Goal: Task Accomplishment & Management: Manage account settings

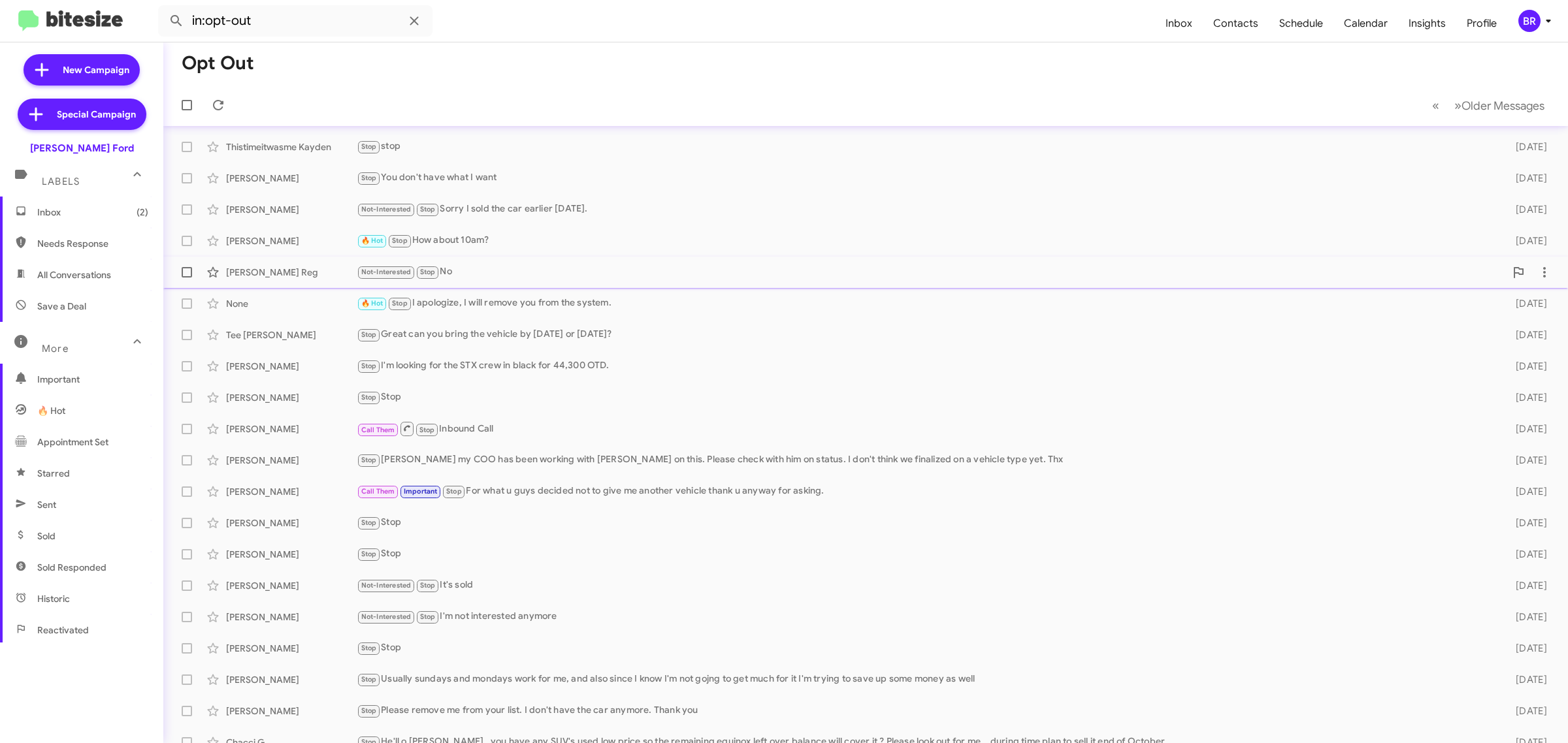
scroll to position [14, 0]
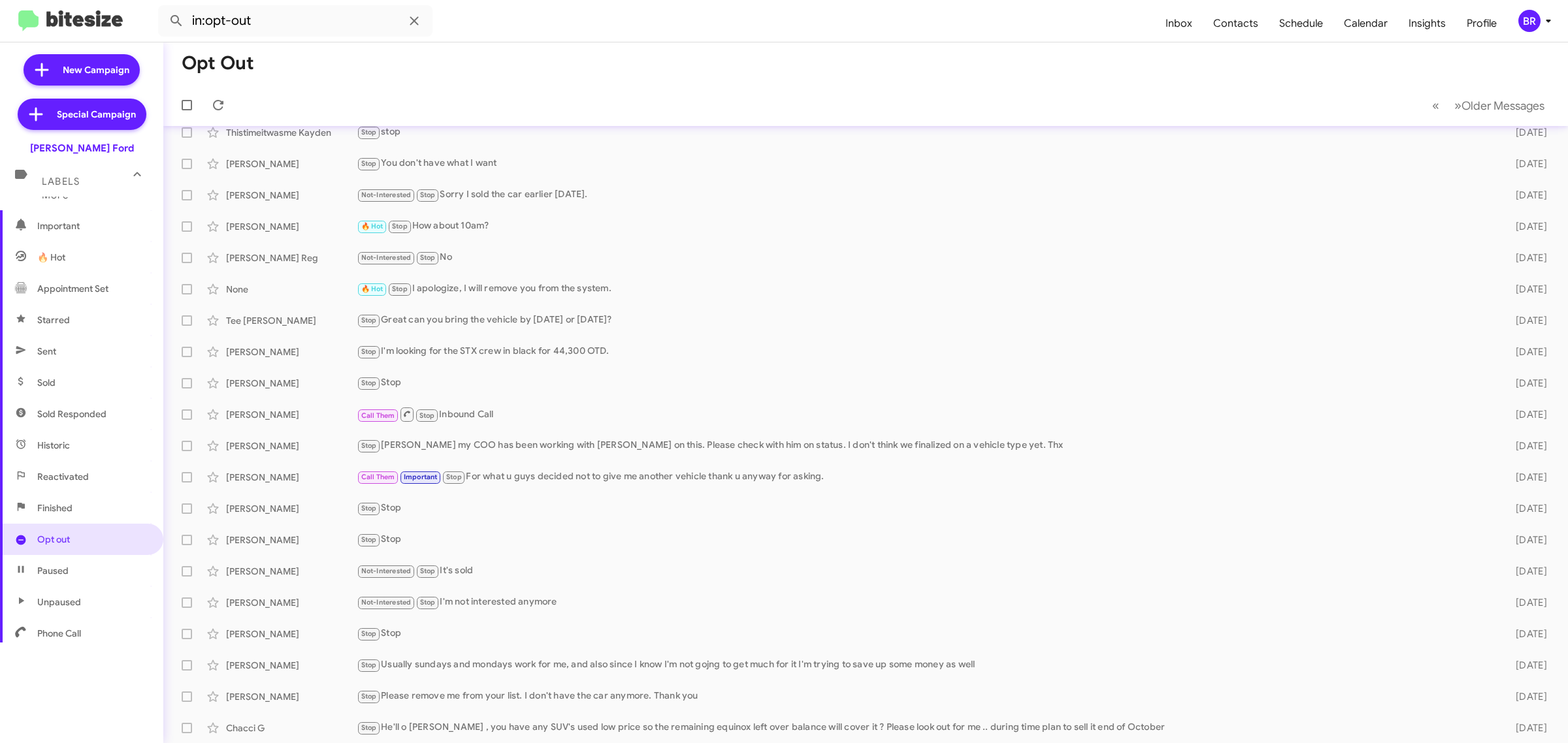
click at [1520, 23] on div "BR" at bounding box center [1529, 20] width 22 height 22
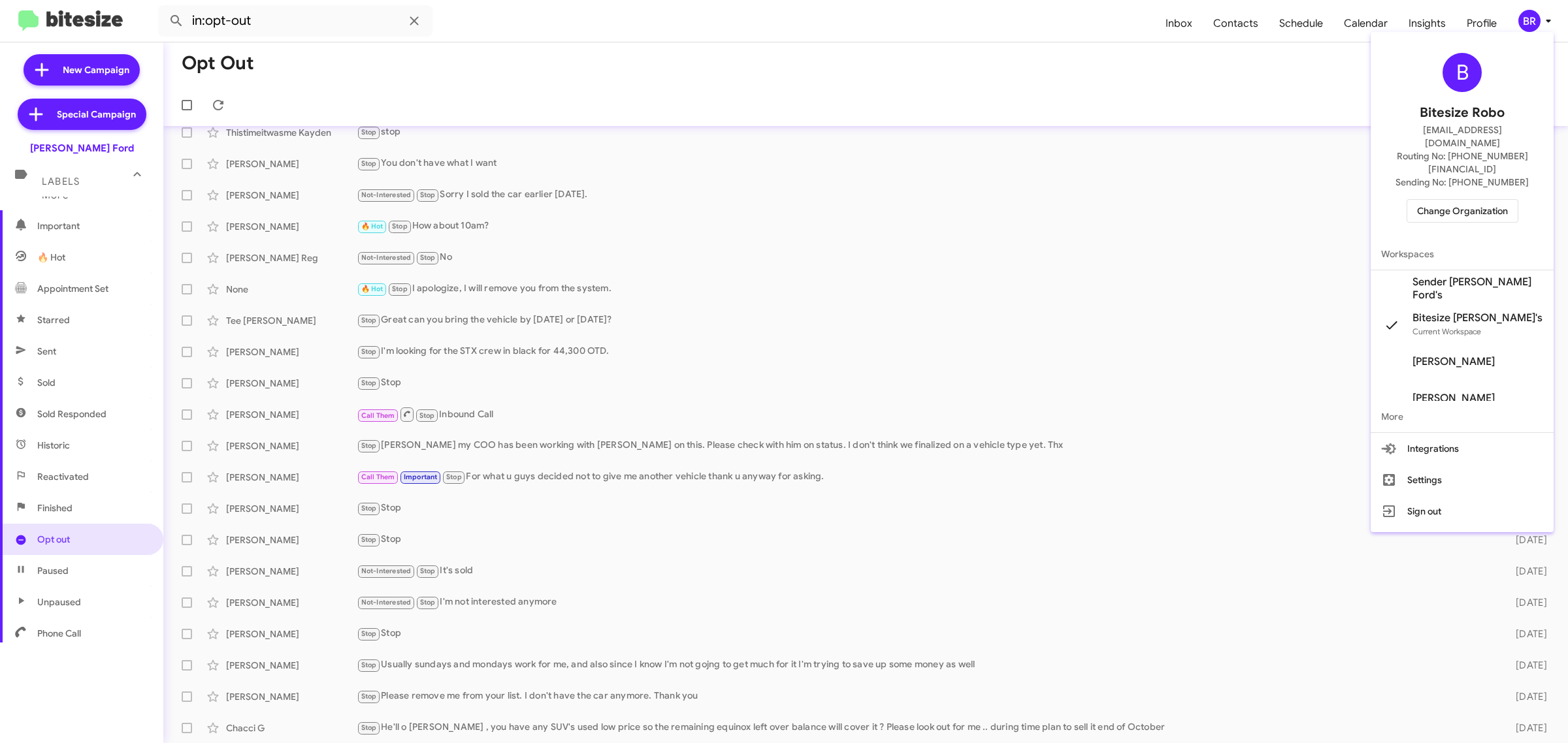
click at [1458, 200] on span "Change Organization" at bounding box center [1462, 211] width 91 height 22
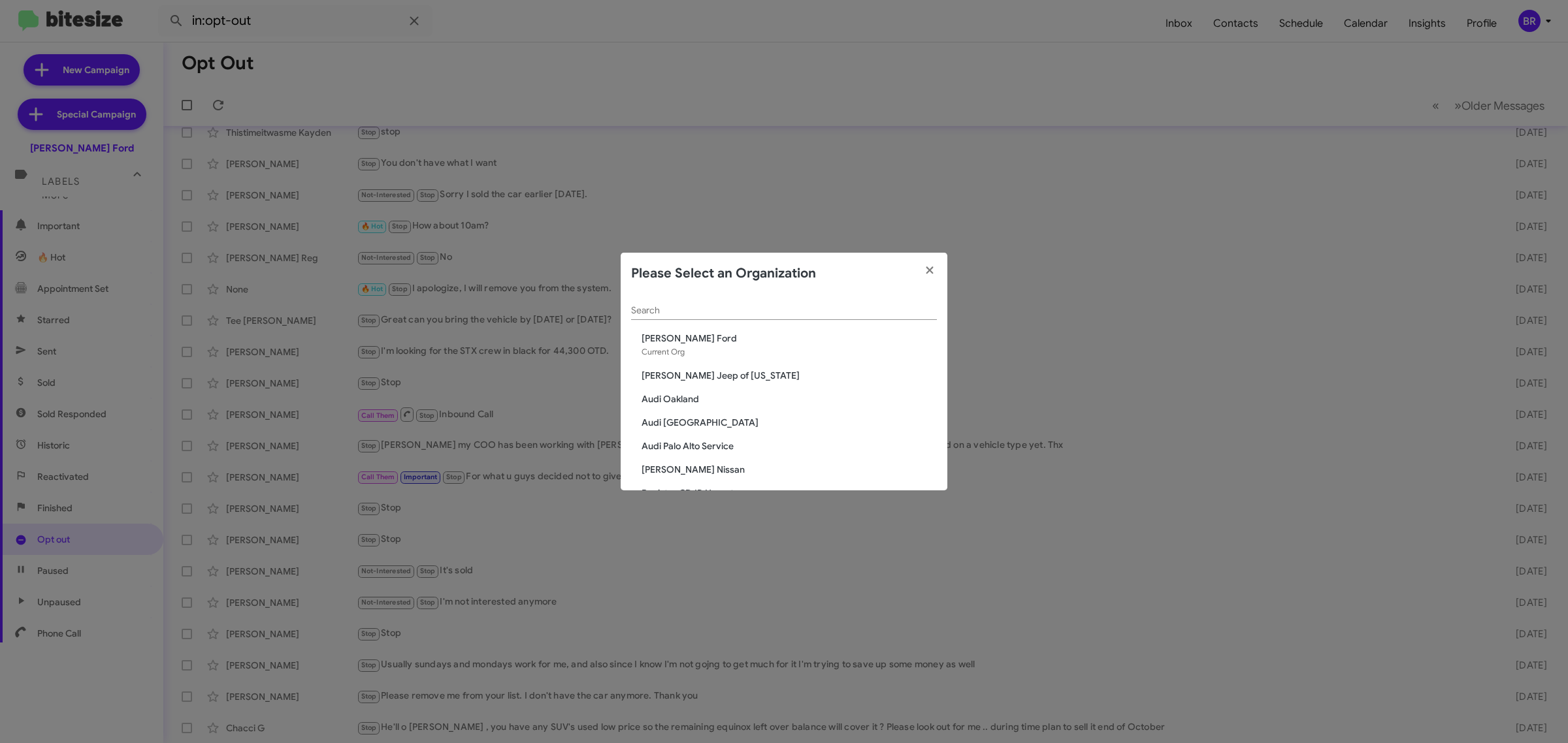
click at [703, 311] on input "Search" at bounding box center [784, 311] width 306 height 11
paste input "[PERSON_NAME] Sales"
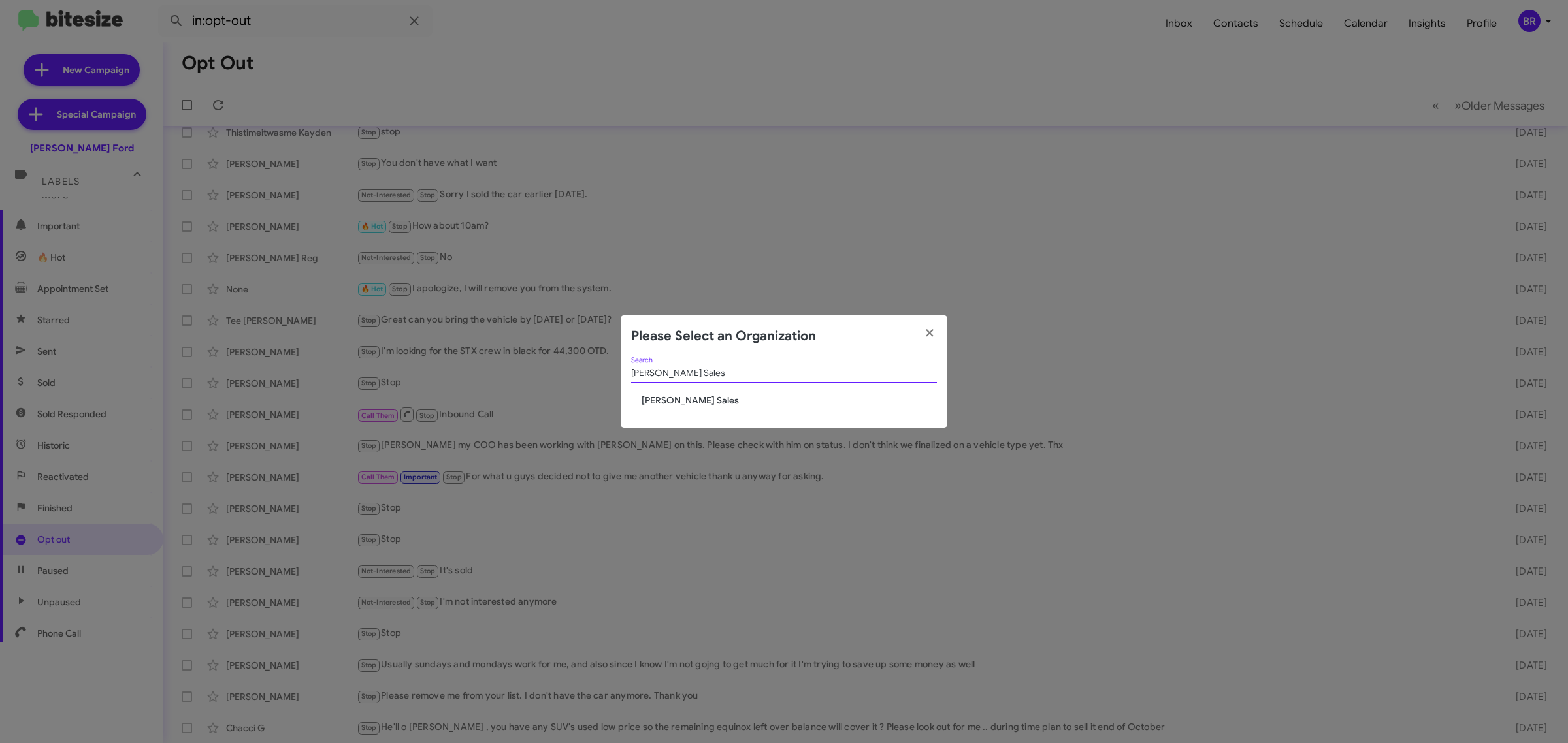
drag, startPoint x: 699, startPoint y: 371, endPoint x: 527, endPoint y: 365, distance: 172.1
click at [530, 365] on modal-container "Please Select an Organization Tony Honda Sales Search Tony Honda Sales" at bounding box center [784, 372] width 1568 height 743
paste input "Acquisition"
drag, startPoint x: 738, startPoint y: 370, endPoint x: 511, endPoint y: 370, distance: 227.0
click at [533, 370] on modal-container "Please Select an Organization Tony Honda Acquisition Search Tony Honda Acquisit…" at bounding box center [784, 372] width 1568 height 743
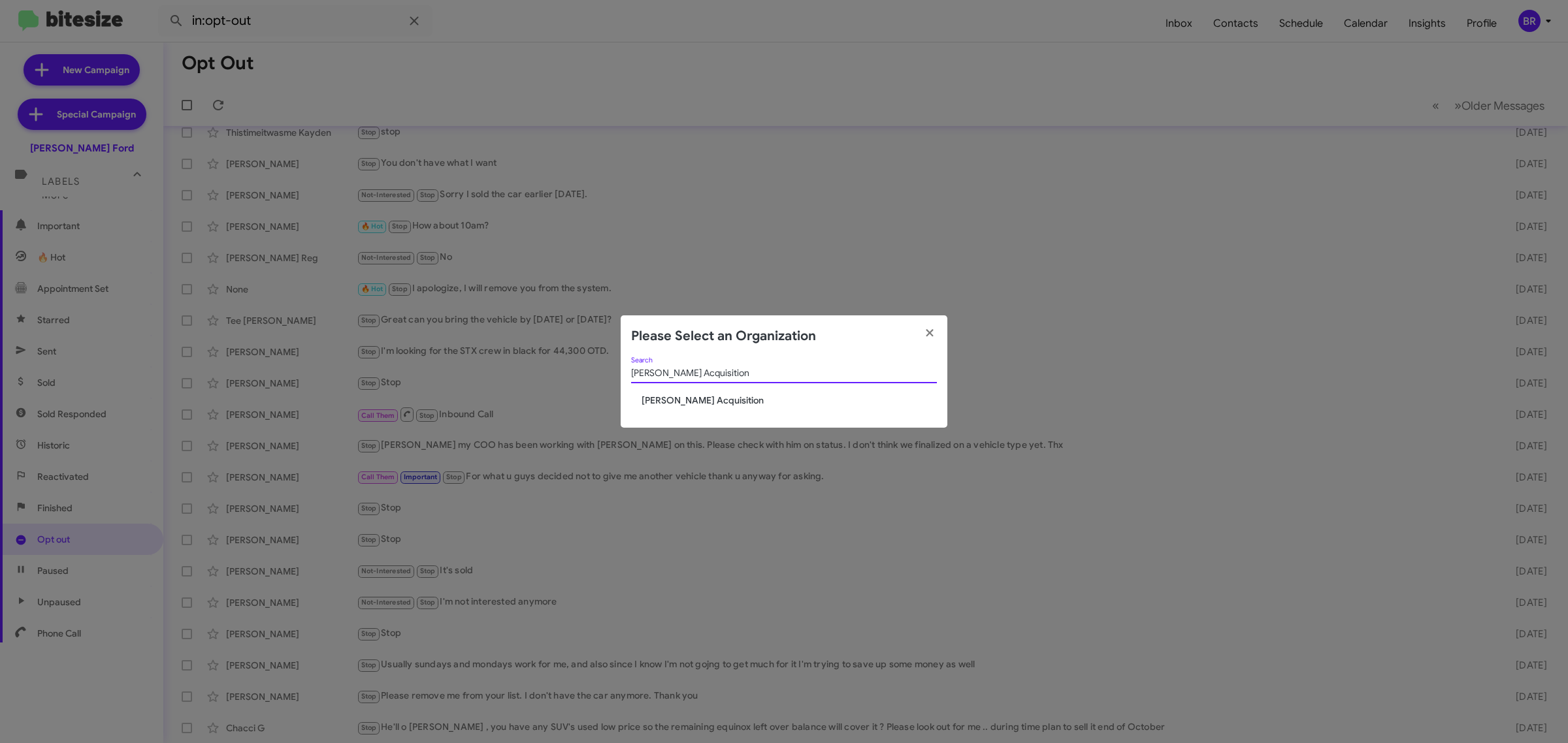
paste input "Vin Devers Autohaus"
click at [724, 369] on div "Vin Devers Autohaus Search" at bounding box center [784, 370] width 306 height 26
drag, startPoint x: 683, startPoint y: 372, endPoint x: 431, endPoint y: 351, distance: 252.9
click at [431, 351] on modal-container "Please Select an Organization Vin Devers Autohaus Search Vin Devers Autohaus" at bounding box center [784, 372] width 1568 height 743
paste input "San Leandro Chrysler Jeep Dodge Ram"
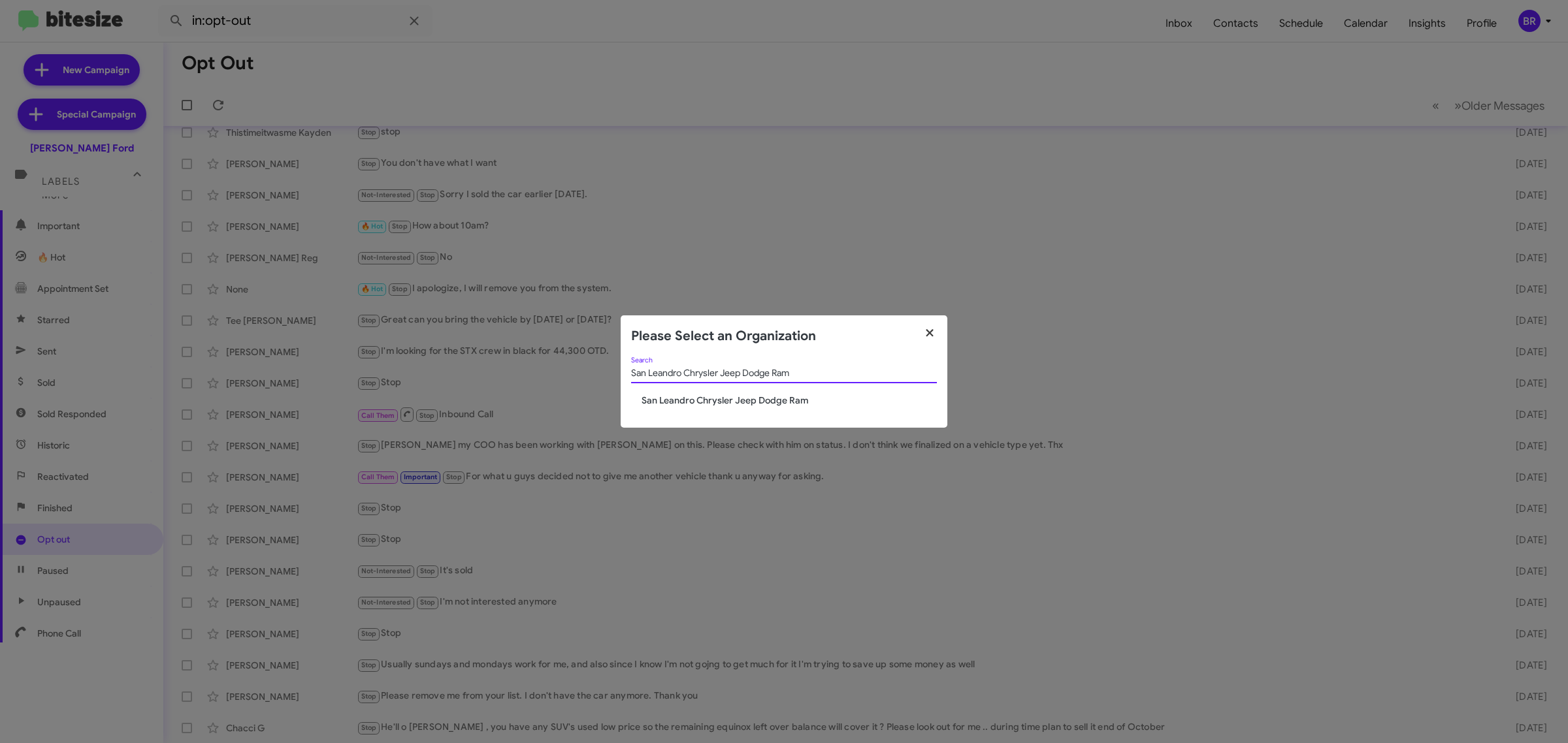
type input "San Leandro Chrysler Jeep Dodge Ram"
click at [927, 331] on icon "button" at bounding box center [930, 333] width 8 height 8
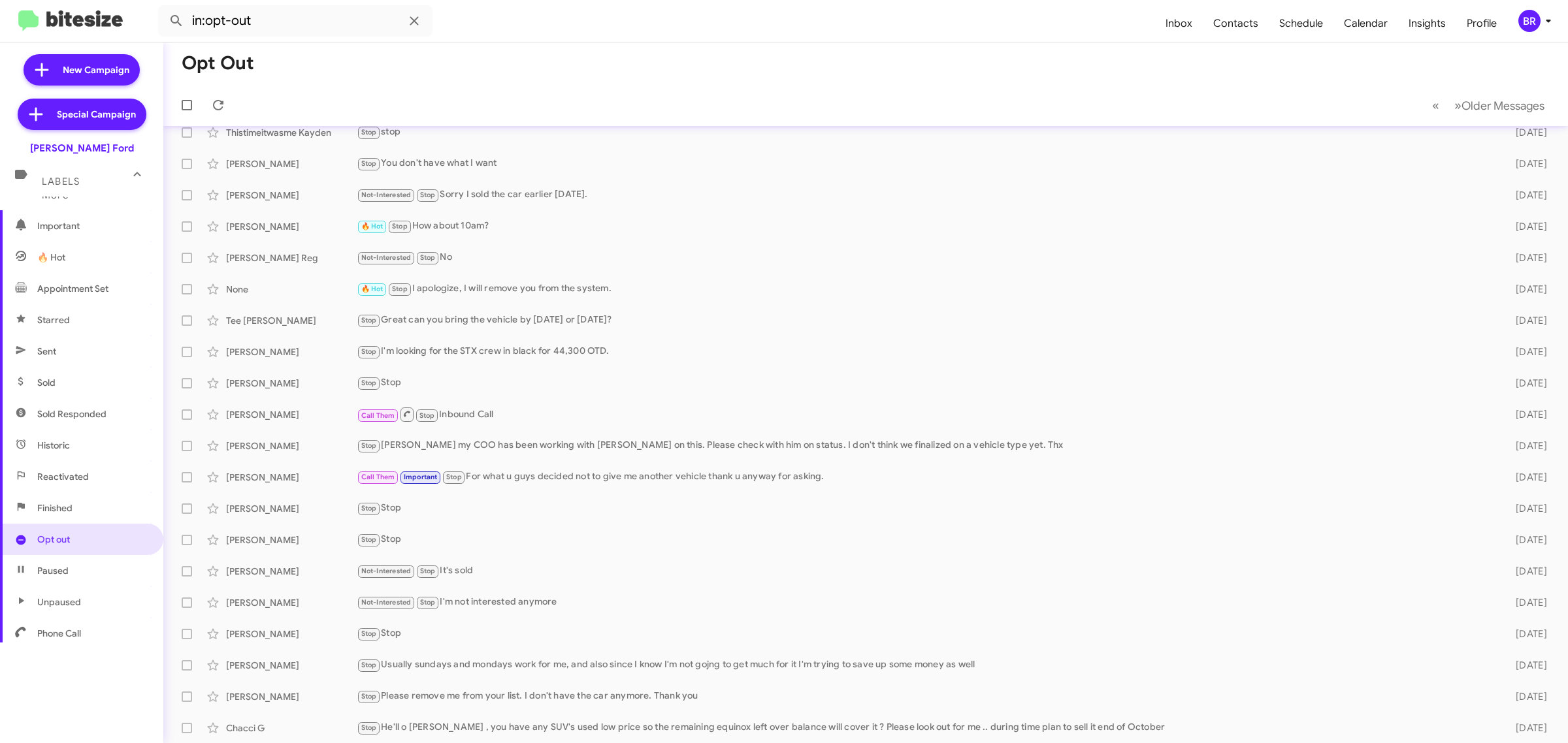
click at [1546, 17] on icon at bounding box center [1548, 20] width 16 height 16
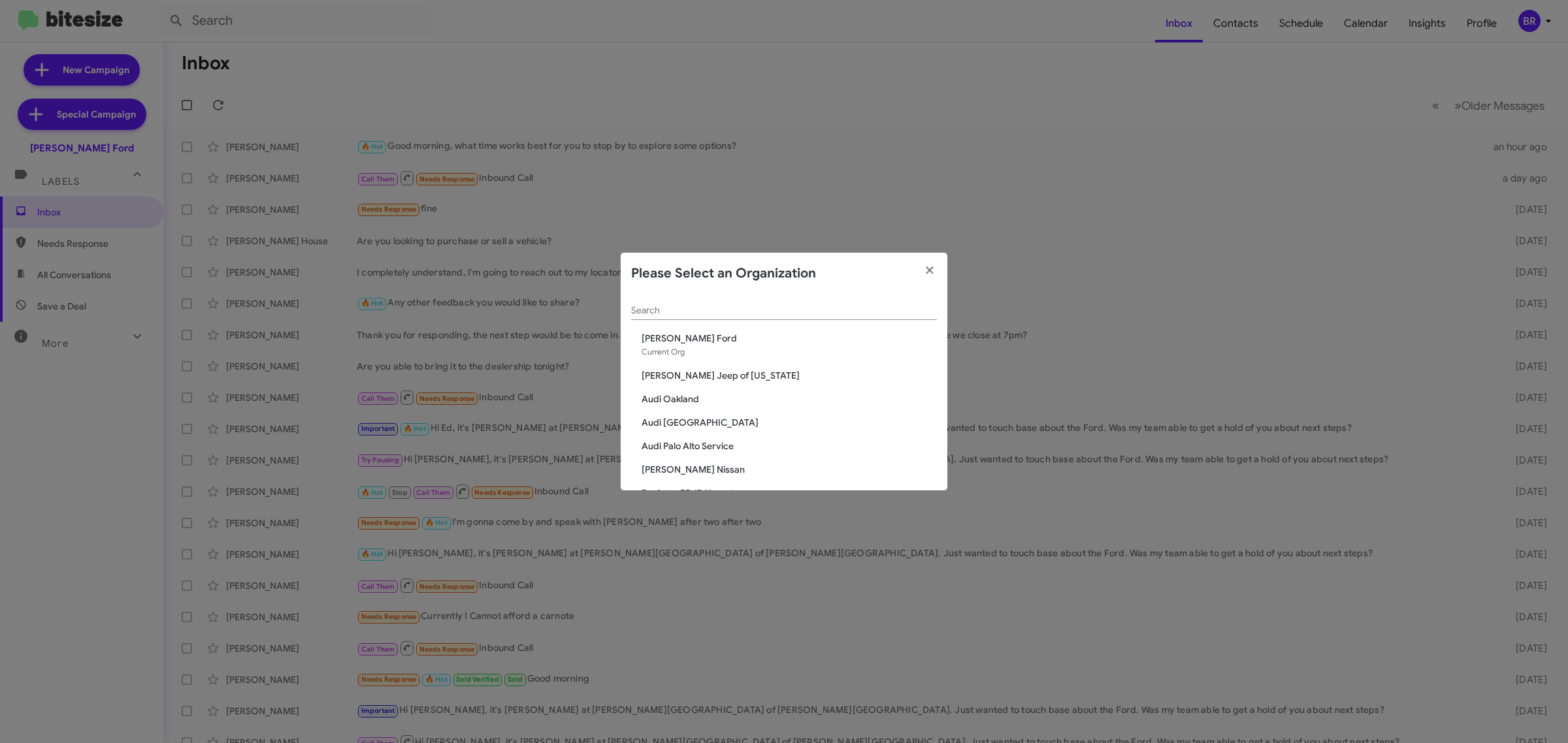
scroll to position [32, 0]
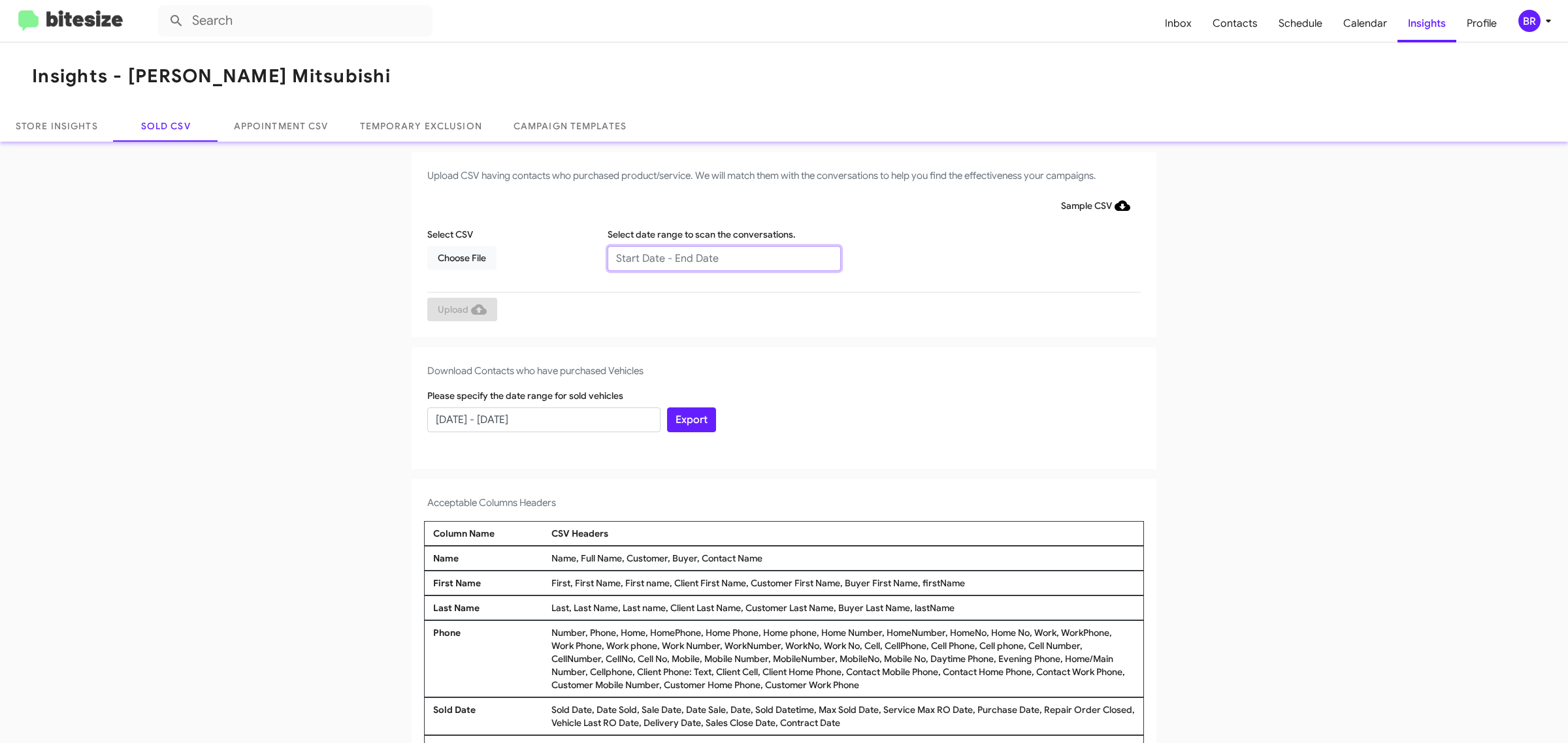
click at [717, 258] on input "text" at bounding box center [724, 258] width 233 height 25
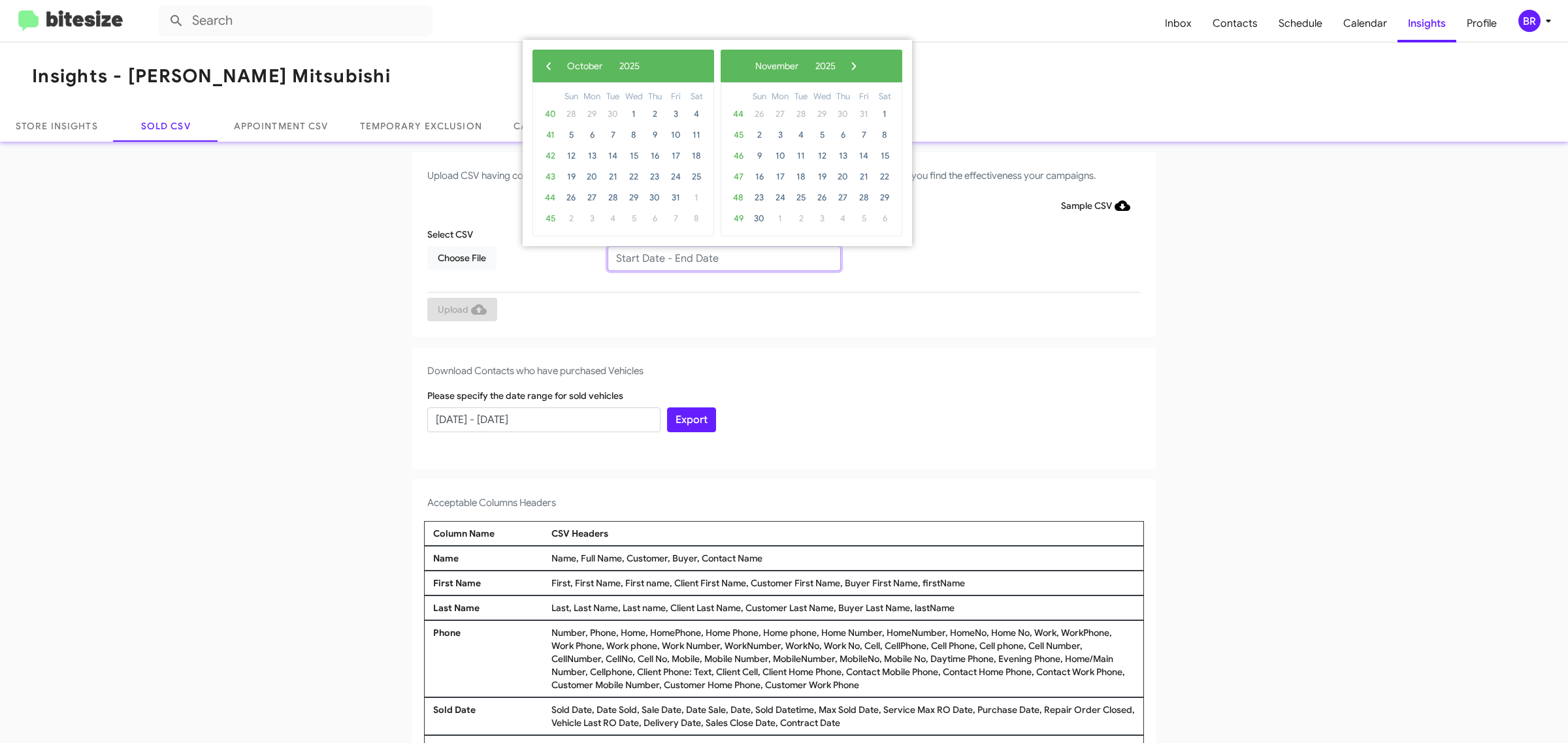
type input "08/06/2025 - 10/06/2025"
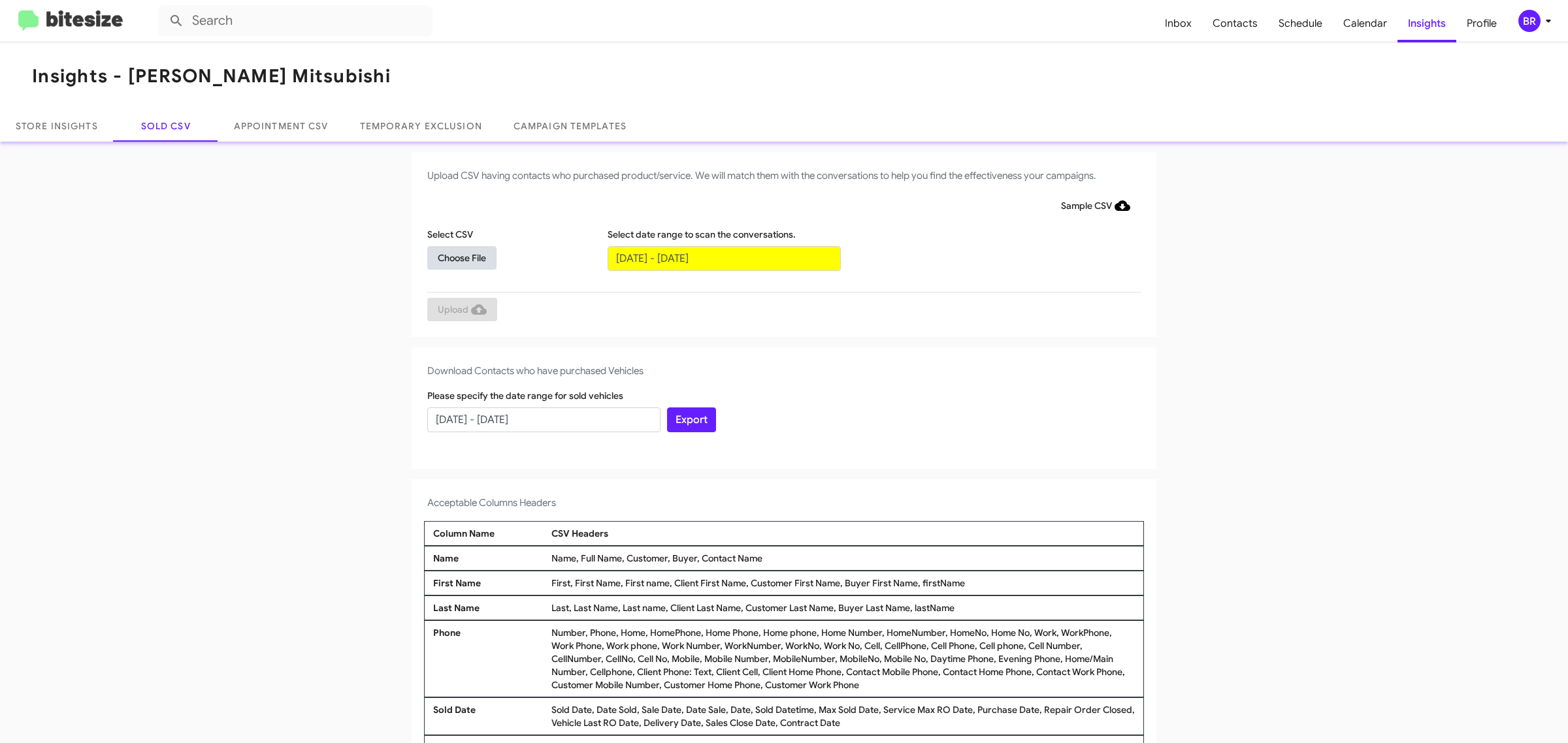
click at [455, 257] on span "Choose File" at bounding box center [462, 257] width 48 height 23
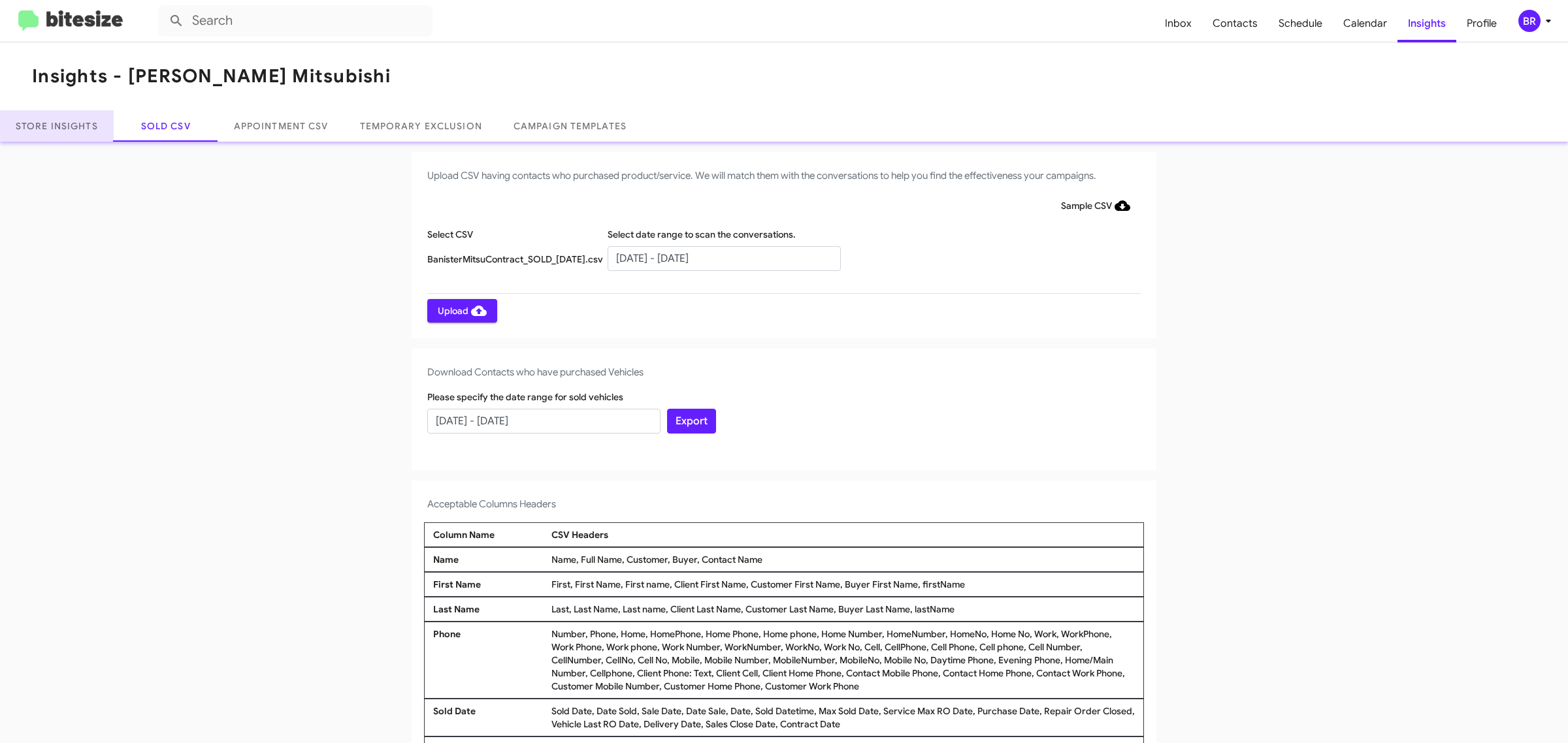
click at [59, 119] on link "Store Insights" at bounding box center [57, 126] width 114 height 32
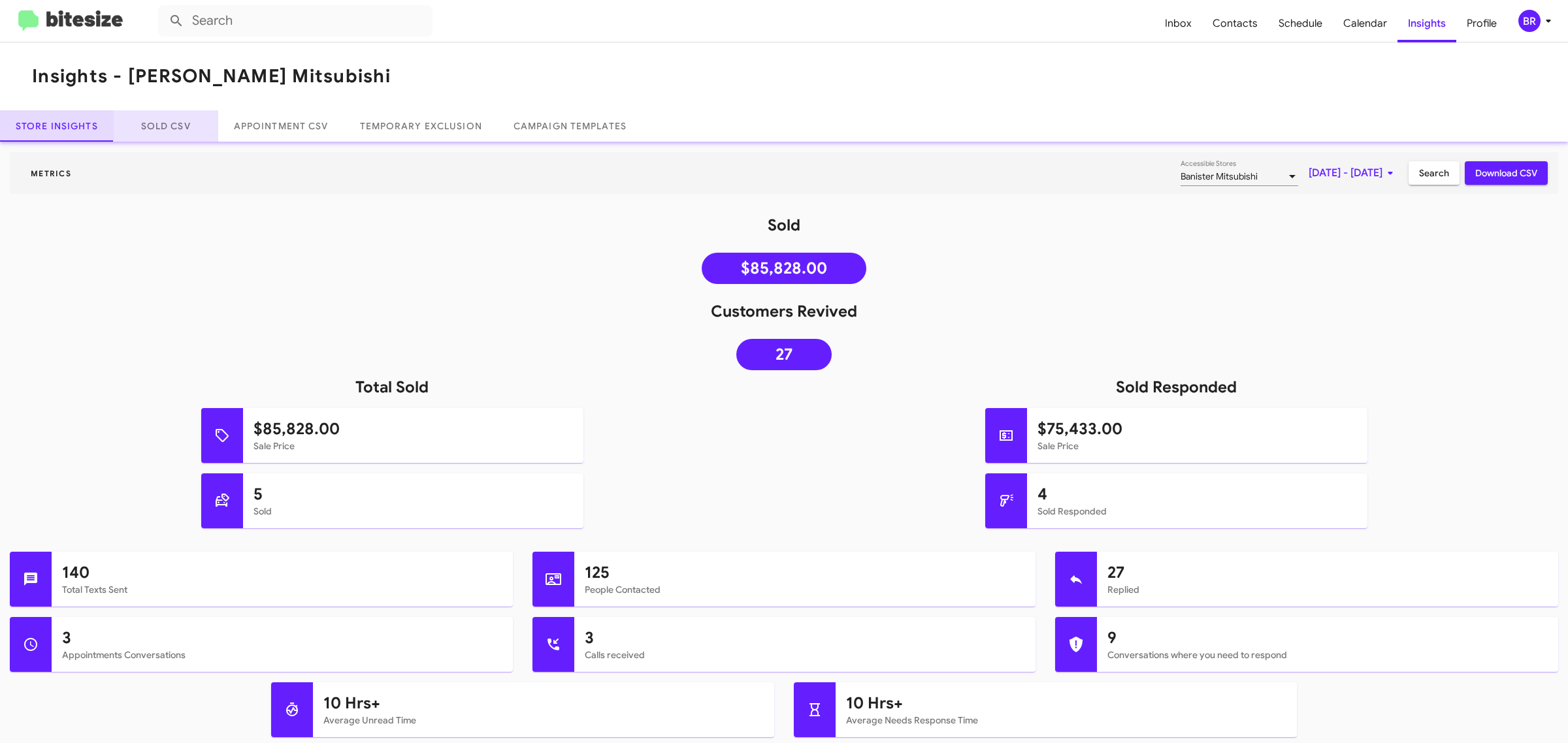
click at [177, 128] on link "Sold CSV" at bounding box center [166, 126] width 104 height 32
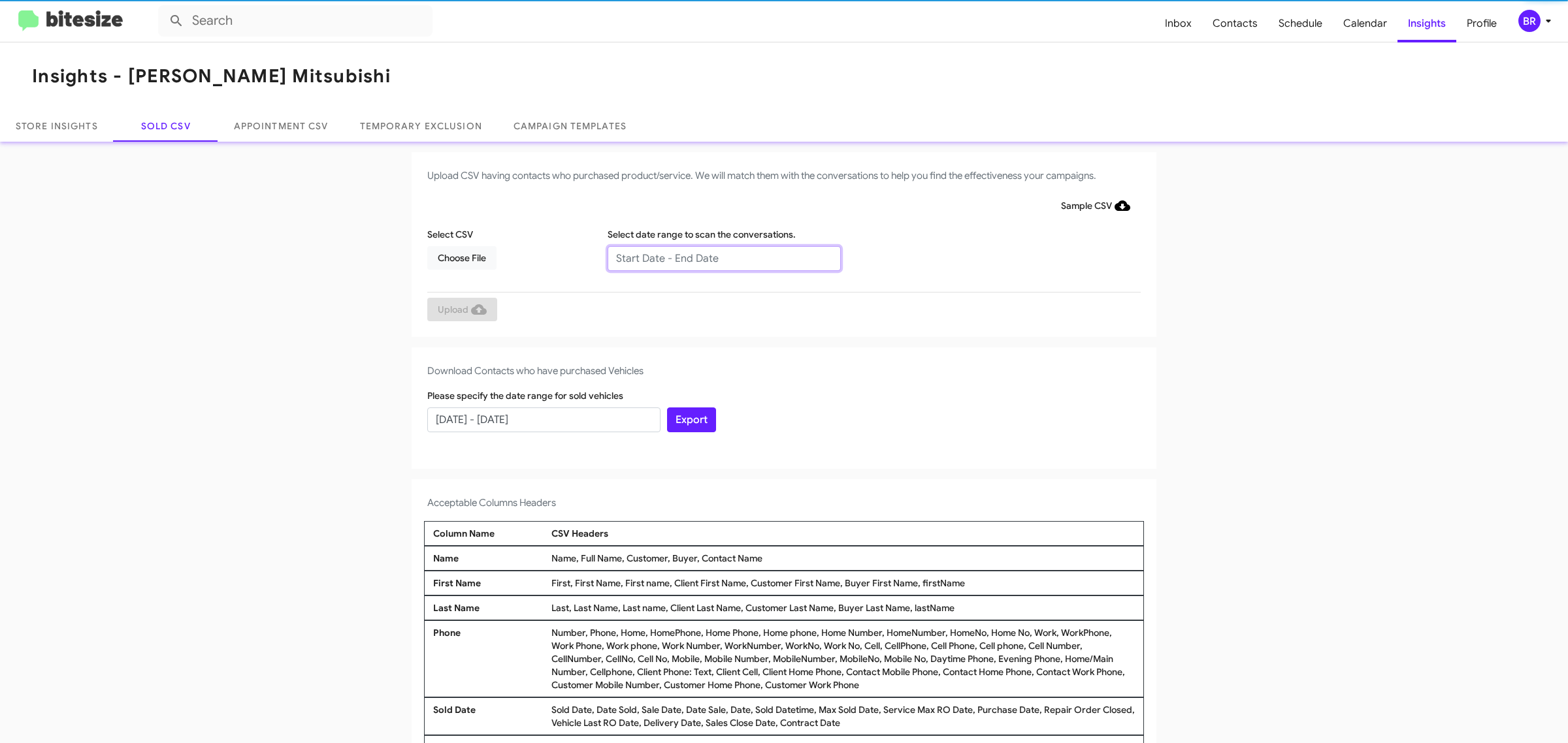
click at [717, 258] on input "text" at bounding box center [724, 258] width 233 height 25
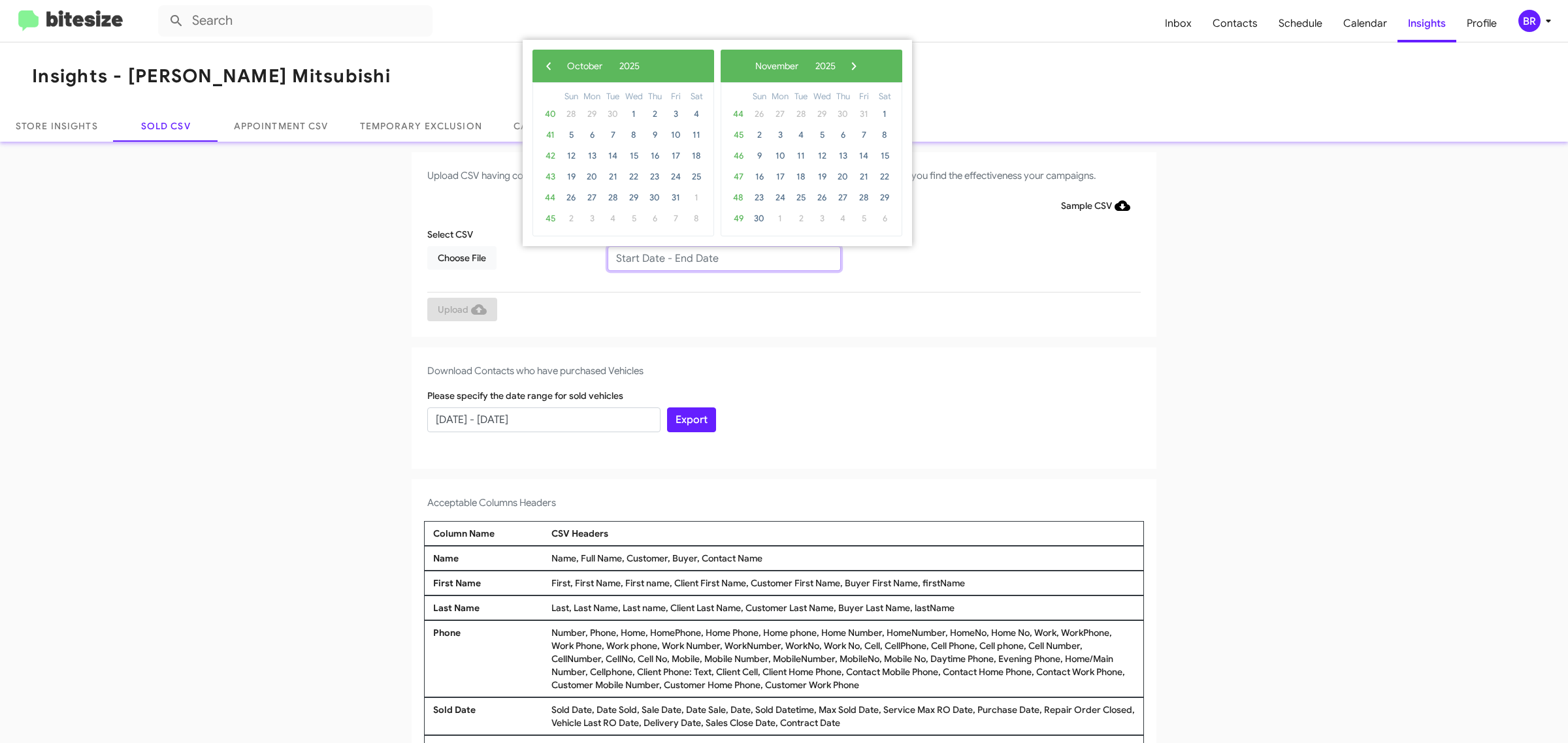
type input "[DATE] - [DATE]"
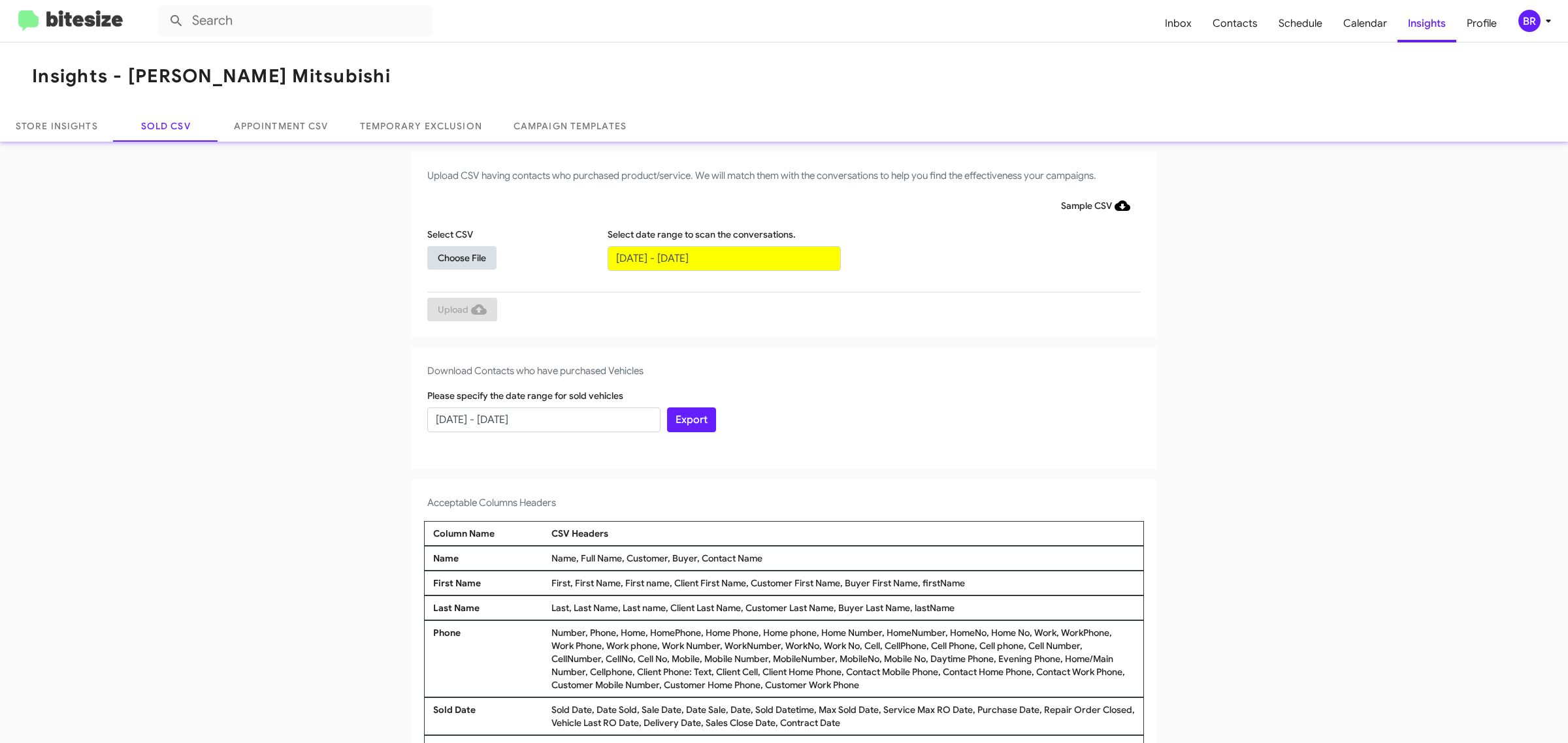
click at [455, 257] on span "Choose File" at bounding box center [462, 257] width 48 height 23
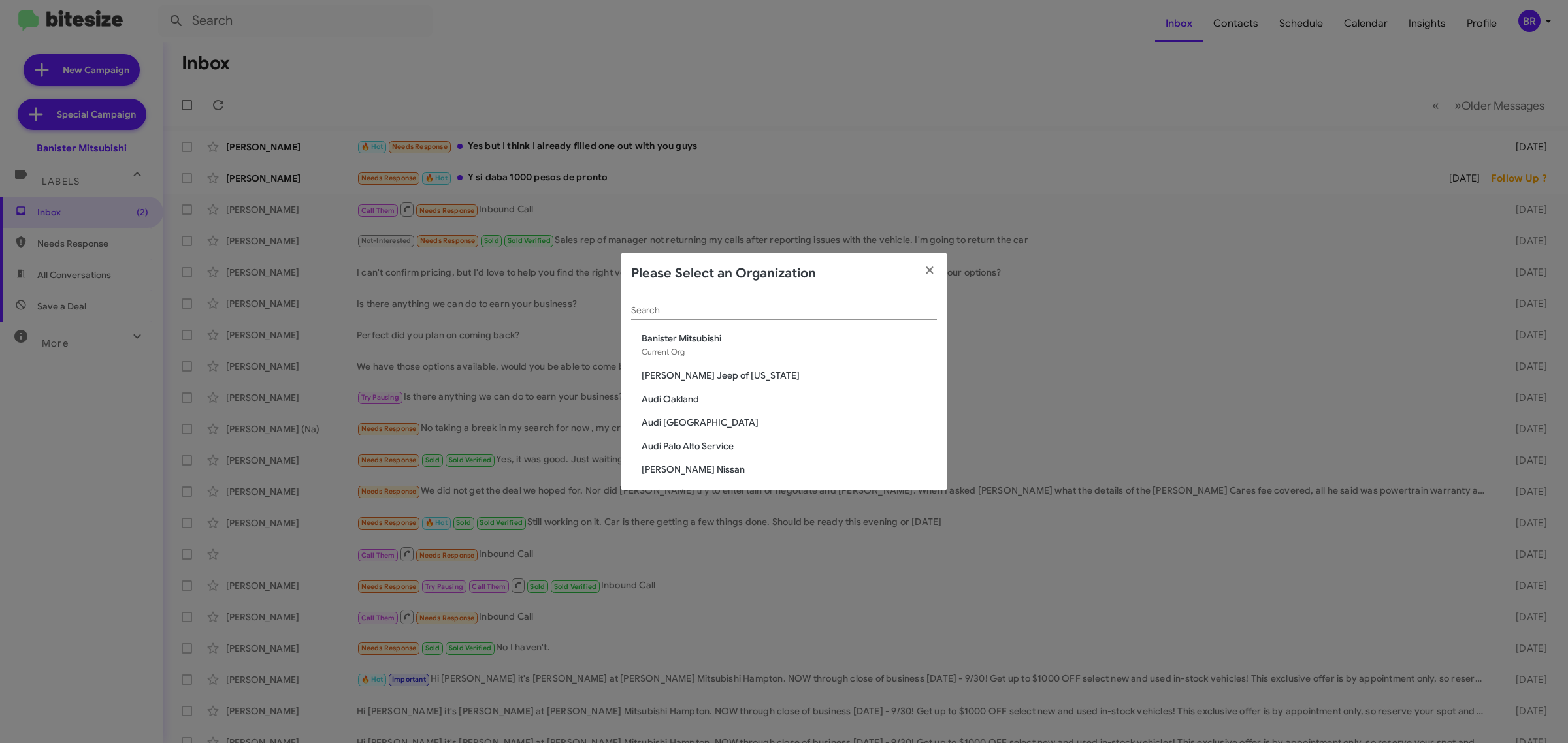
scroll to position [2007, 0]
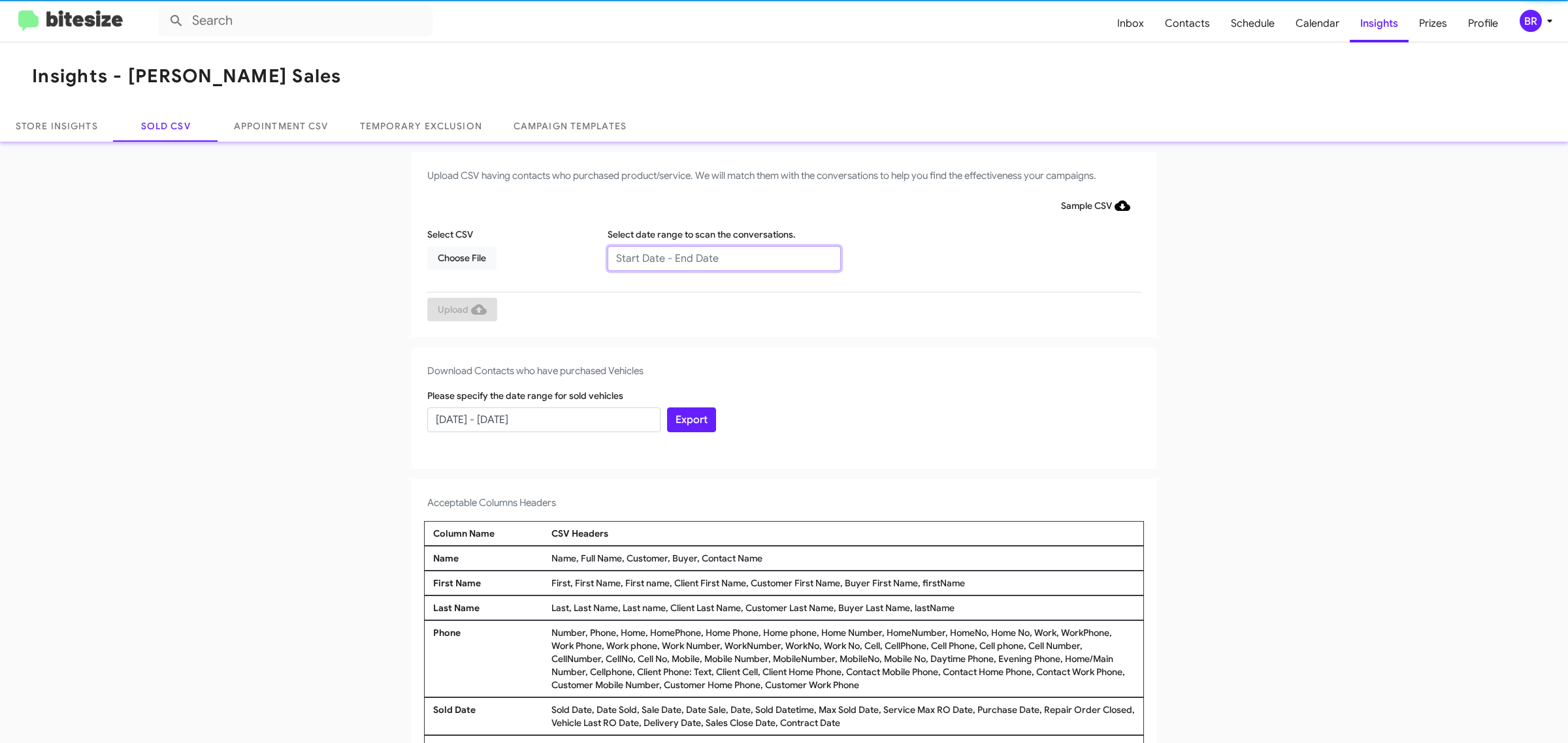
click at [717, 258] on input "text" at bounding box center [724, 258] width 233 height 25
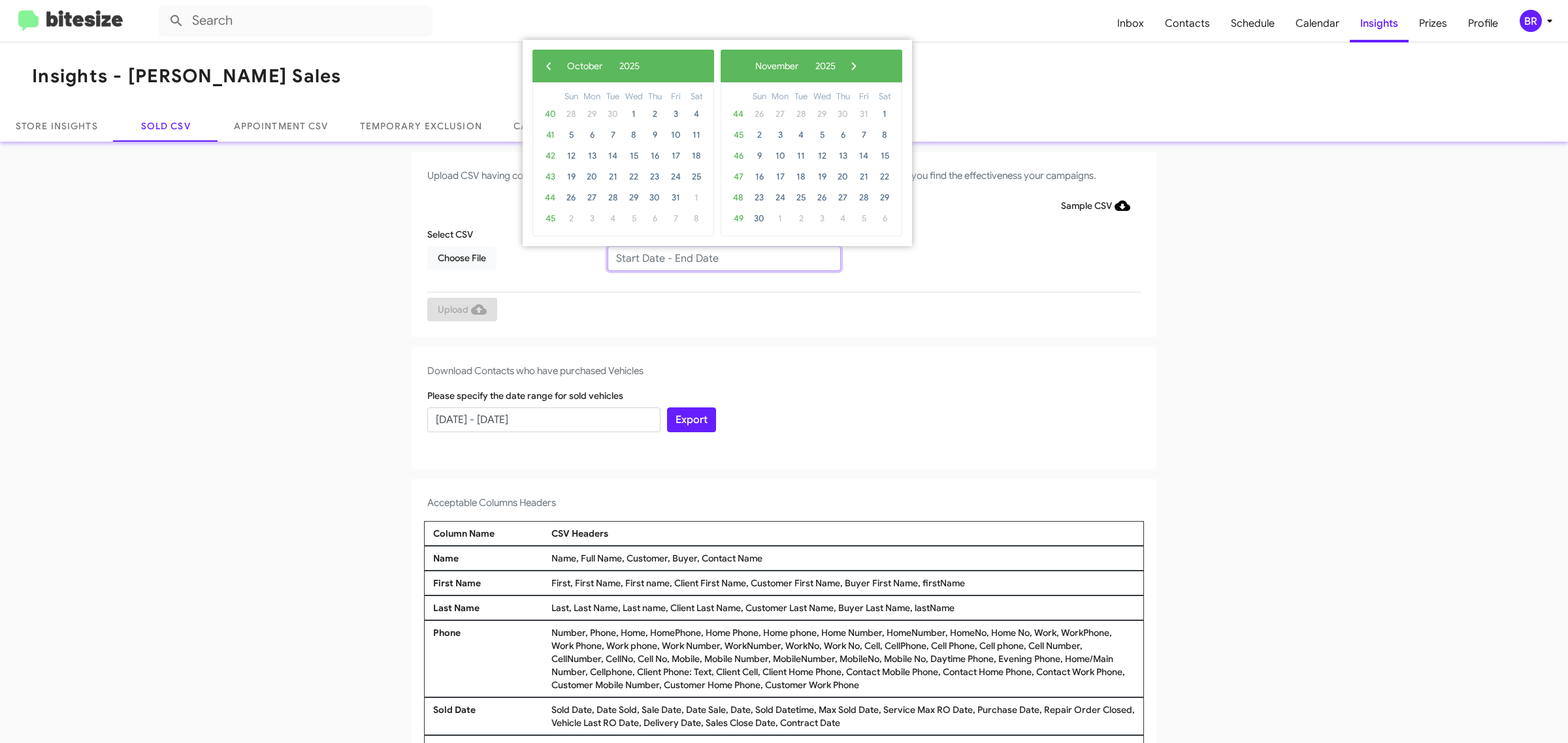
type input "08/06/2025 - 10/06/2025"
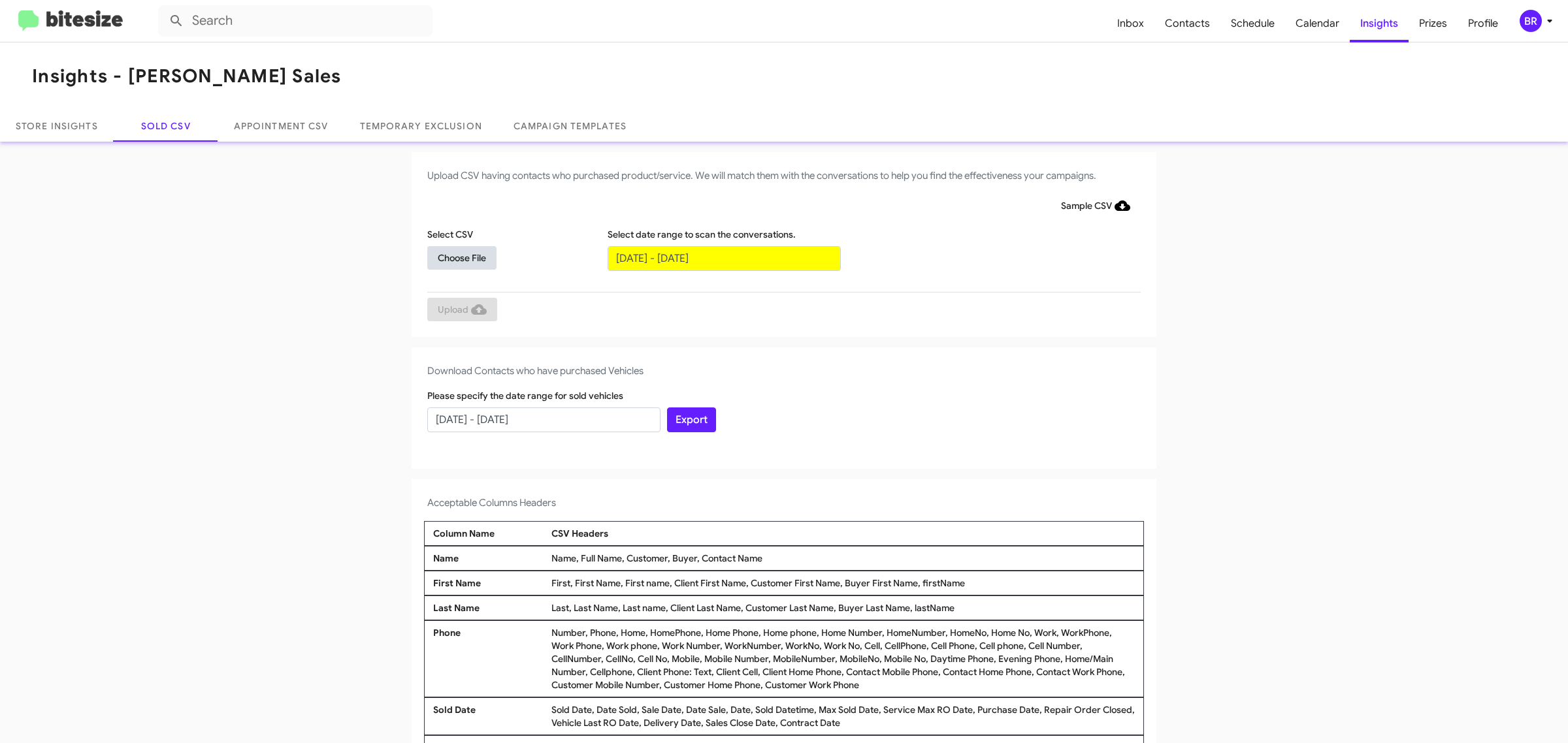
click at [455, 257] on span "Choose File" at bounding box center [462, 257] width 48 height 23
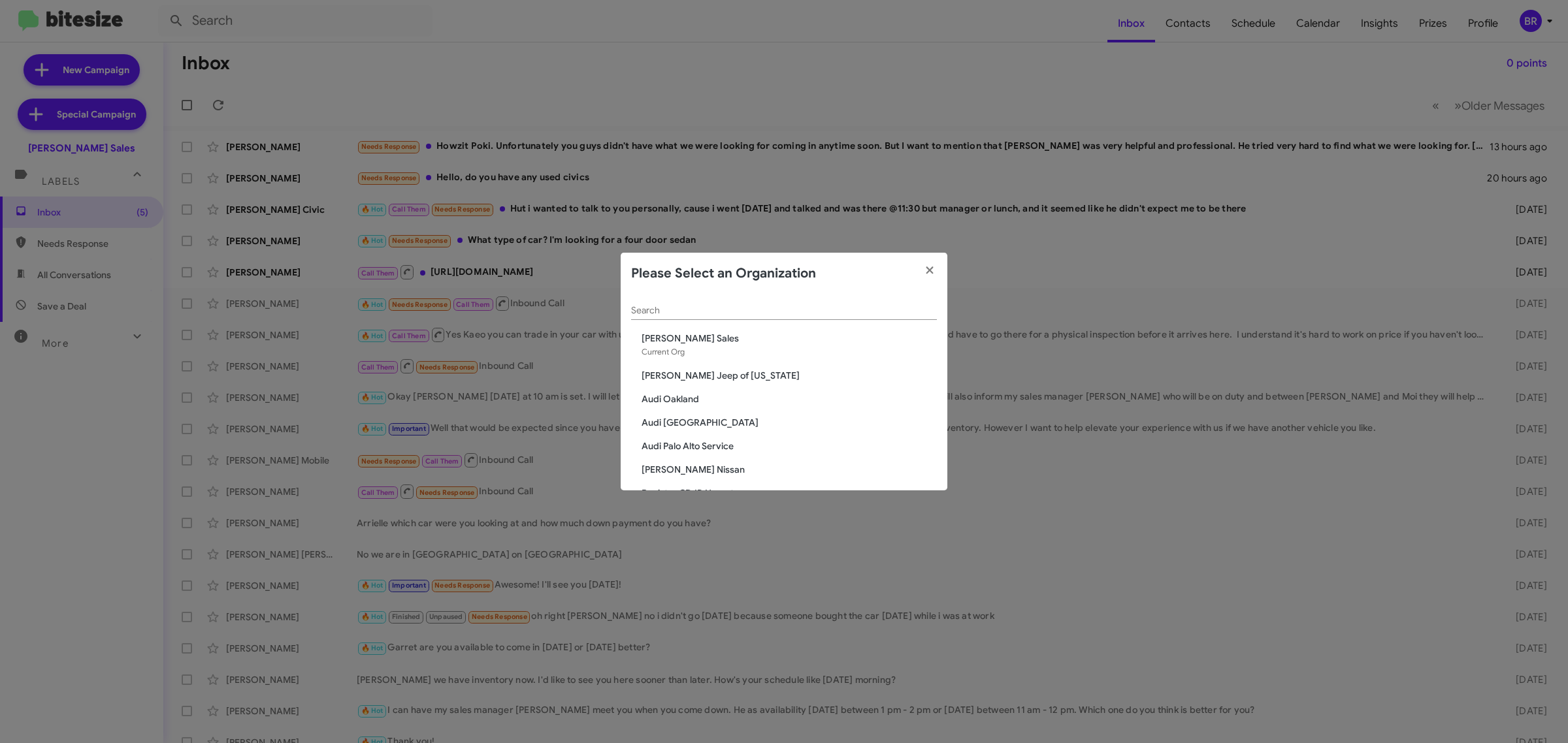
scroll to position [56, 0]
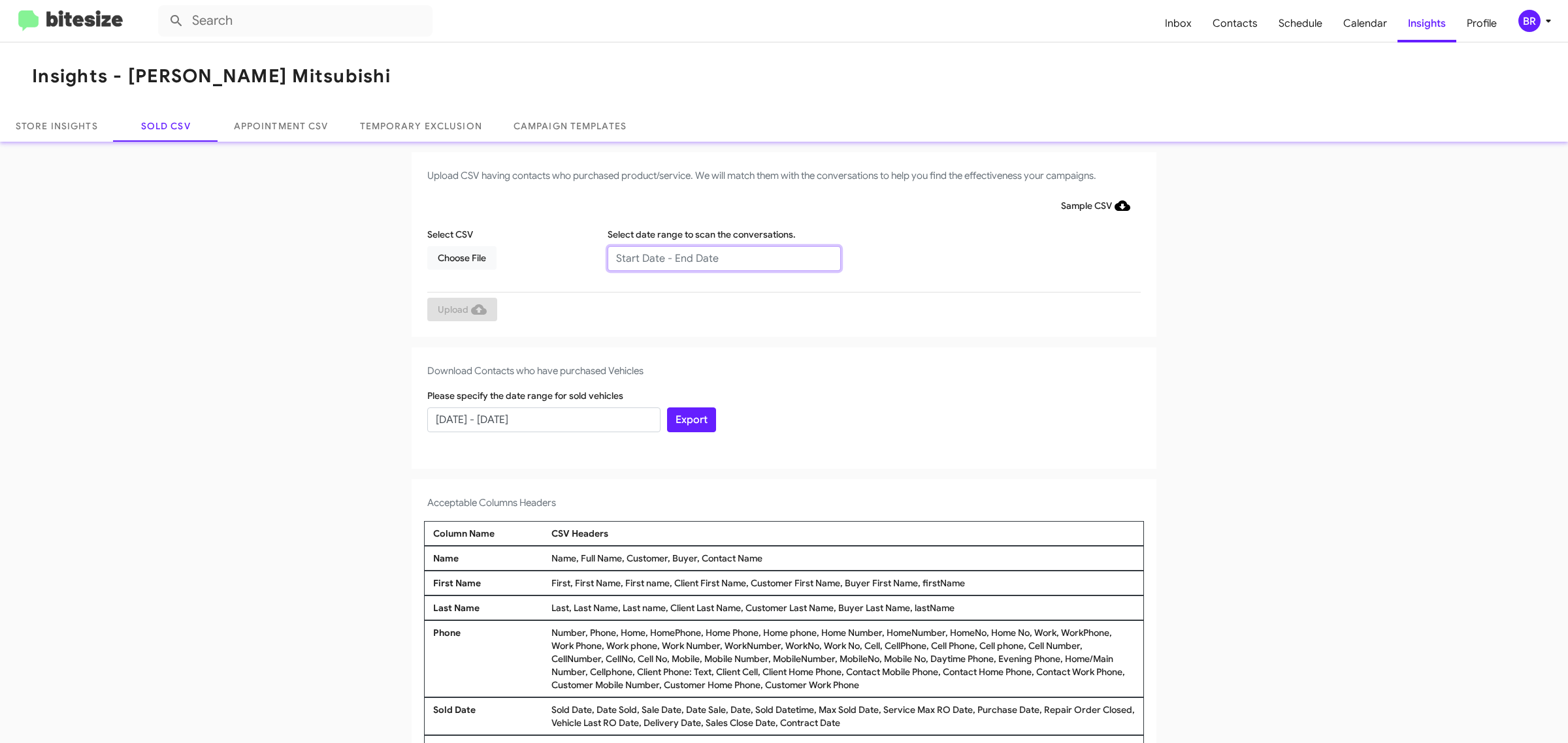
click at [717, 258] on input "text" at bounding box center [724, 258] width 233 height 25
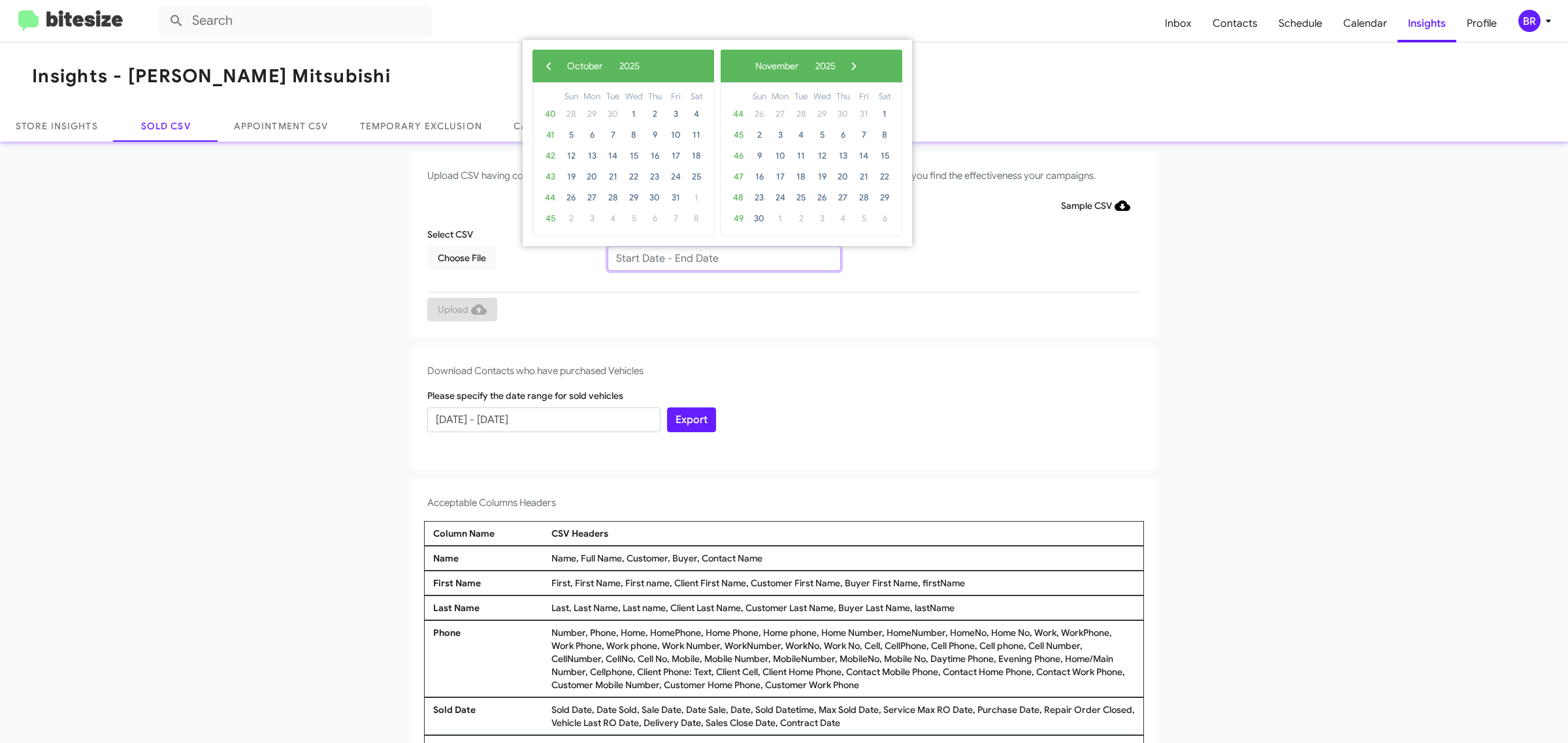
type input "08/06/2025 - 10/06/2025"
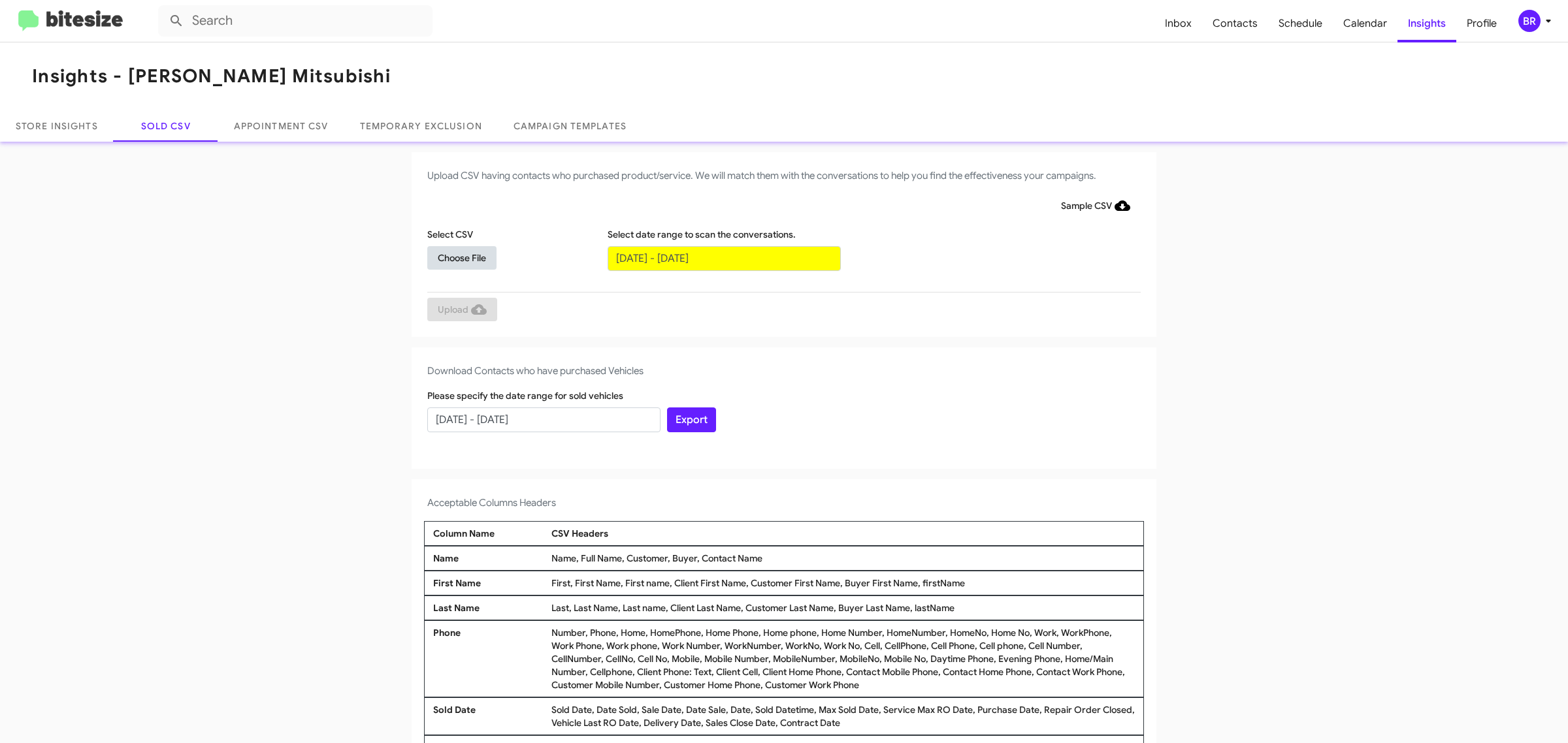
click at [455, 257] on span "Choose File" at bounding box center [462, 257] width 48 height 23
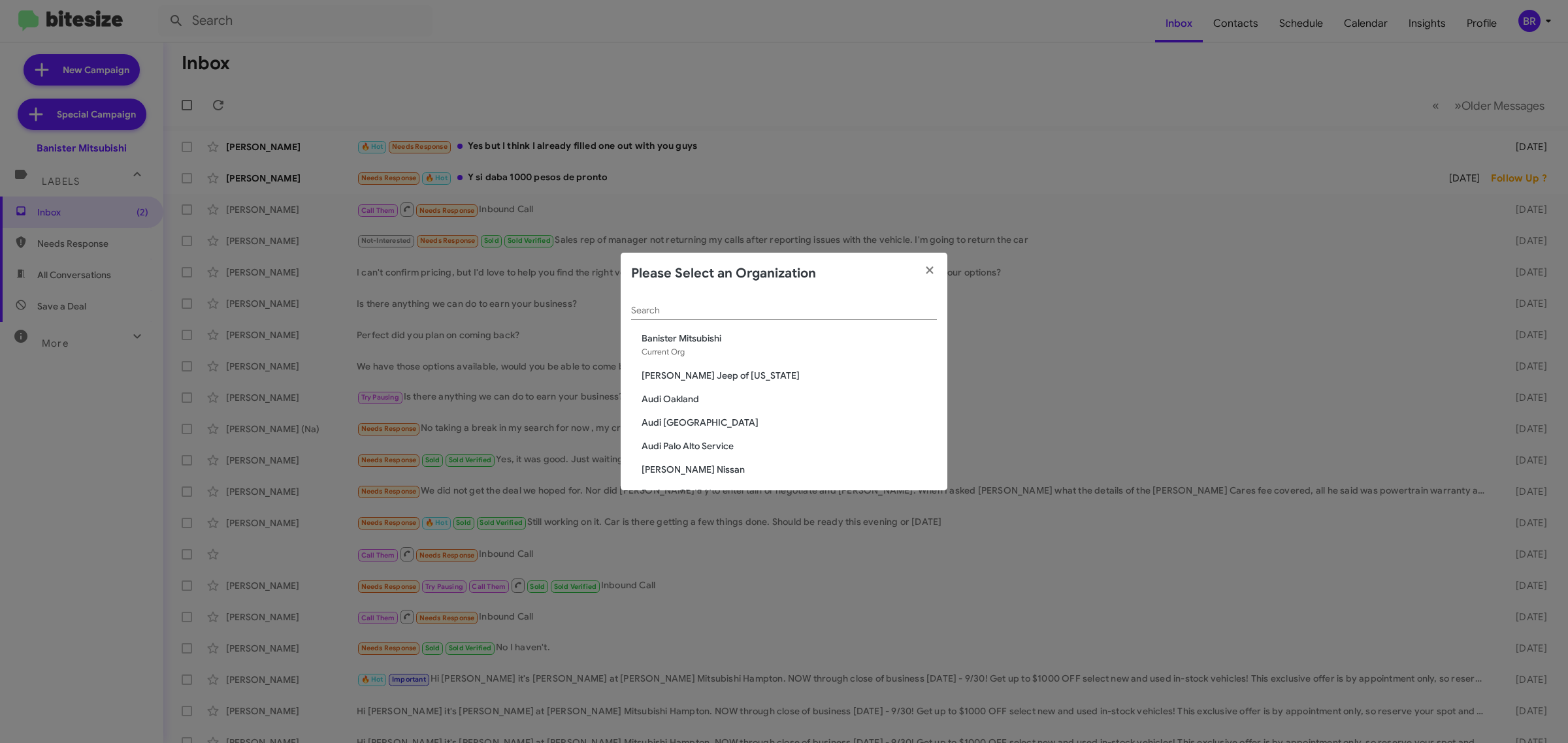
scroll to position [2007, 0]
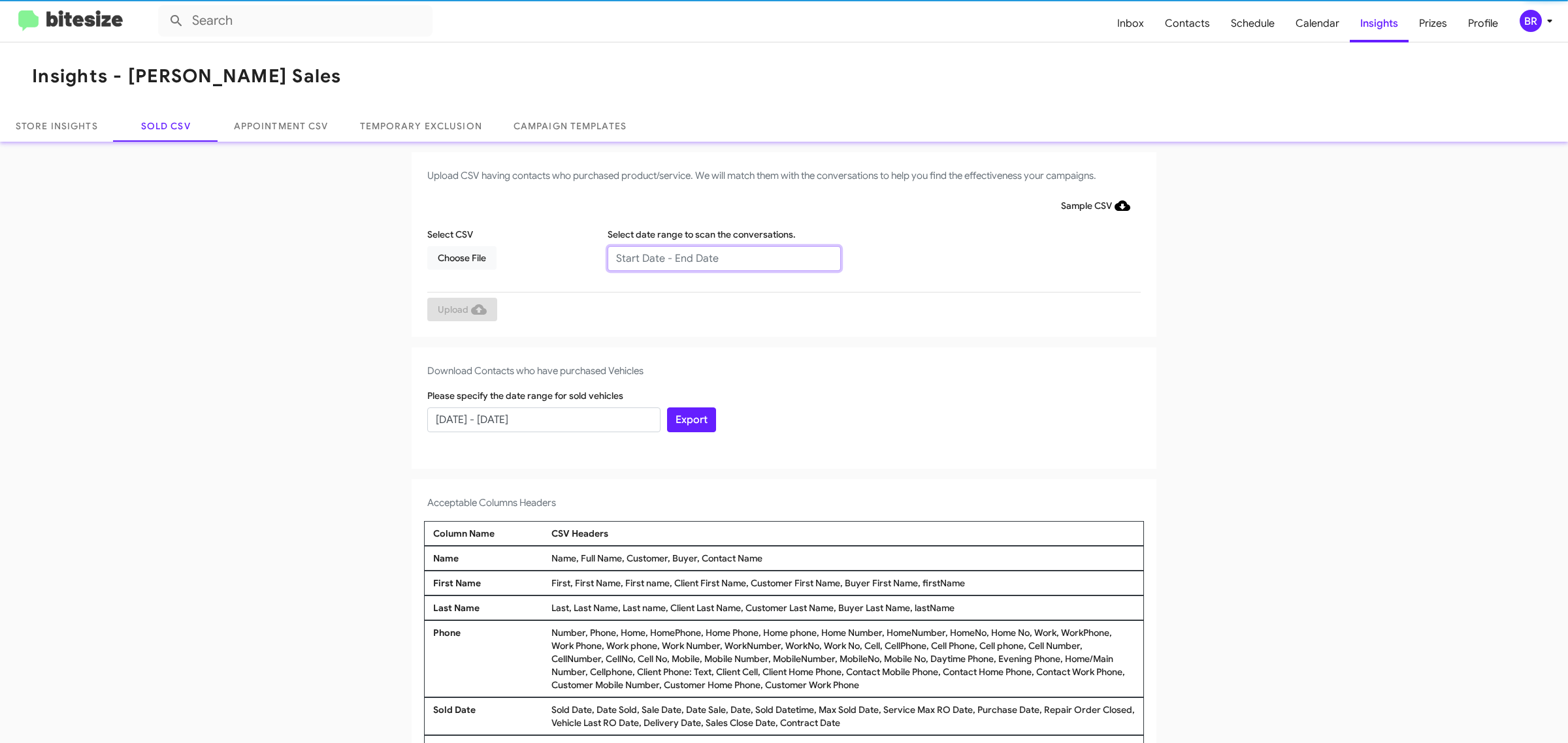
click at [717, 258] on input "text" at bounding box center [724, 258] width 233 height 25
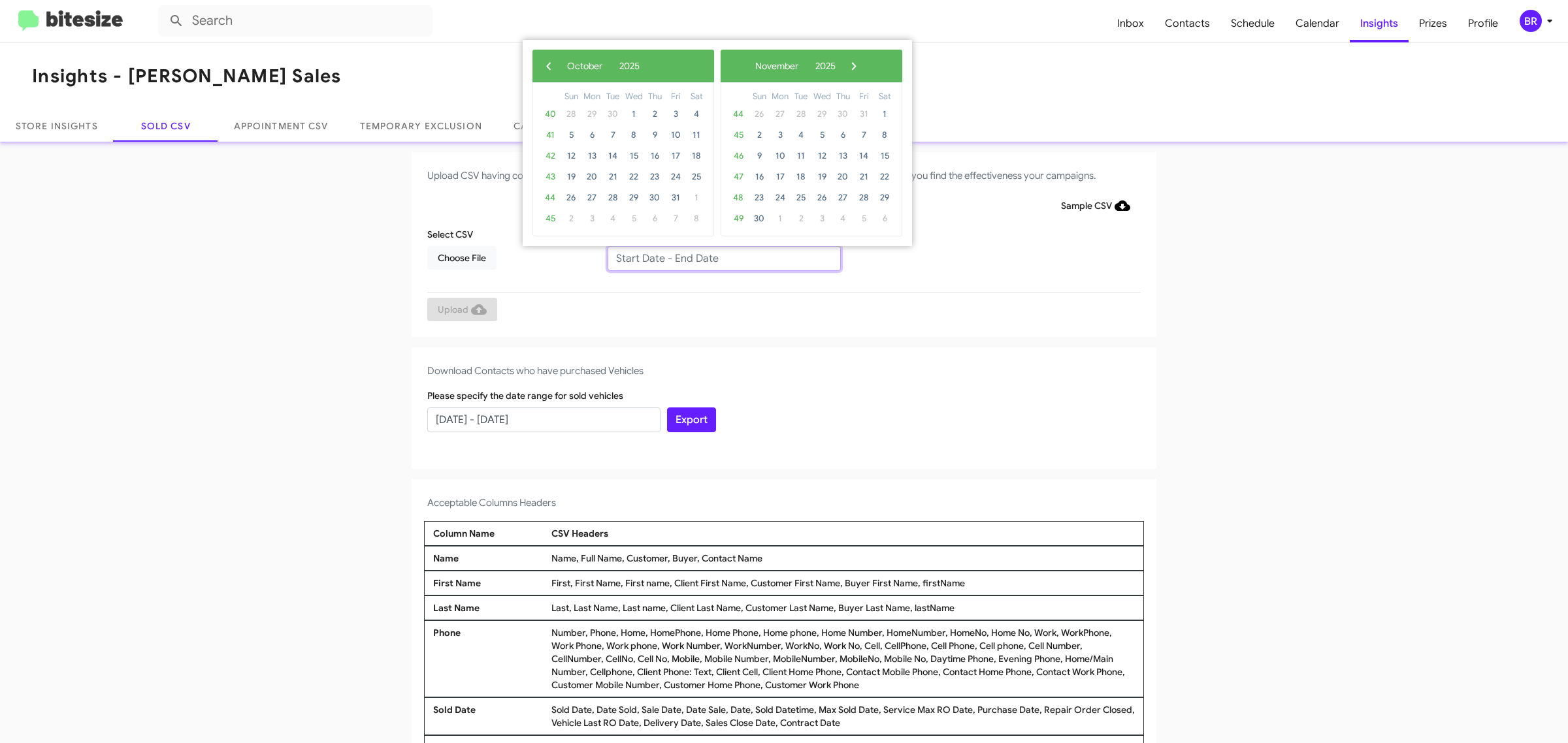
type input "08/06/2025 - 10/06/2025"
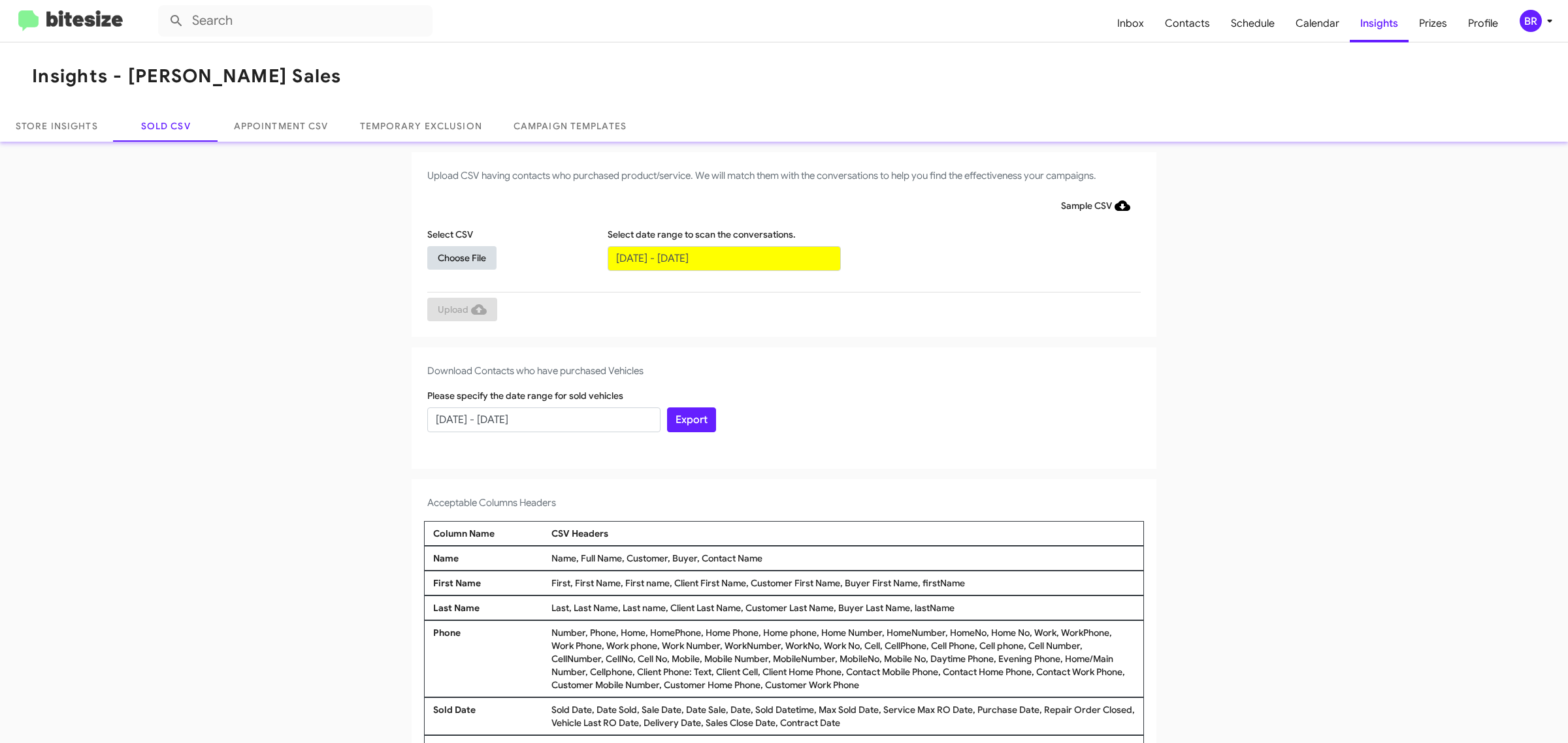
click at [455, 257] on span "Choose File" at bounding box center [462, 257] width 48 height 23
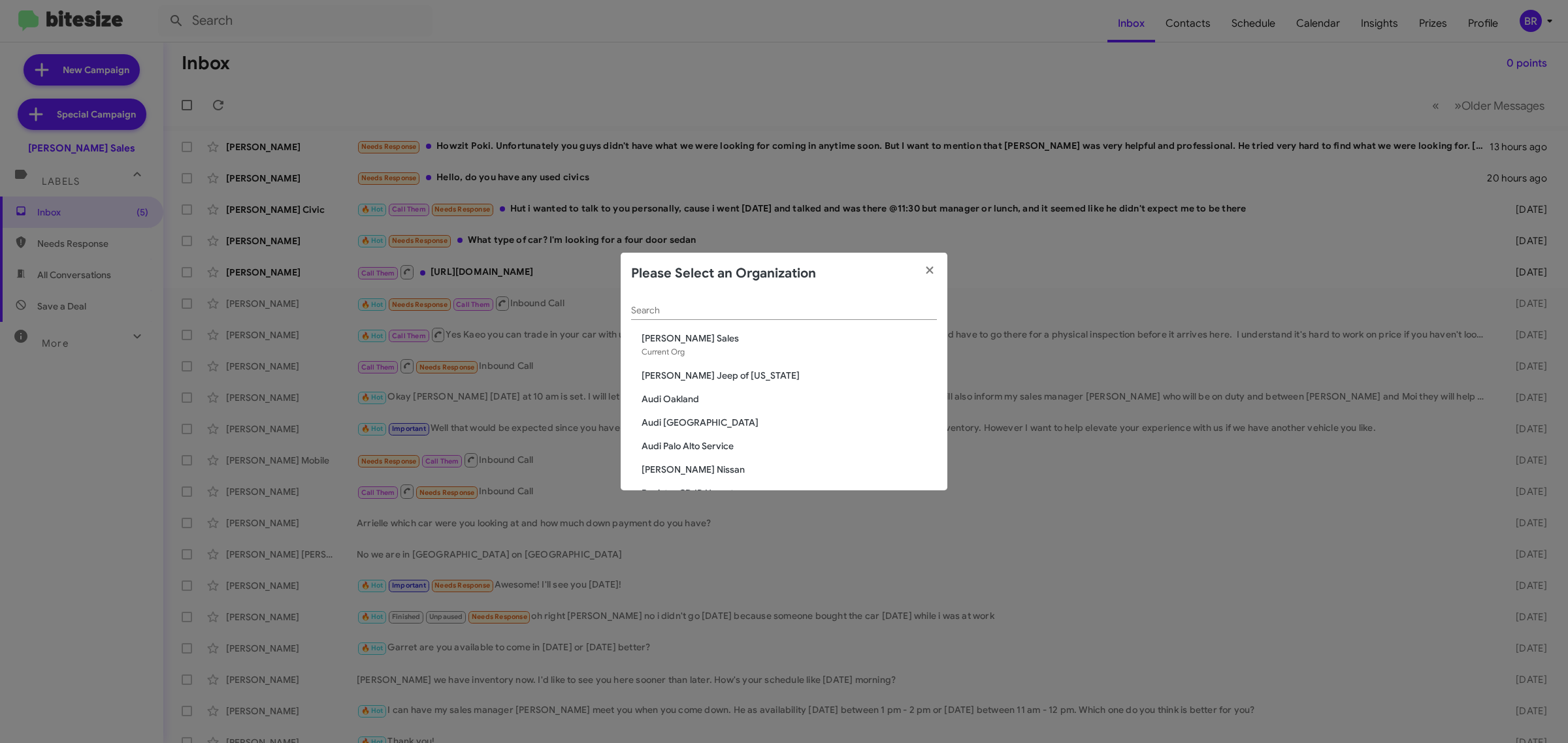
scroll to position [2007, 0]
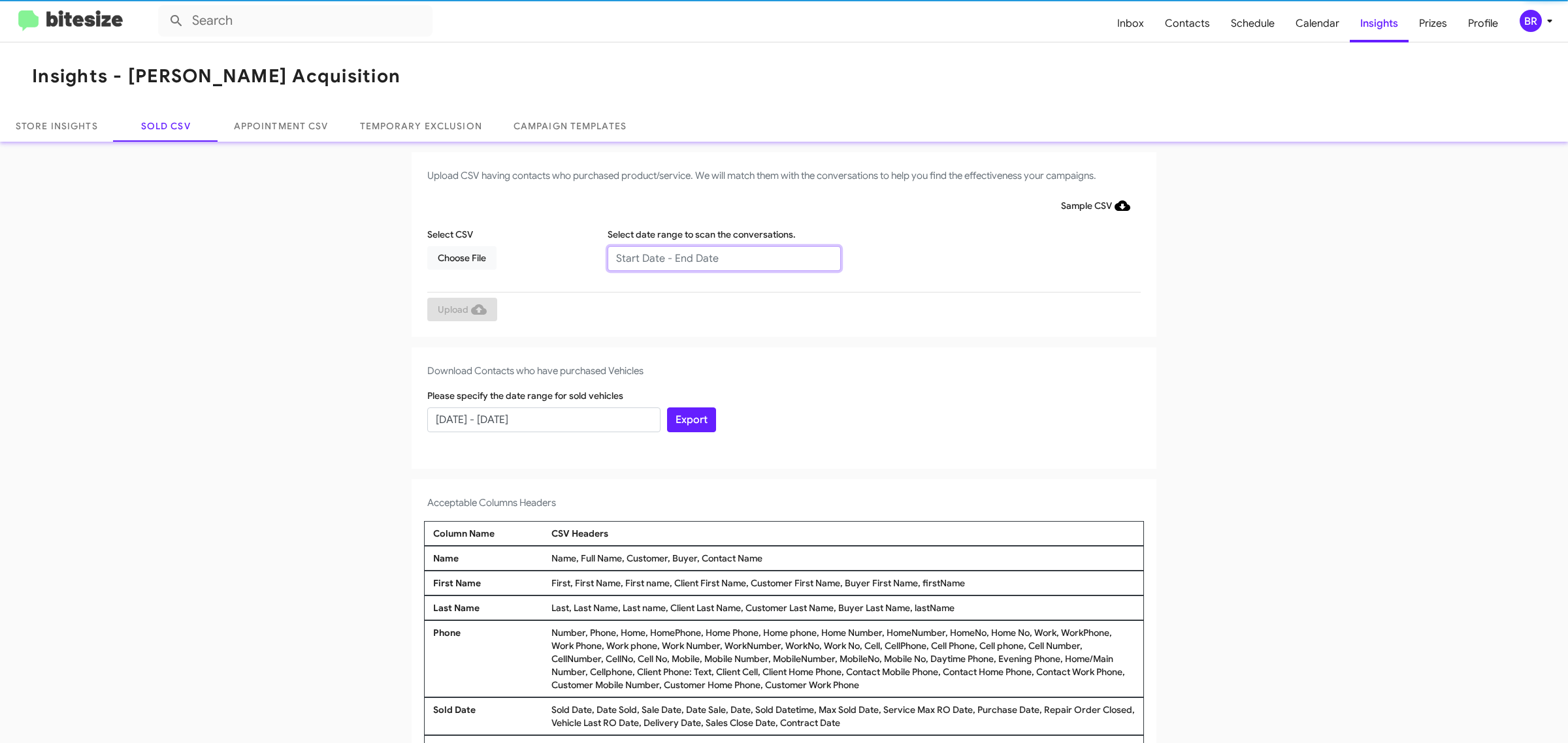
click at [717, 258] on input "text" at bounding box center [724, 258] width 233 height 25
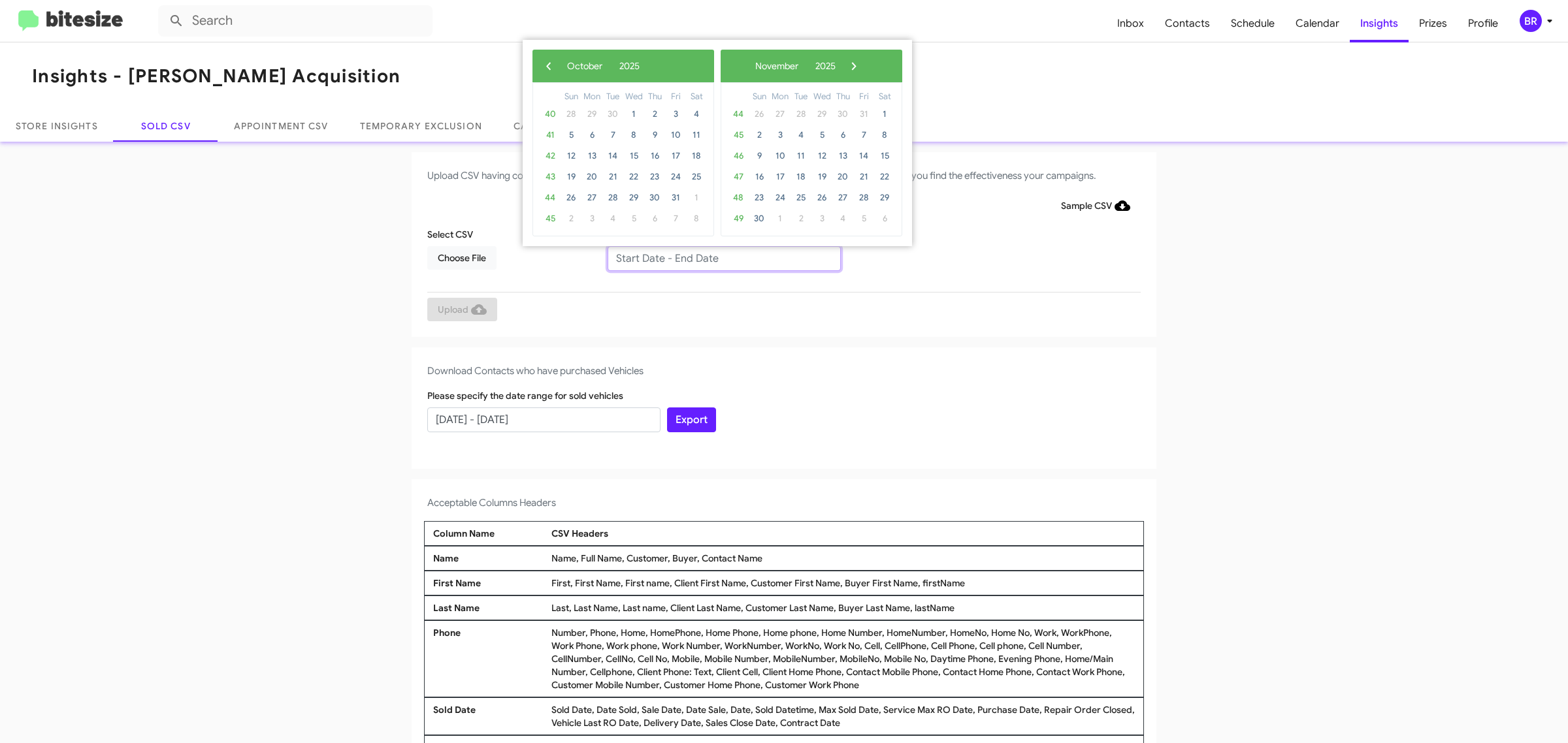
type input "[DATE] - [DATE]"
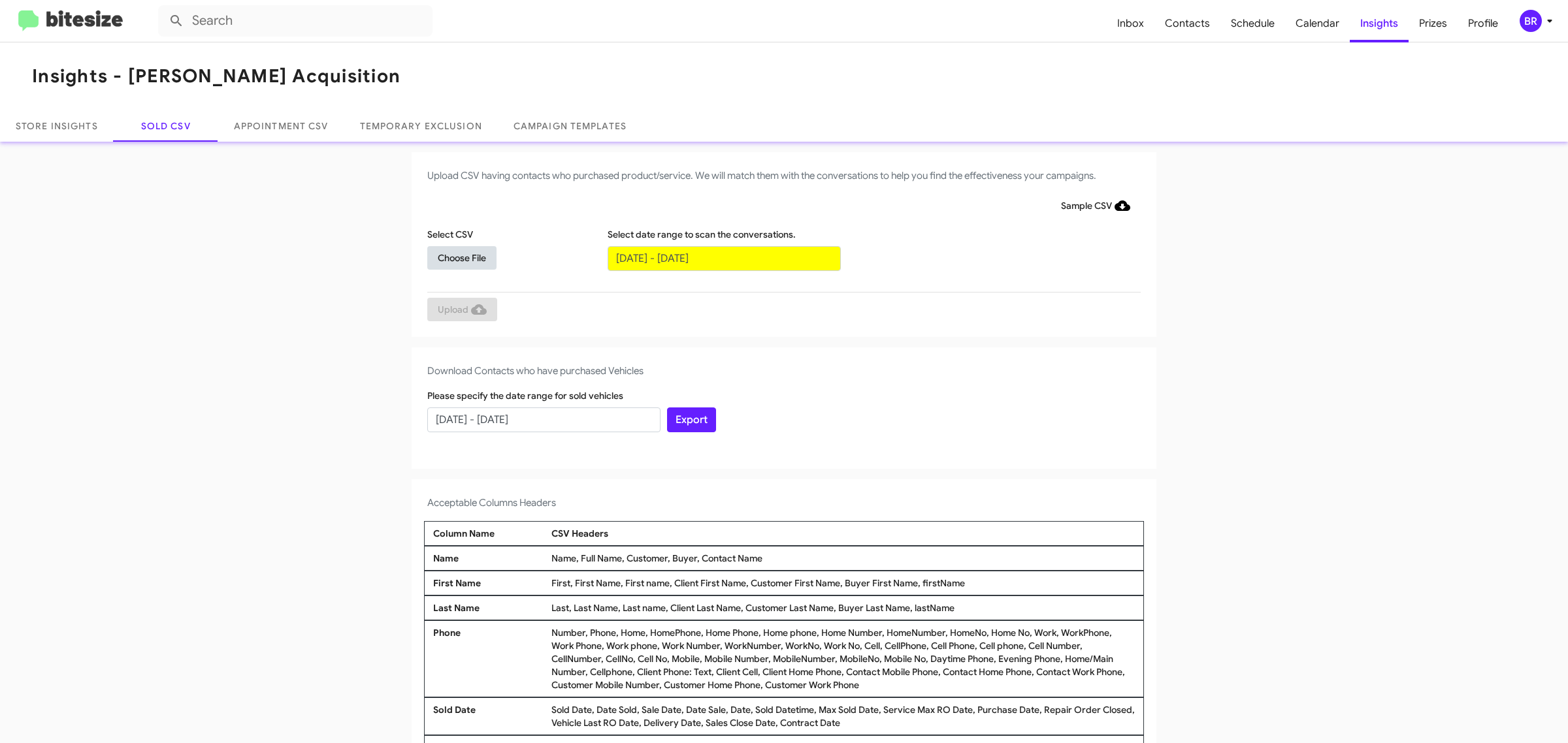
click at [455, 257] on span "Choose File" at bounding box center [462, 257] width 48 height 23
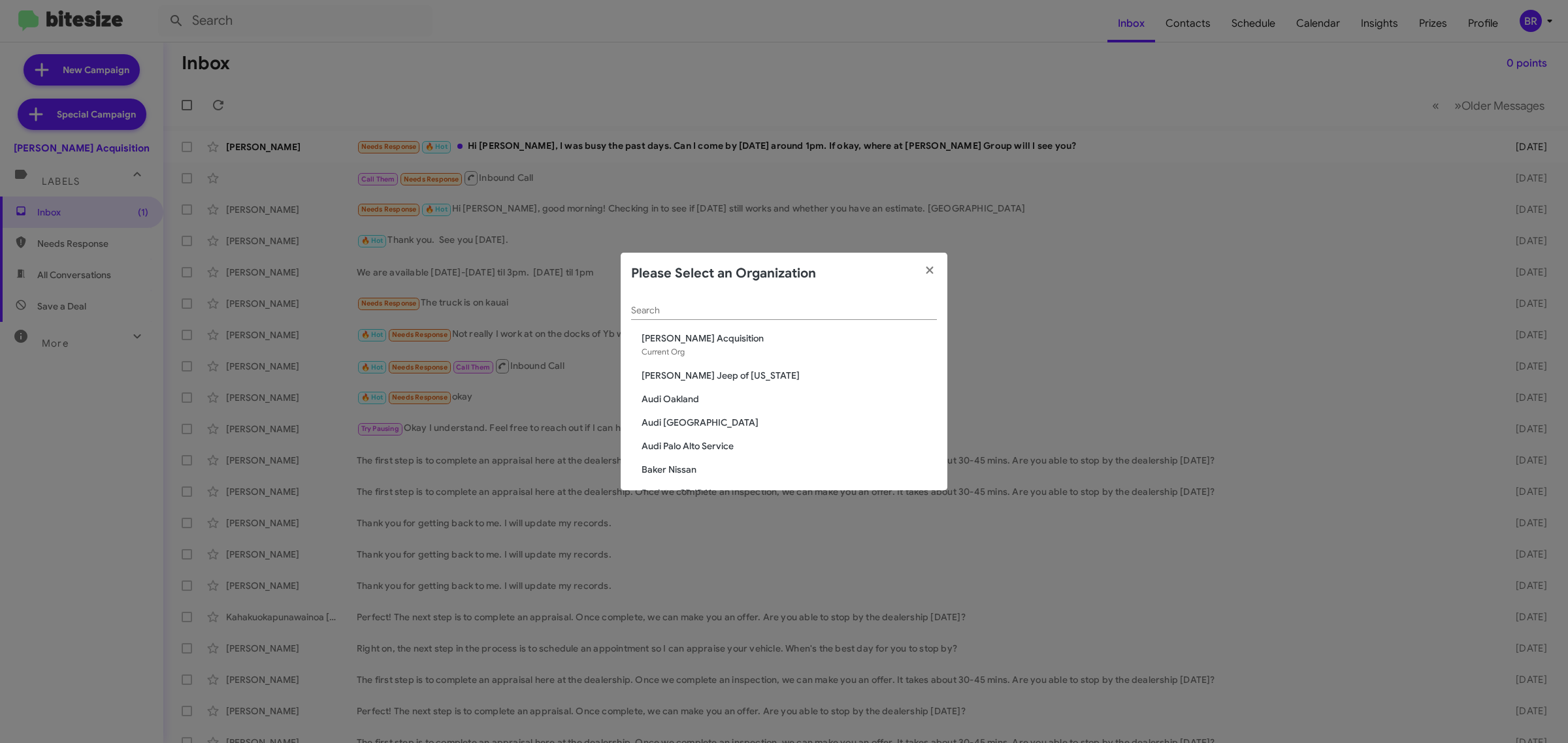
scroll to position [32, 0]
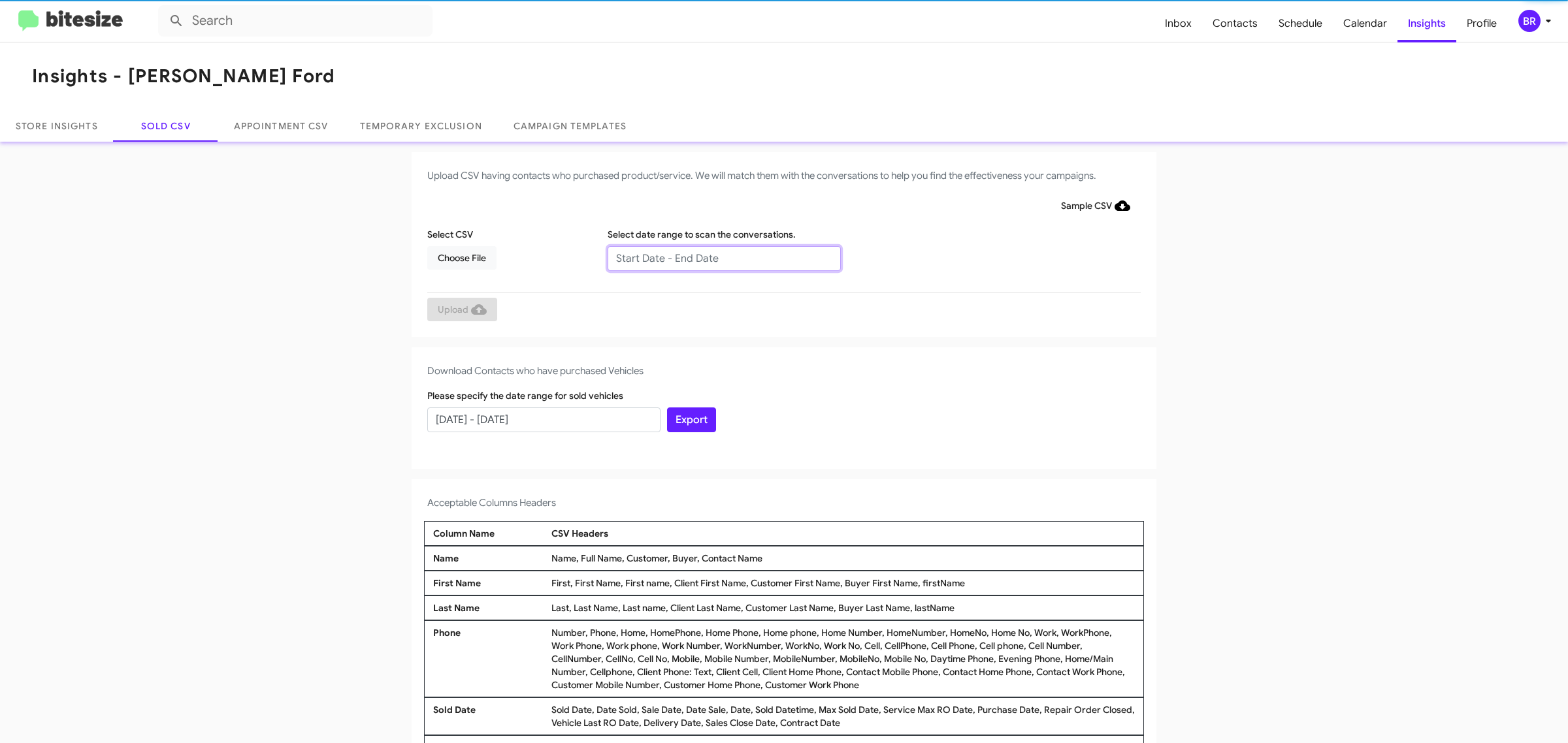
click at [717, 258] on input "text" at bounding box center [724, 258] width 233 height 25
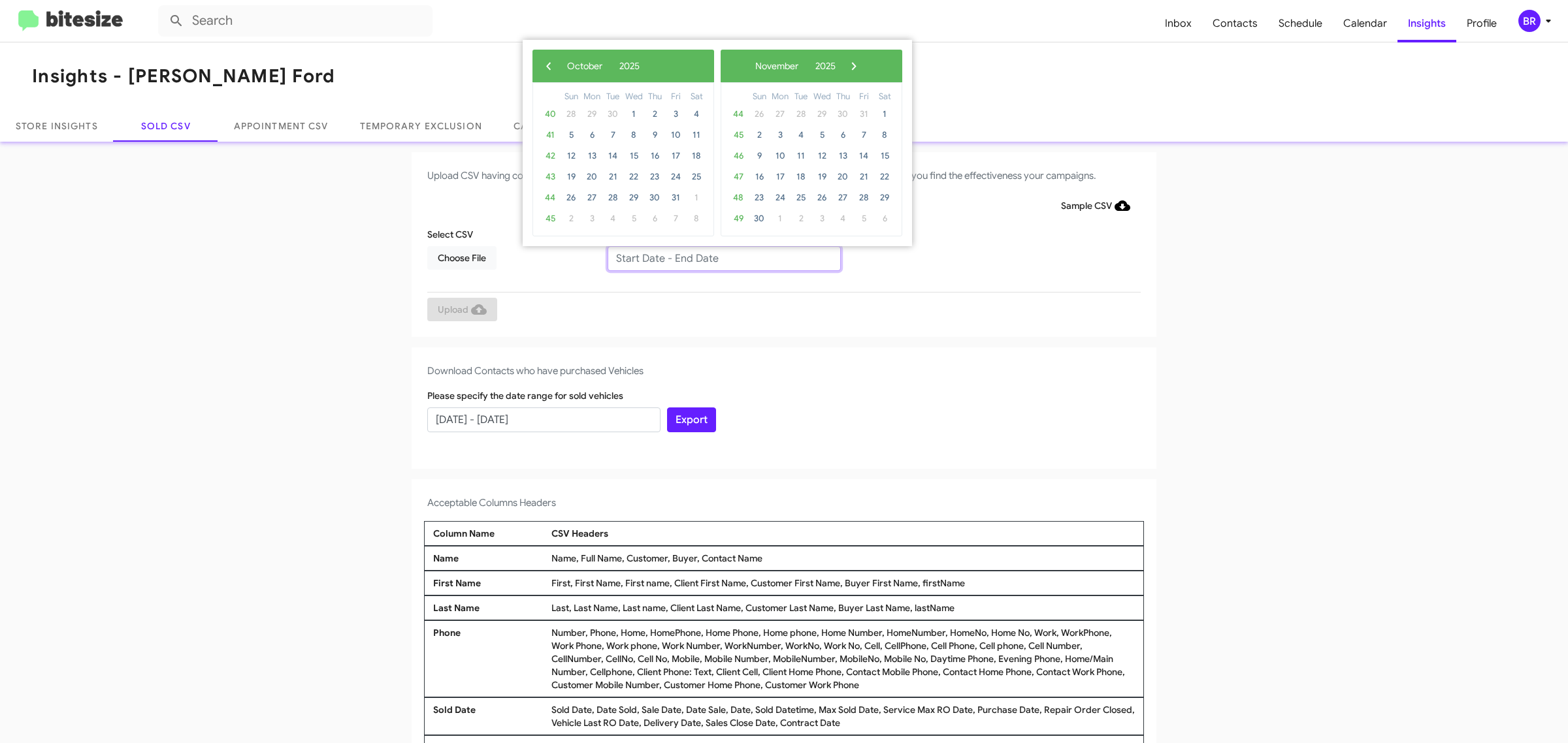
type input "08/06/2025 - 10/06/2025"
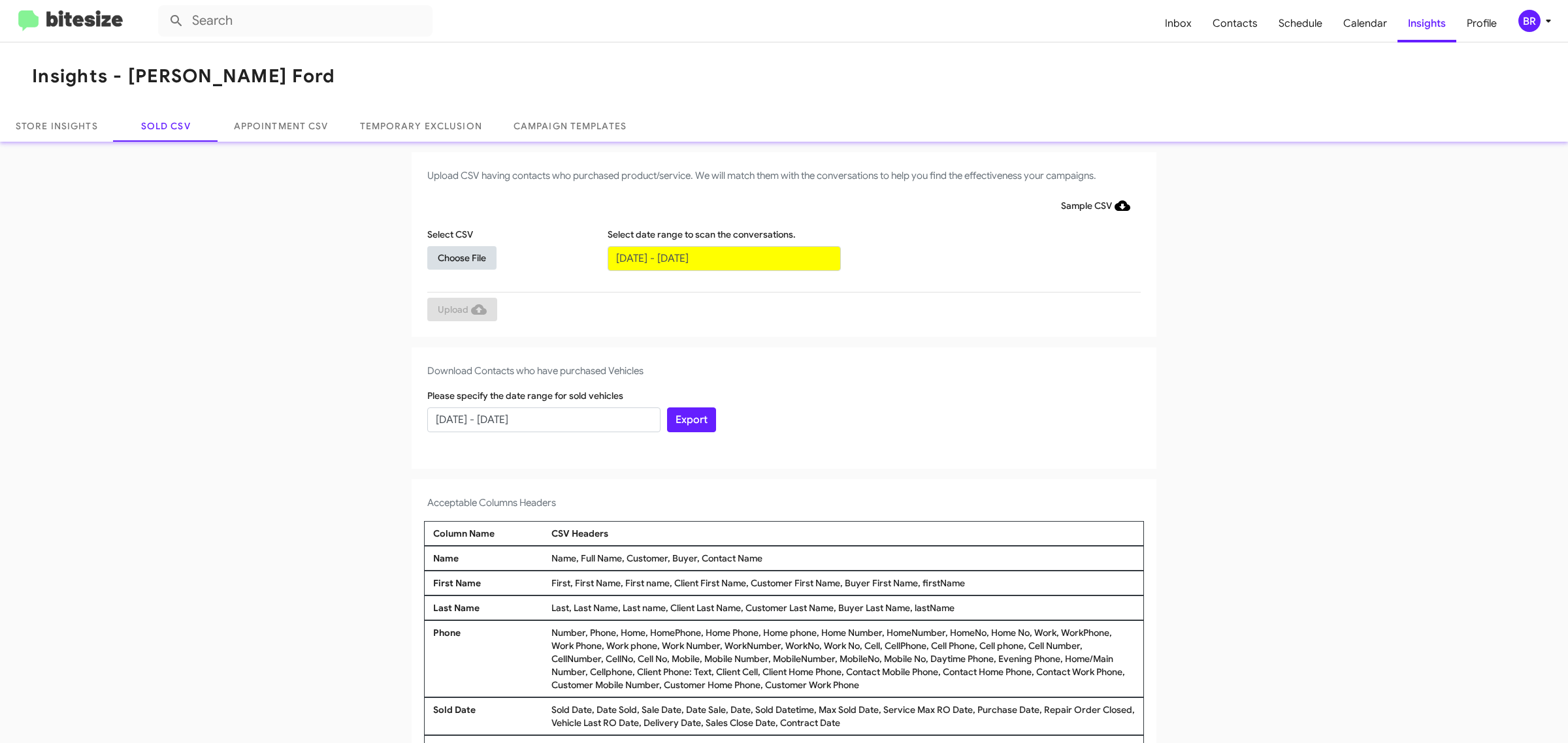
click at [455, 257] on span "Choose File" at bounding box center [462, 257] width 48 height 23
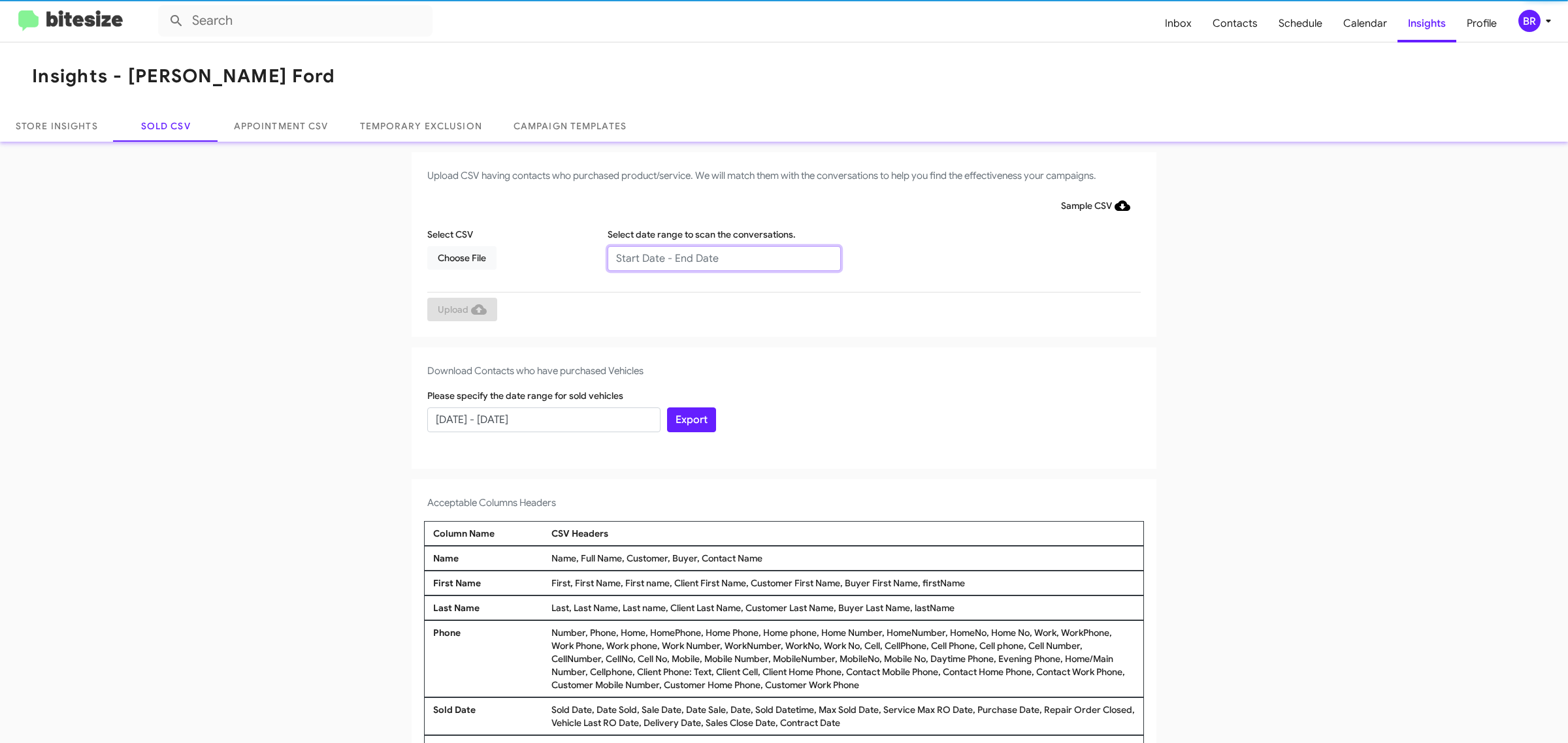
click at [717, 258] on input "text" at bounding box center [724, 258] width 233 height 25
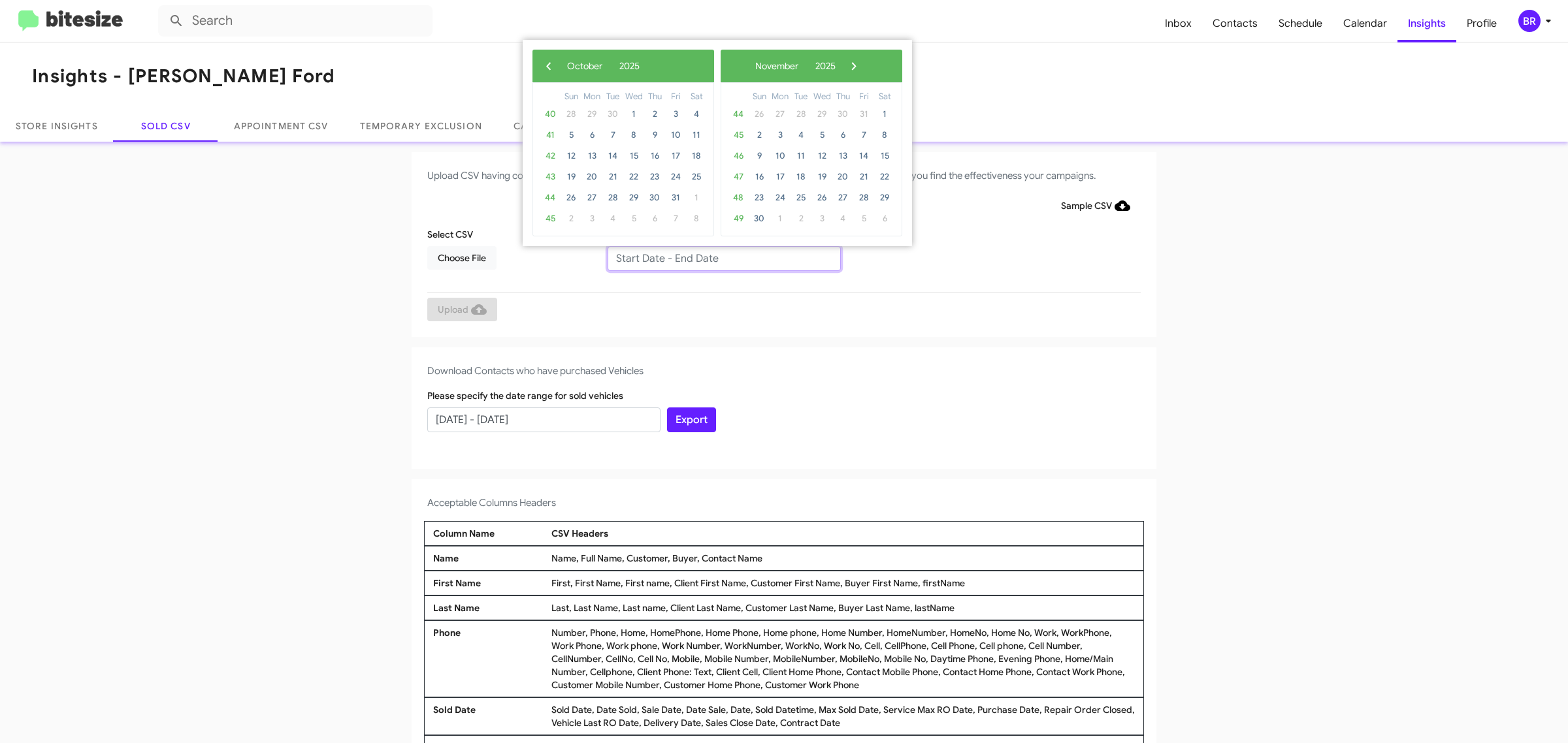
type input "[DATE] - [DATE]"
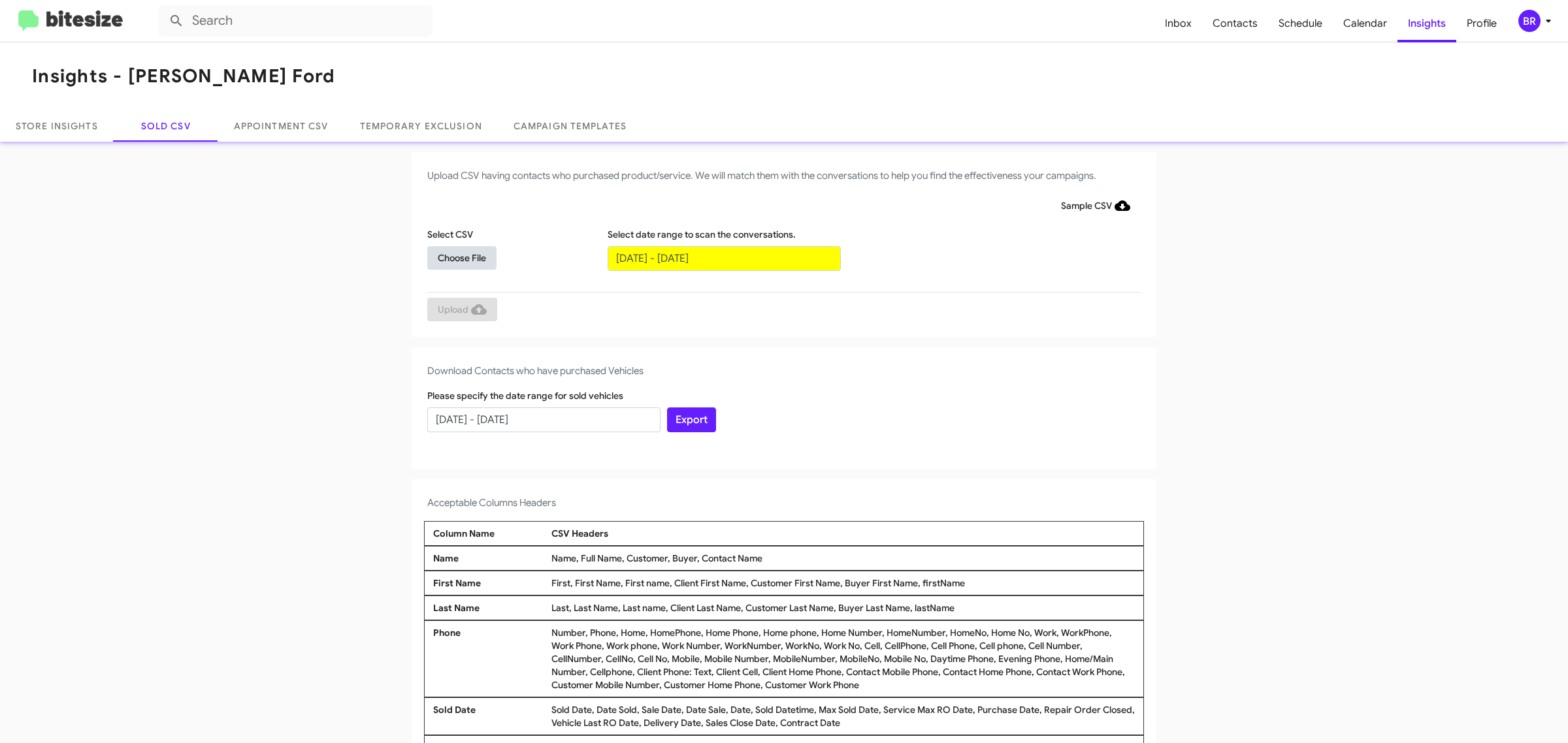
click at [455, 257] on span "Choose File" at bounding box center [462, 257] width 48 height 23
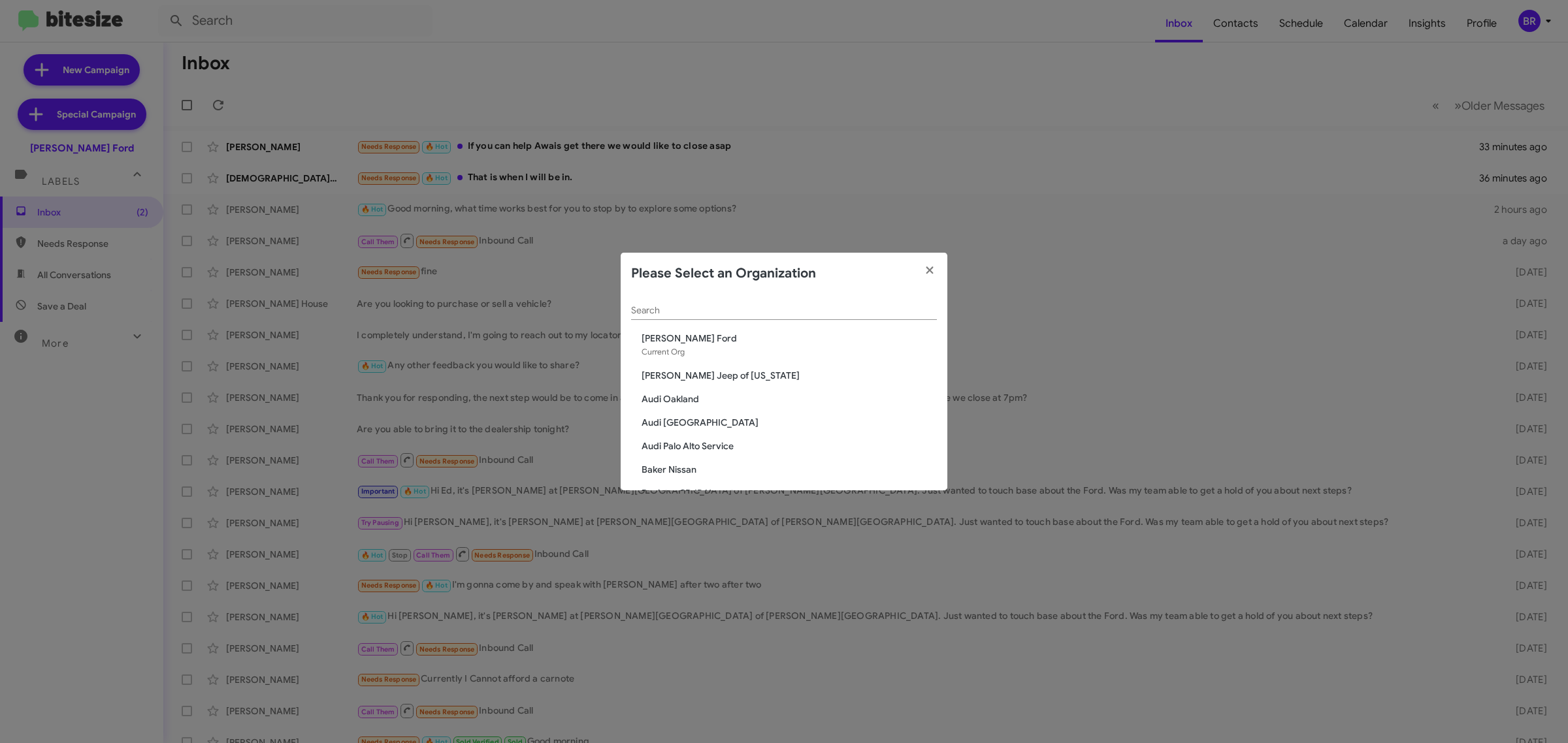
scroll to position [56, 0]
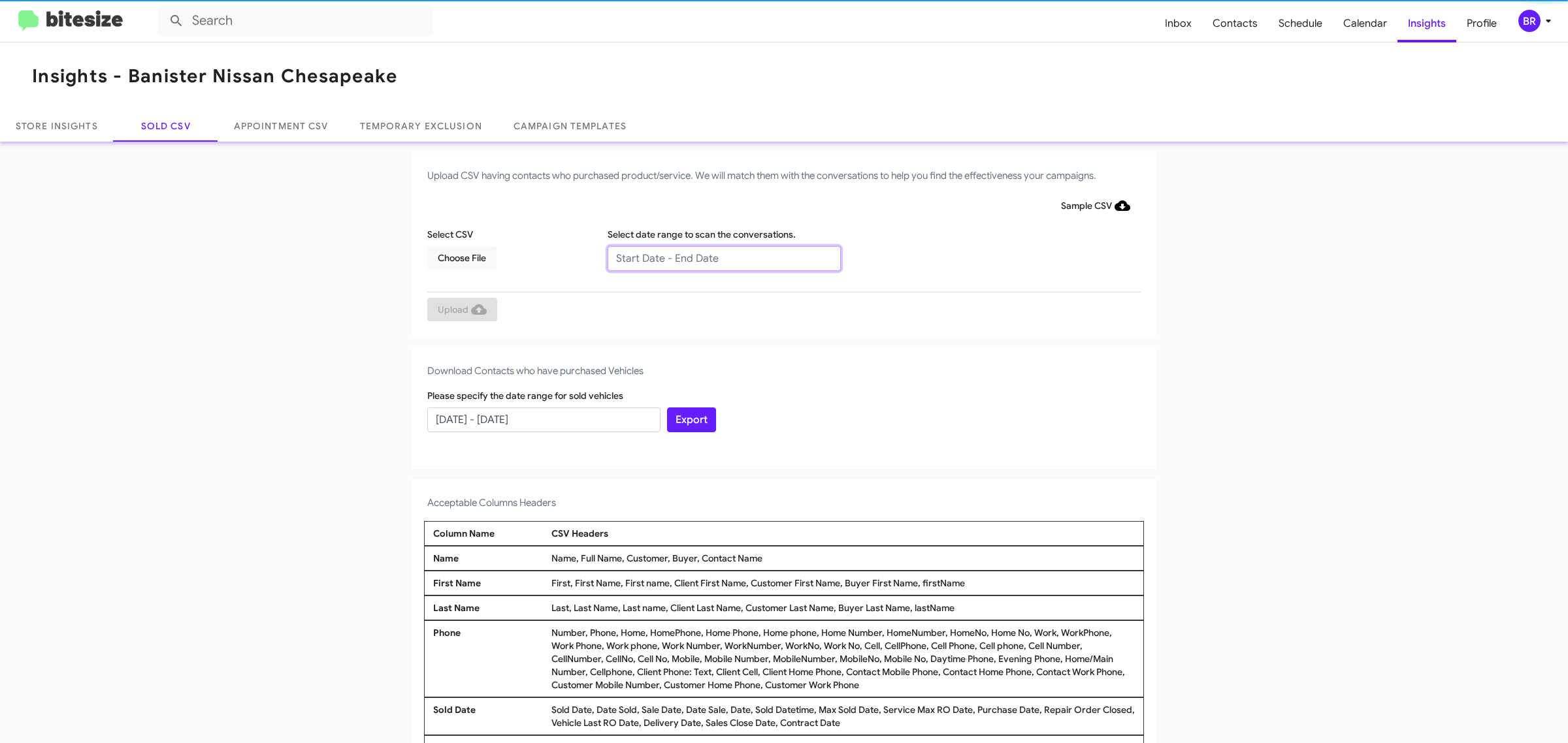
click at [717, 258] on input "text" at bounding box center [724, 258] width 233 height 25
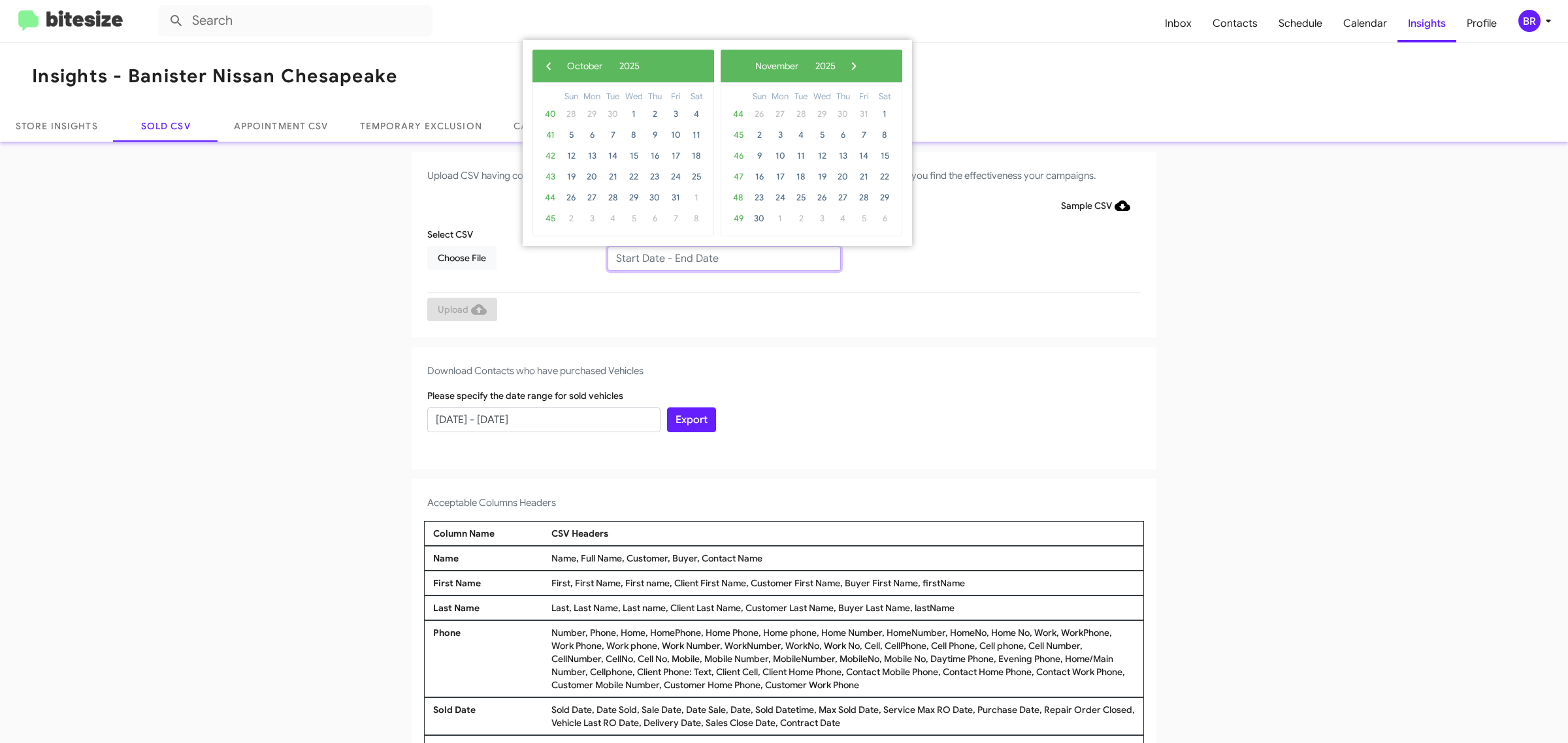
type input "[DATE] - [DATE]"
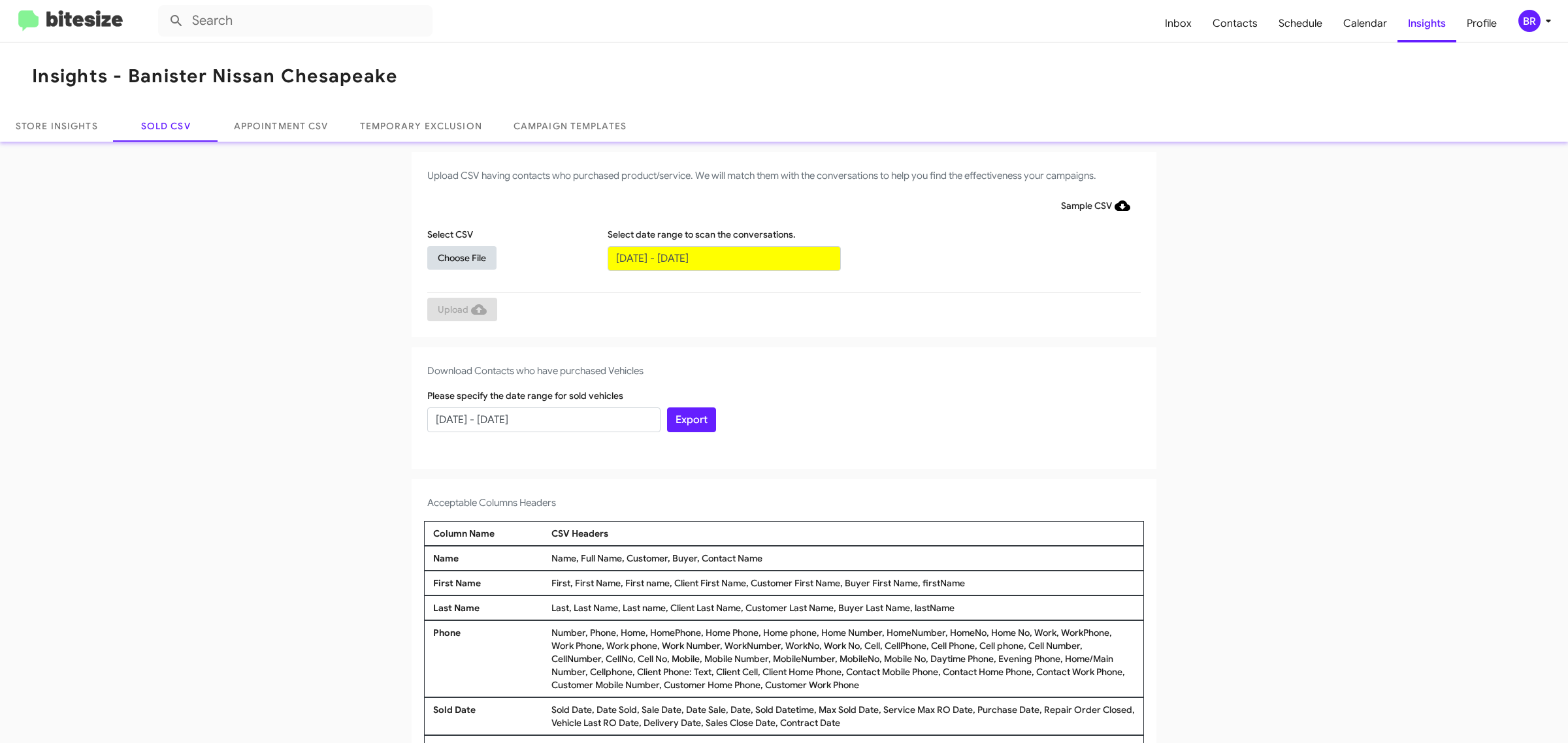
click at [455, 257] on span "Choose File" at bounding box center [462, 257] width 48 height 23
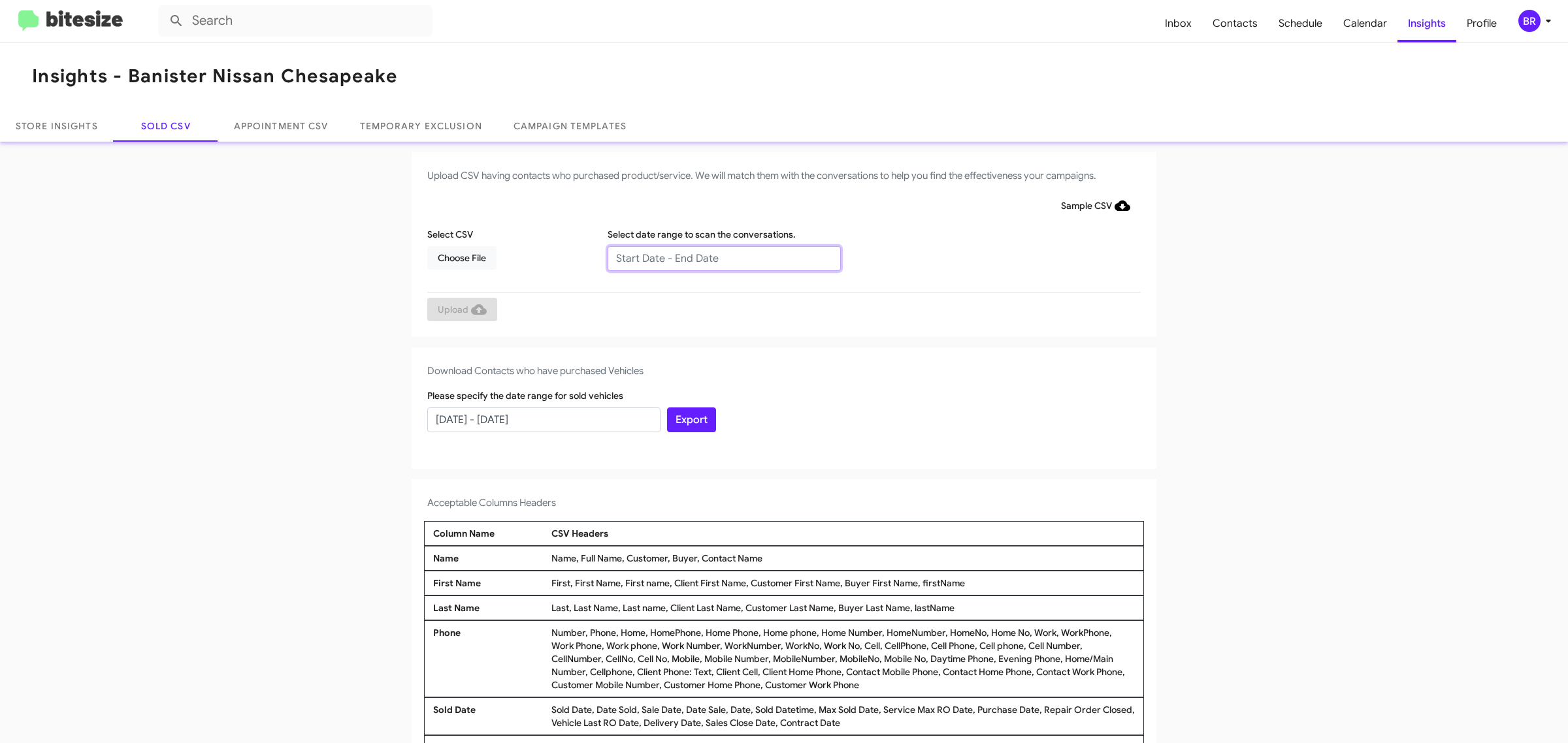
click at [717, 258] on input "text" at bounding box center [724, 258] width 233 height 25
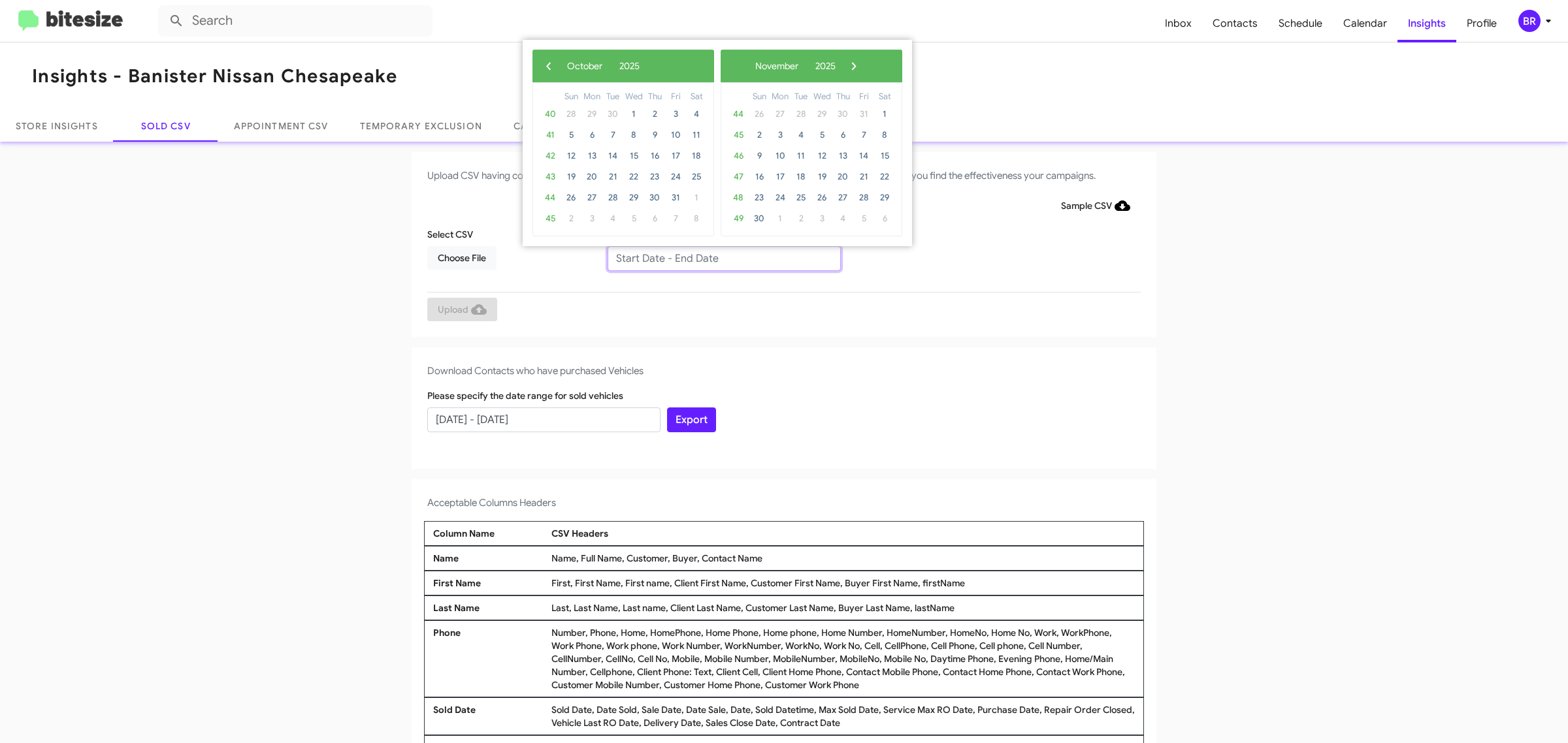
type input "[DATE] - [DATE]"
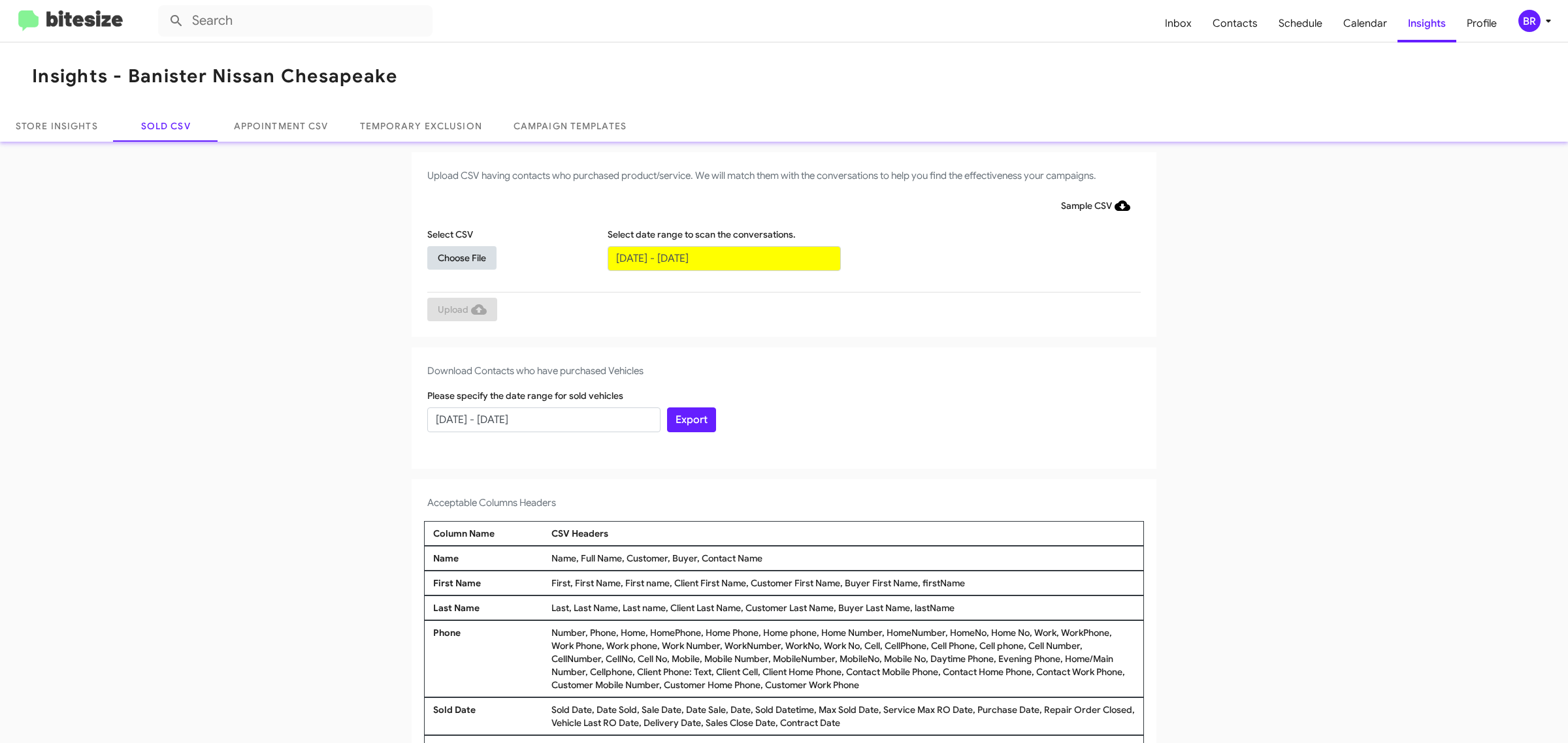
click at [455, 257] on span "Choose File" at bounding box center [462, 257] width 48 height 23
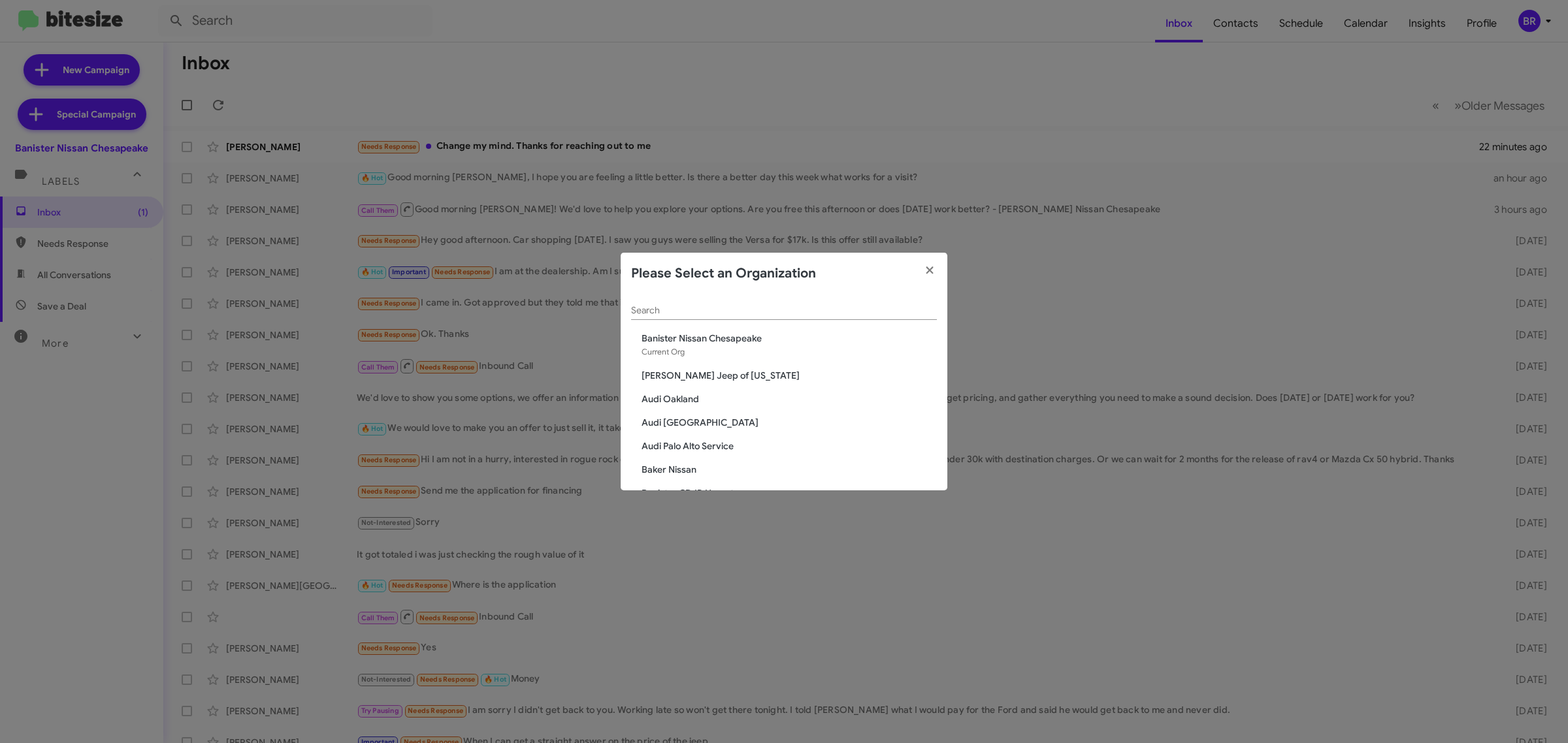
scroll to position [80, 0]
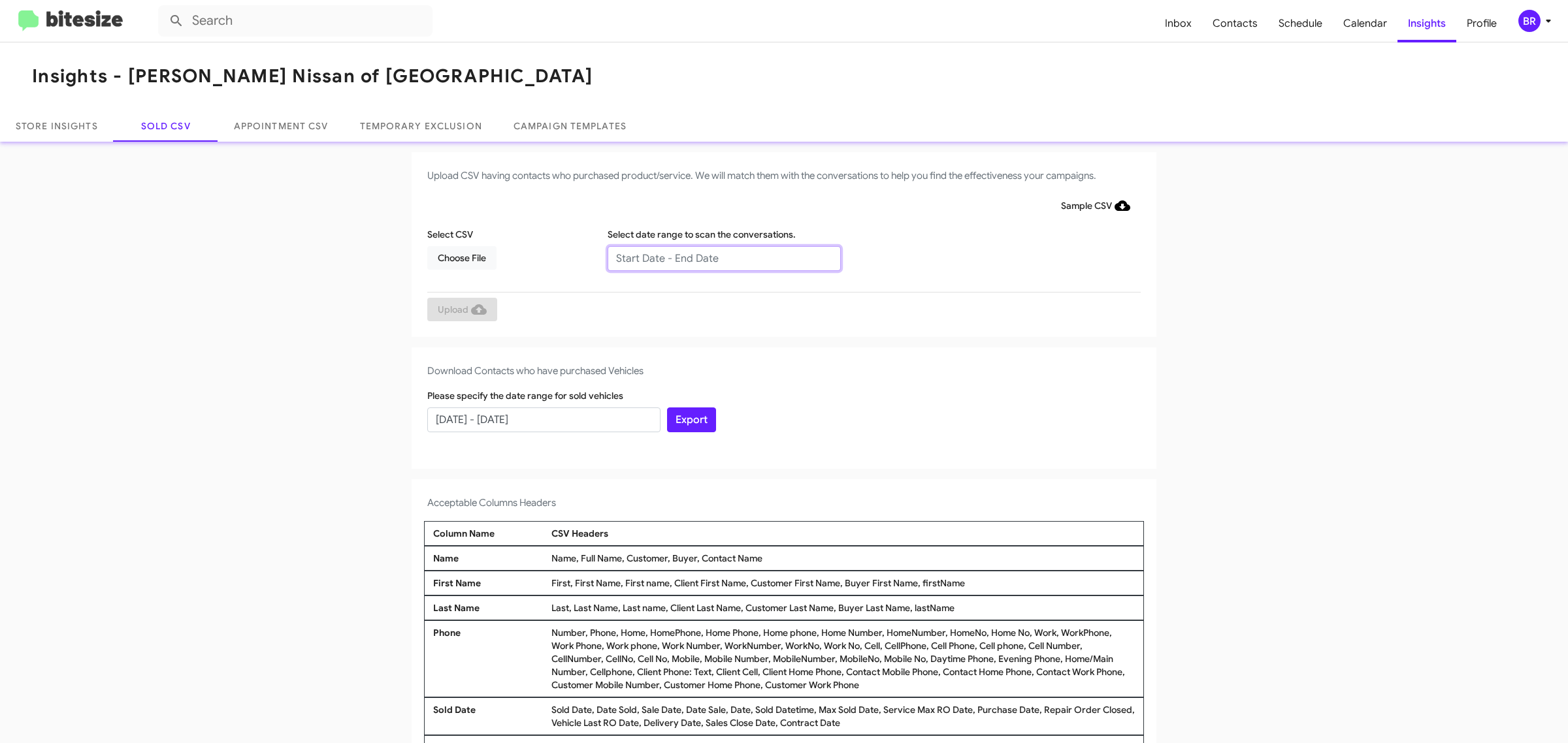
click at [717, 258] on input "text" at bounding box center [724, 258] width 233 height 25
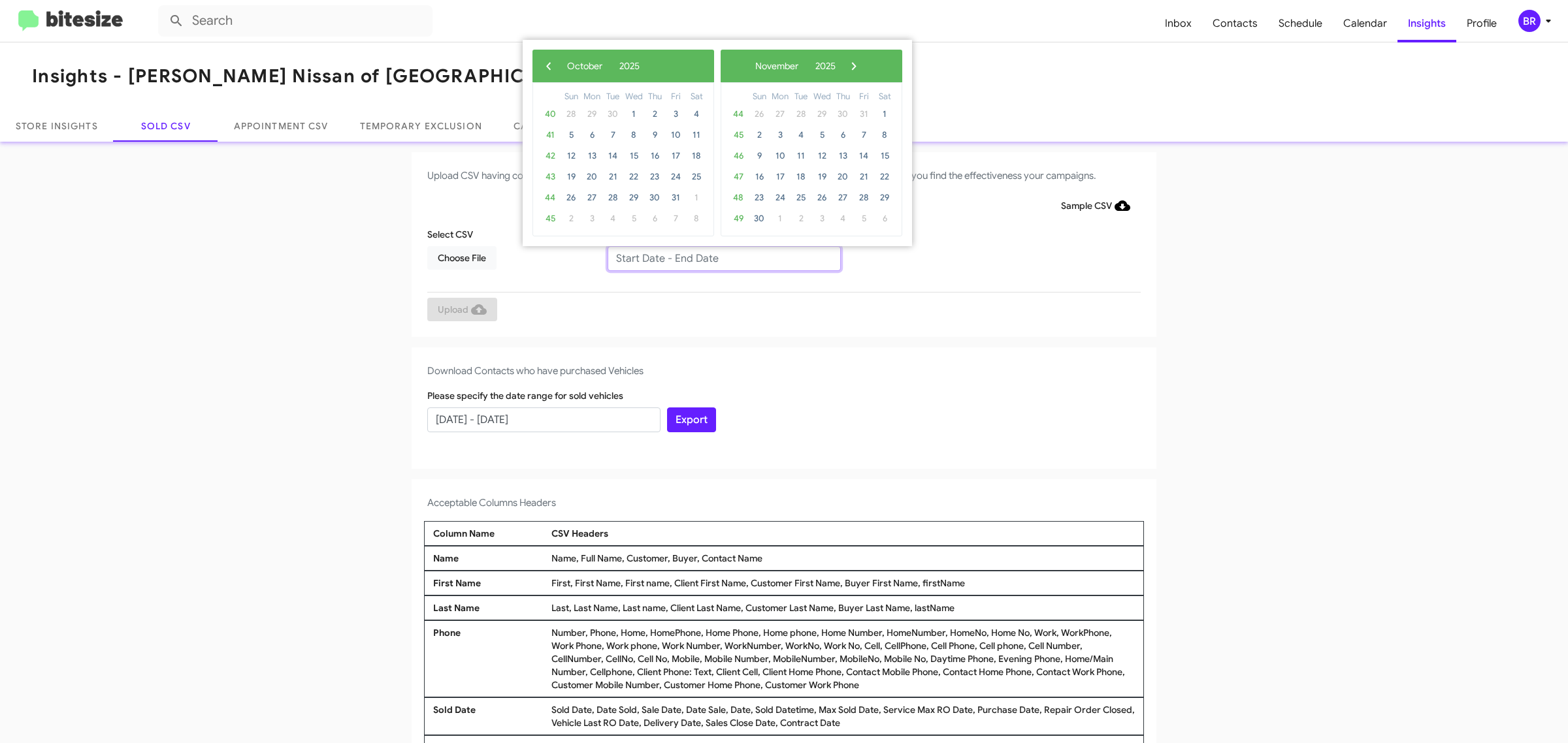
type input "08/06/2025 - 10/06/2025"
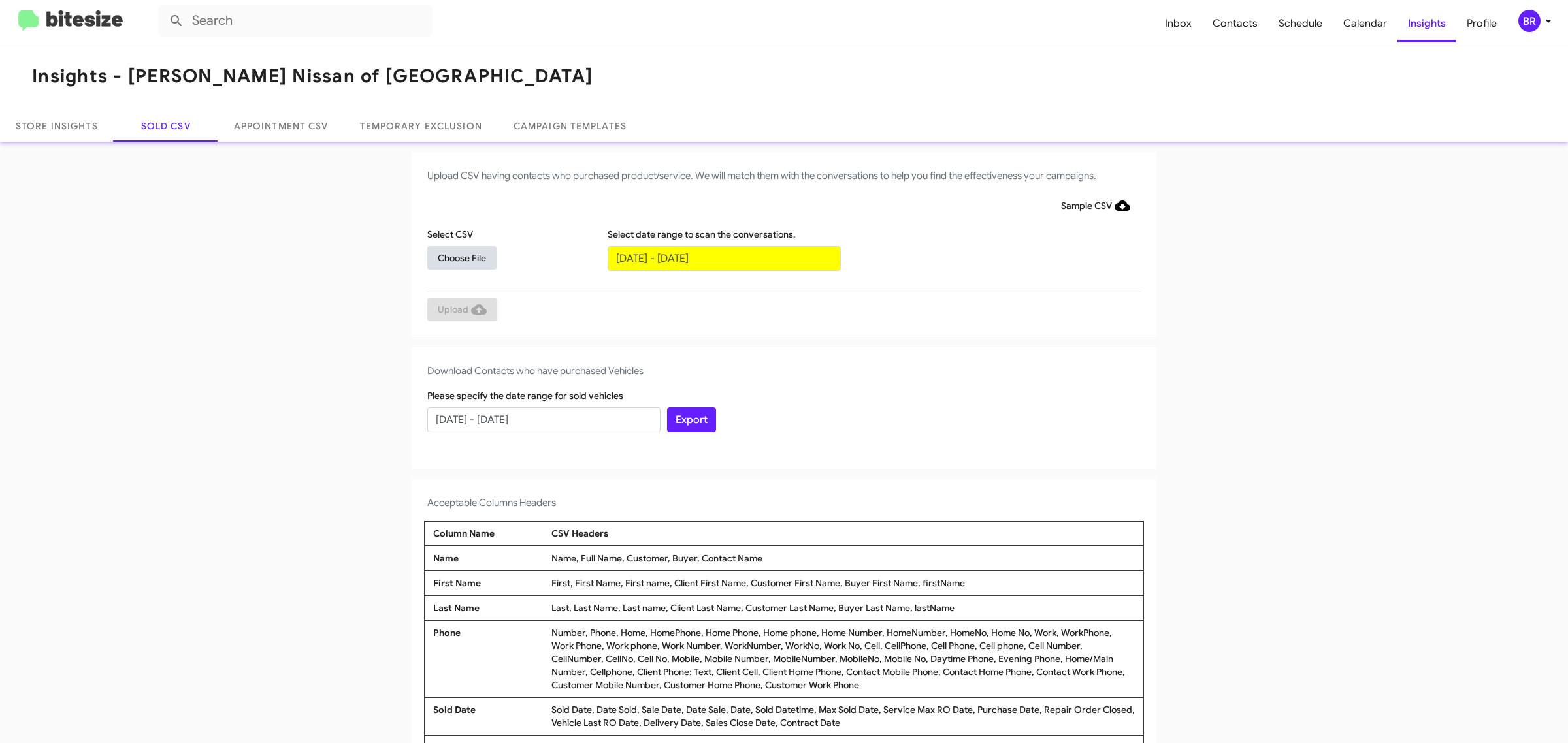
click at [455, 257] on span "Choose File" at bounding box center [462, 257] width 48 height 23
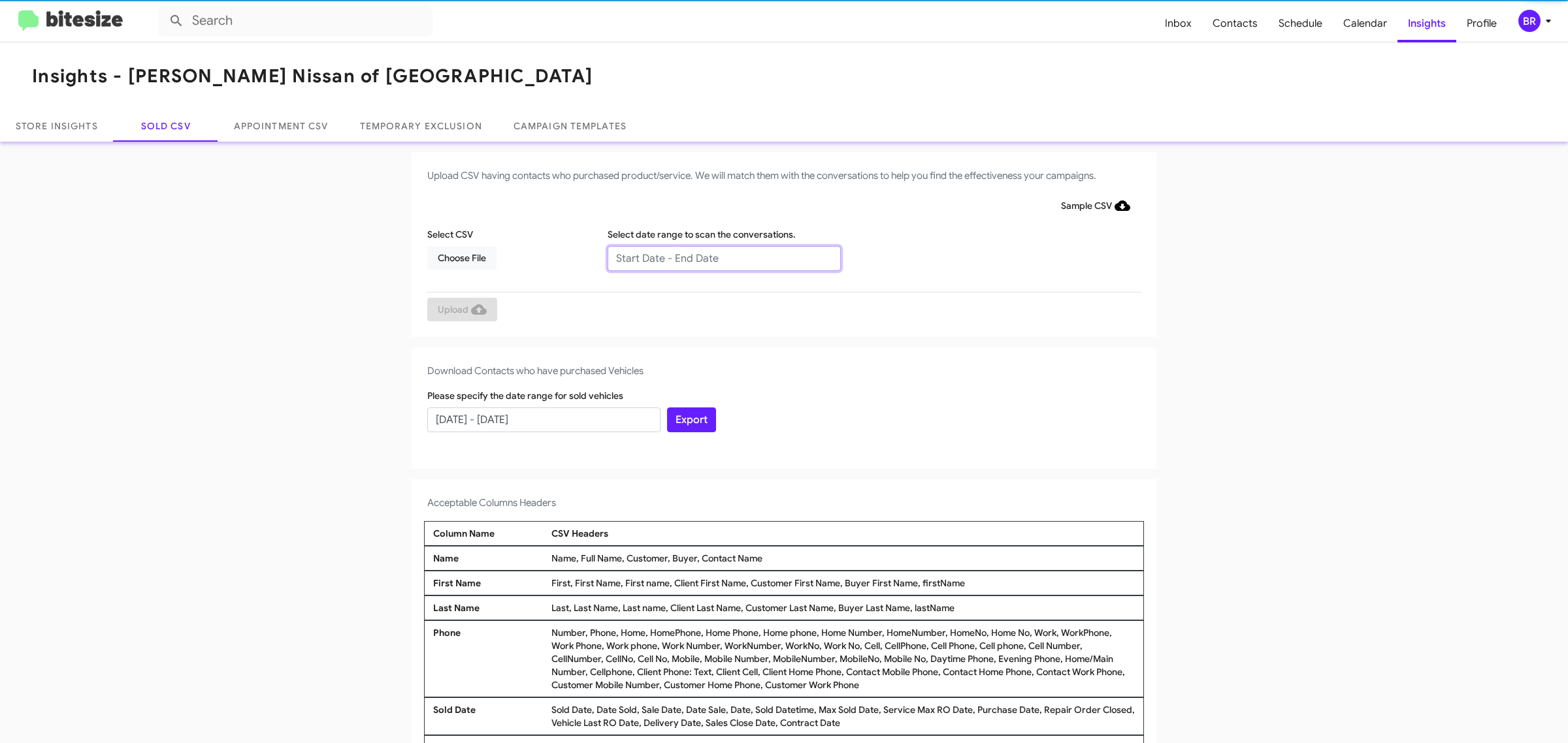
click at [717, 258] on input "text" at bounding box center [724, 258] width 233 height 25
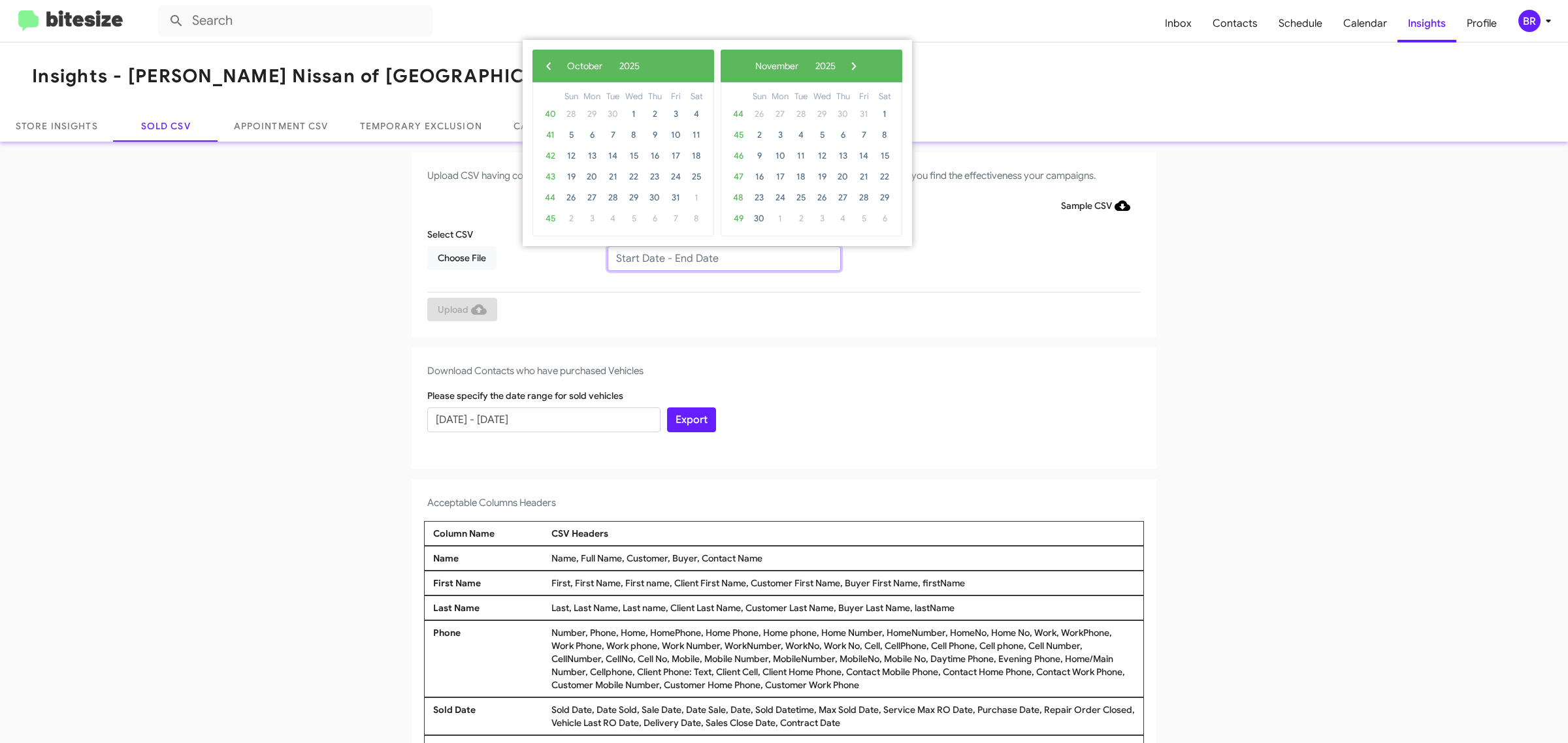
type input "[DATE] - [DATE]"
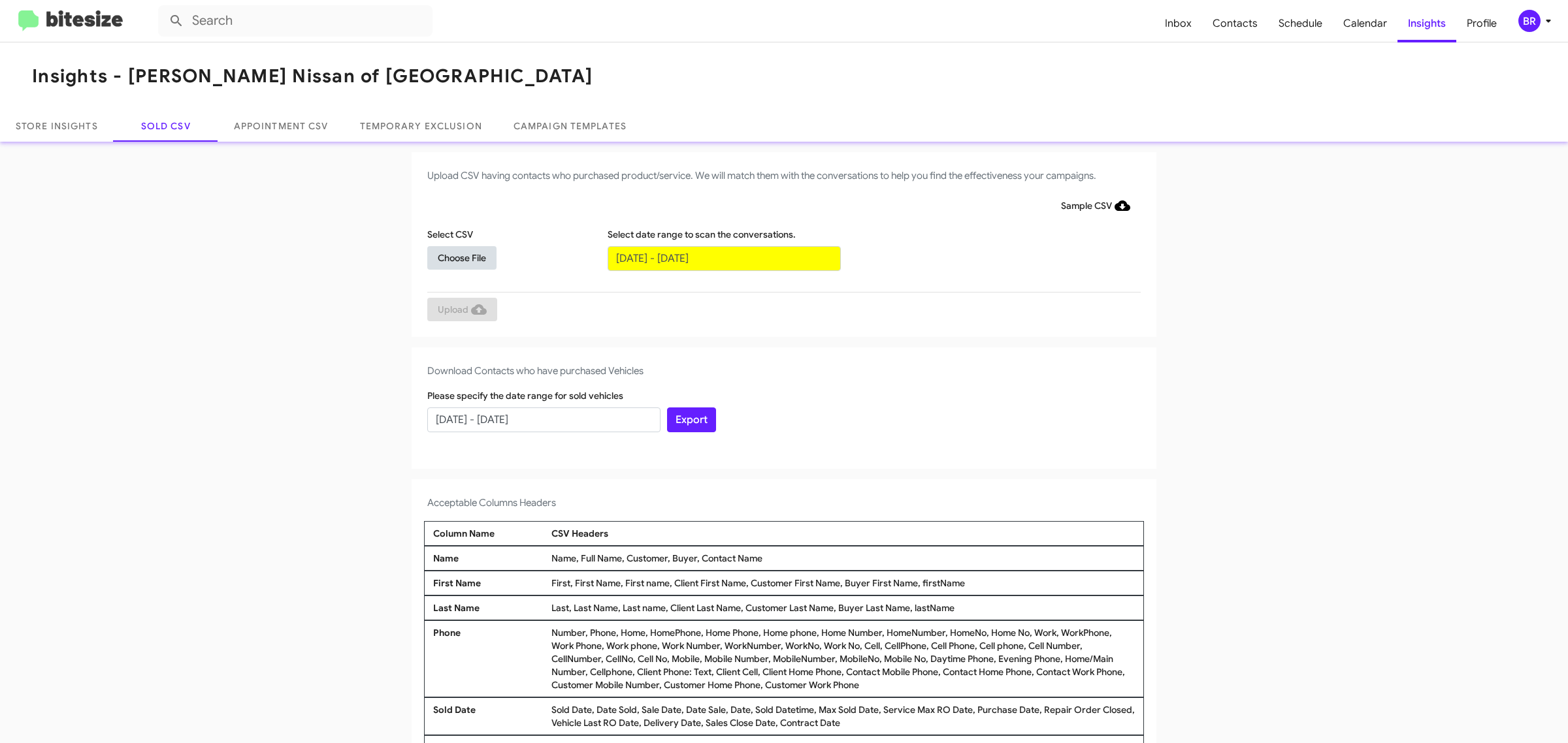
click at [455, 257] on span "Choose File" at bounding box center [462, 257] width 48 height 23
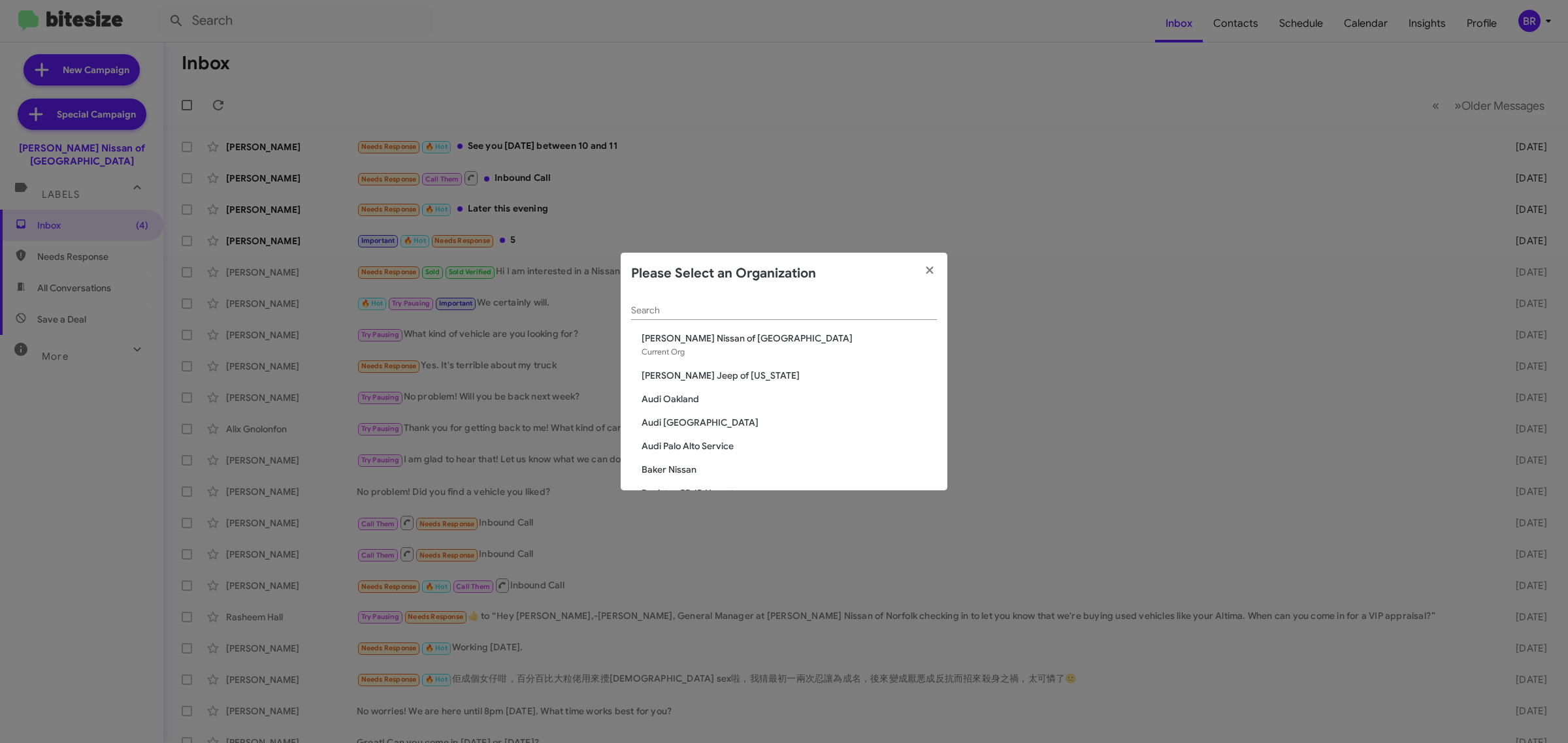
scroll to position [8, 0]
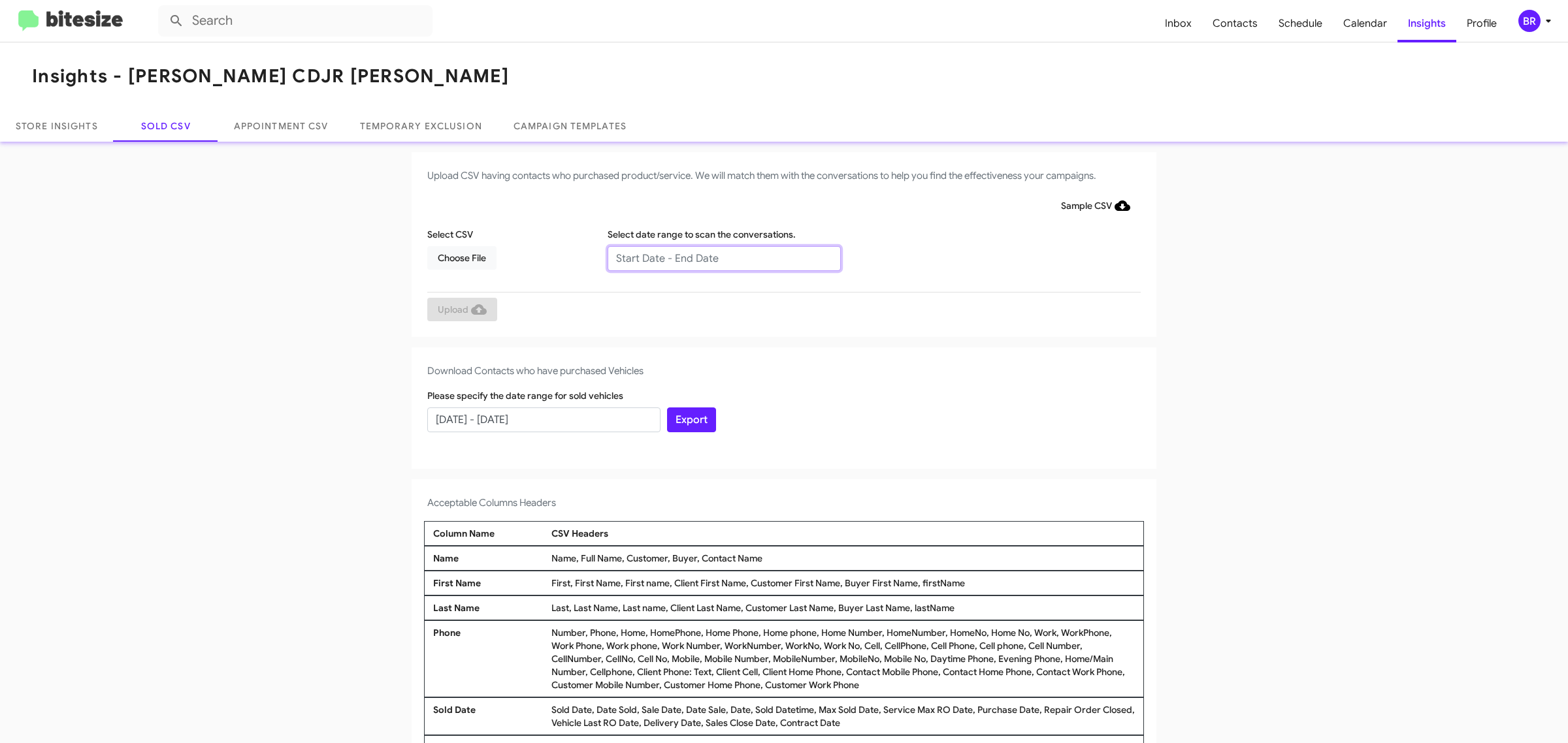
click at [717, 258] on input "text" at bounding box center [724, 258] width 233 height 25
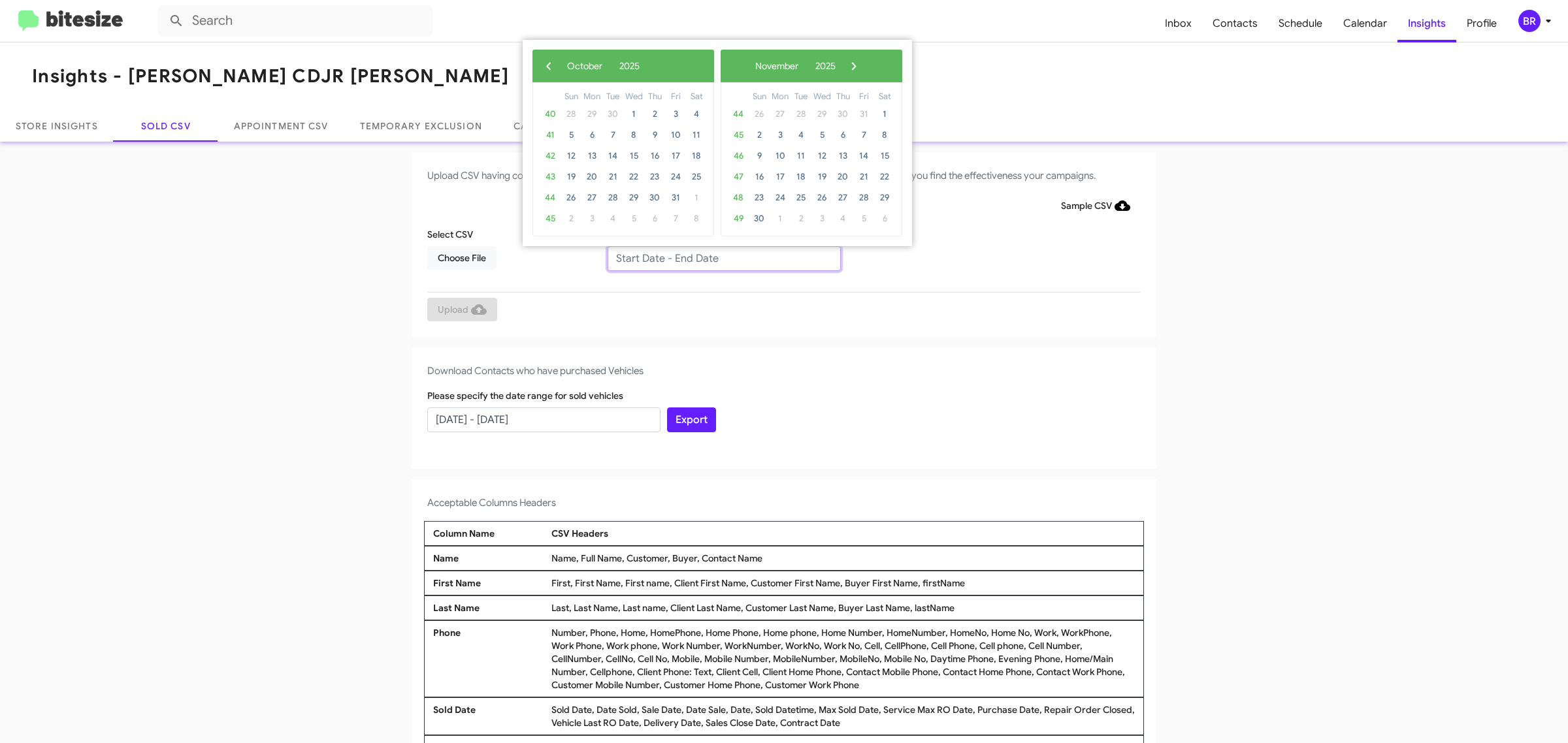
type input "08/06/2025 - 10/06/2025"
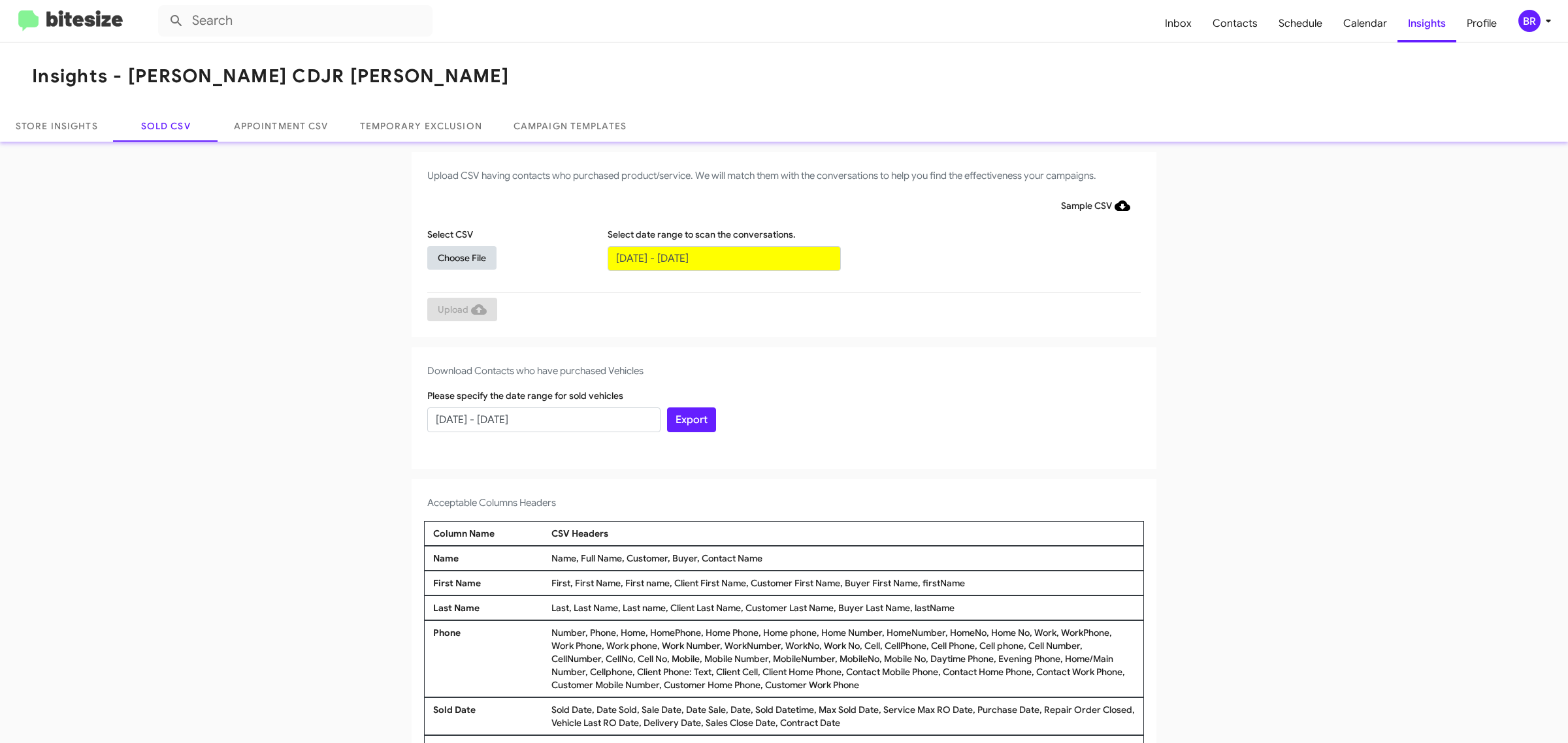
click at [455, 257] on span "Choose File" at bounding box center [462, 257] width 48 height 23
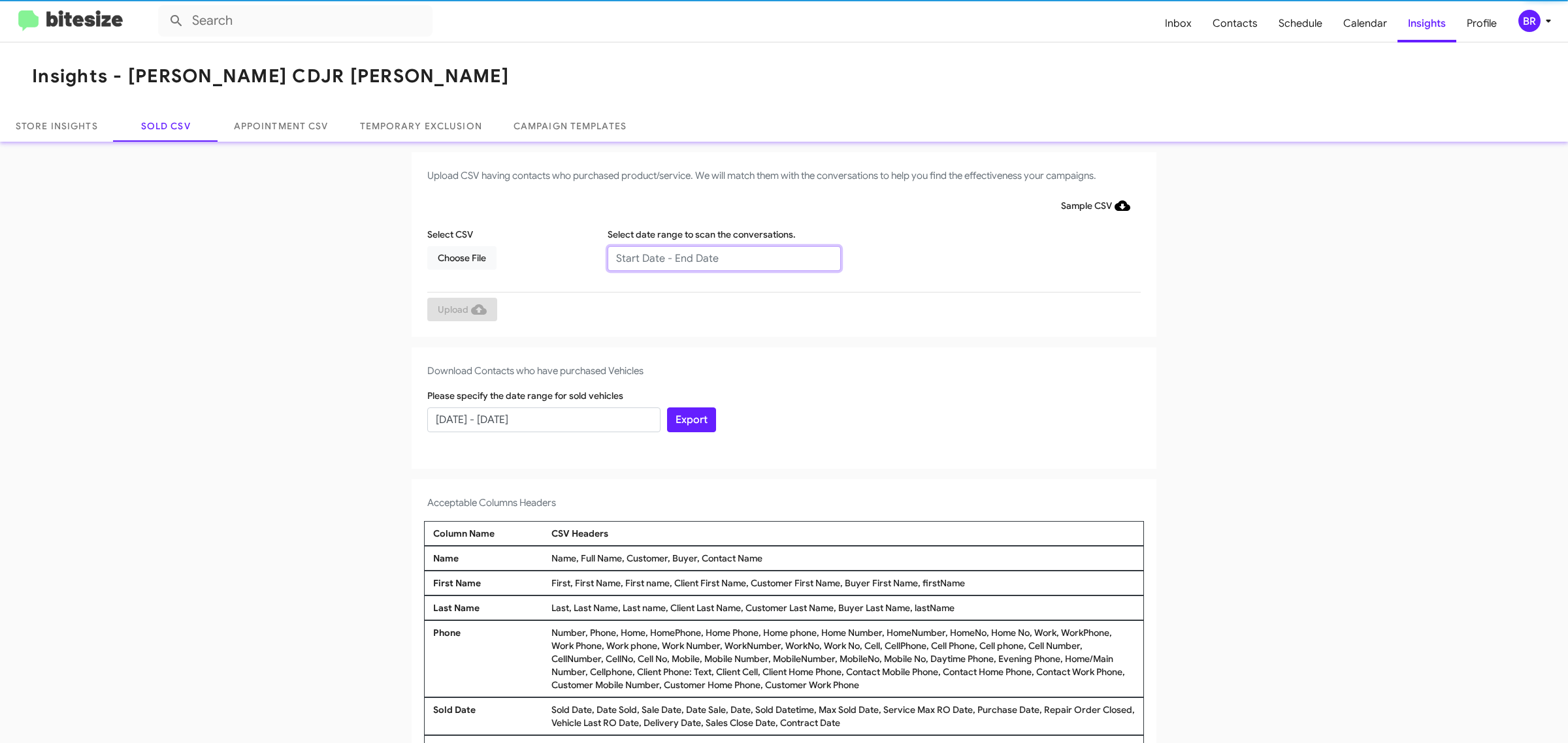
click at [717, 258] on input "text" at bounding box center [724, 258] width 233 height 25
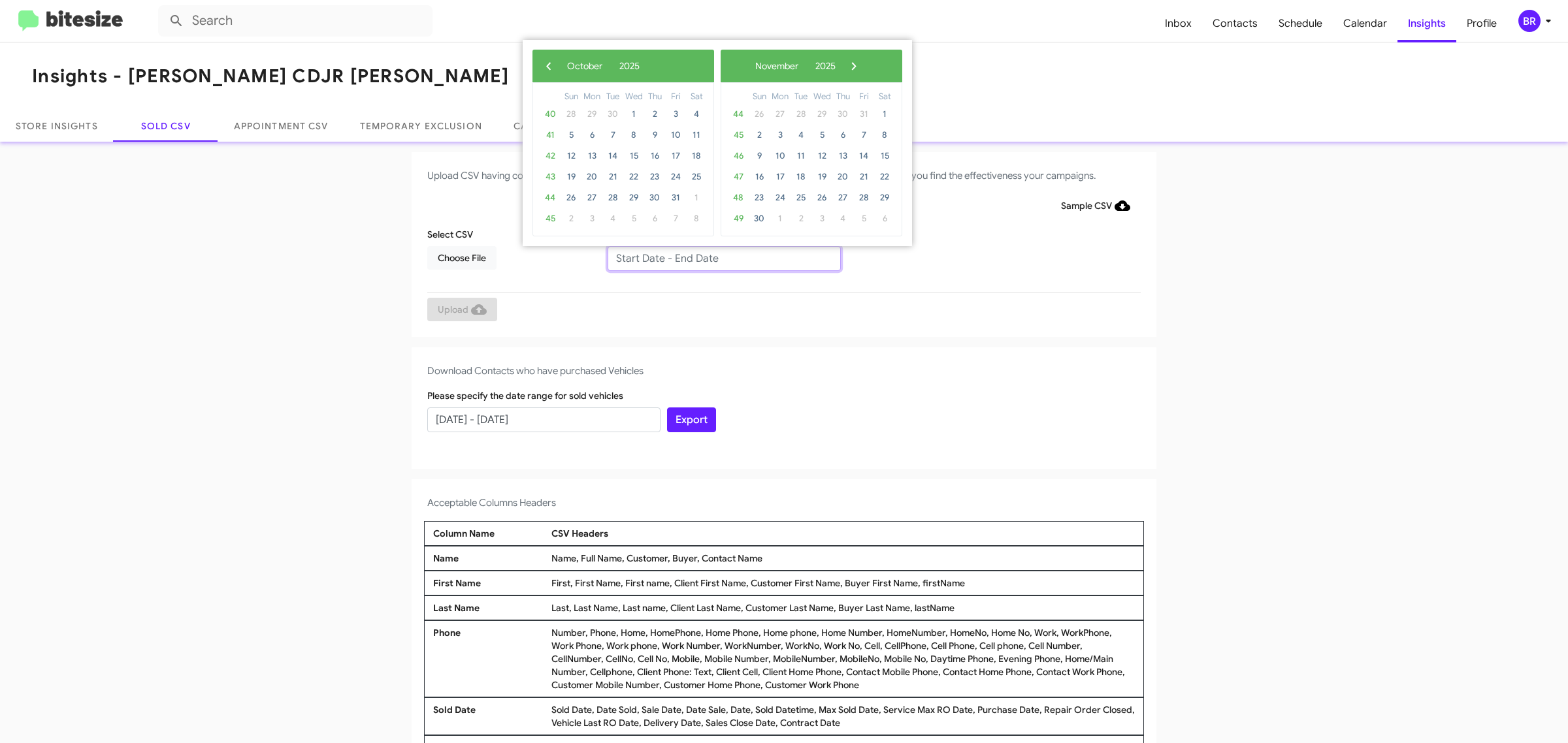
type input "08/06/2025 - 10/06/2025"
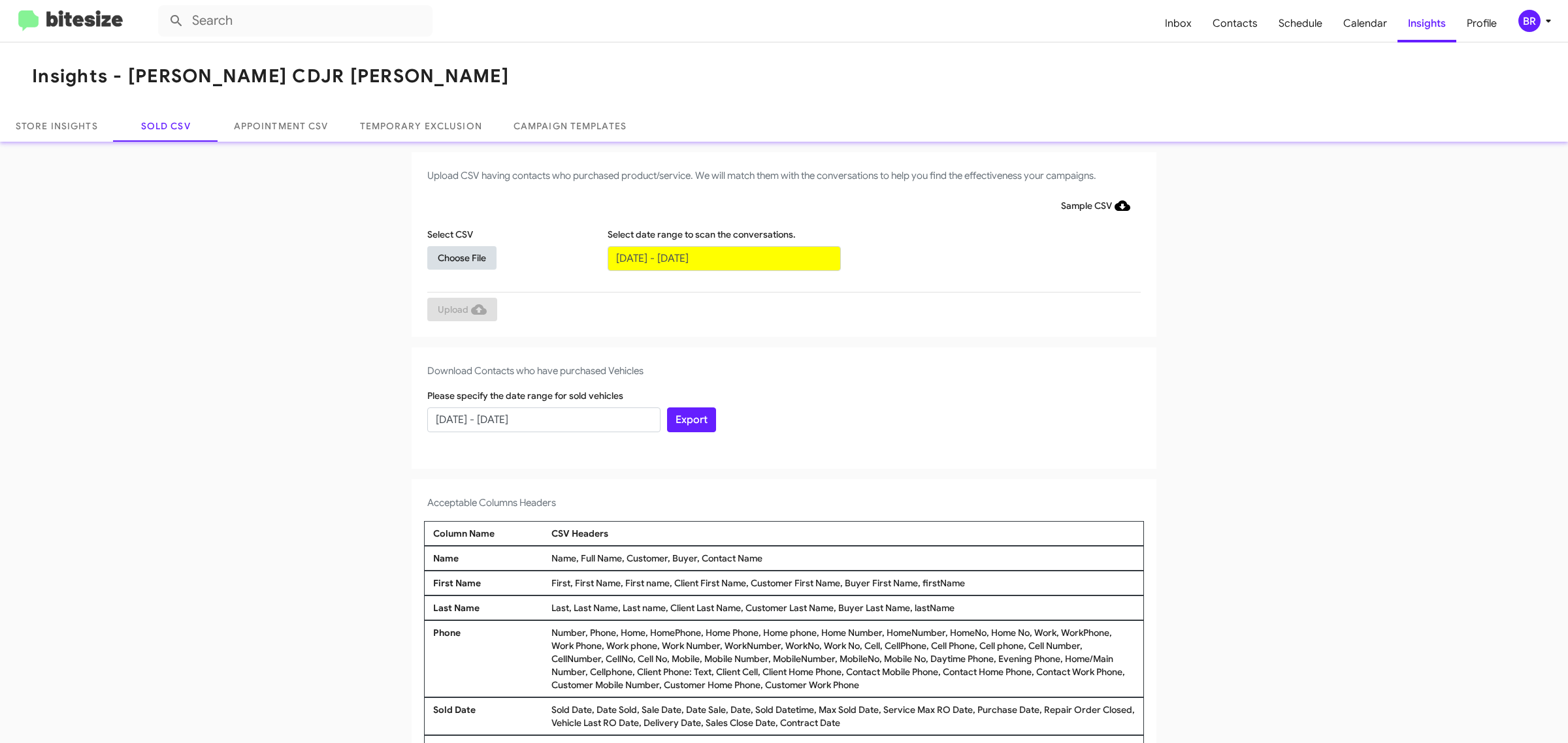
click at [455, 257] on span "Choose File" at bounding box center [462, 257] width 48 height 23
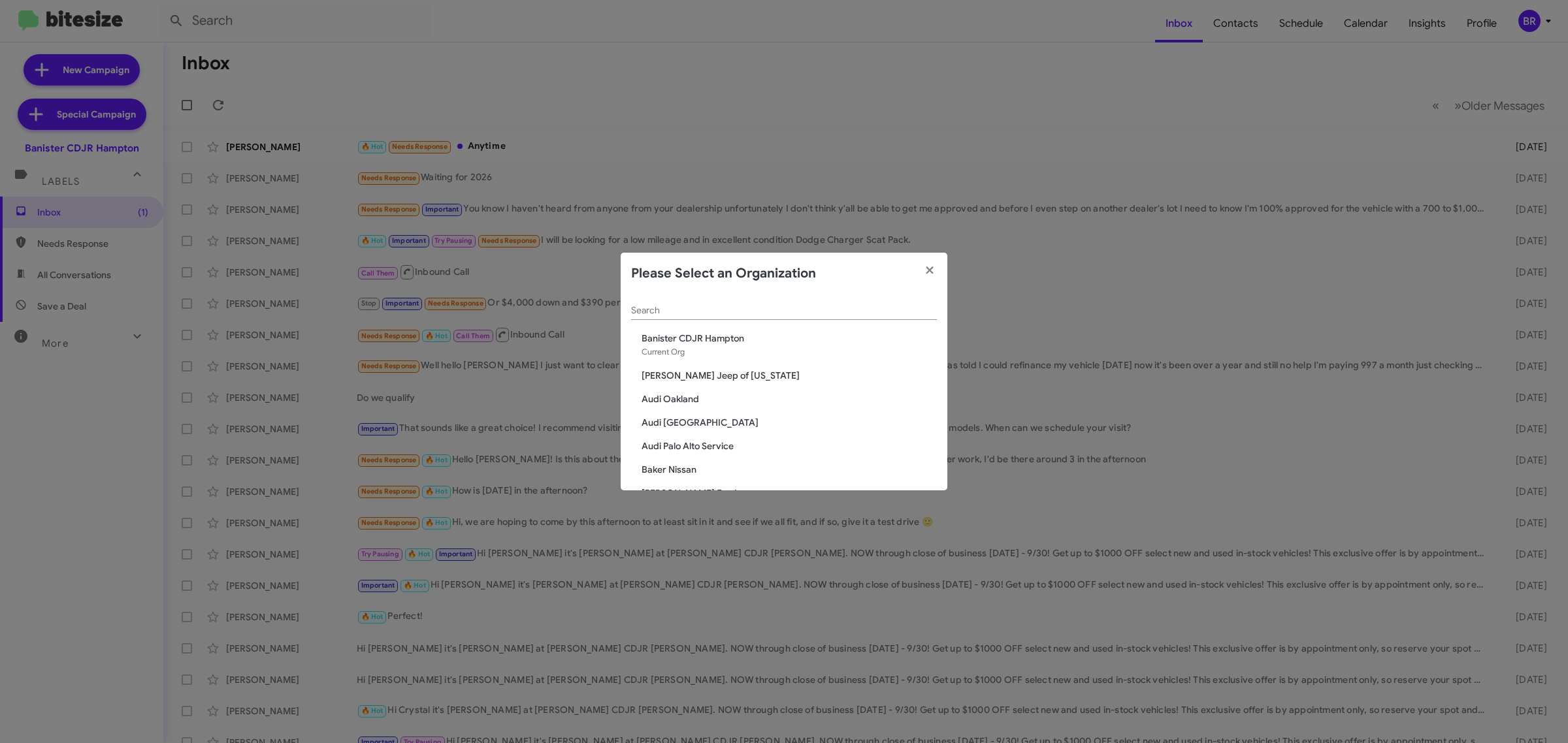
scroll to position [32, 0]
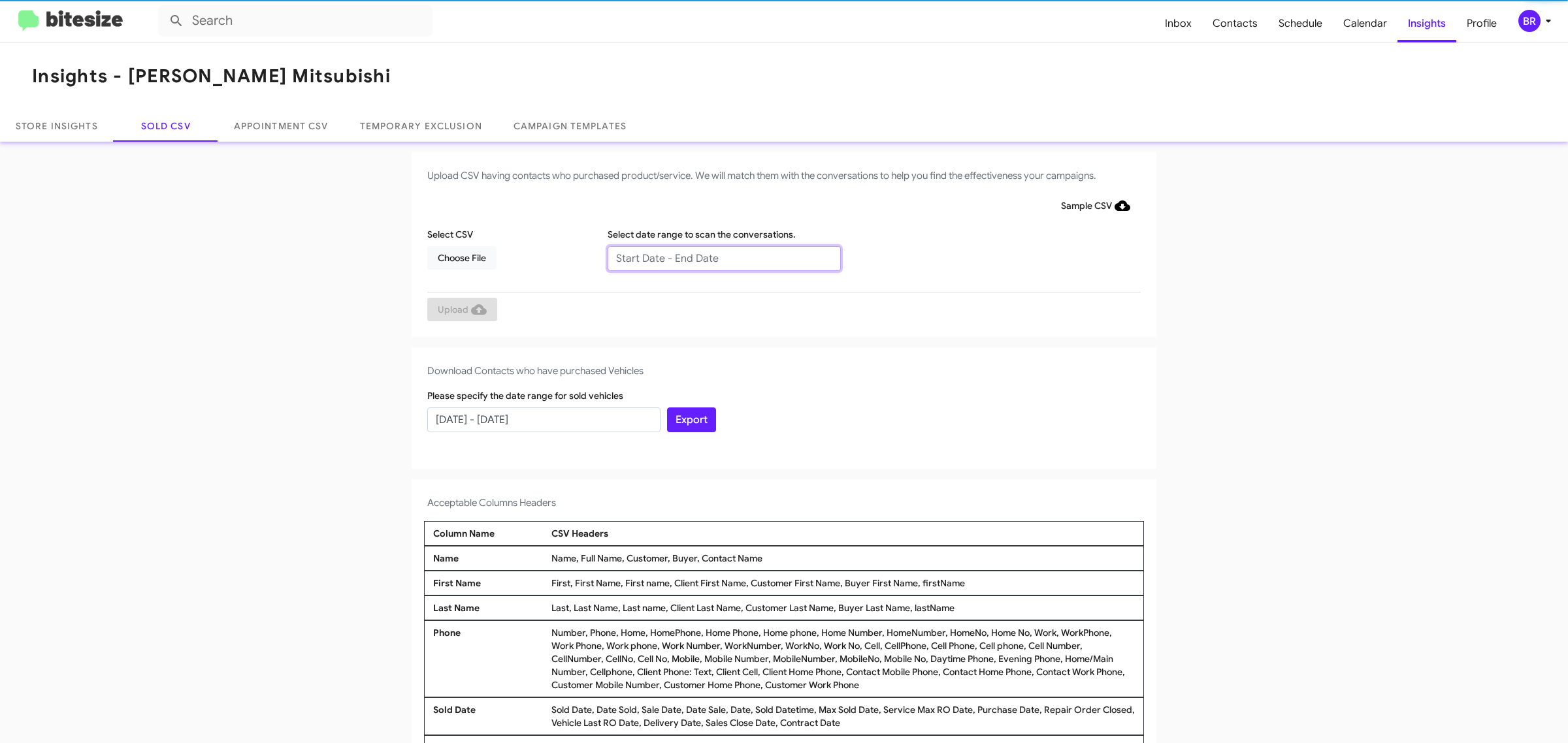
click at [717, 258] on input "text" at bounding box center [724, 258] width 233 height 25
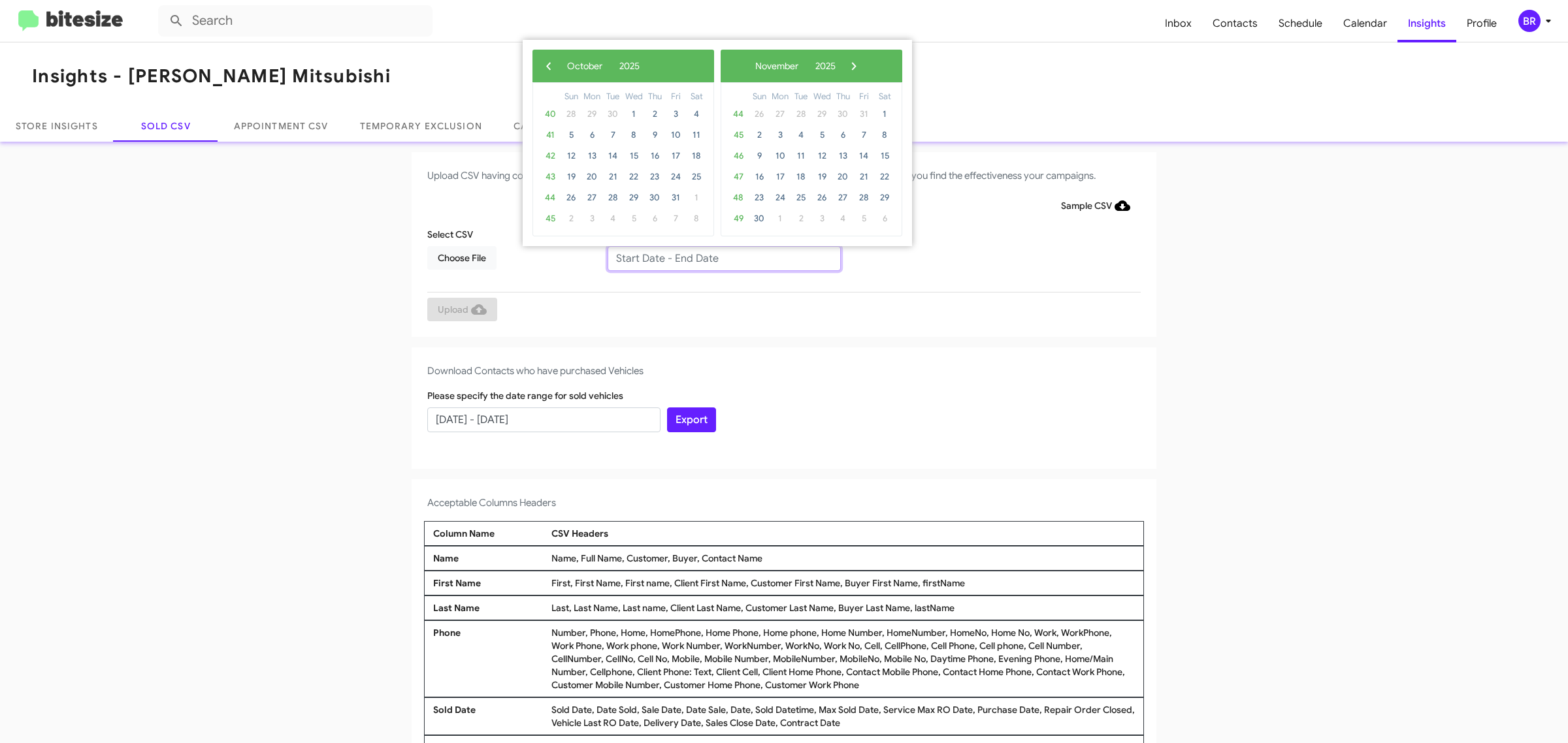
type input "[DATE] - [DATE]"
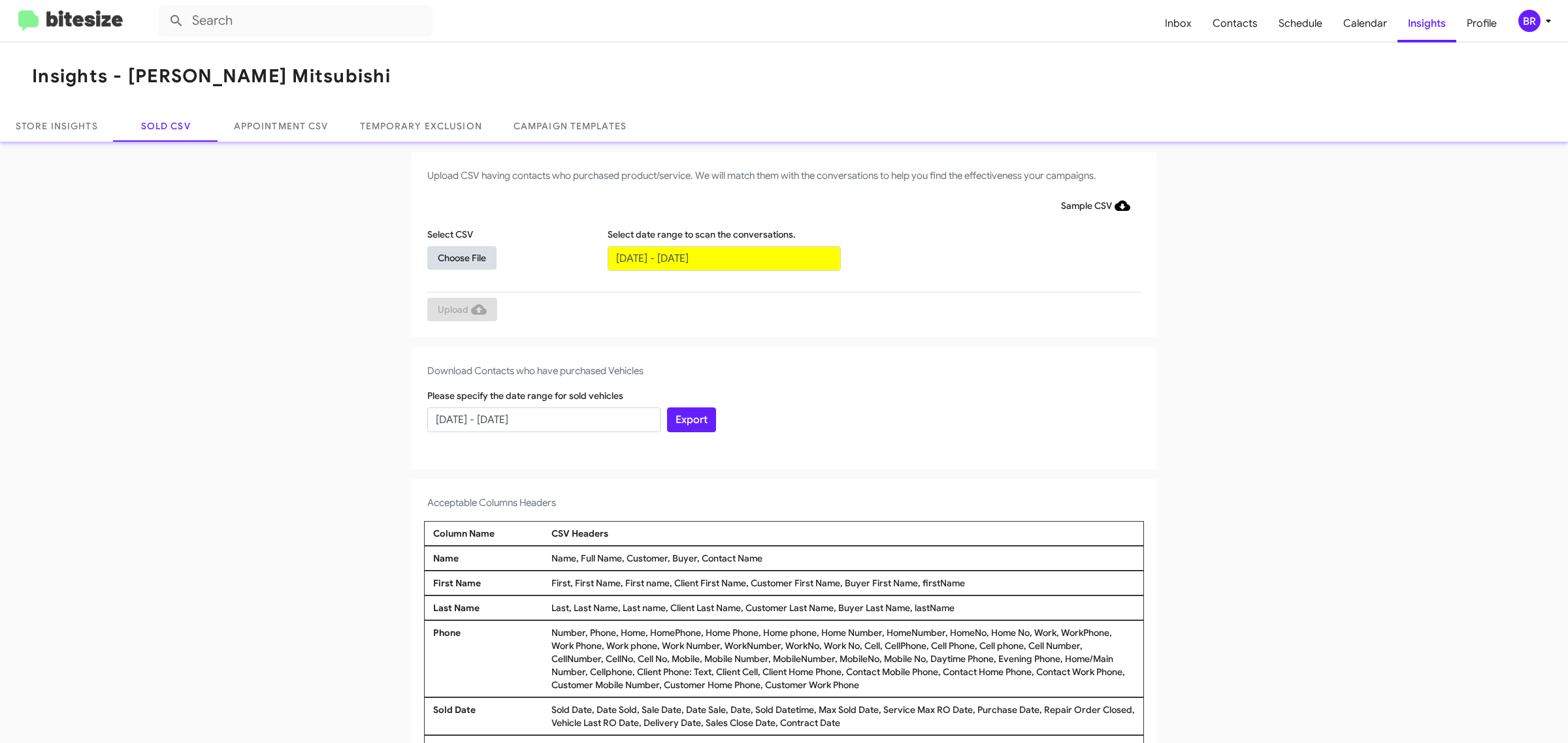
click at [455, 257] on span "Choose File" at bounding box center [462, 257] width 48 height 23
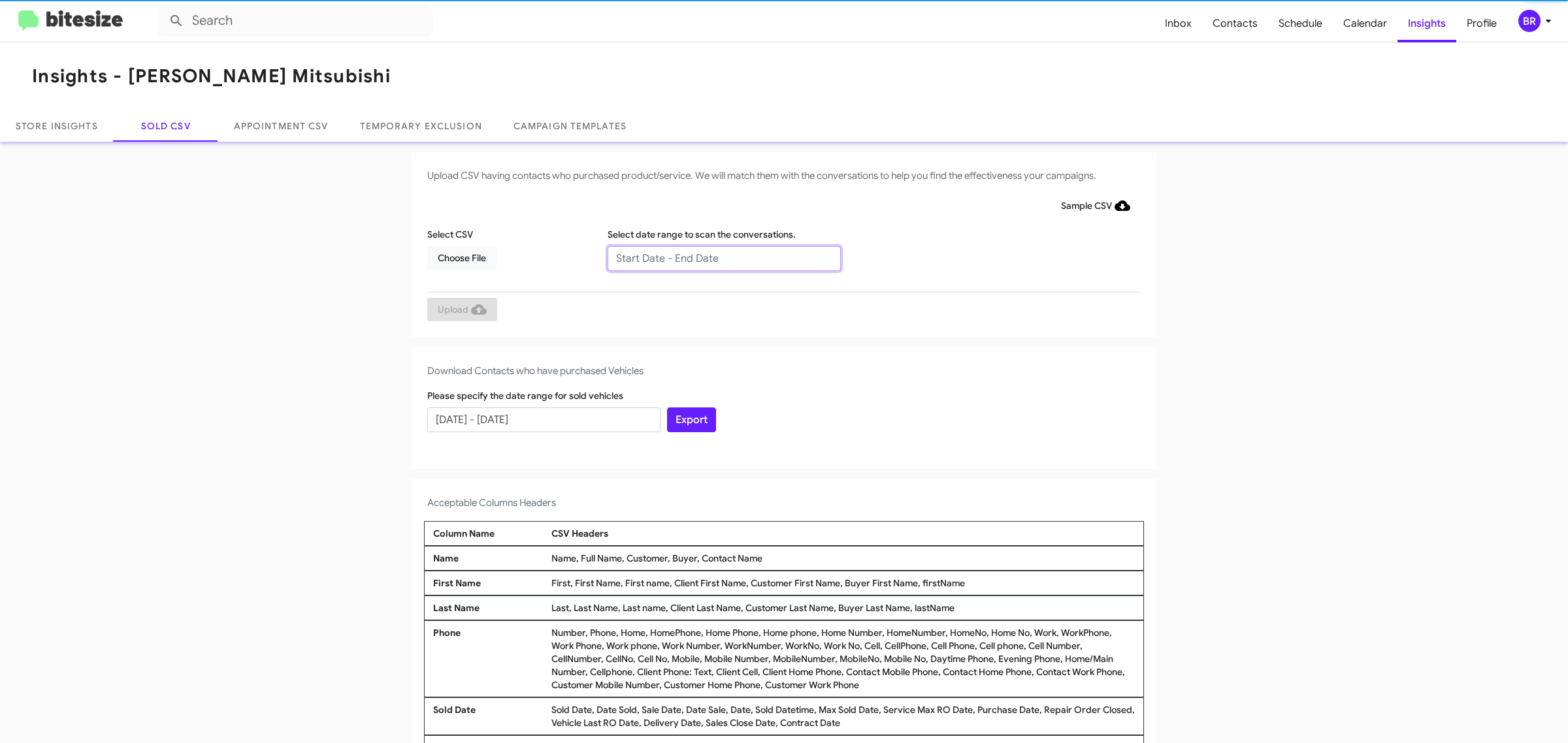
click at [717, 258] on input "text" at bounding box center [724, 258] width 233 height 25
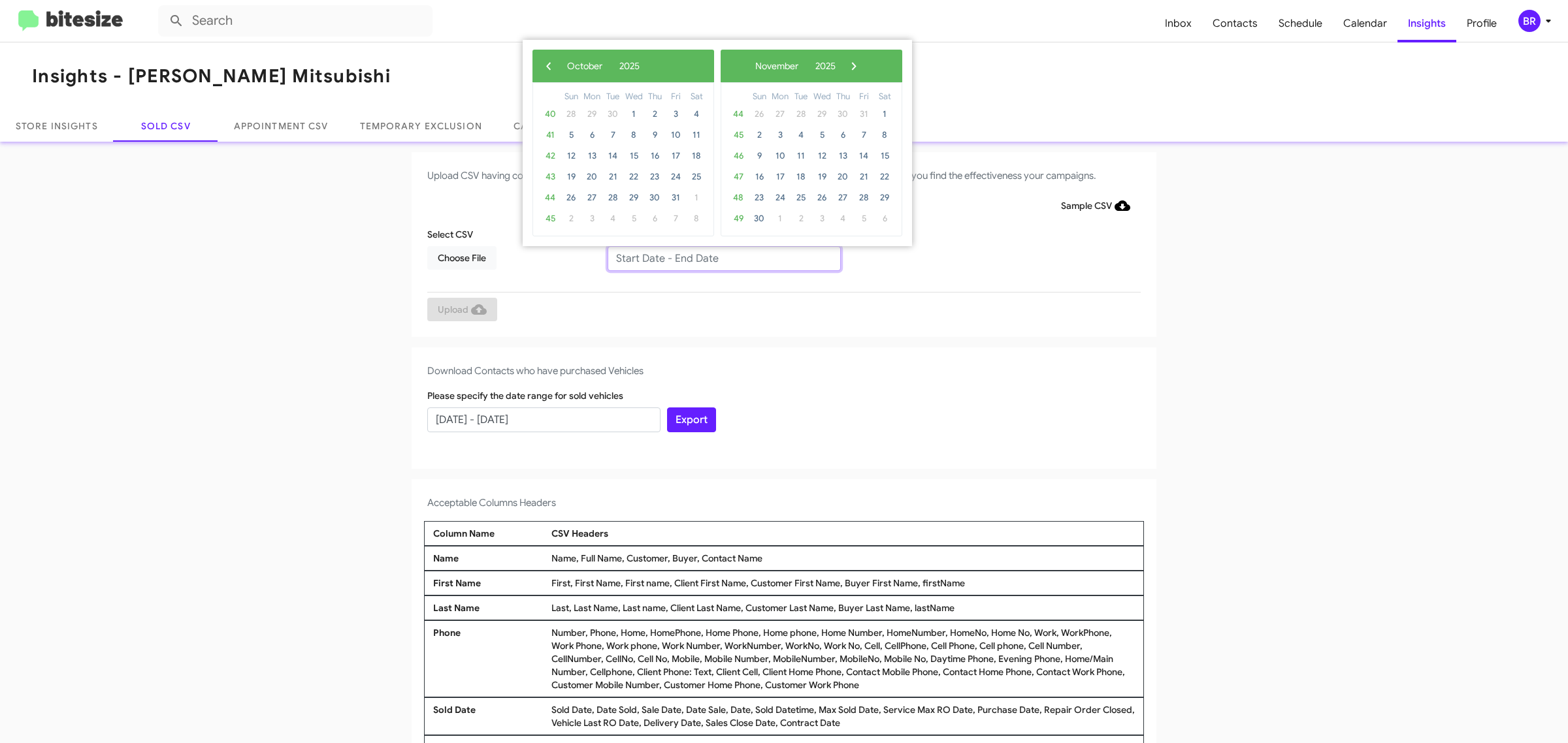
type input "[DATE] - [DATE]"
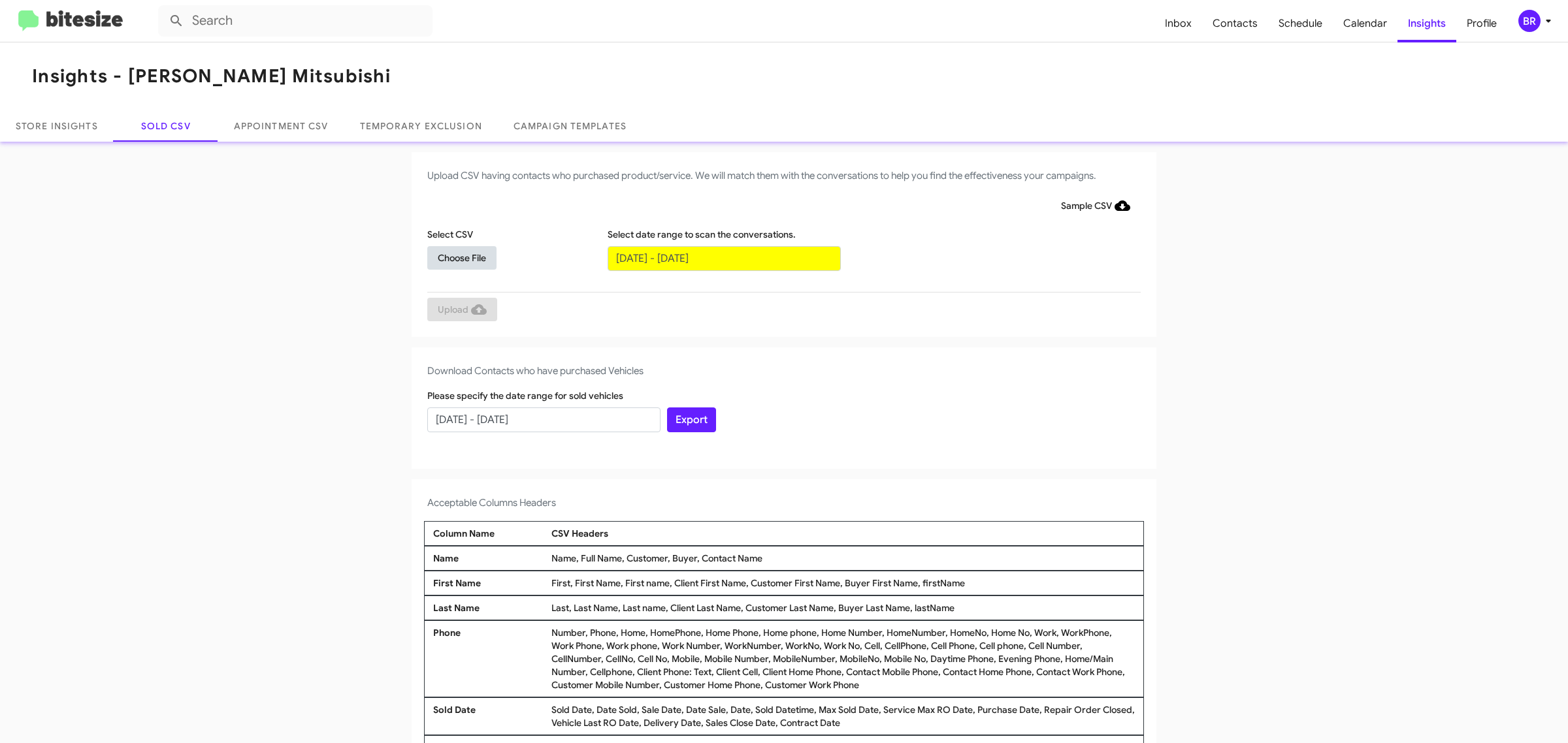
click at [455, 257] on span "Choose File" at bounding box center [462, 257] width 48 height 23
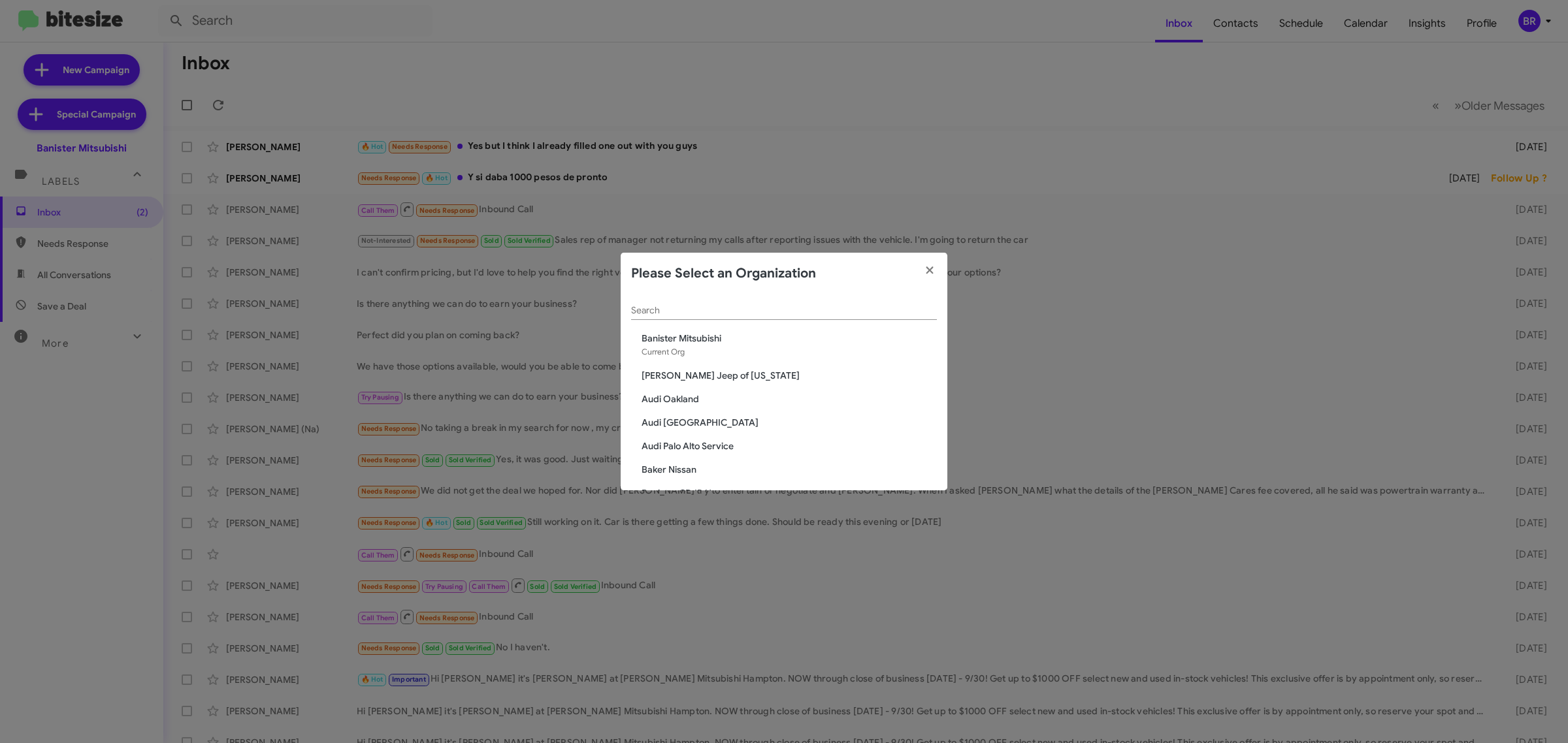
scroll to position [2195, 0]
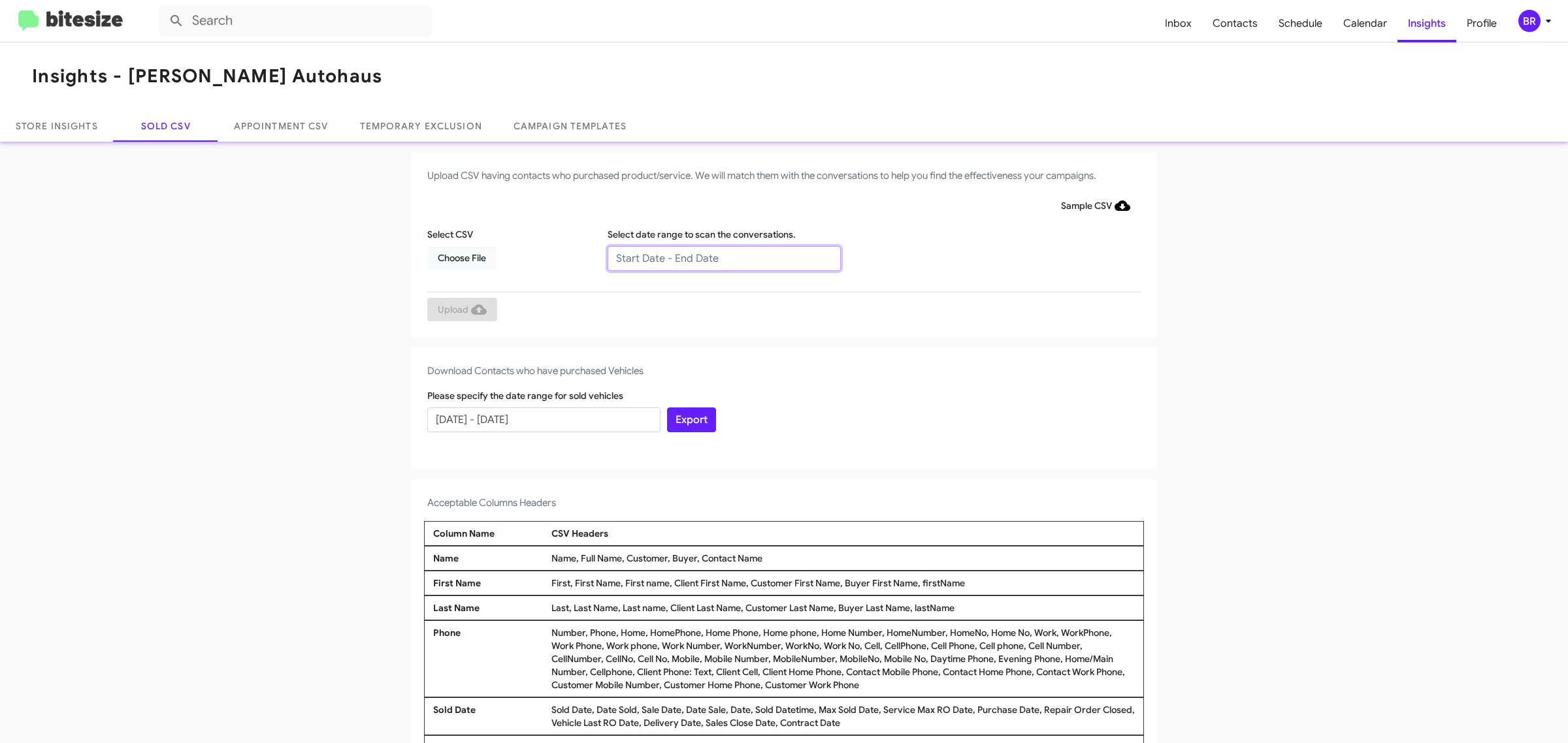
click at [717, 258] on input "text" at bounding box center [724, 258] width 233 height 25
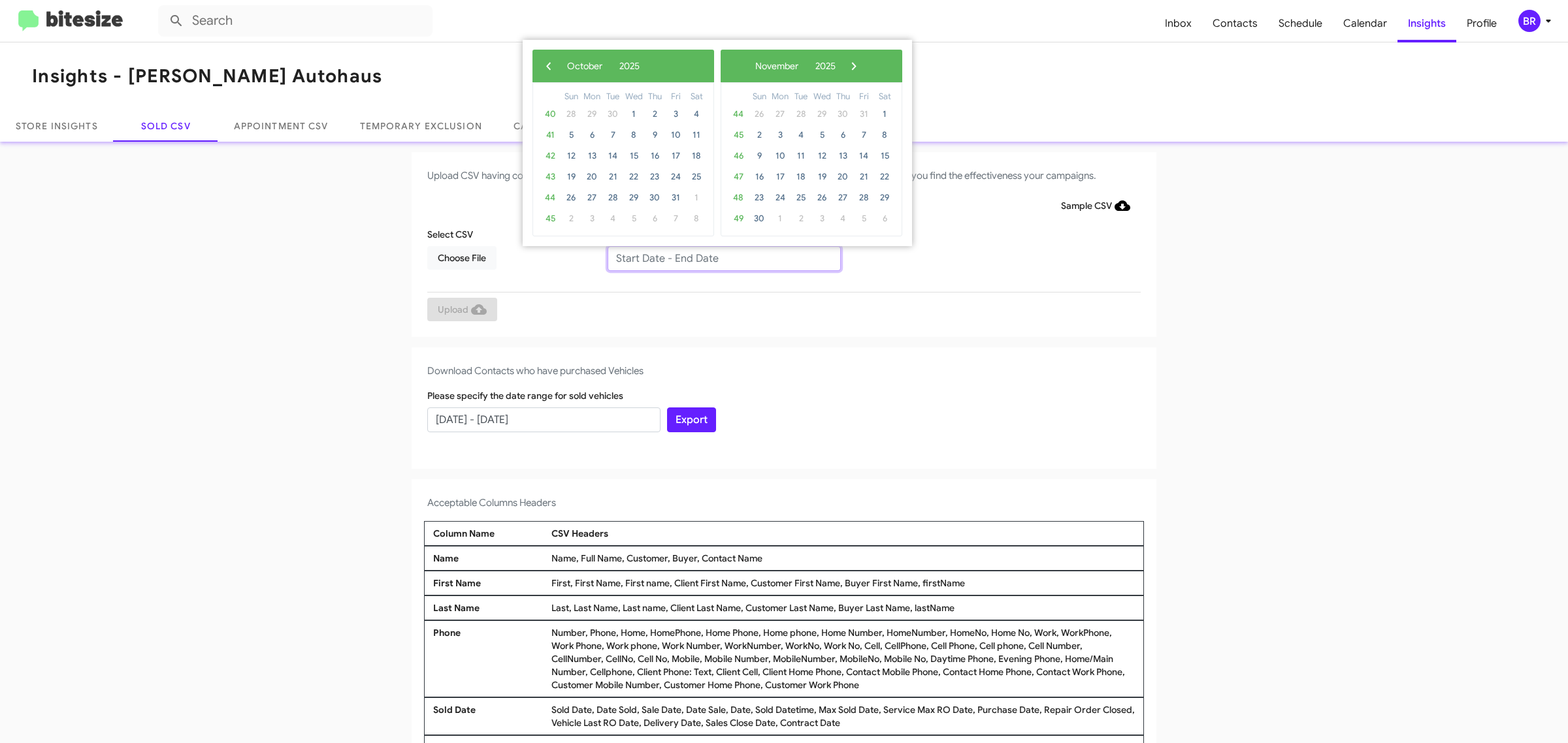
type input "08/06/2025 - 10/06/2025"
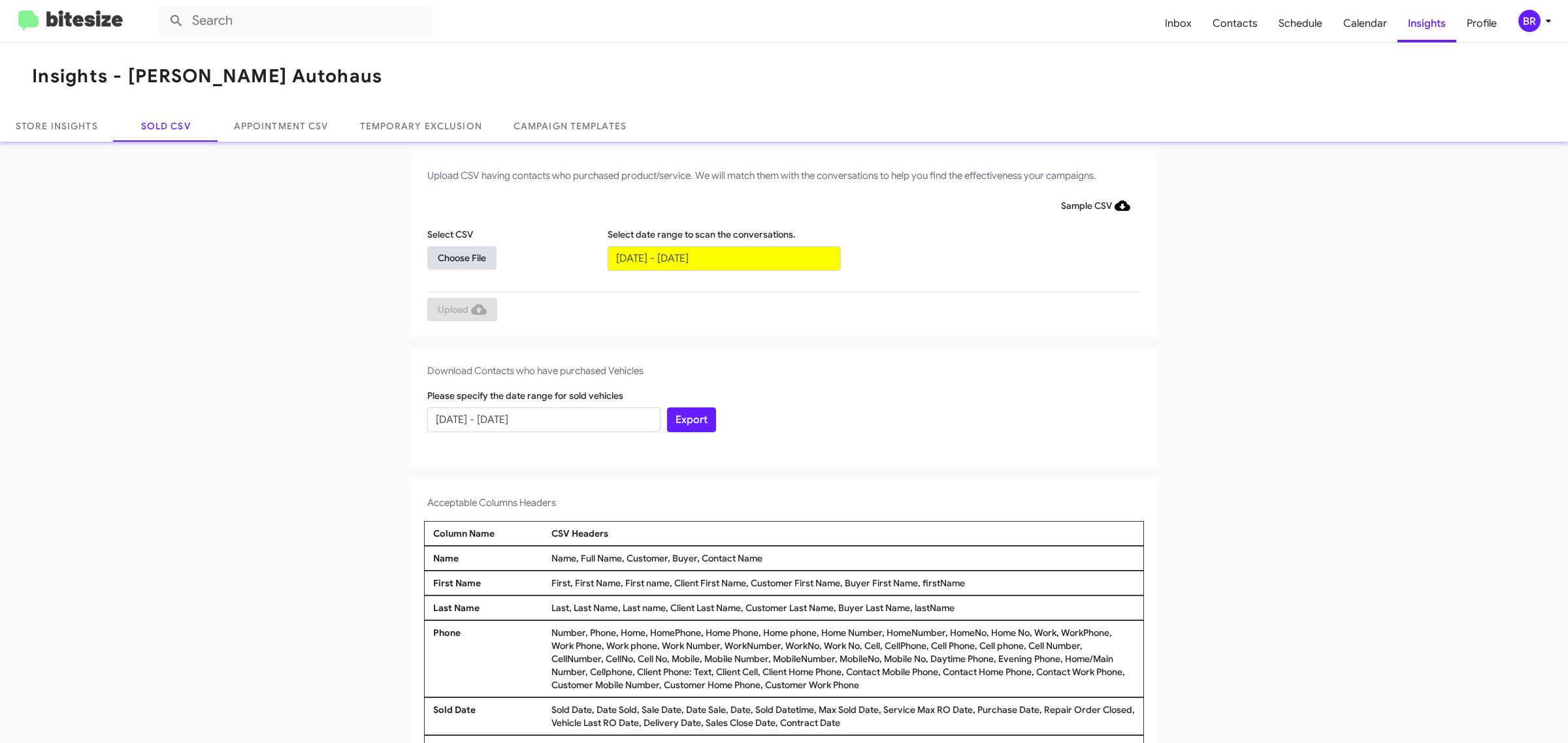
click at [455, 257] on span "Choose File" at bounding box center [462, 257] width 48 height 23
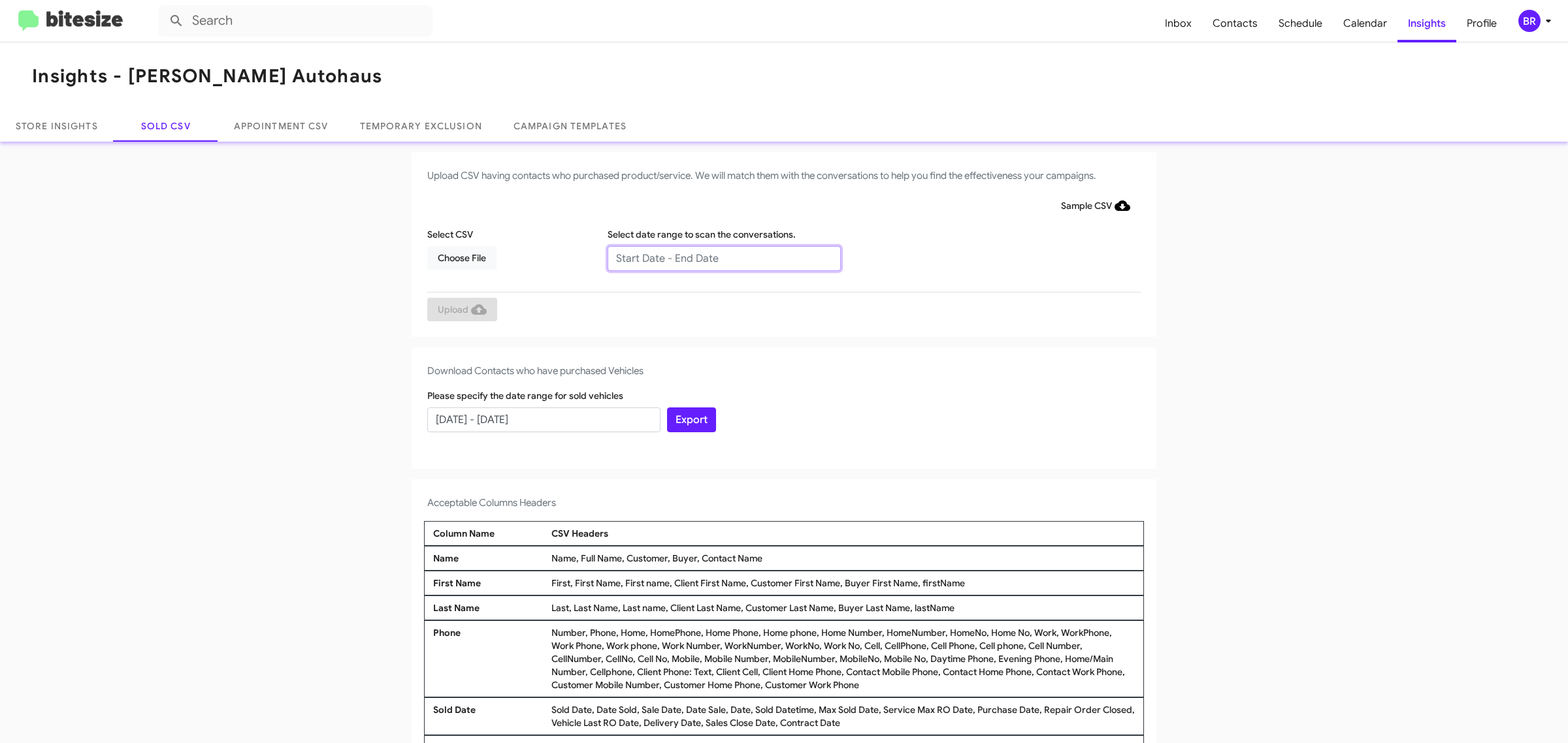
click at [717, 258] on input "text" at bounding box center [724, 258] width 233 height 25
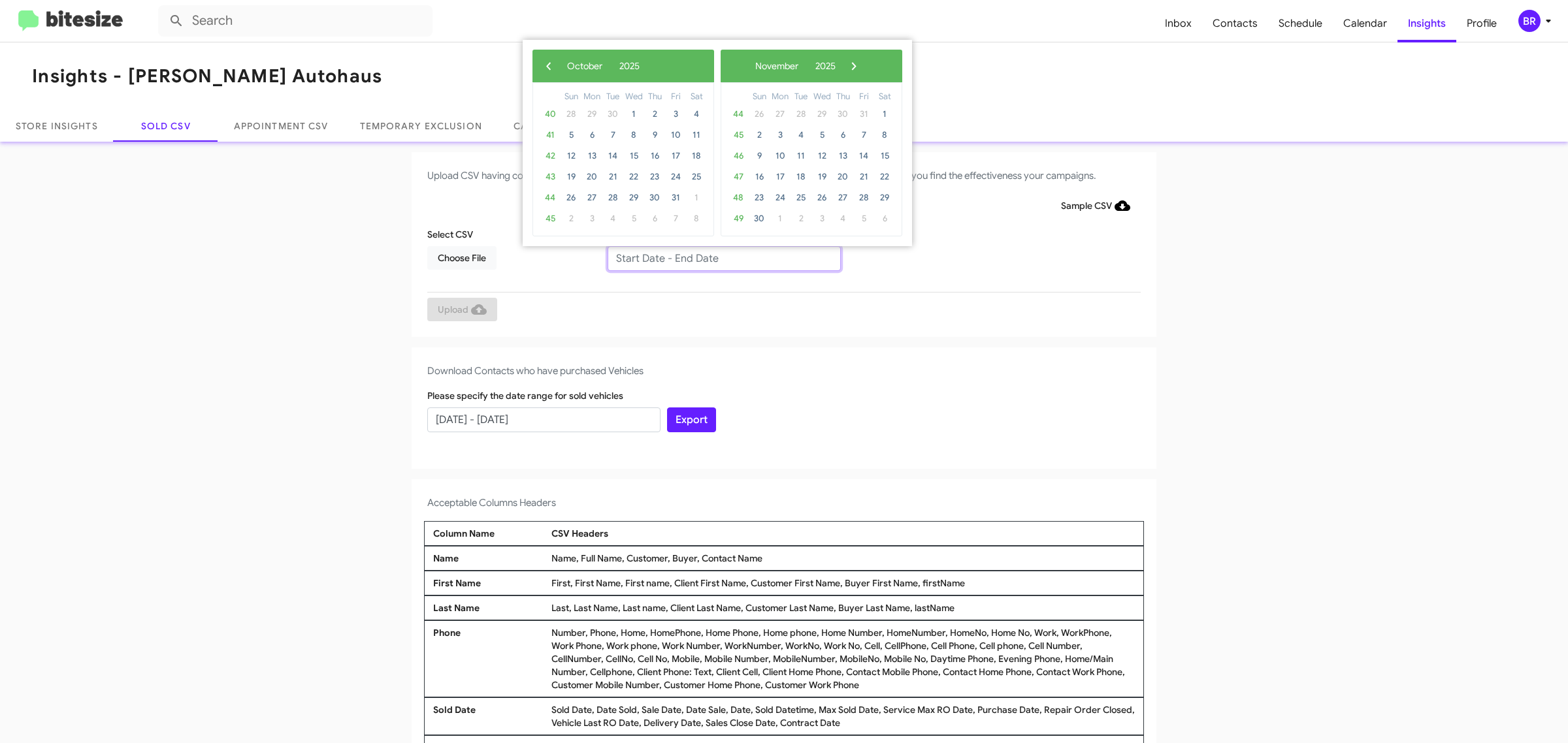
type input "[DATE] - [DATE]"
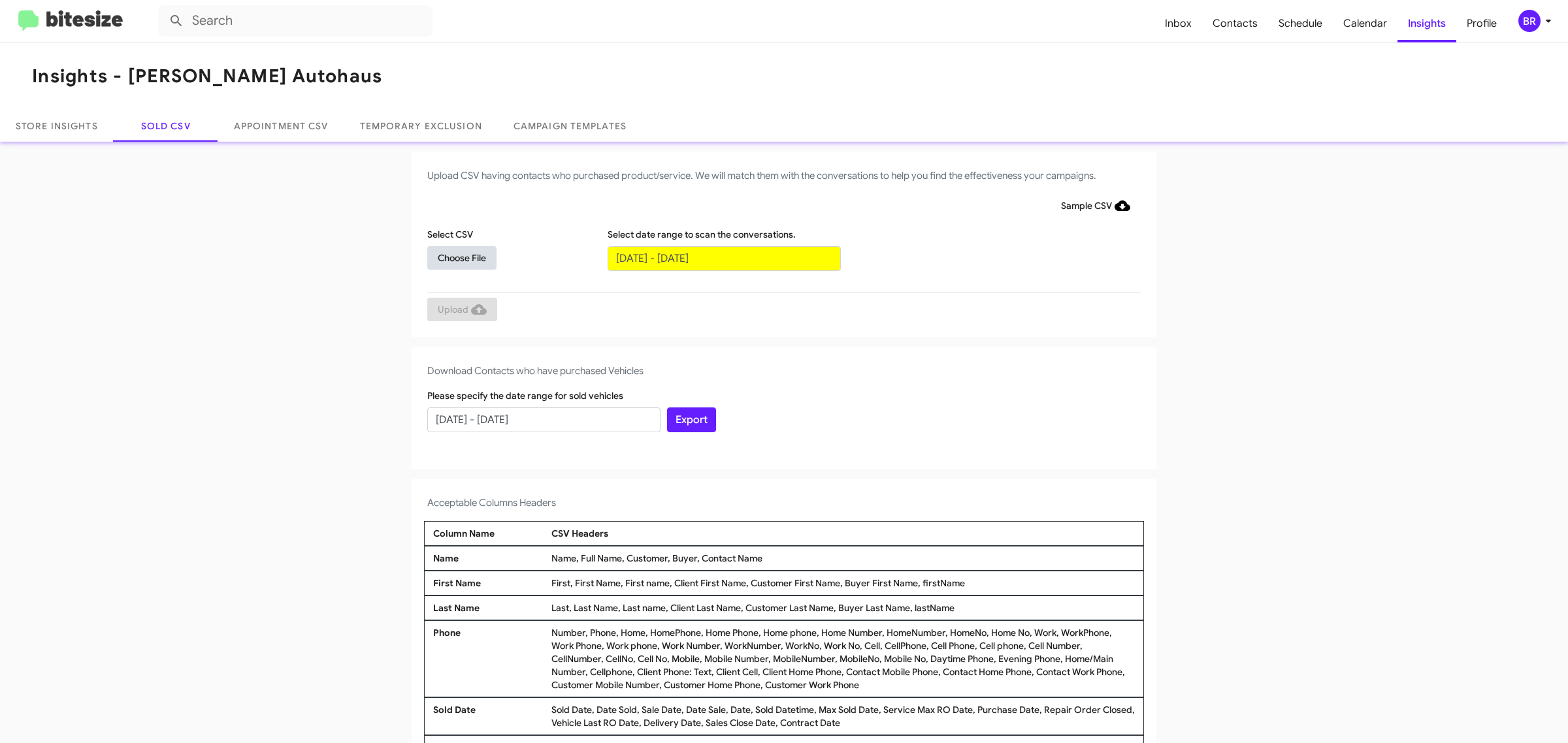
click at [455, 257] on span "Choose File" at bounding box center [462, 257] width 48 height 23
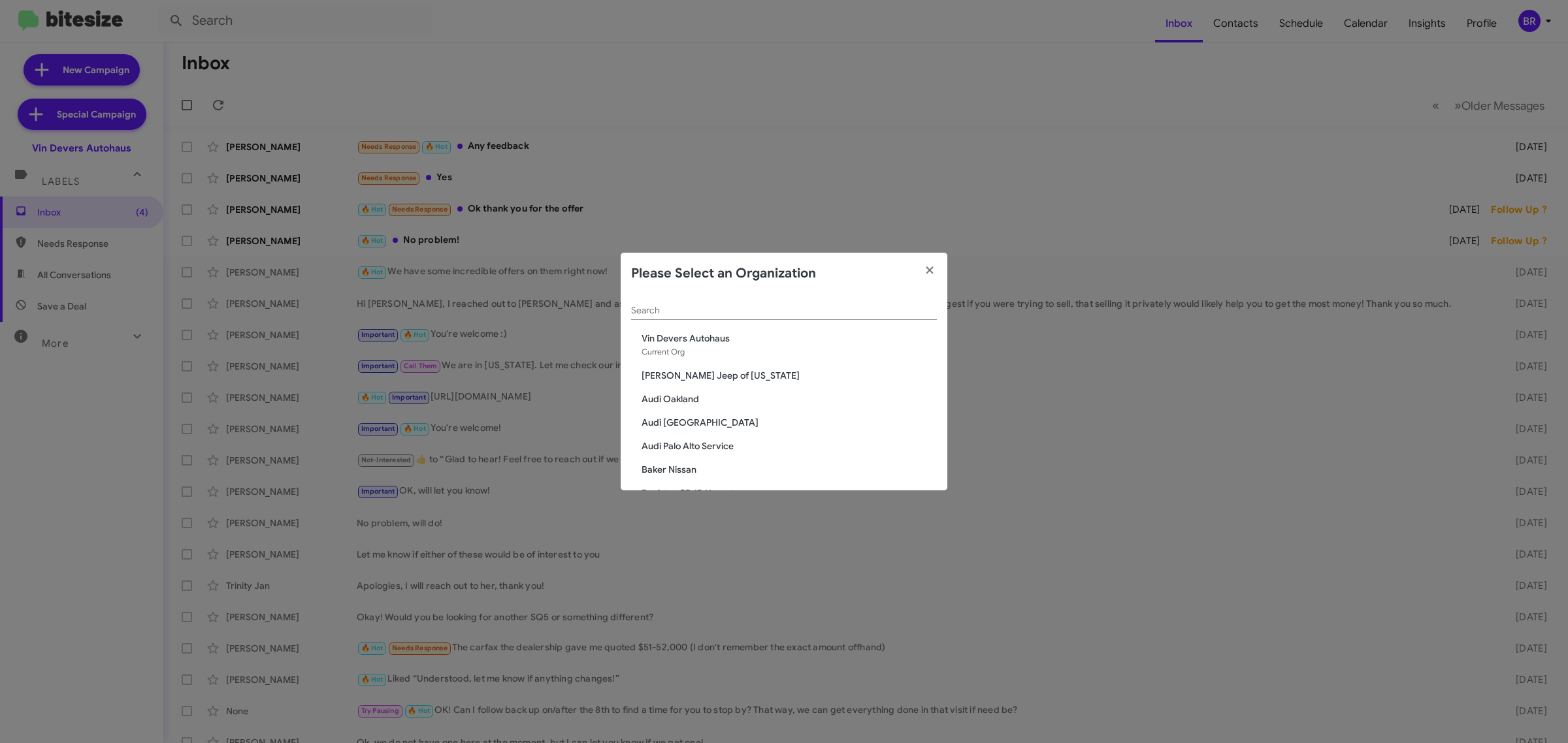
scroll to position [1232, 0]
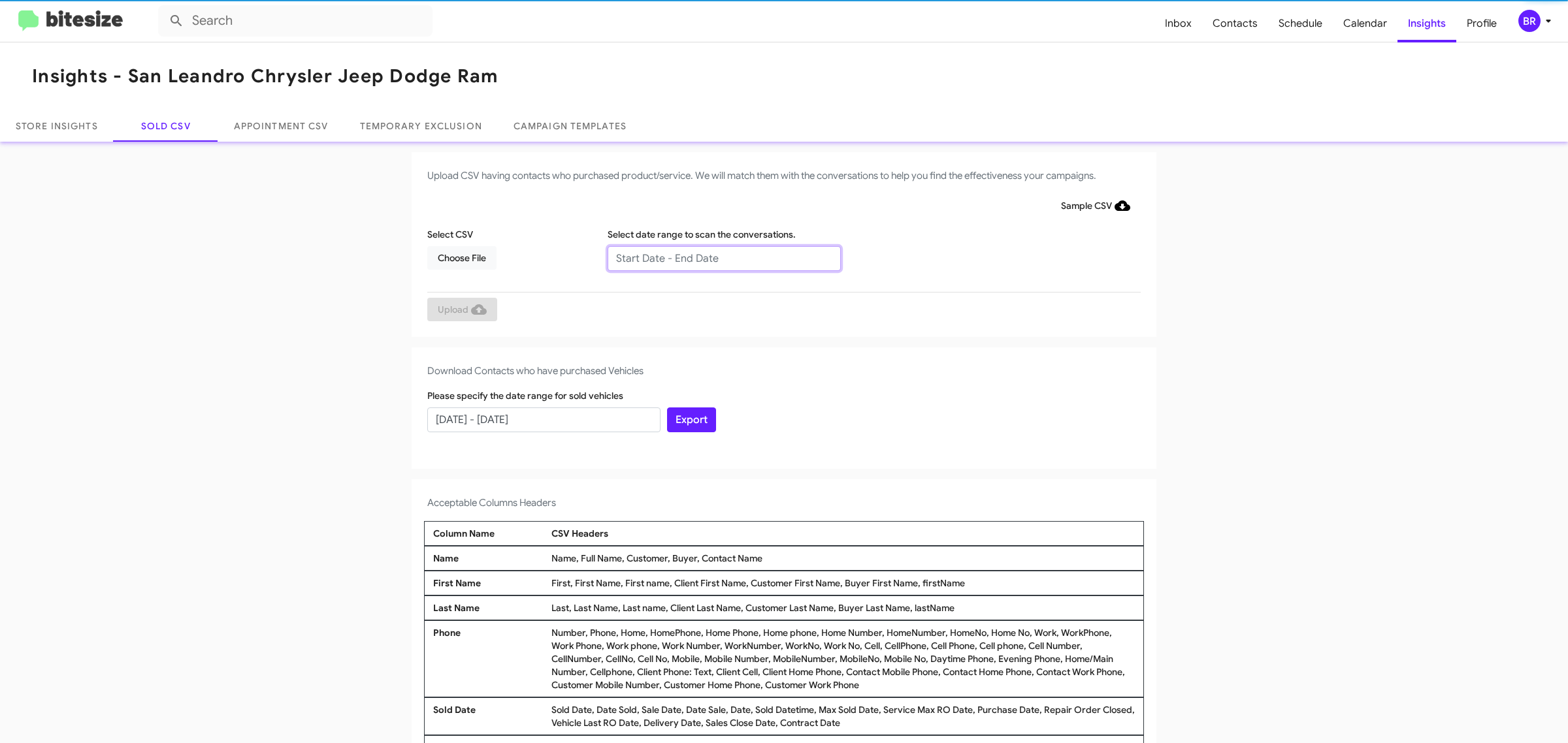
click at [717, 258] on input "text" at bounding box center [724, 258] width 233 height 25
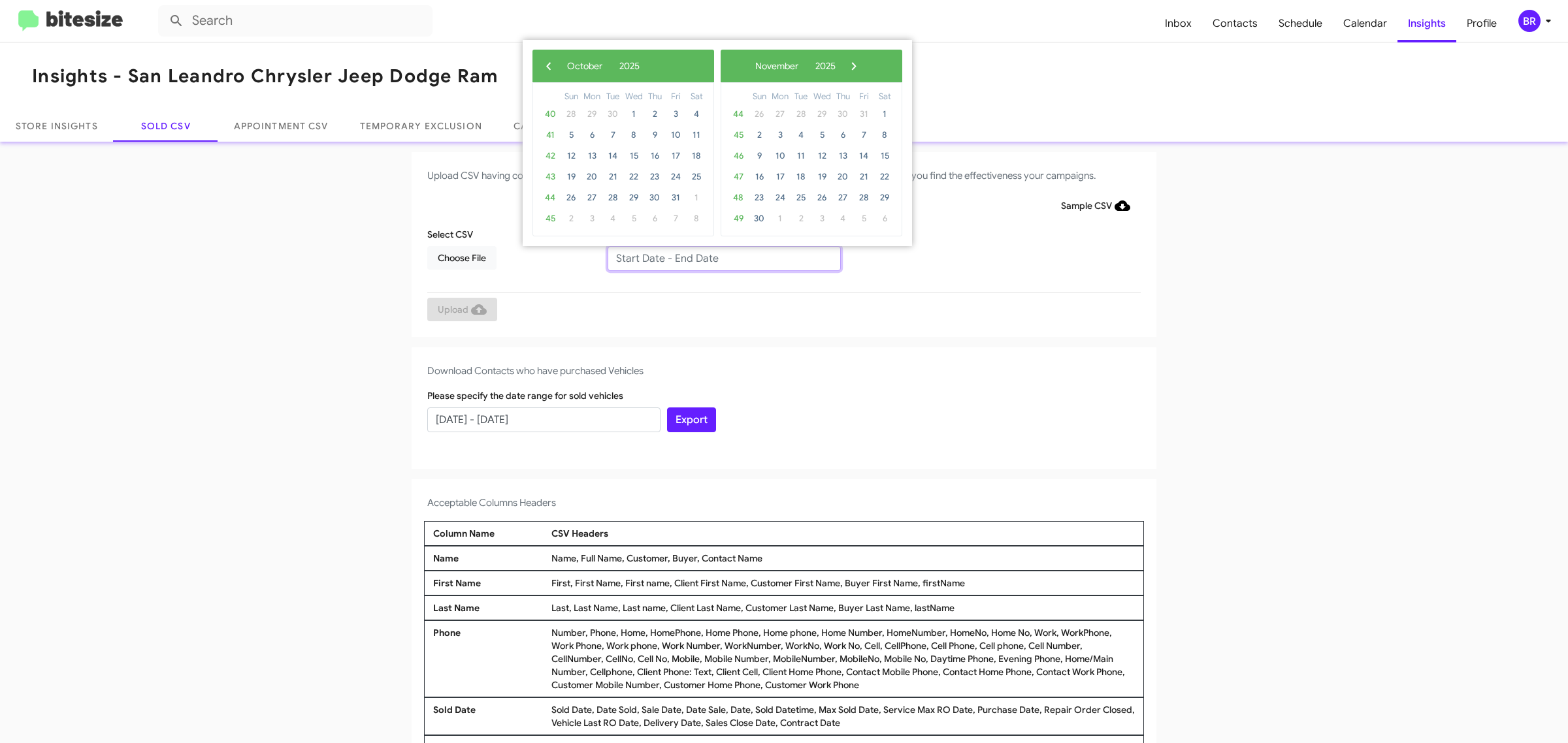
type input "[DATE] - [DATE]"
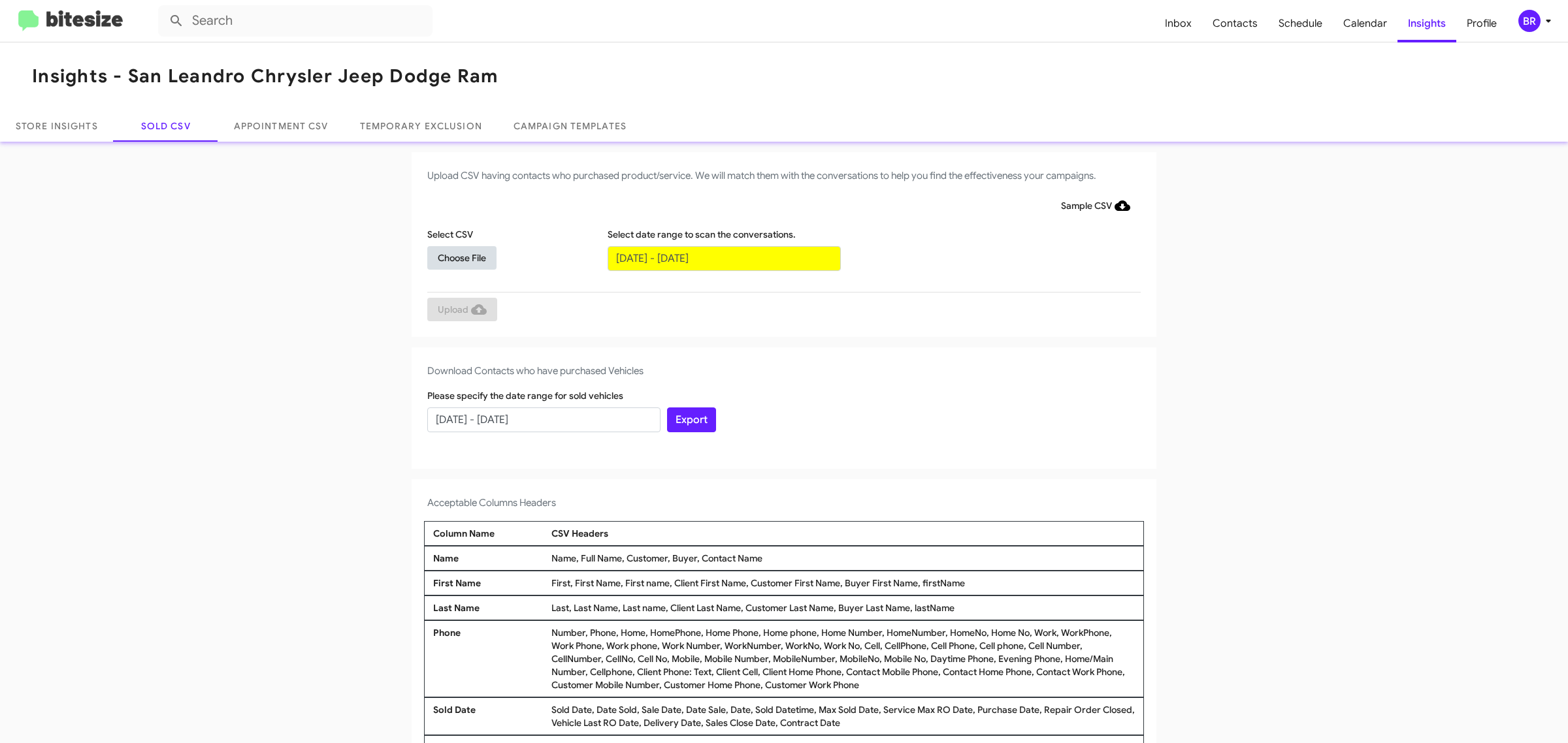
click at [455, 257] on span "Choose File" at bounding box center [462, 257] width 48 height 23
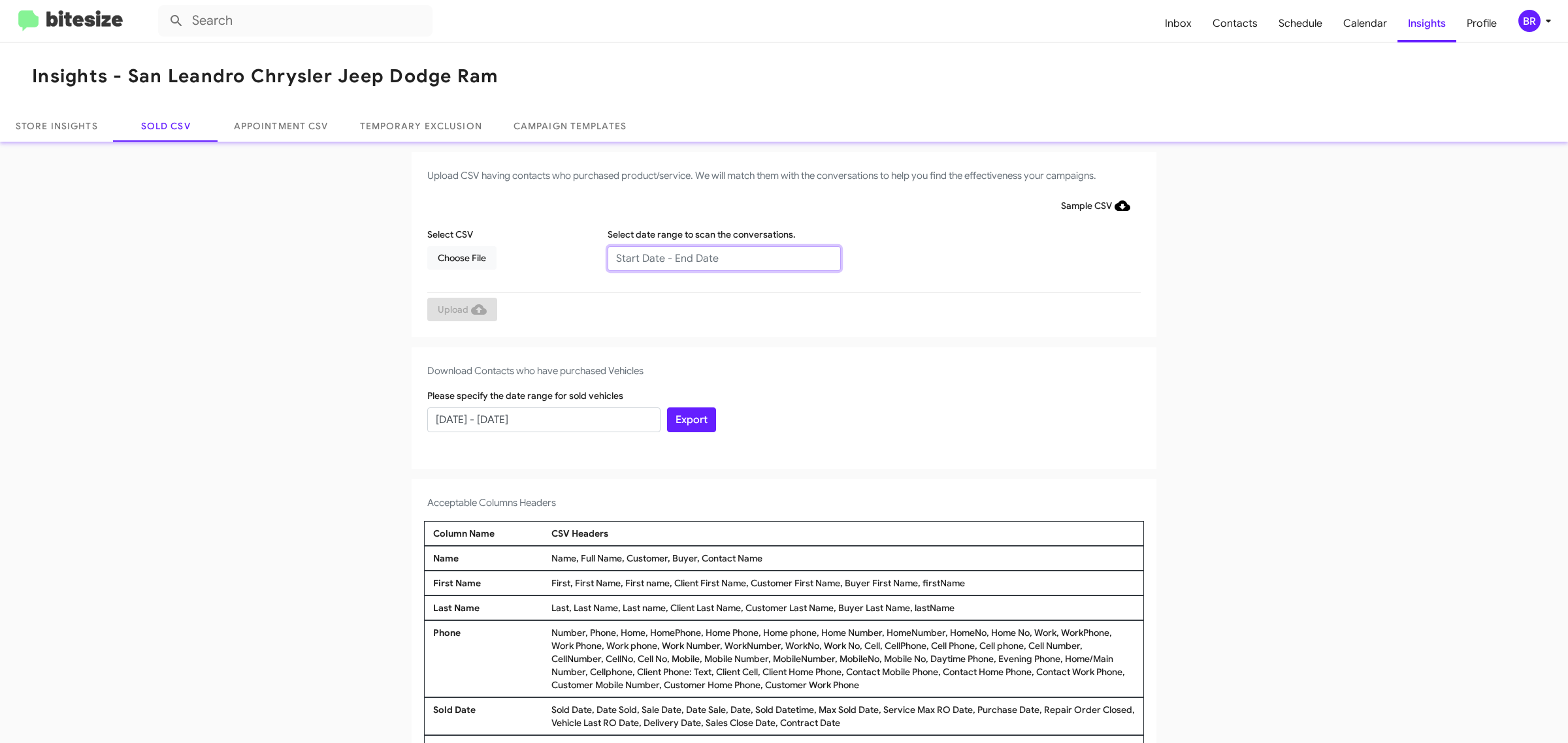
click at [717, 258] on input "text" at bounding box center [724, 258] width 233 height 25
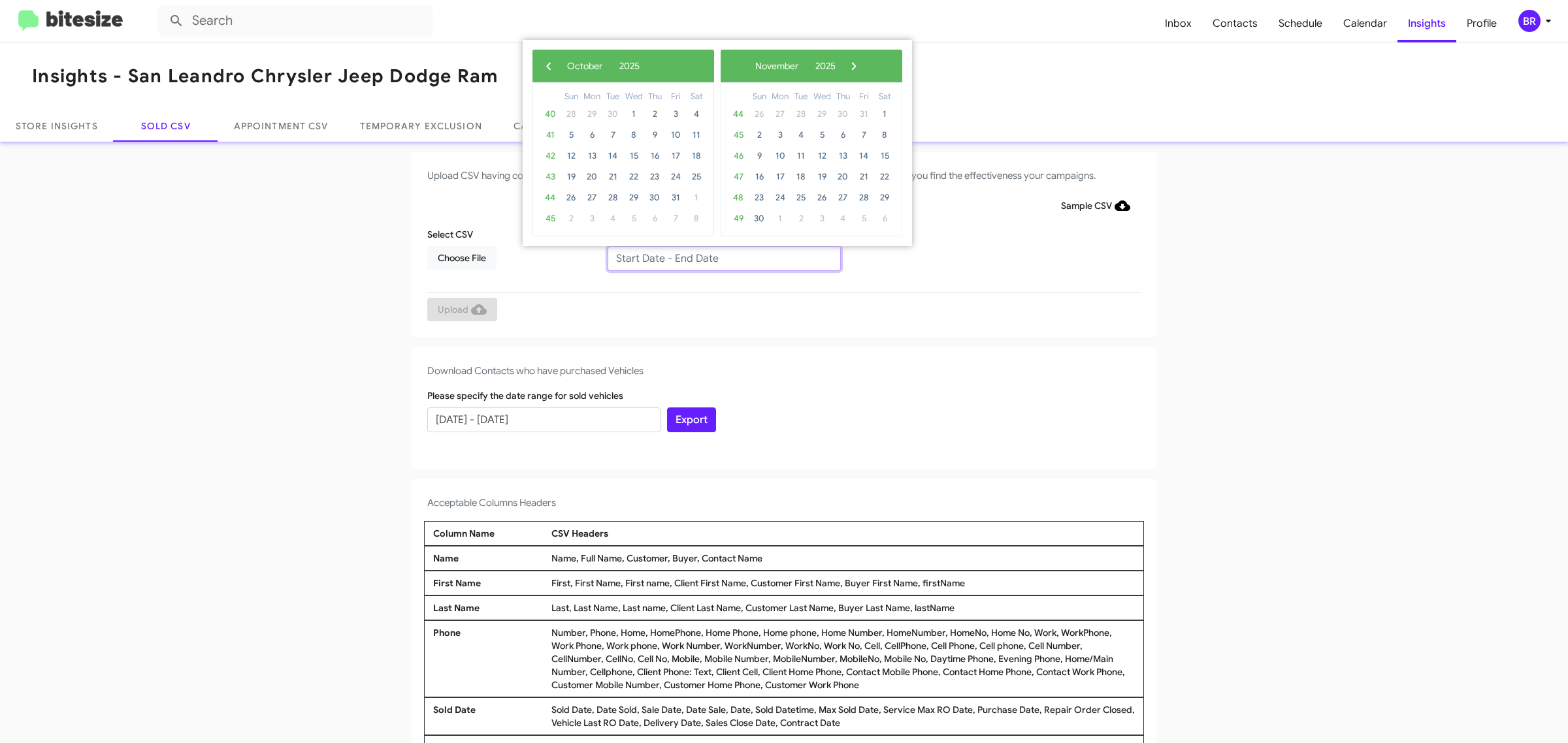
type input "08/06/2025 - 10/06/2025"
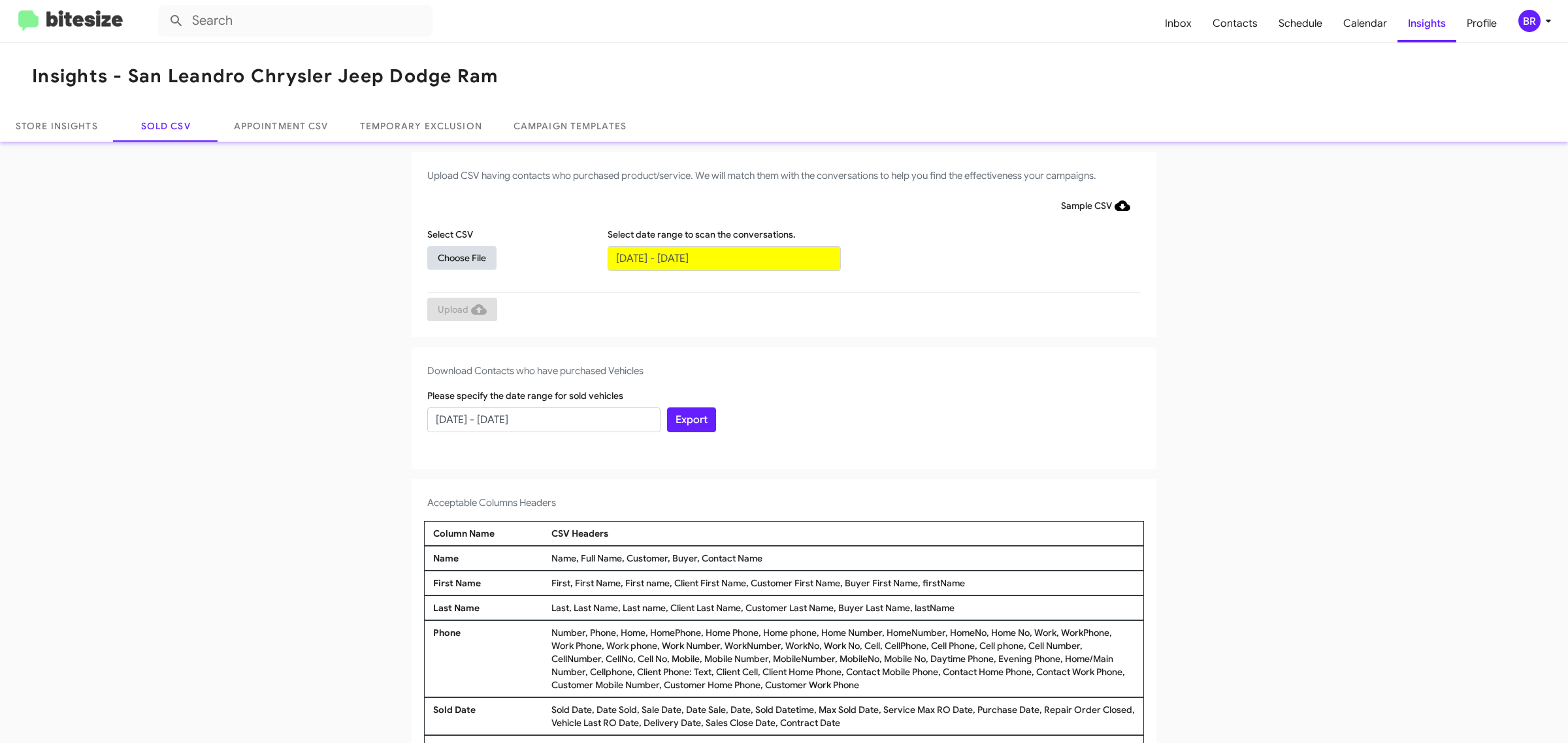
click at [455, 257] on span "Choose File" at bounding box center [462, 257] width 48 height 23
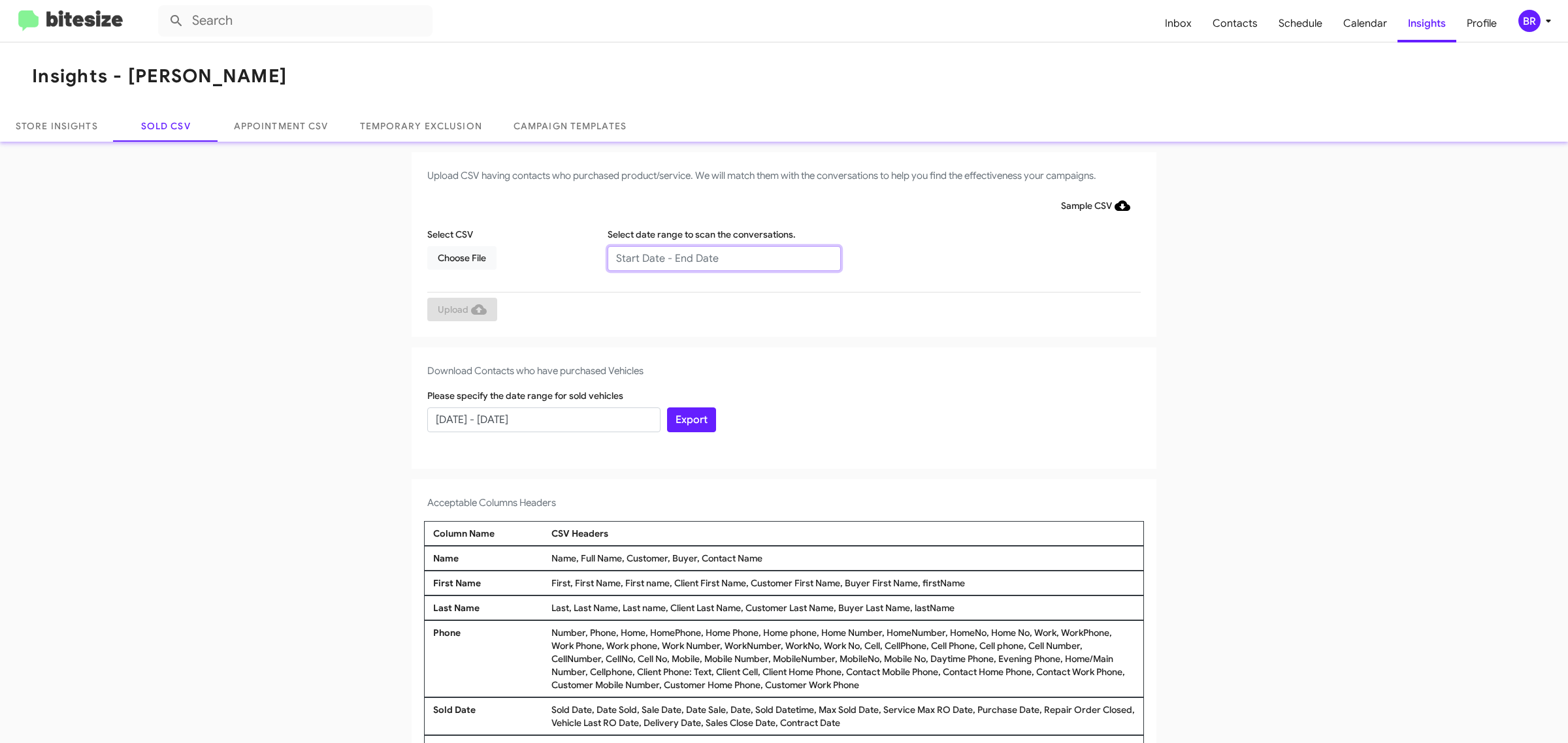
click at [717, 258] on input "text" at bounding box center [724, 258] width 233 height 25
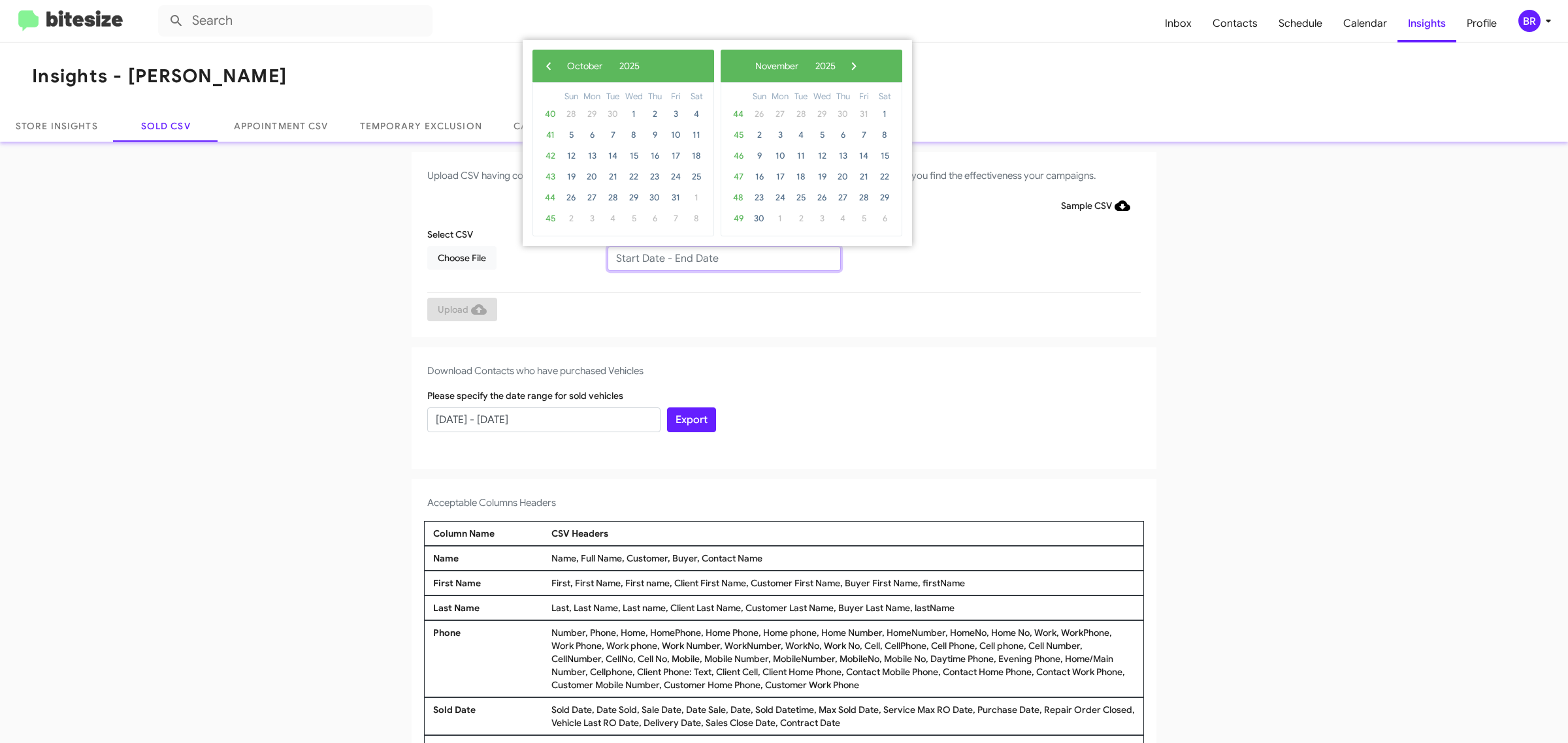
type input "08/06/2025 - 10/06/2025"
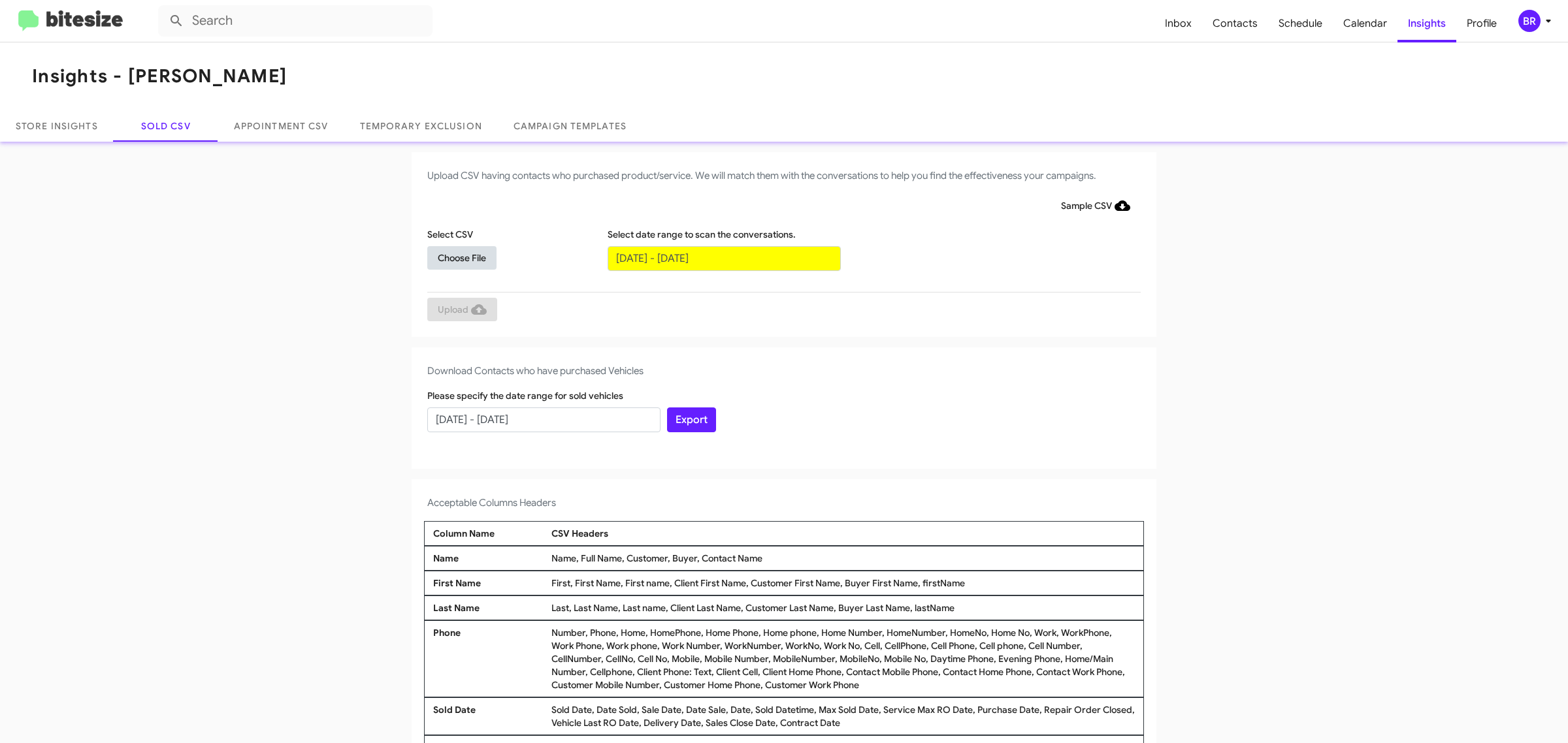
click at [455, 257] on span "Choose File" at bounding box center [462, 257] width 48 height 23
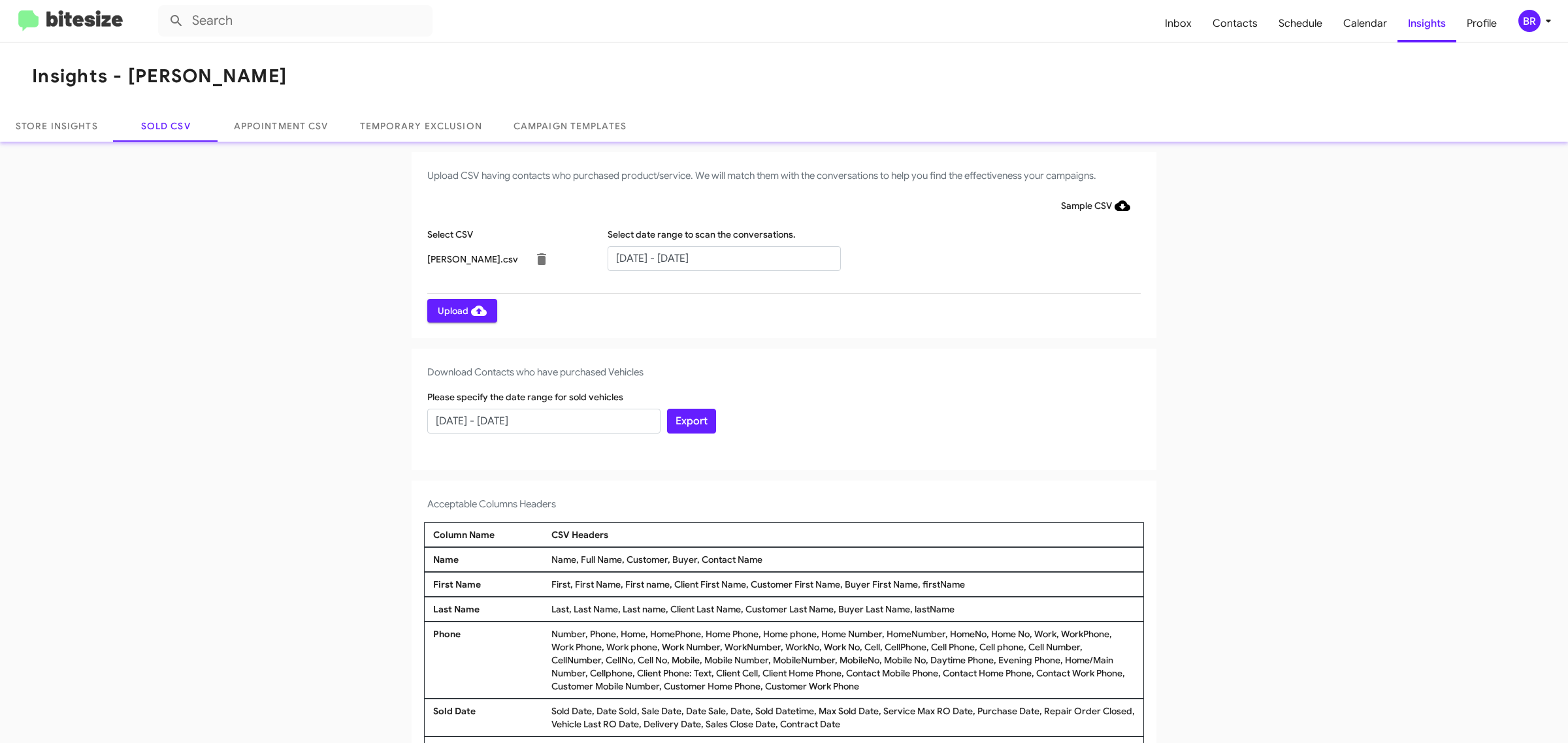
click at [455, 310] on span "Upload" at bounding box center [462, 310] width 49 height 23
click at [717, 258] on input "text" at bounding box center [724, 258] width 233 height 25
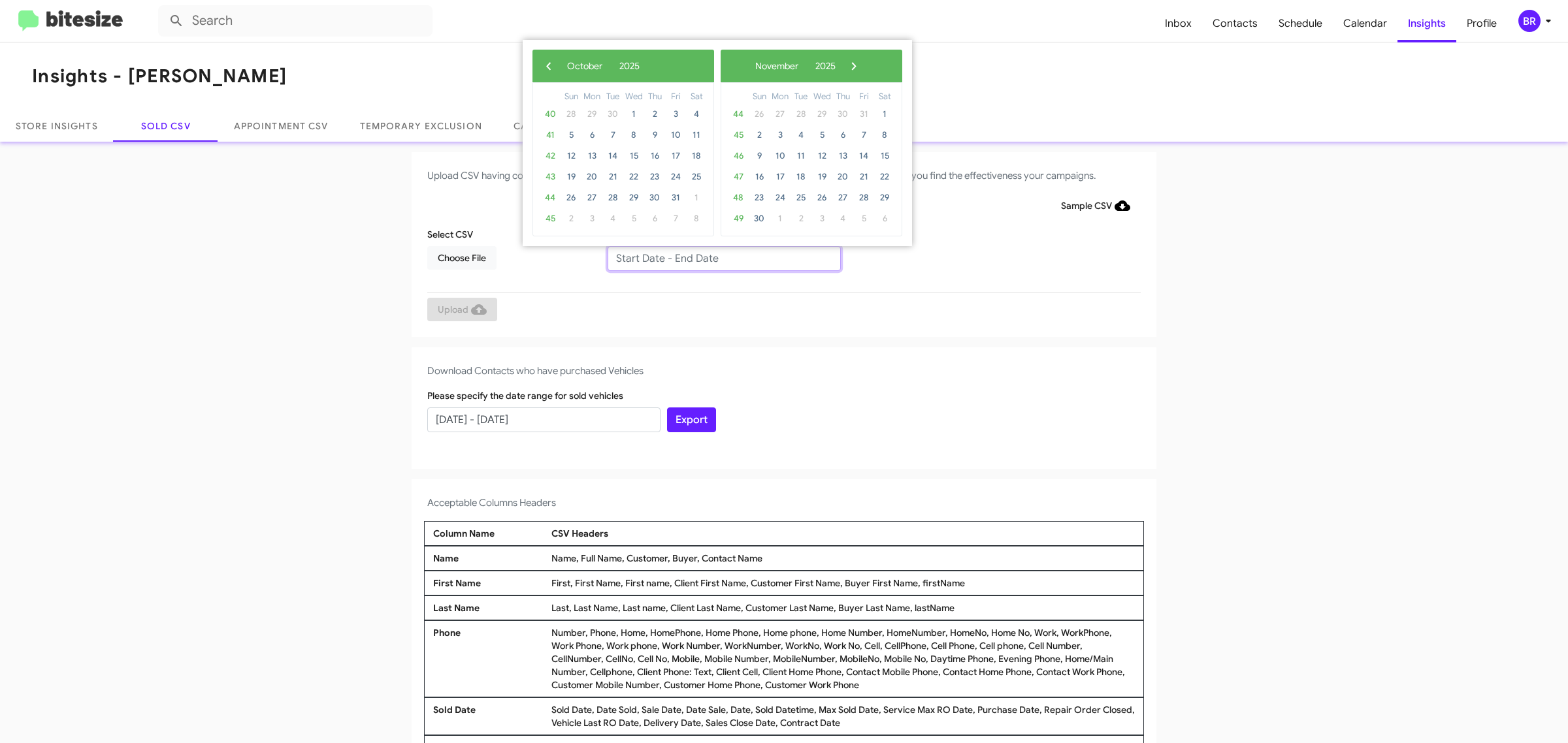
type input "08/06/2025 - 10/06/2025"
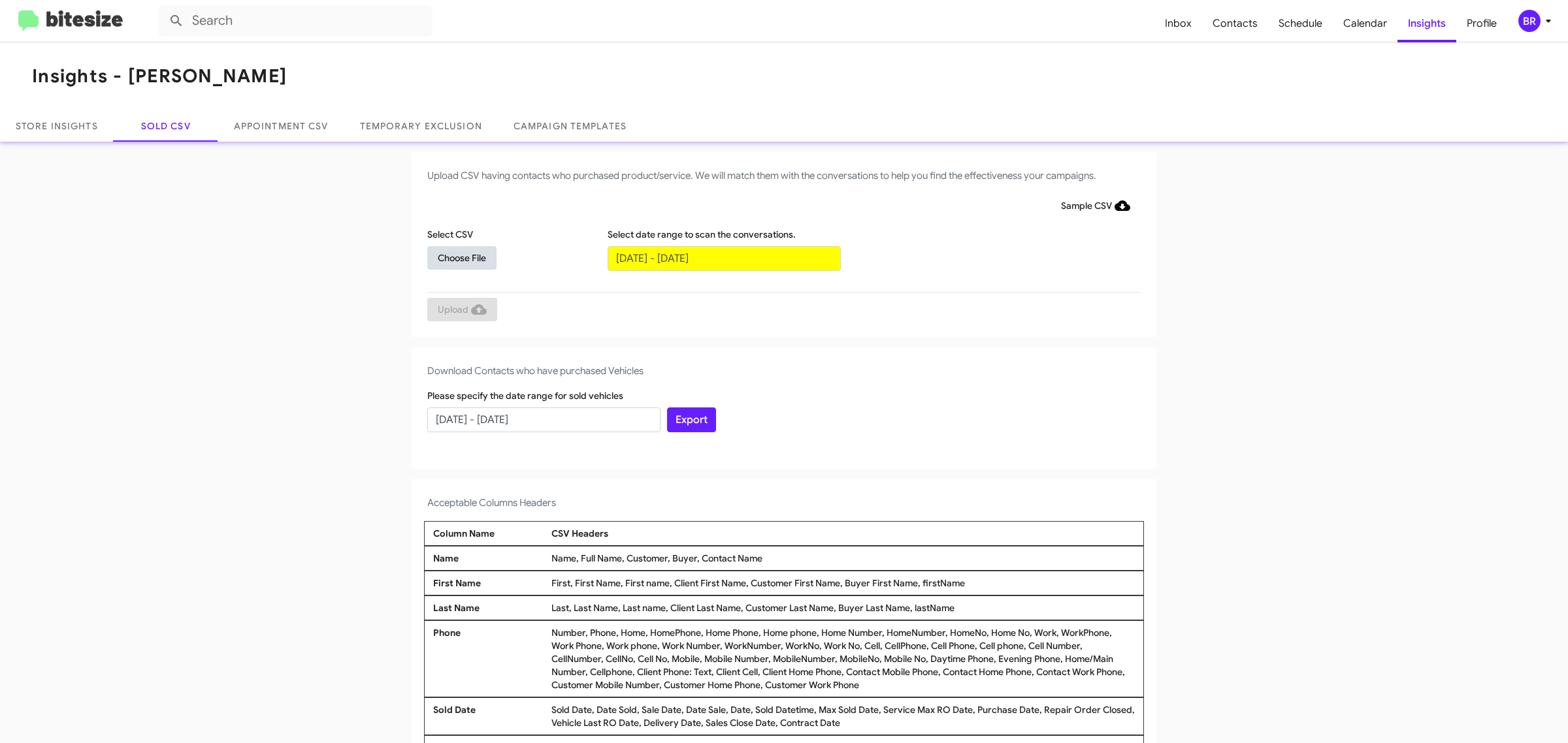
click at [455, 257] on span "Choose File" at bounding box center [462, 257] width 48 height 23
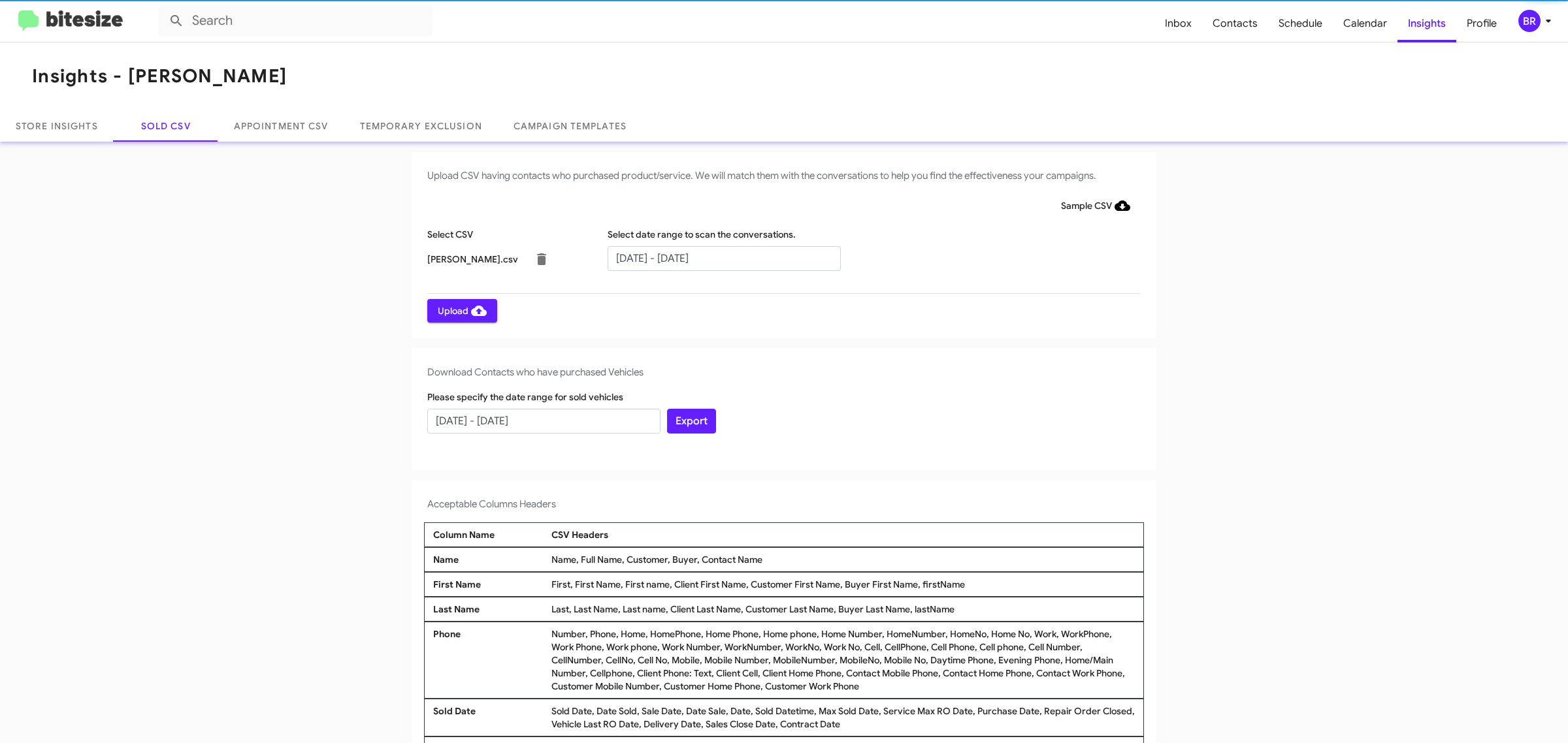
click at [455, 310] on span "Upload" at bounding box center [462, 310] width 49 height 23
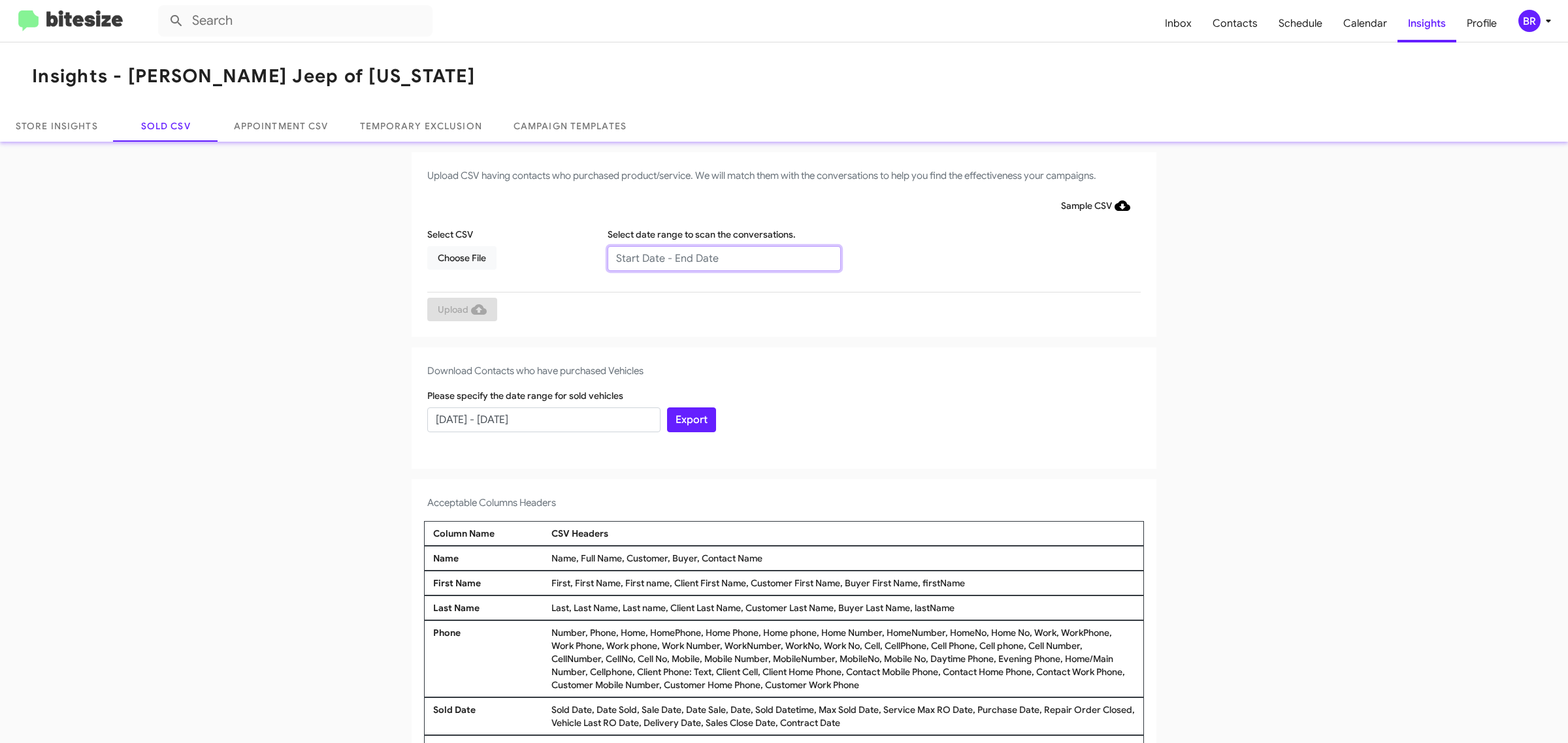
click at [717, 258] on input "text" at bounding box center [724, 258] width 233 height 25
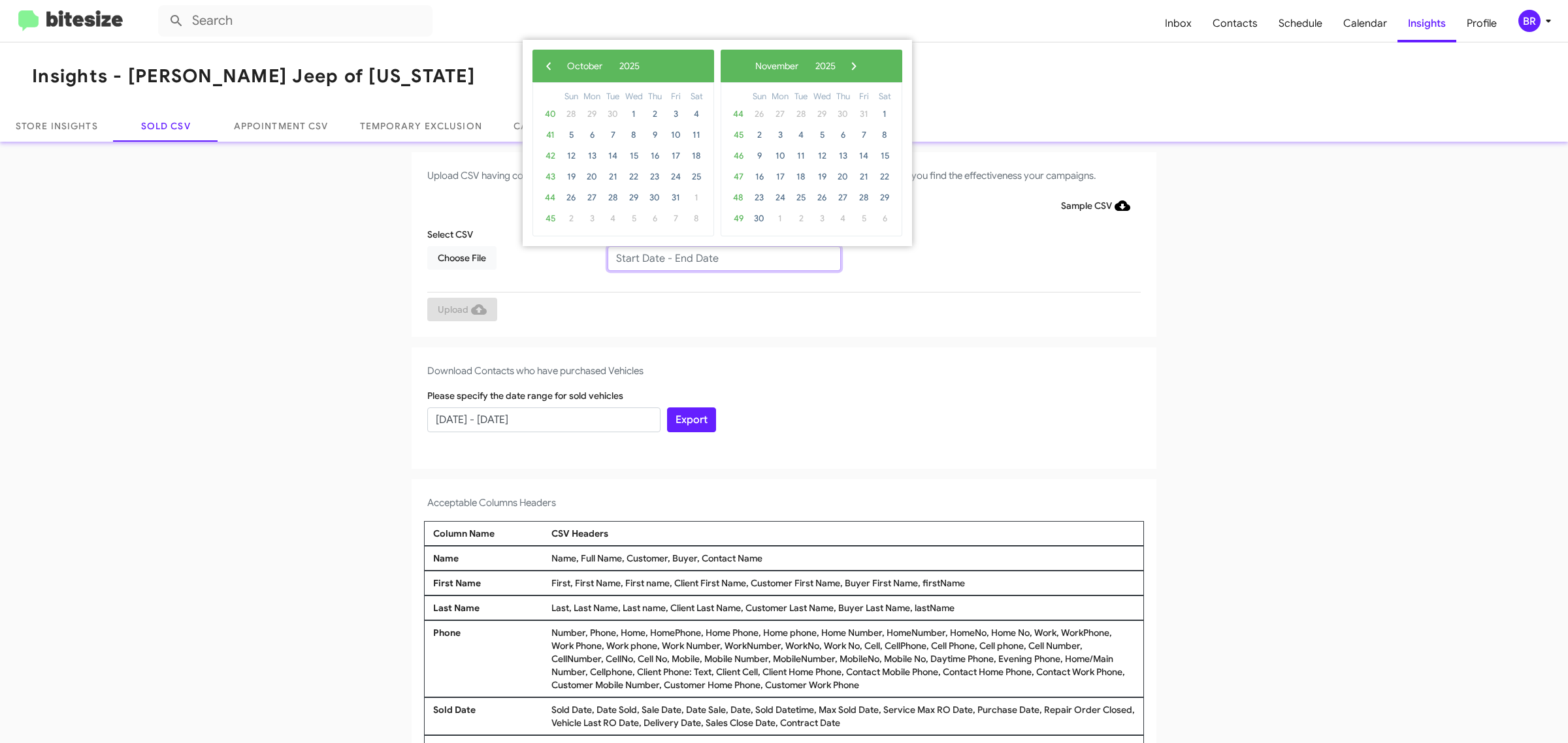
type input "08/06/2025 - 10/06/2025"
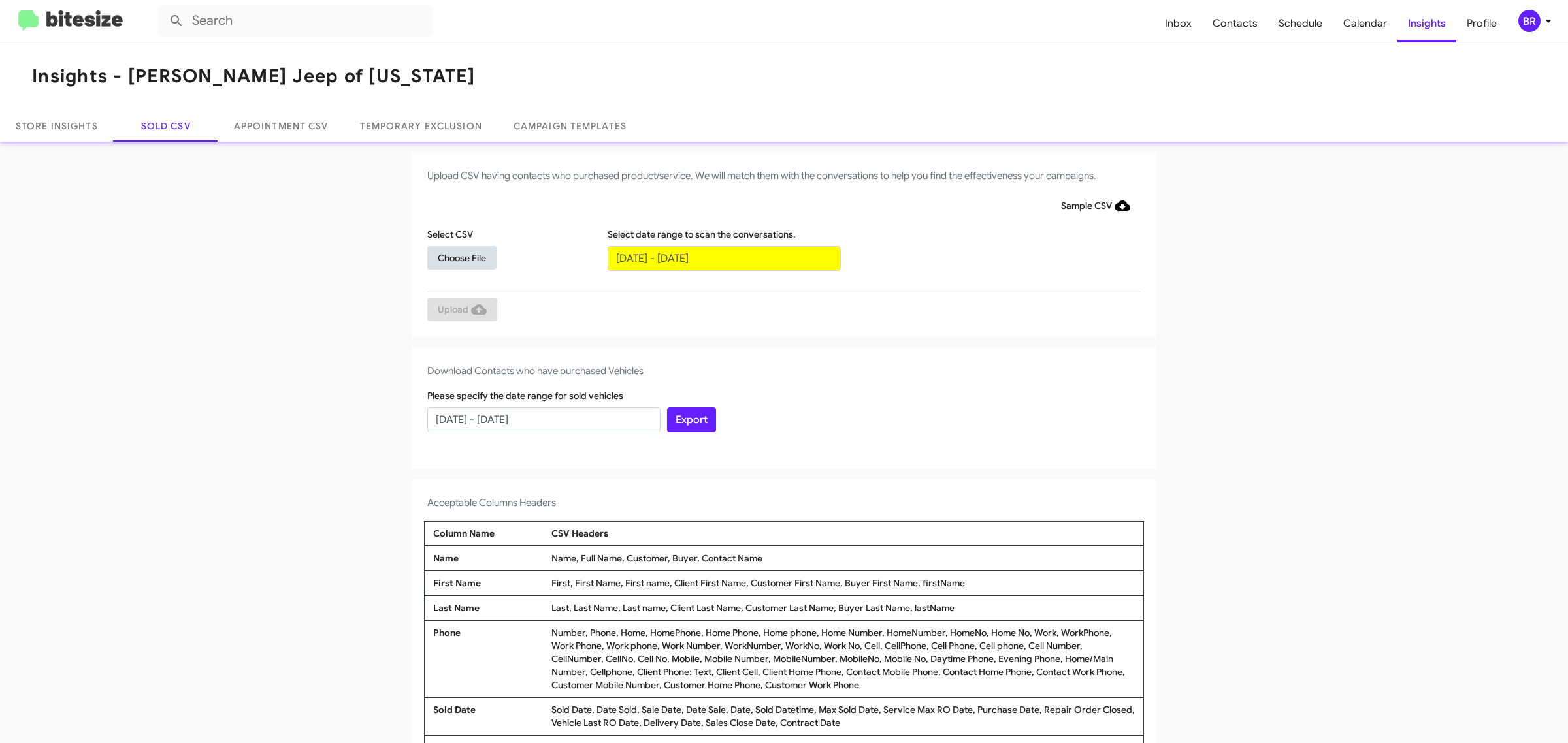
click at [455, 257] on span "Choose File" at bounding box center [462, 257] width 48 height 23
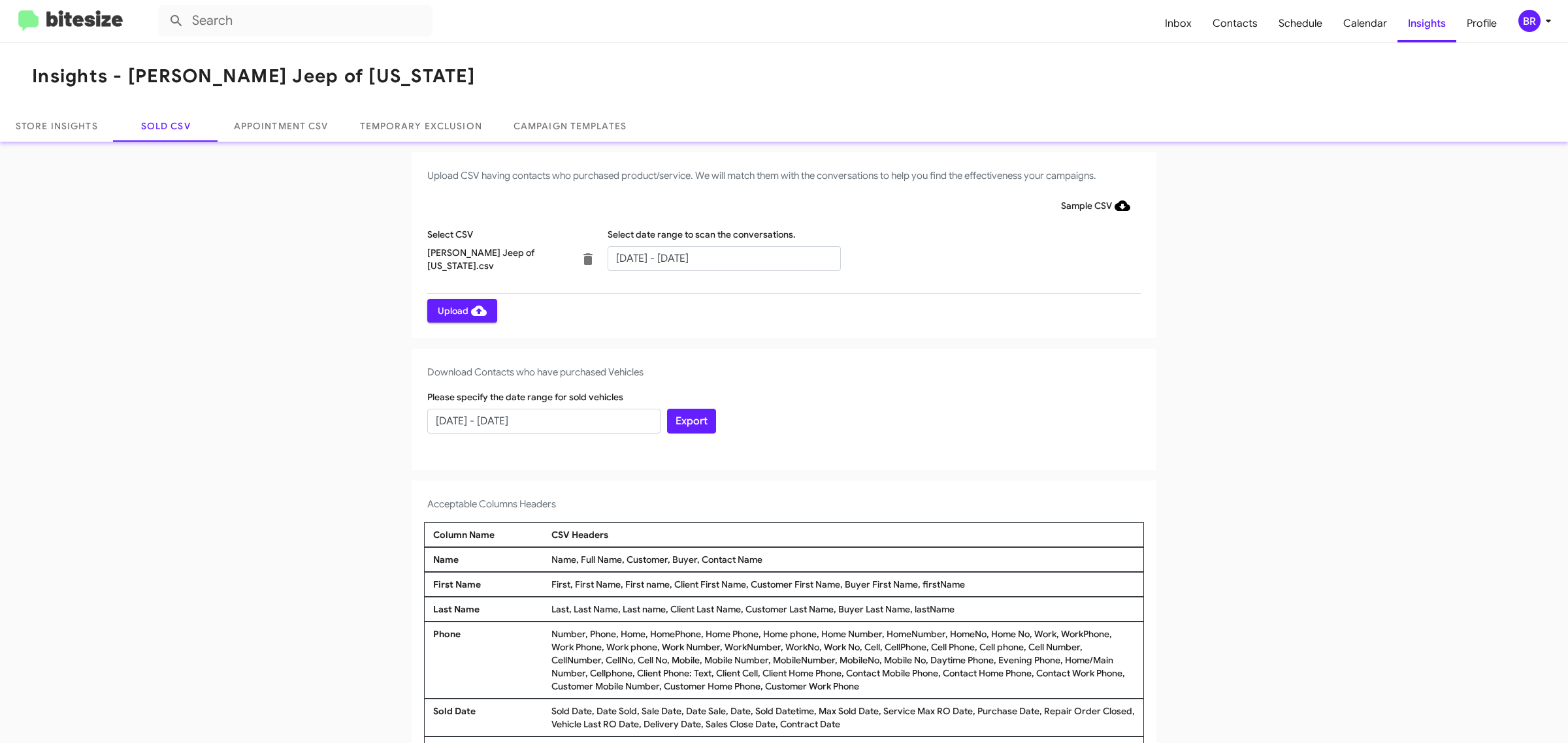
click at [455, 310] on span "Upload" at bounding box center [462, 310] width 49 height 23
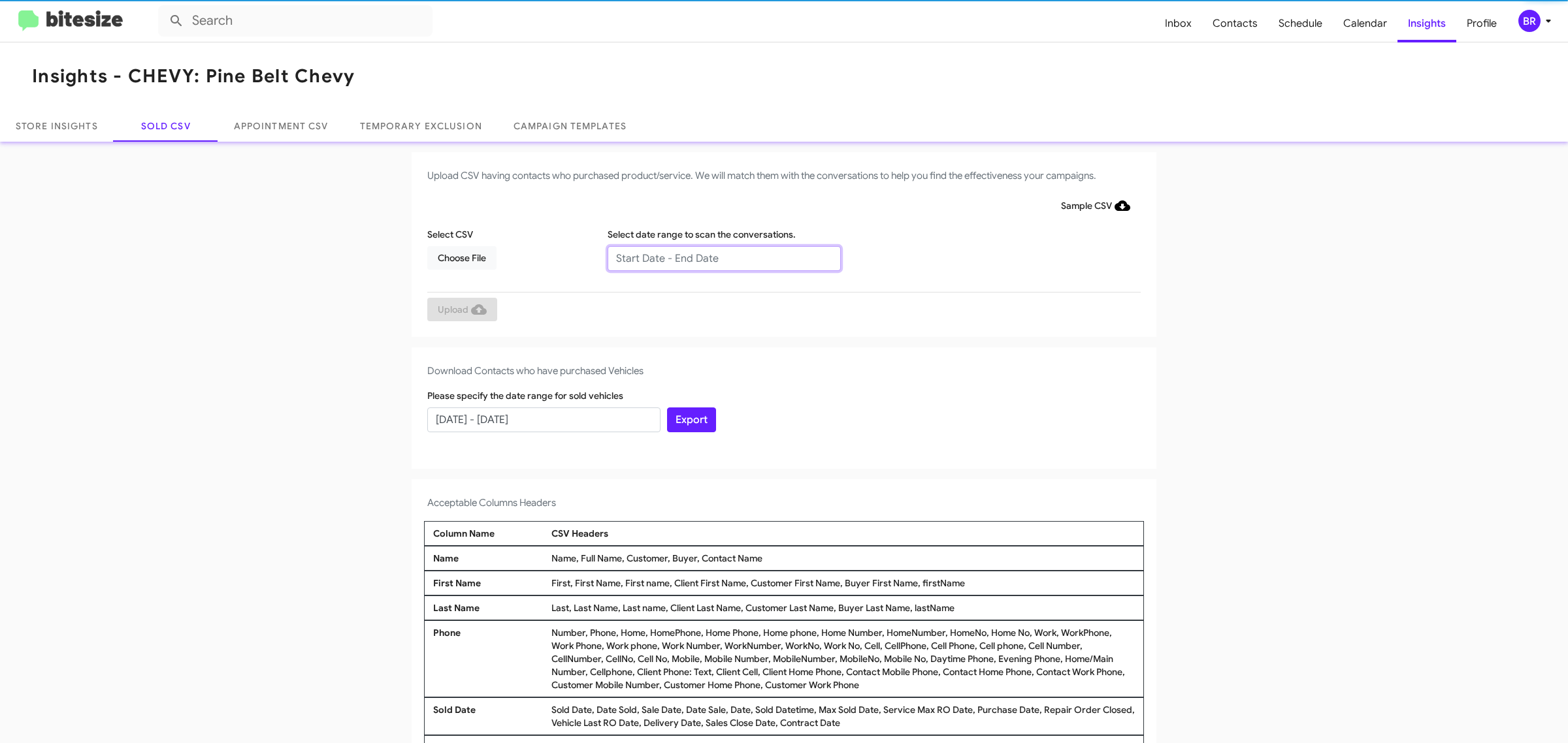
click at [717, 258] on input "text" at bounding box center [724, 258] width 233 height 25
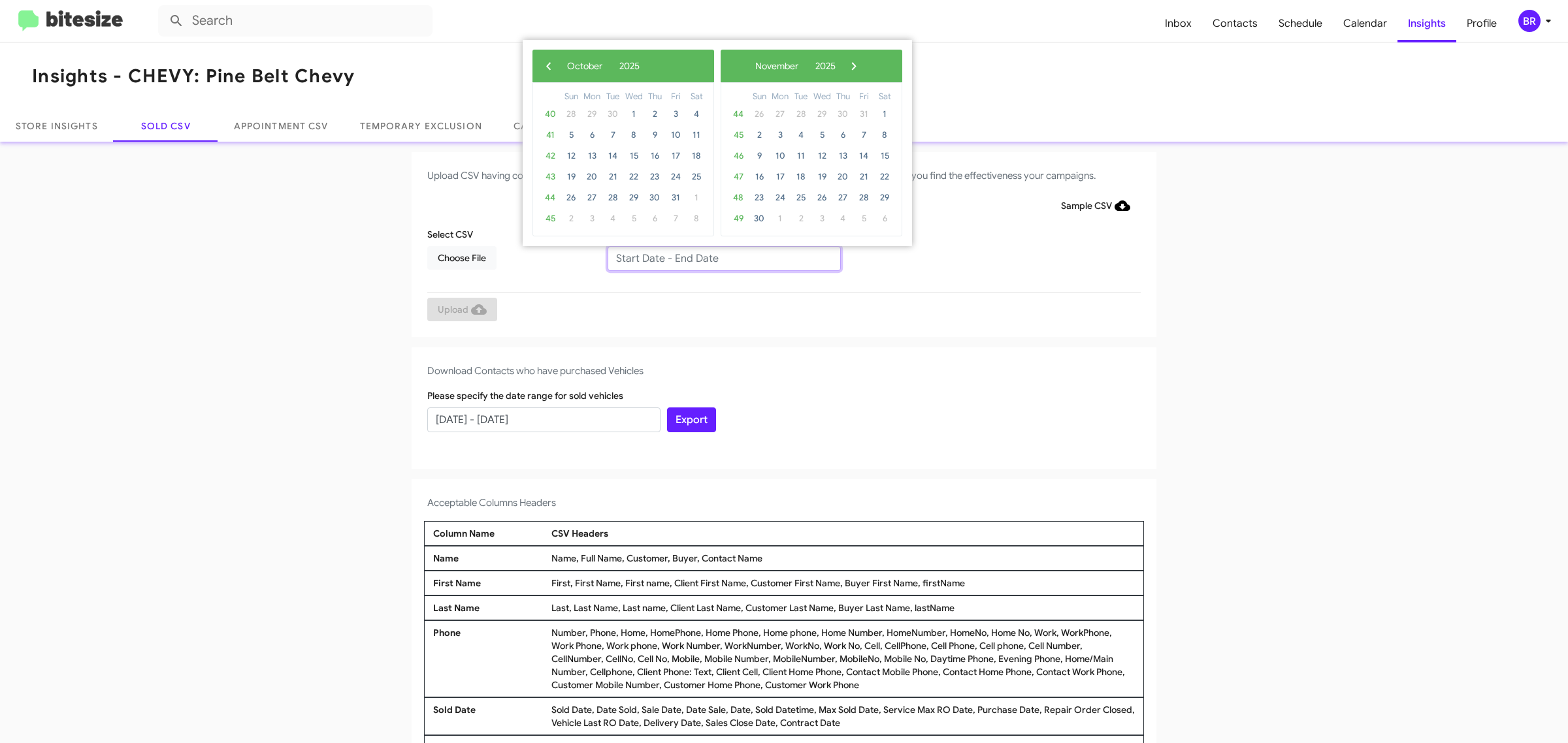
type input "08/06/2025 - 10/06/2025"
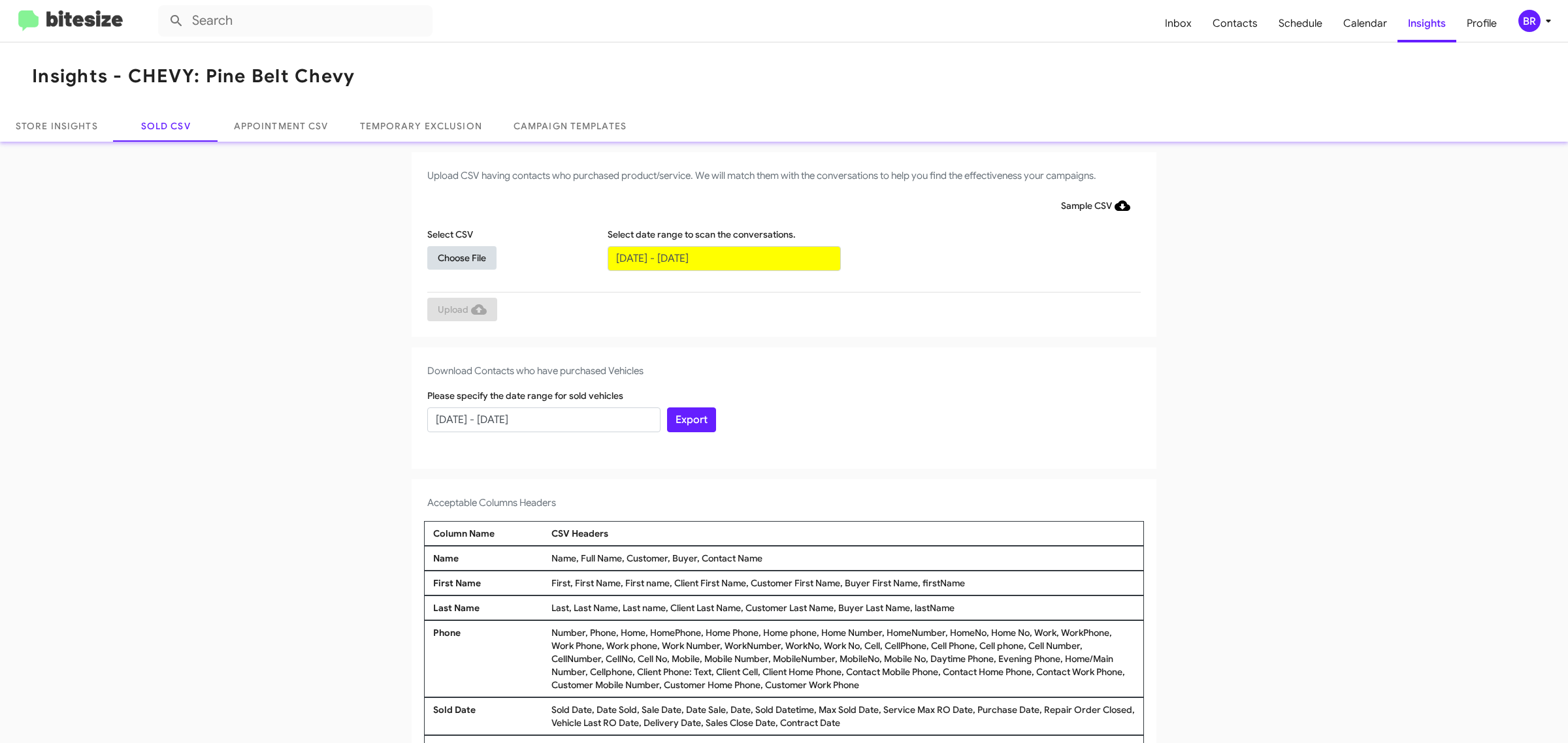
click at [455, 257] on span "Choose File" at bounding box center [462, 257] width 48 height 23
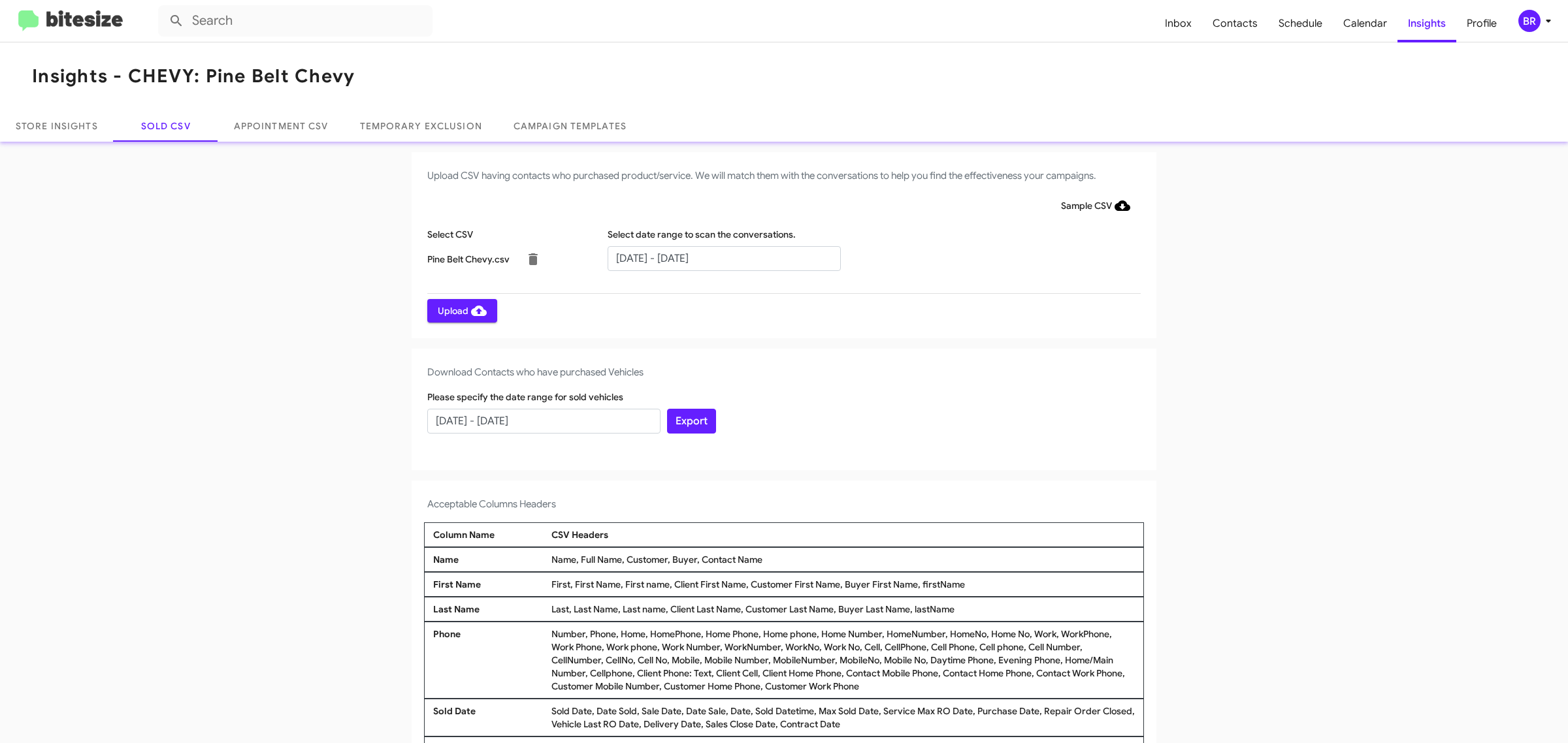
click at [455, 310] on span "Upload" at bounding box center [462, 310] width 49 height 23
click at [717, 258] on input "text" at bounding box center [724, 258] width 233 height 25
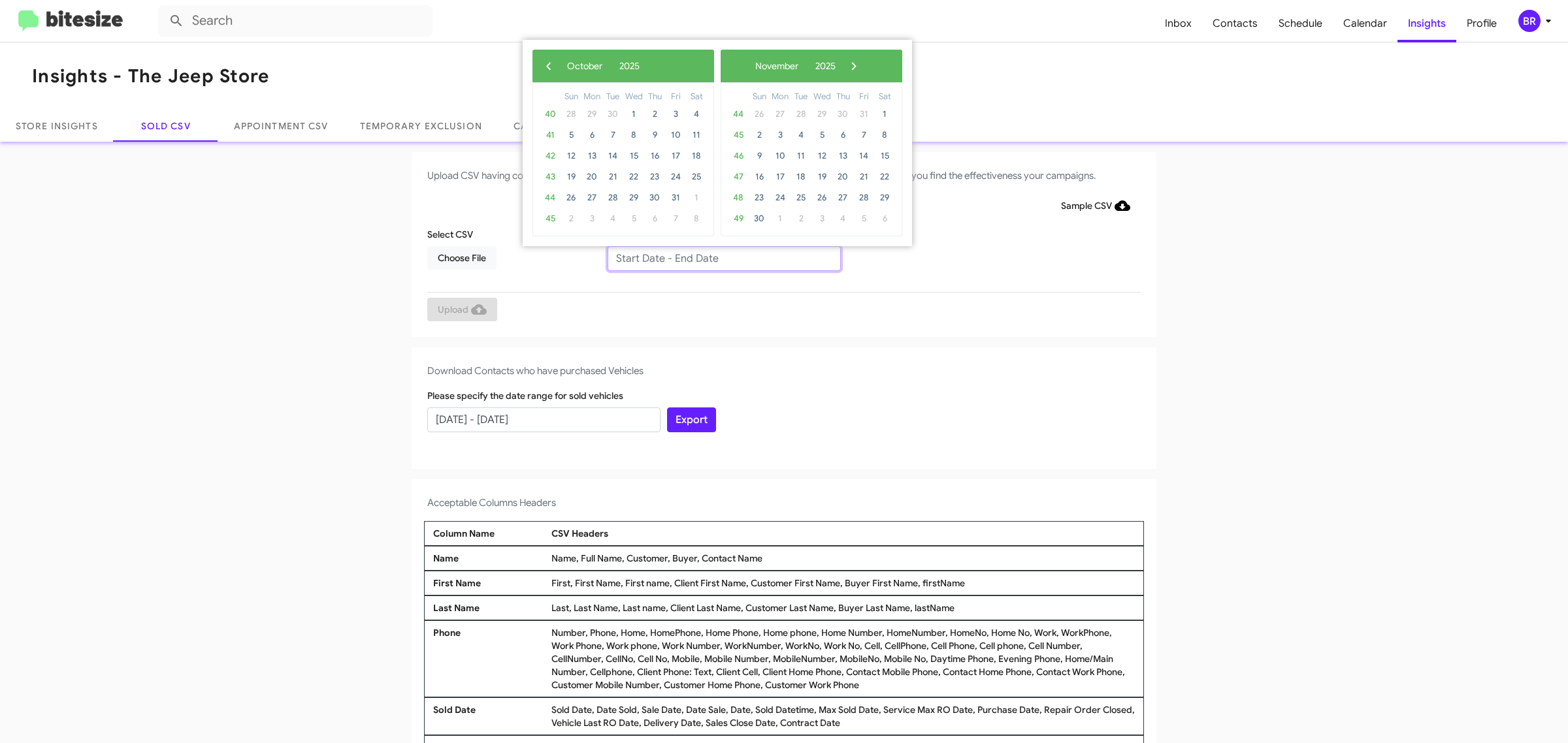
type input "[DATE] - [DATE]"
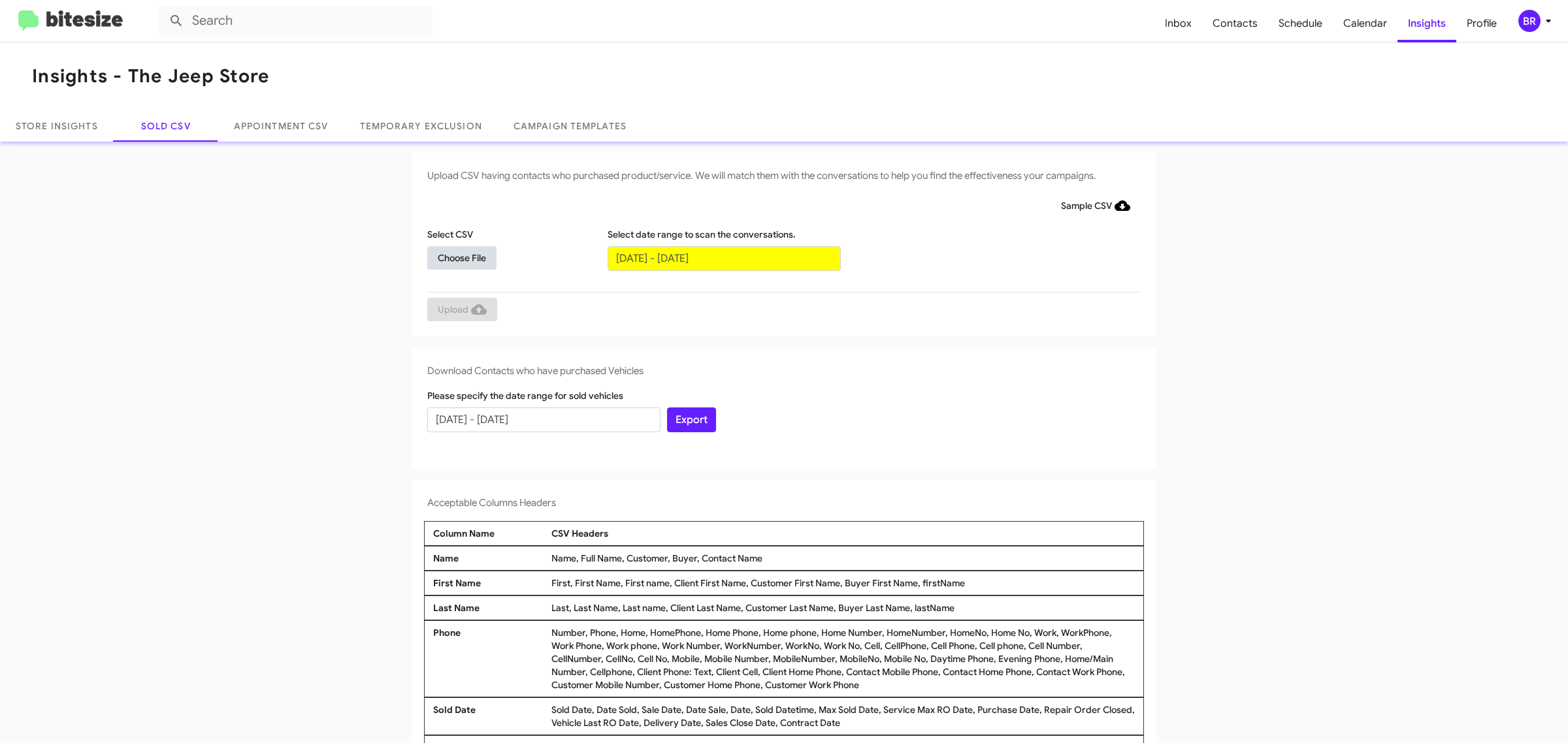
click at [455, 257] on span "Choose File" at bounding box center [462, 257] width 48 height 23
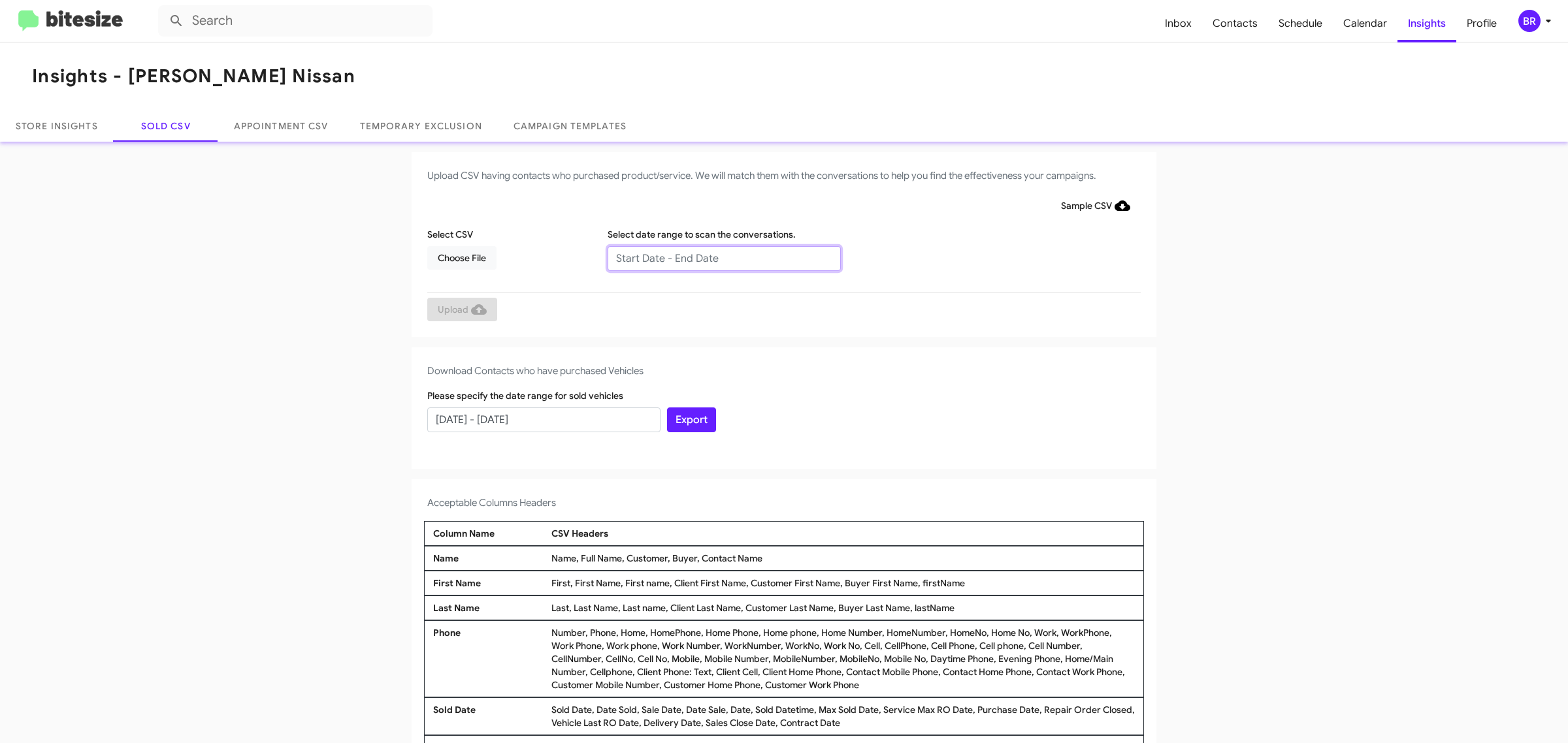
click at [717, 258] on input "text" at bounding box center [724, 258] width 233 height 25
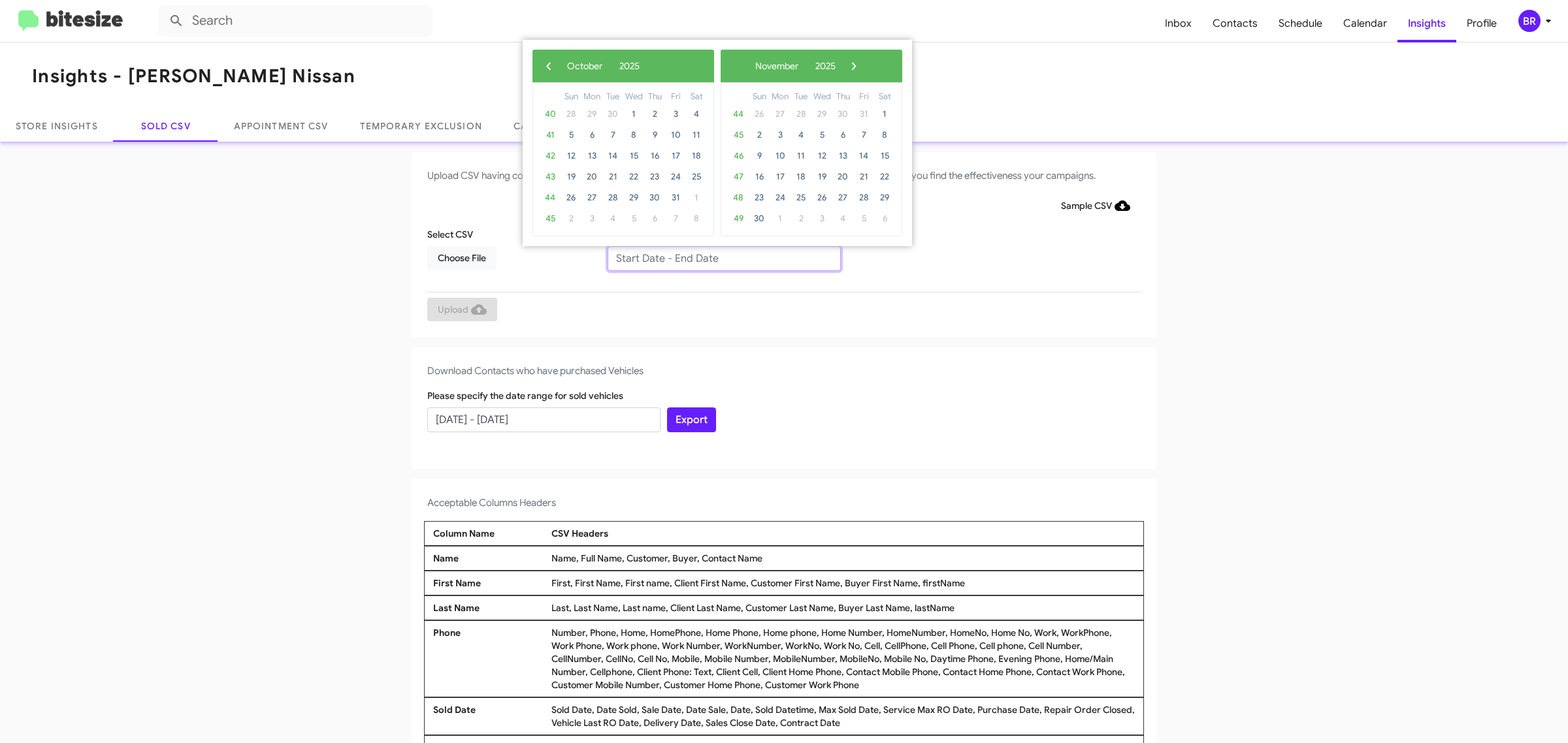
type input "[DATE] - [DATE]"
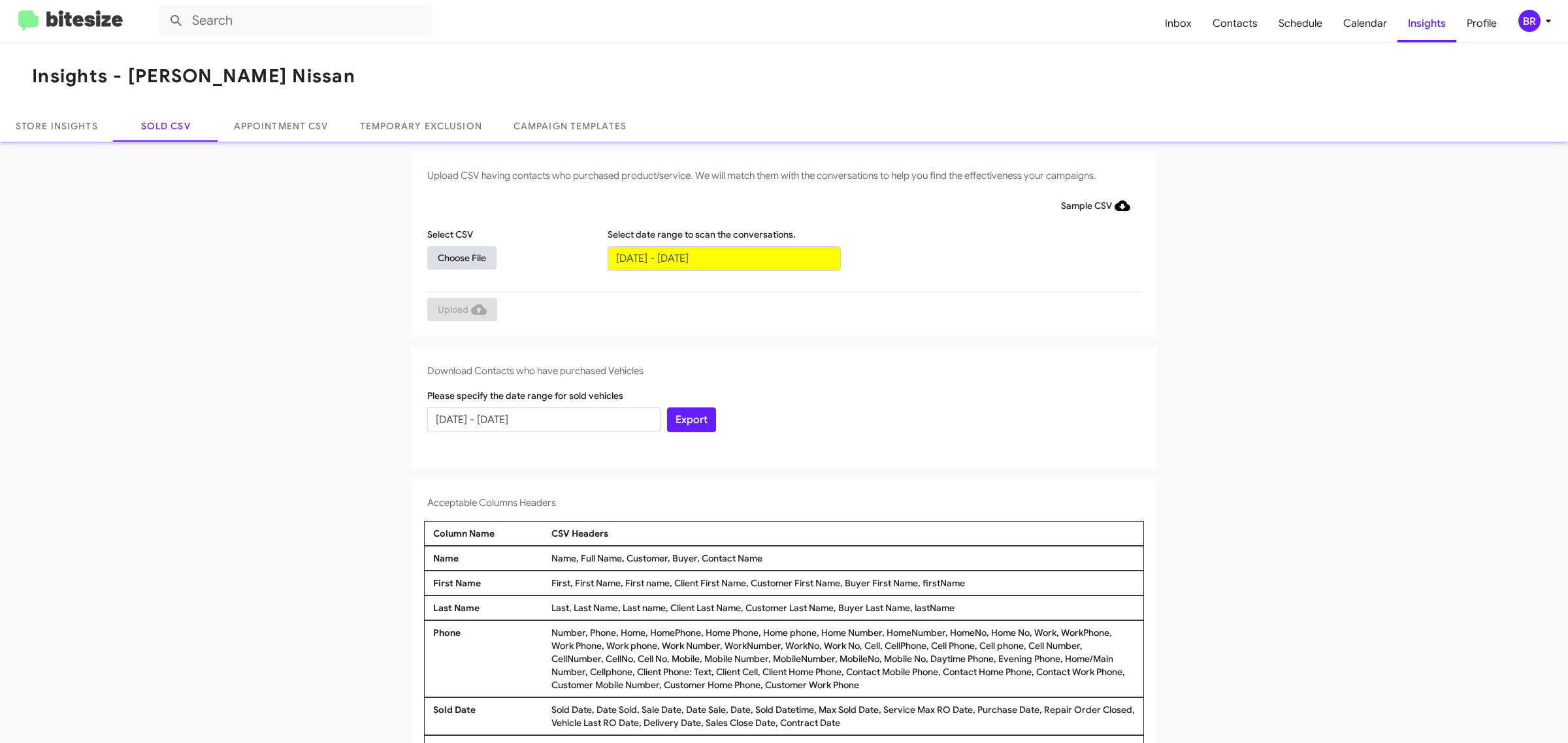
click at [455, 257] on span "Choose File" at bounding box center [462, 257] width 48 height 23
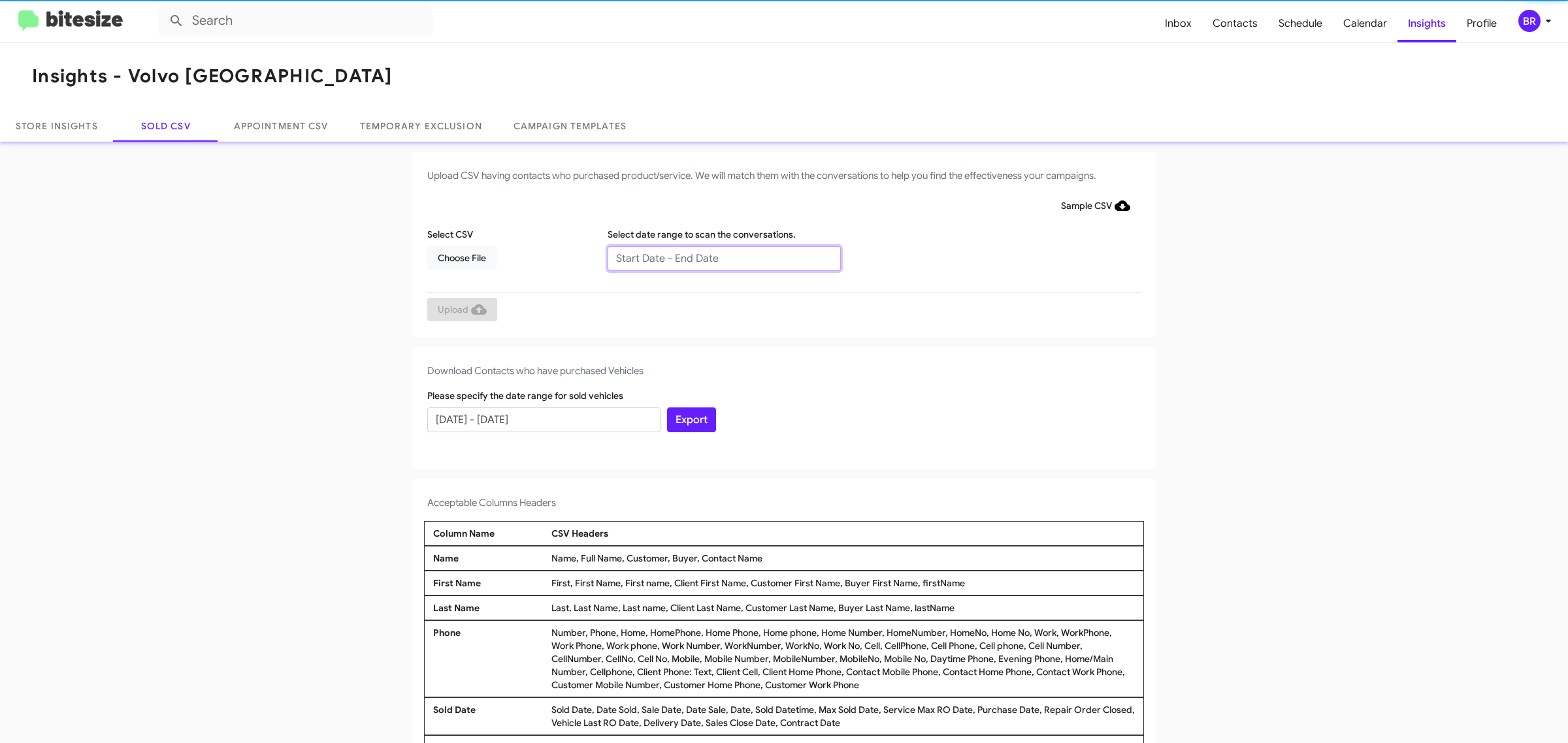
click at [717, 258] on input "text" at bounding box center [724, 258] width 233 height 25
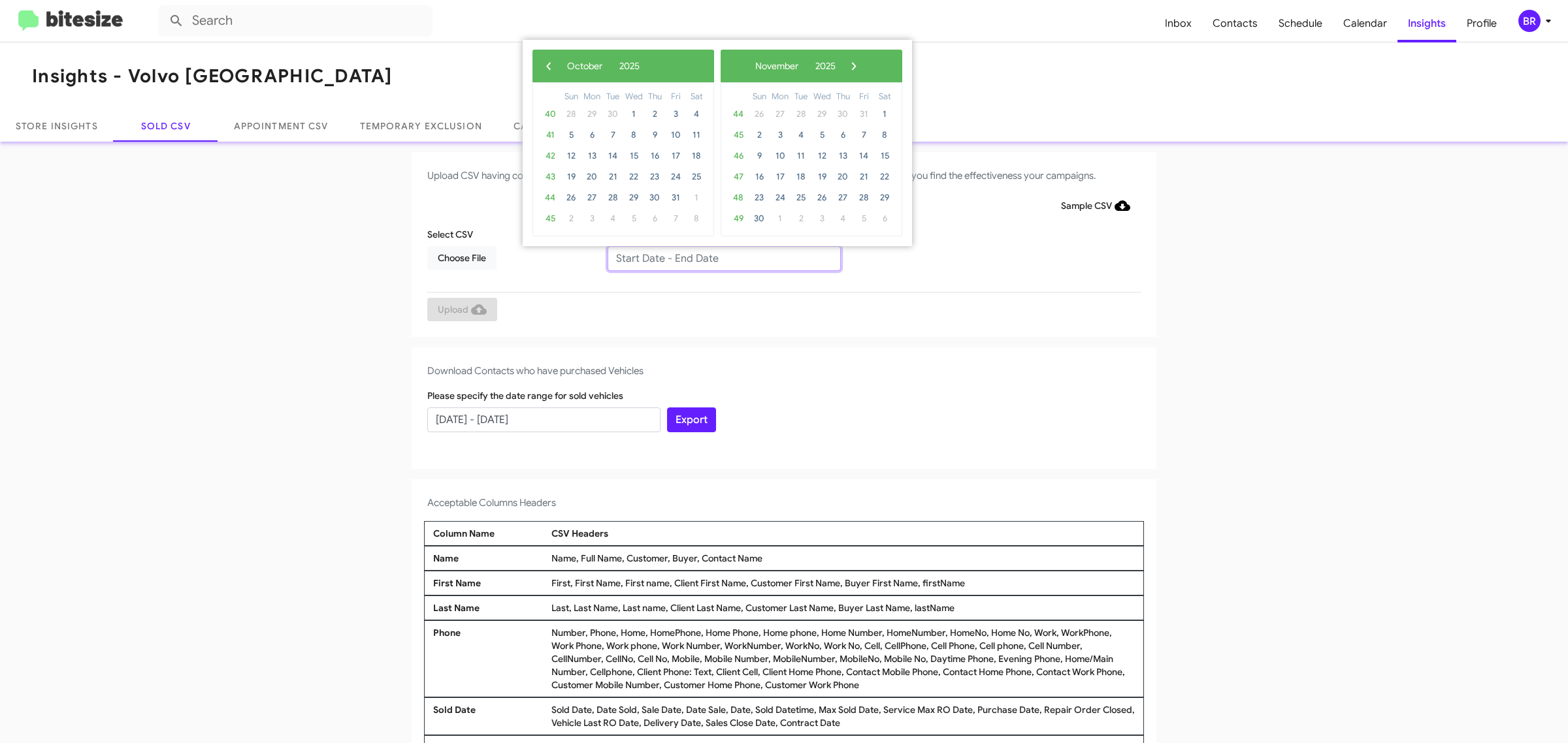
type input "08/06/2025 - 10/06/2025"
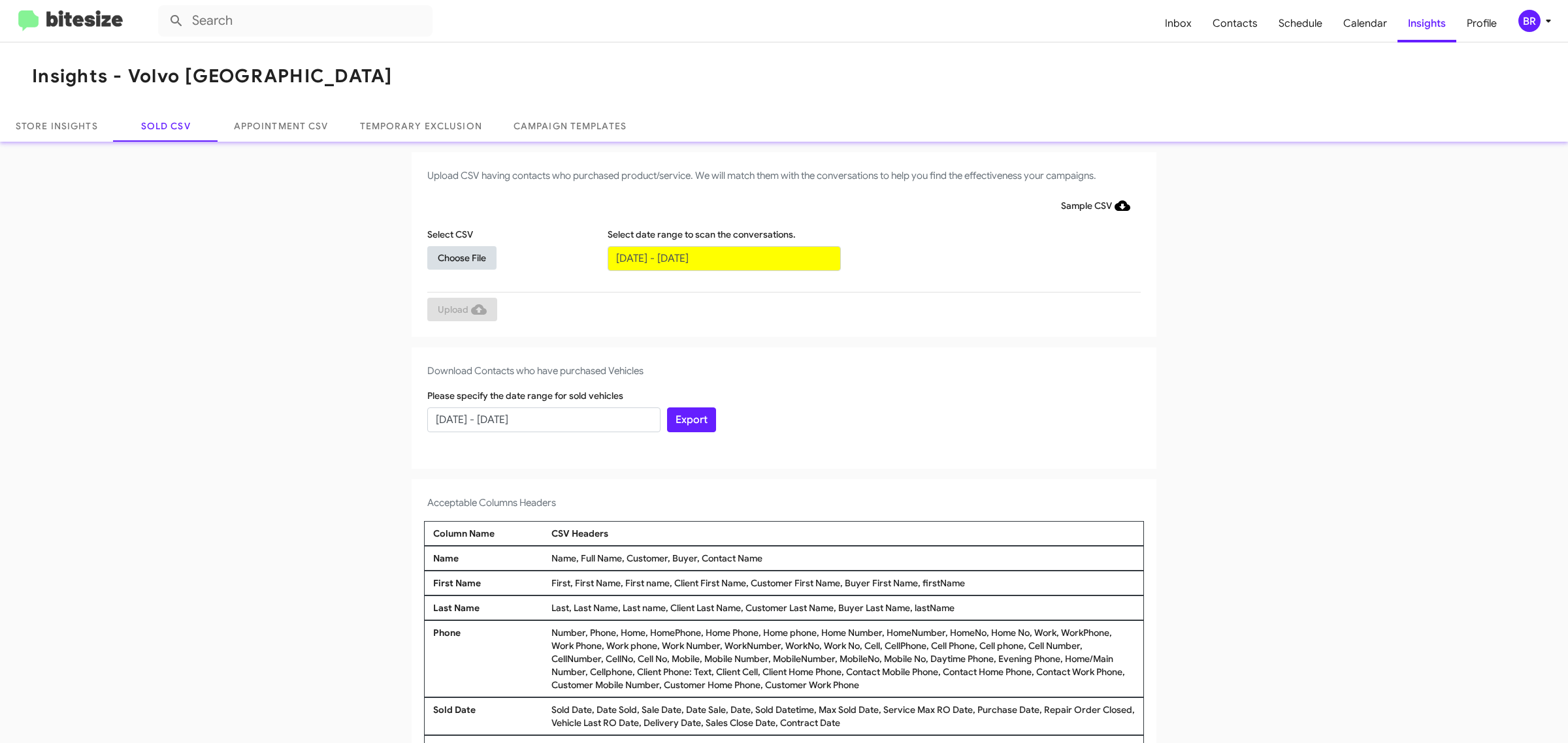
click at [455, 257] on span "Choose File" at bounding box center [462, 257] width 48 height 23
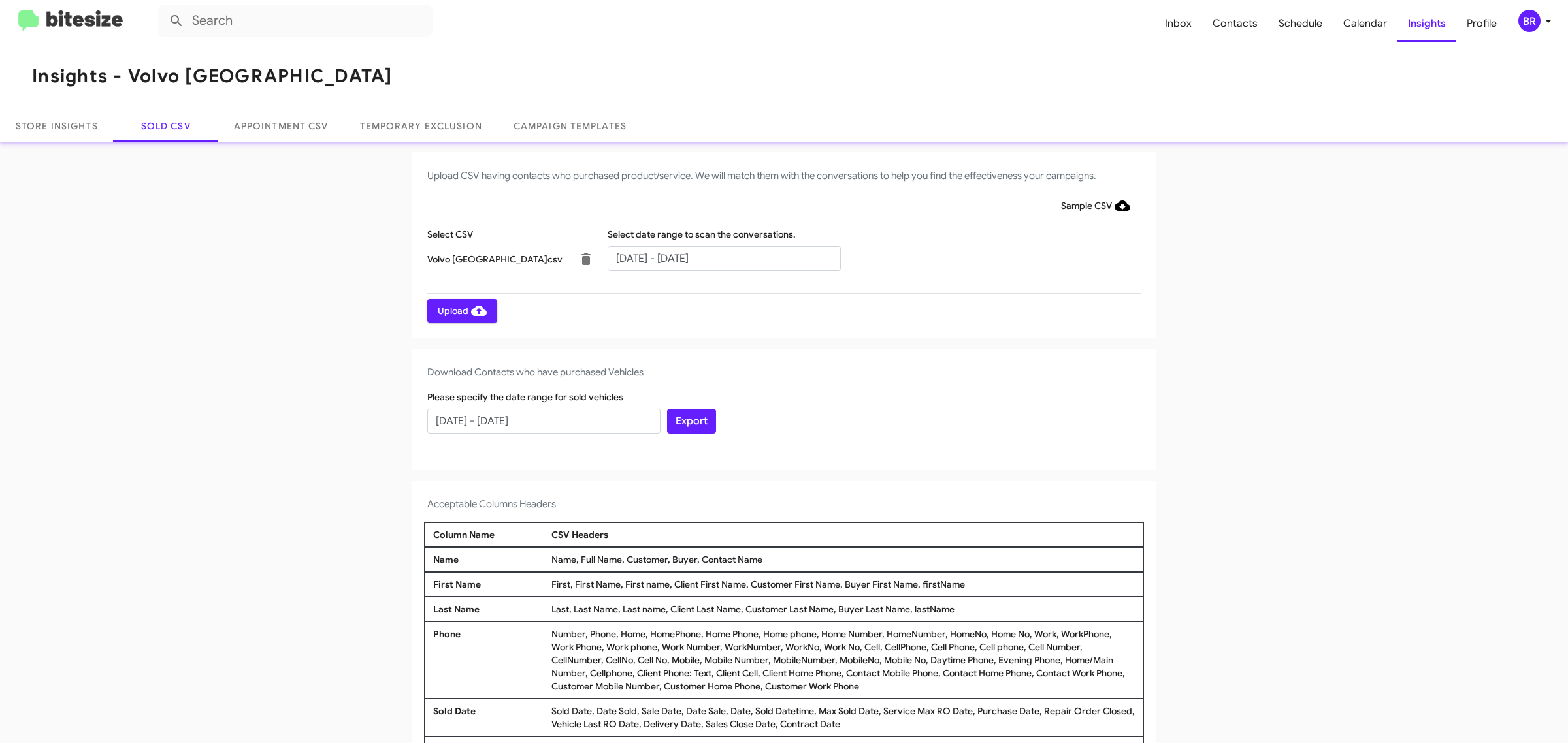
click at [455, 310] on span "Upload" at bounding box center [462, 310] width 49 height 23
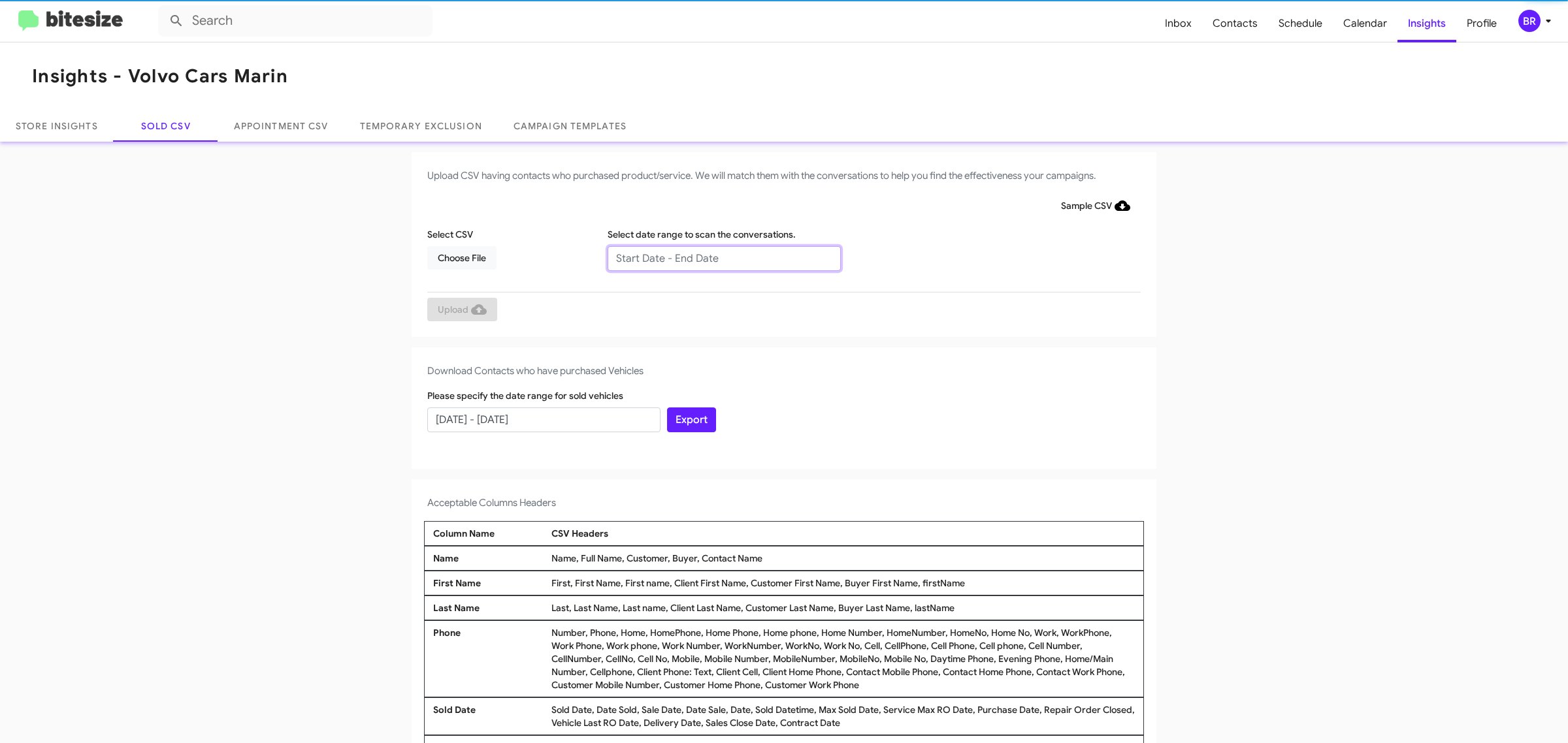
click at [717, 258] on input "text" at bounding box center [724, 258] width 233 height 25
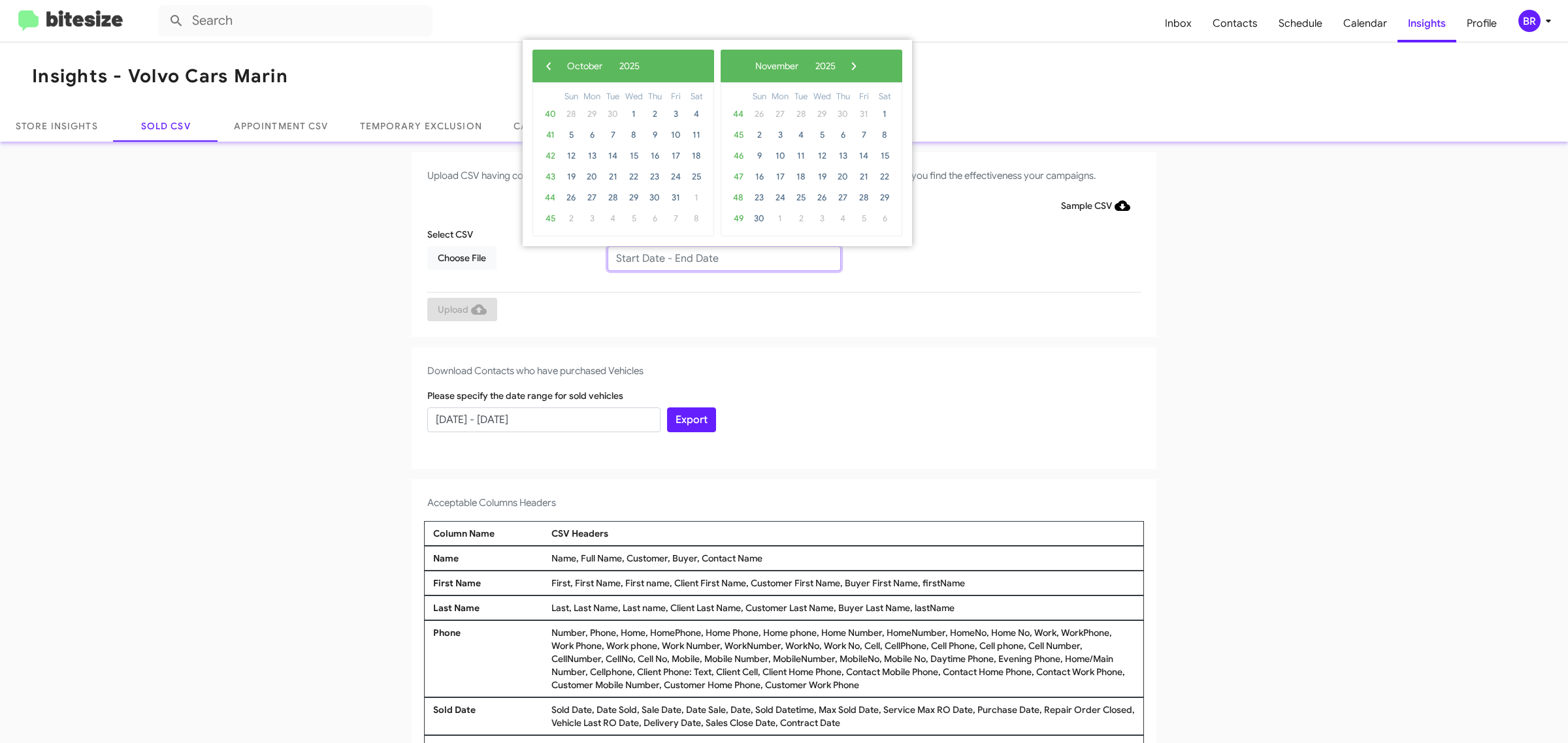
type input "08/06/2025 - 10/06/2025"
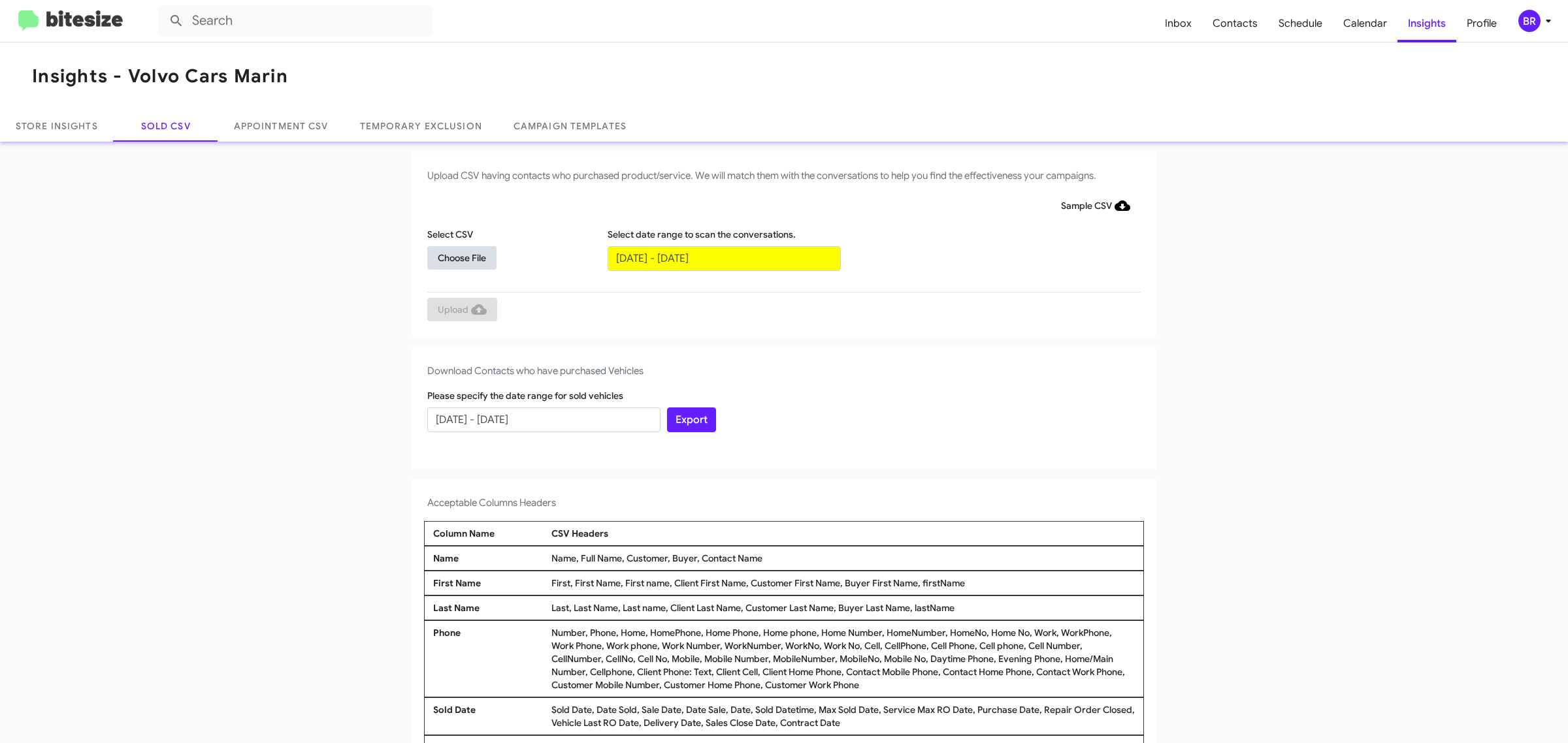
click at [455, 257] on span "Choose File" at bounding box center [462, 257] width 48 height 23
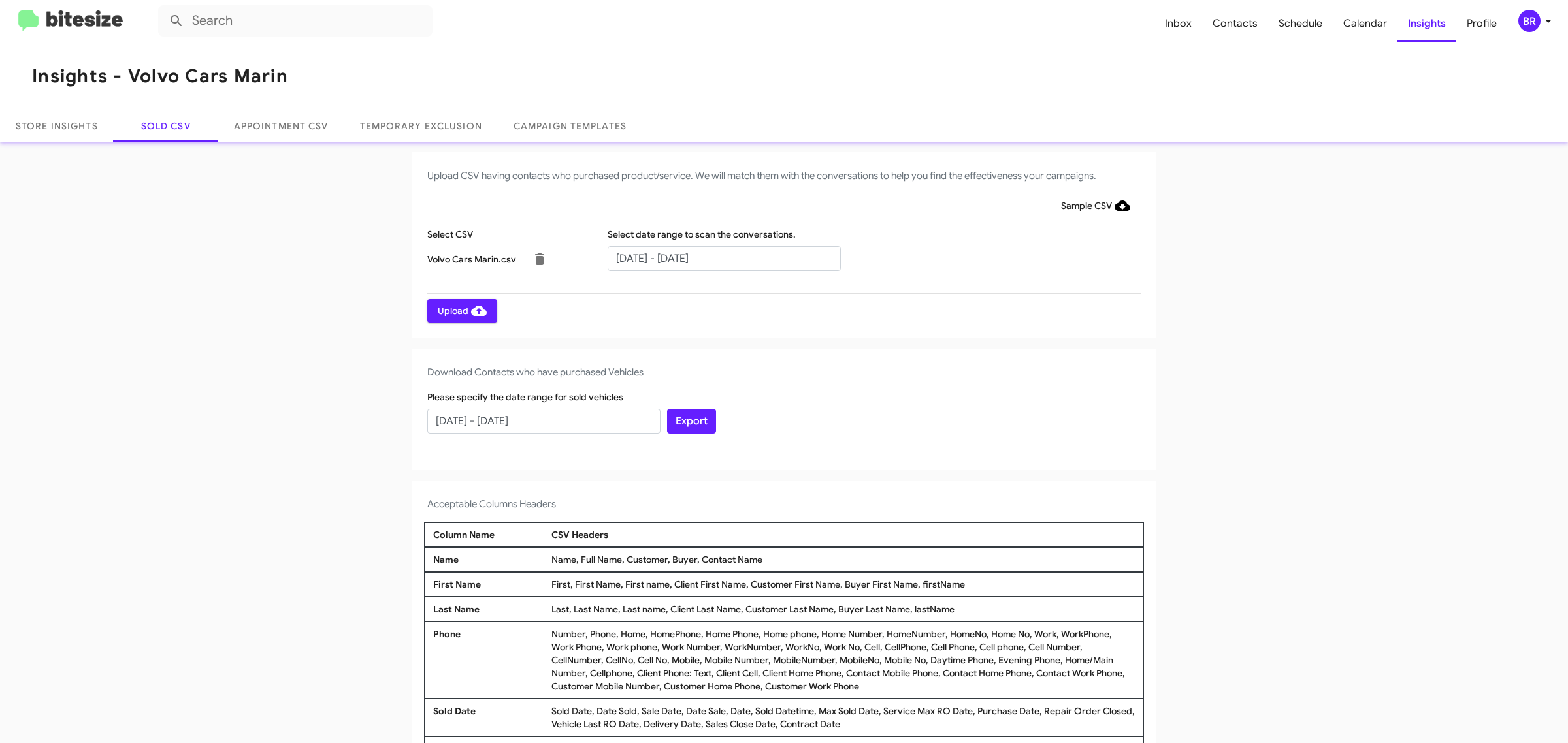
click at [455, 310] on span "Upload" at bounding box center [462, 310] width 49 height 23
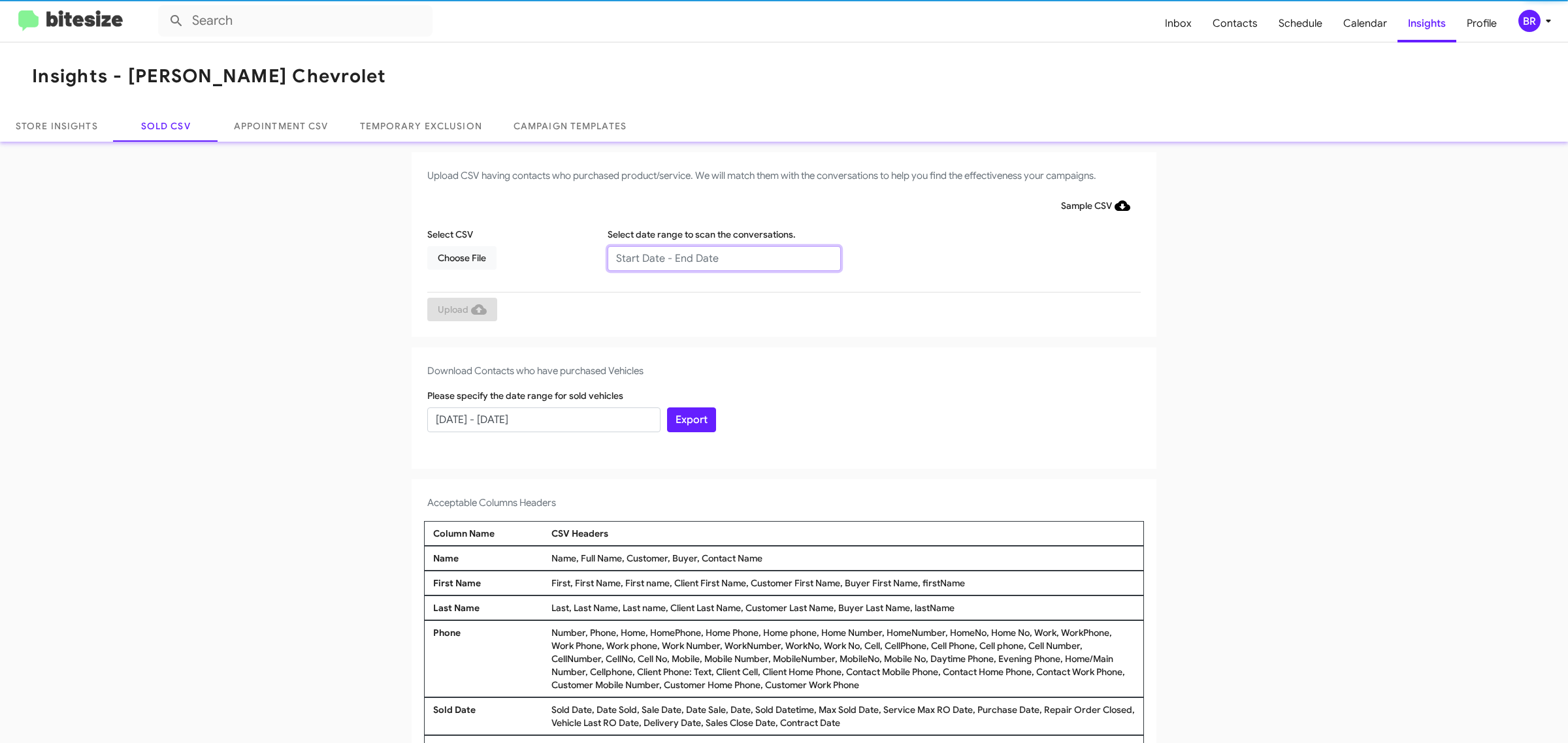
click at [717, 258] on input "text" at bounding box center [724, 258] width 233 height 25
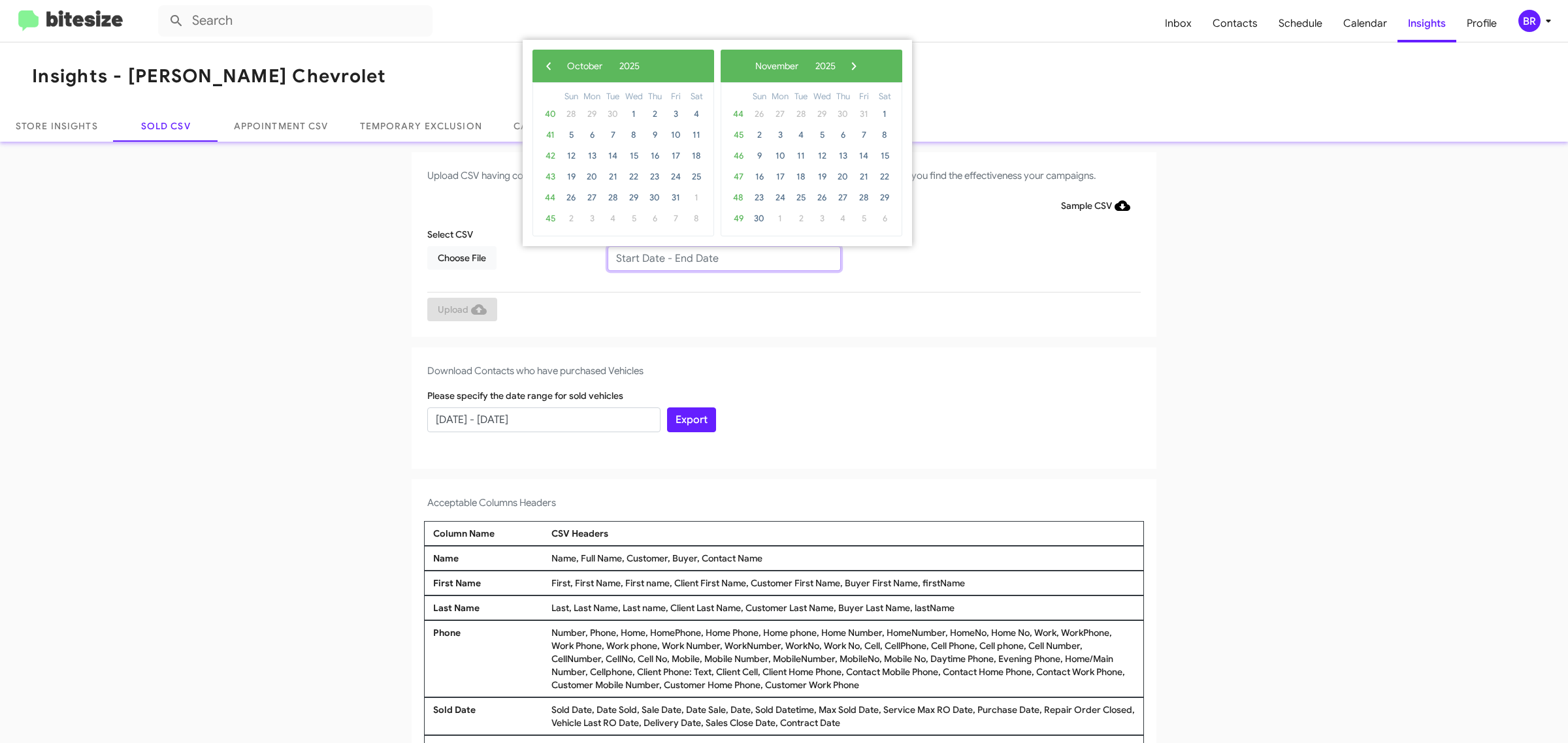
type input "08/06/2025 - 10/06/2025"
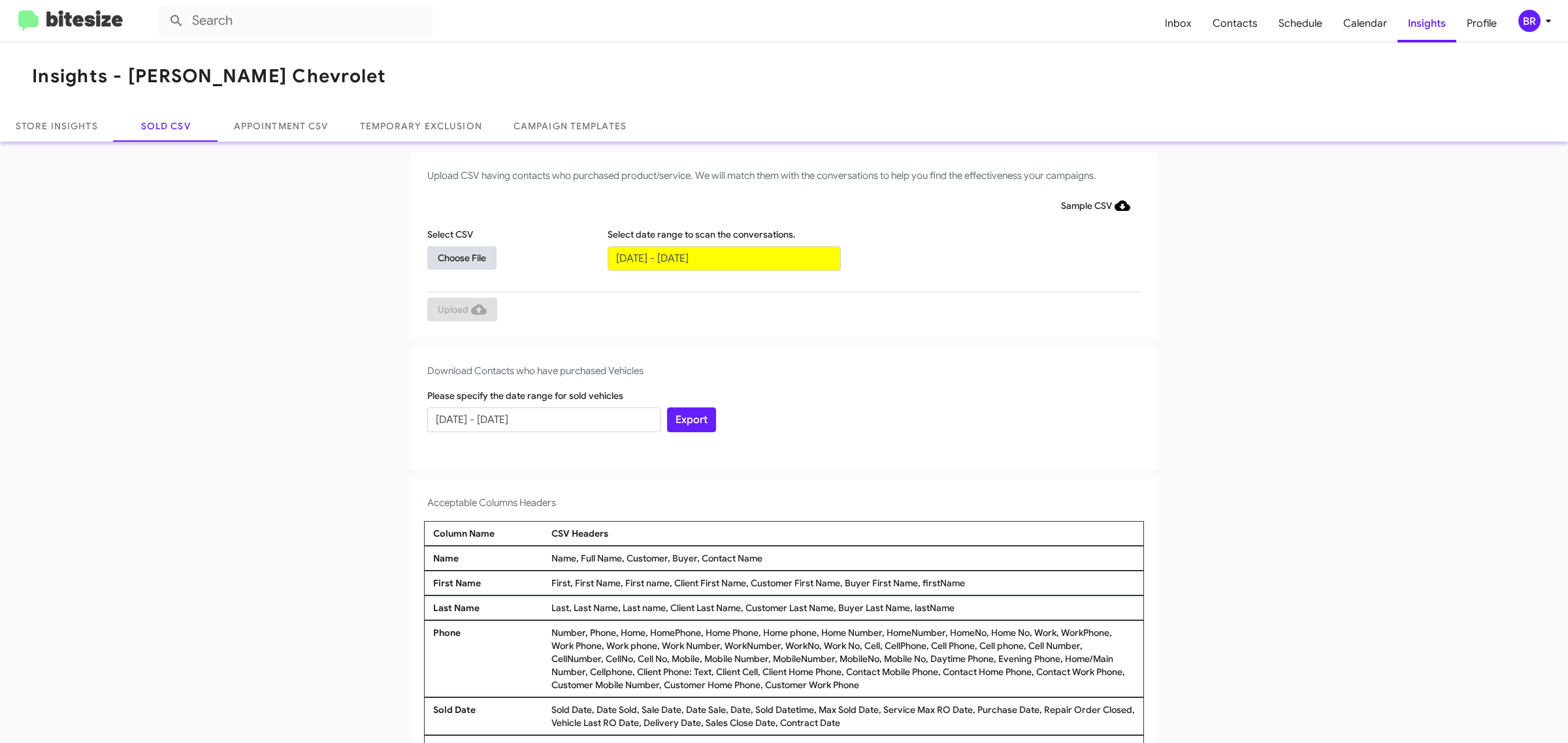
click at [455, 257] on span "Choose File" at bounding box center [462, 257] width 48 height 23
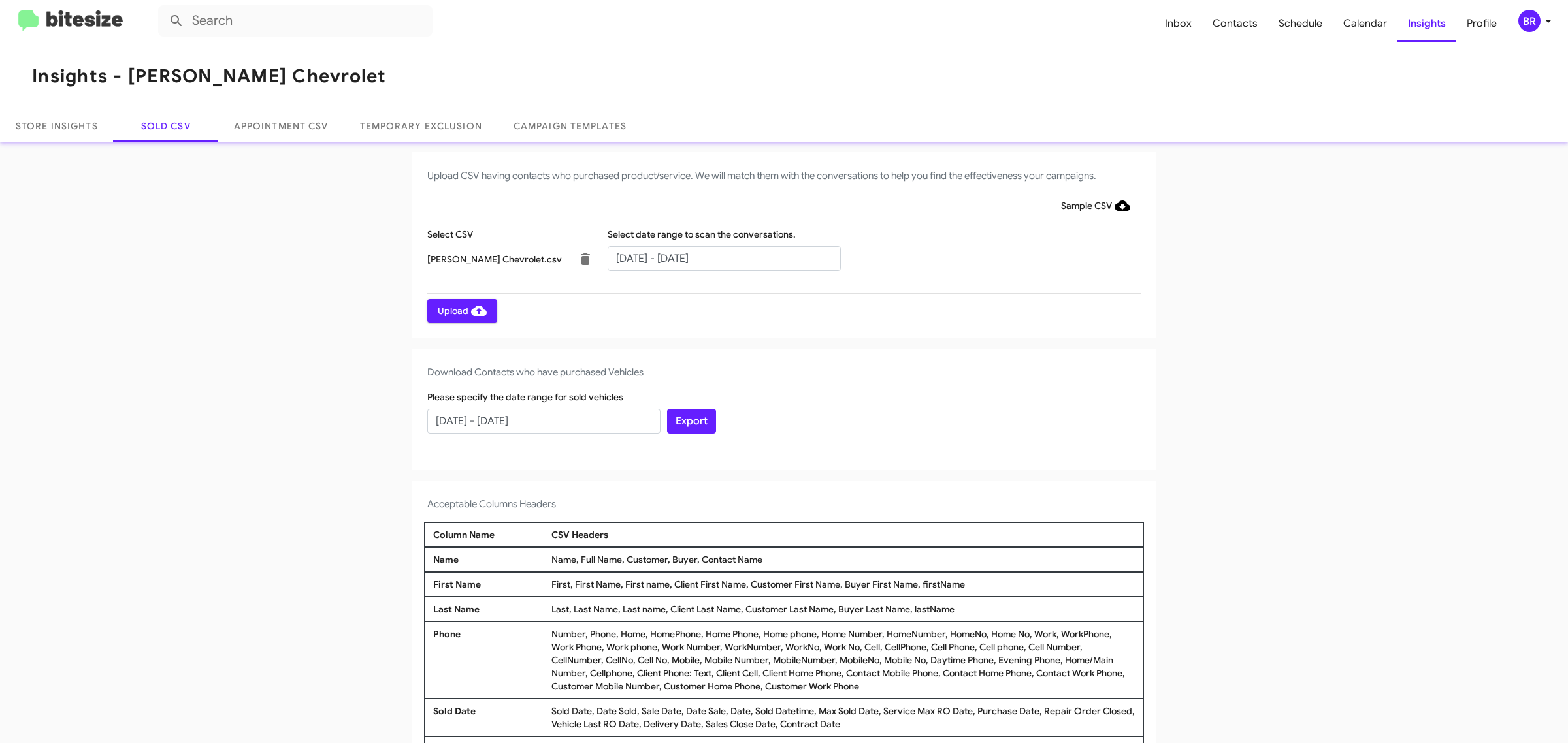
click at [455, 310] on span "Upload" at bounding box center [462, 310] width 49 height 23
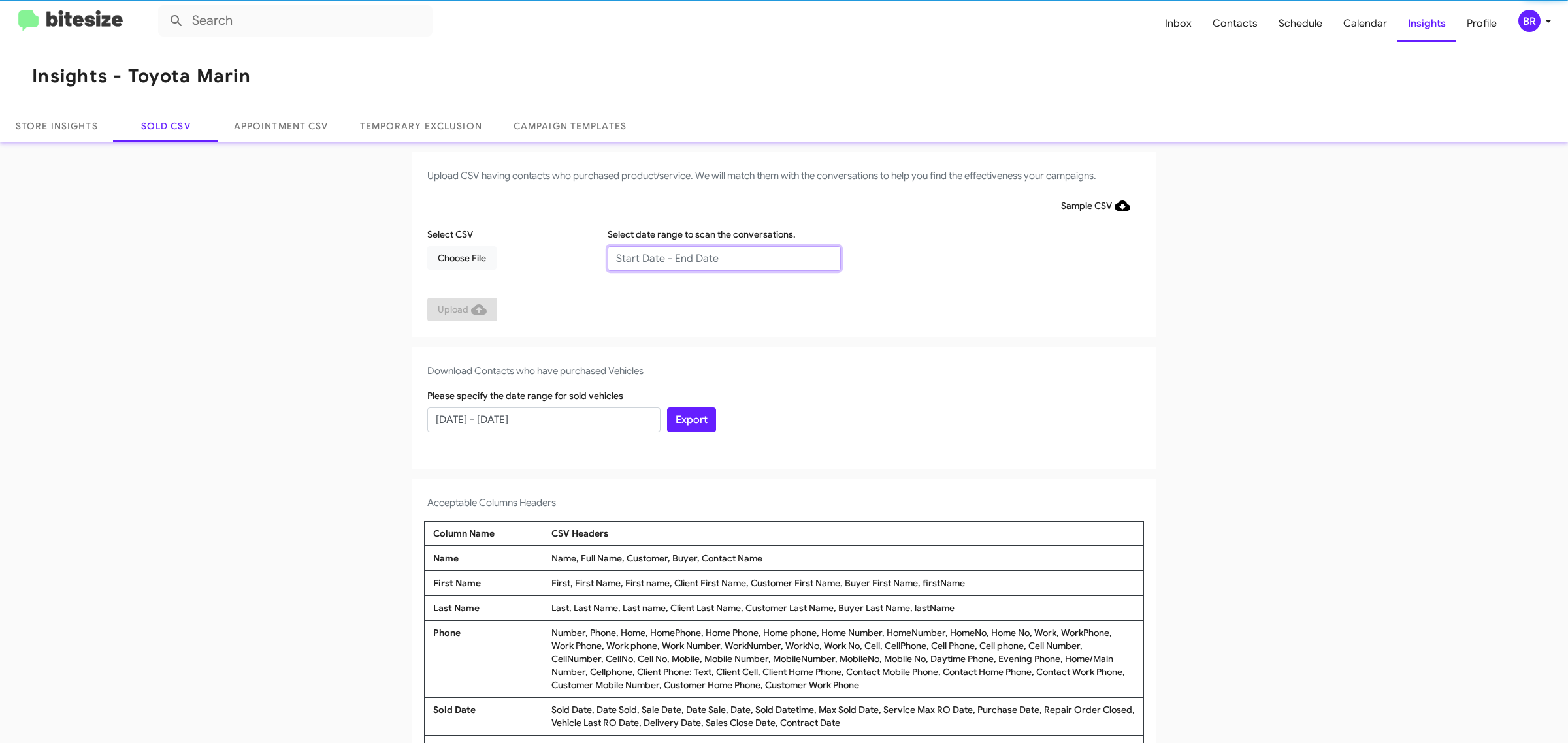
click at [717, 258] on input "text" at bounding box center [724, 258] width 233 height 25
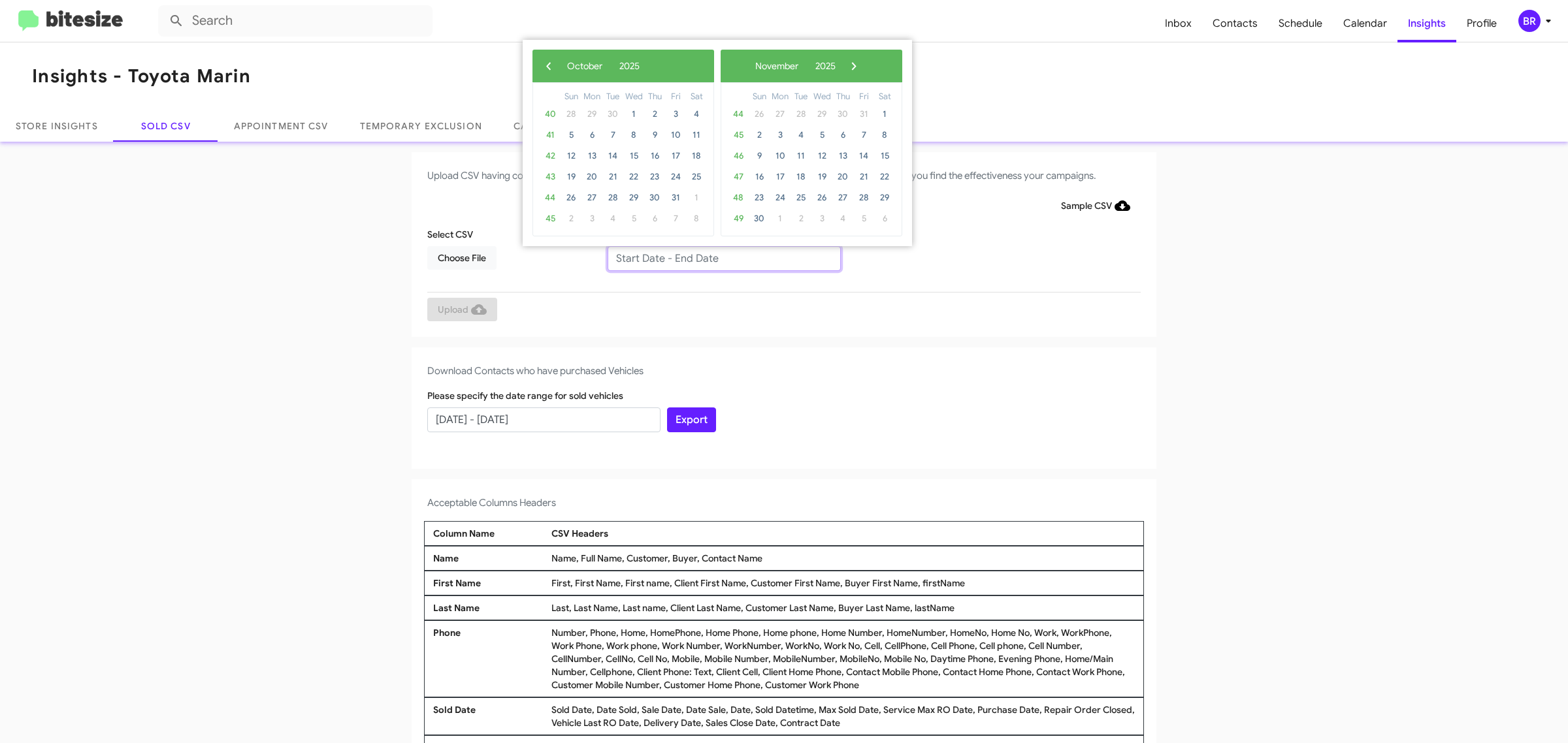
type input "[DATE] - [DATE]"
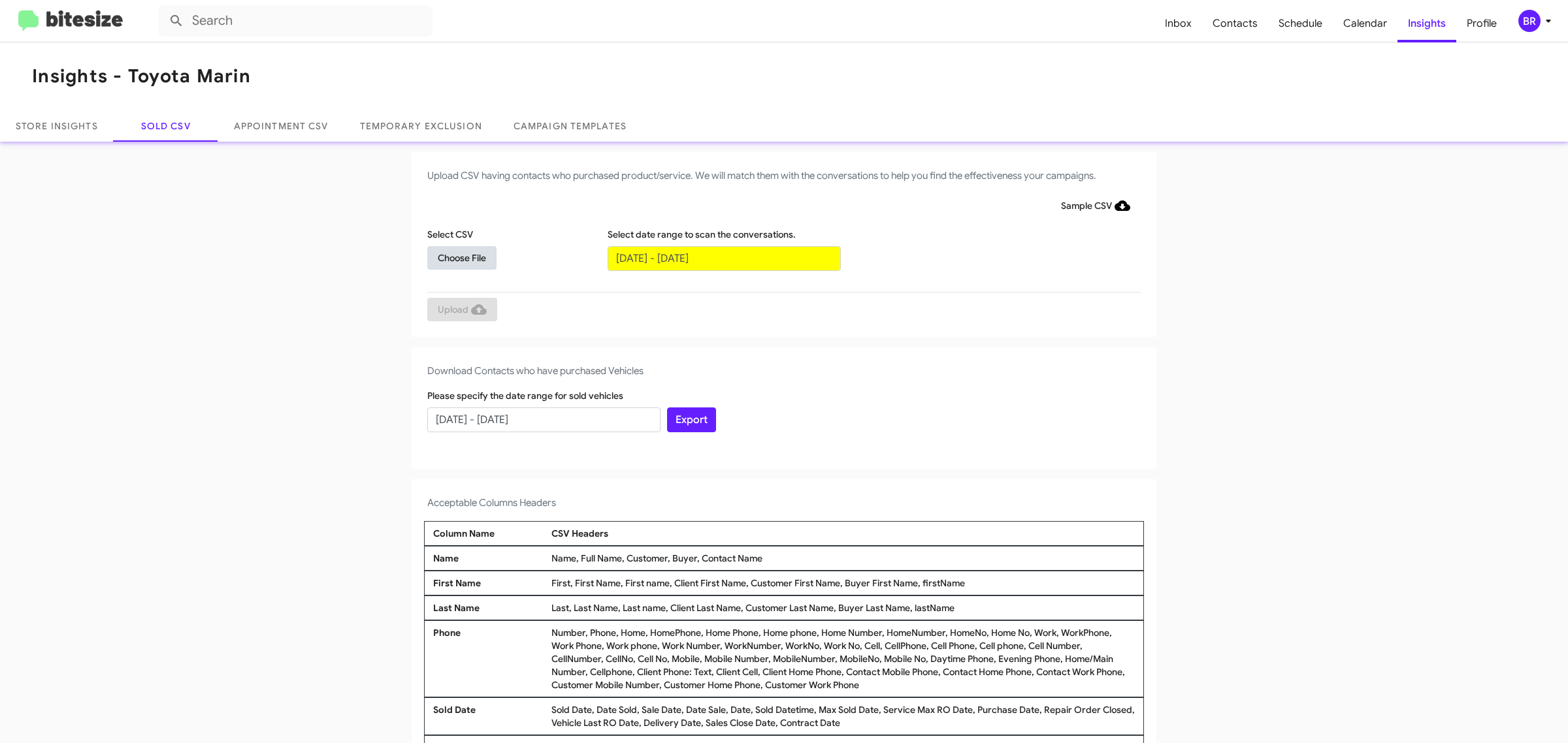
click at [455, 257] on span "Choose File" at bounding box center [462, 257] width 48 height 23
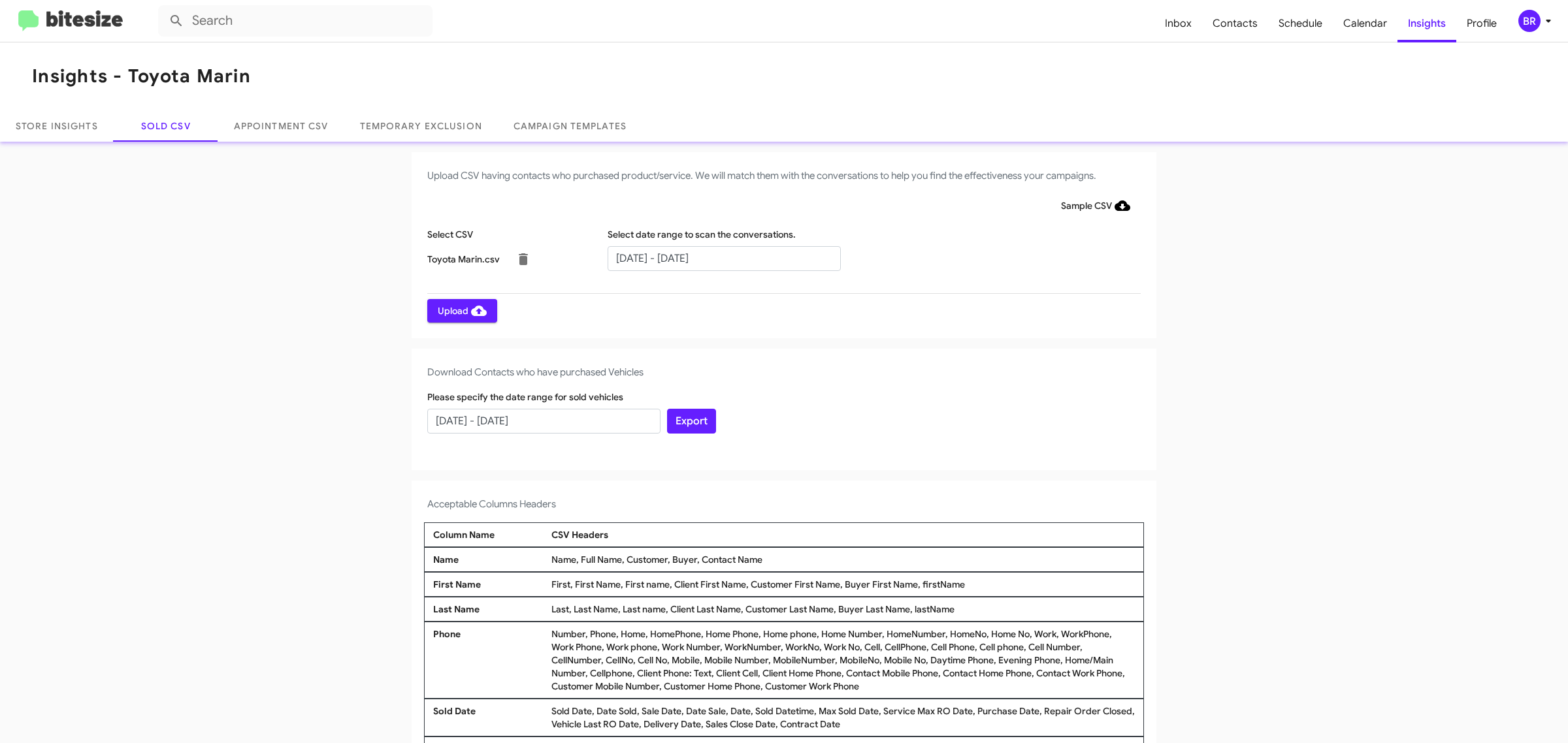
click at [455, 310] on span "Upload" at bounding box center [462, 310] width 49 height 23
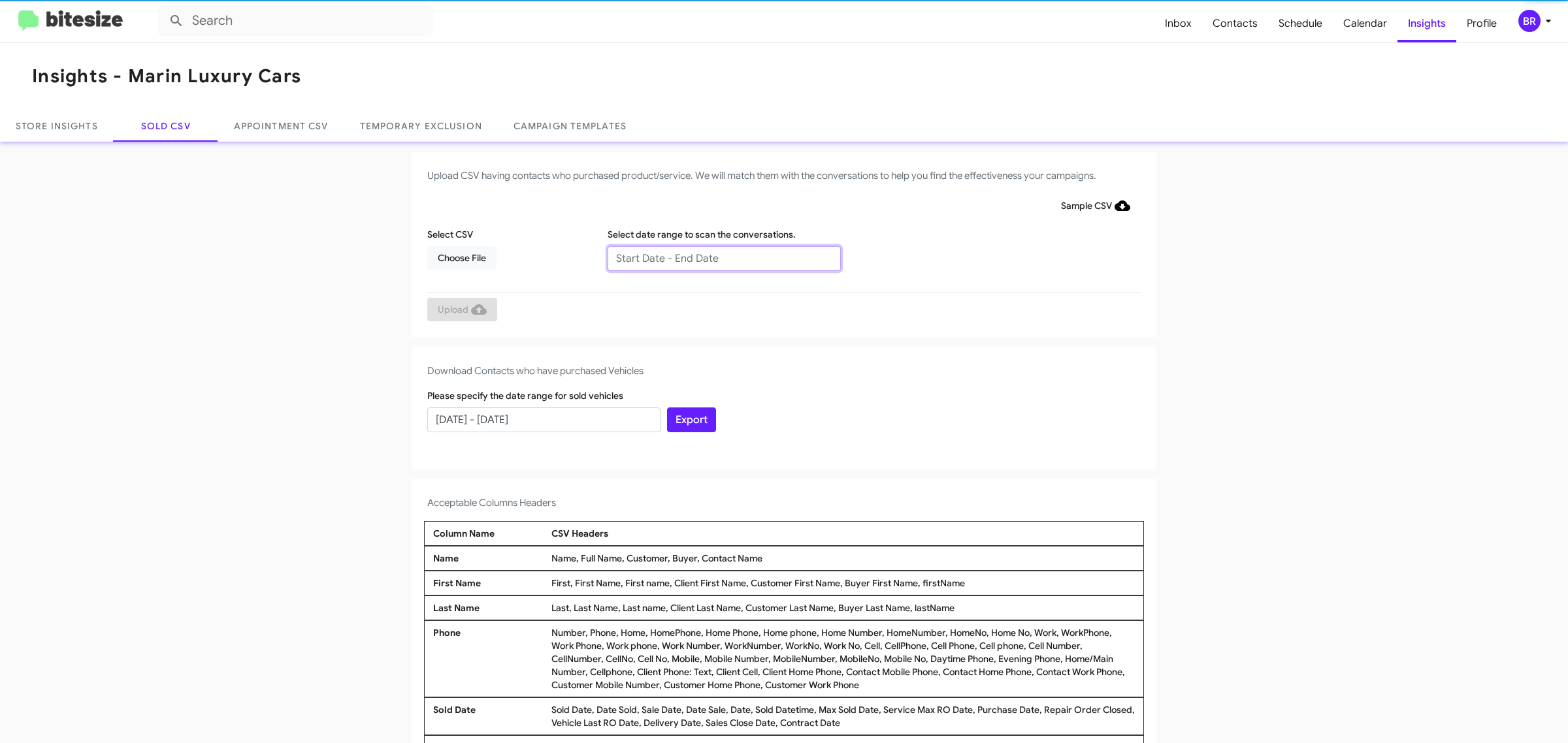
click at [717, 258] on input "text" at bounding box center [724, 258] width 233 height 25
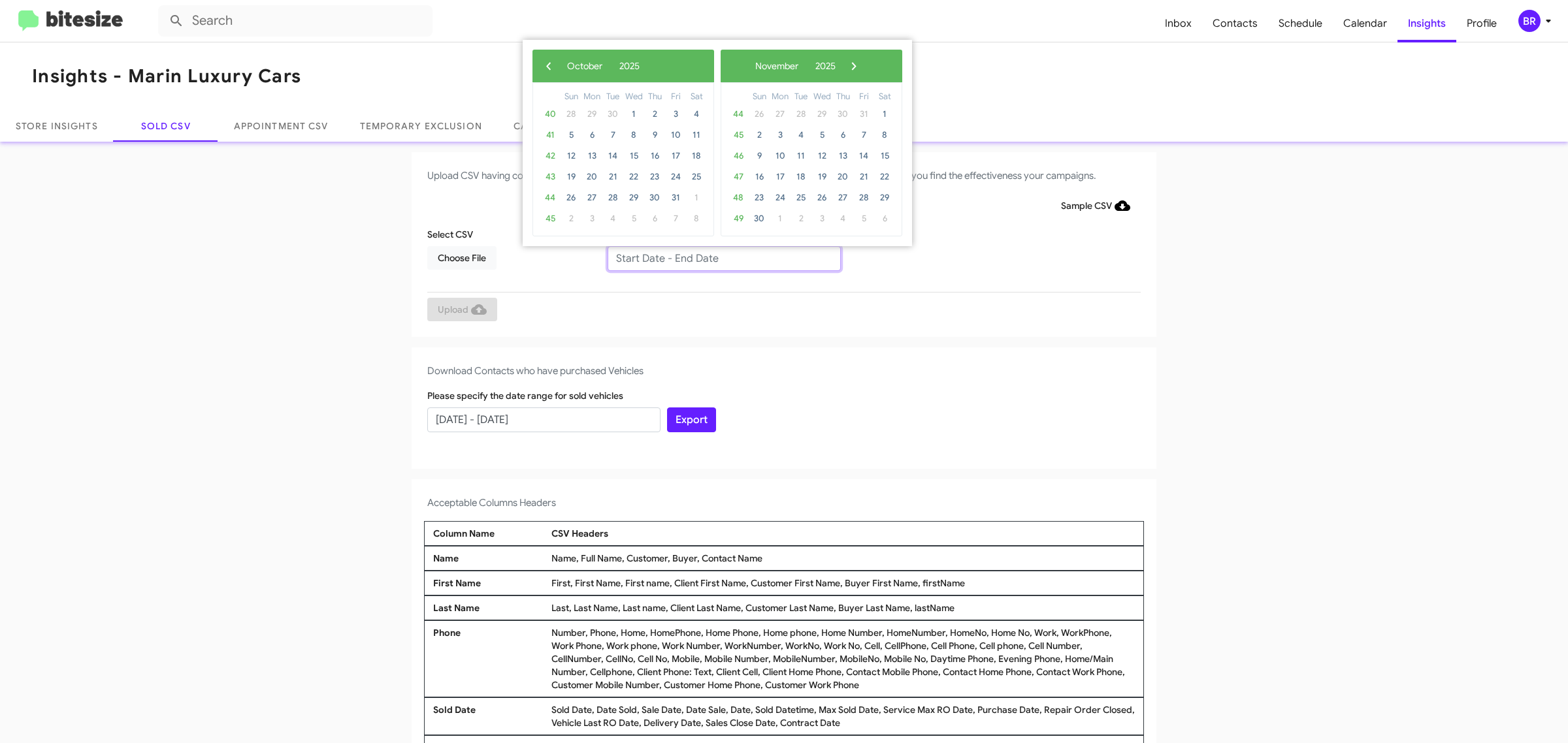
type input "08/06/2025 - 10/06/2025"
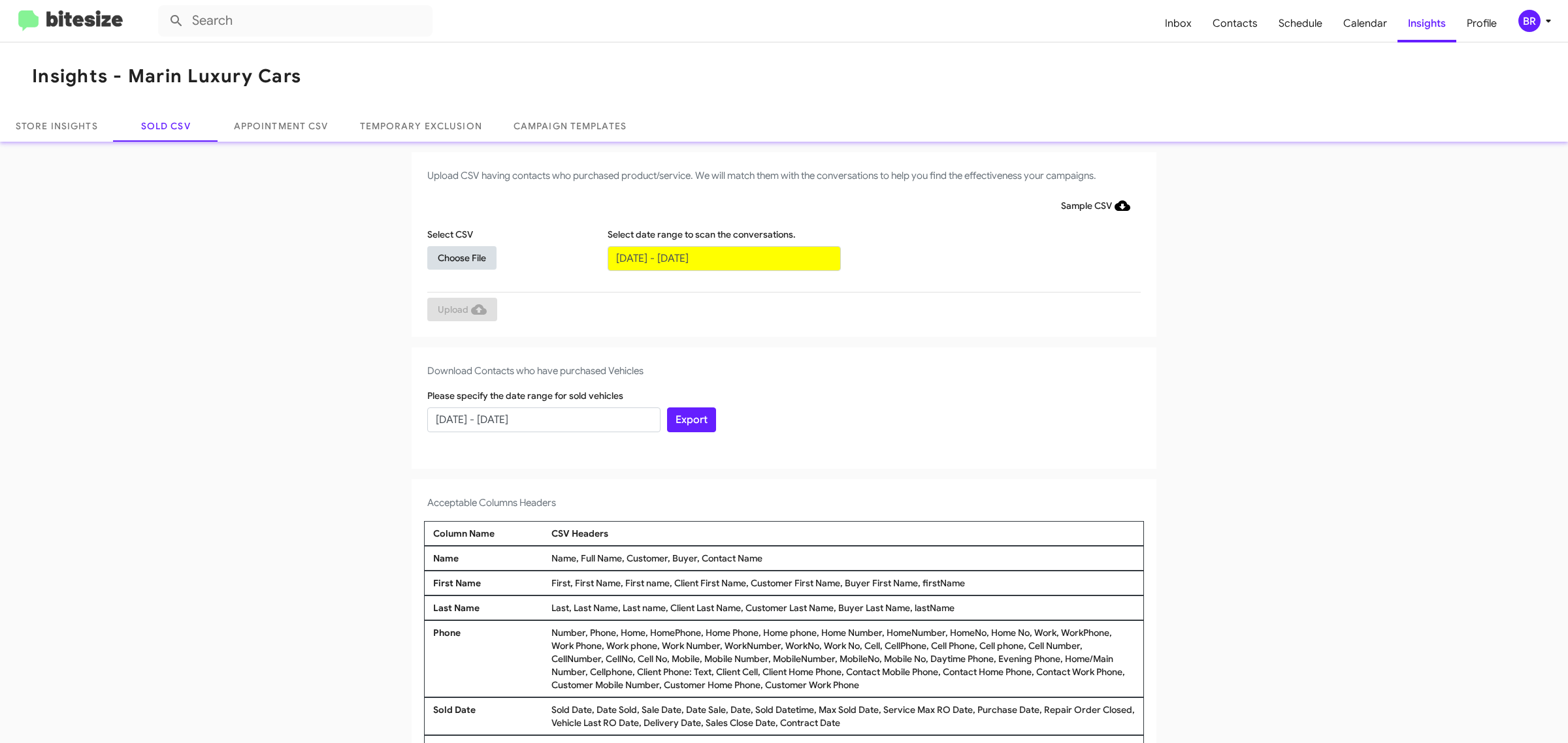
click at [455, 257] on span "Choose File" at bounding box center [462, 257] width 48 height 23
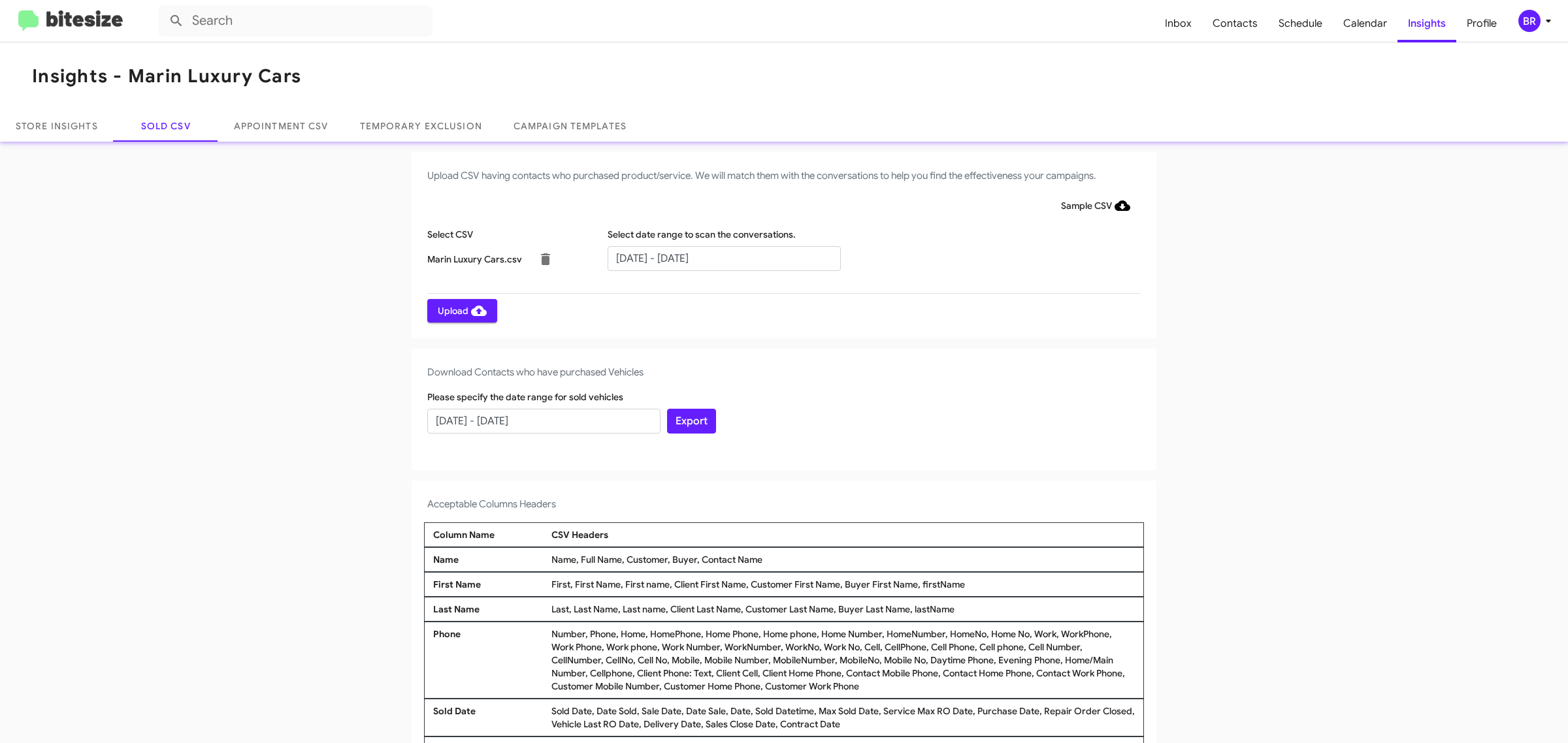
click at [455, 310] on span "Upload" at bounding box center [462, 310] width 49 height 23
click at [717, 258] on input "text" at bounding box center [724, 258] width 233 height 25
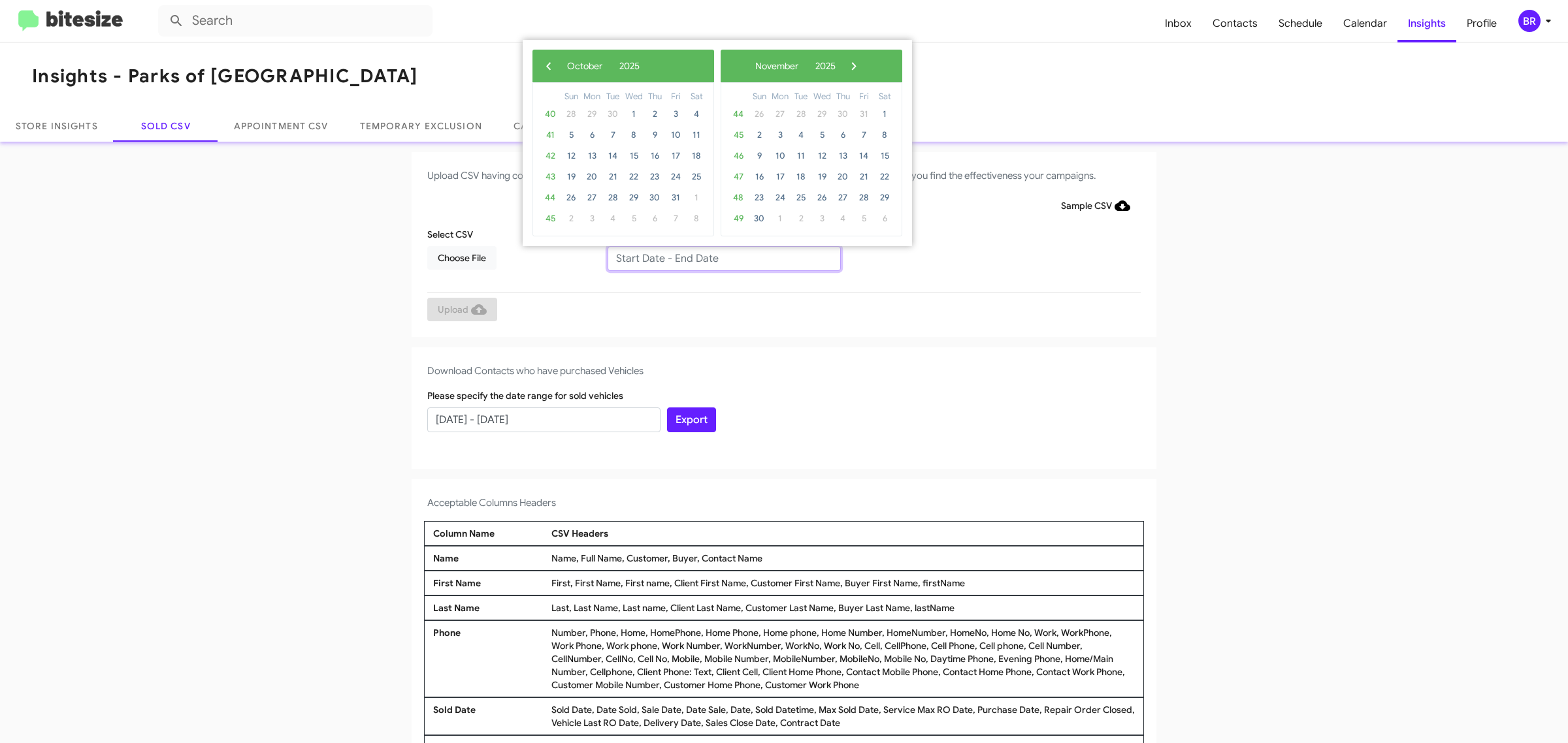
type input "08/06/2025 - 10/06/2025"
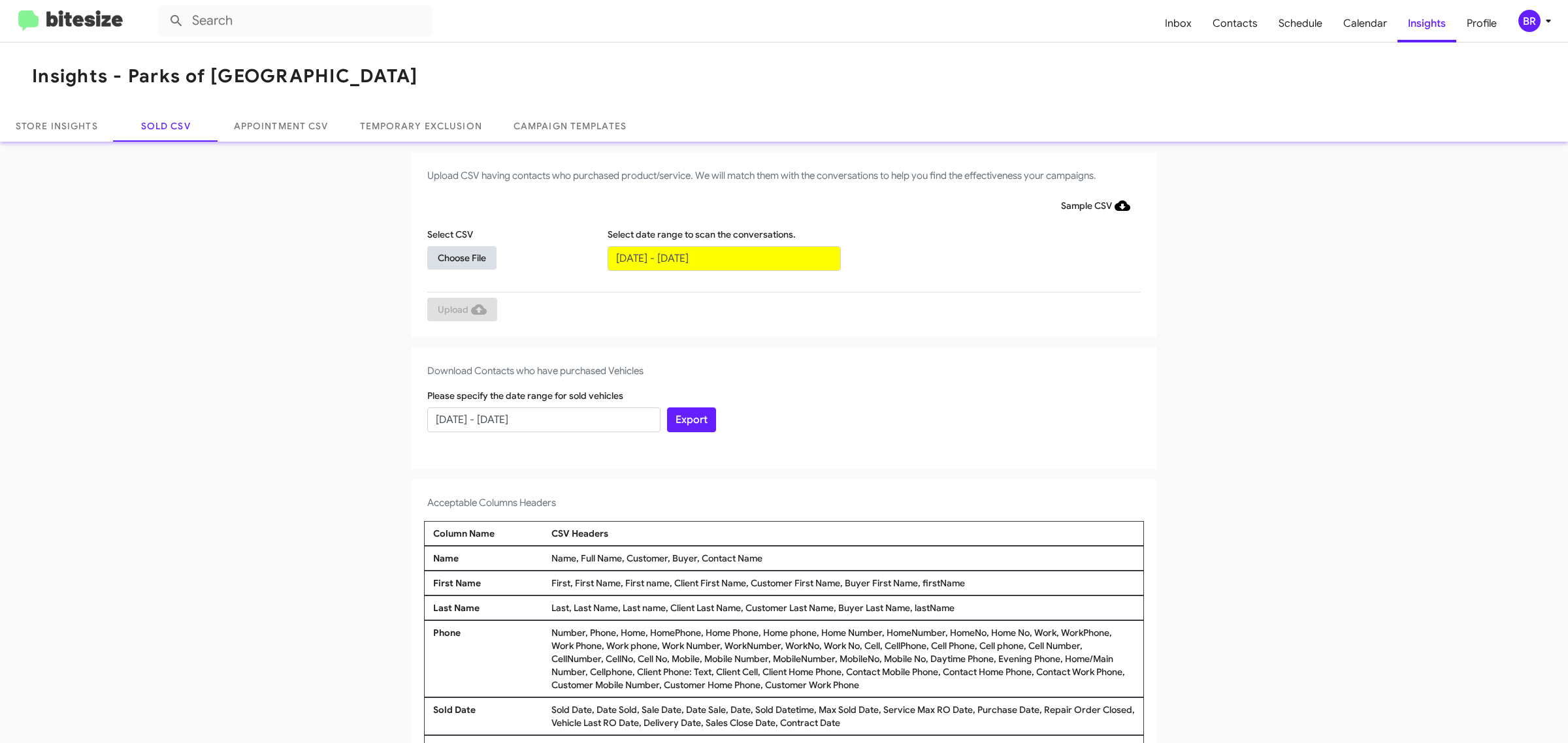
click at [455, 257] on span "Choose File" at bounding box center [462, 257] width 48 height 23
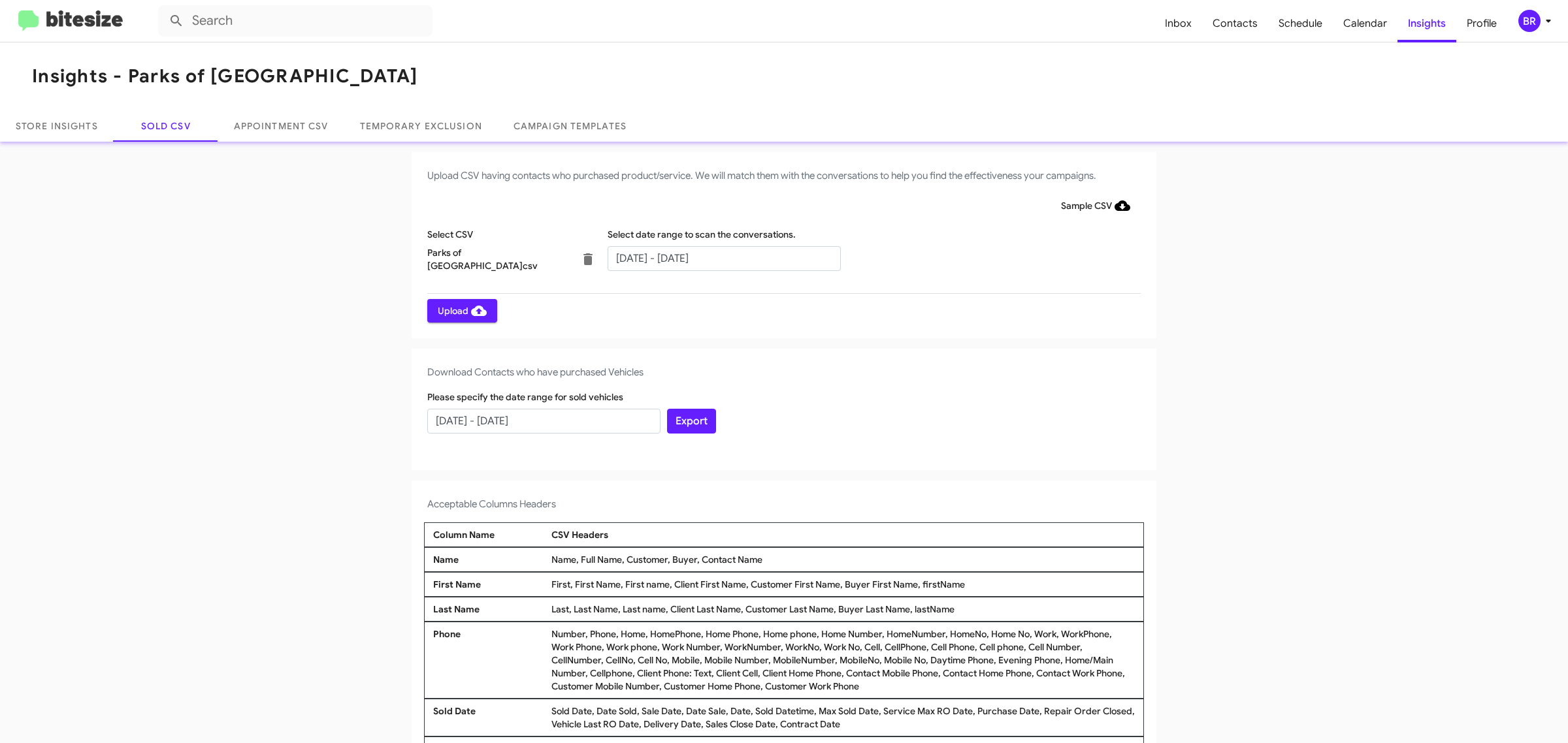
click at [455, 310] on span "Upload" at bounding box center [462, 310] width 49 height 23
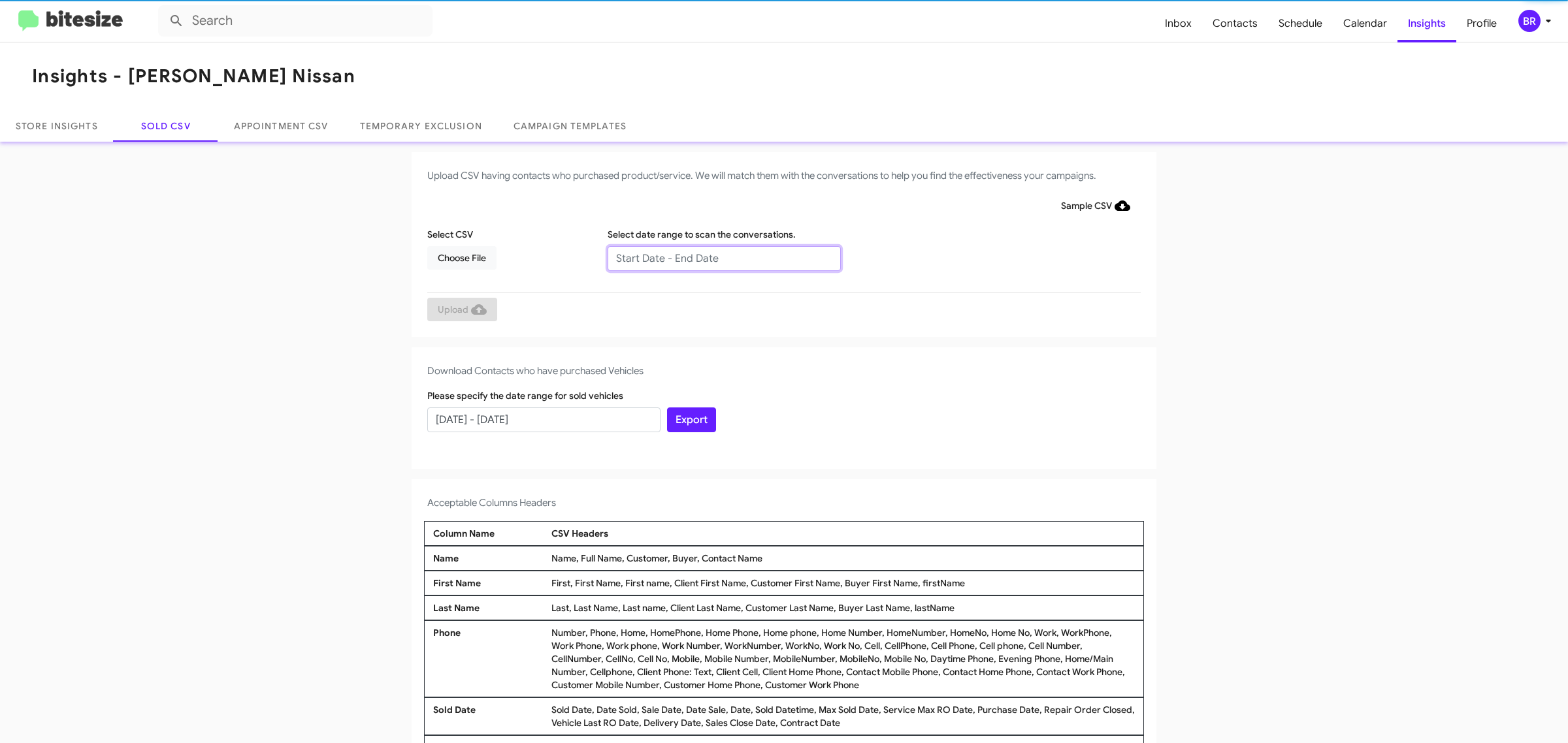
click at [717, 258] on input "text" at bounding box center [724, 258] width 233 height 25
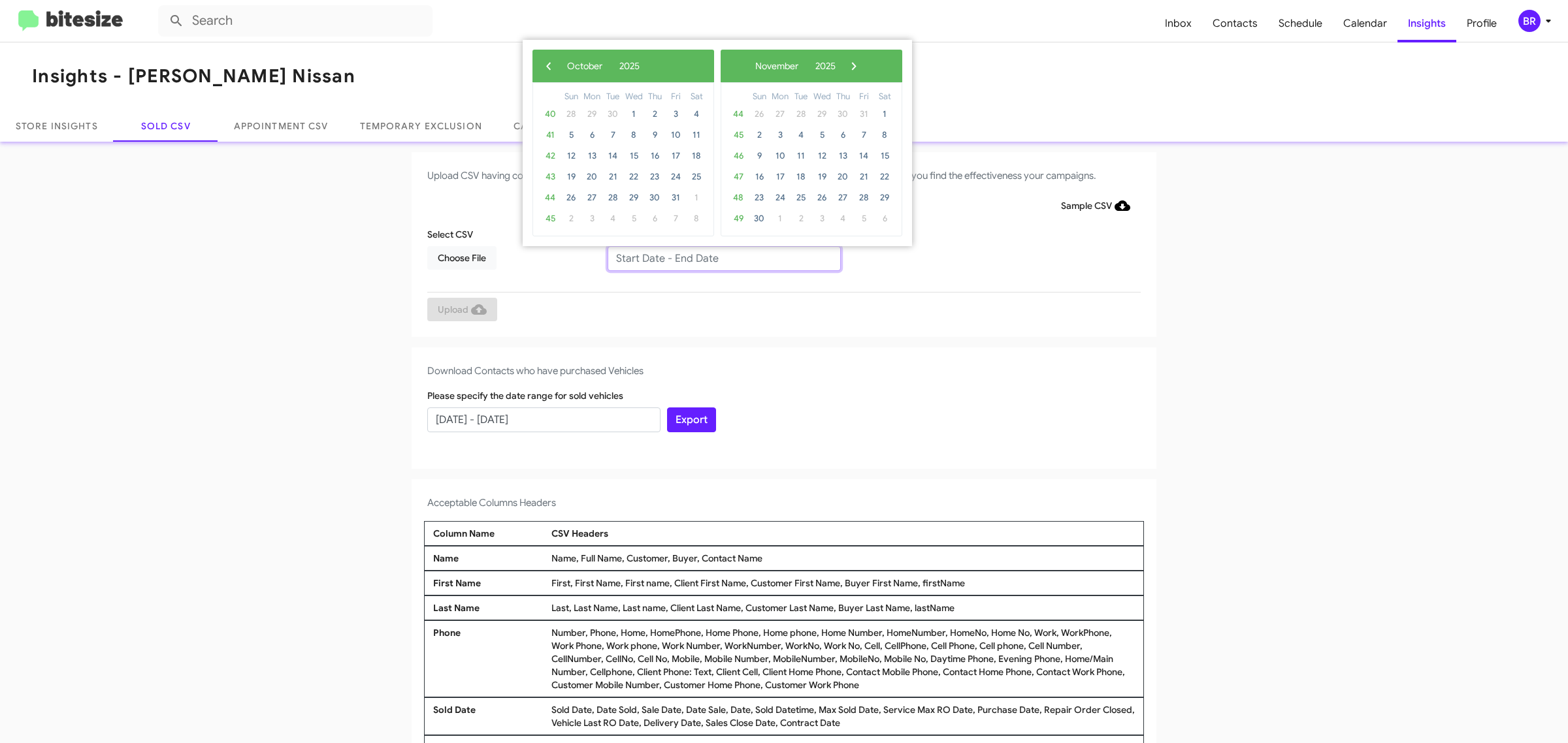
type input "08/06/2025 - 10/06/2025"
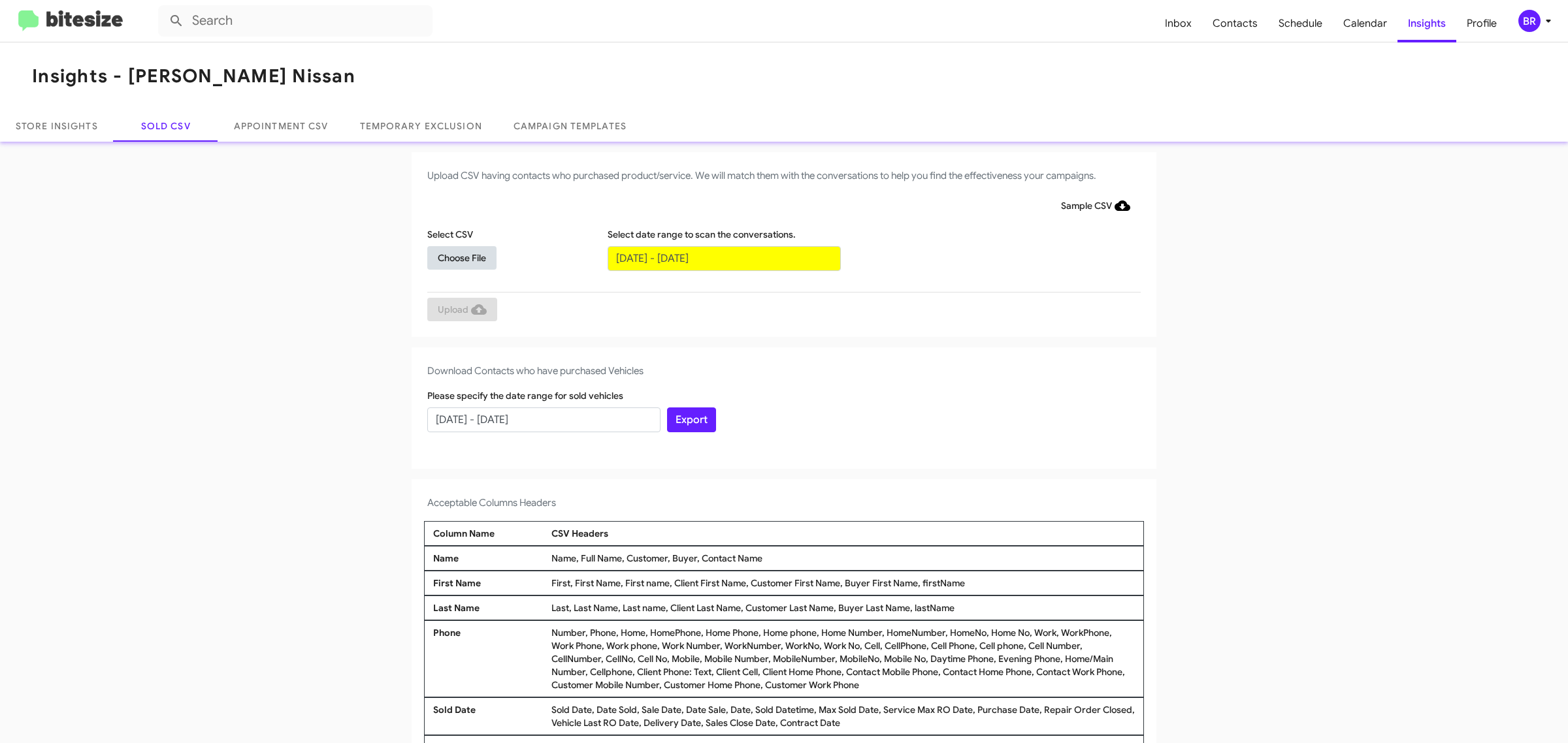
click at [455, 257] on span "Choose File" at bounding box center [462, 257] width 48 height 23
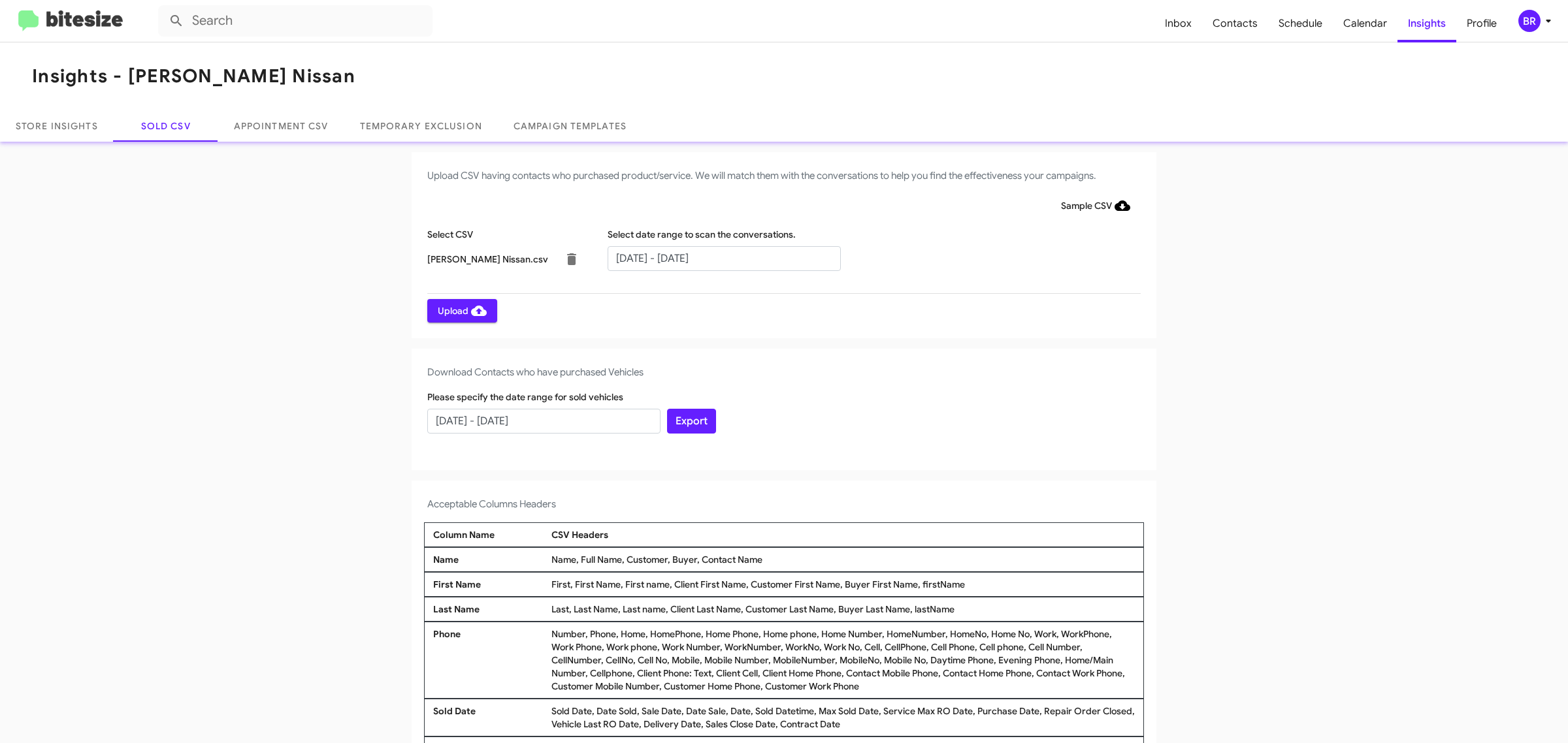
click at [455, 310] on span "Upload" at bounding box center [462, 310] width 49 height 23
click at [717, 258] on input "text" at bounding box center [724, 258] width 233 height 25
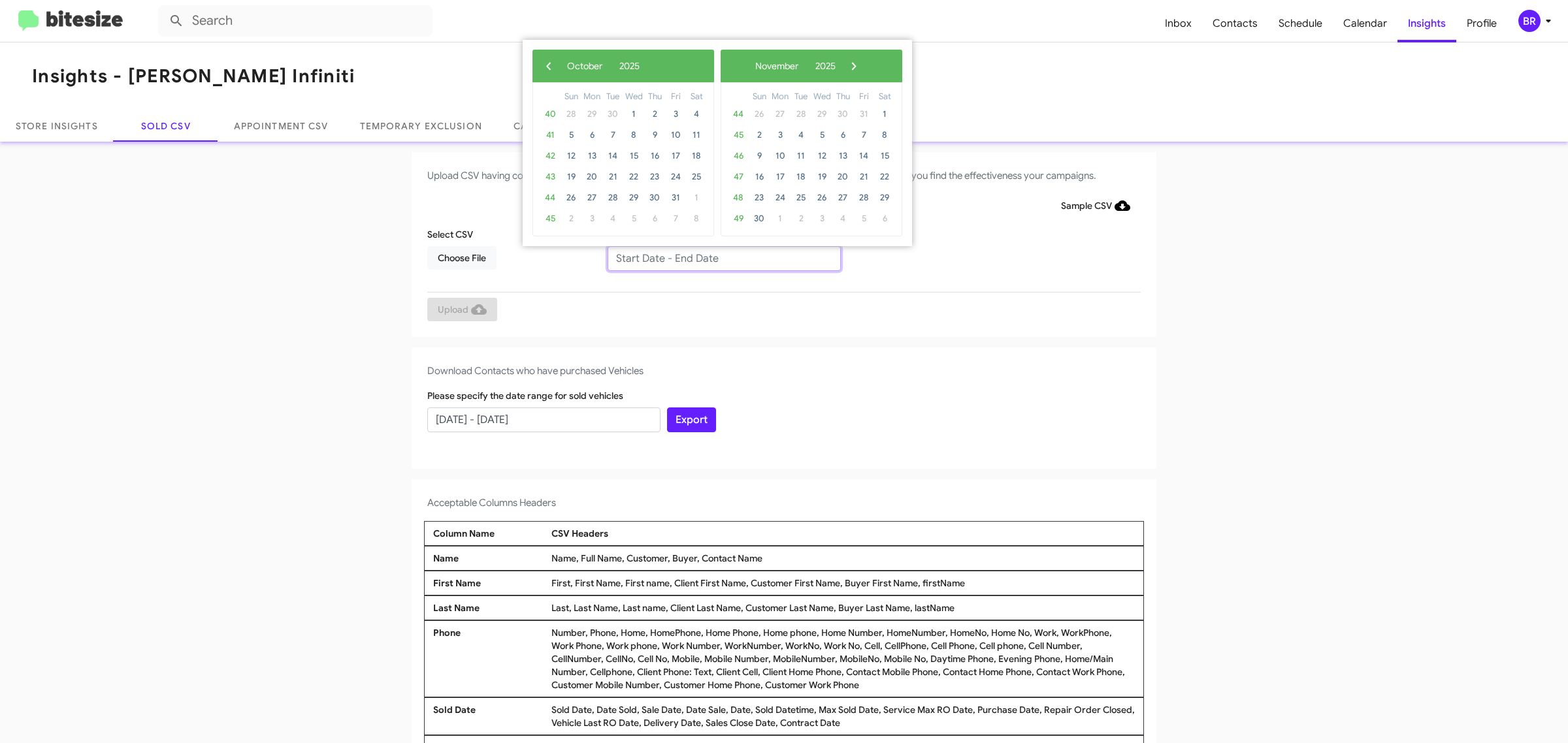
type input "08/06/2025 - 10/06/2025"
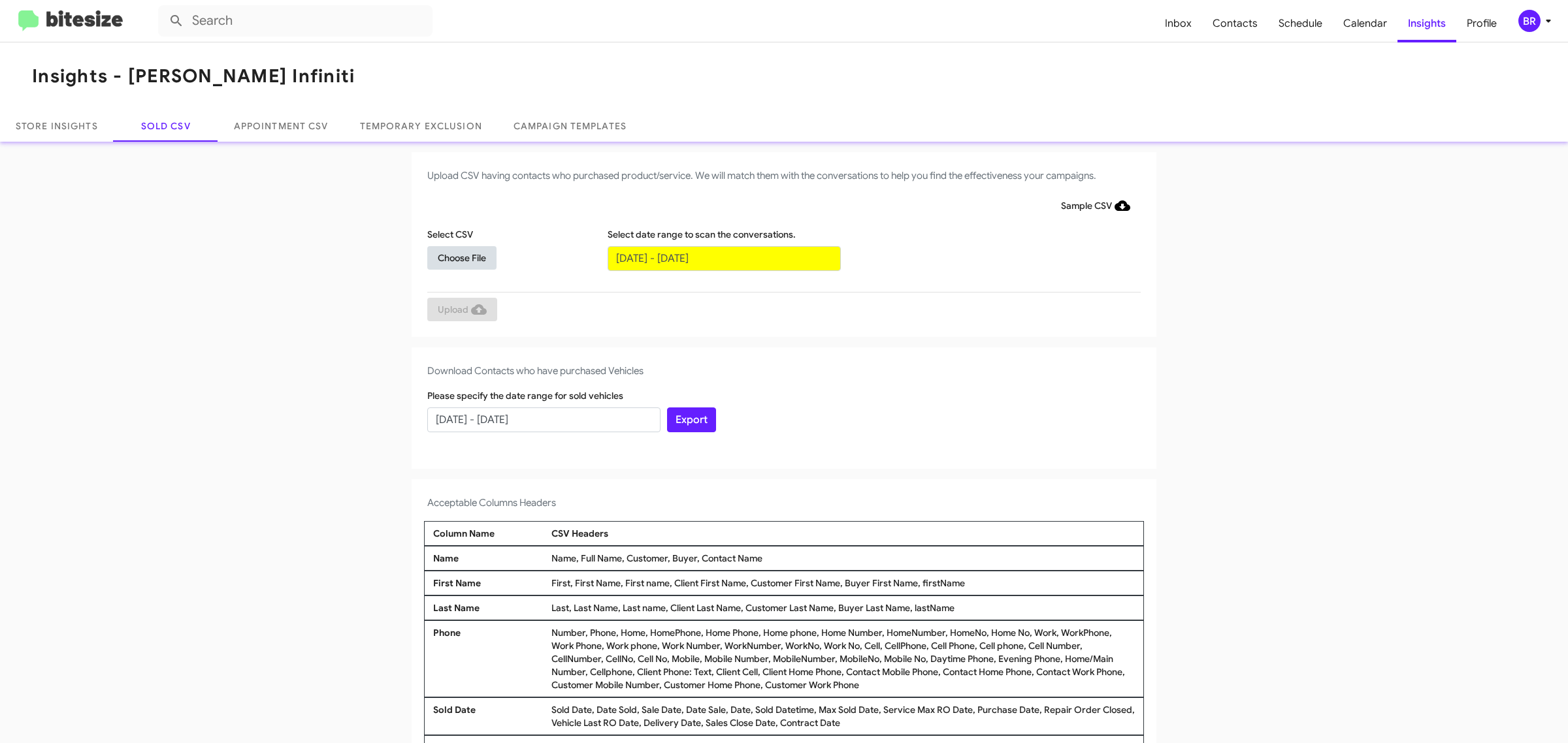
click at [455, 257] on span "Choose File" at bounding box center [462, 257] width 48 height 23
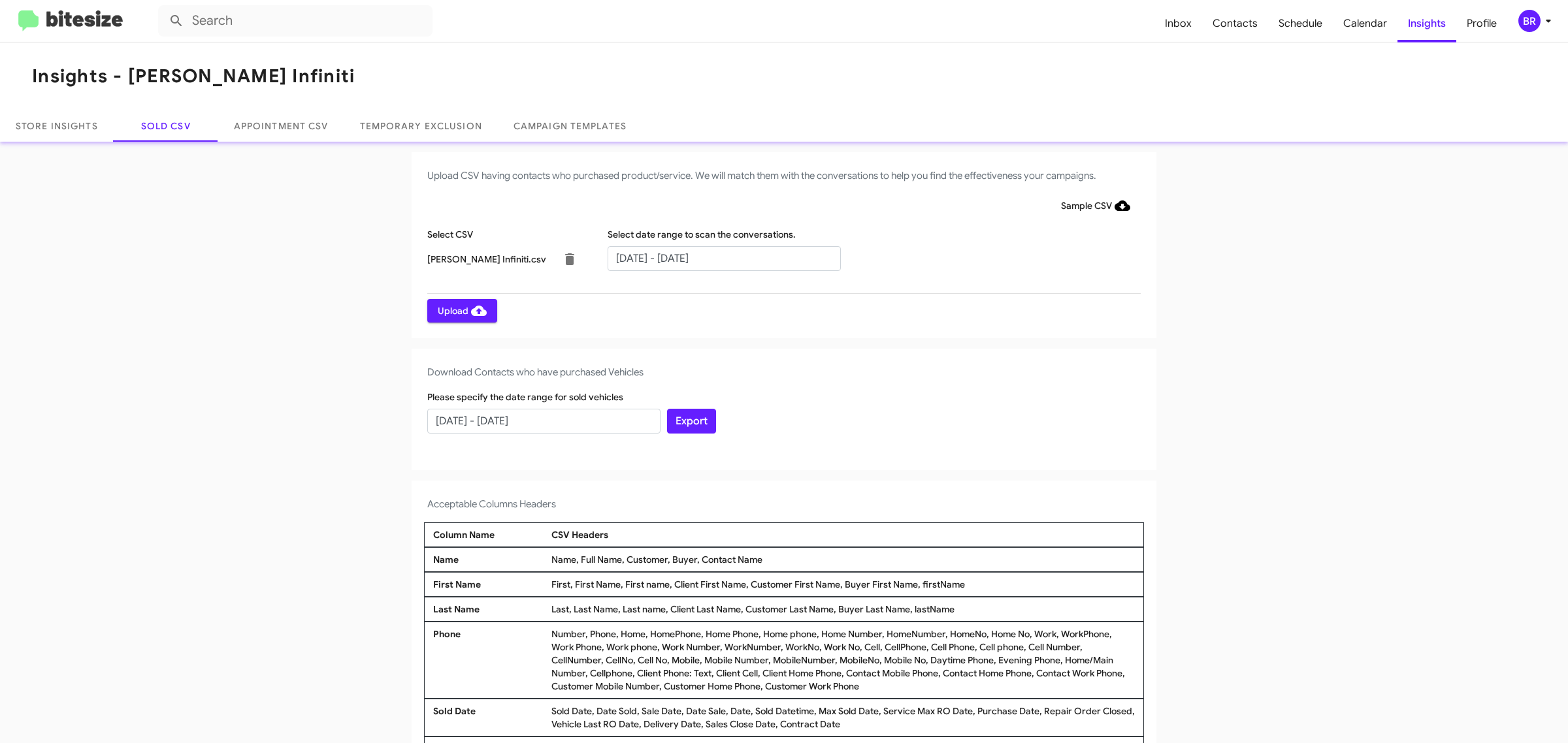
click at [455, 310] on span "Upload" at bounding box center [462, 310] width 49 height 23
click at [717, 258] on input "text" at bounding box center [724, 258] width 233 height 25
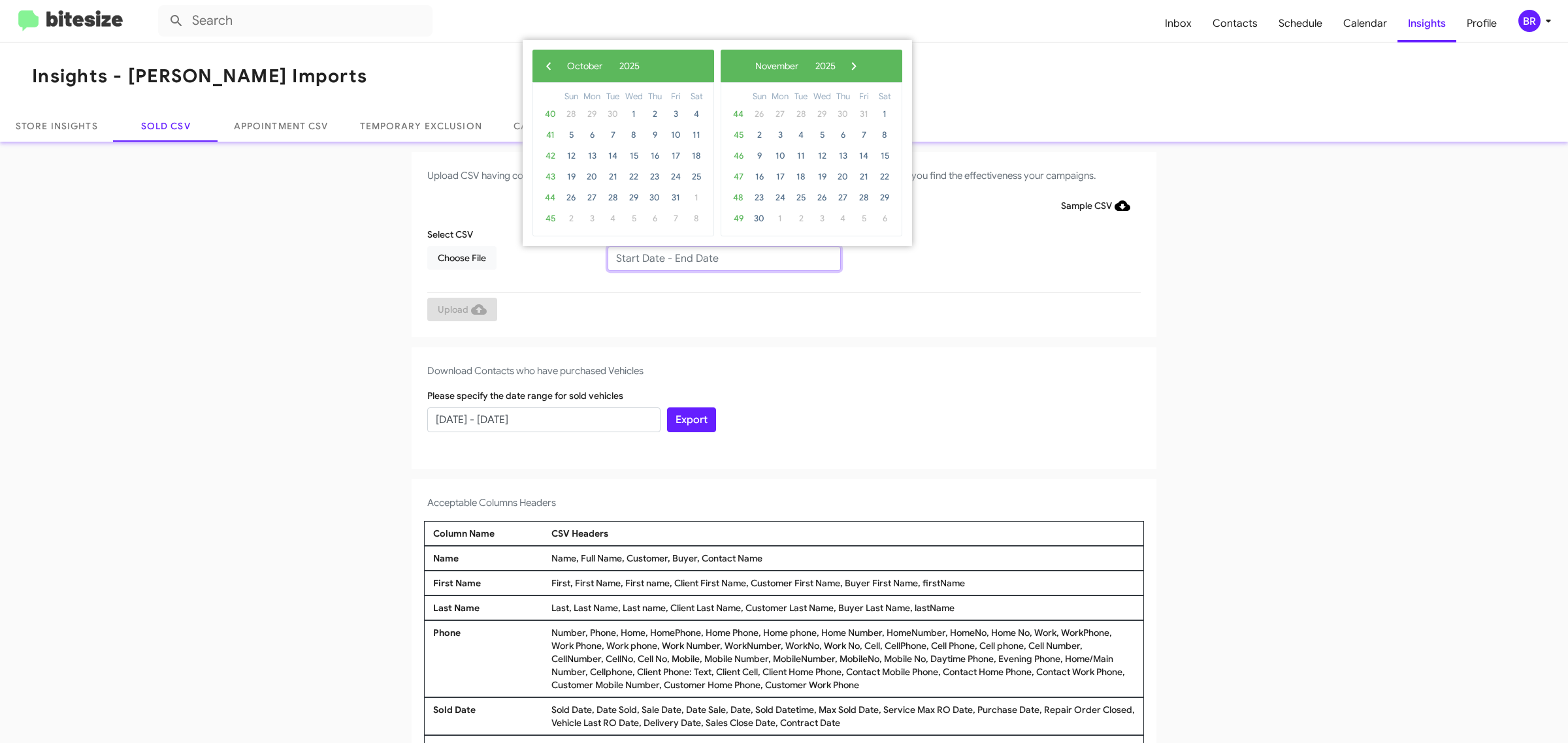
type input "08/06/2025 - 10/06/2025"
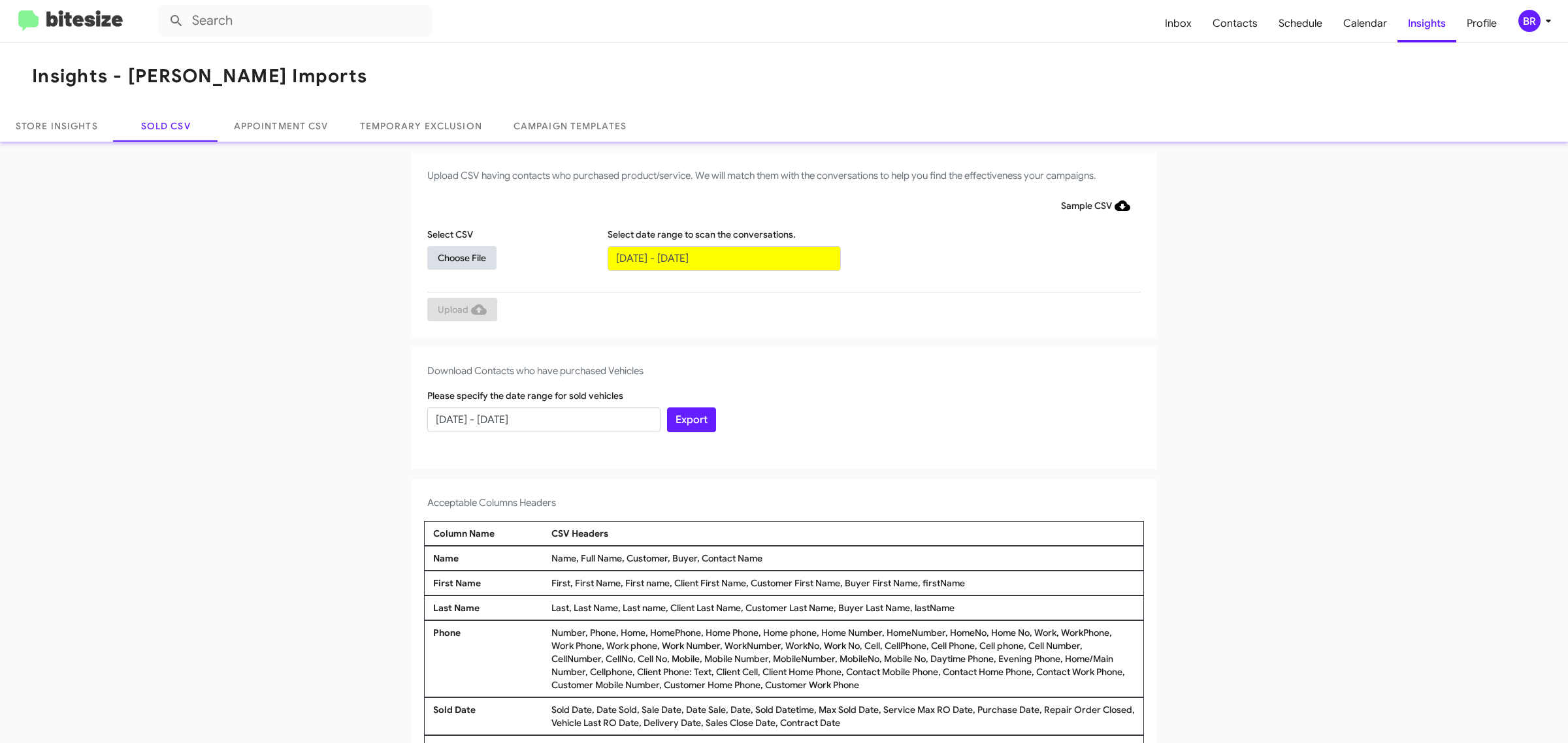
click at [455, 257] on span "Choose File" at bounding box center [462, 257] width 48 height 23
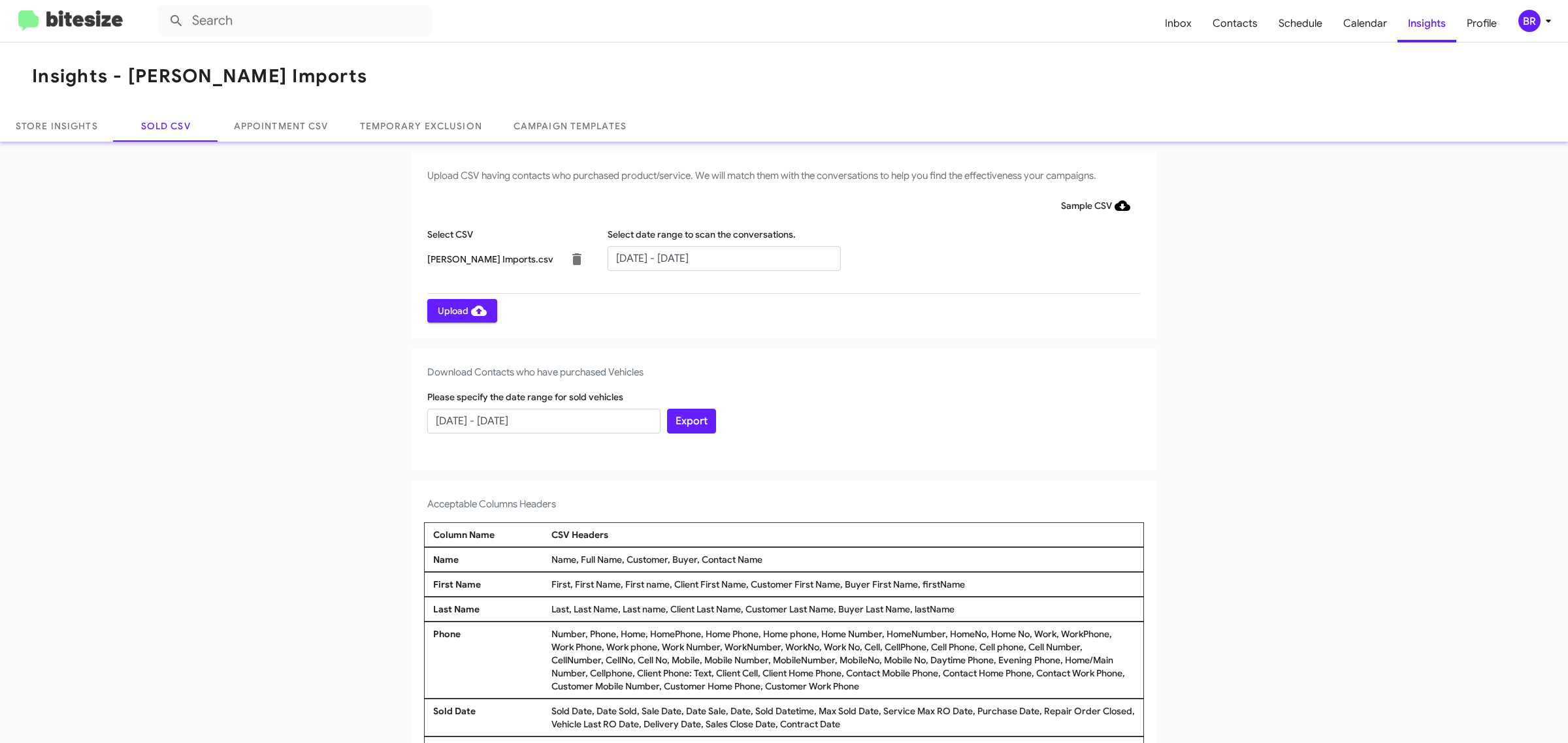
click at [455, 310] on span "Upload" at bounding box center [462, 310] width 49 height 23
click at [717, 258] on input "text" at bounding box center [724, 258] width 233 height 25
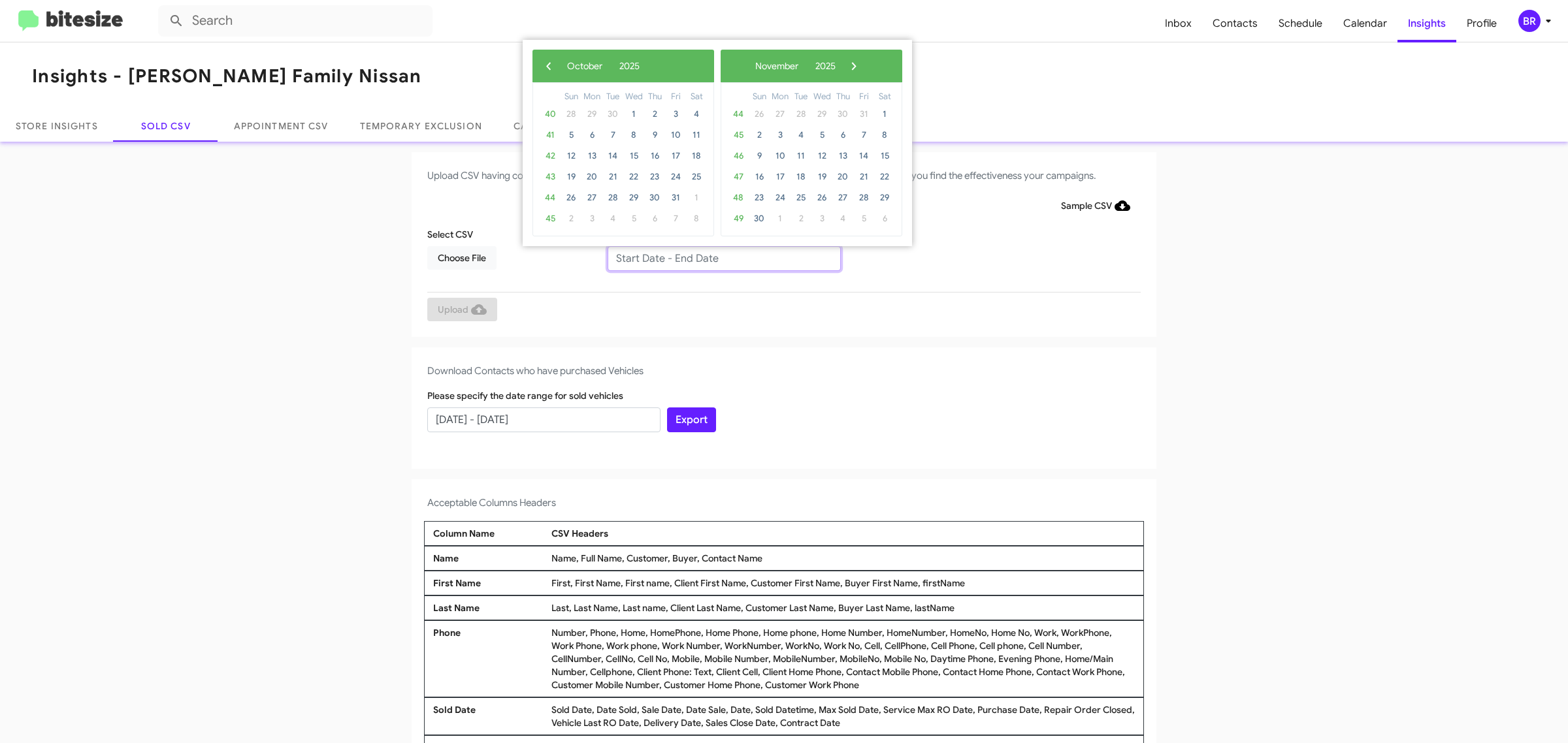
type input "[DATE] - [DATE]"
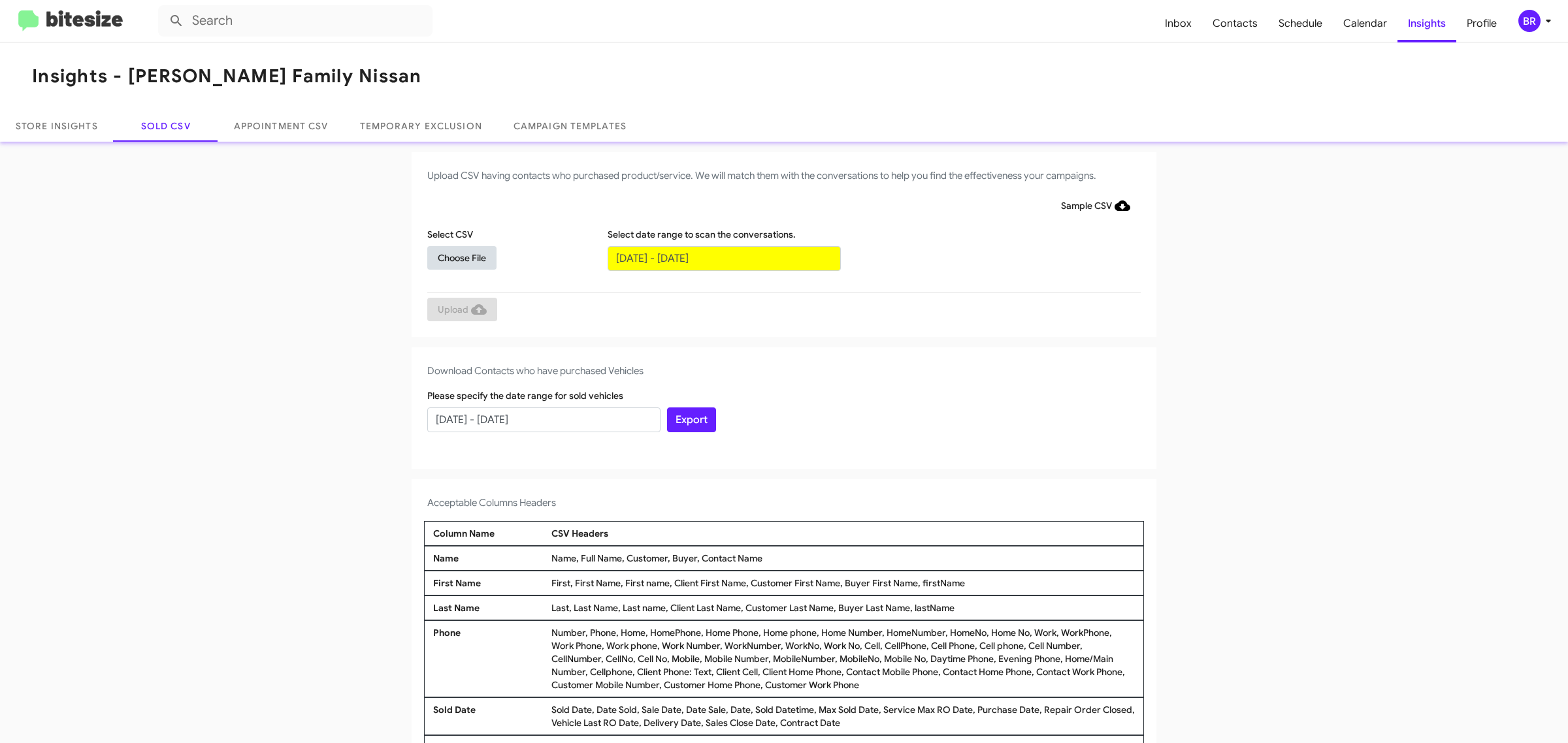
click at [455, 257] on span "Choose File" at bounding box center [462, 257] width 48 height 23
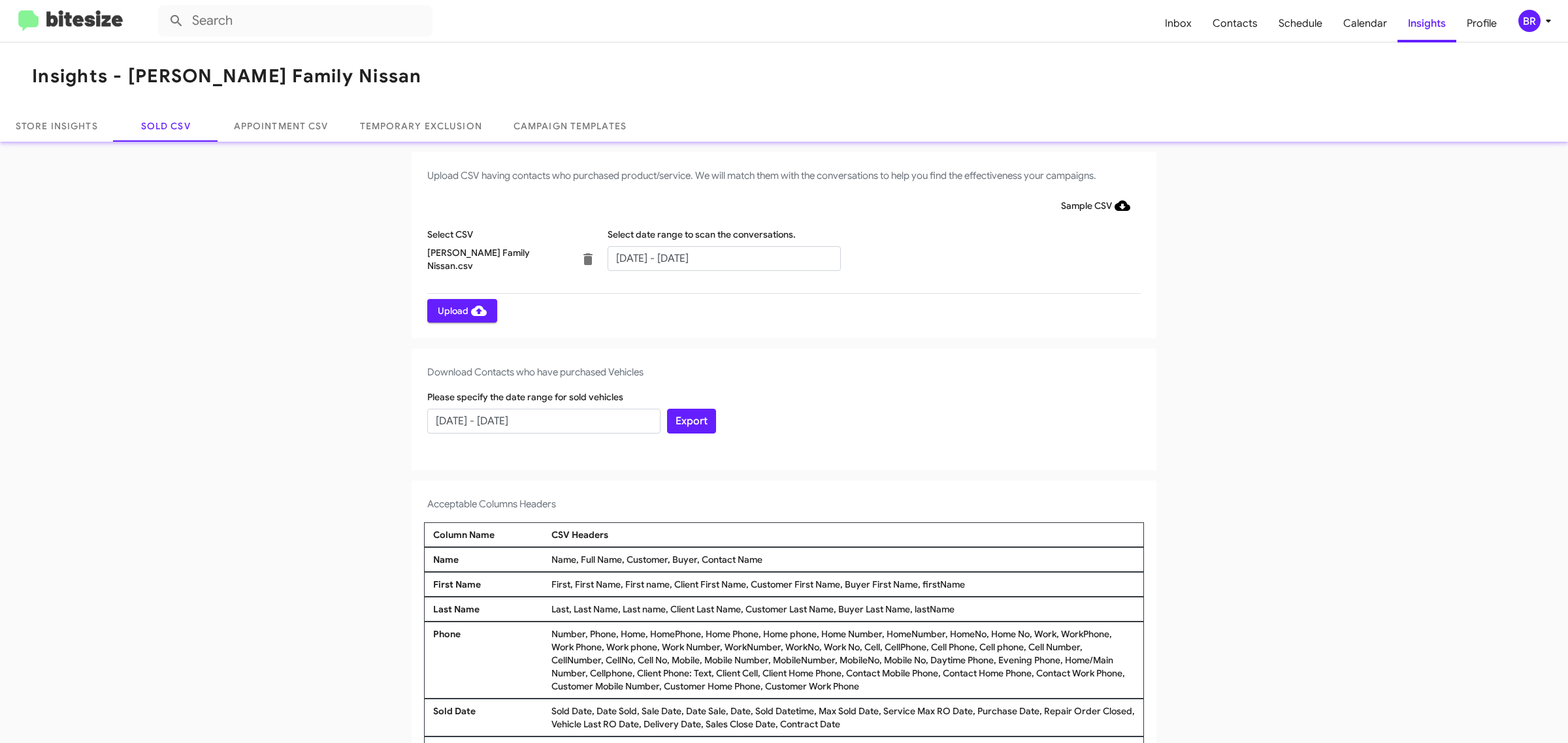
click at [455, 310] on span "Upload" at bounding box center [462, 310] width 49 height 23
click at [717, 258] on input "text" at bounding box center [724, 258] width 233 height 25
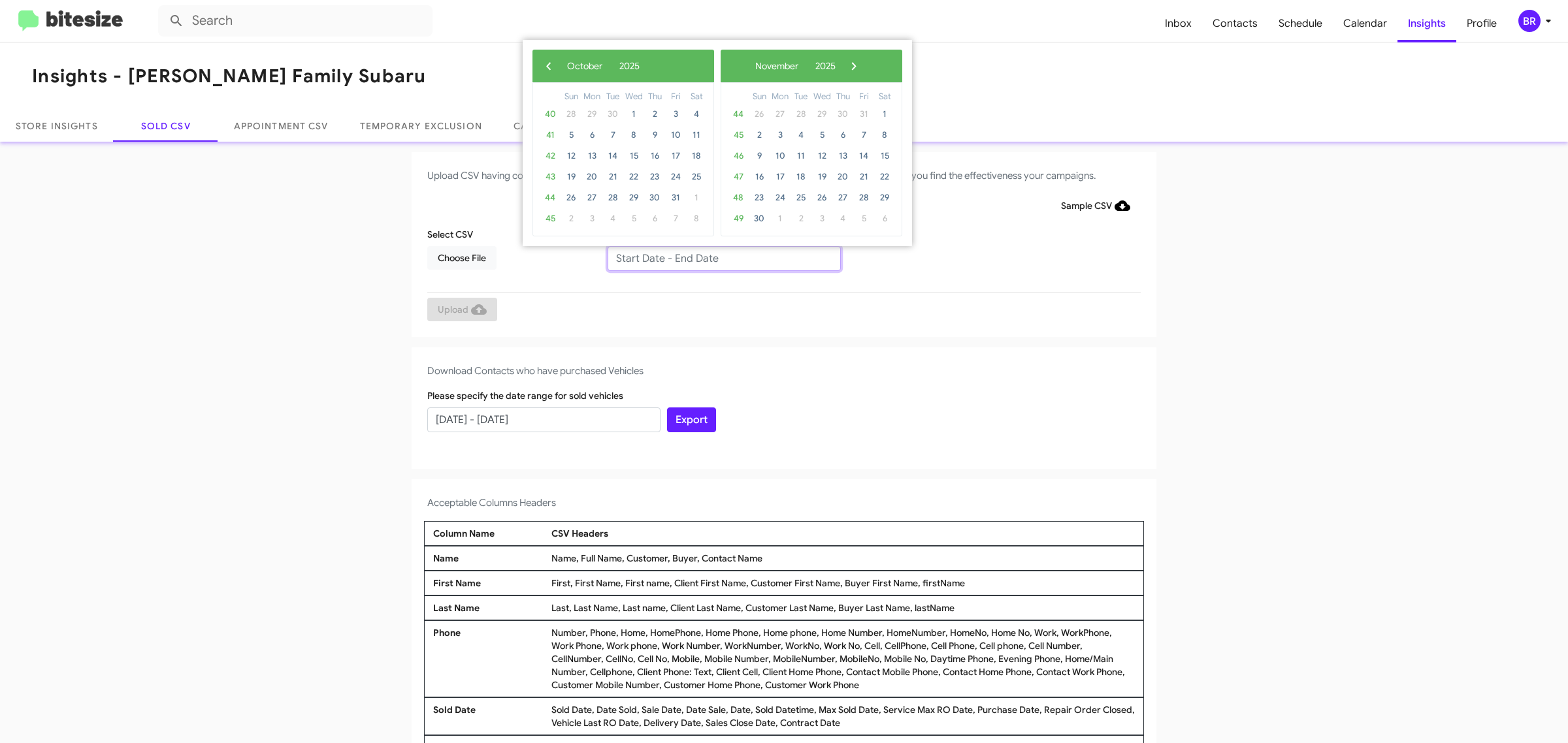
type input "08/06/2025 - 10/06/2025"
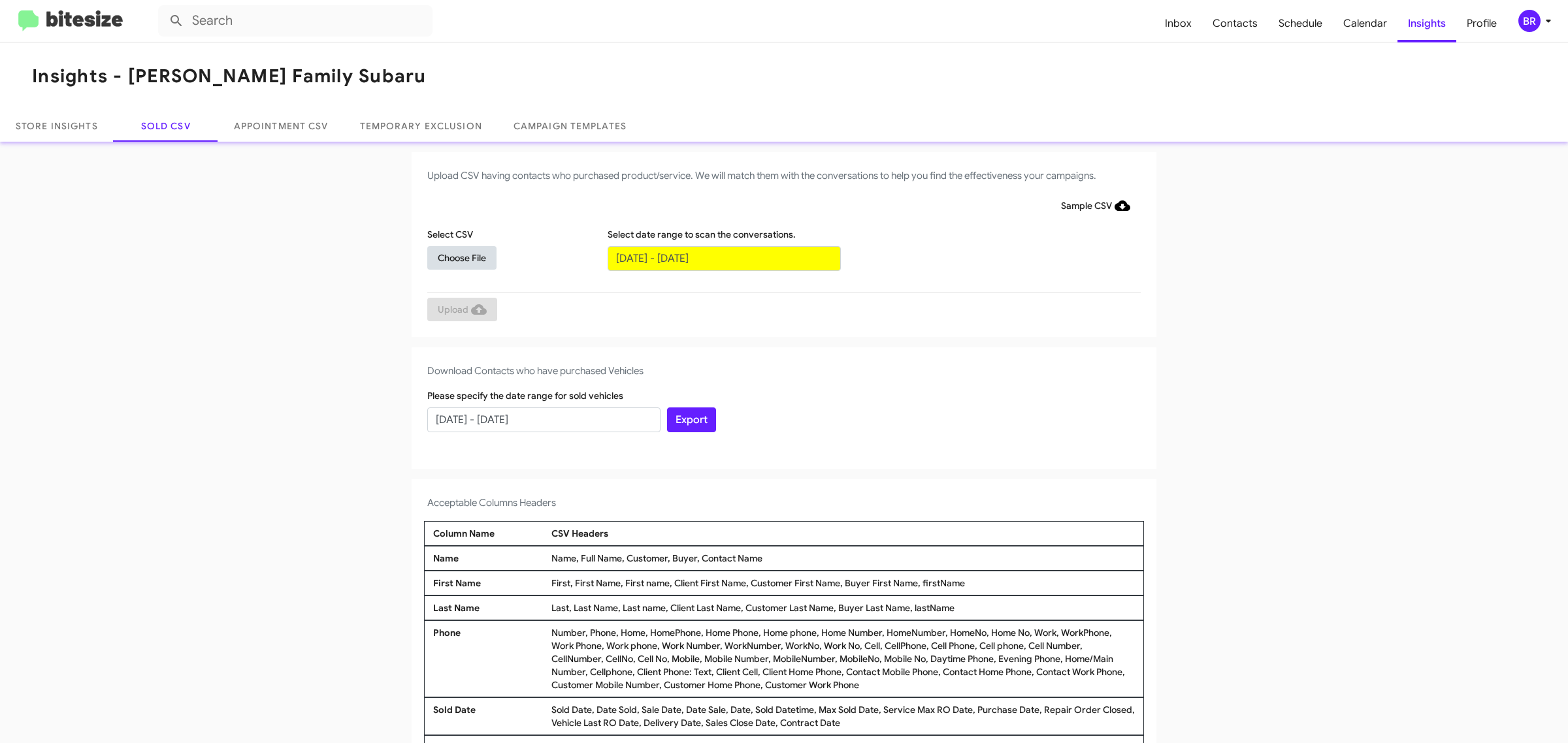
click at [455, 257] on span "Choose File" at bounding box center [462, 257] width 48 height 23
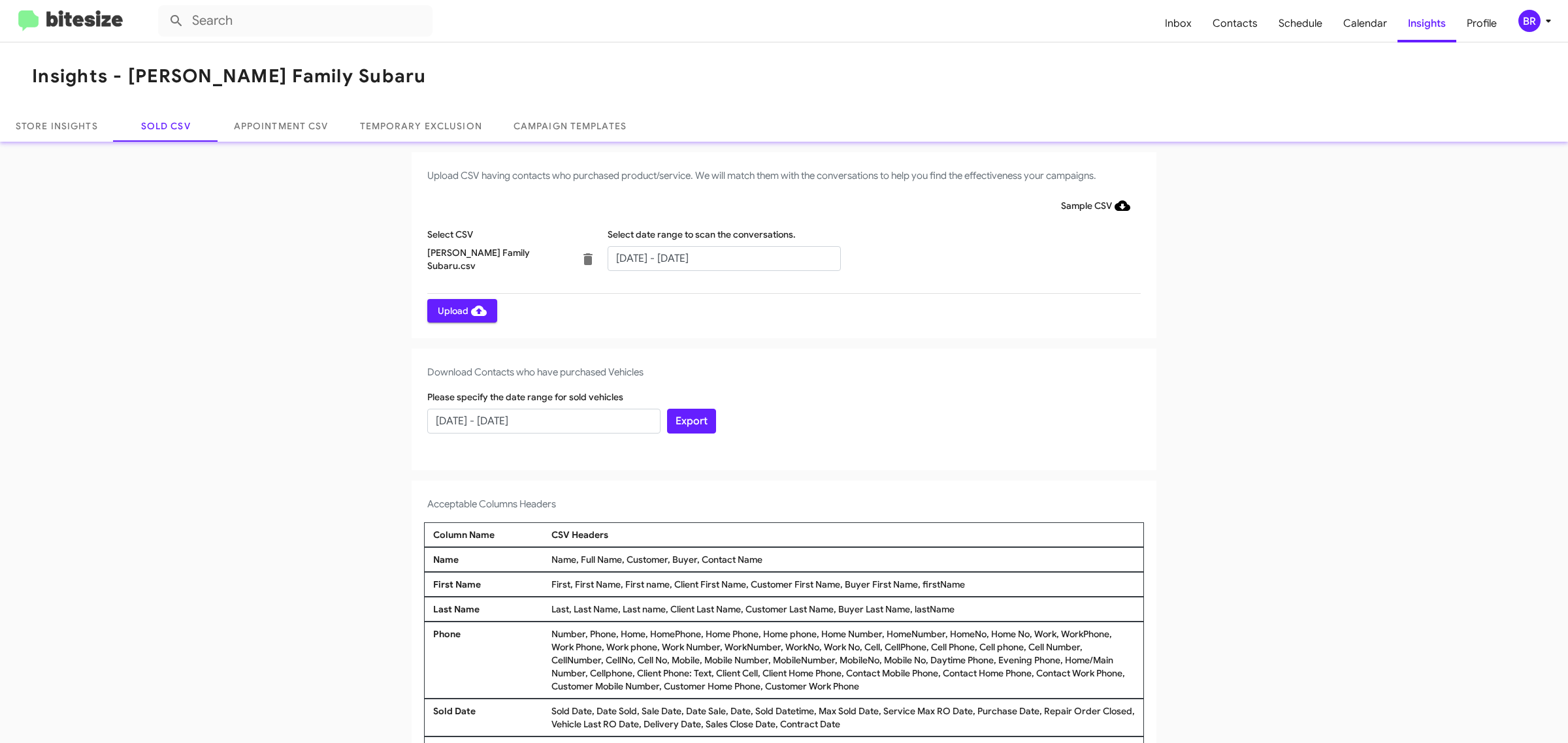
click at [455, 310] on span "Upload" at bounding box center [462, 310] width 49 height 23
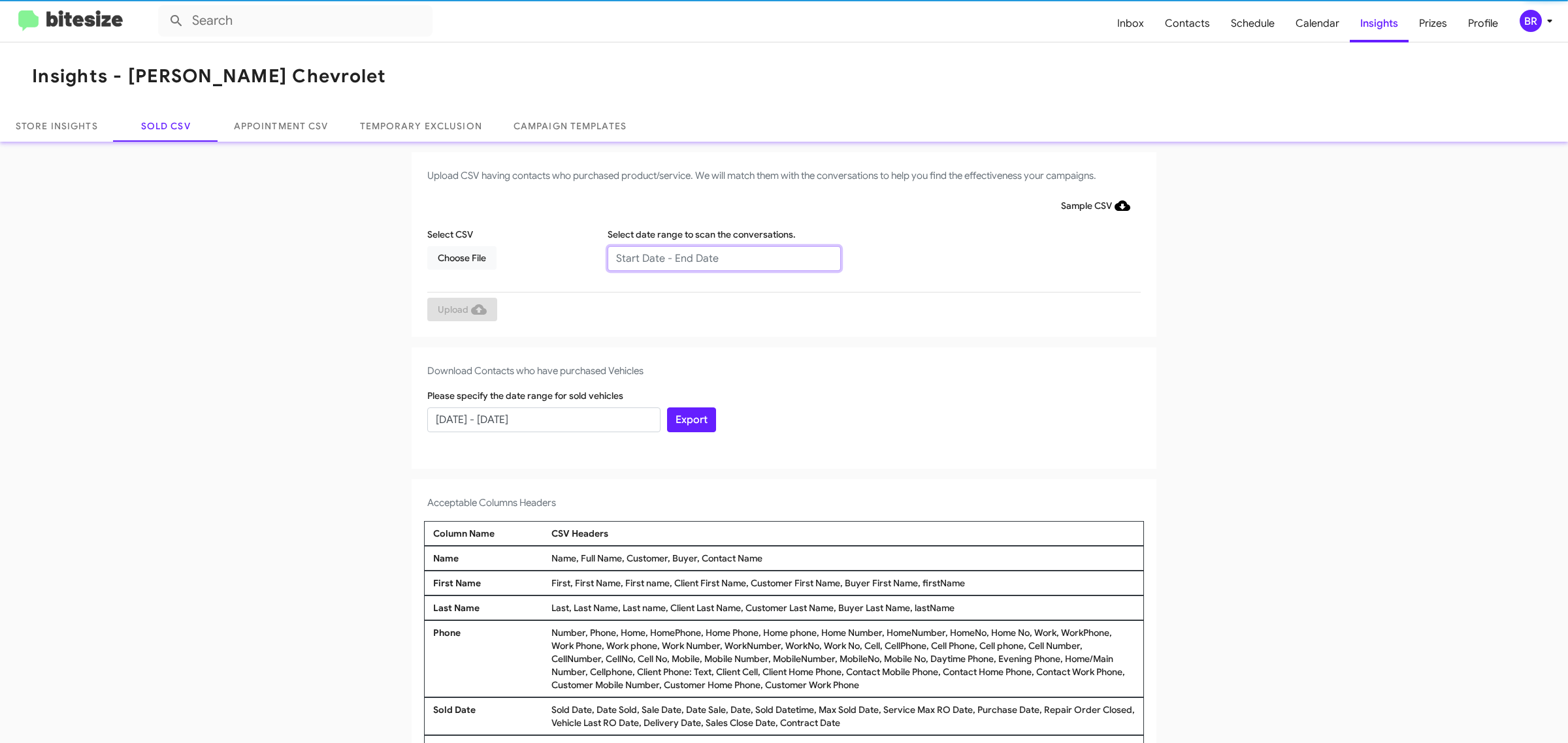
click at [717, 258] on input "text" at bounding box center [724, 258] width 233 height 25
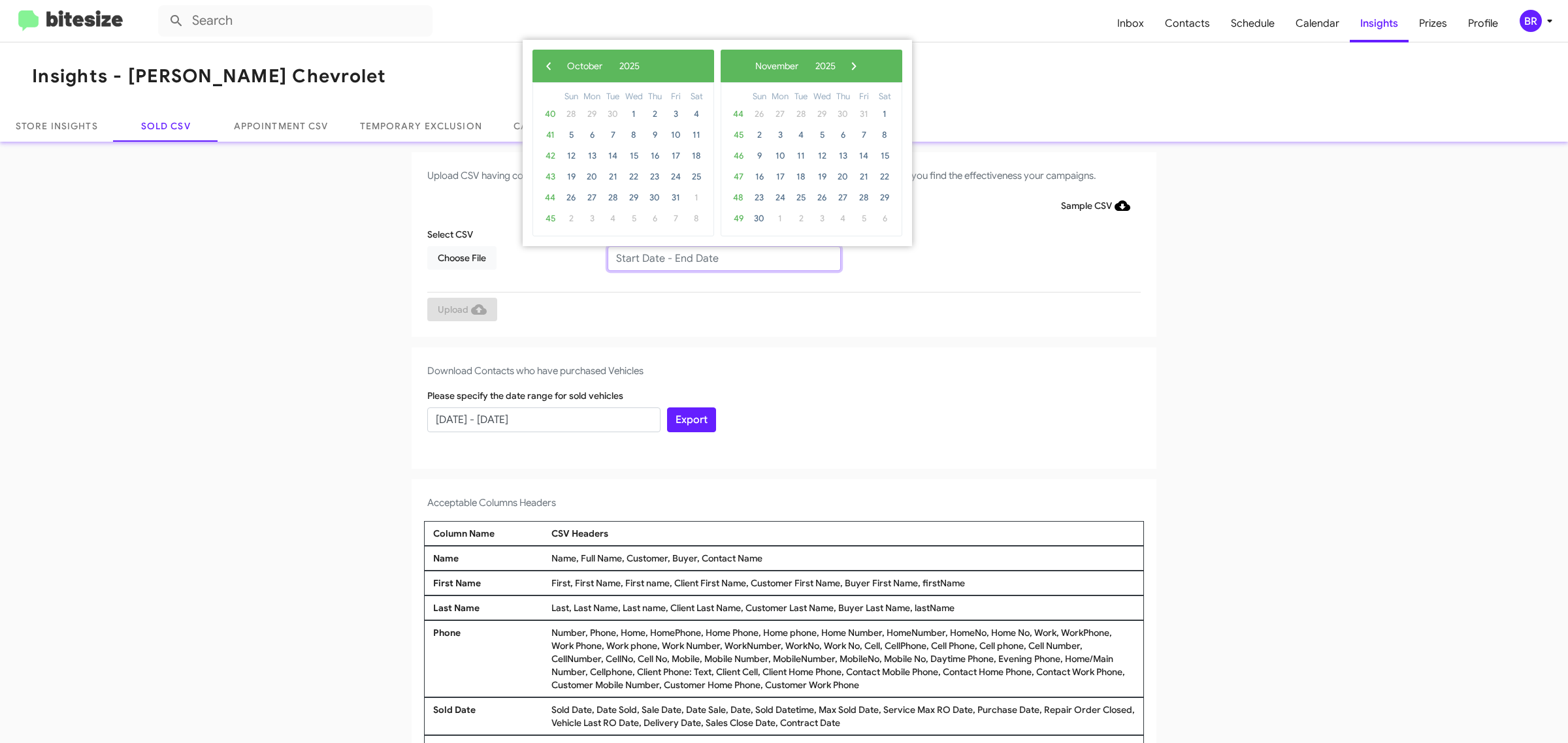
type input "08/06/2025 - 10/06/2025"
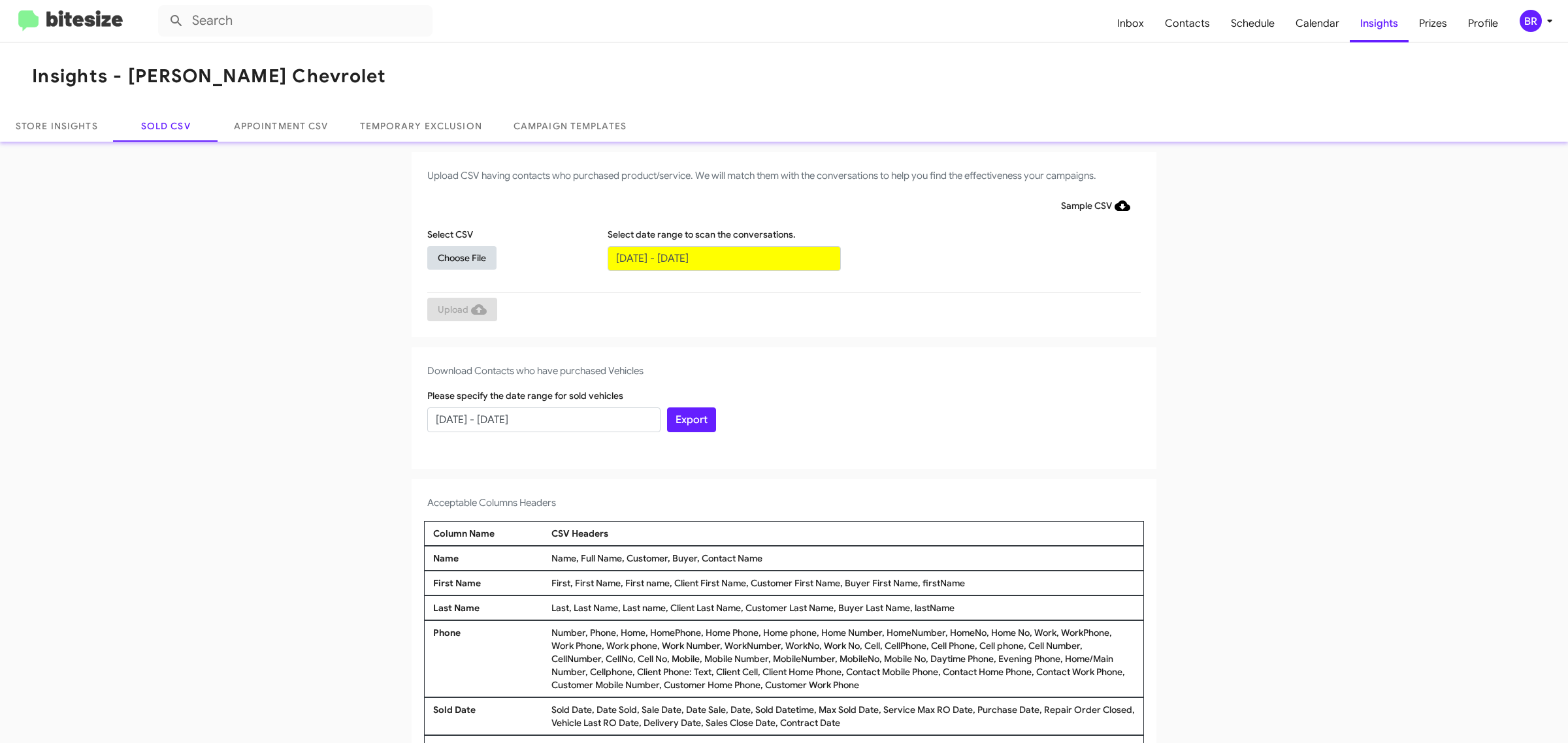
click at [455, 257] on span "Choose File" at bounding box center [462, 257] width 48 height 23
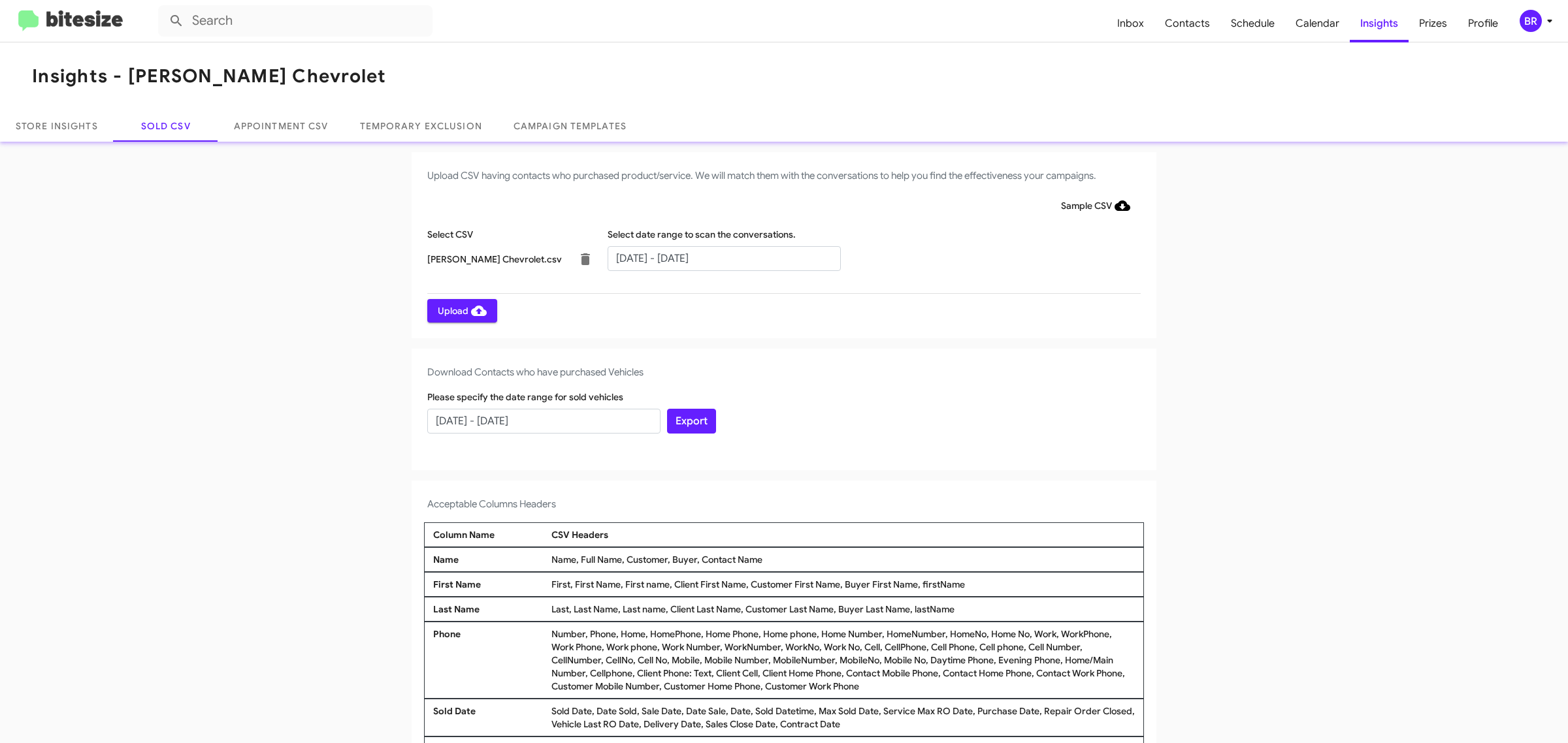
click at [455, 310] on span "Upload" at bounding box center [462, 310] width 49 height 23
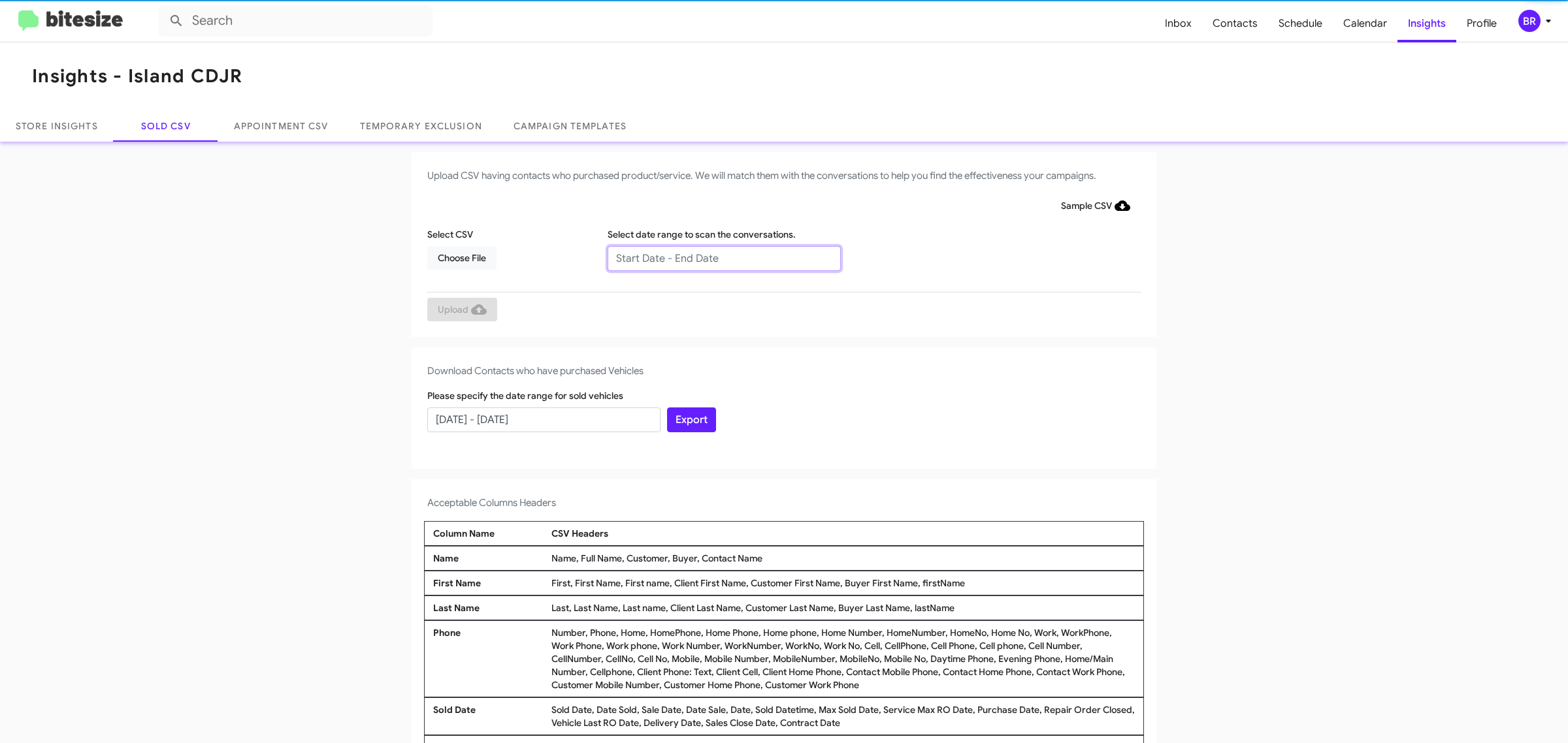
click at [717, 258] on input "text" at bounding box center [724, 258] width 233 height 25
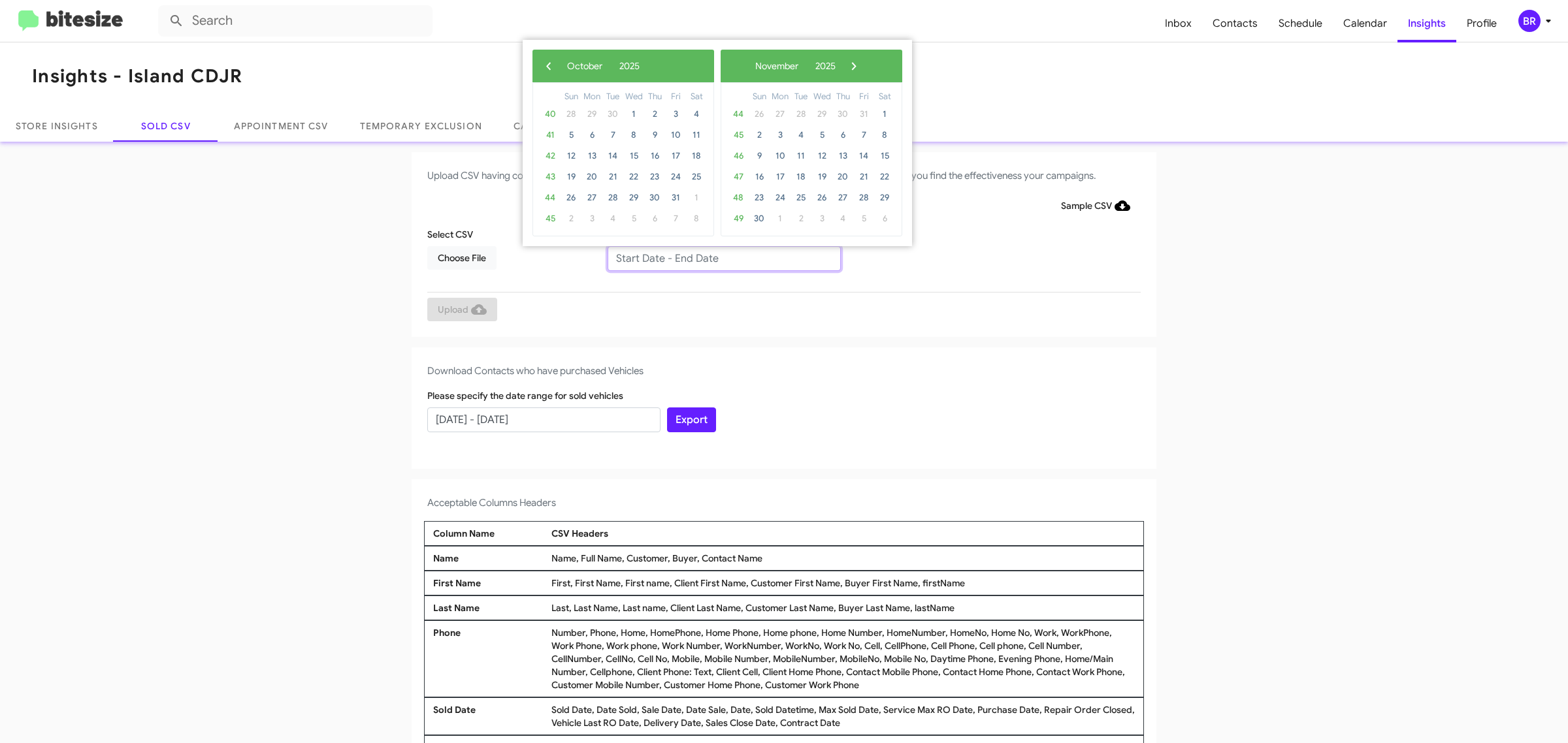
type input "08/06/2025 - 10/06/2025"
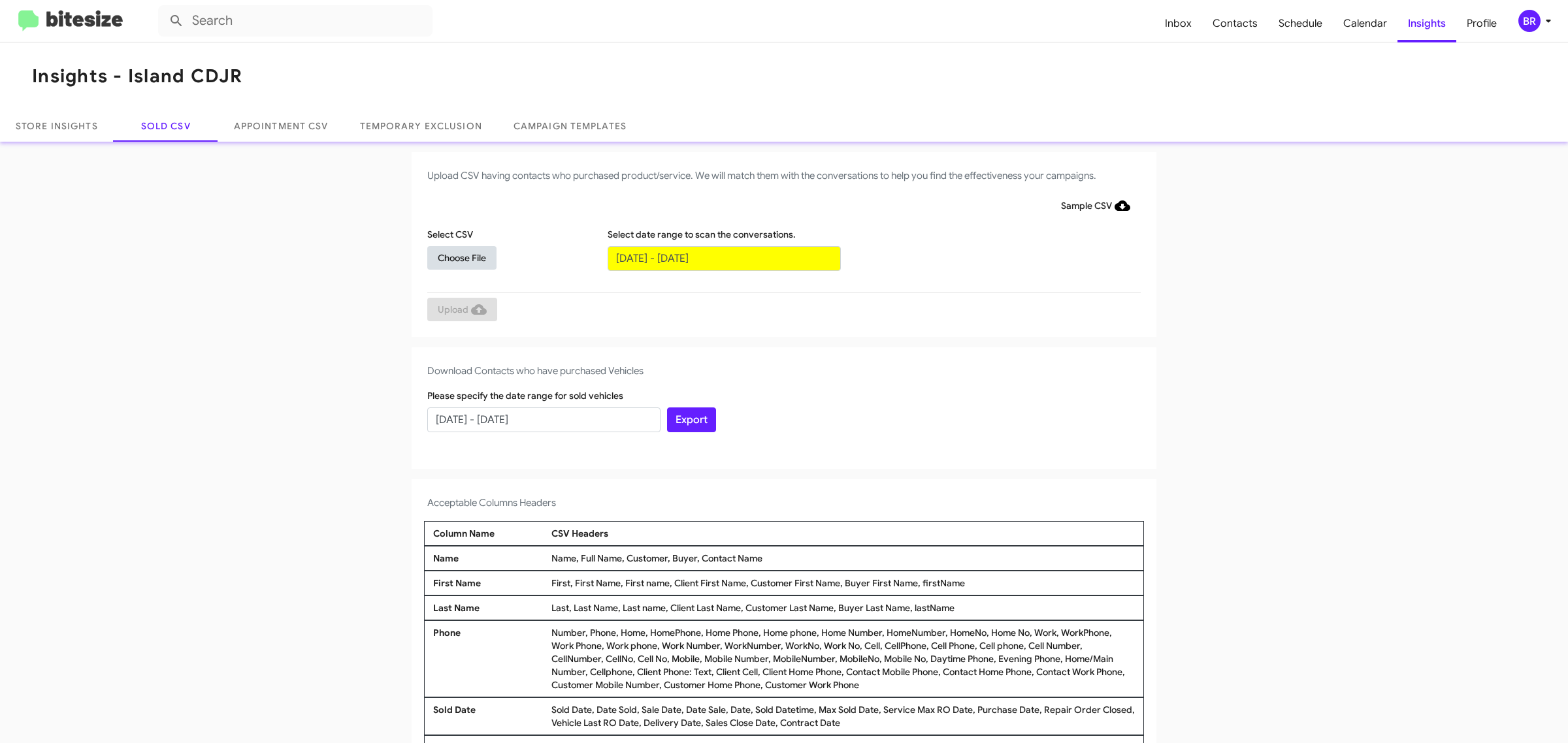
click at [455, 257] on span "Choose File" at bounding box center [462, 257] width 48 height 23
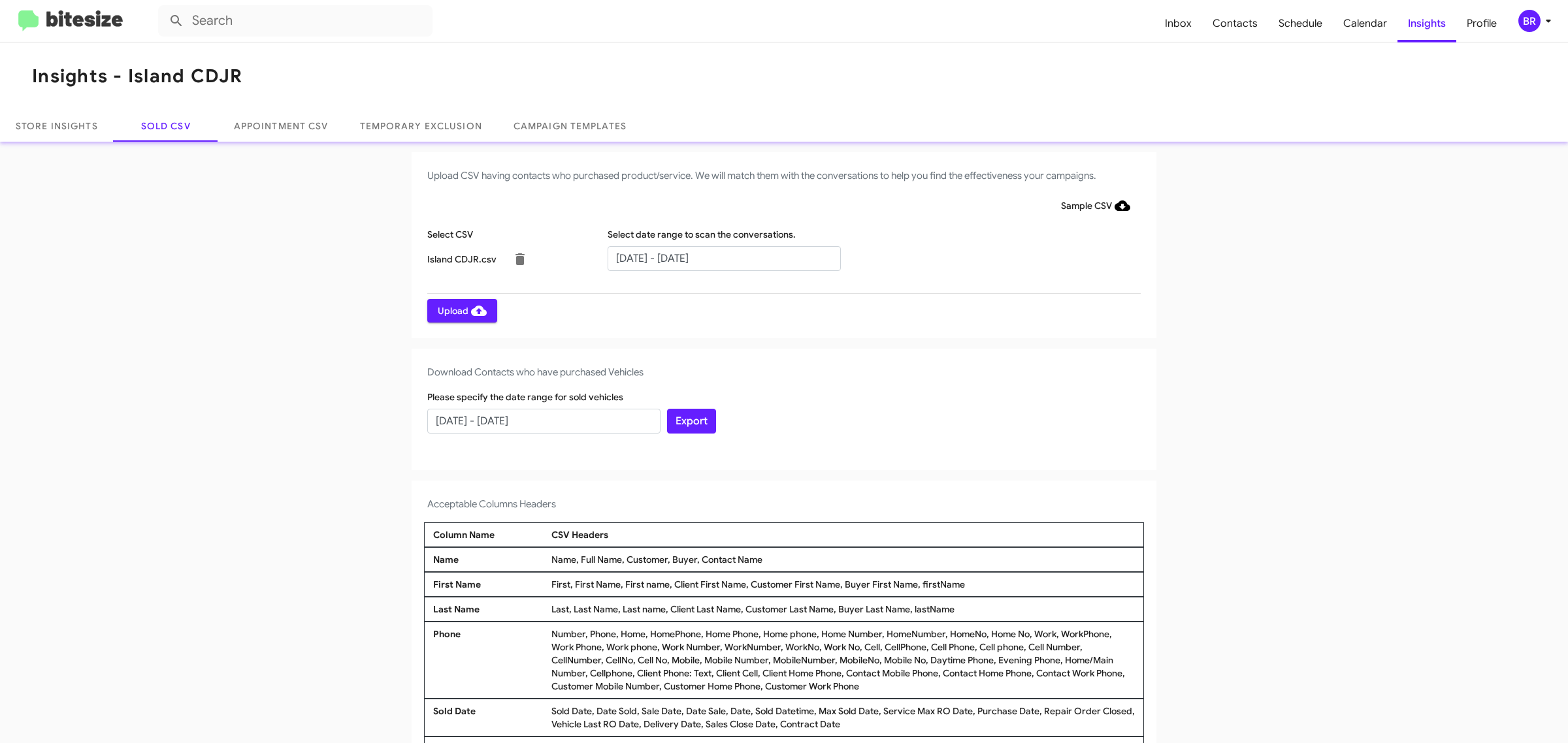
click at [455, 310] on span "Upload" at bounding box center [462, 310] width 49 height 23
click at [717, 258] on input "text" at bounding box center [724, 258] width 233 height 25
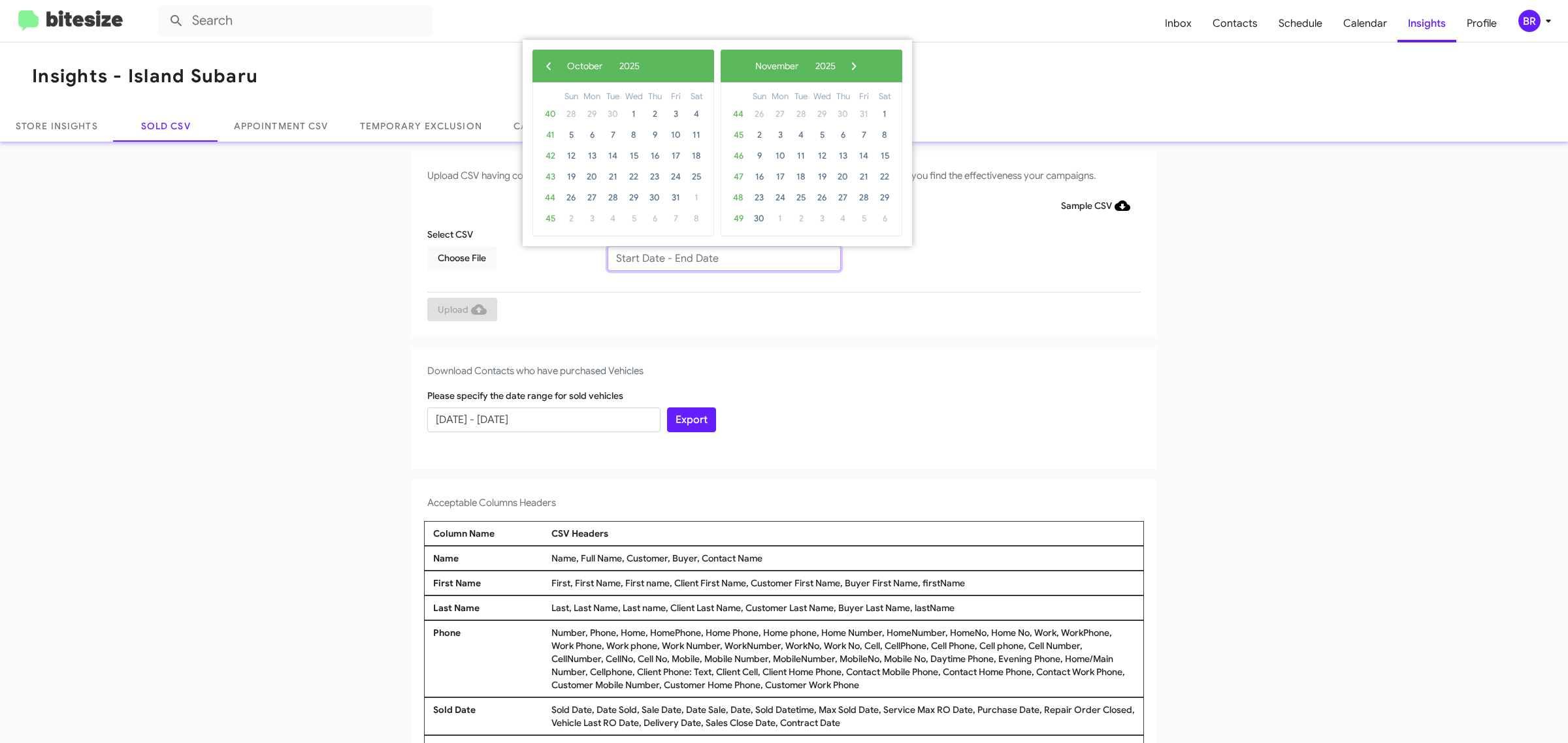
type input "[DATE] - [DATE]"
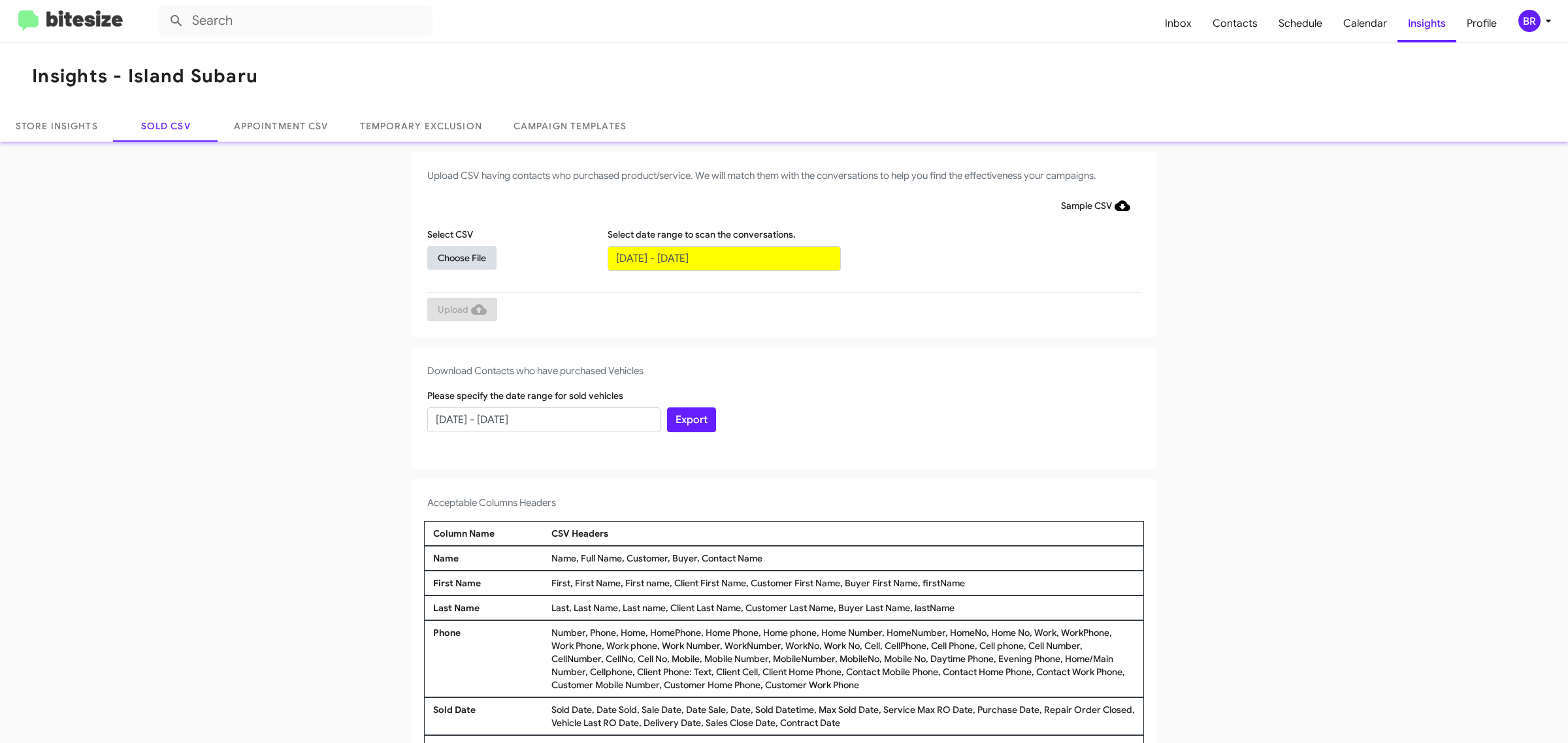
click at [455, 257] on span "Choose File" at bounding box center [462, 257] width 48 height 23
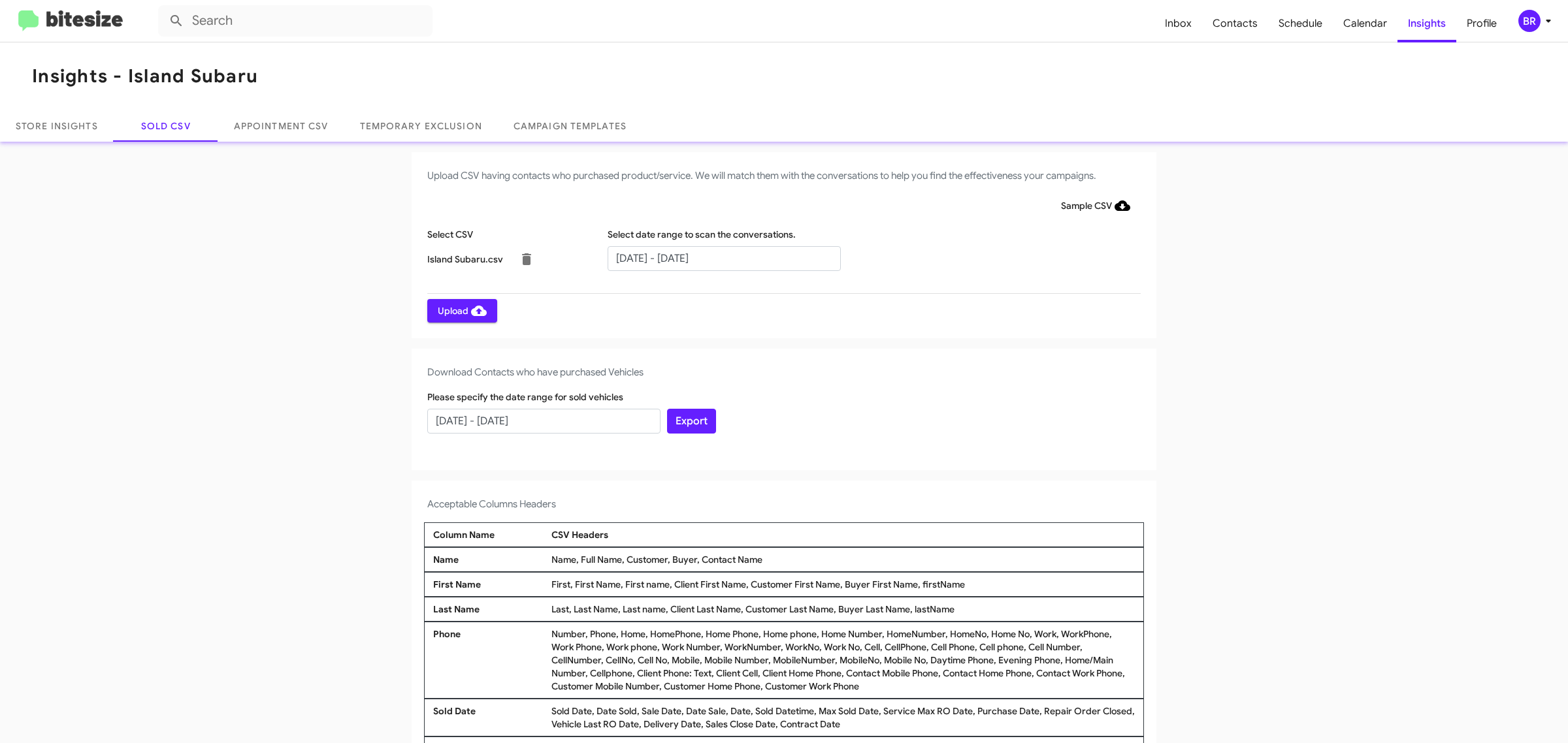
click at [455, 310] on span "Upload" at bounding box center [462, 310] width 49 height 23
click at [717, 258] on input "text" at bounding box center [724, 258] width 233 height 25
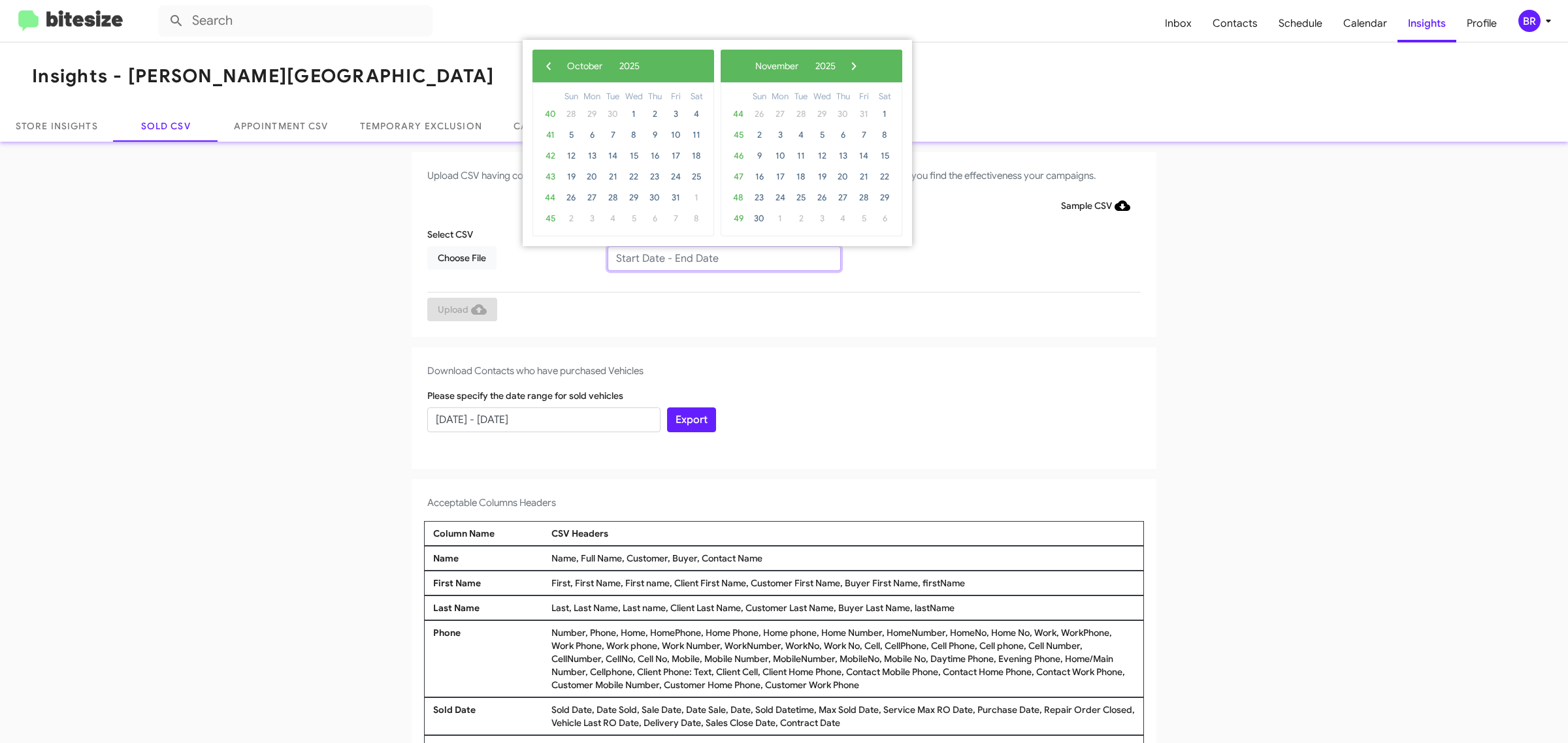
type input "08/06/2025 - 10/06/2025"
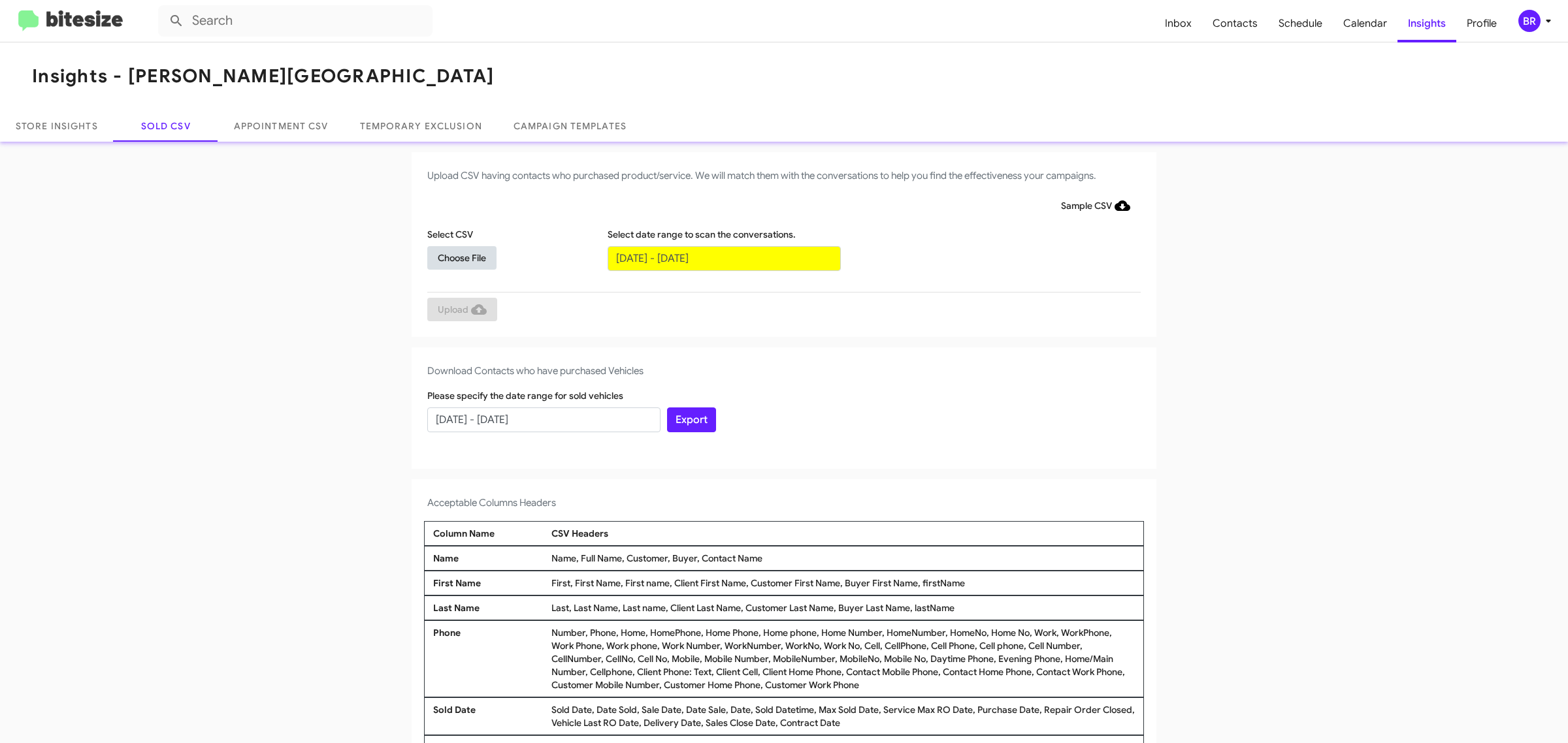
click at [455, 257] on span "Choose File" at bounding box center [462, 257] width 48 height 23
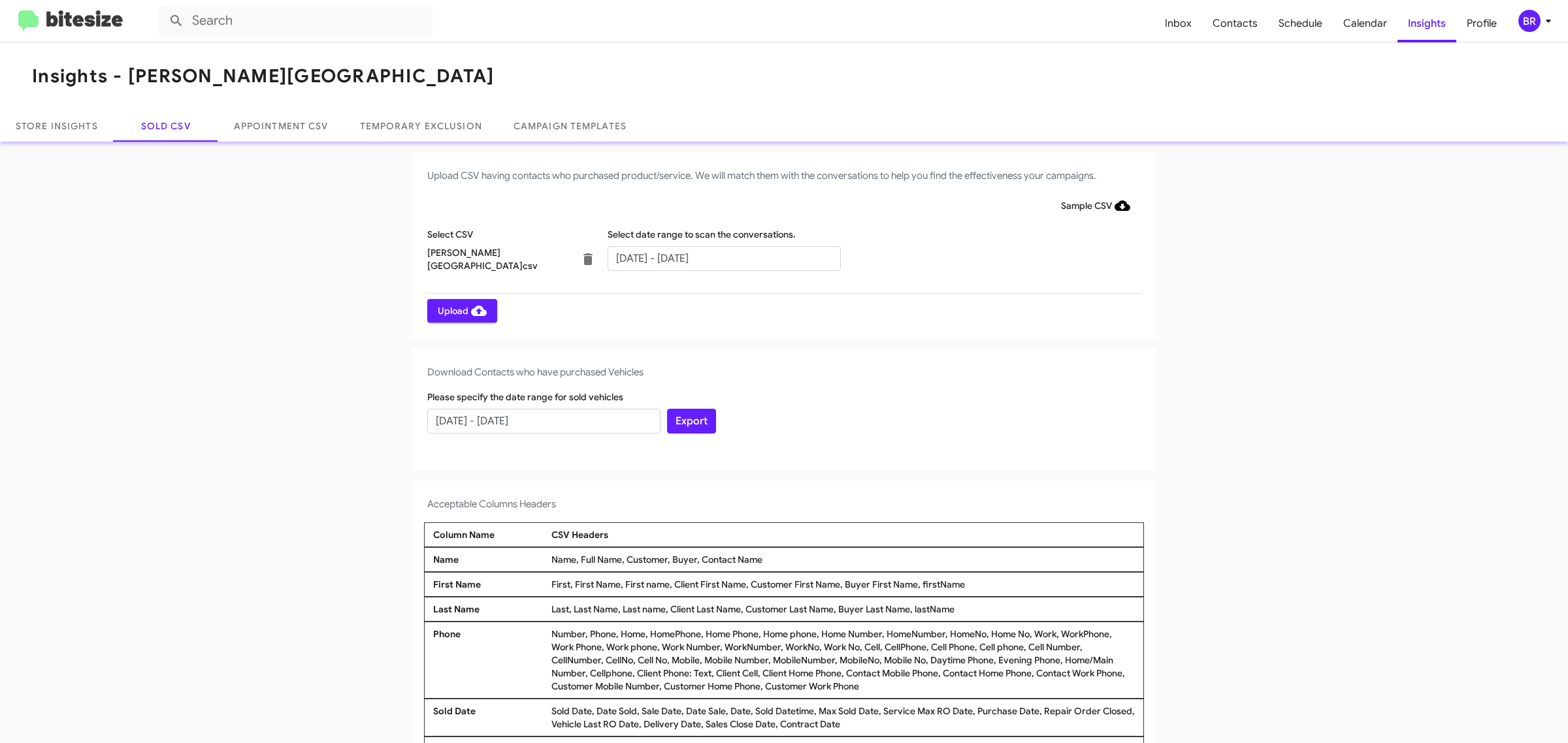
click at [455, 310] on span "Upload" at bounding box center [462, 310] width 49 height 23
click at [717, 258] on input "text" at bounding box center [724, 258] width 233 height 25
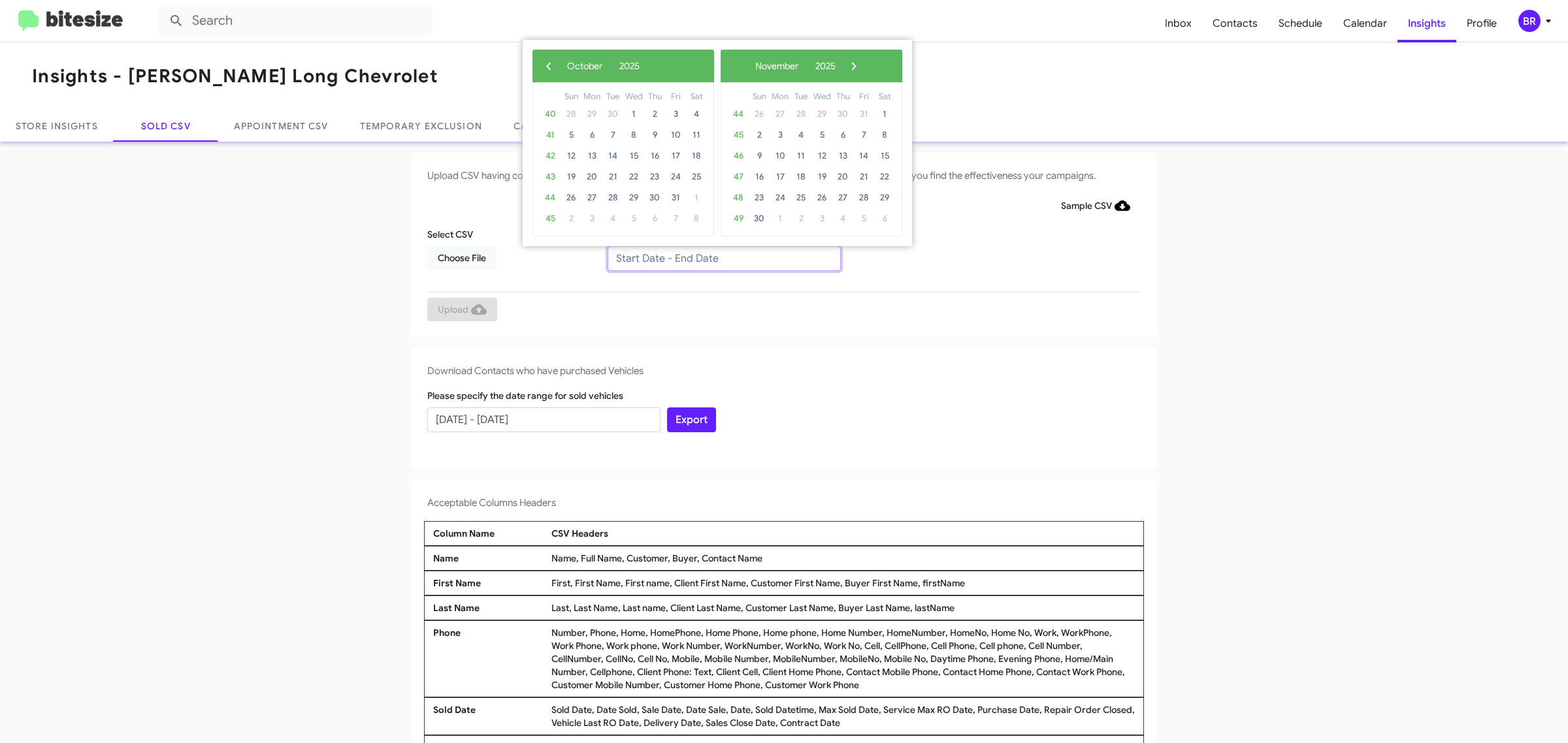
type input "08/06/2025 - 10/06/2025"
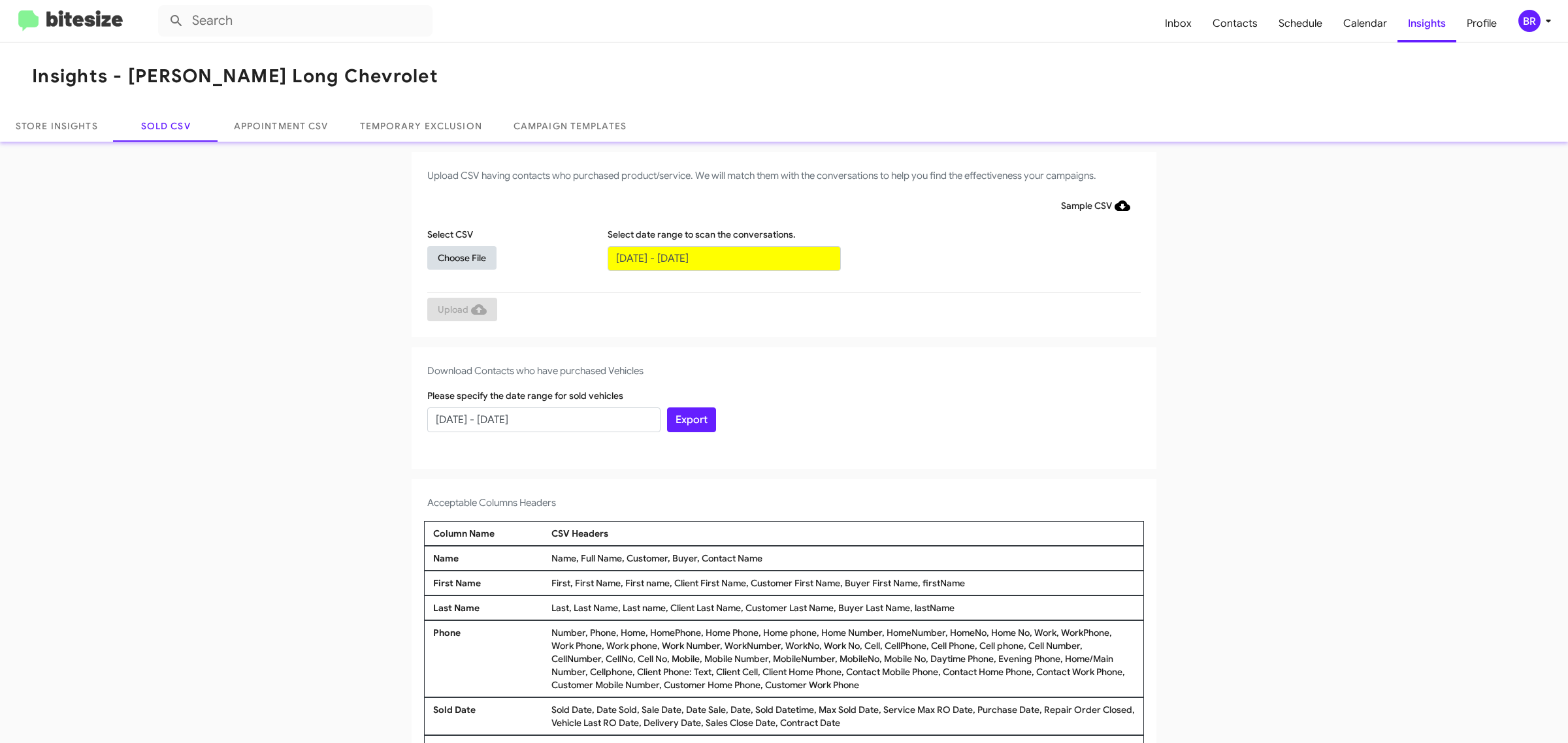
click at [455, 257] on span "Choose File" at bounding box center [462, 257] width 48 height 23
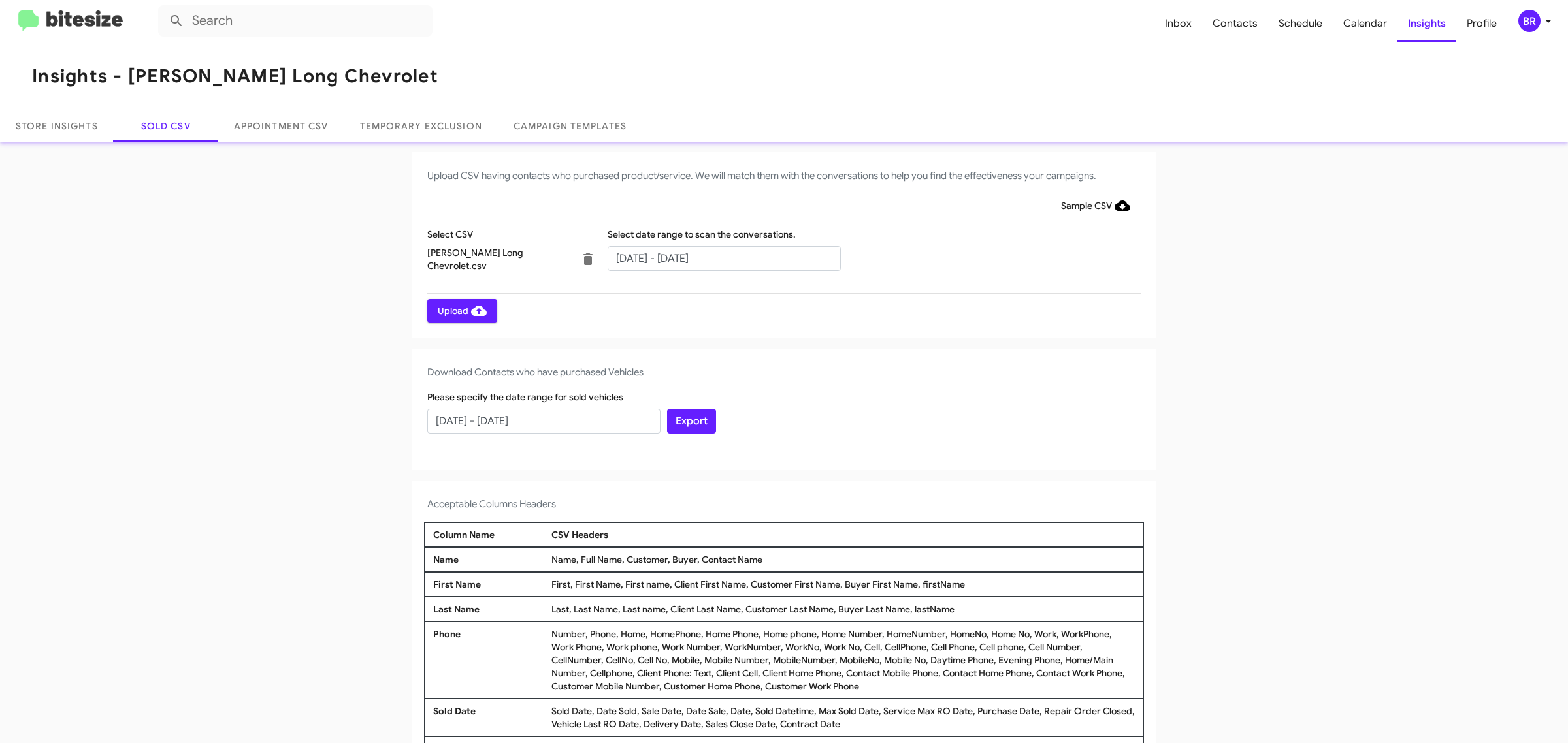
click at [455, 310] on span "Upload" at bounding box center [462, 310] width 49 height 23
click at [717, 258] on input "text" at bounding box center [724, 258] width 233 height 25
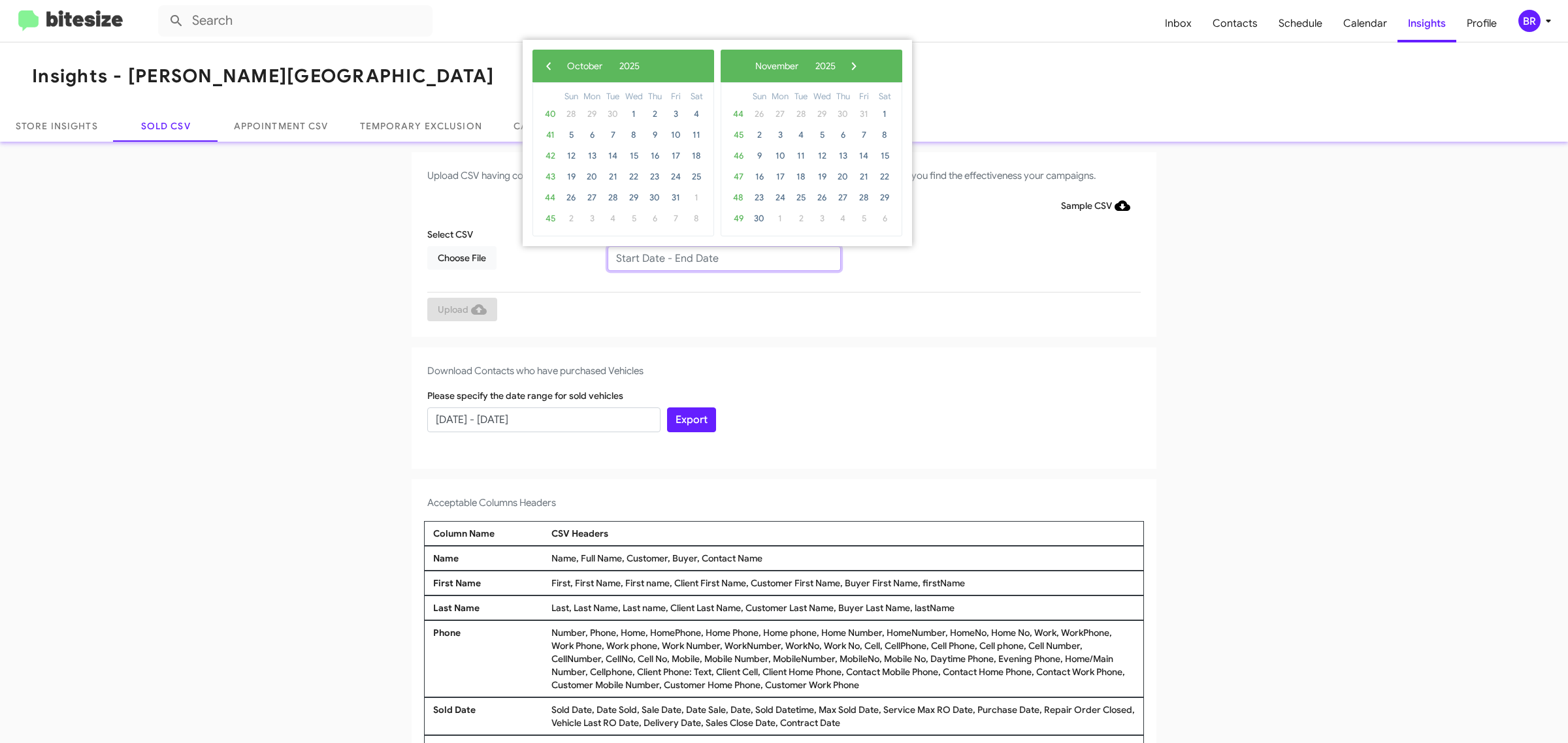
type input "08/06/2025 - 10/06/2025"
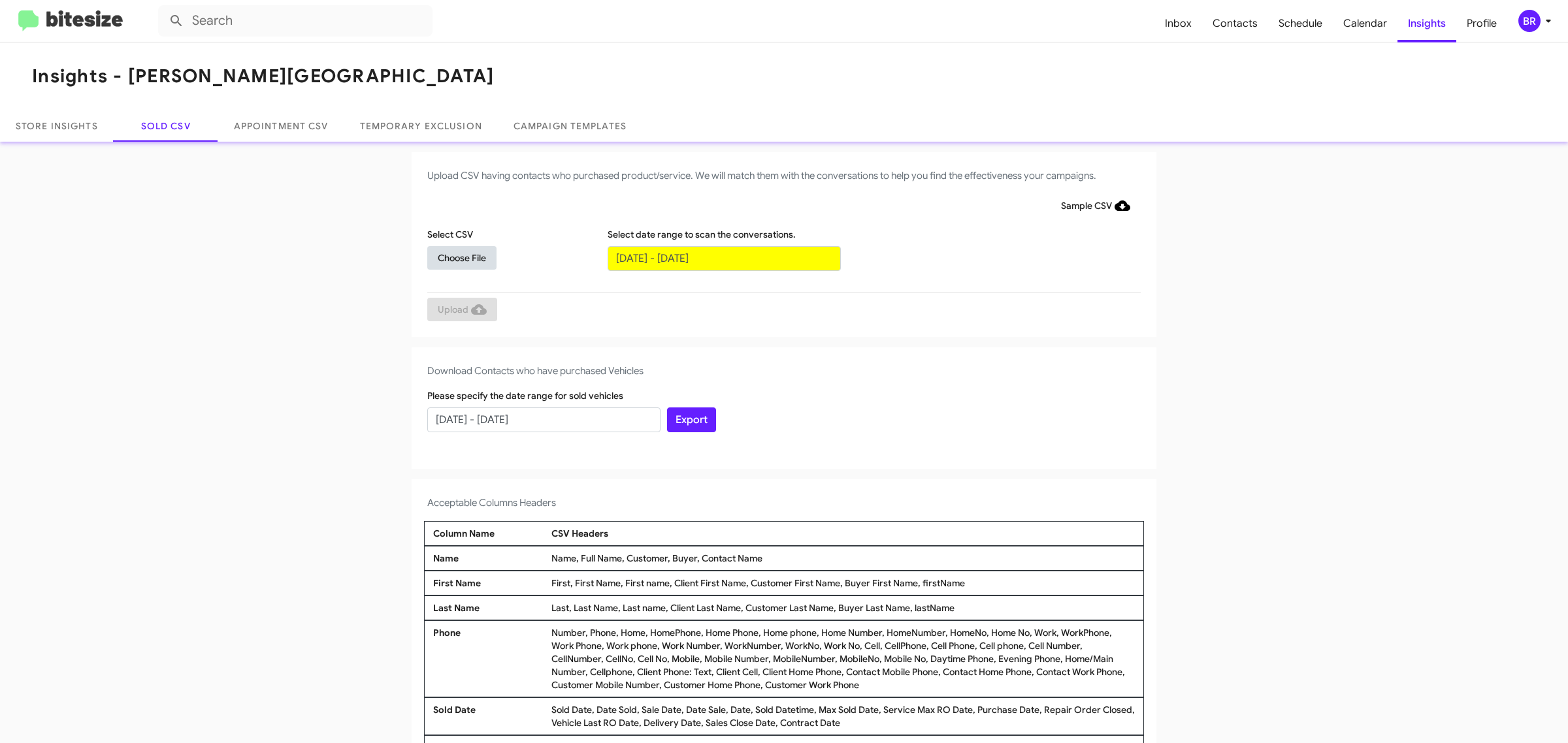
click at [455, 257] on span "Choose File" at bounding box center [462, 257] width 48 height 23
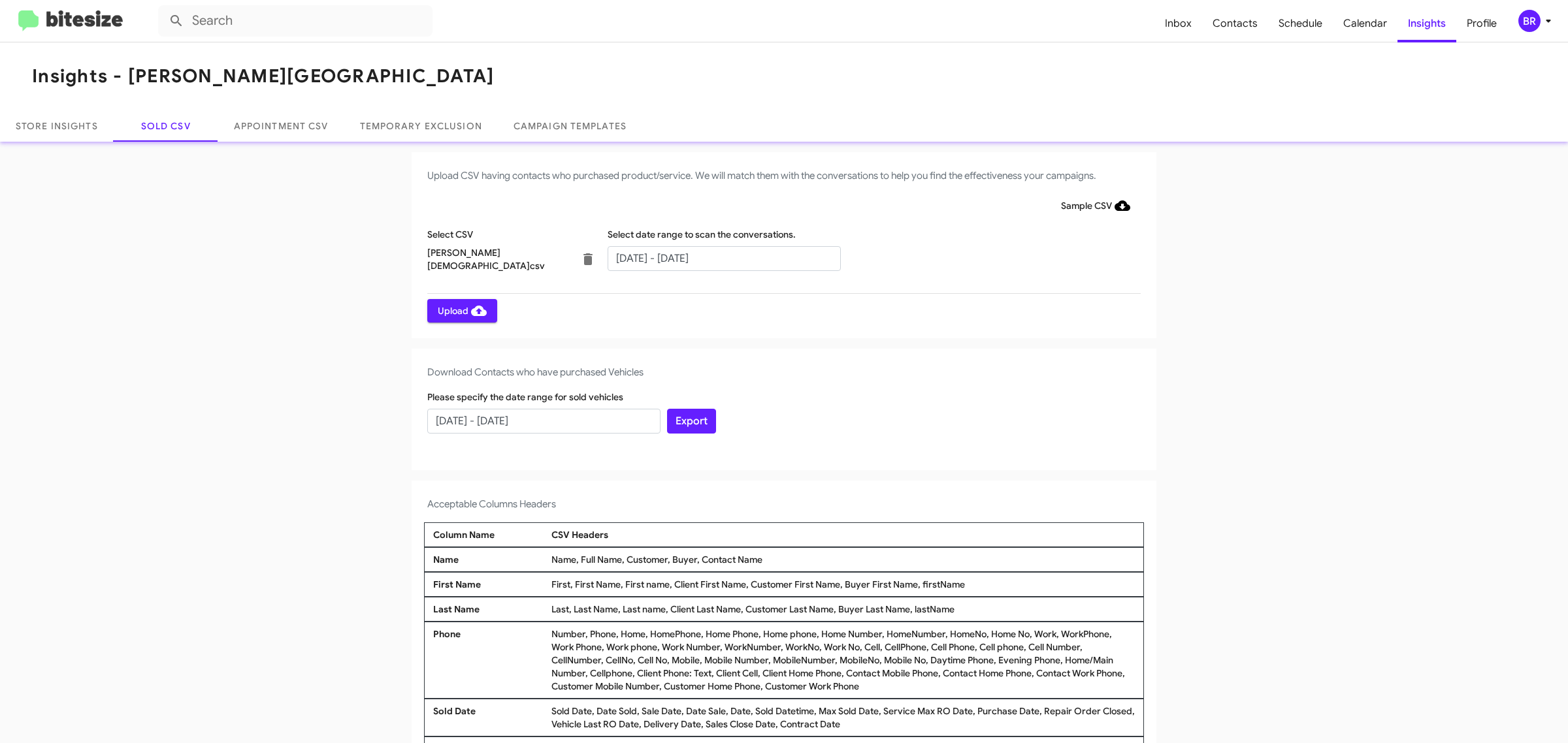
click at [455, 310] on span "Upload" at bounding box center [462, 310] width 49 height 23
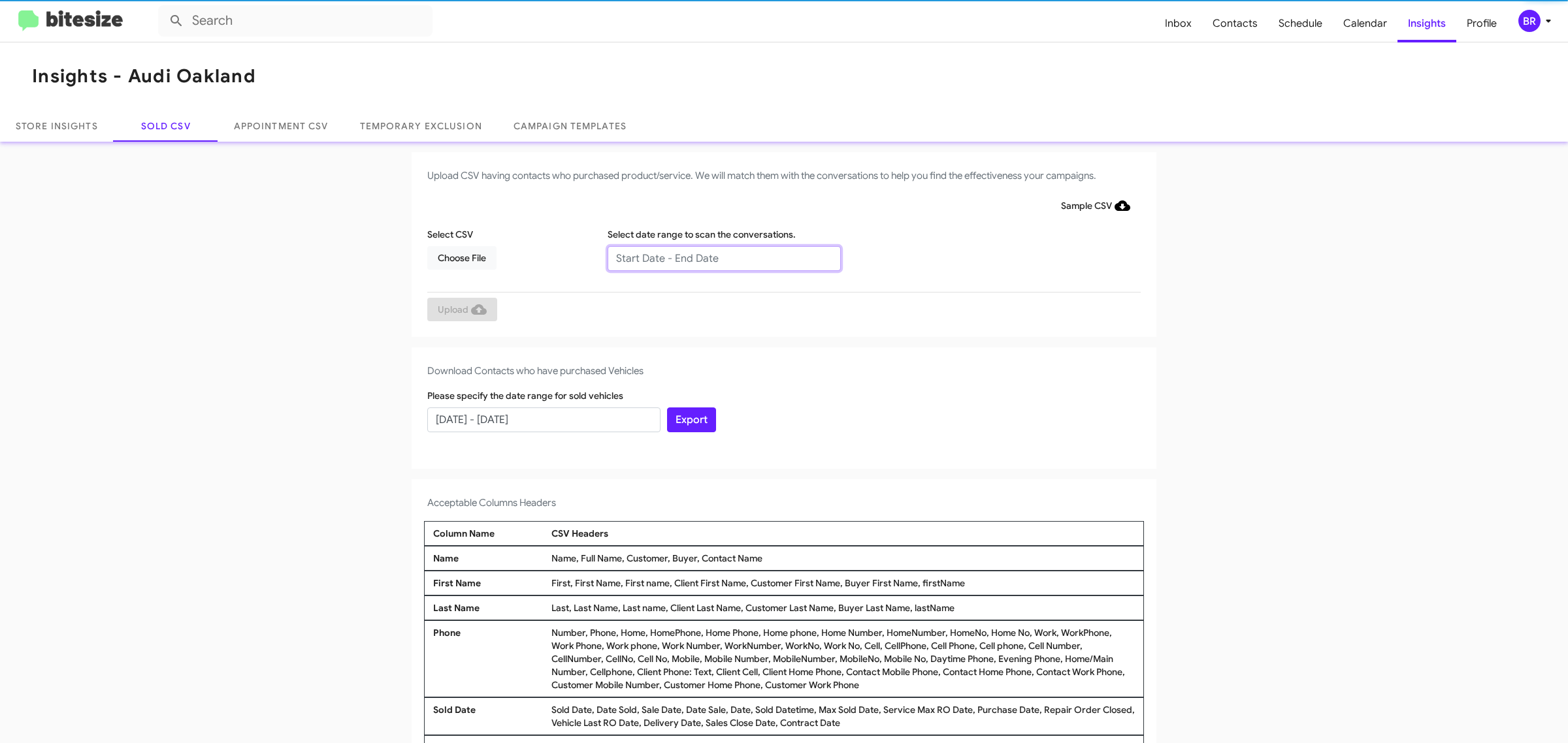
click at [717, 258] on input "text" at bounding box center [724, 258] width 233 height 25
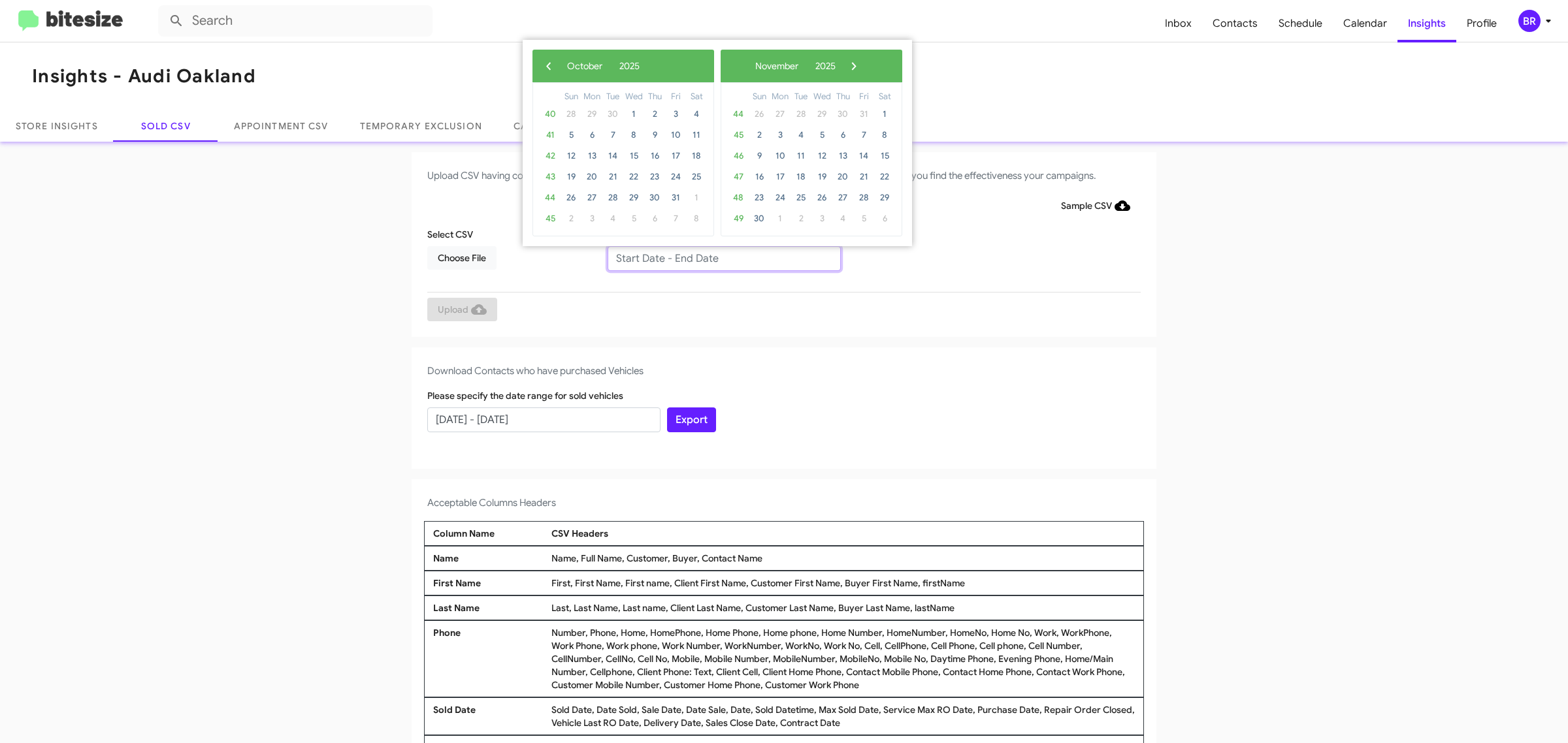
type input "[DATE] - [DATE]"
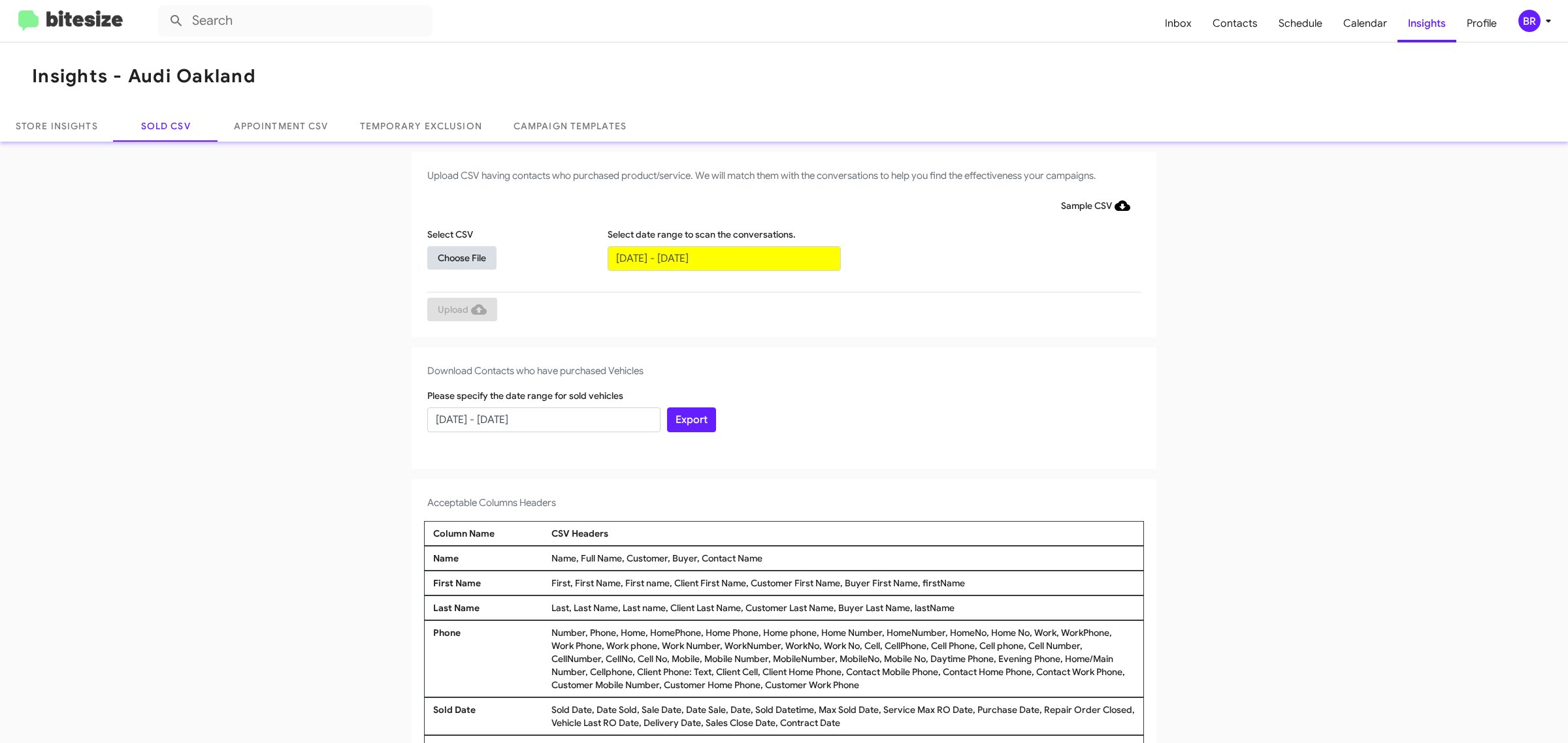
click at [455, 257] on span "Choose File" at bounding box center [462, 257] width 48 height 23
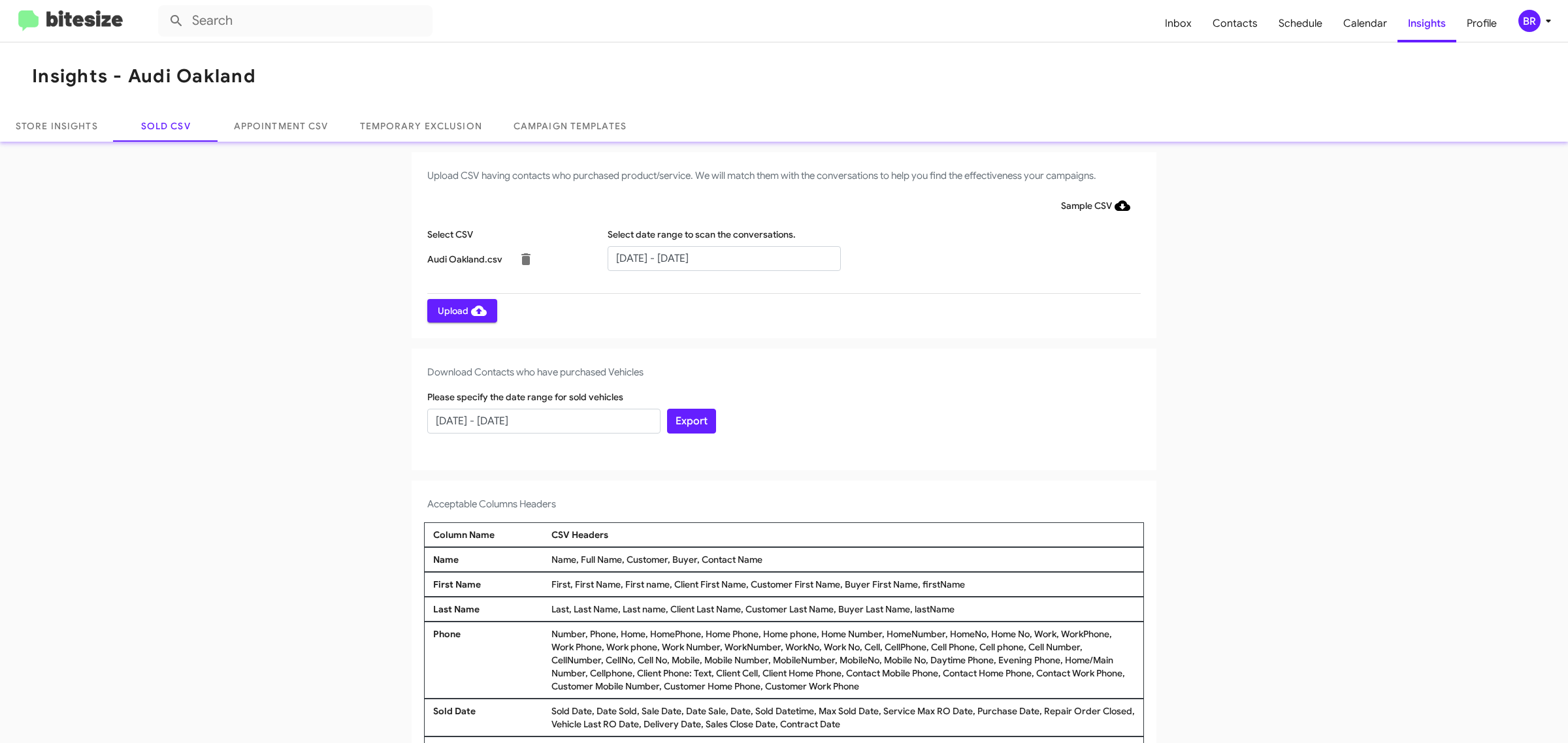
click at [455, 310] on span "Upload" at bounding box center [462, 310] width 49 height 23
click at [717, 258] on input "text" at bounding box center [724, 258] width 233 height 25
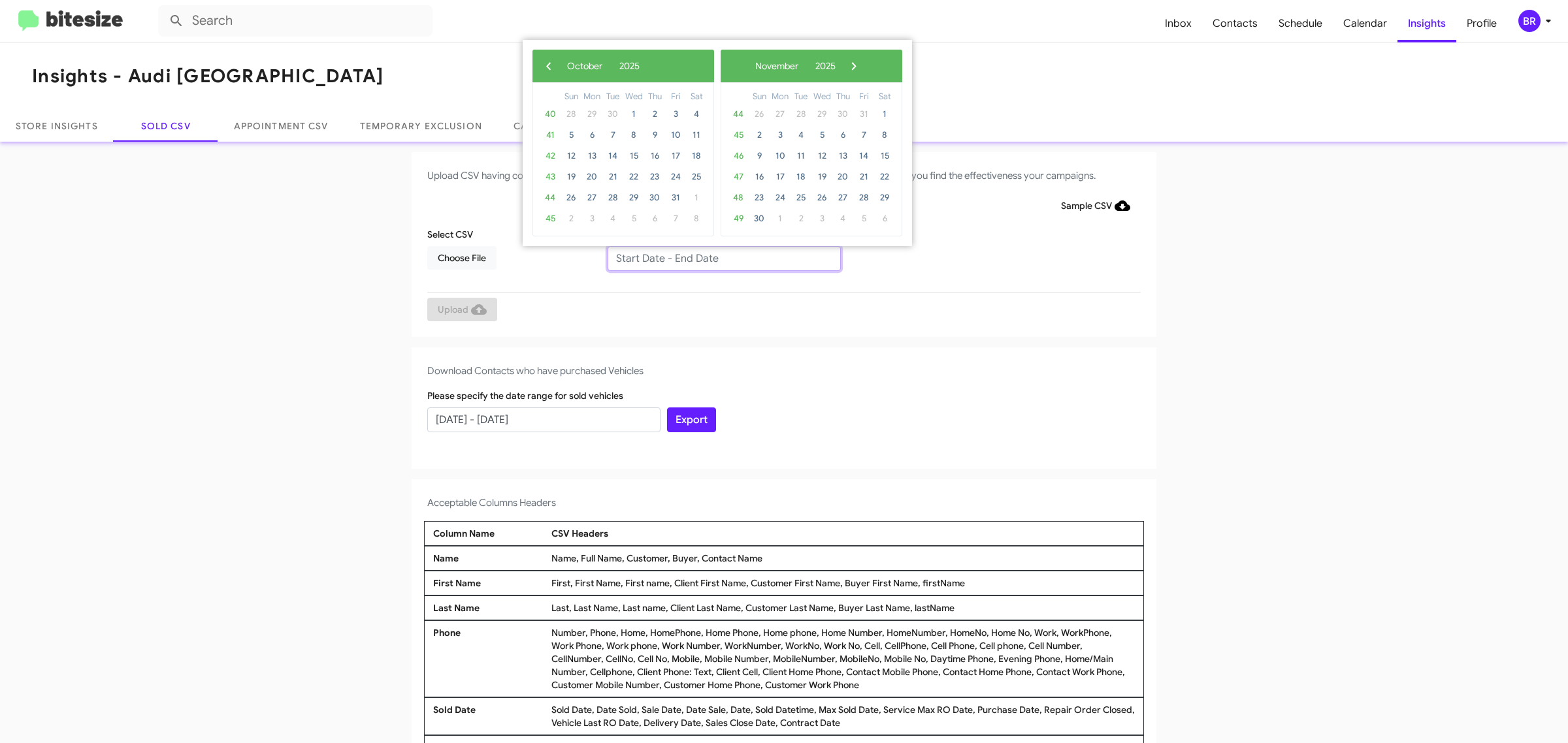
type input "[DATE] - [DATE]"
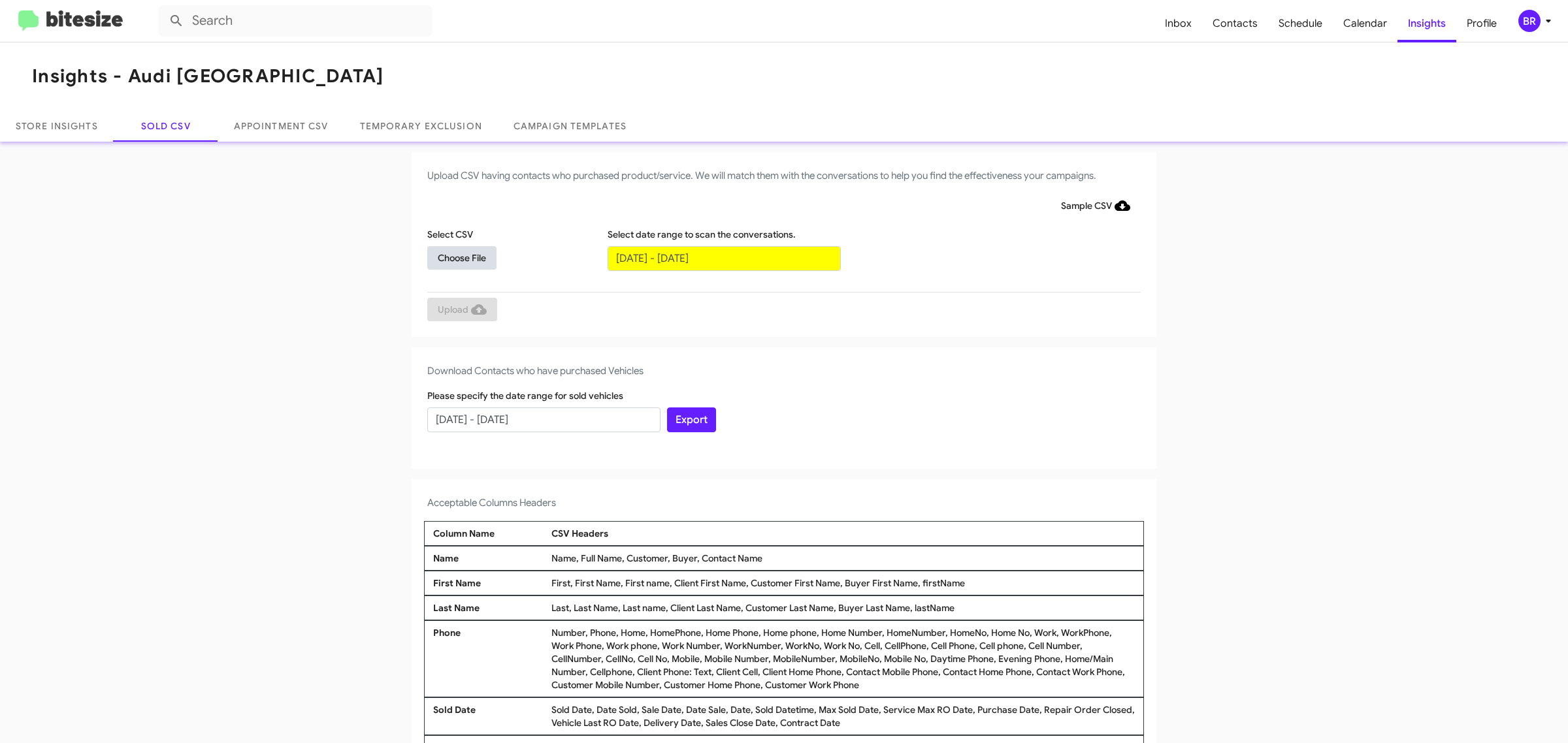
click at [455, 257] on span "Choose File" at bounding box center [462, 257] width 48 height 23
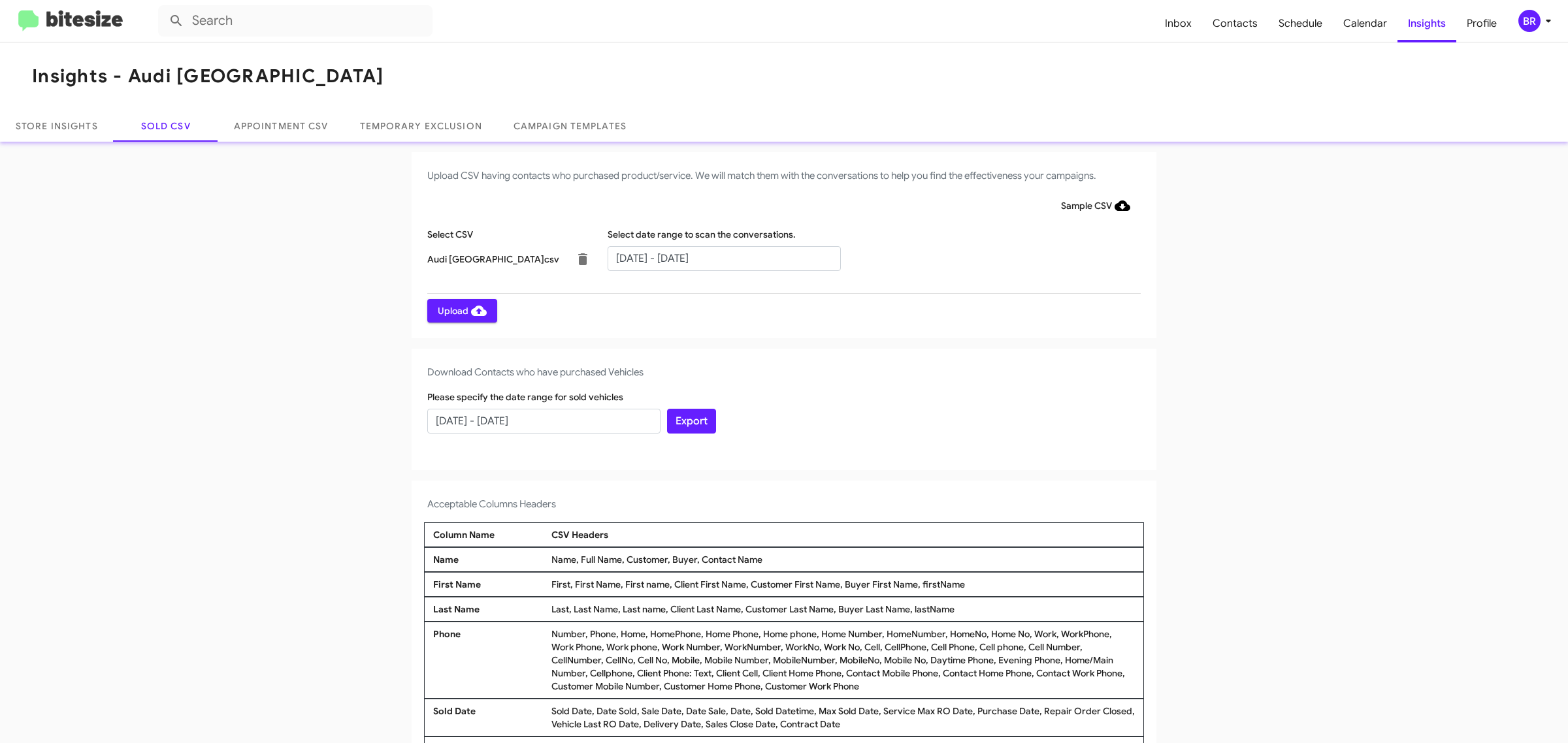
click at [455, 310] on span "Upload" at bounding box center [462, 310] width 49 height 23
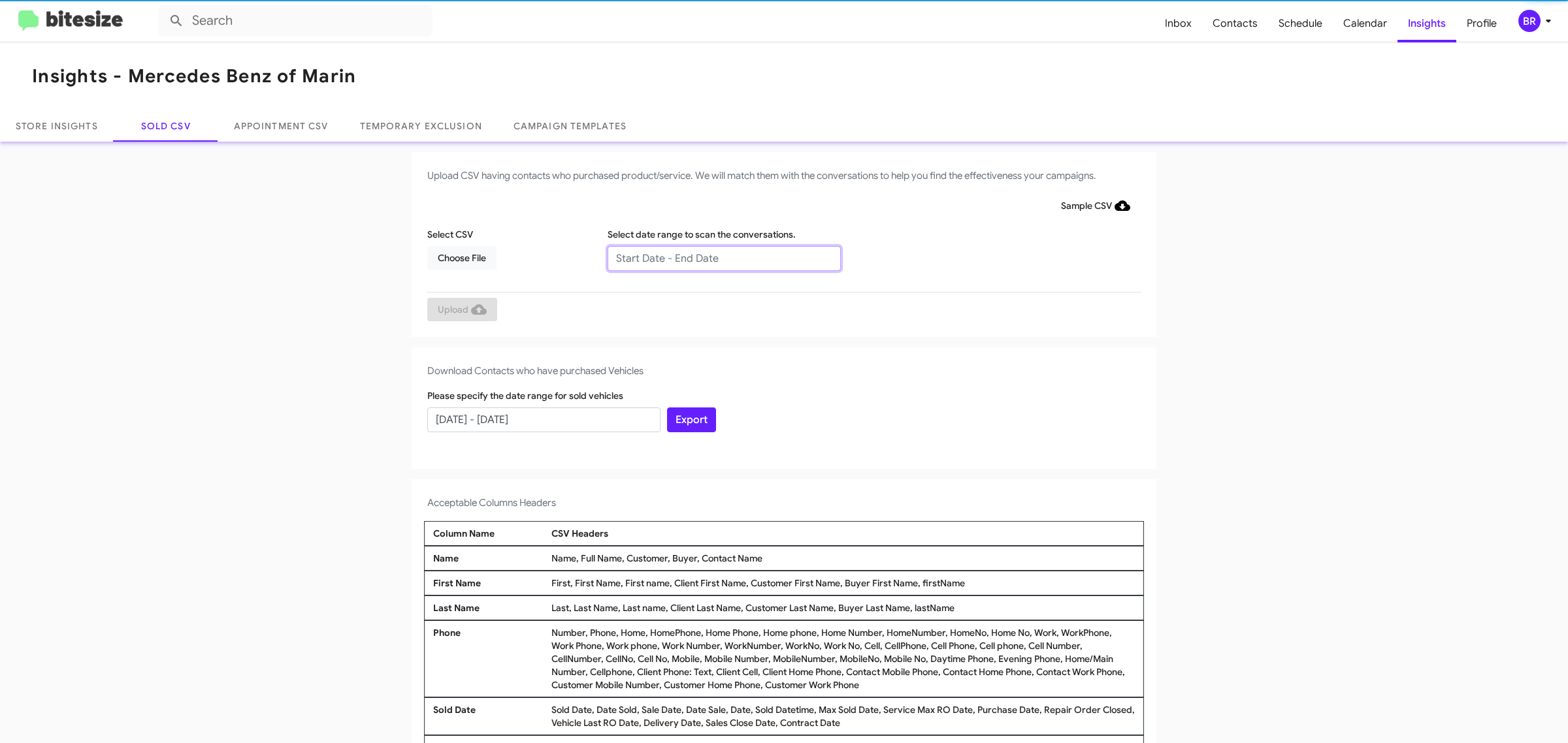
click at [717, 258] on input "text" at bounding box center [724, 258] width 233 height 25
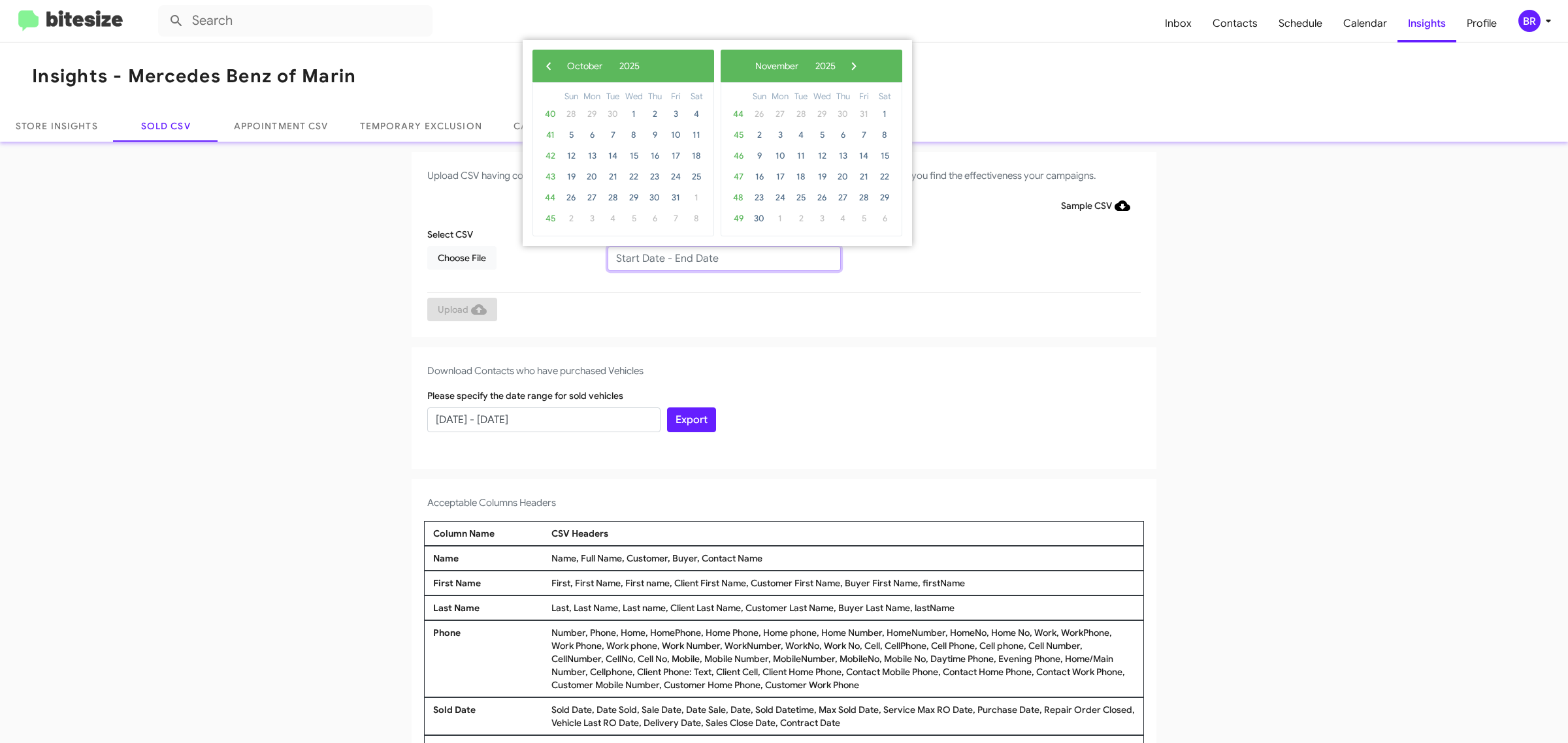
type input "08/06/2025 - 10/06/2025"
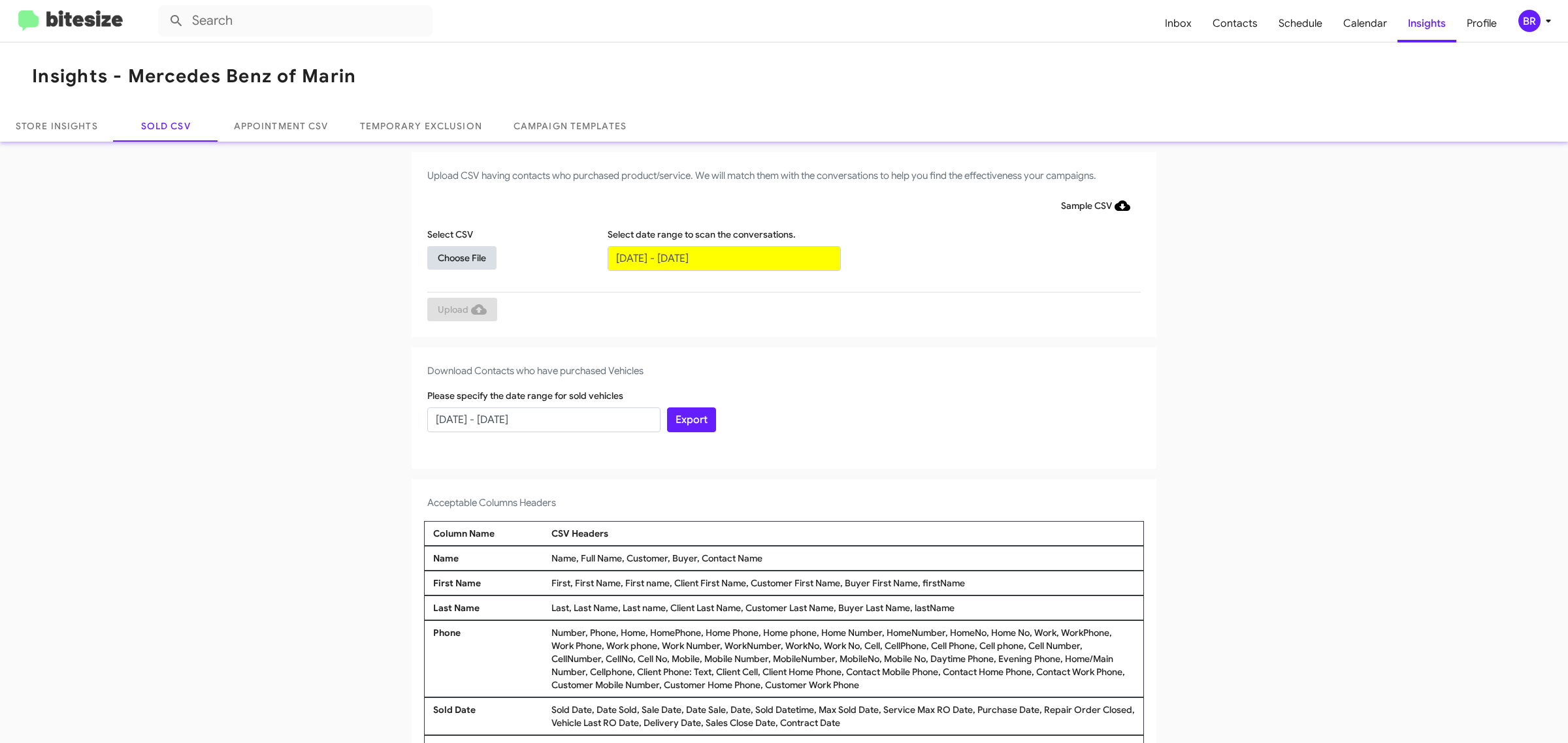
click at [455, 257] on span "Choose File" at bounding box center [462, 257] width 48 height 23
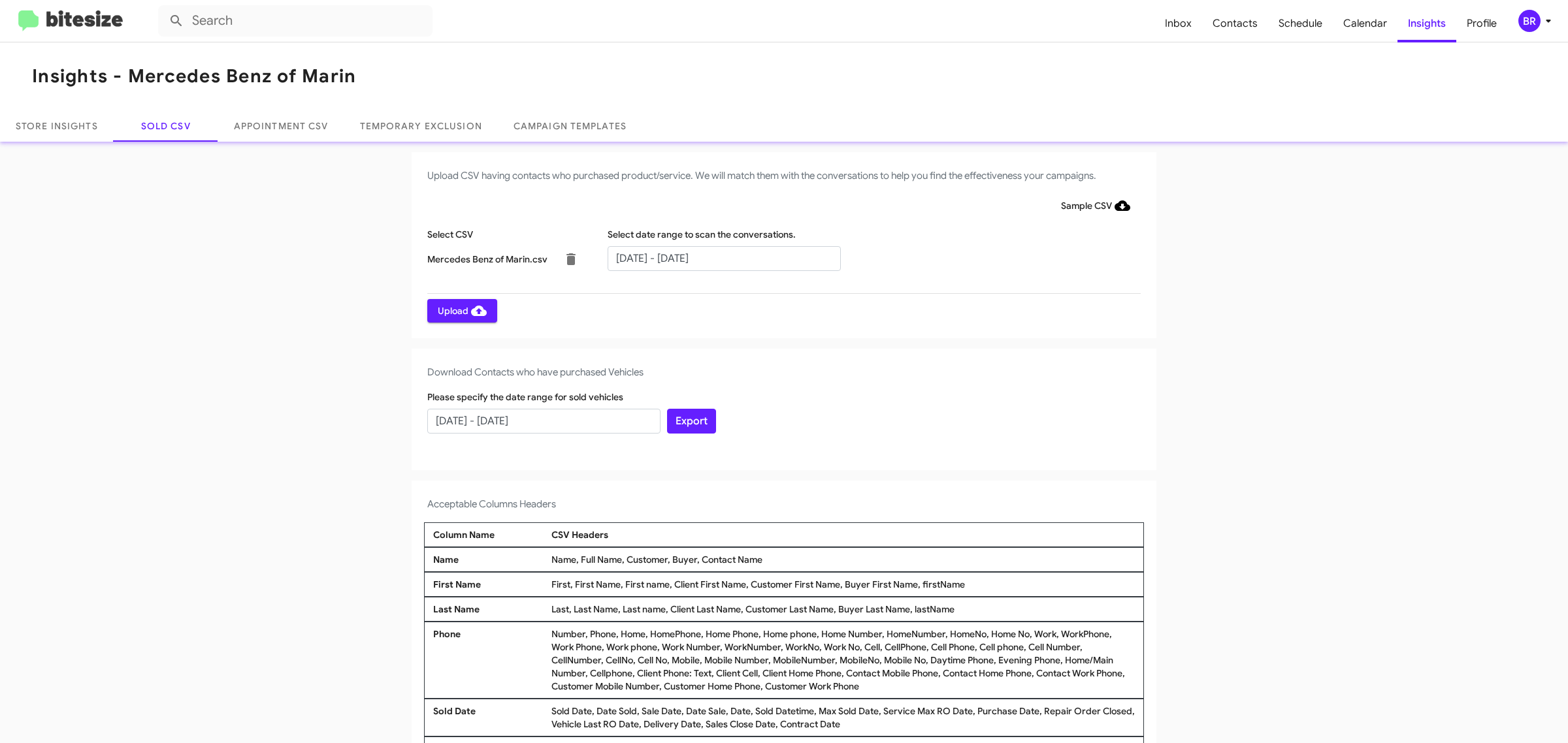
click at [455, 310] on span "Upload" at bounding box center [462, 310] width 49 height 23
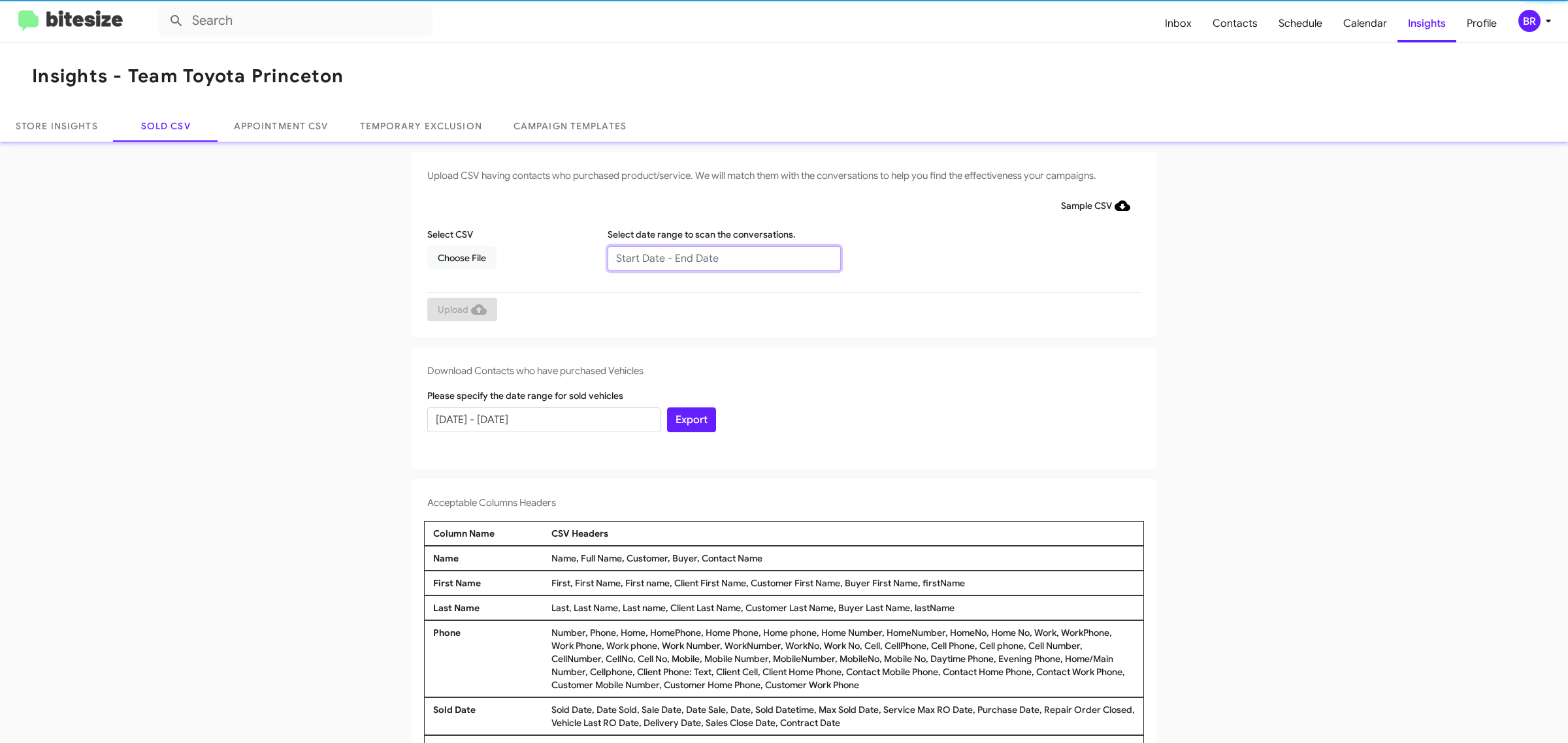
click at [717, 258] on input "text" at bounding box center [724, 258] width 233 height 25
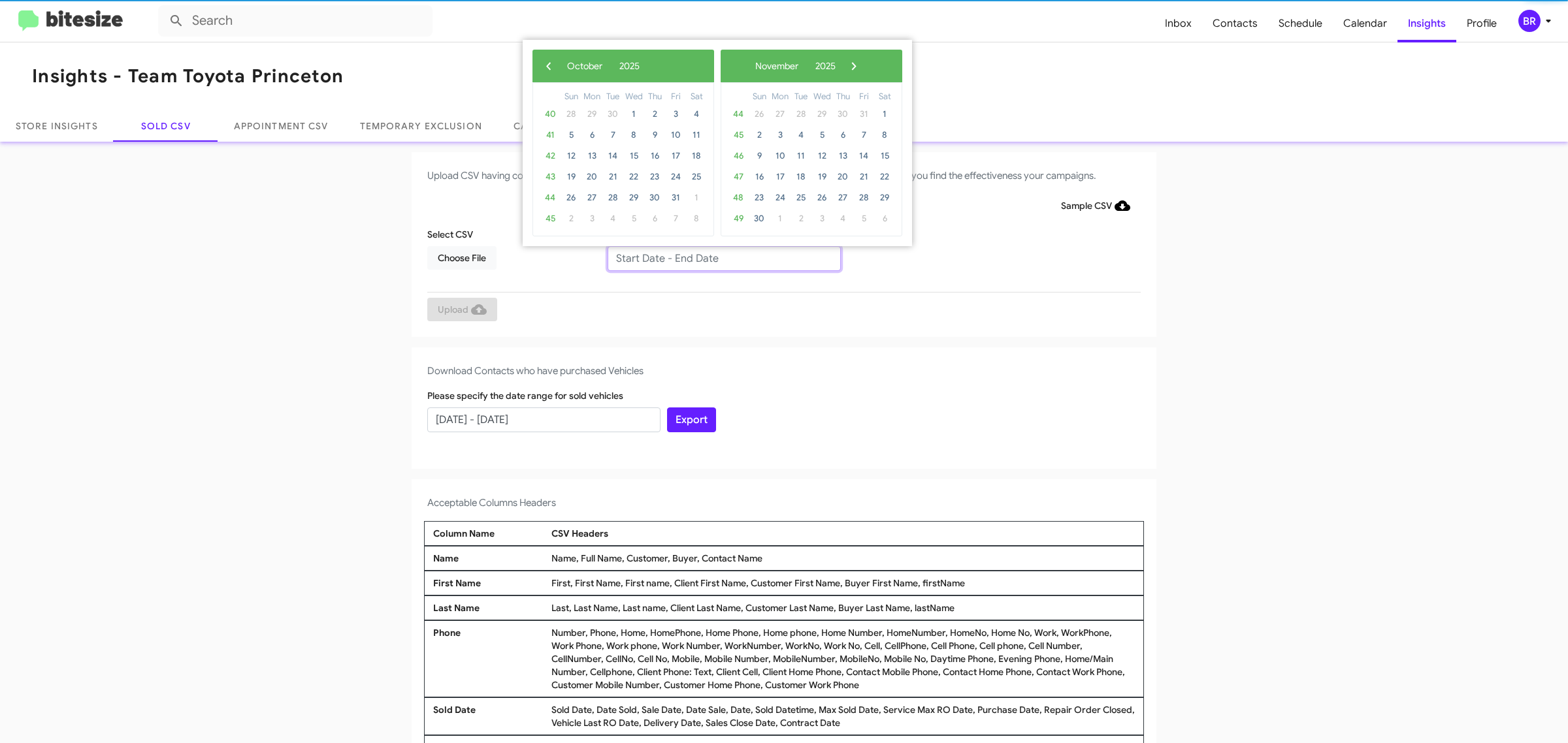
type input "[DATE] - [DATE]"
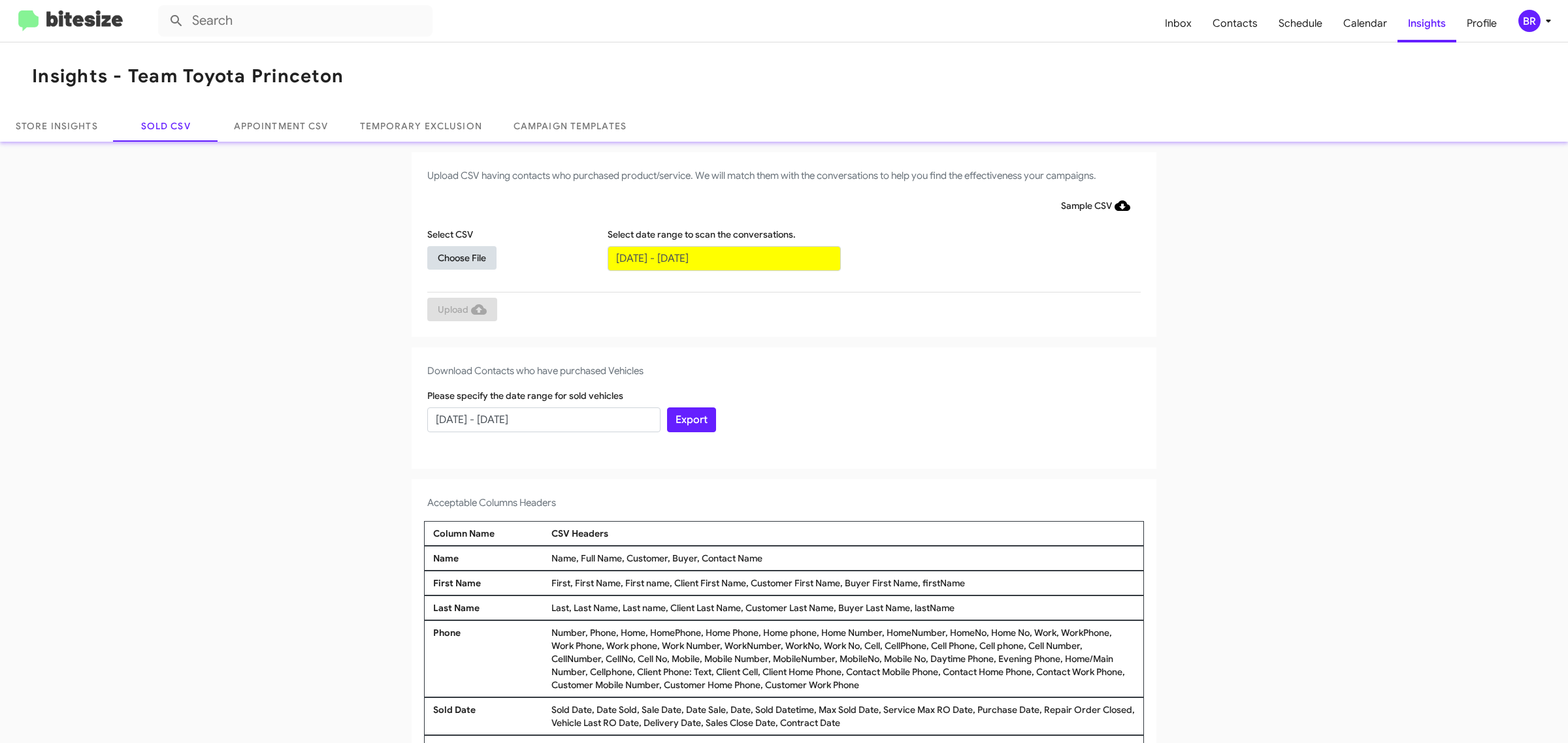
click at [455, 257] on span "Choose File" at bounding box center [462, 257] width 48 height 23
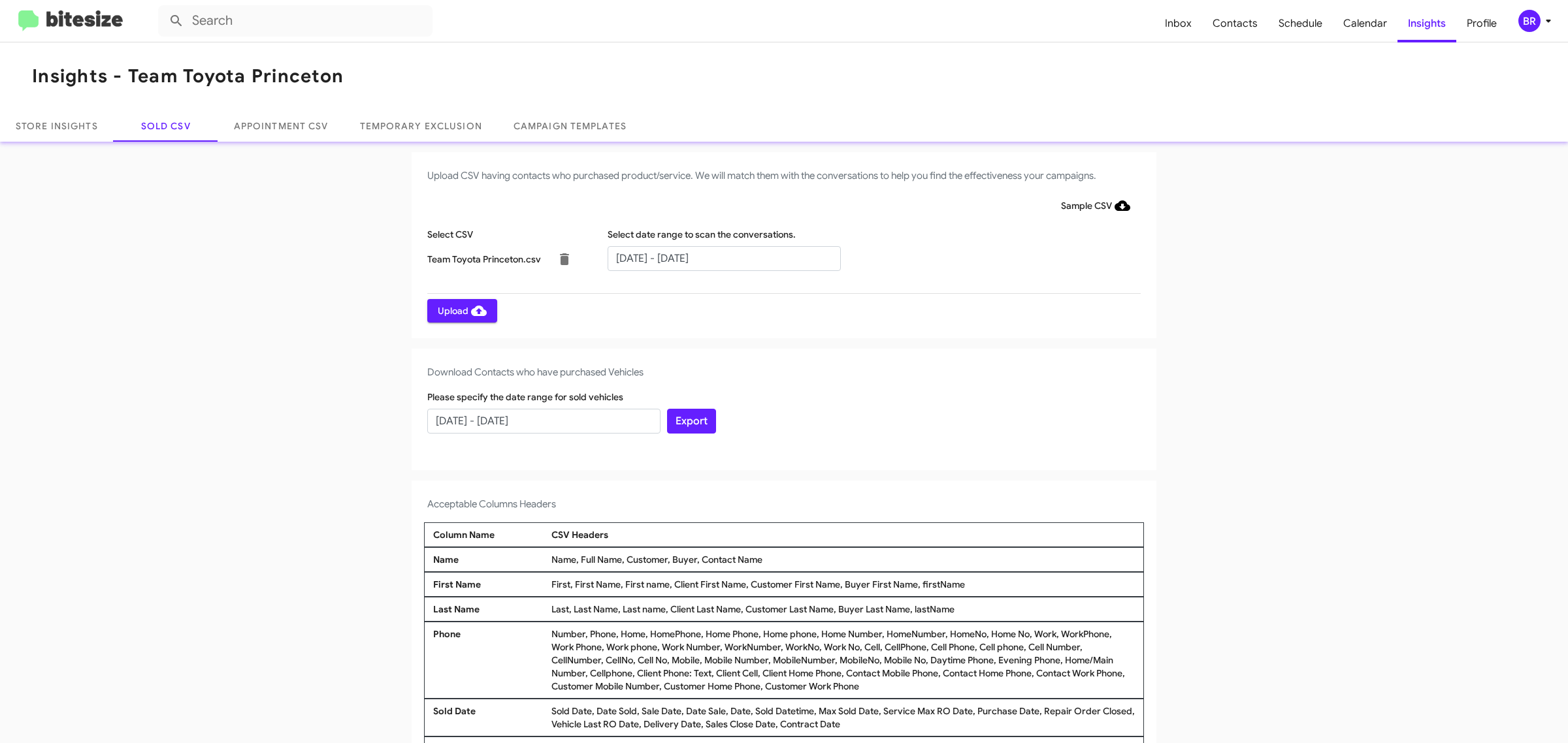
click at [455, 310] on span "Upload" at bounding box center [462, 310] width 49 height 23
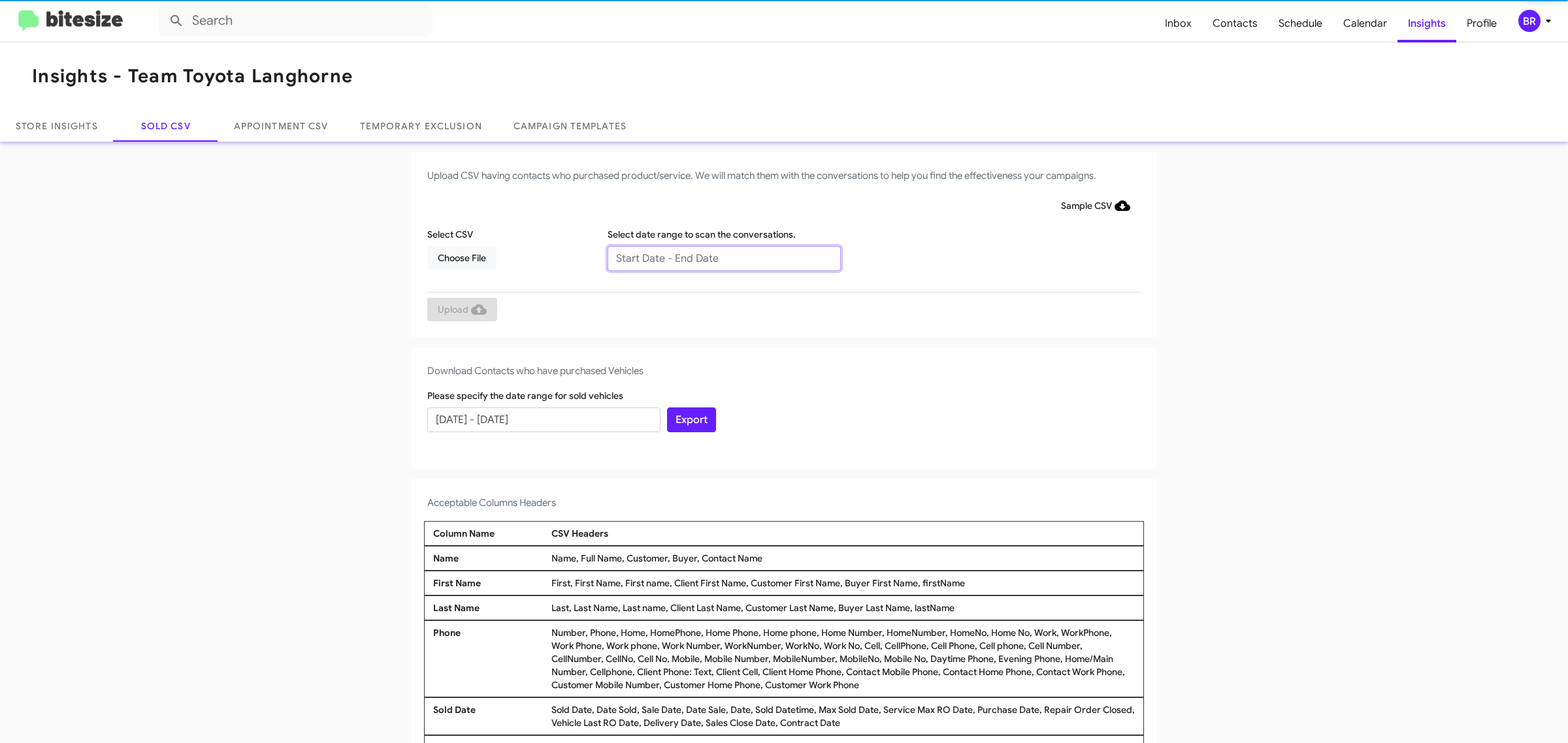
click at [717, 258] on input "text" at bounding box center [724, 258] width 233 height 25
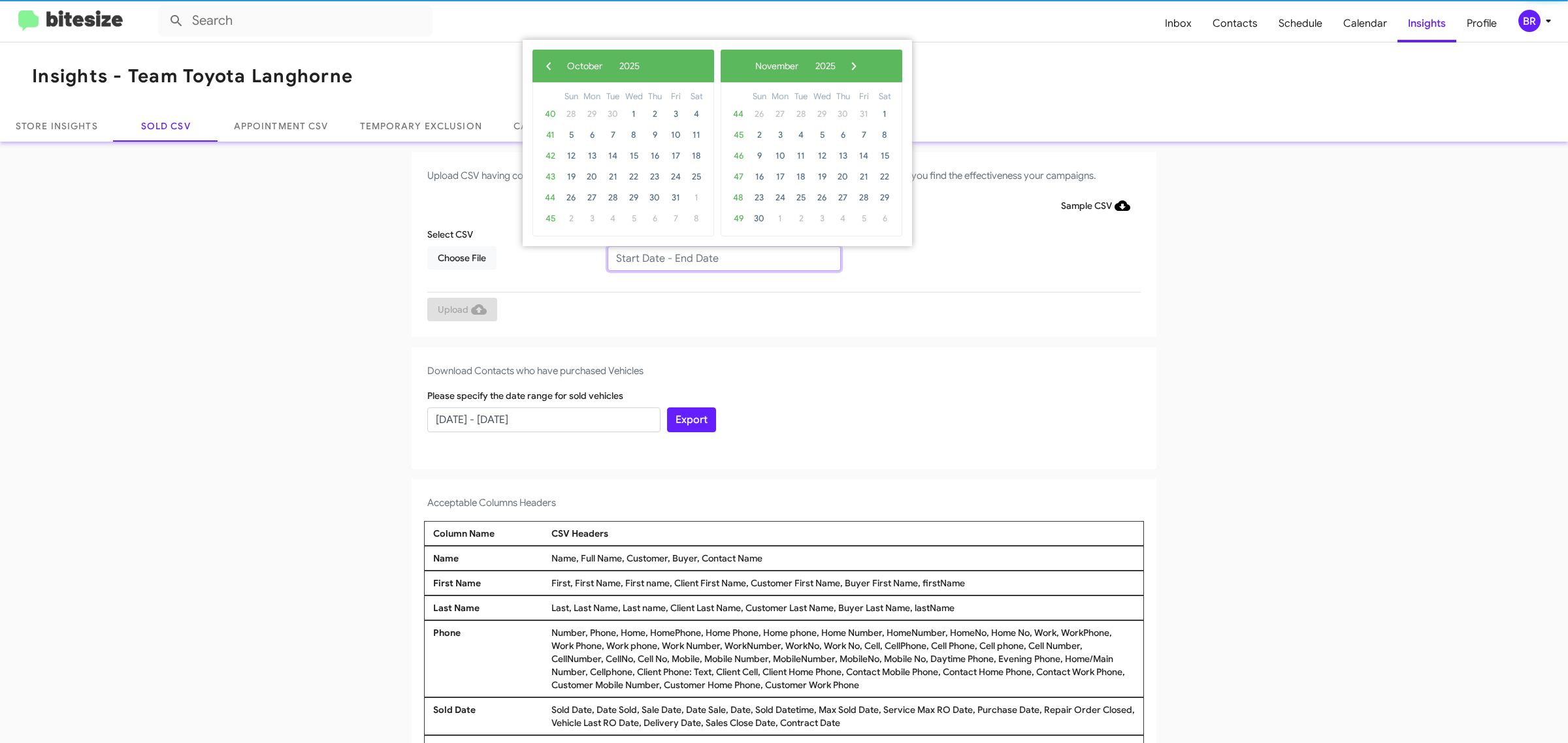
type input "08/06/2025 - 10/06/2025"
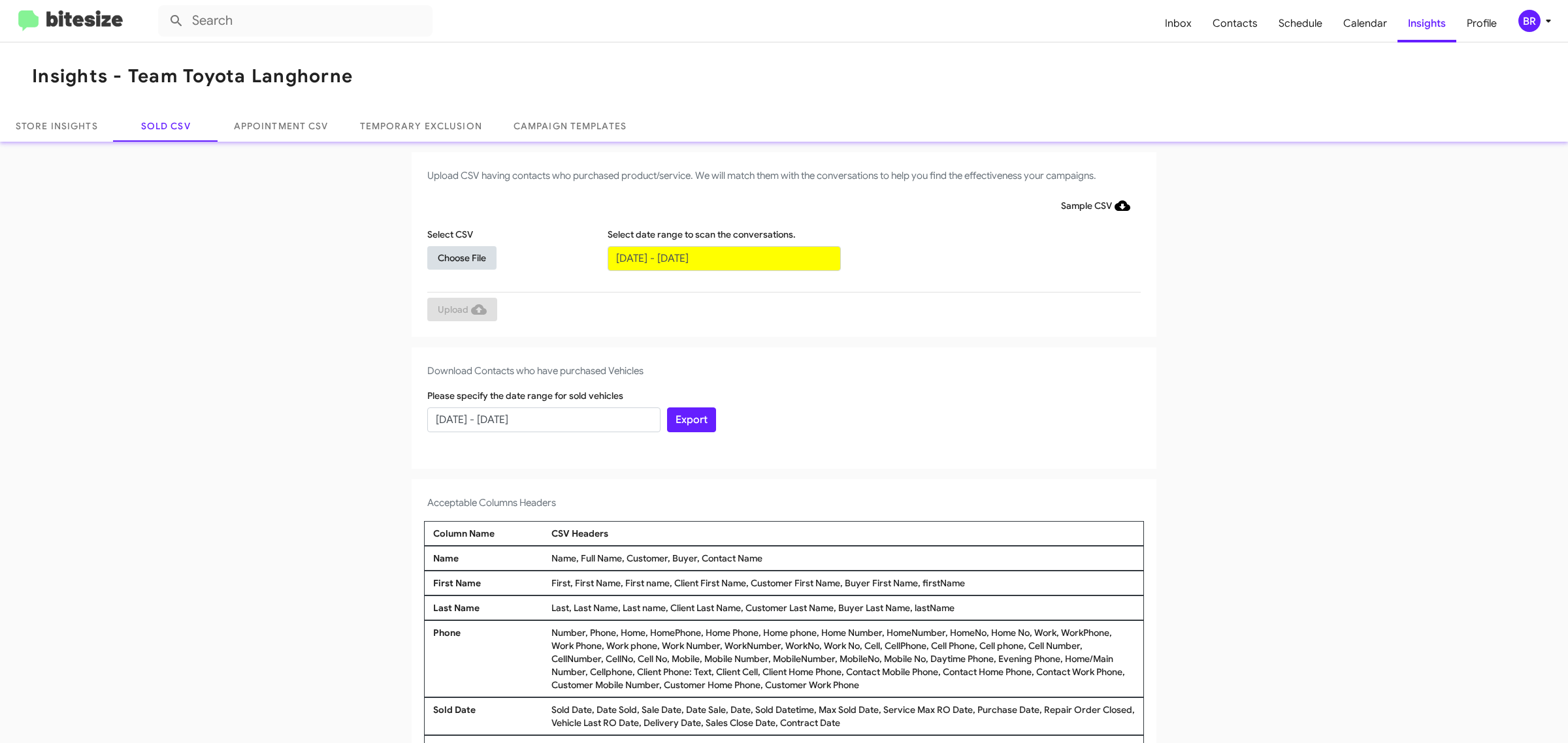
click at [455, 257] on span "Choose File" at bounding box center [462, 257] width 48 height 23
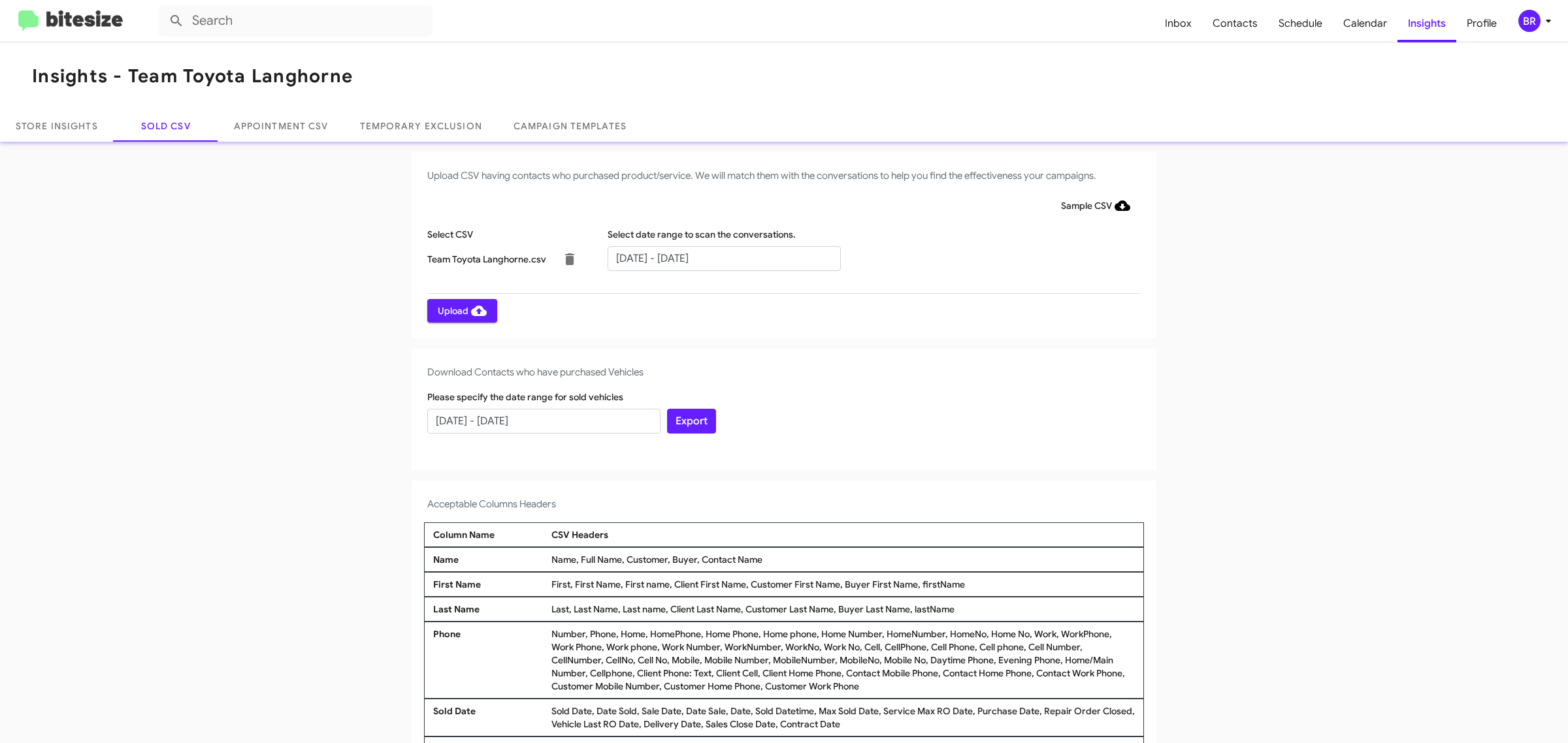
click at [455, 310] on span "Upload" at bounding box center [462, 310] width 49 height 23
click at [717, 258] on input "text" at bounding box center [724, 258] width 233 height 25
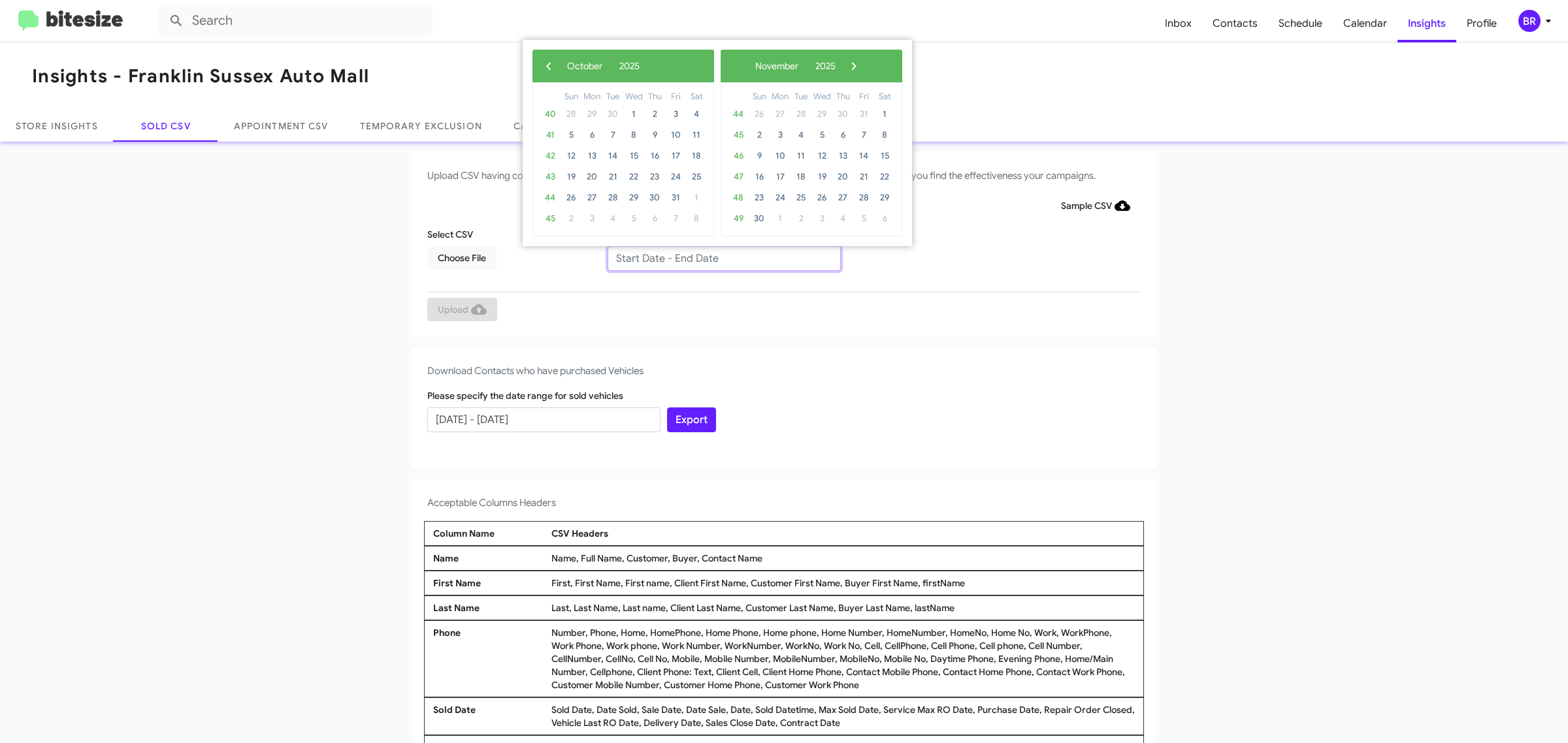
type input "08/06/2025 - 10/06/2025"
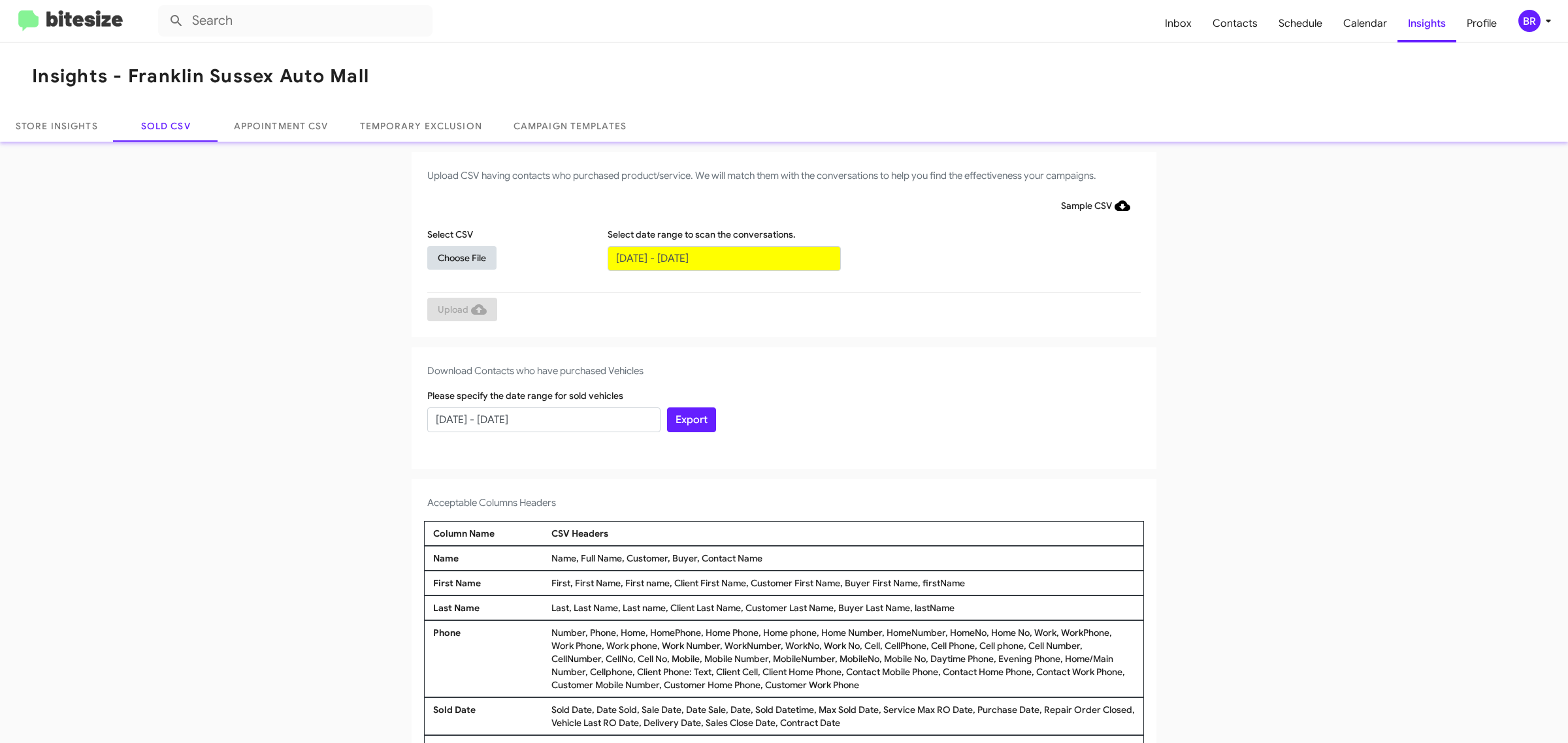
click at [455, 257] on span "Choose File" at bounding box center [462, 257] width 48 height 23
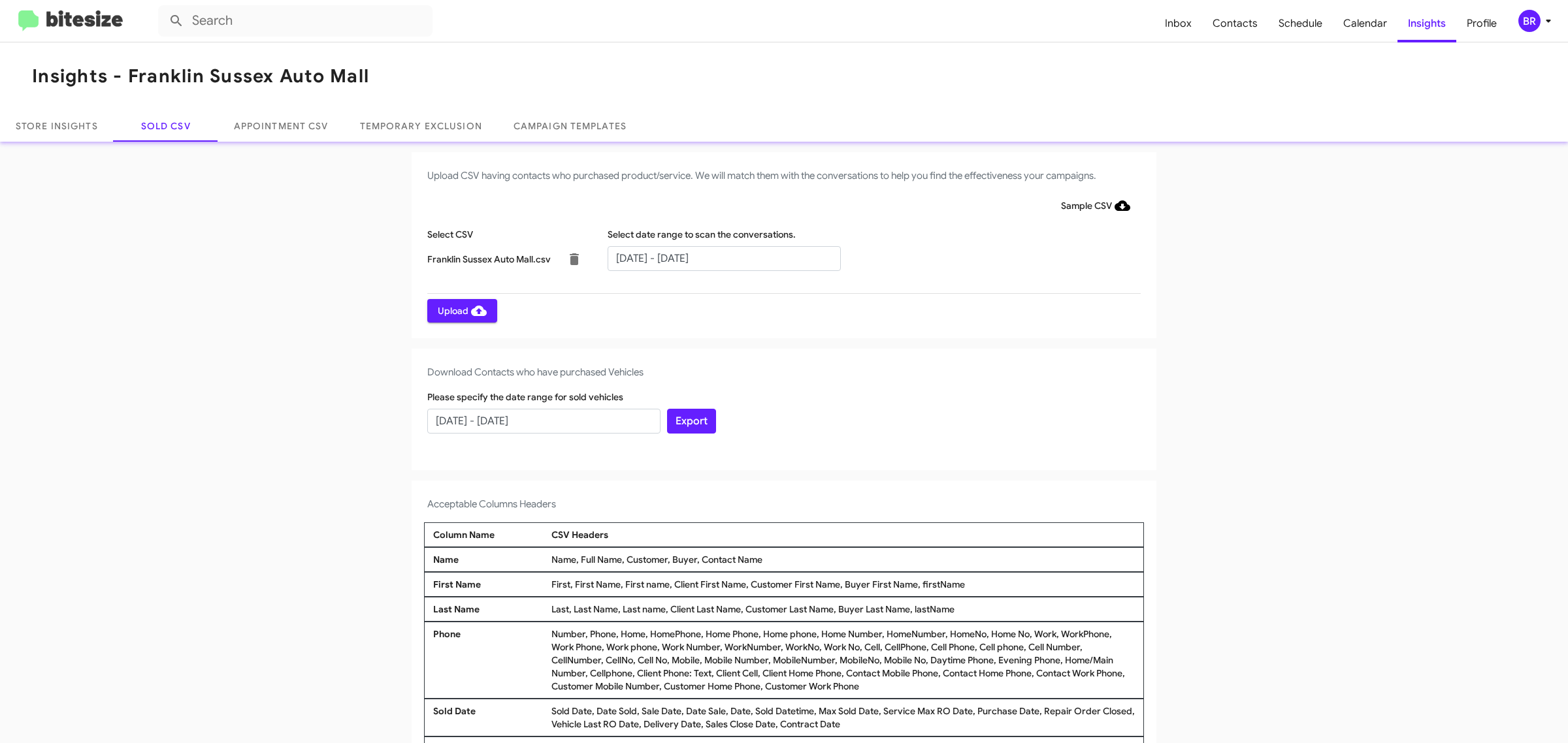
click at [455, 310] on span "Upload" at bounding box center [462, 310] width 49 height 23
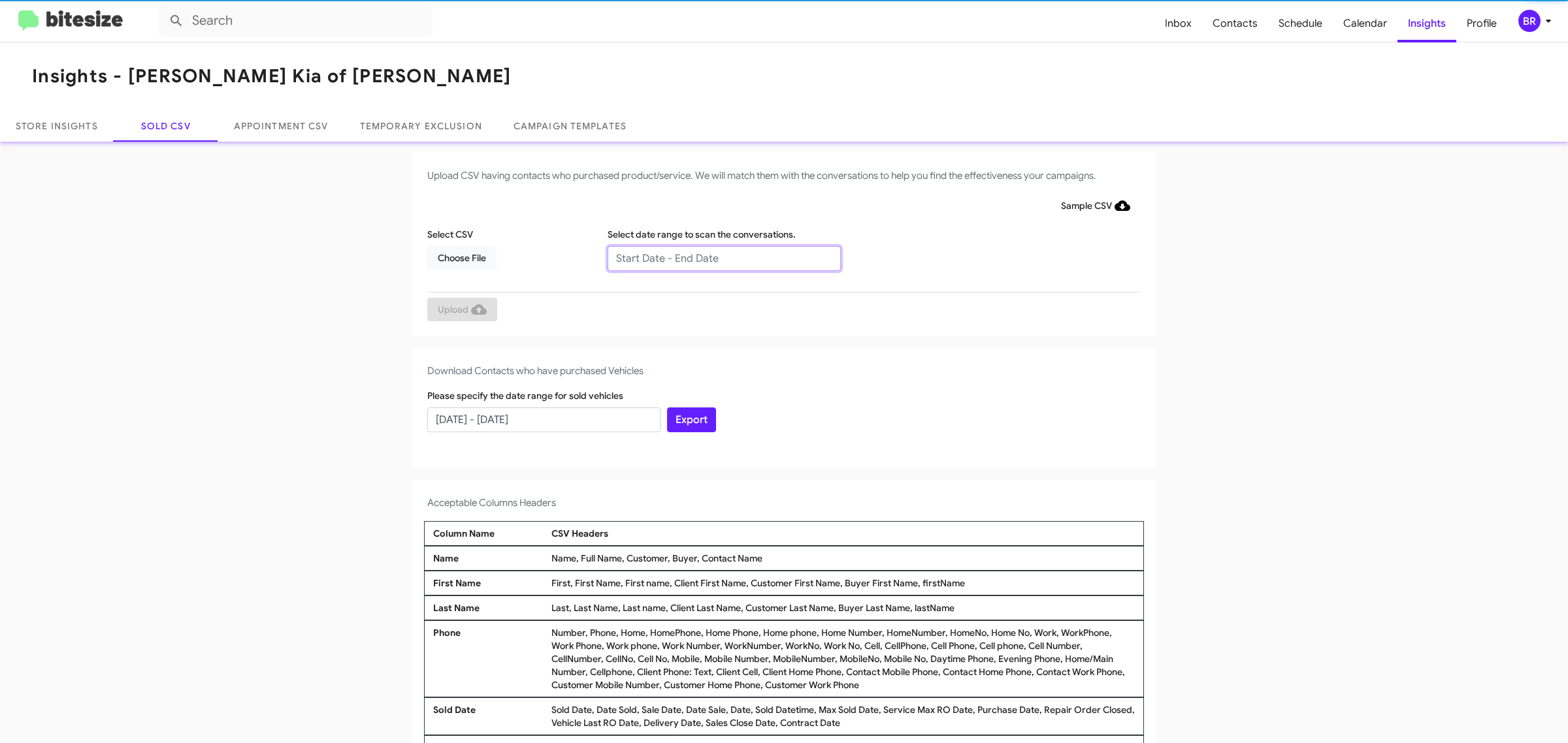
click at [717, 258] on input "text" at bounding box center [724, 258] width 233 height 25
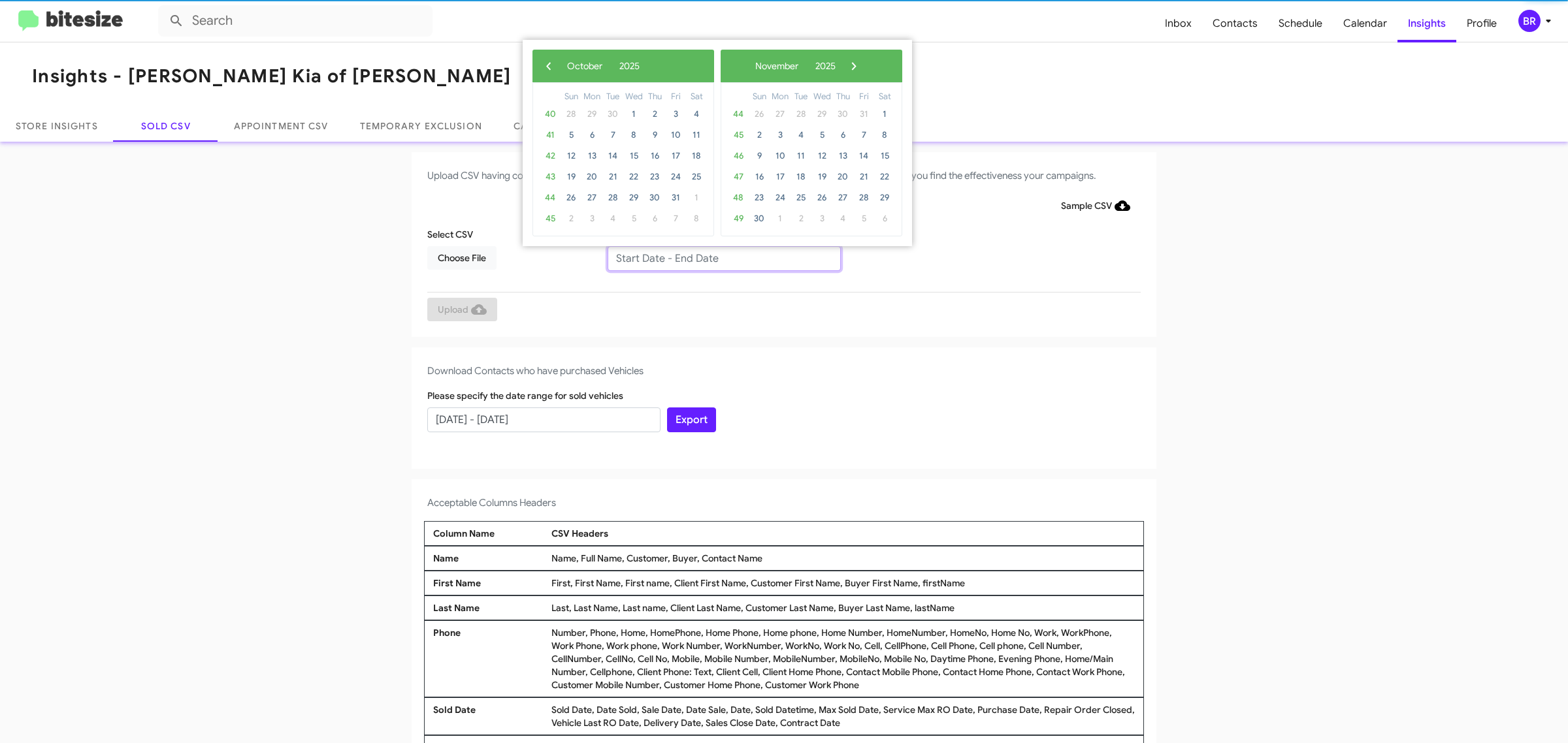
type input "08/06/2025 - 10/06/2025"
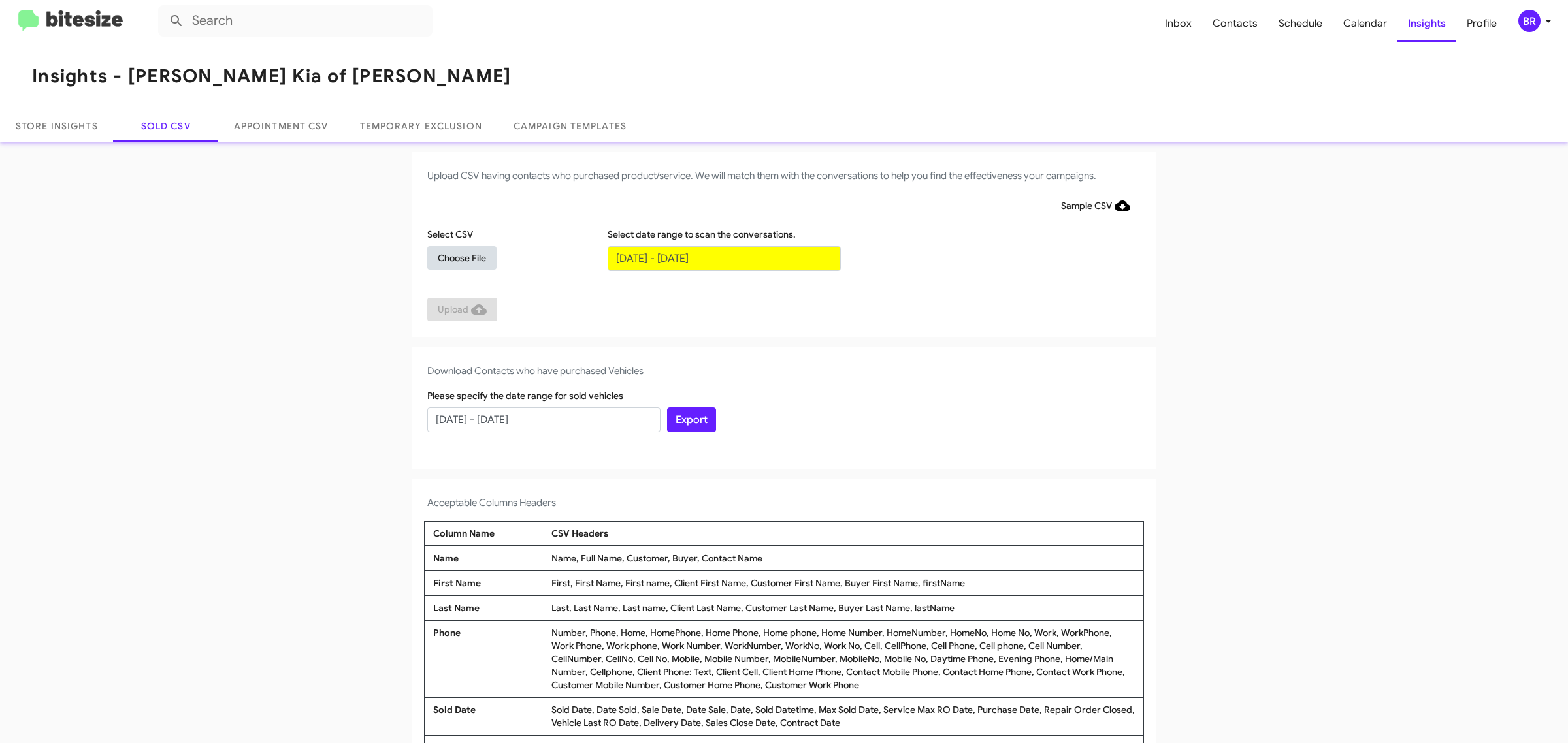
click at [455, 257] on span "Choose File" at bounding box center [462, 257] width 48 height 23
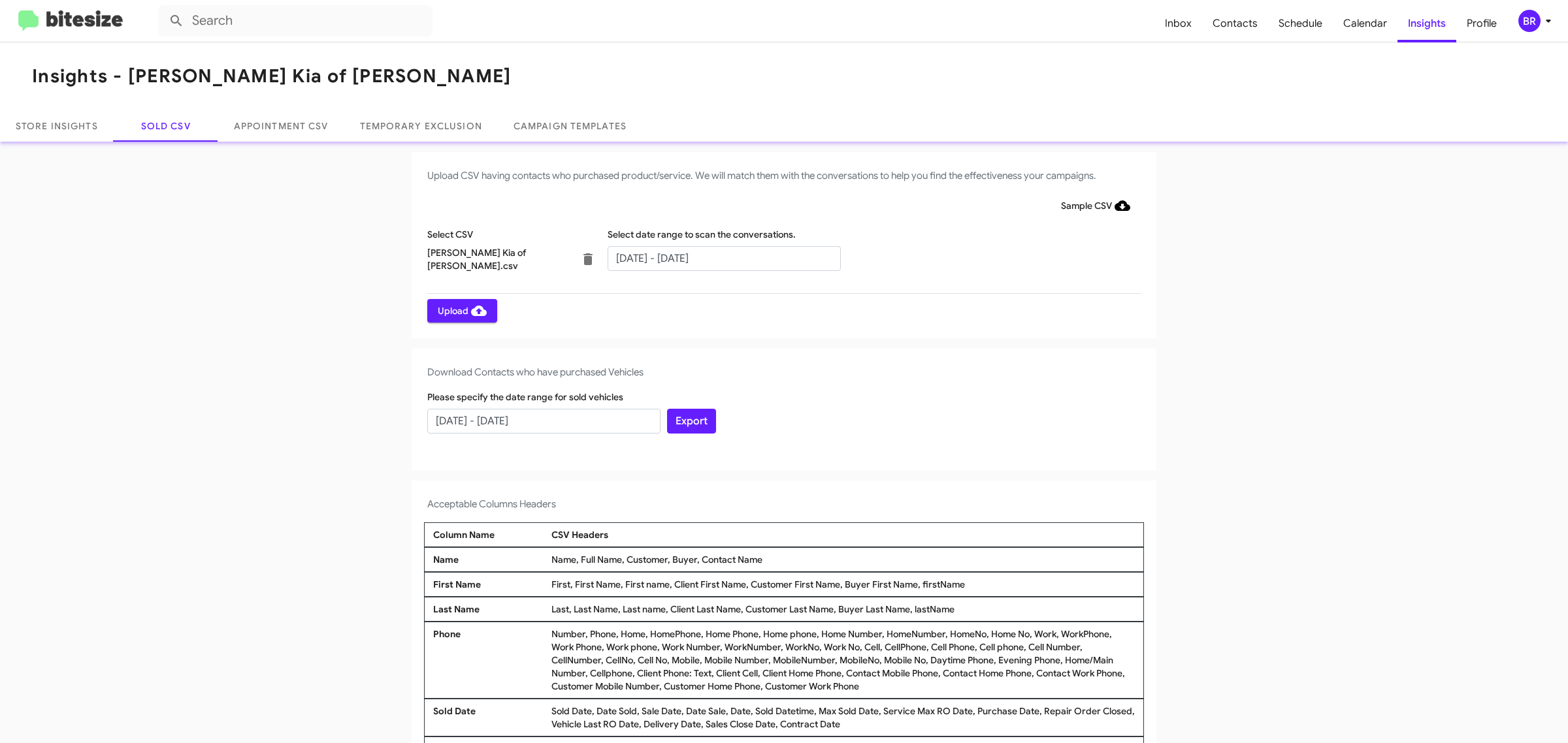
click at [455, 310] on span "Upload" at bounding box center [462, 310] width 49 height 23
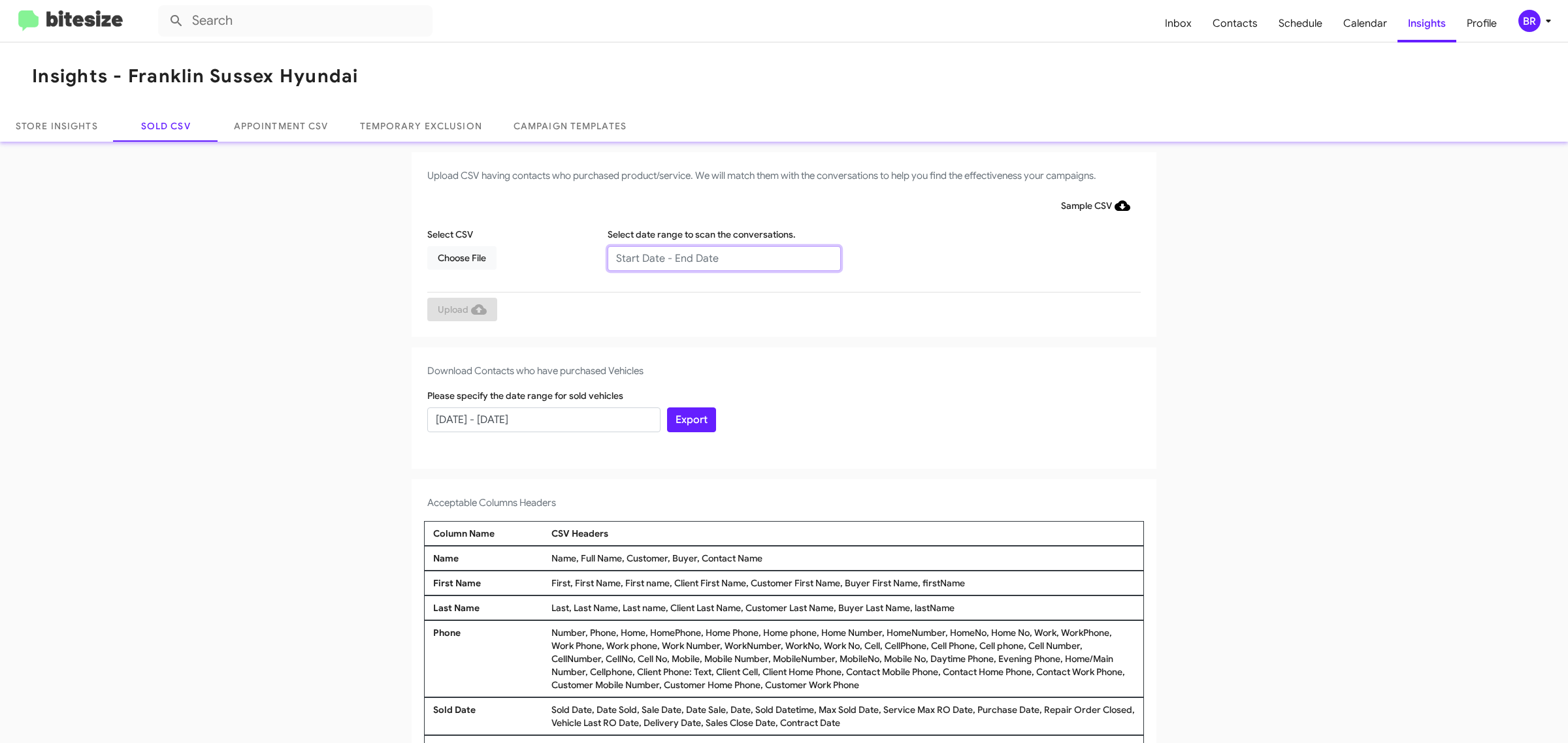
click at [717, 258] on input "text" at bounding box center [724, 258] width 233 height 25
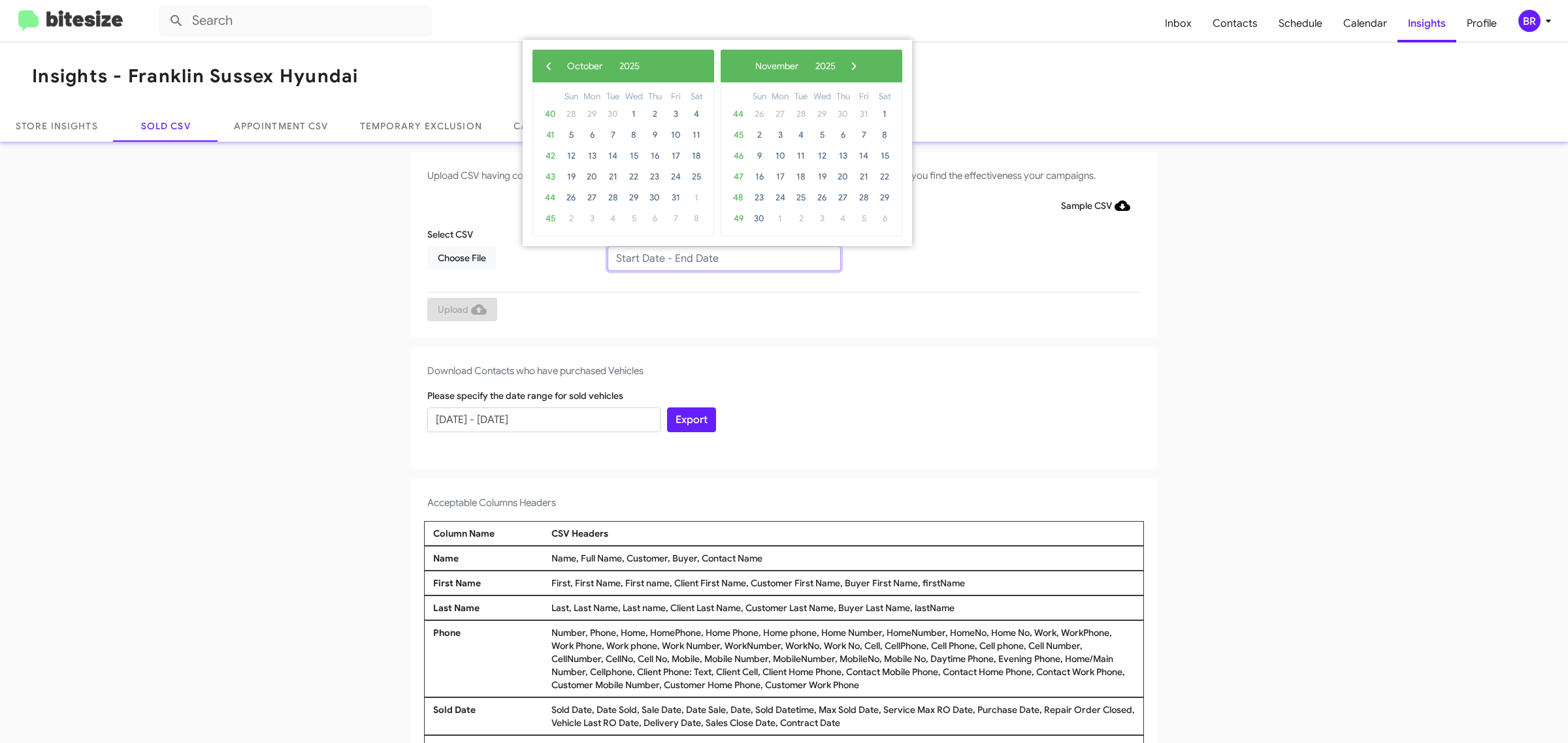
type input "[DATE] - [DATE]"
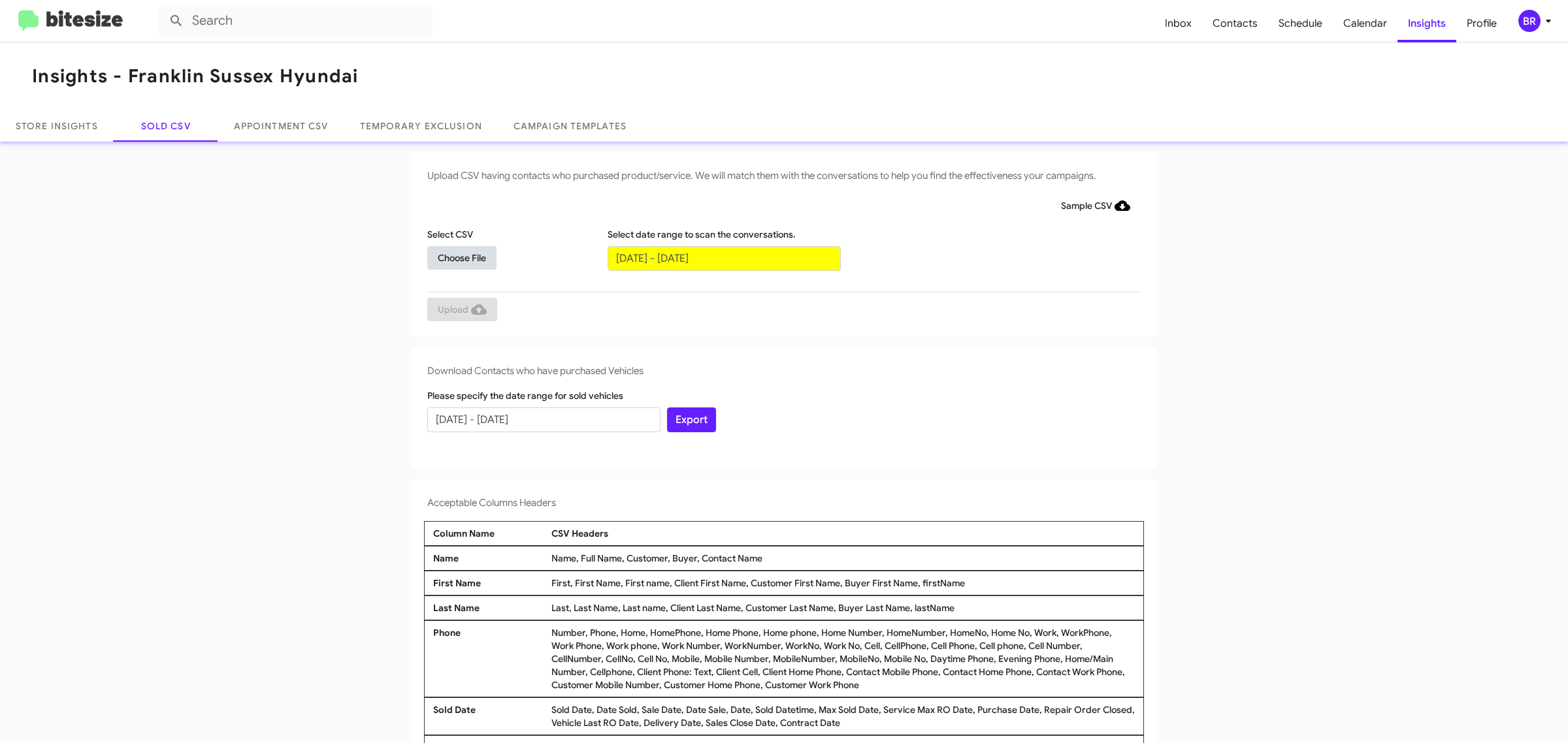
click at [455, 257] on span "Choose File" at bounding box center [462, 257] width 48 height 23
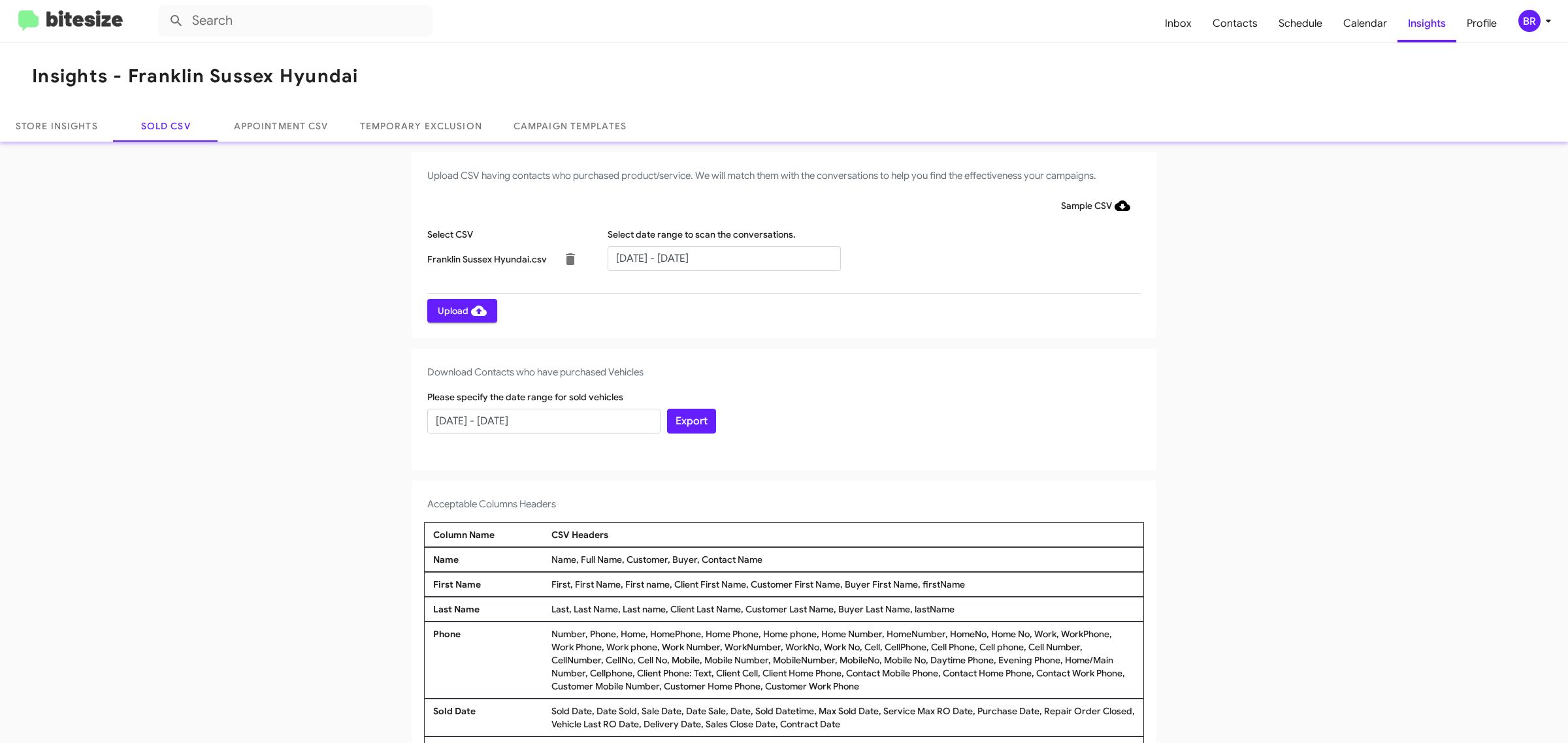
click at [455, 310] on span "Upload" at bounding box center [462, 310] width 49 height 23
click at [717, 258] on input "text" at bounding box center [724, 258] width 233 height 25
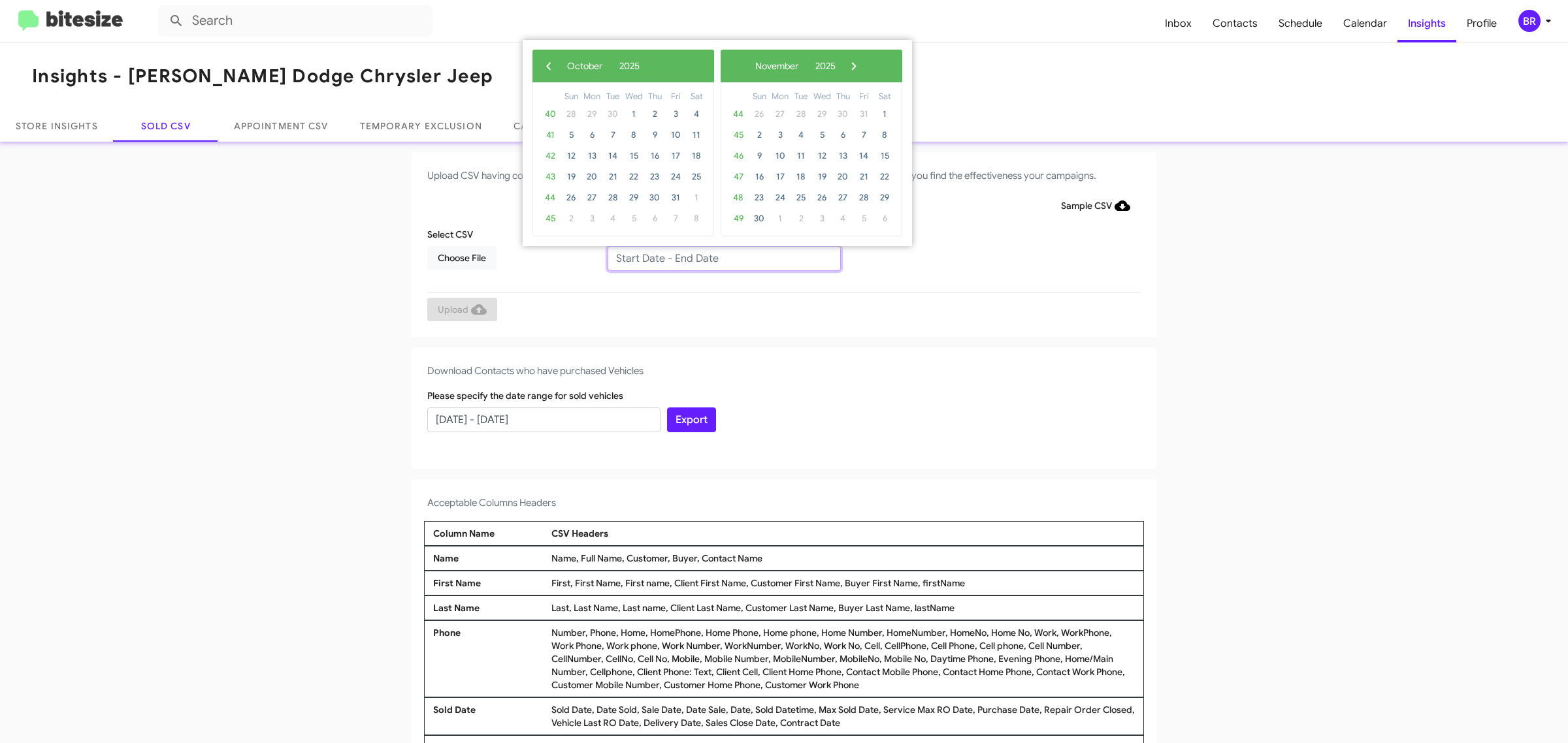
type input "[DATE] - [DATE]"
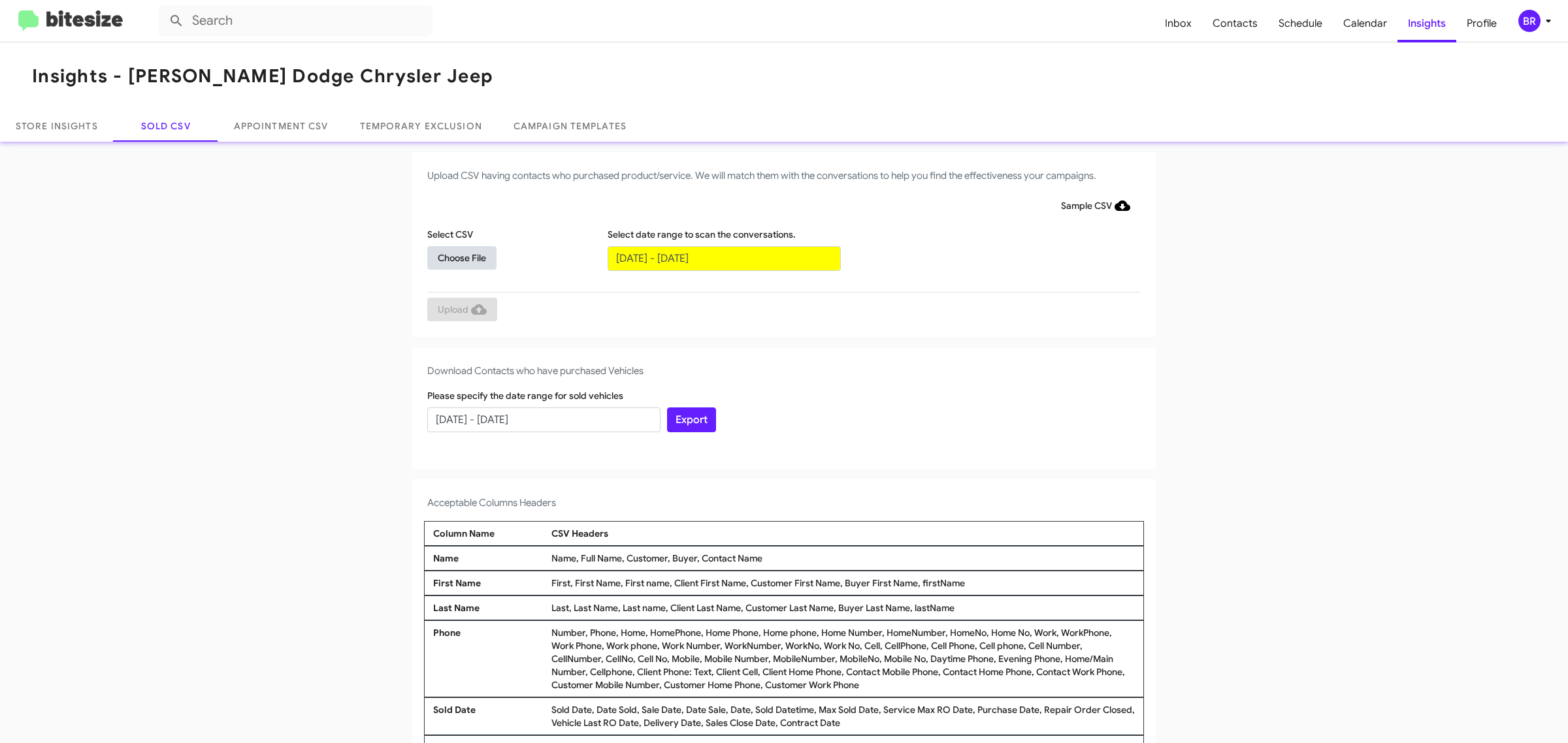
click at [455, 257] on span "Choose File" at bounding box center [462, 257] width 48 height 23
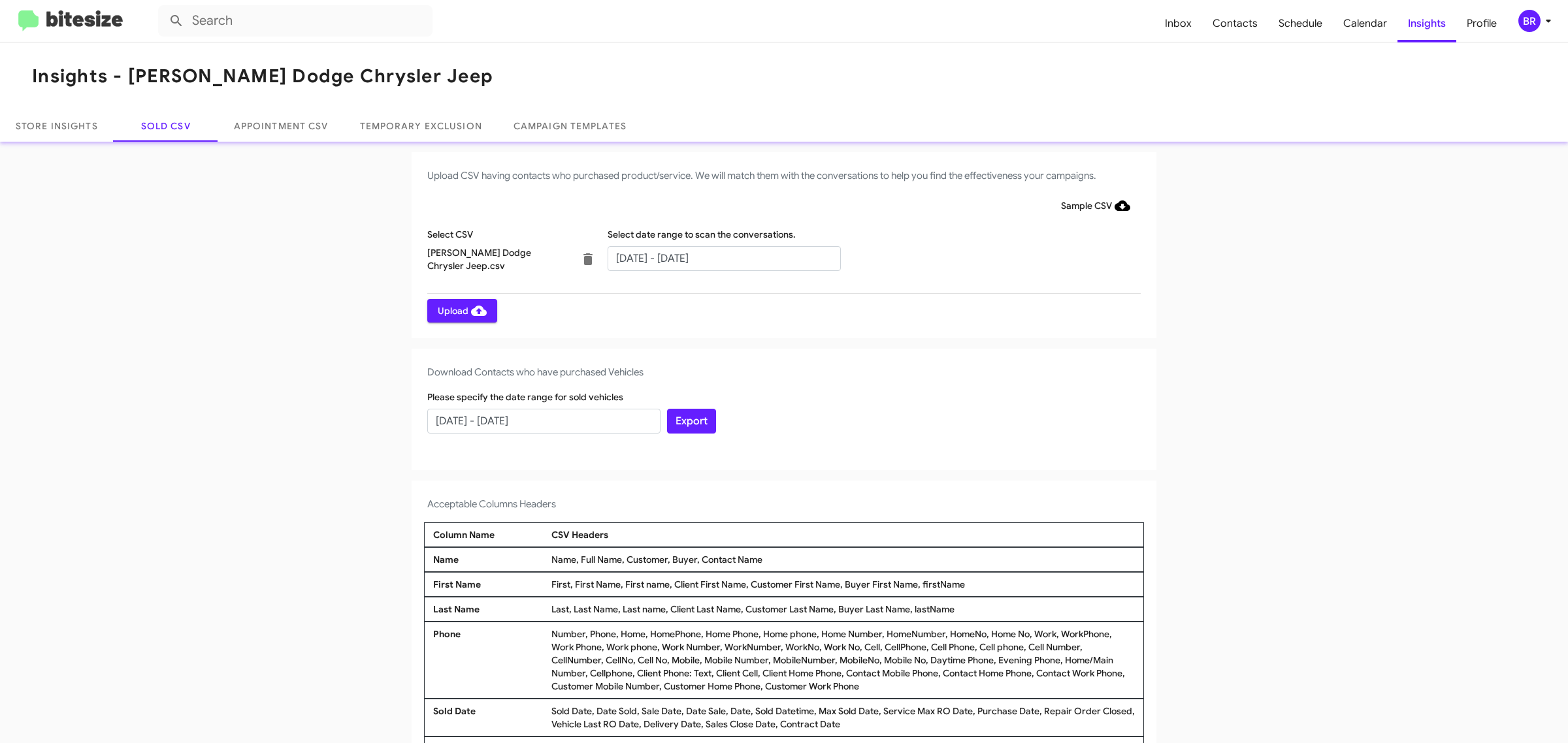
click at [455, 310] on span "Upload" at bounding box center [462, 310] width 49 height 23
click at [717, 258] on input "text" at bounding box center [724, 258] width 233 height 25
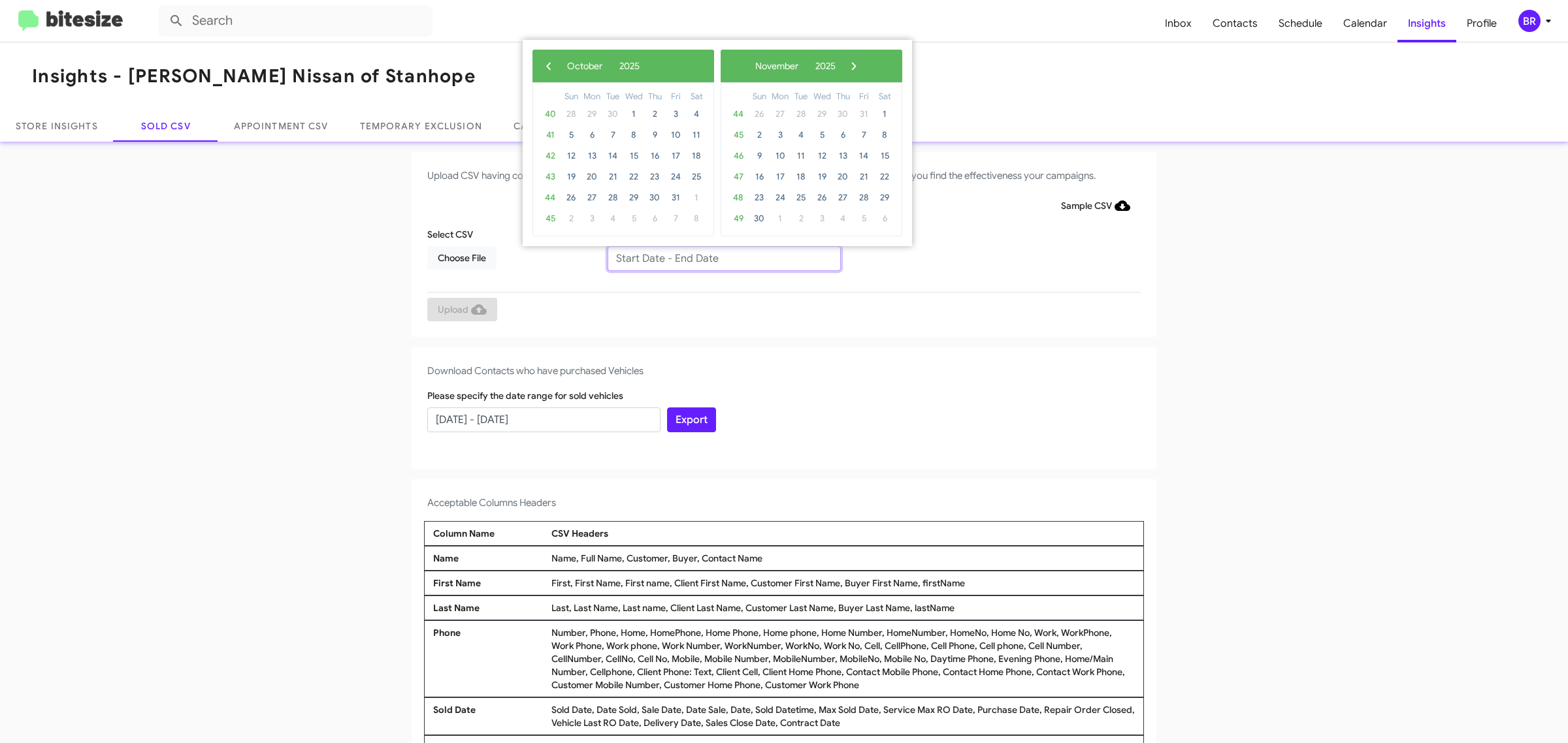
type input "08/06/2025 - 10/06/2025"
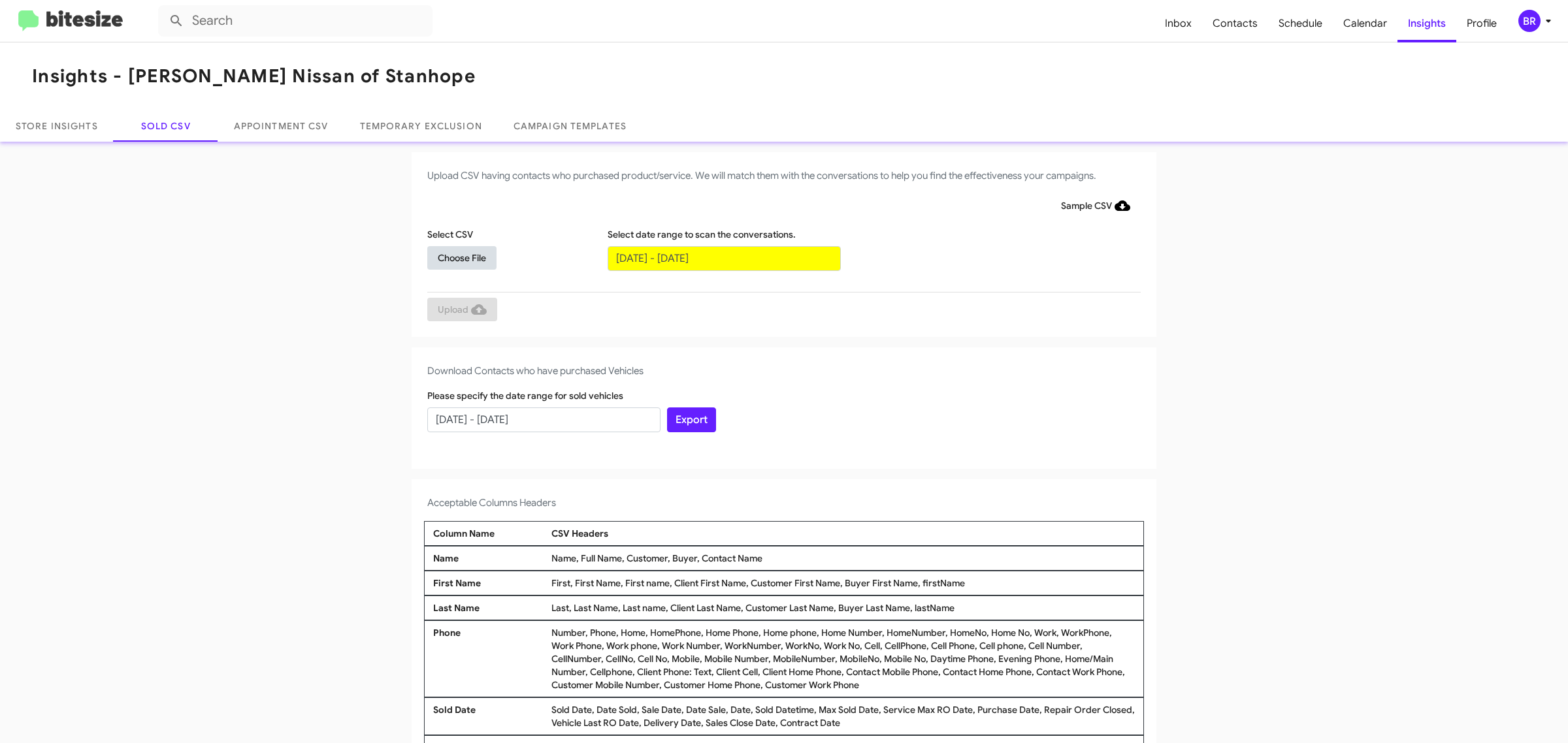
click at [455, 257] on span "Choose File" at bounding box center [462, 257] width 48 height 23
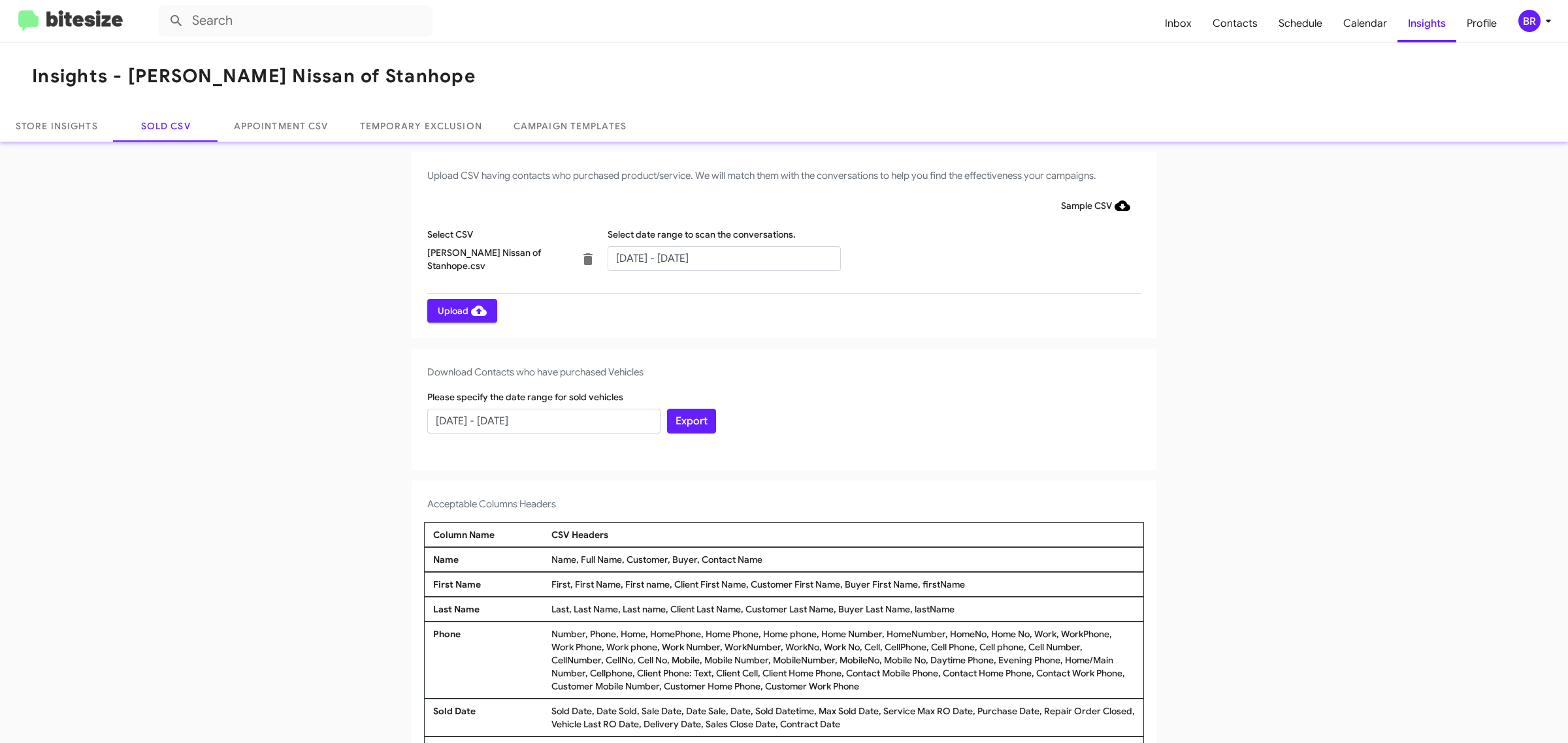
click at [455, 310] on span "Upload" at bounding box center [462, 310] width 49 height 23
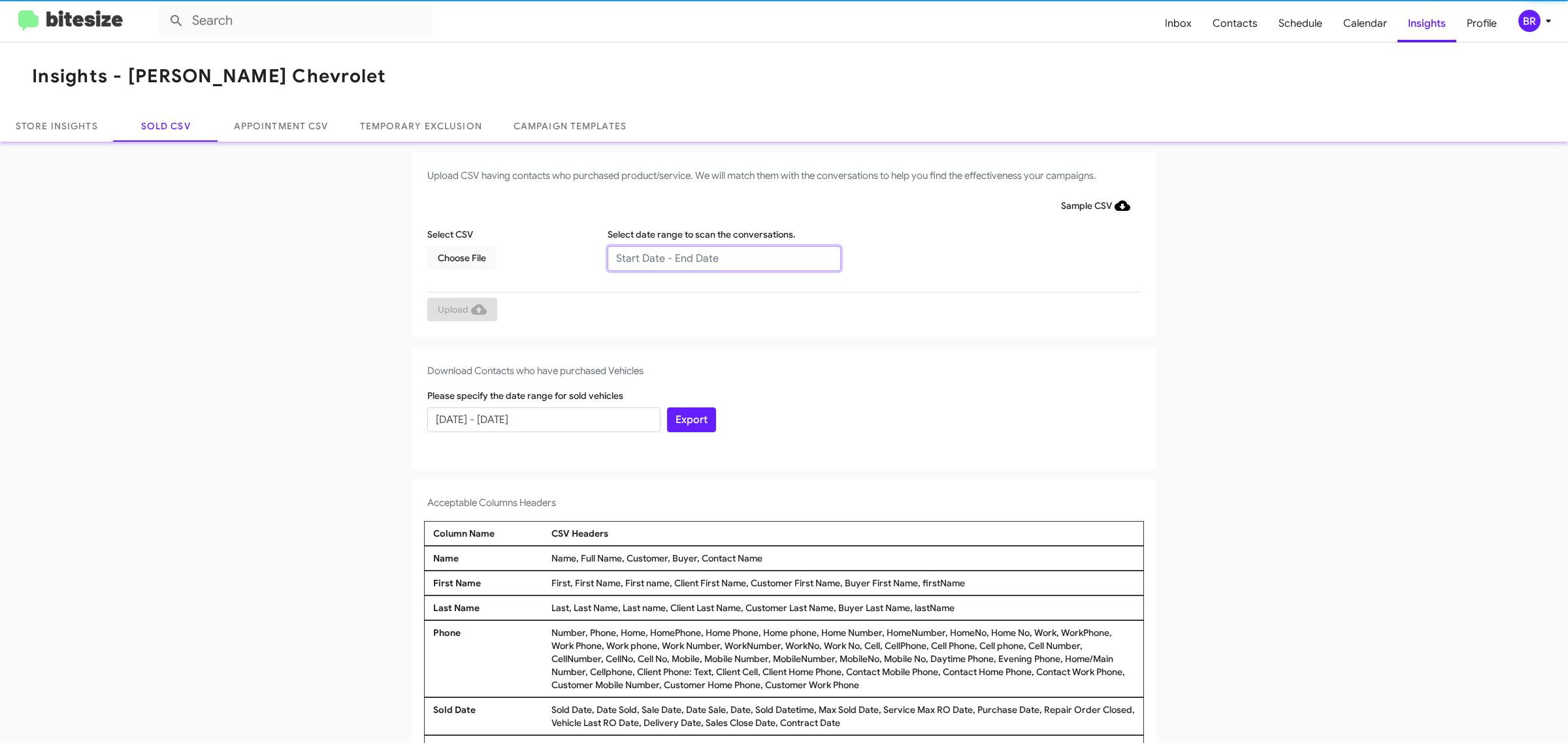
click at [717, 258] on input "text" at bounding box center [724, 258] width 233 height 25
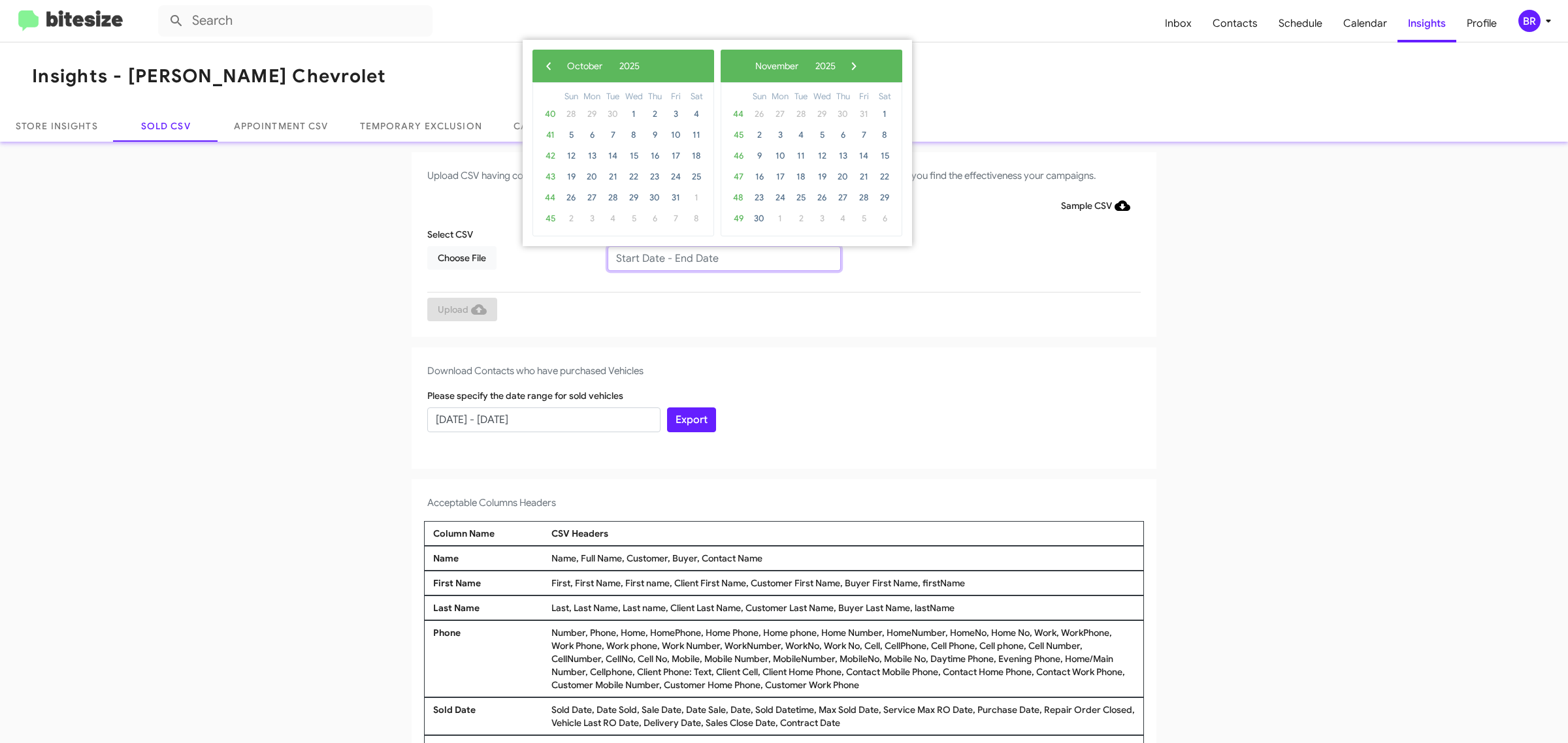
type input "[DATE] - [DATE]"
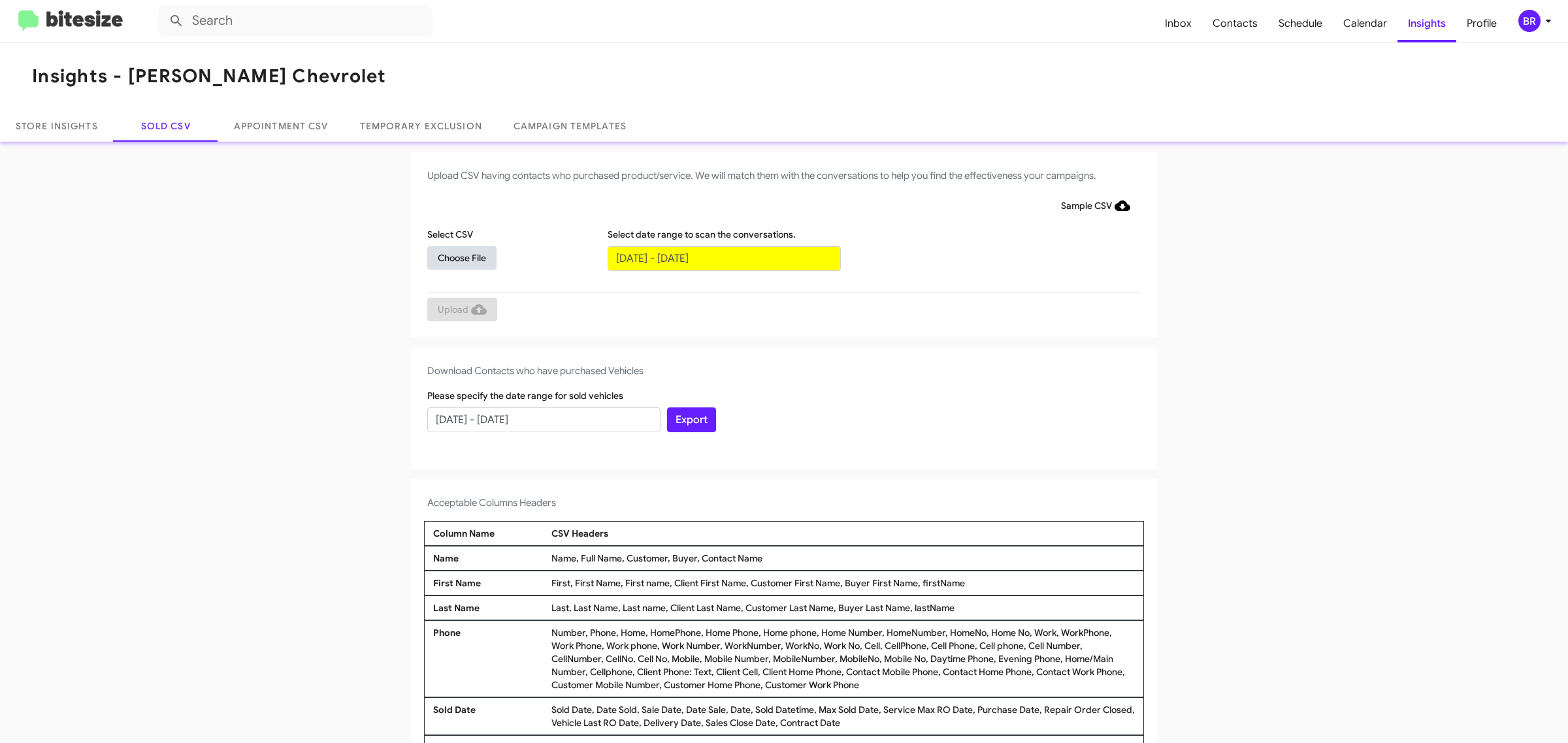
click at [455, 257] on span "Choose File" at bounding box center [462, 257] width 48 height 23
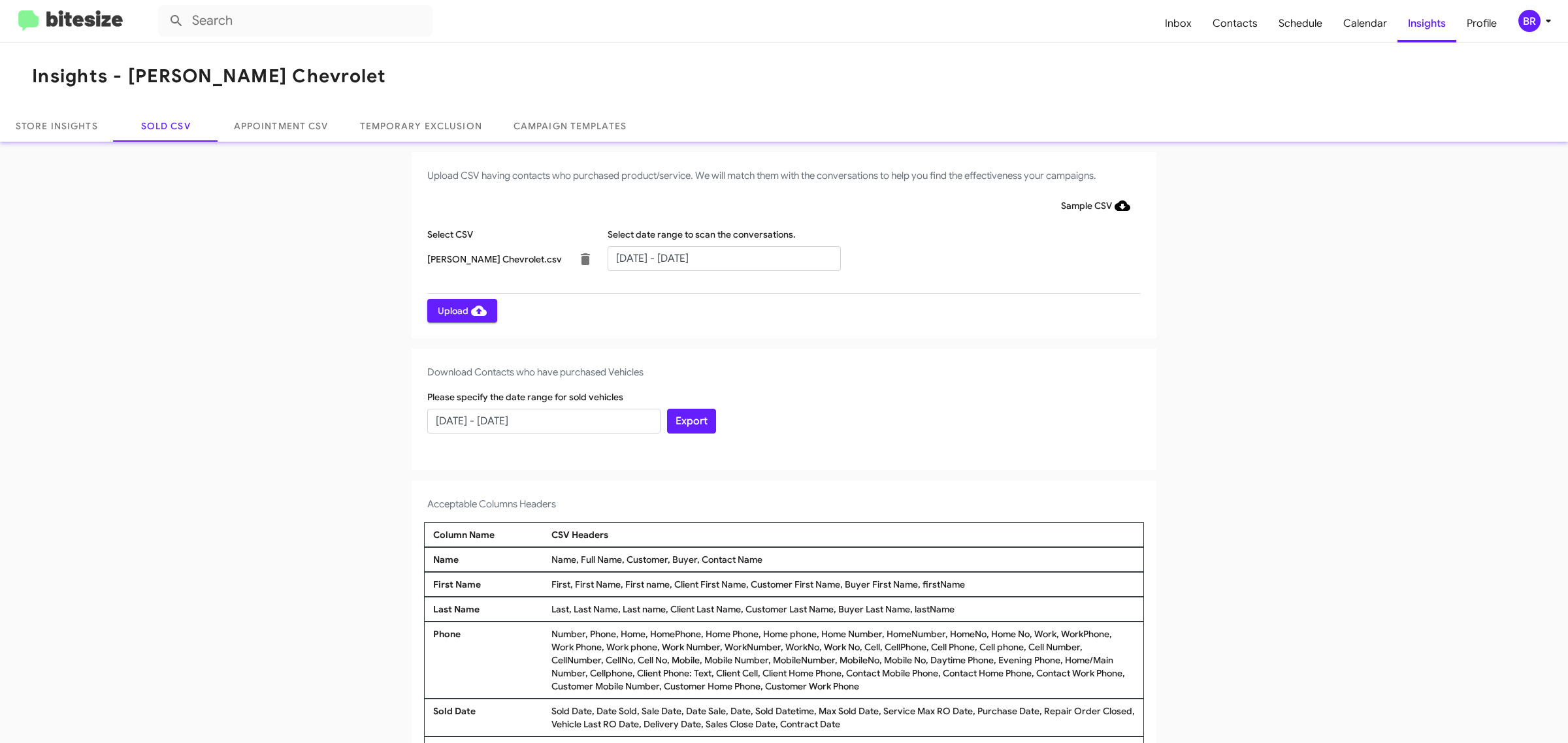
click at [455, 310] on span "Upload" at bounding box center [462, 310] width 49 height 23
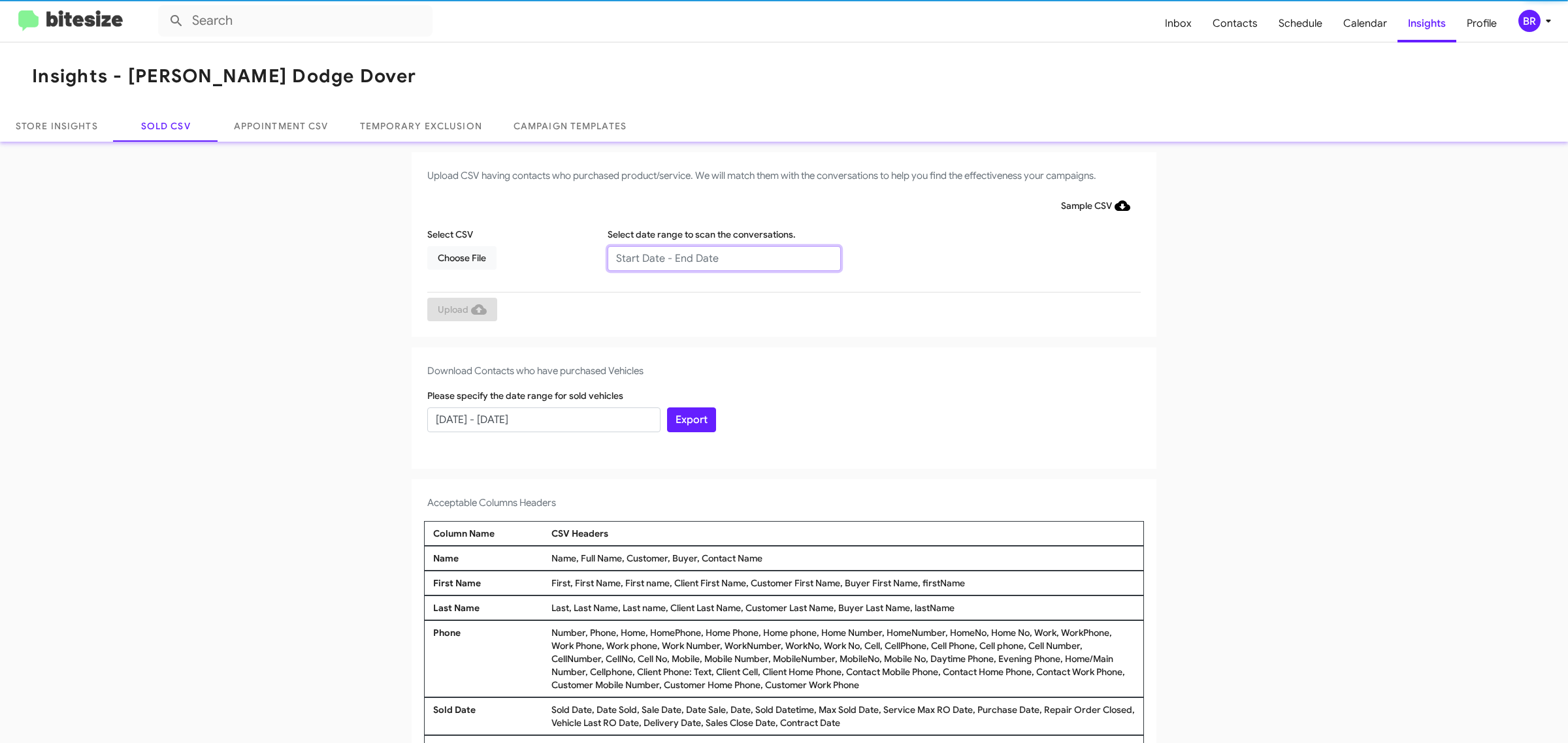
click at [717, 258] on input "text" at bounding box center [724, 258] width 233 height 25
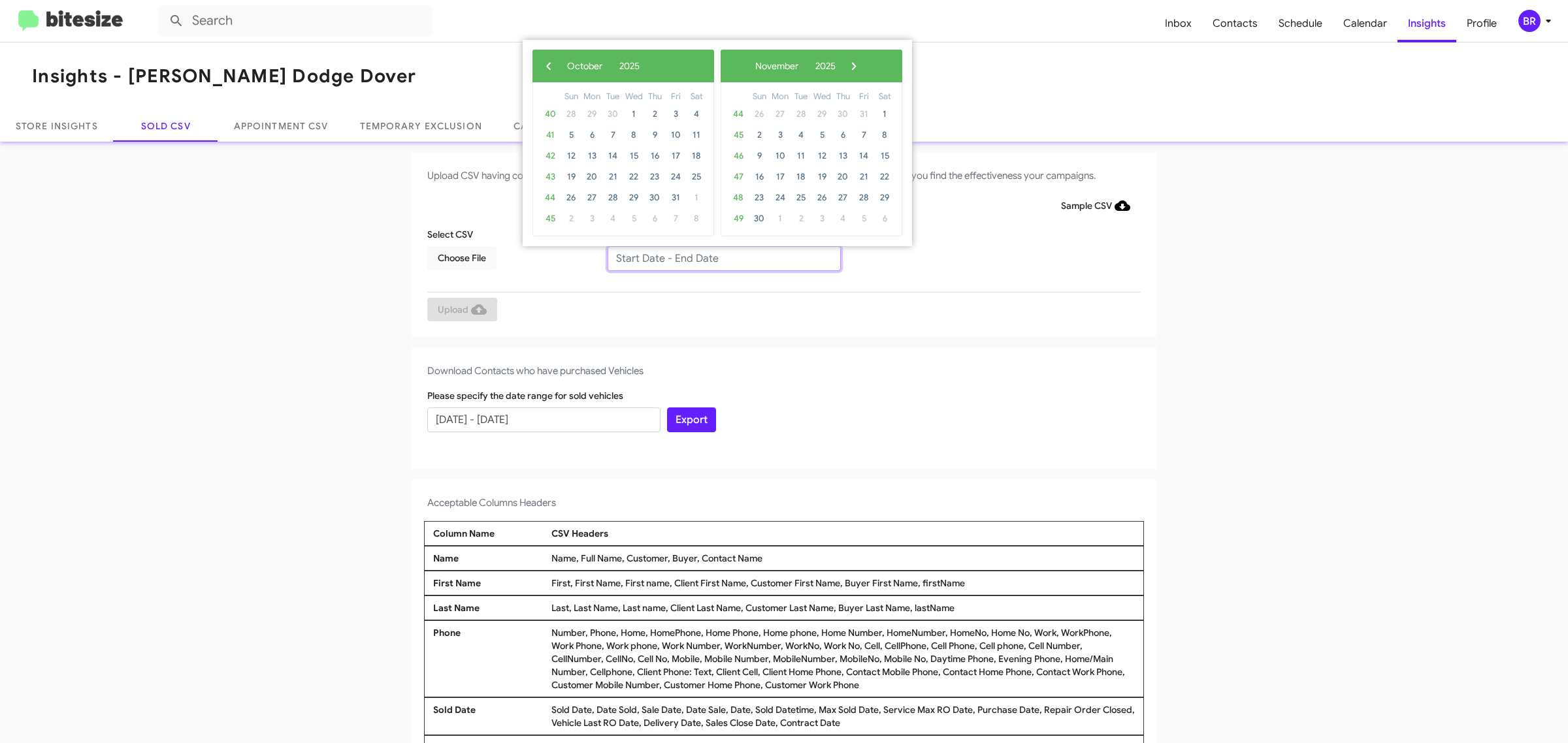
type input "[DATE] - [DATE]"
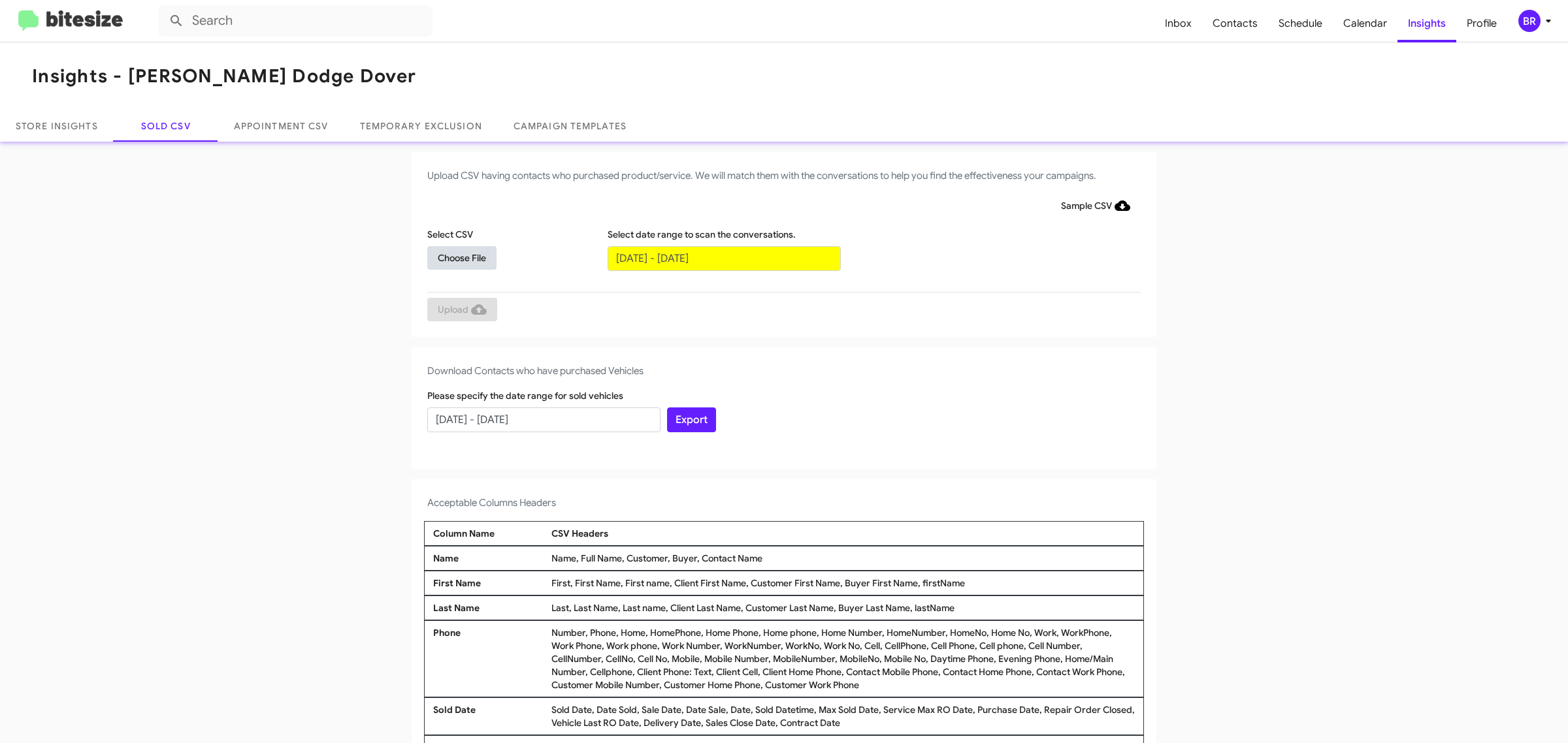
click at [455, 257] on span "Choose File" at bounding box center [462, 257] width 48 height 23
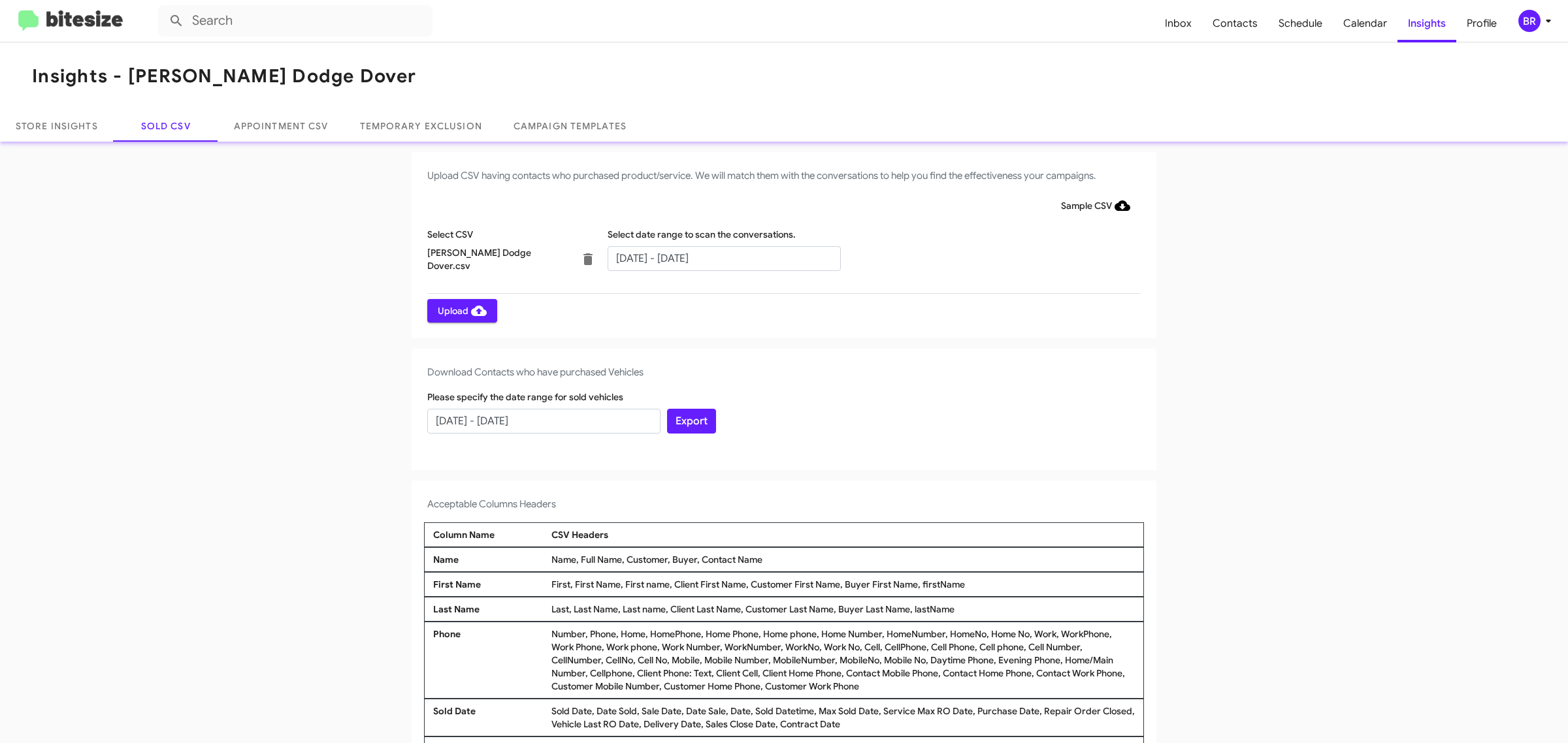
click at [455, 310] on span "Upload" at bounding box center [462, 310] width 49 height 23
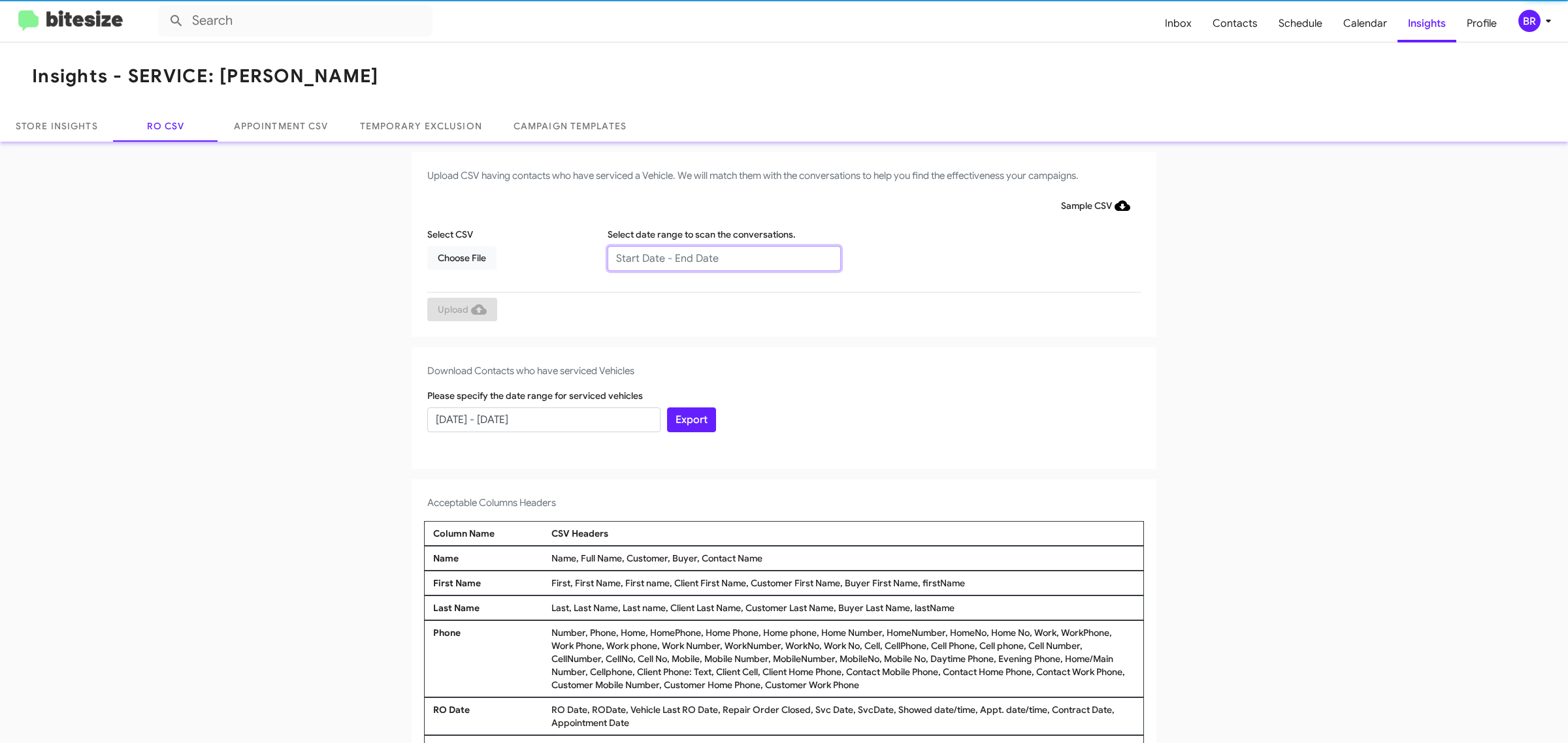
click at [717, 258] on input "text" at bounding box center [724, 258] width 233 height 25
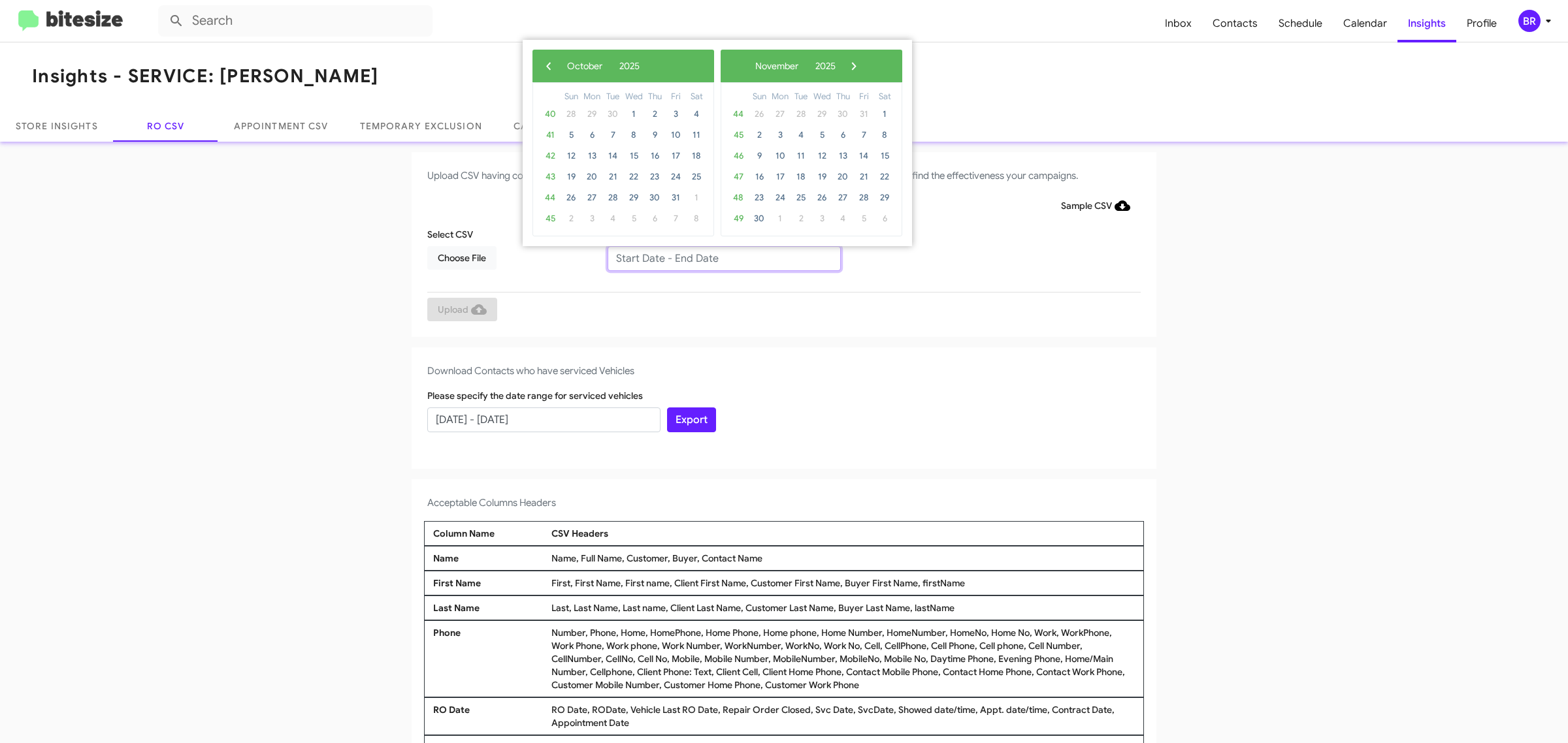
click at [717, 258] on input "text" at bounding box center [724, 258] width 233 height 25
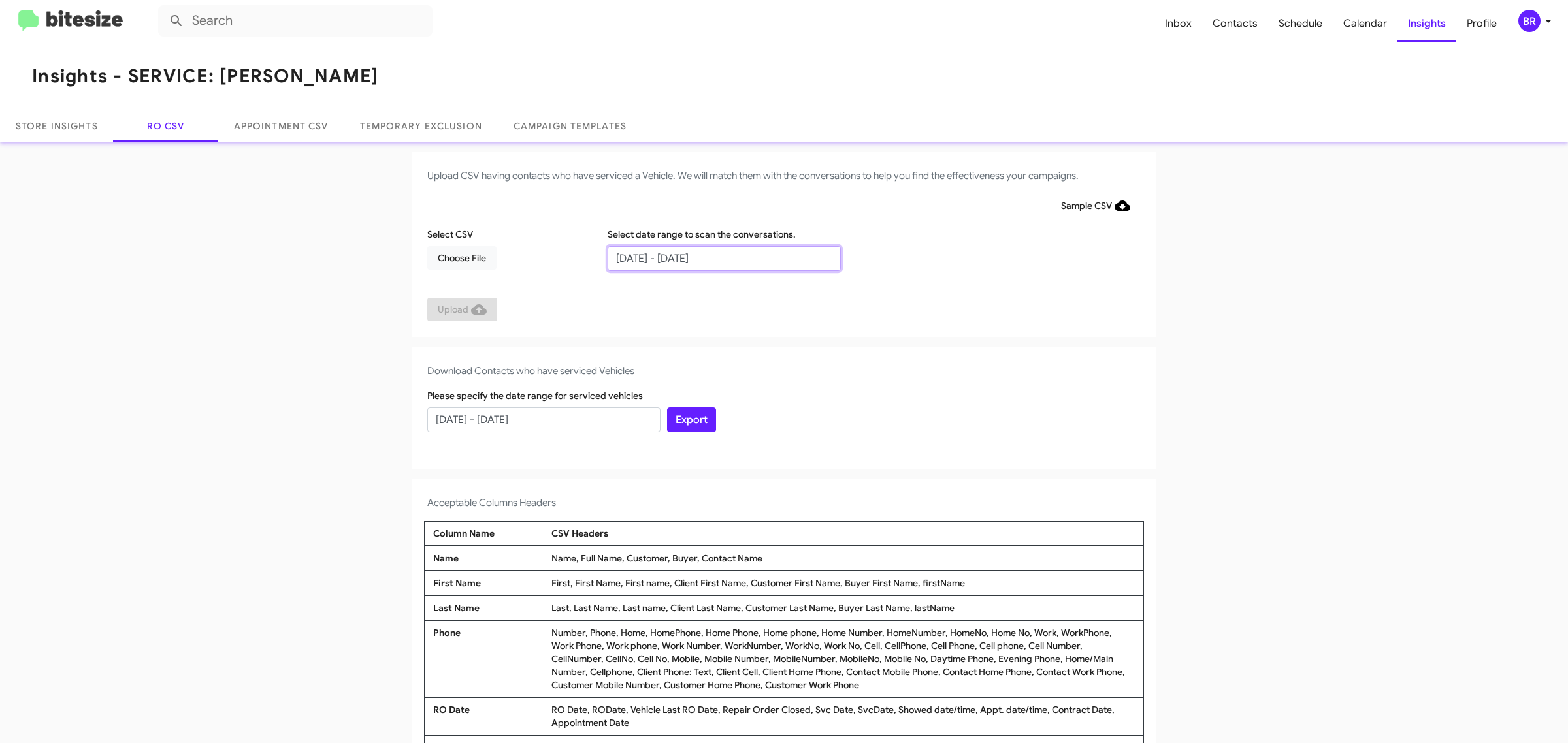
type input "08/06/2025 - 10/06/2025"
click at [455, 257] on span "Choose File" at bounding box center [462, 257] width 48 height 23
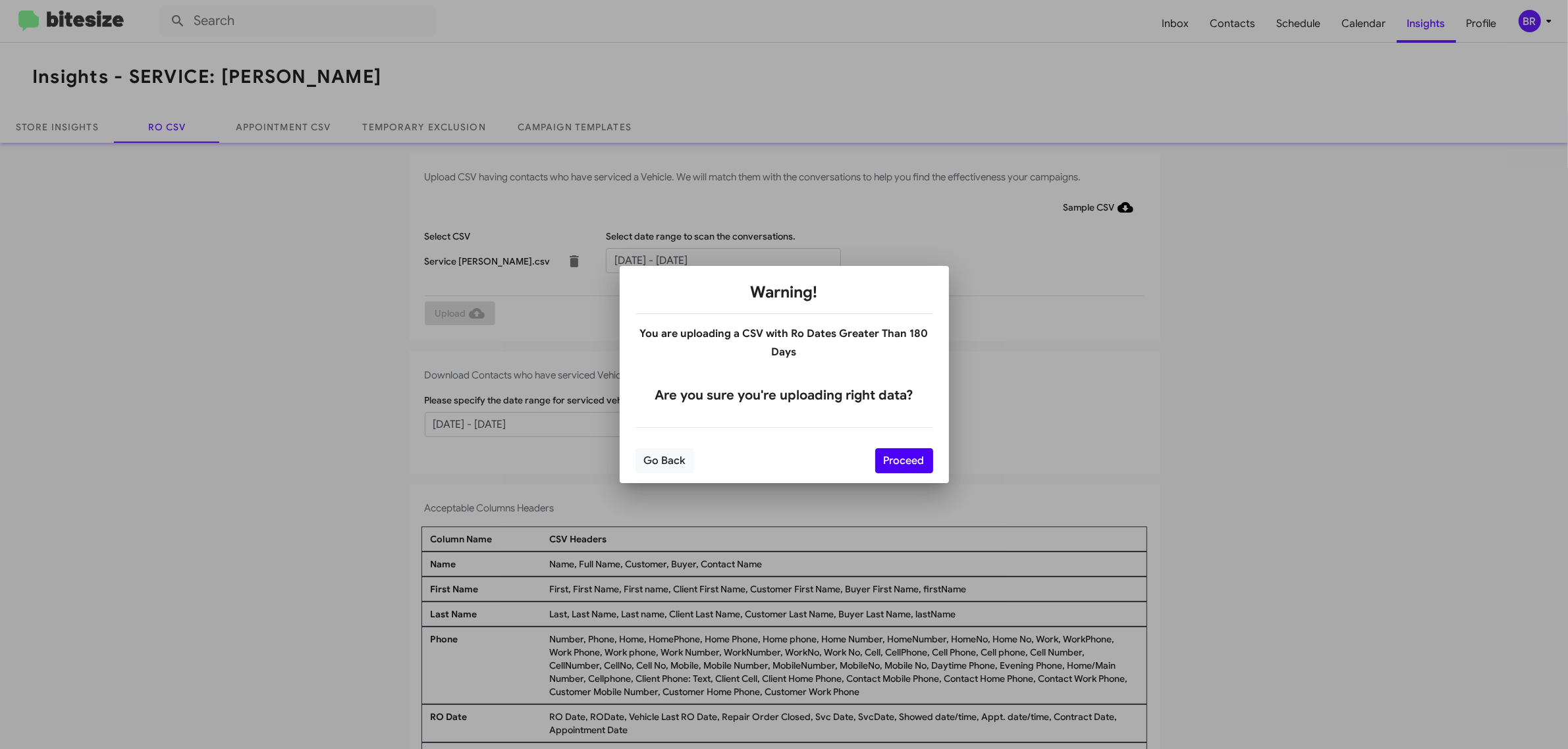
click at [903, 460] on button "Proceed" at bounding box center [904, 461] width 58 height 25
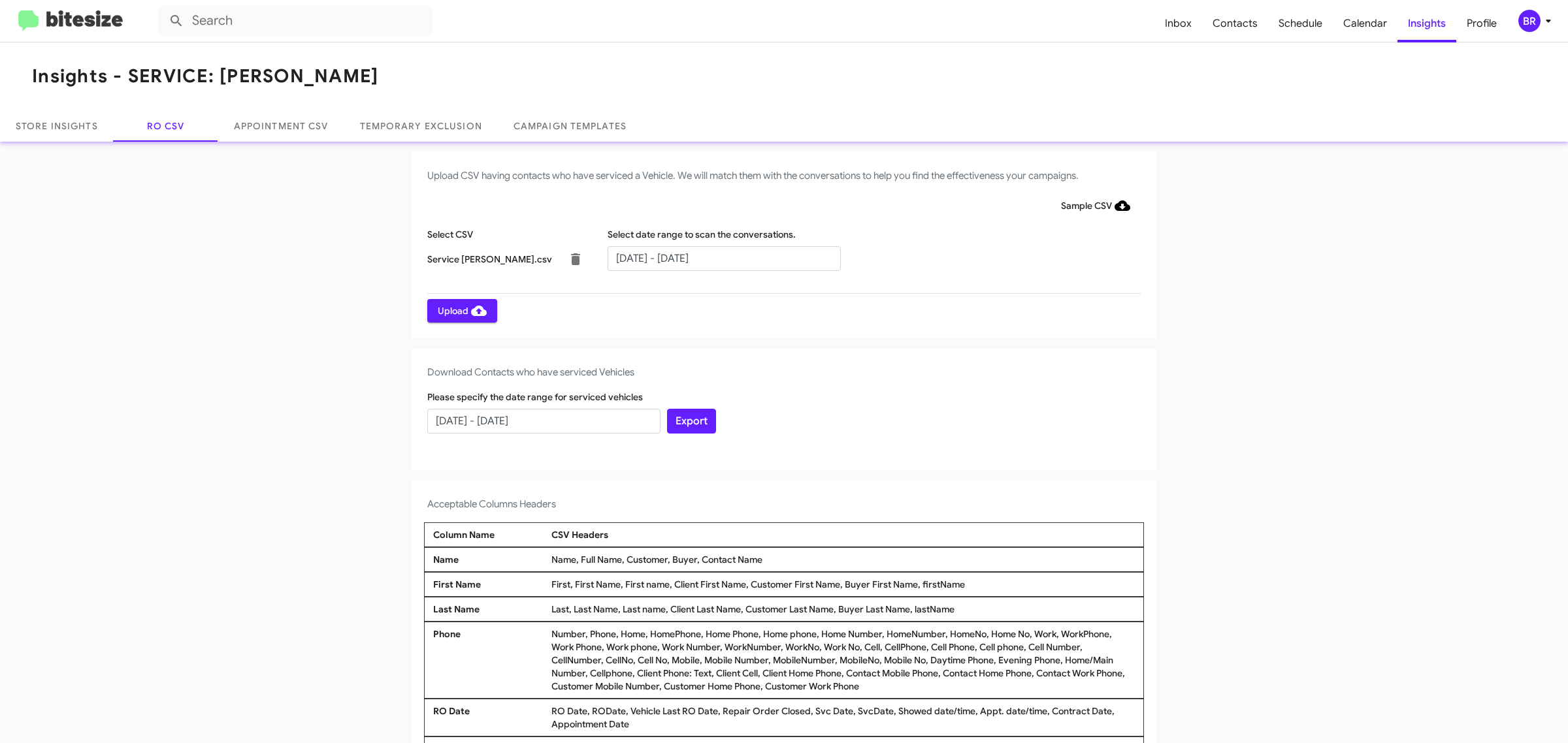
click at [454, 310] on span "Upload" at bounding box center [462, 310] width 49 height 23
click at [717, 258] on input "text" at bounding box center [724, 258] width 233 height 25
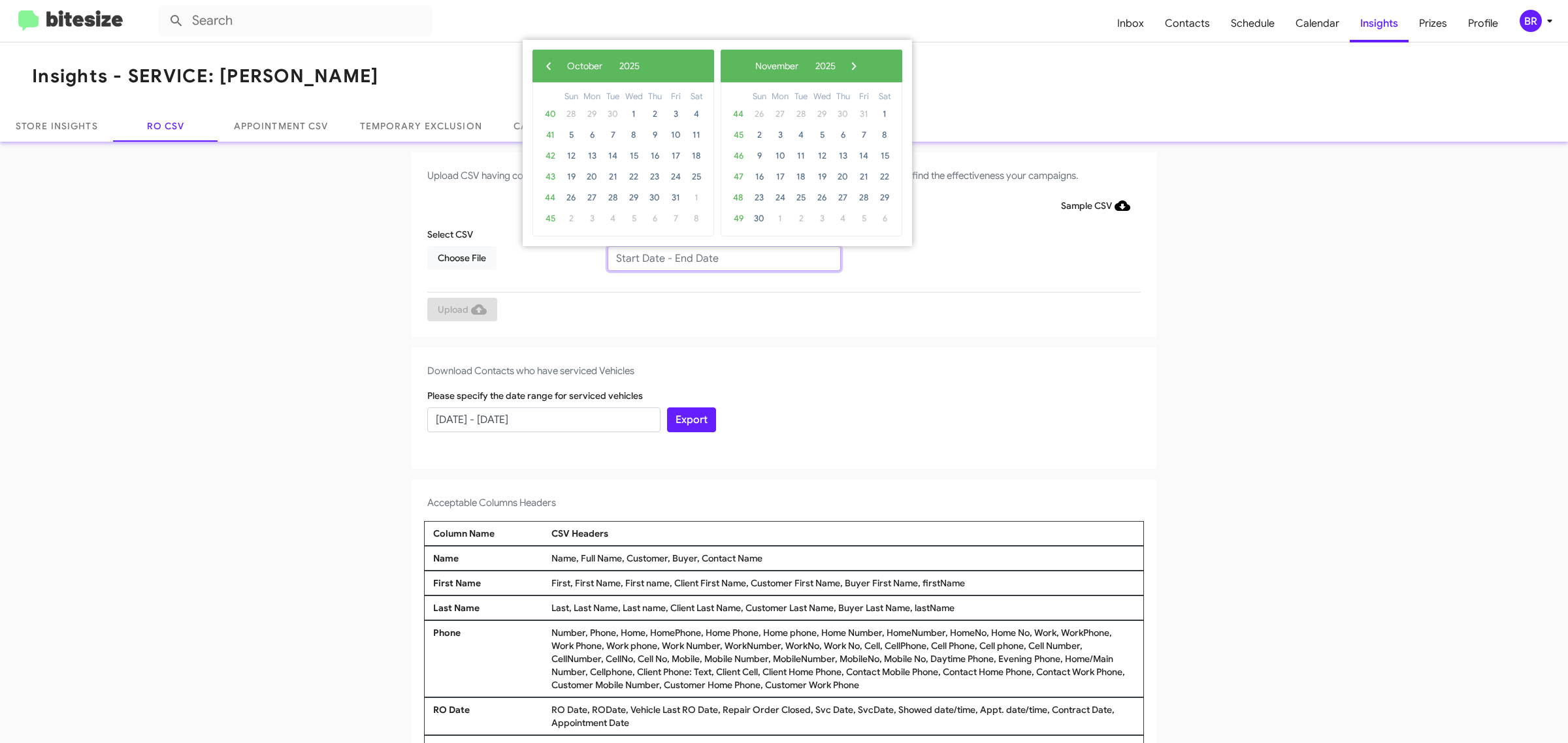
click at [717, 258] on input "text" at bounding box center [724, 258] width 233 height 25
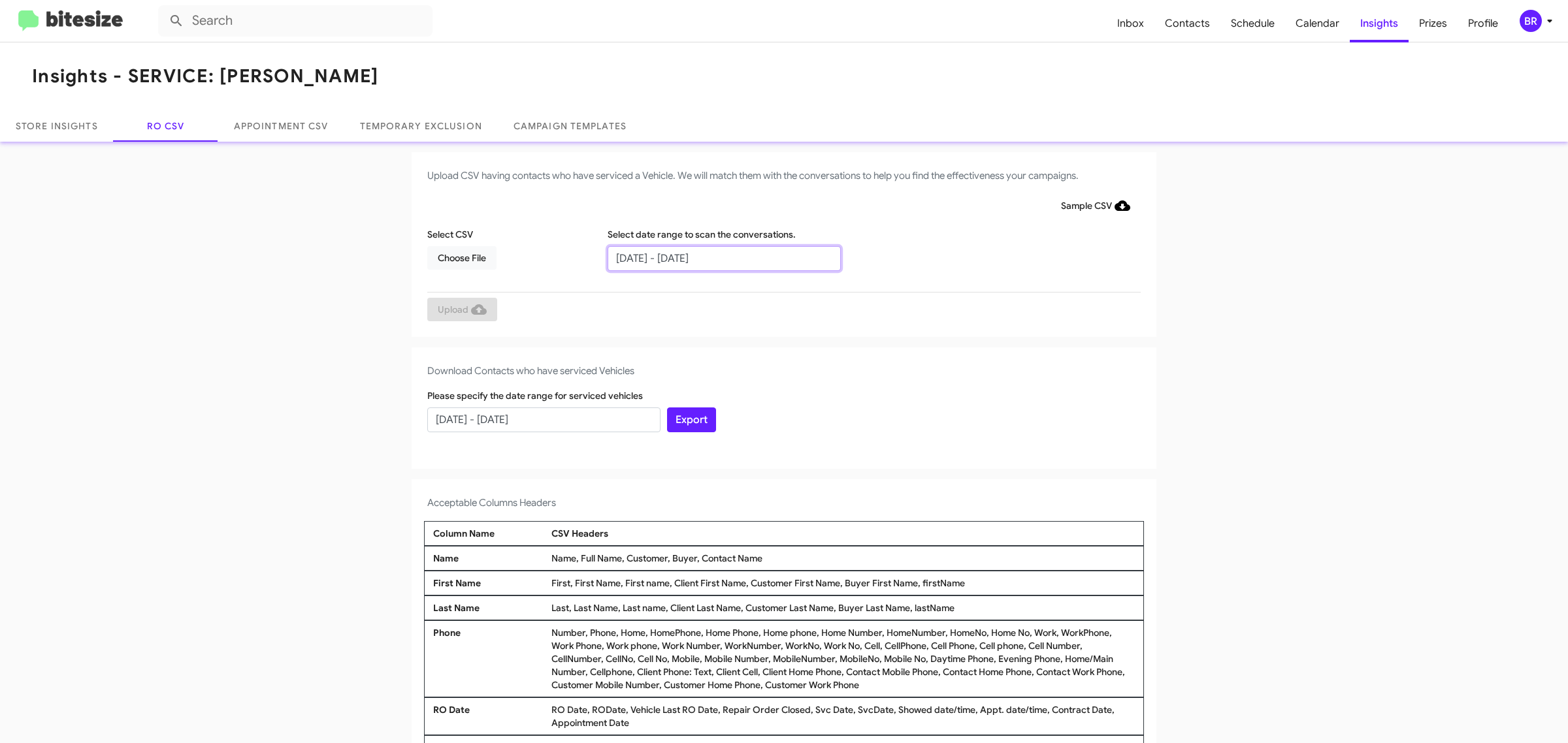
type input "08/06/2025 - 10/06/2025"
click at [455, 257] on span "Choose File" at bounding box center [462, 257] width 48 height 23
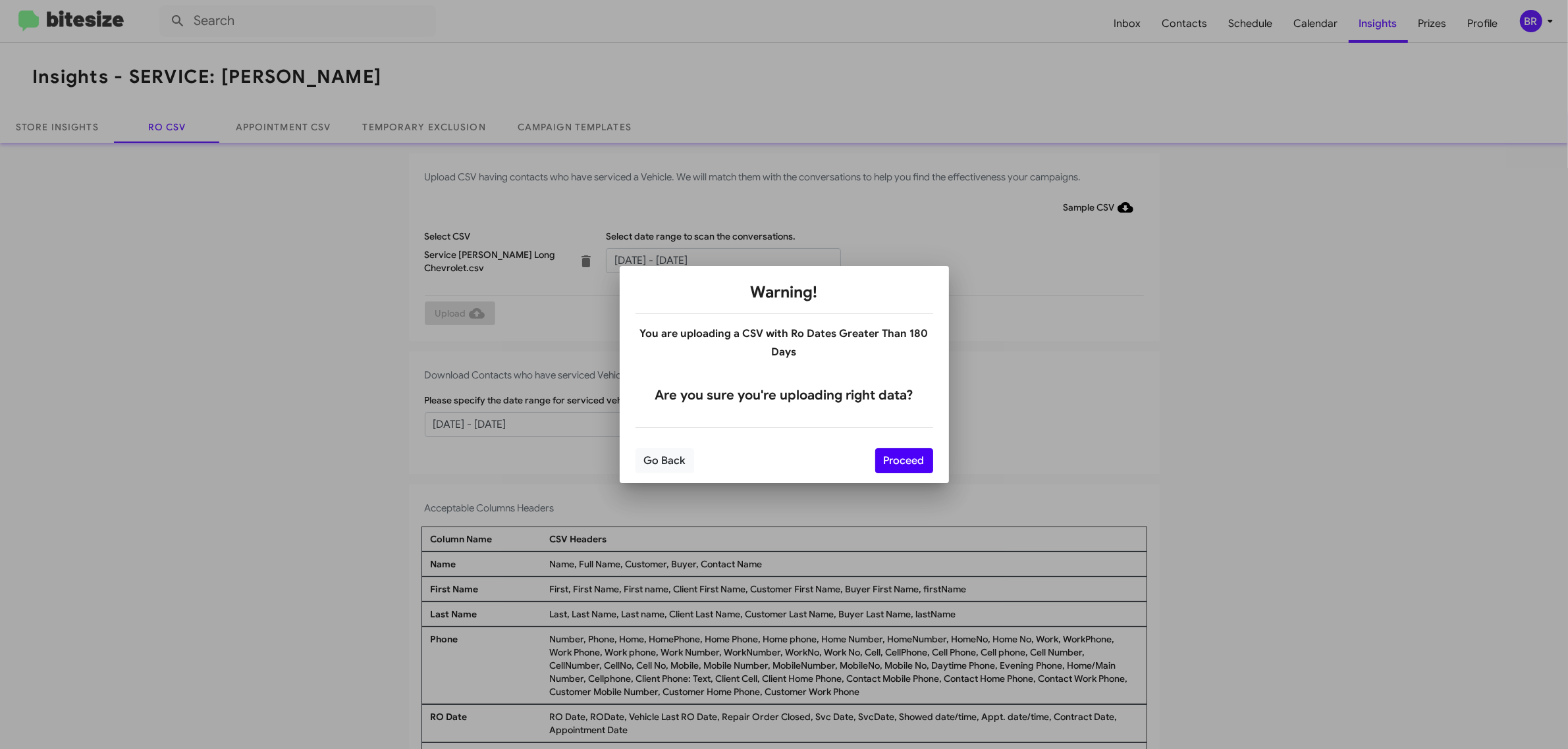
click at [903, 460] on button "Proceed" at bounding box center [904, 461] width 58 height 25
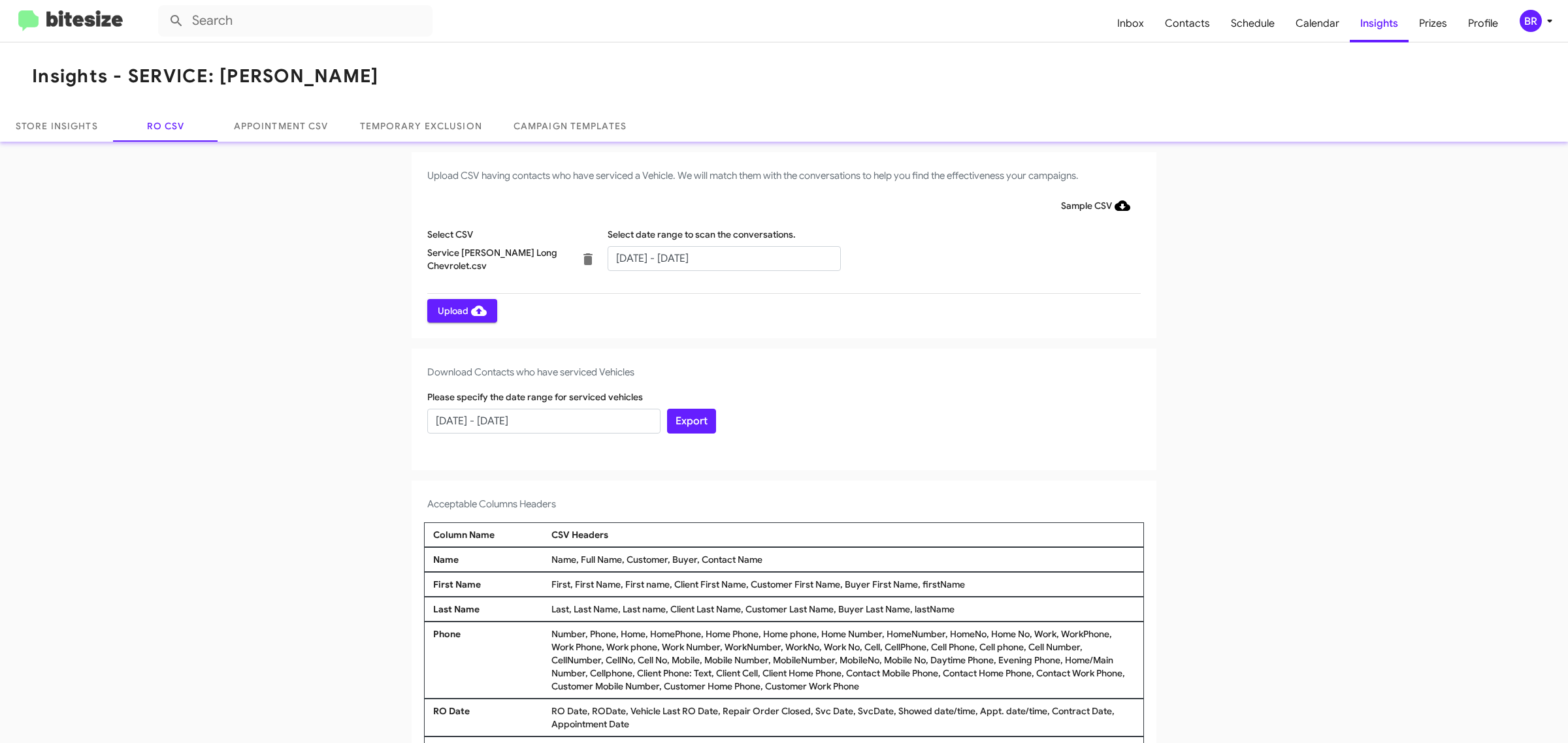
click at [454, 310] on span "Upload" at bounding box center [462, 310] width 49 height 23
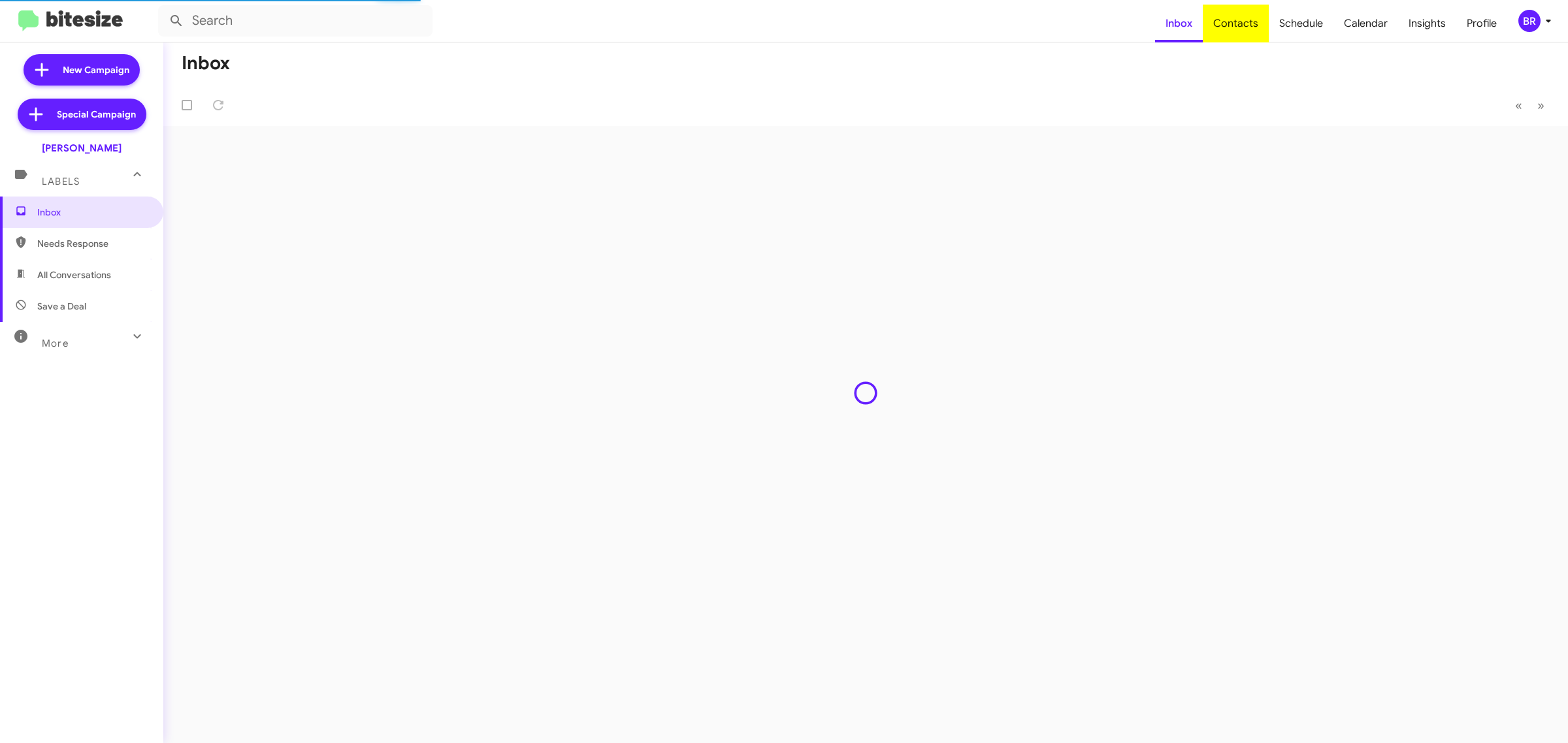
type input "in:groups"
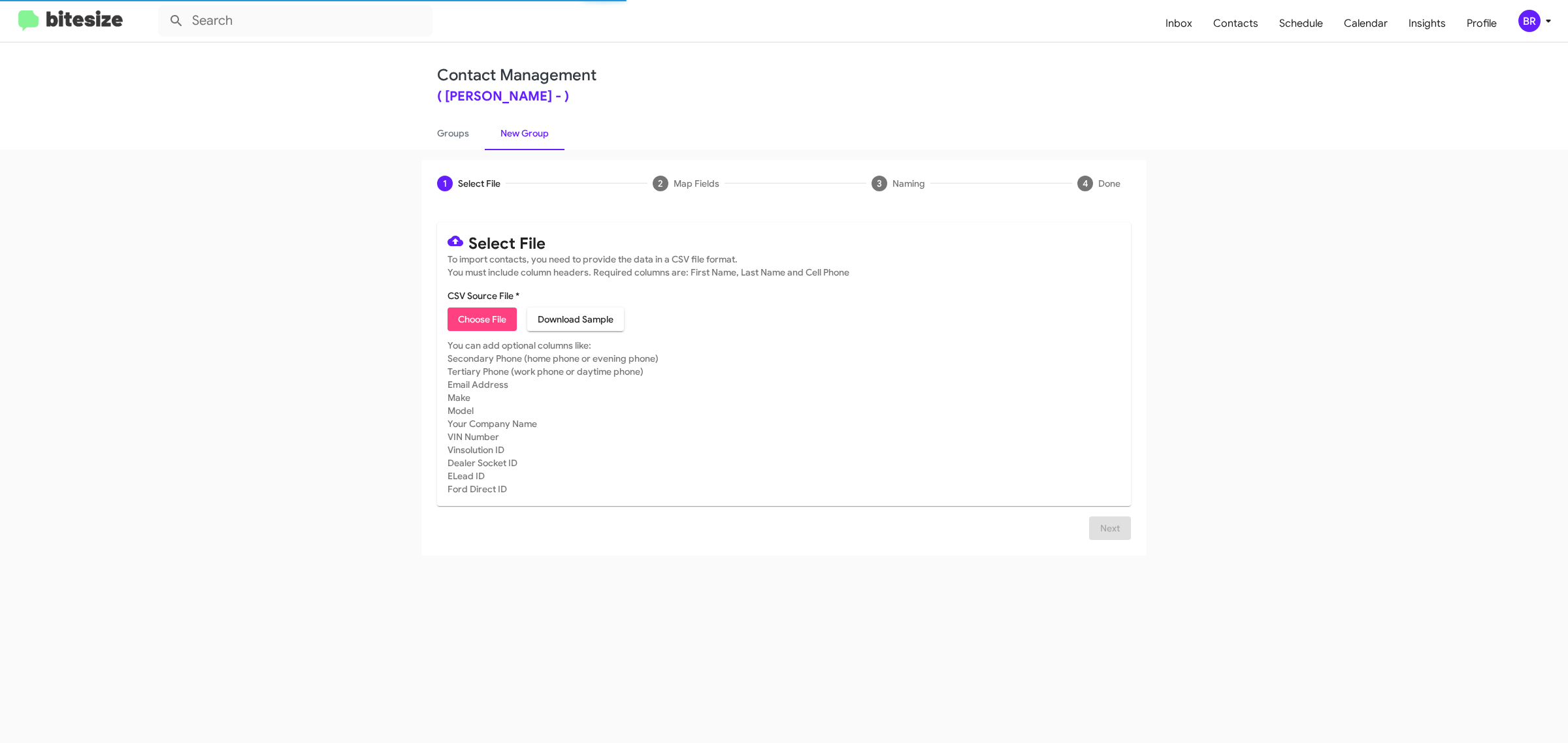
click at [481, 317] on span "Choose File" at bounding box center [482, 319] width 48 height 23
type input "[PERSON_NAME]"
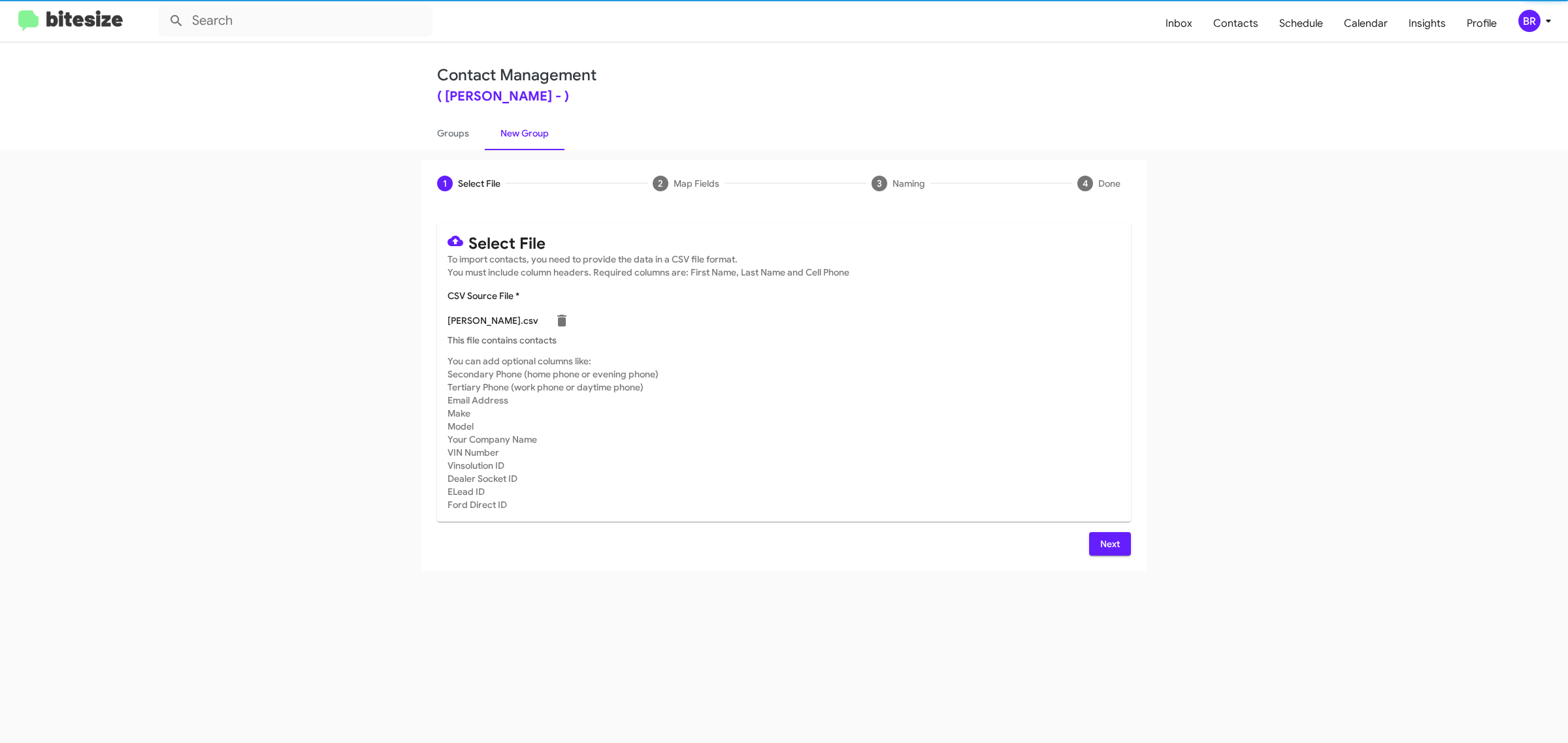
click at [1109, 542] on span "Next" at bounding box center [1110, 544] width 21 height 23
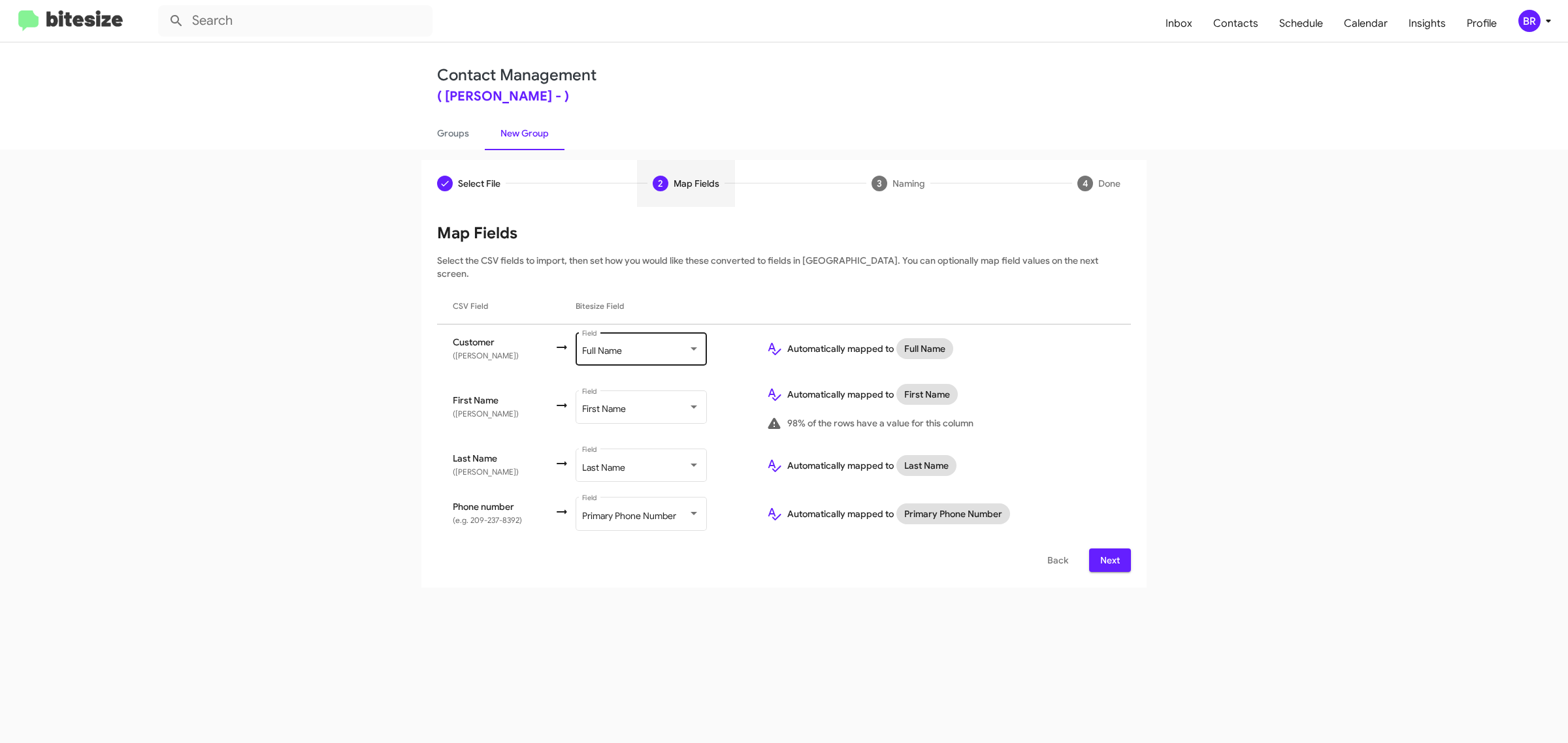
click at [656, 346] on div "Full Name" at bounding box center [635, 351] width 106 height 11
click at [670, 283] on span "Don't map this field" at bounding box center [671, 284] width 147 height 27
click at [1109, 549] on span "Next" at bounding box center [1110, 560] width 21 height 23
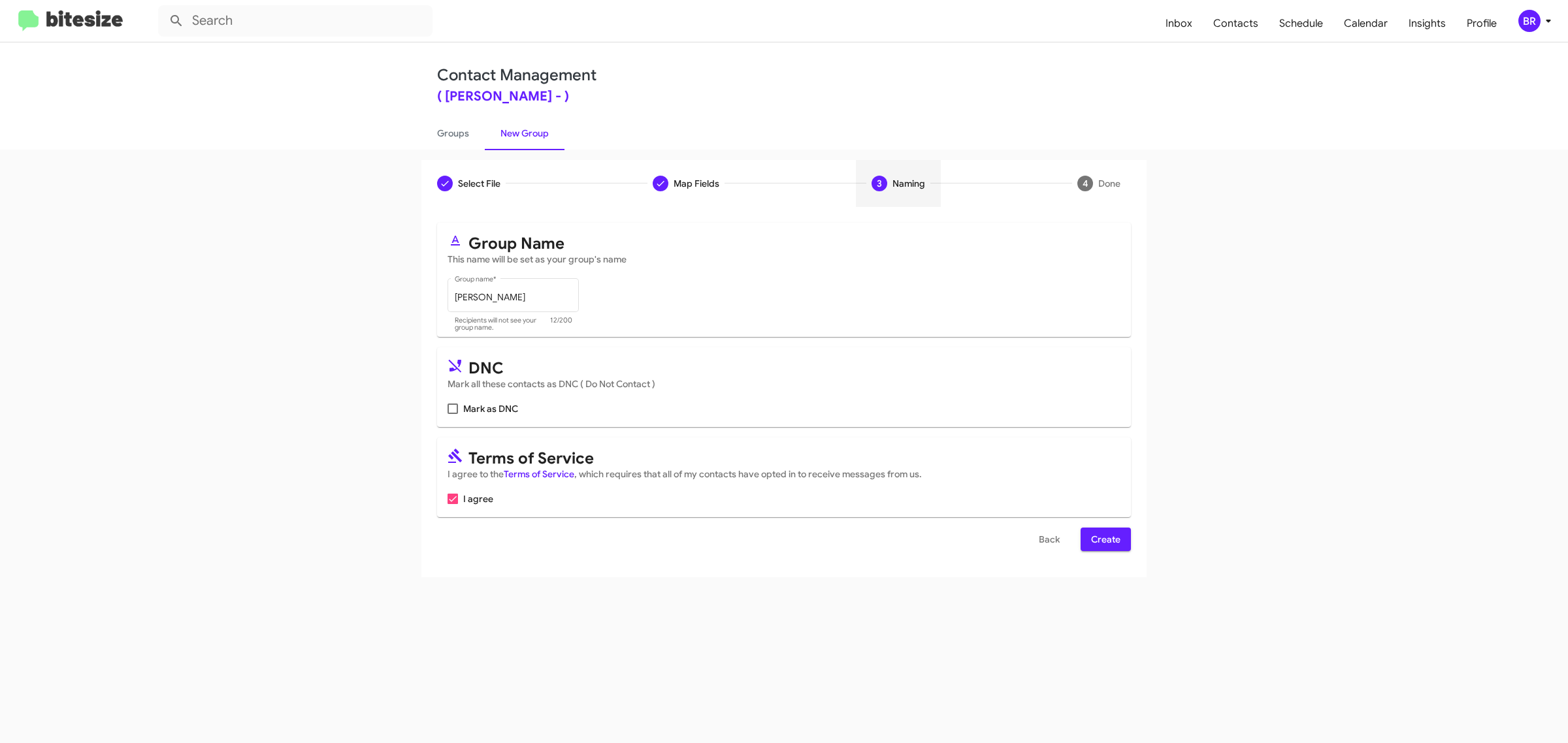
click at [452, 414] on input "Mark as DNC" at bounding box center [452, 414] width 1 height 1
checkbox input "true"
click at [1105, 537] on span "Create" at bounding box center [1106, 539] width 29 height 23
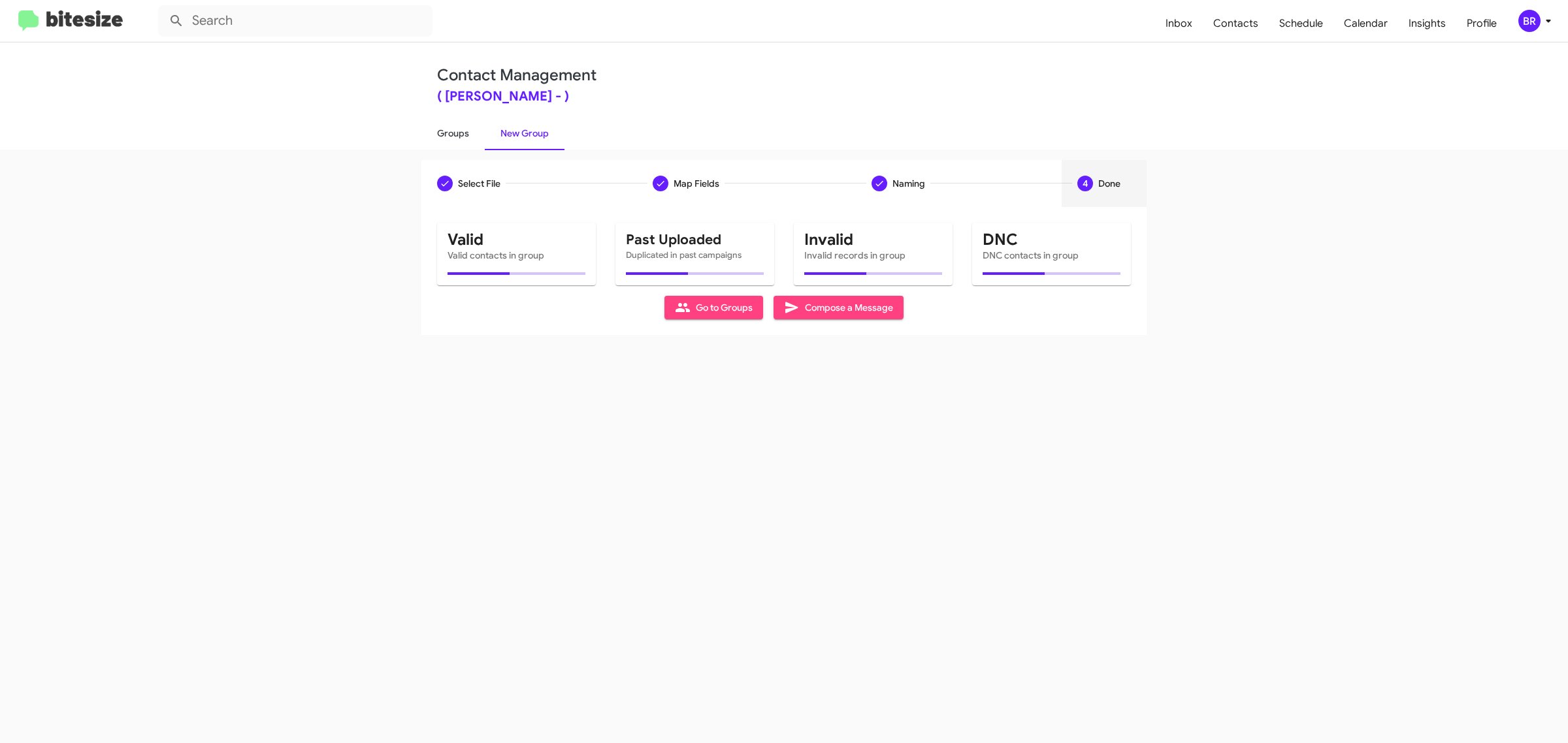
click at [452, 132] on link "Groups" at bounding box center [453, 133] width 63 height 34
type input "in:groups"
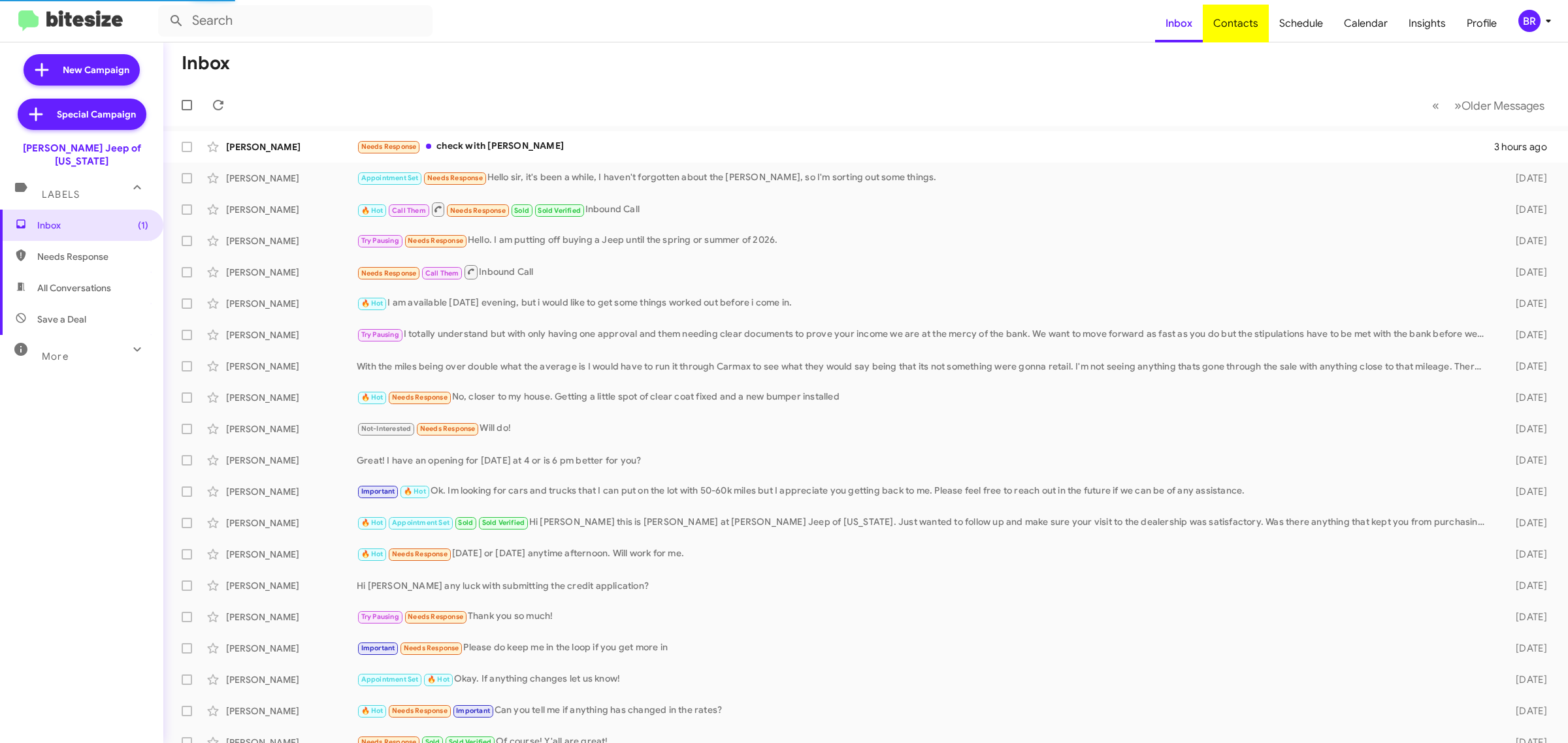
type input "in:groups"
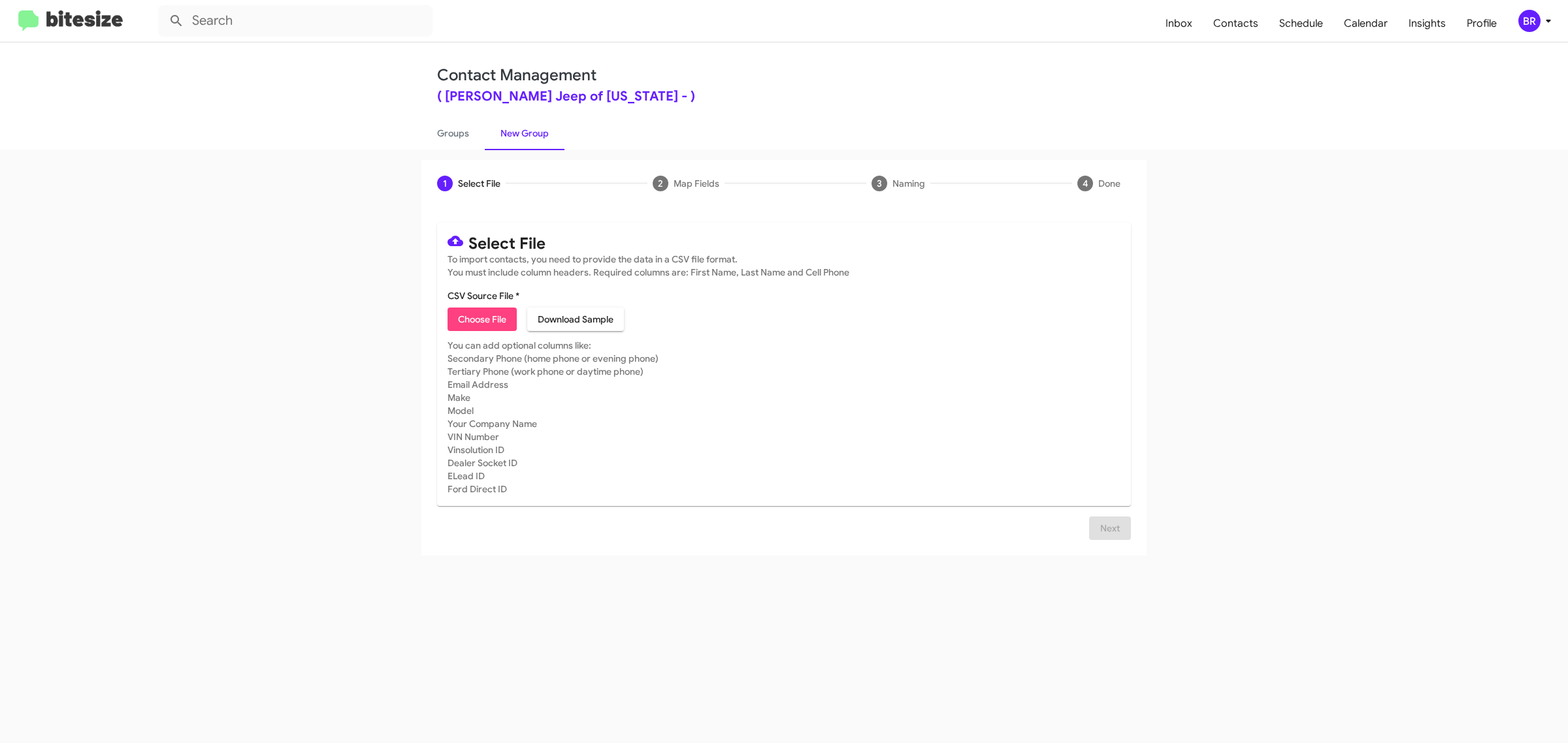
click at [481, 317] on span "Choose File" at bounding box center [482, 319] width 48 height 23
type input "[PERSON_NAME] Jeep of [US_STATE]"
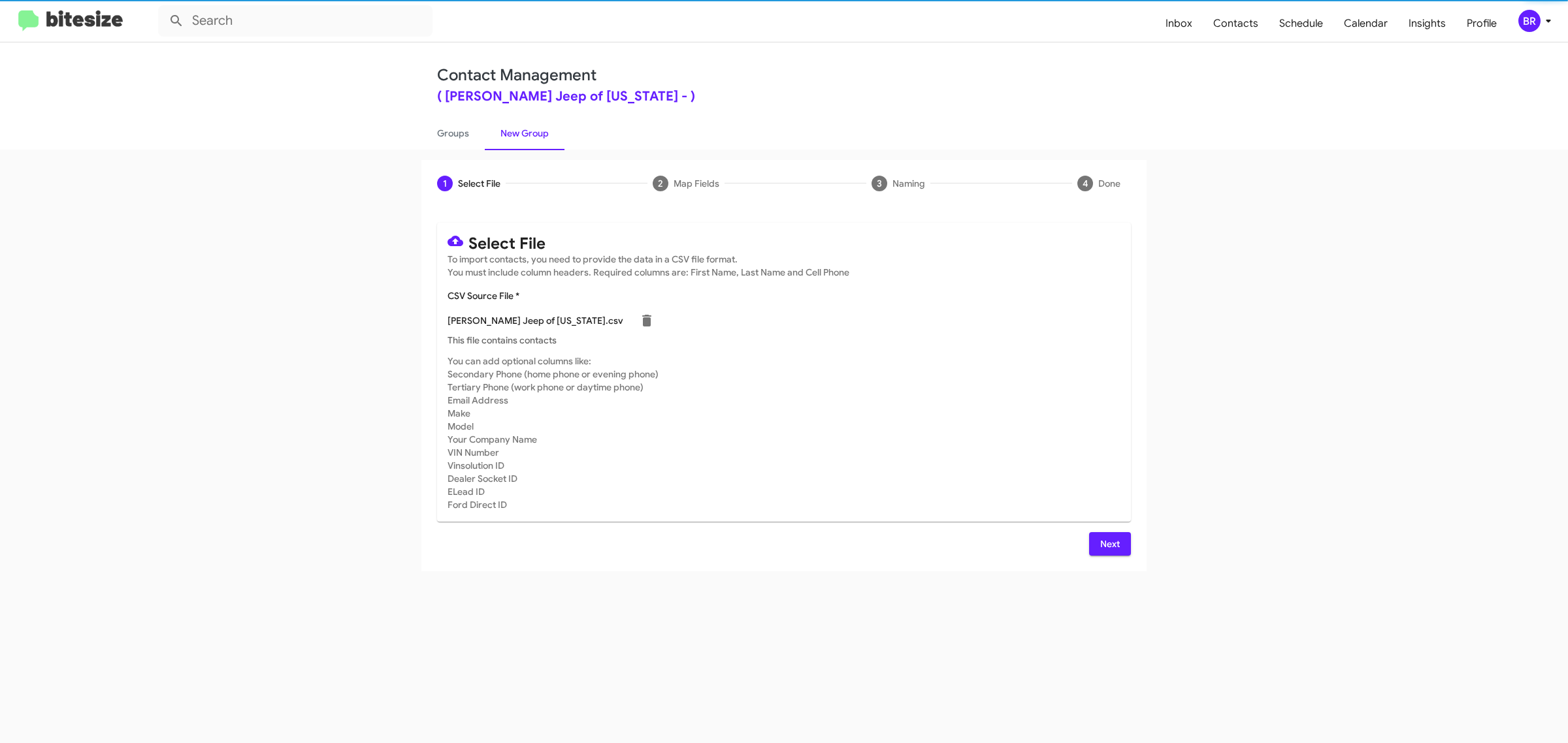
click at [1109, 542] on span "Next" at bounding box center [1110, 544] width 21 height 23
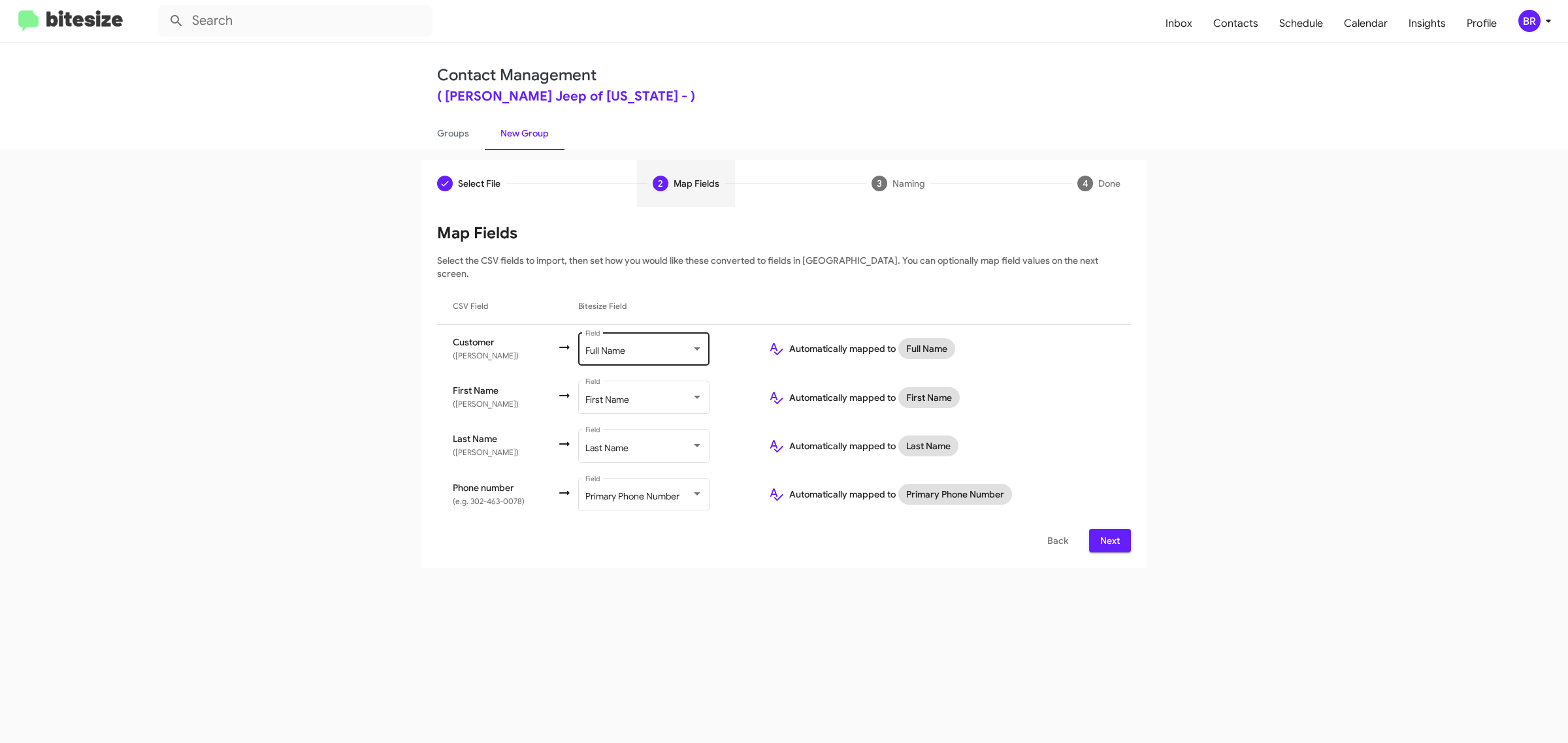
click at [641, 346] on div "Full Name" at bounding box center [638, 351] width 106 height 11
click at [656, 283] on span "Don't map this field" at bounding box center [657, 284] width 147 height 27
click at [1109, 529] on span "Next" at bounding box center [1110, 541] width 21 height 23
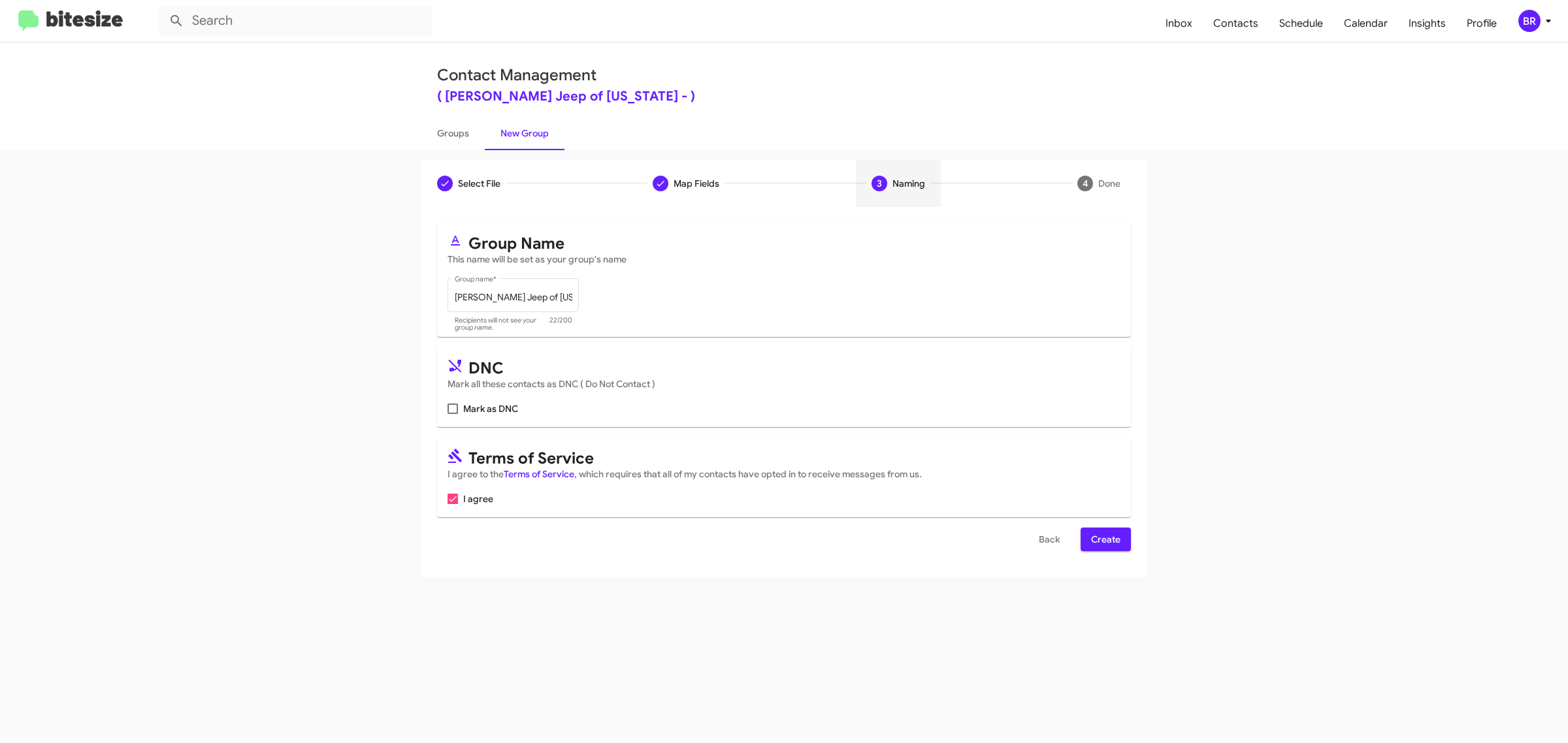
click at [452, 414] on input "Mark as DNC" at bounding box center [452, 414] width 1 height 1
checkbox input "true"
click at [1105, 537] on span "Create" at bounding box center [1106, 539] width 29 height 23
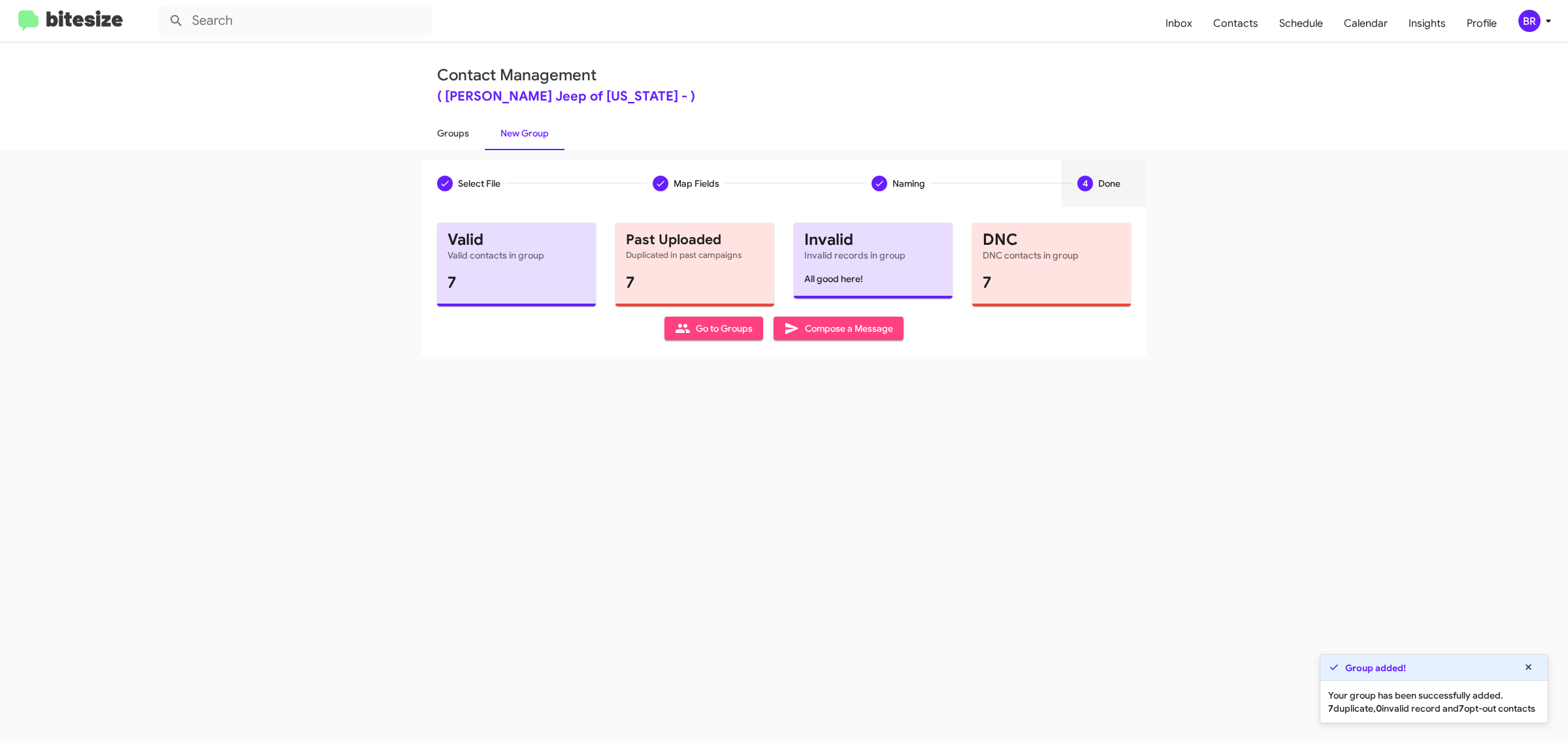
click at [452, 132] on link "Groups" at bounding box center [453, 133] width 63 height 34
type input "in:groups"
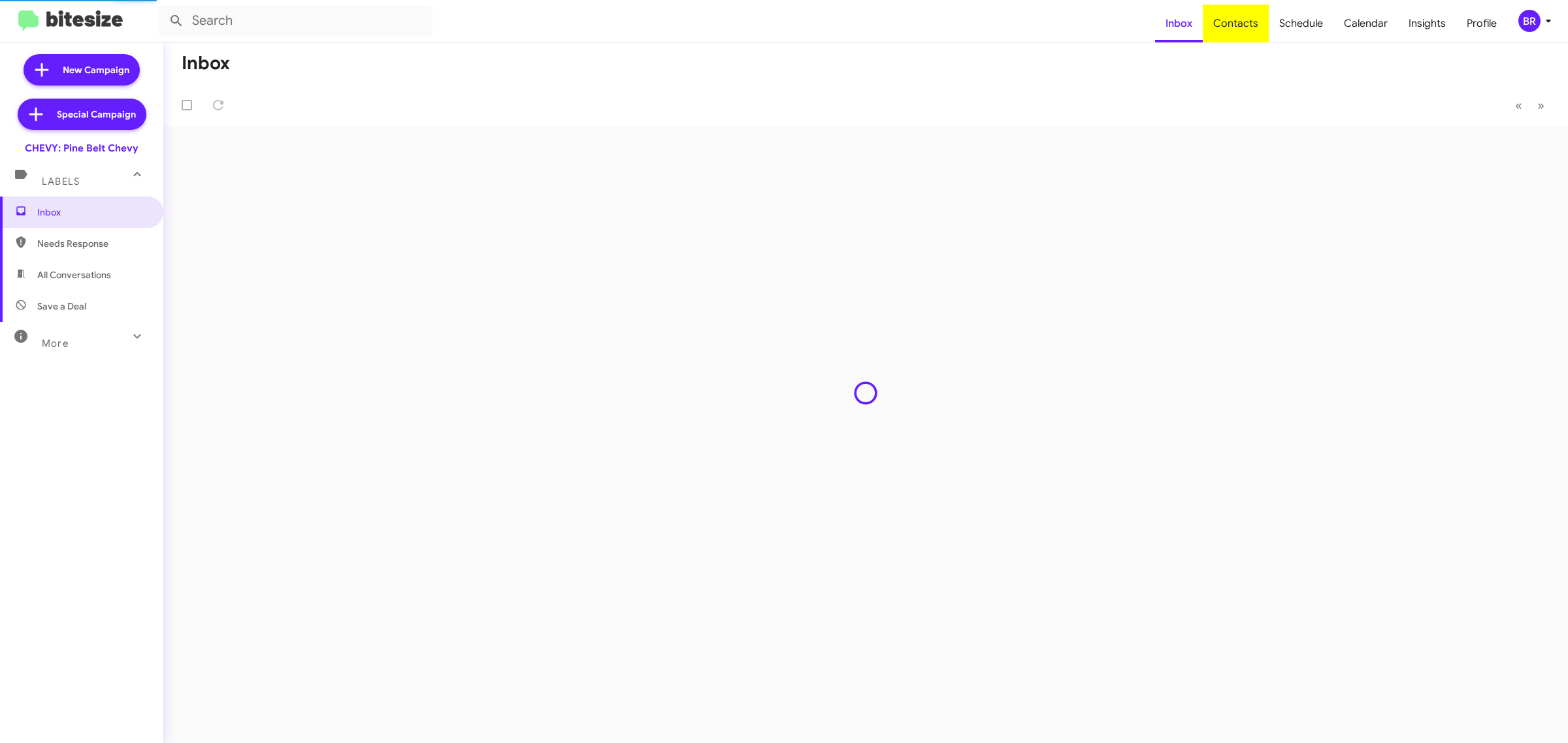
type input "in:groups"
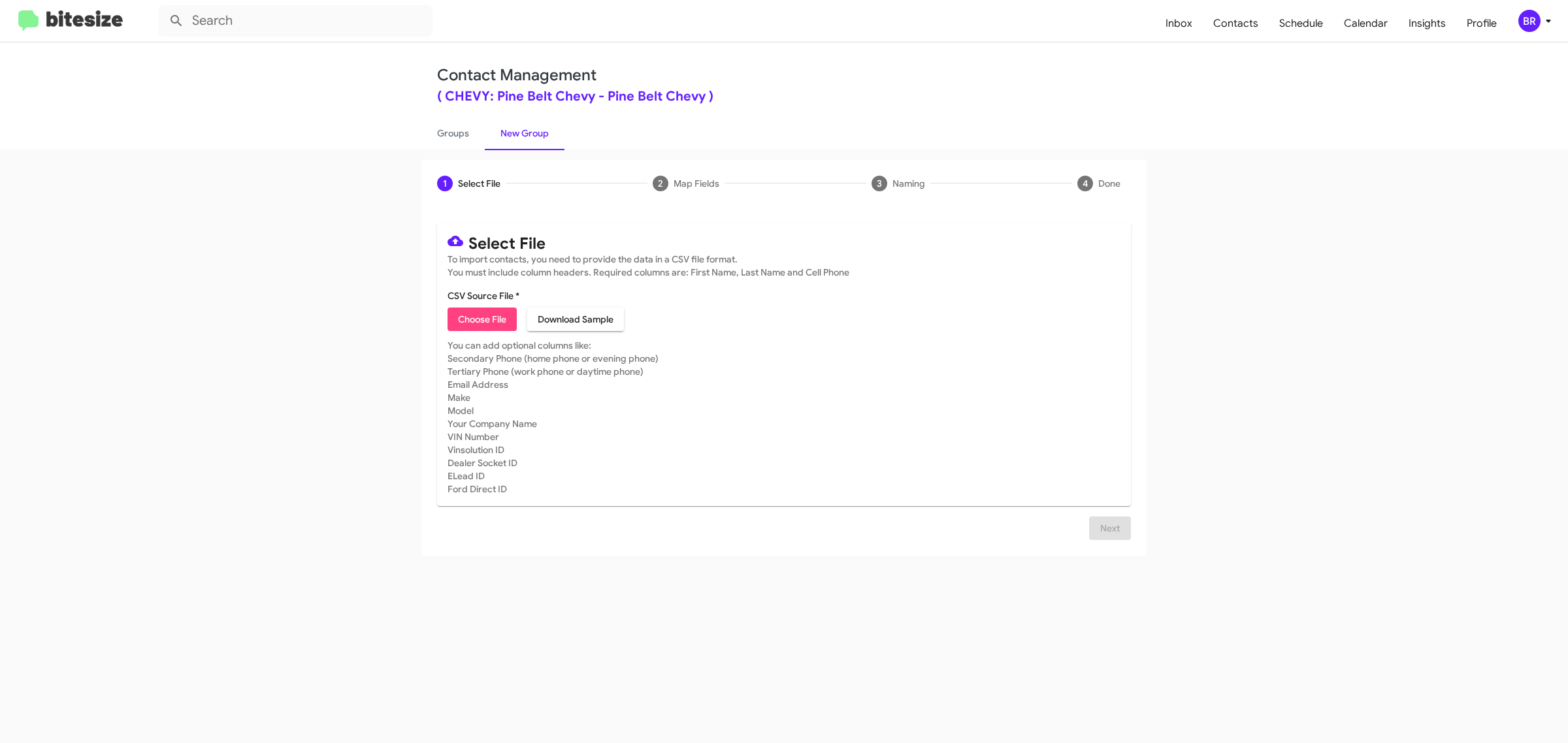
click at [481, 317] on span "Choose File" at bounding box center [482, 319] width 48 height 23
type input "Pine Belt Chevy"
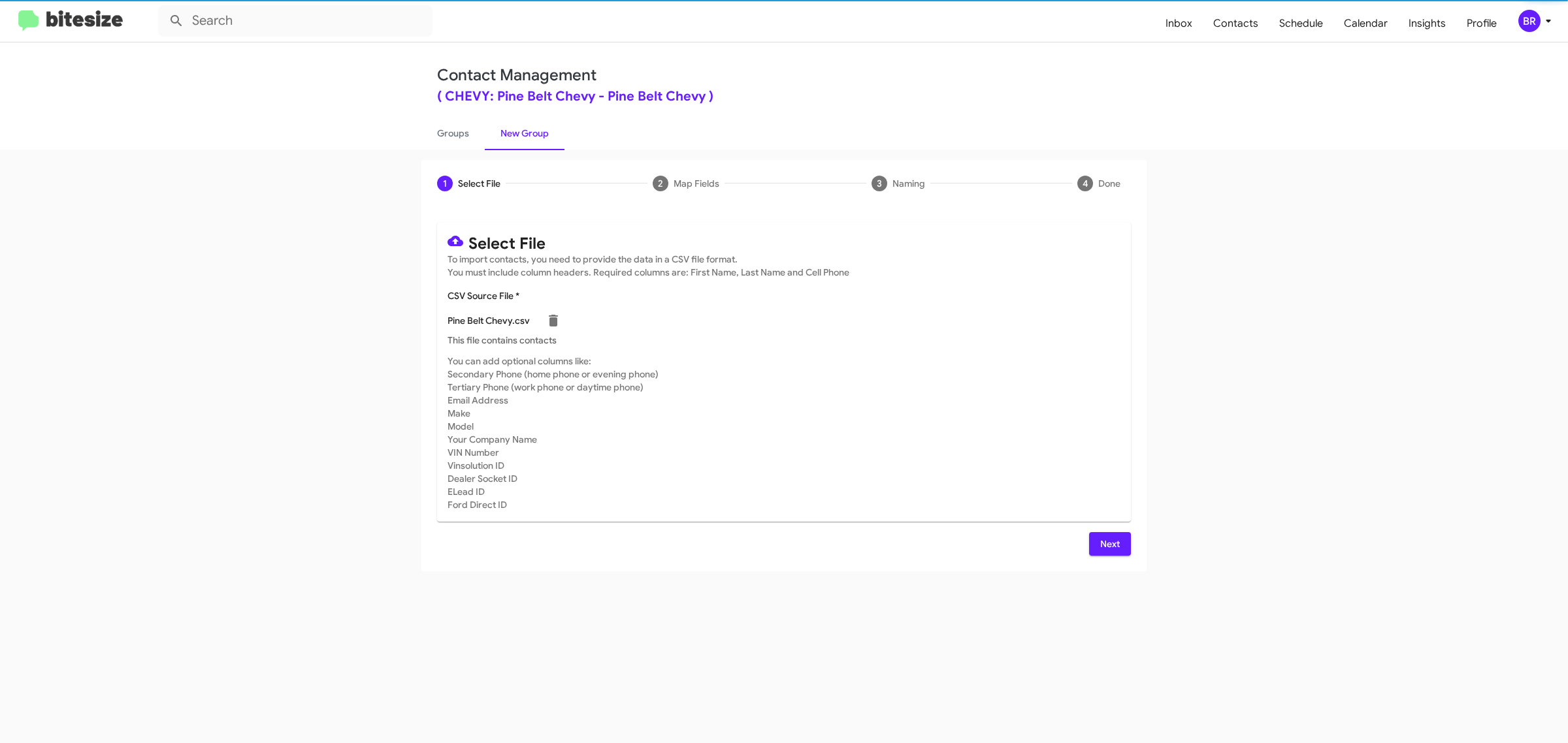
click at [1109, 542] on span "Next" at bounding box center [1110, 544] width 21 height 23
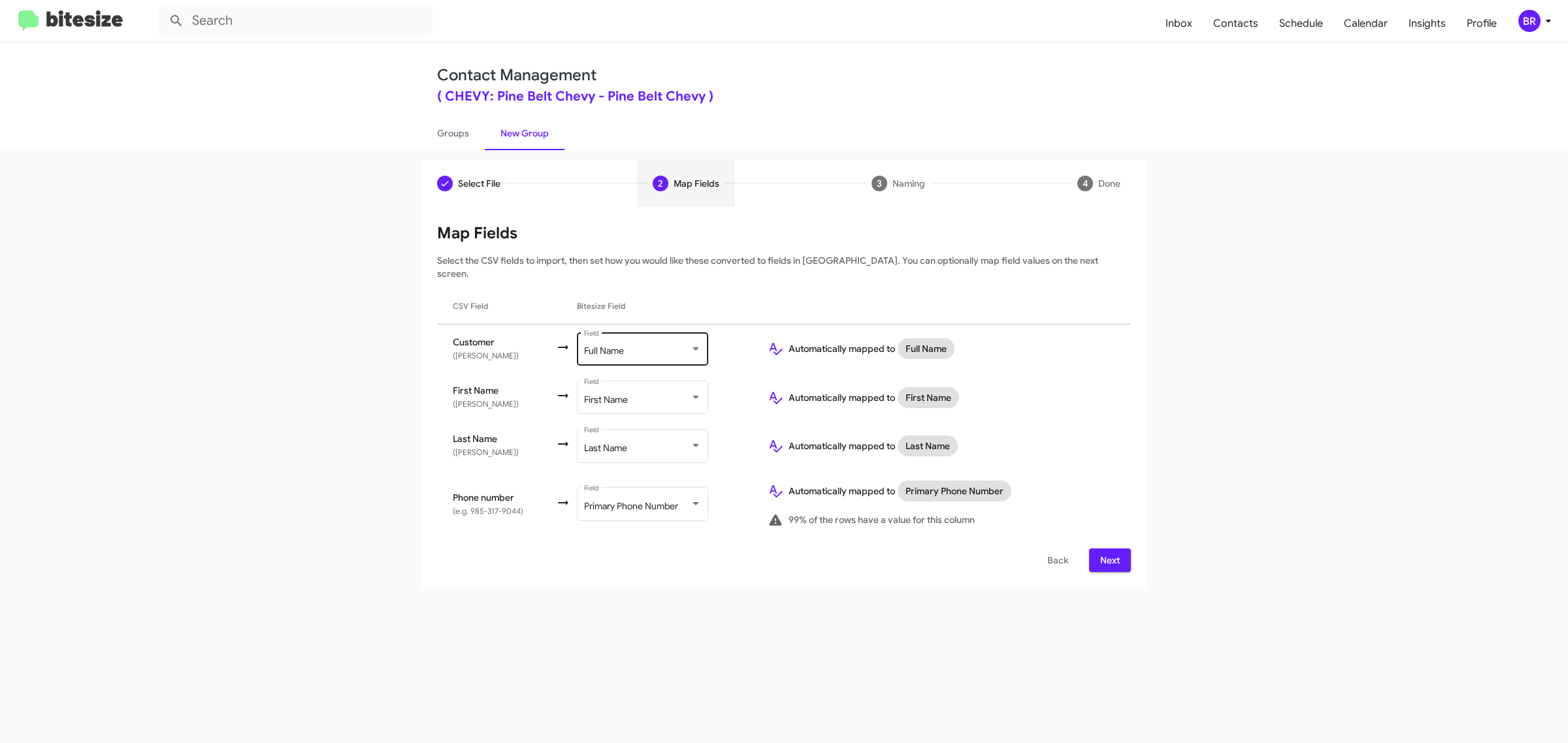
click at [640, 346] on div "Full Name" at bounding box center [637, 351] width 106 height 11
click at [655, 283] on span "Don't map this field" at bounding box center [656, 284] width 147 height 27
click at [1109, 549] on span "Next" at bounding box center [1110, 560] width 21 height 23
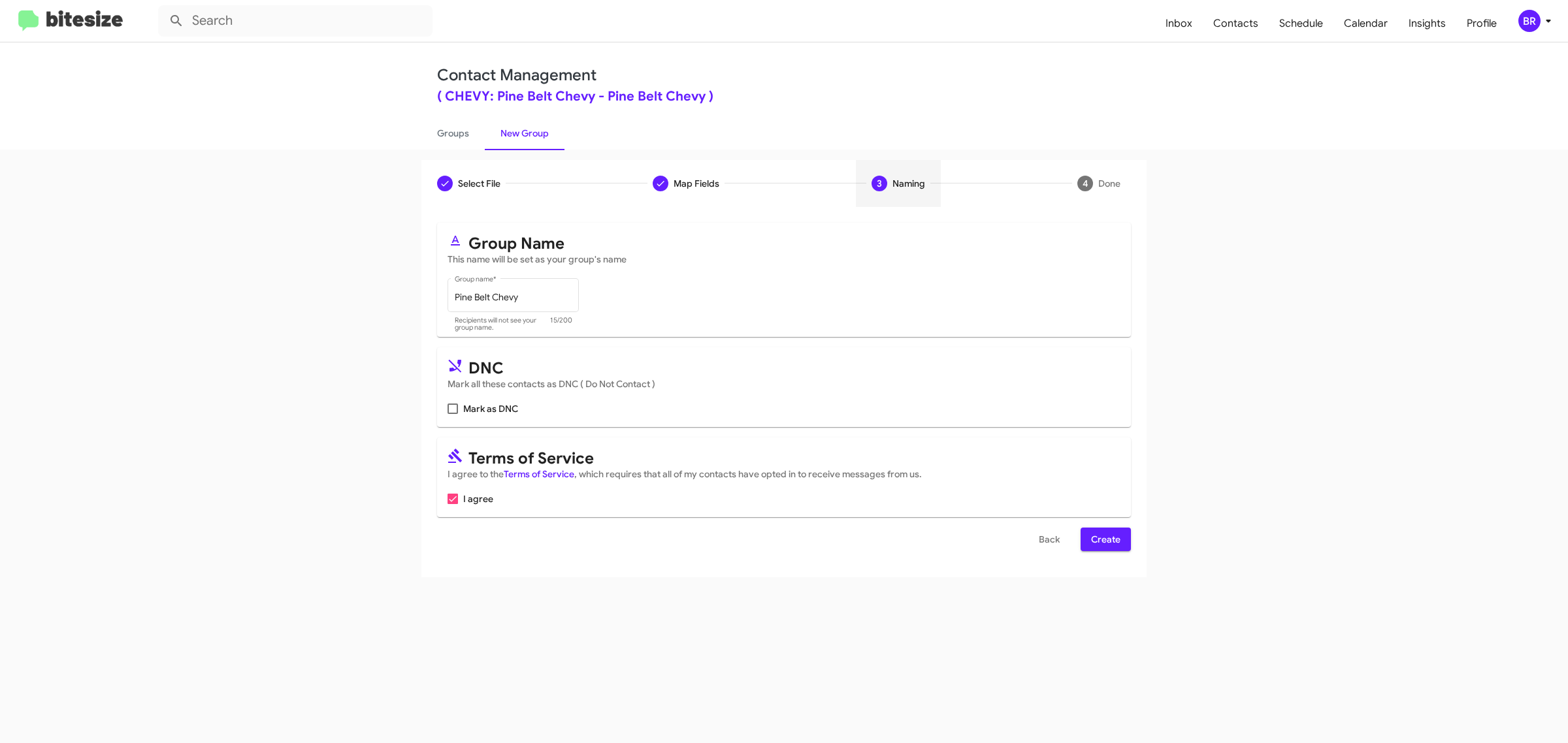
click at [452, 414] on input "Mark as DNC" at bounding box center [452, 414] width 1 height 1
checkbox input "true"
click at [1105, 537] on span "Create" at bounding box center [1106, 539] width 29 height 23
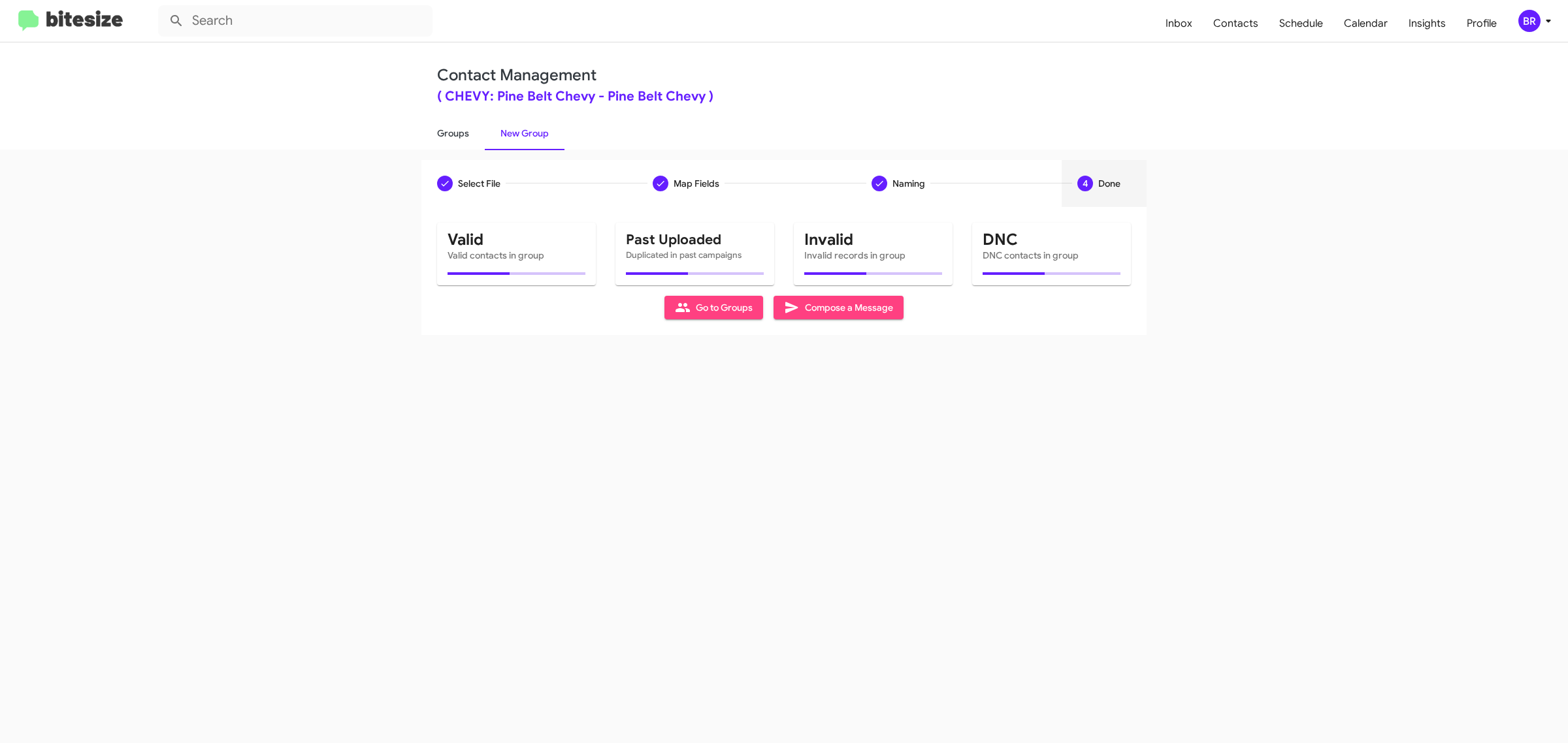
click at [452, 132] on link "Groups" at bounding box center [453, 133] width 63 height 34
type input "in:groups"
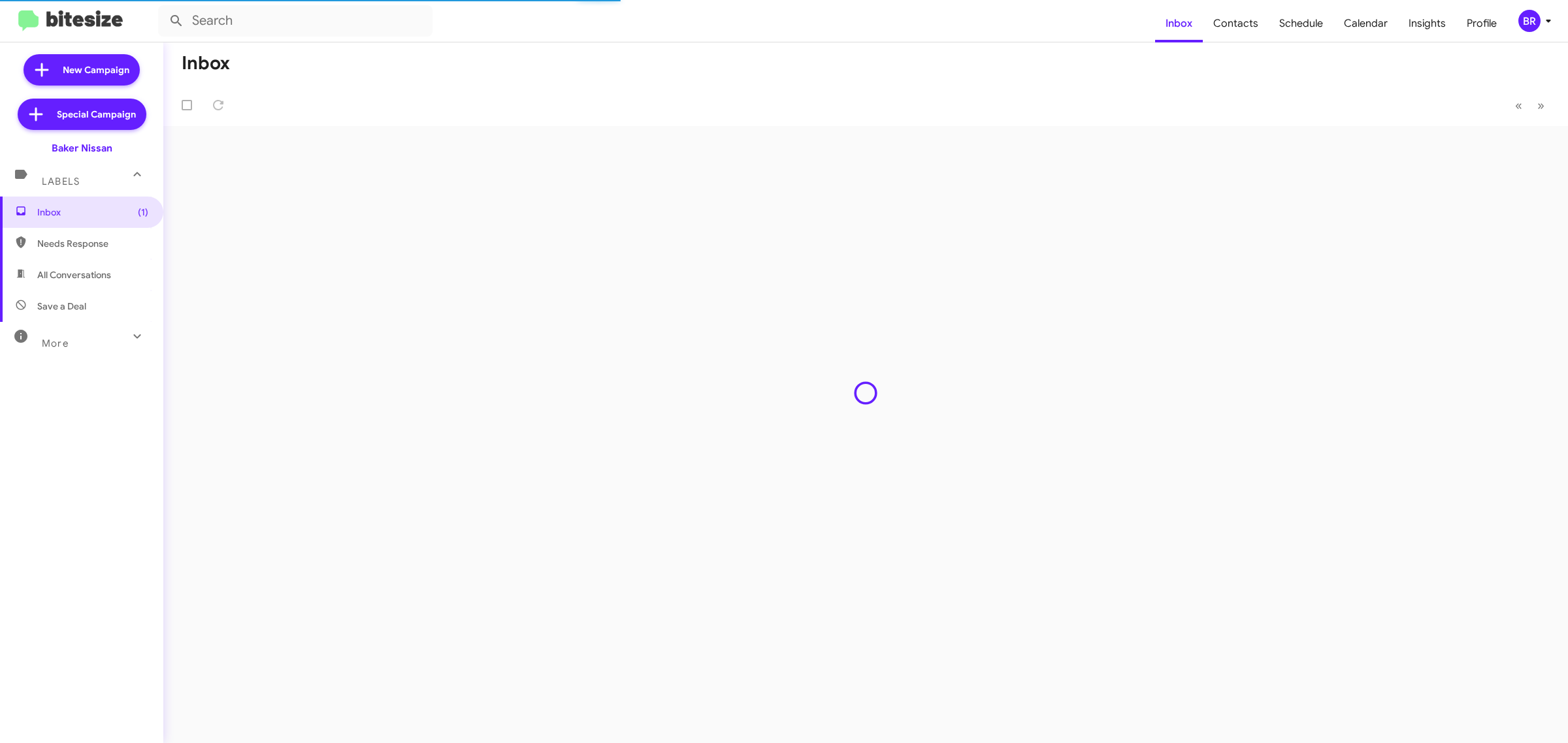
type input "in:groups"
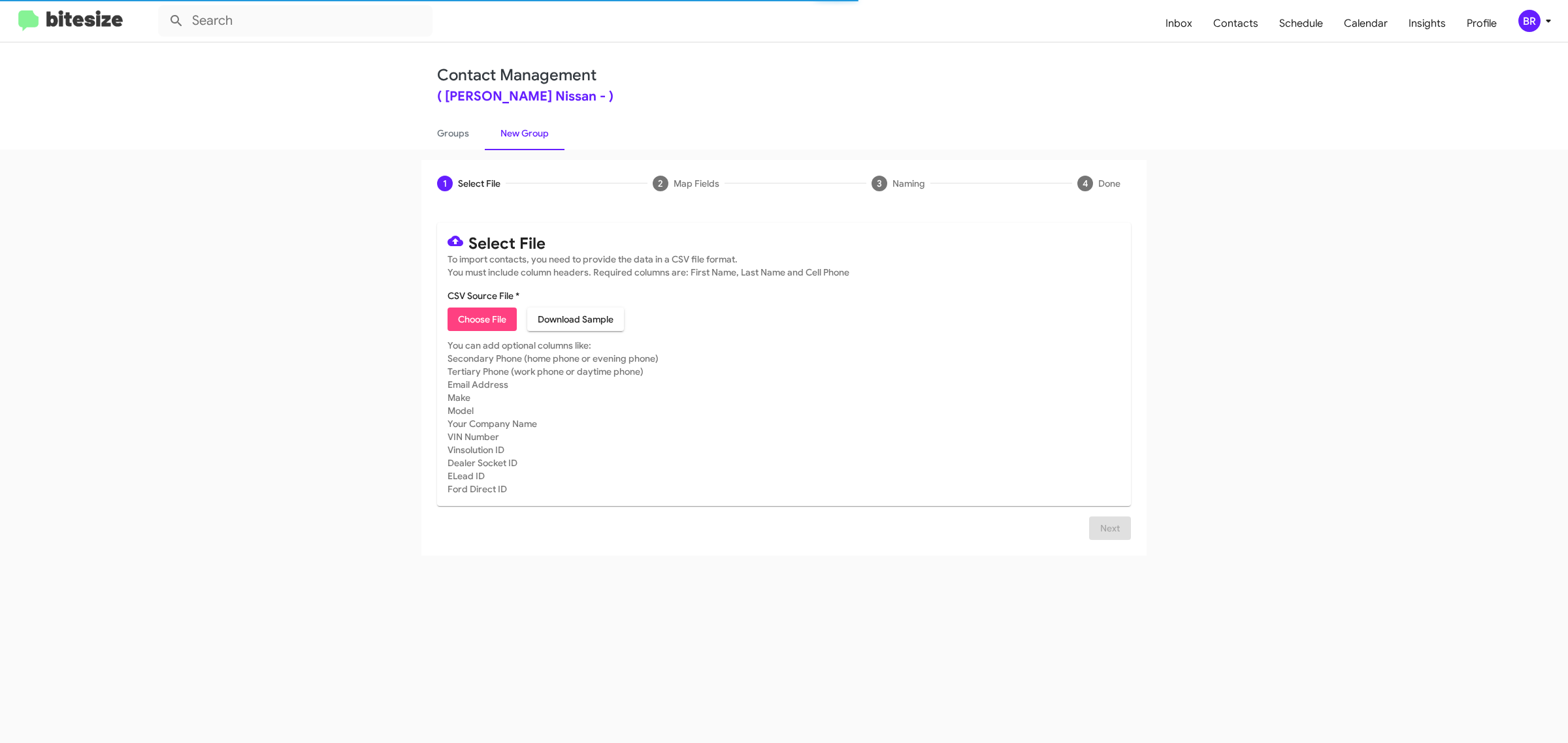
click at [481, 317] on span "Choose File" at bounding box center [482, 319] width 48 height 23
type input "Baker Nissan"
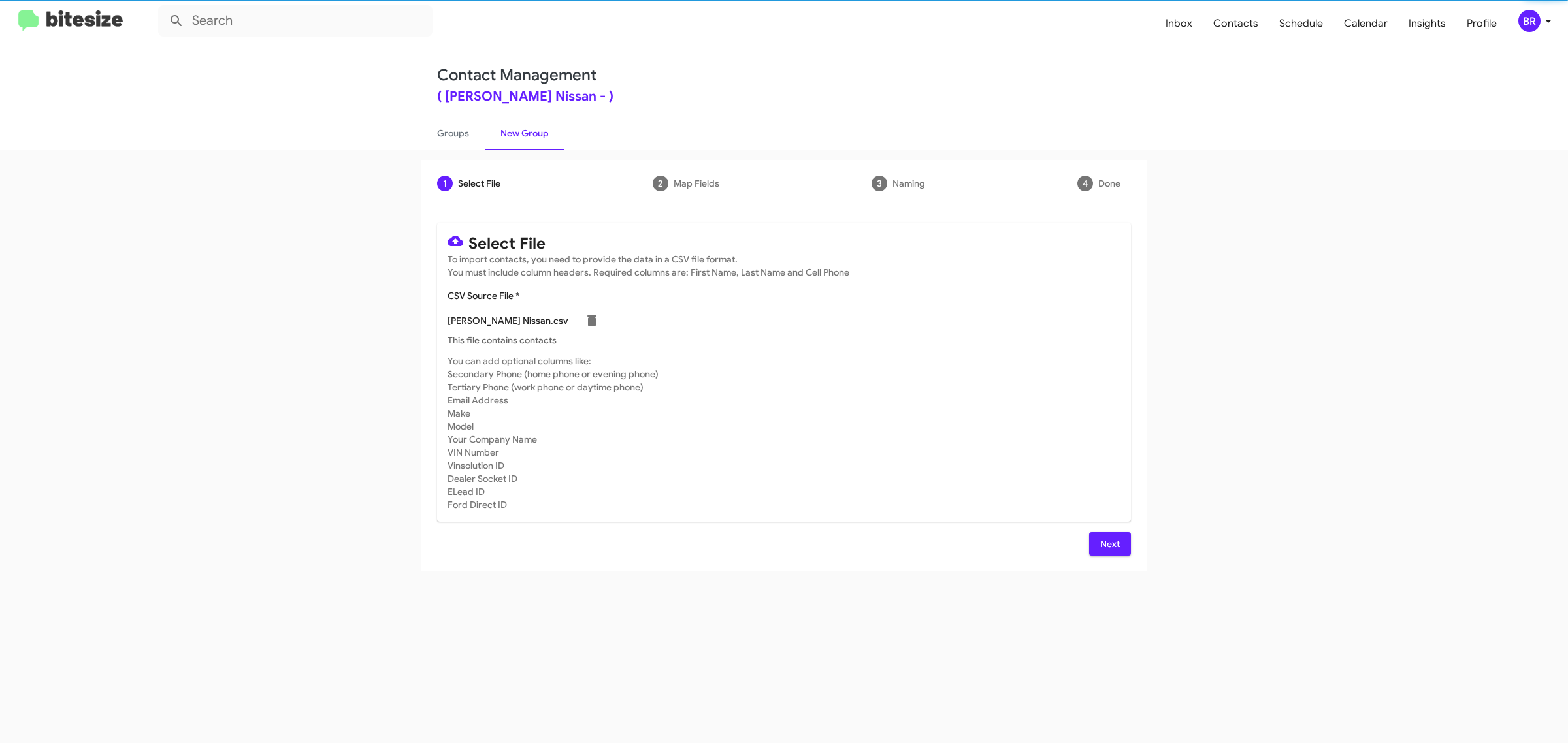
click at [1109, 542] on span "Next" at bounding box center [1110, 544] width 21 height 23
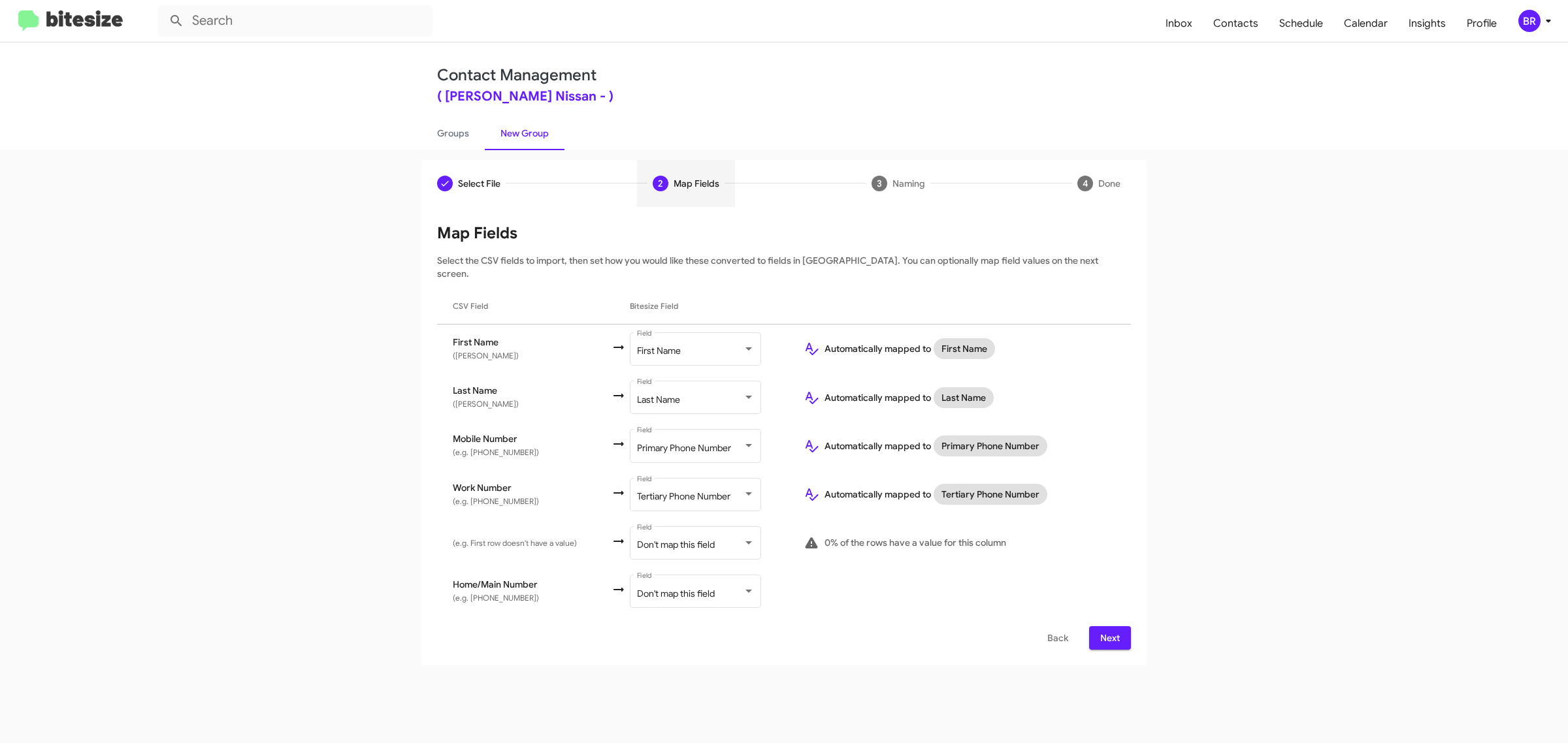
click at [1109, 627] on span "Next" at bounding box center [1110, 638] width 21 height 23
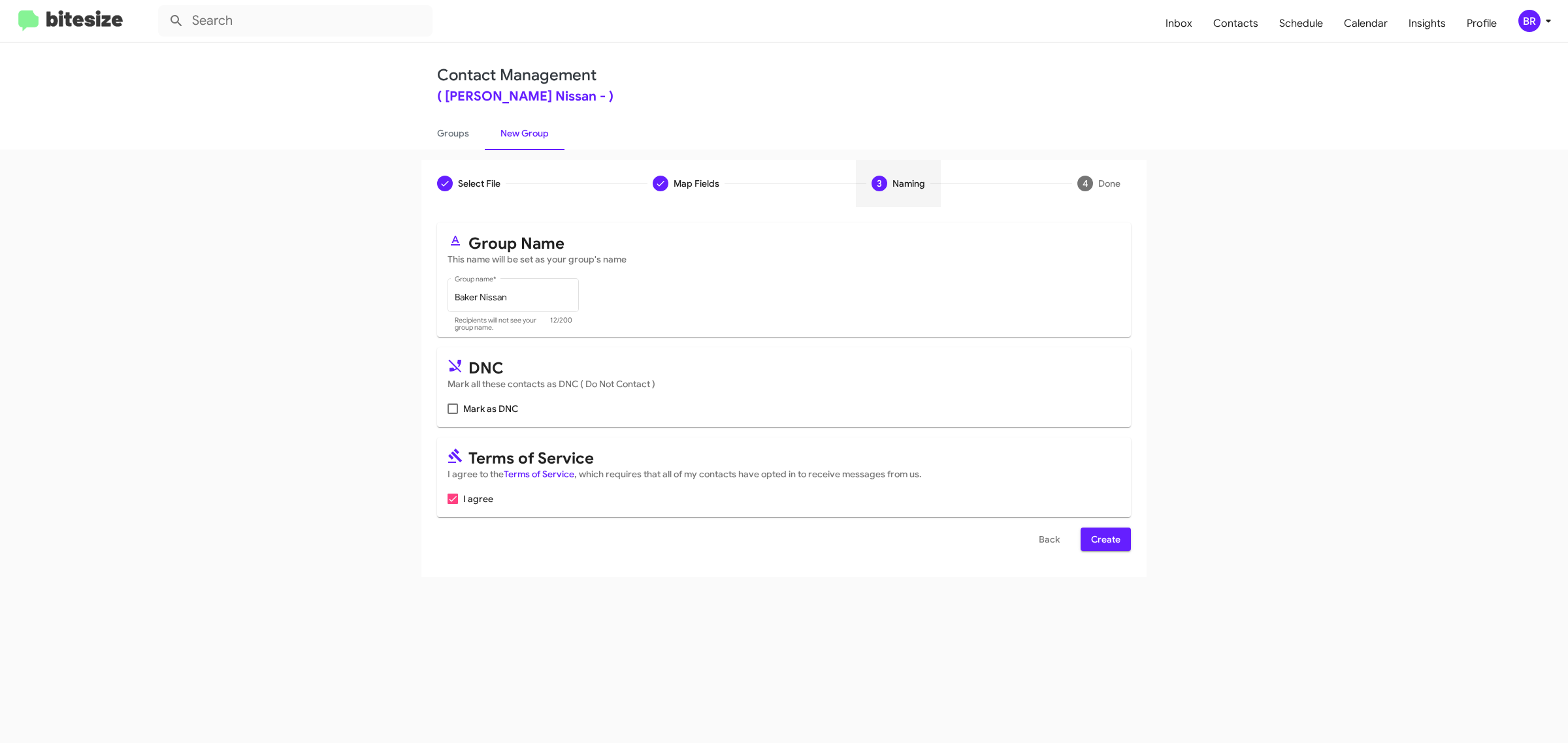
click at [452, 414] on input "Mark as DNC" at bounding box center [452, 414] width 1 height 1
checkbox input "true"
click at [1105, 537] on span "Create" at bounding box center [1106, 539] width 29 height 23
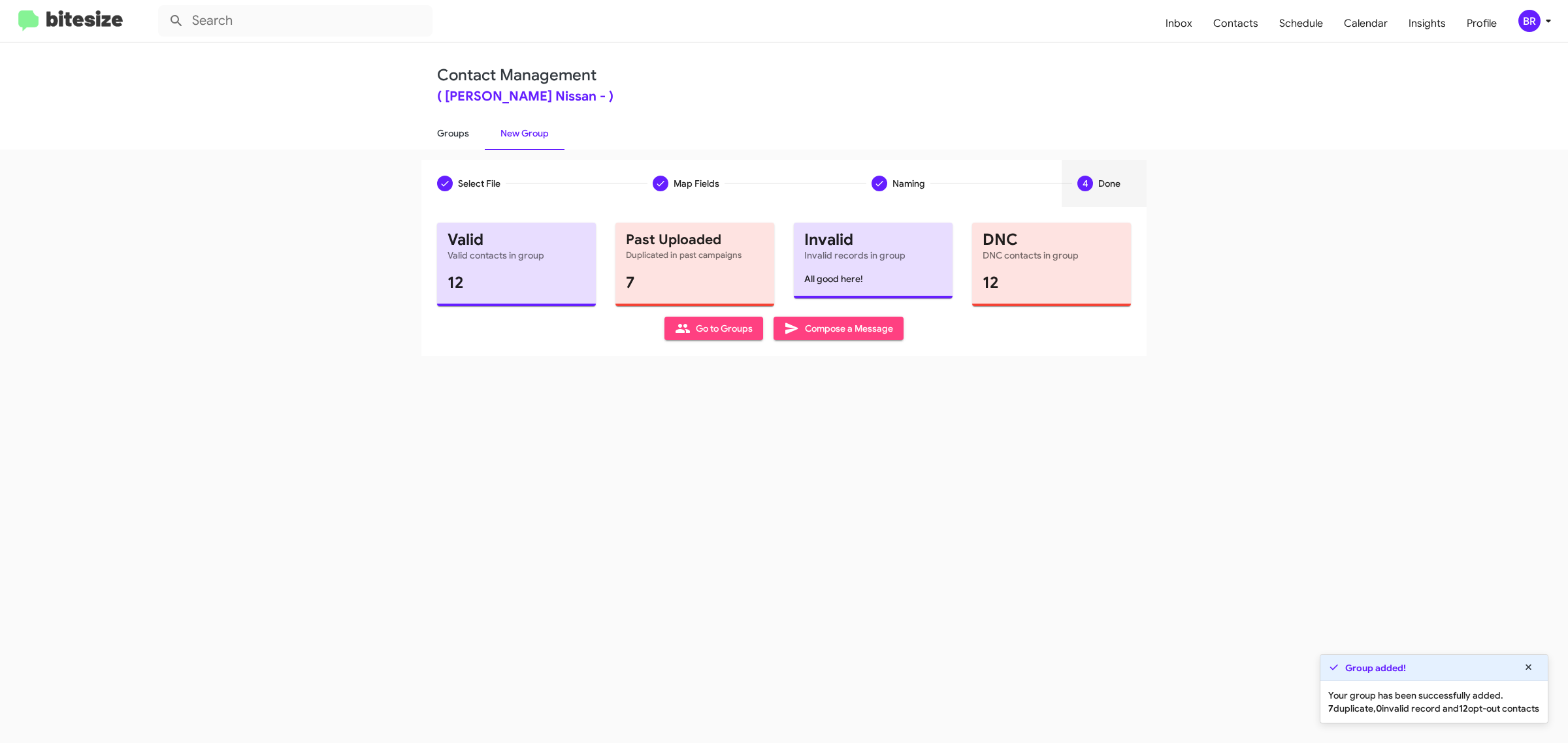
click at [452, 132] on link "Groups" at bounding box center [453, 133] width 63 height 34
type input "in:groups"
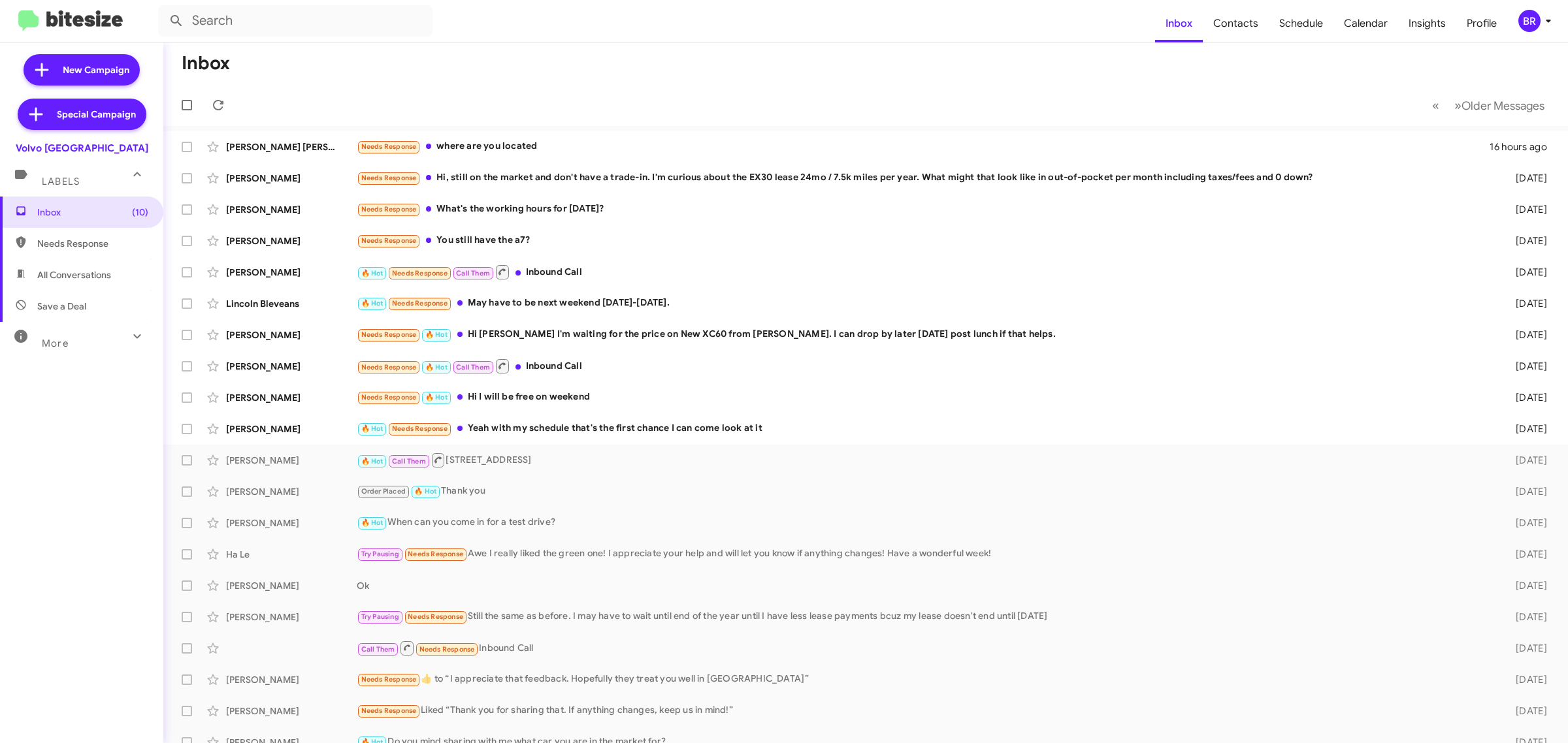
type input "in:groups"
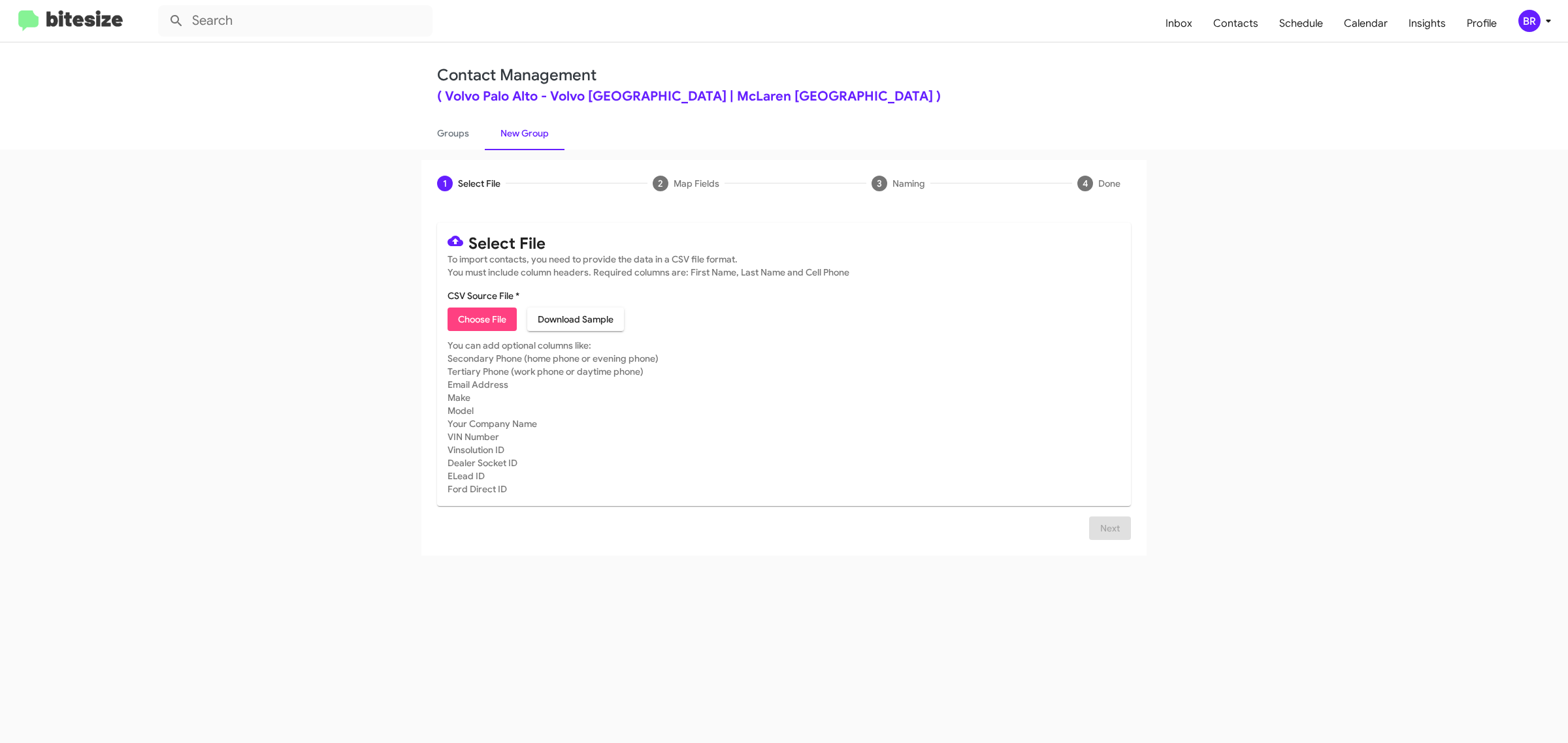
click at [481, 317] on span "Choose File" at bounding box center [482, 319] width 48 height 23
type input "Volvo [GEOGRAPHIC_DATA]"
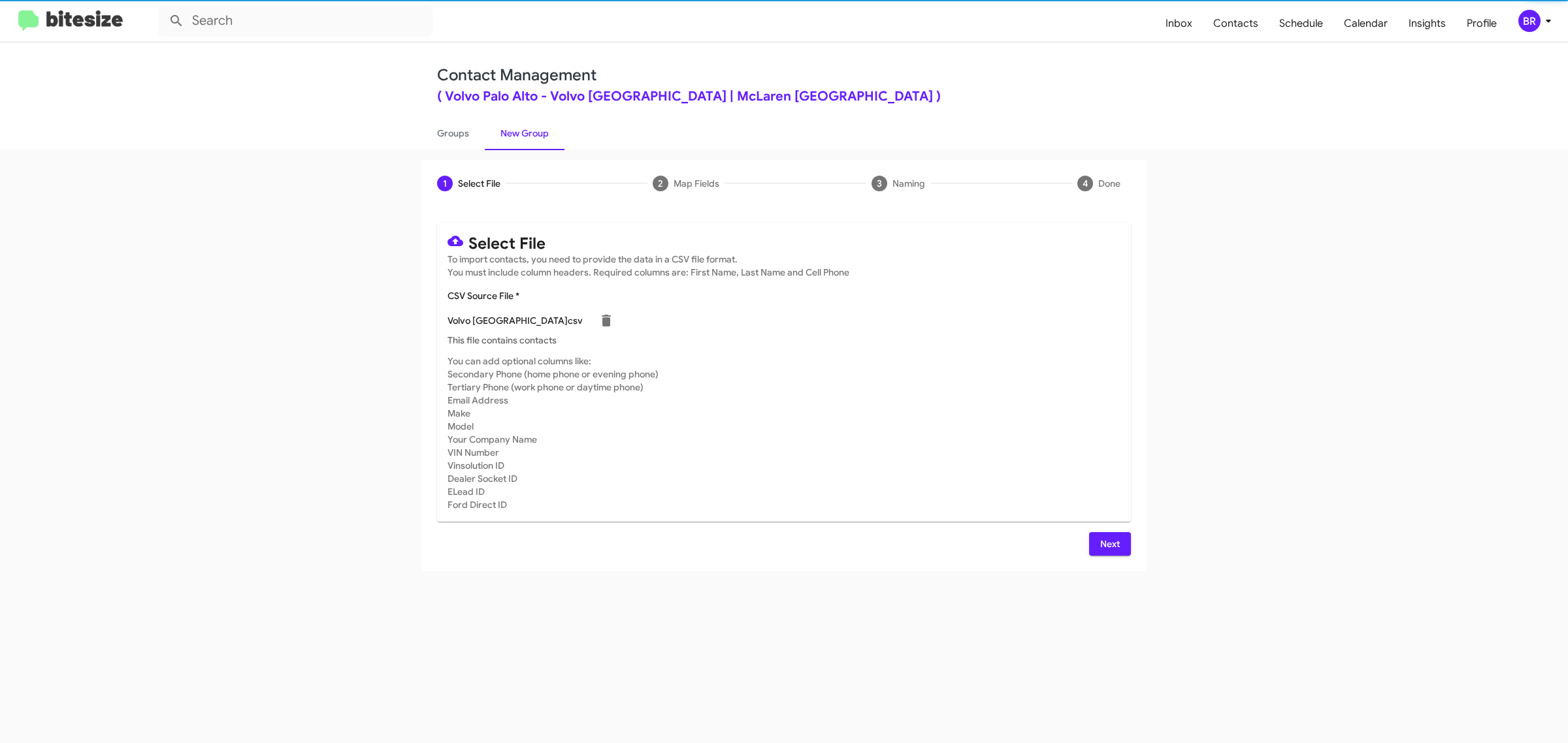
click at [1109, 542] on span "Next" at bounding box center [1110, 544] width 21 height 23
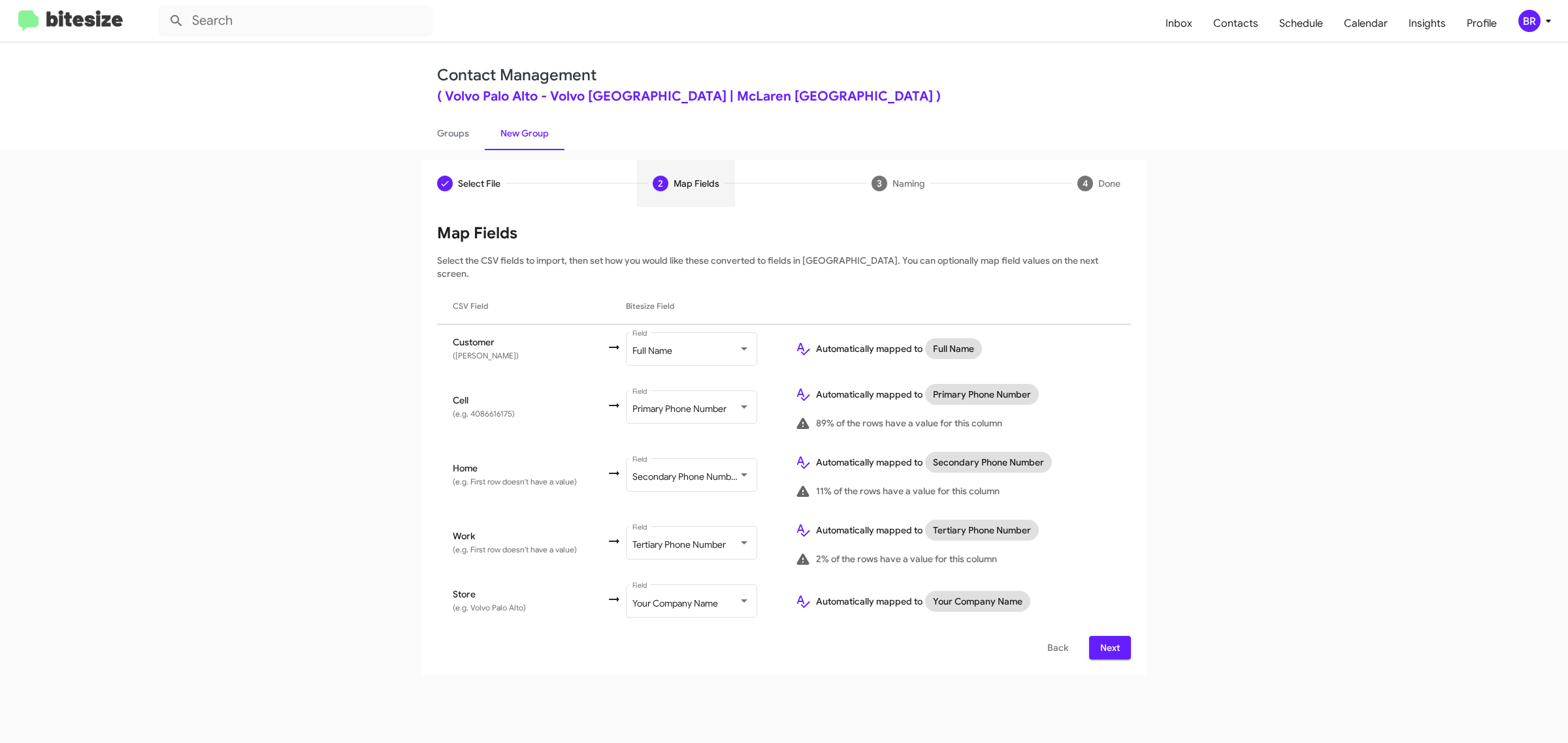
click at [1109, 636] on span "Next" at bounding box center [1110, 647] width 21 height 23
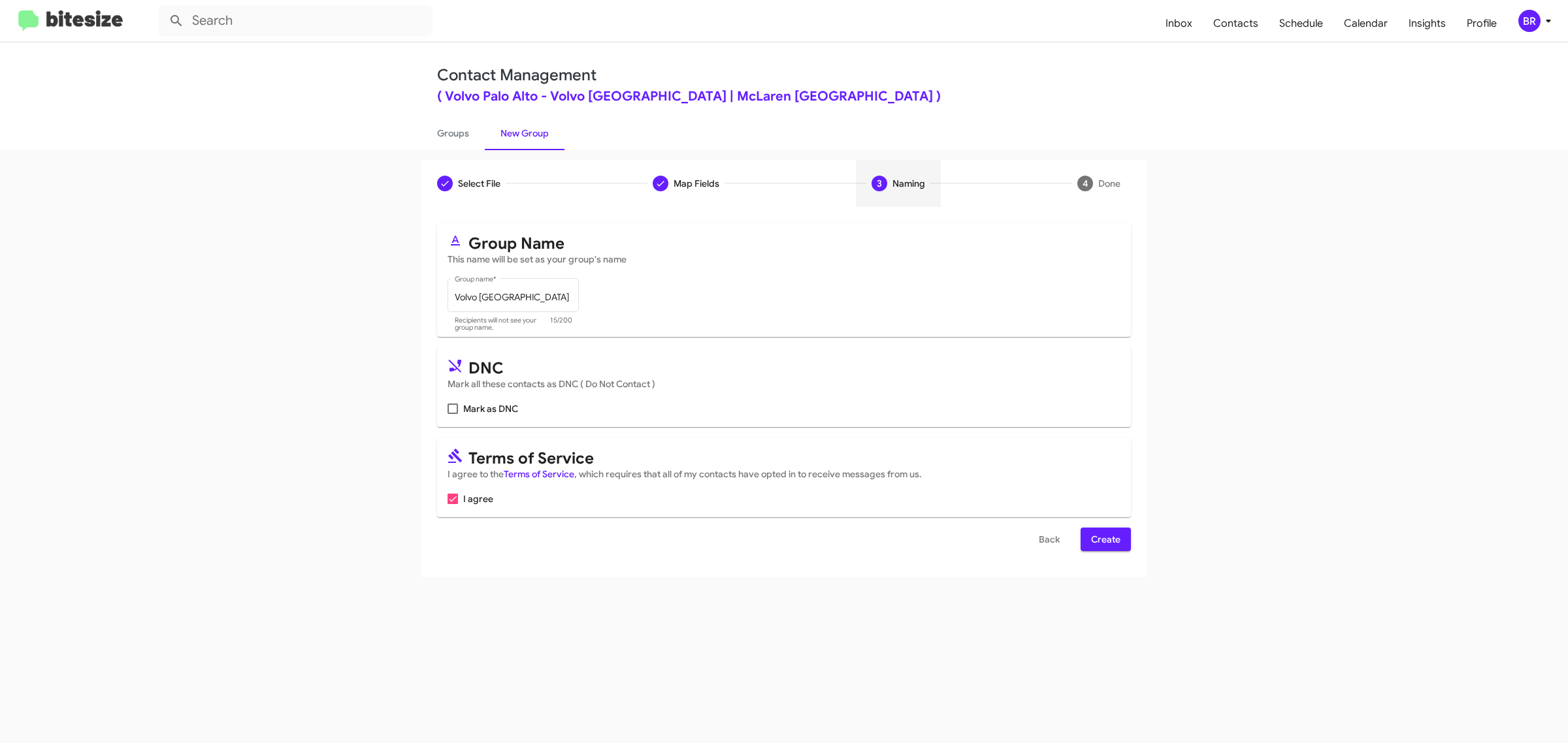
click at [452, 414] on input "Mark as DNC" at bounding box center [452, 414] width 1 height 1
checkbox input "true"
click at [1105, 537] on span "Create" at bounding box center [1106, 539] width 29 height 23
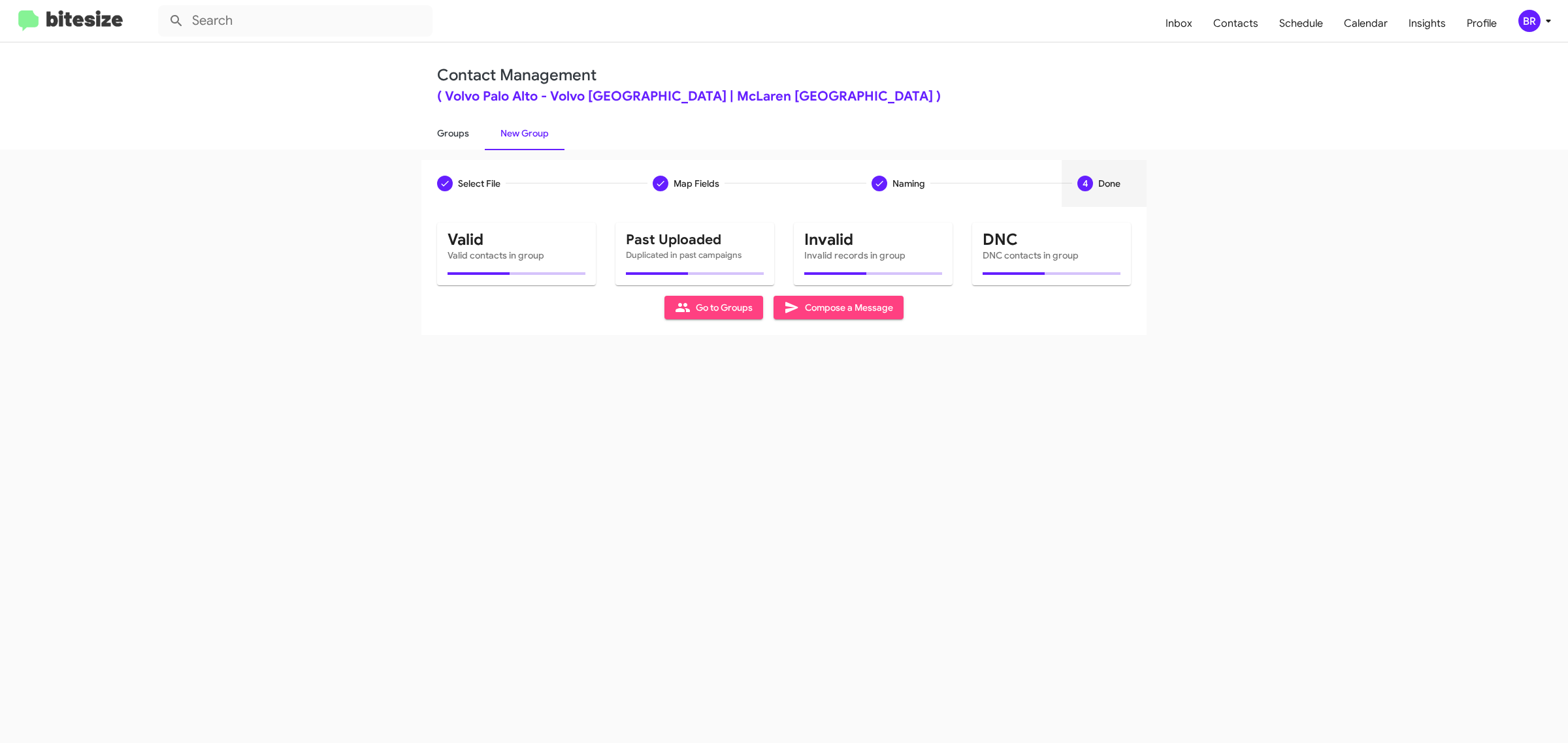
click at [452, 132] on link "Groups" at bounding box center [453, 133] width 63 height 34
type input "in:groups"
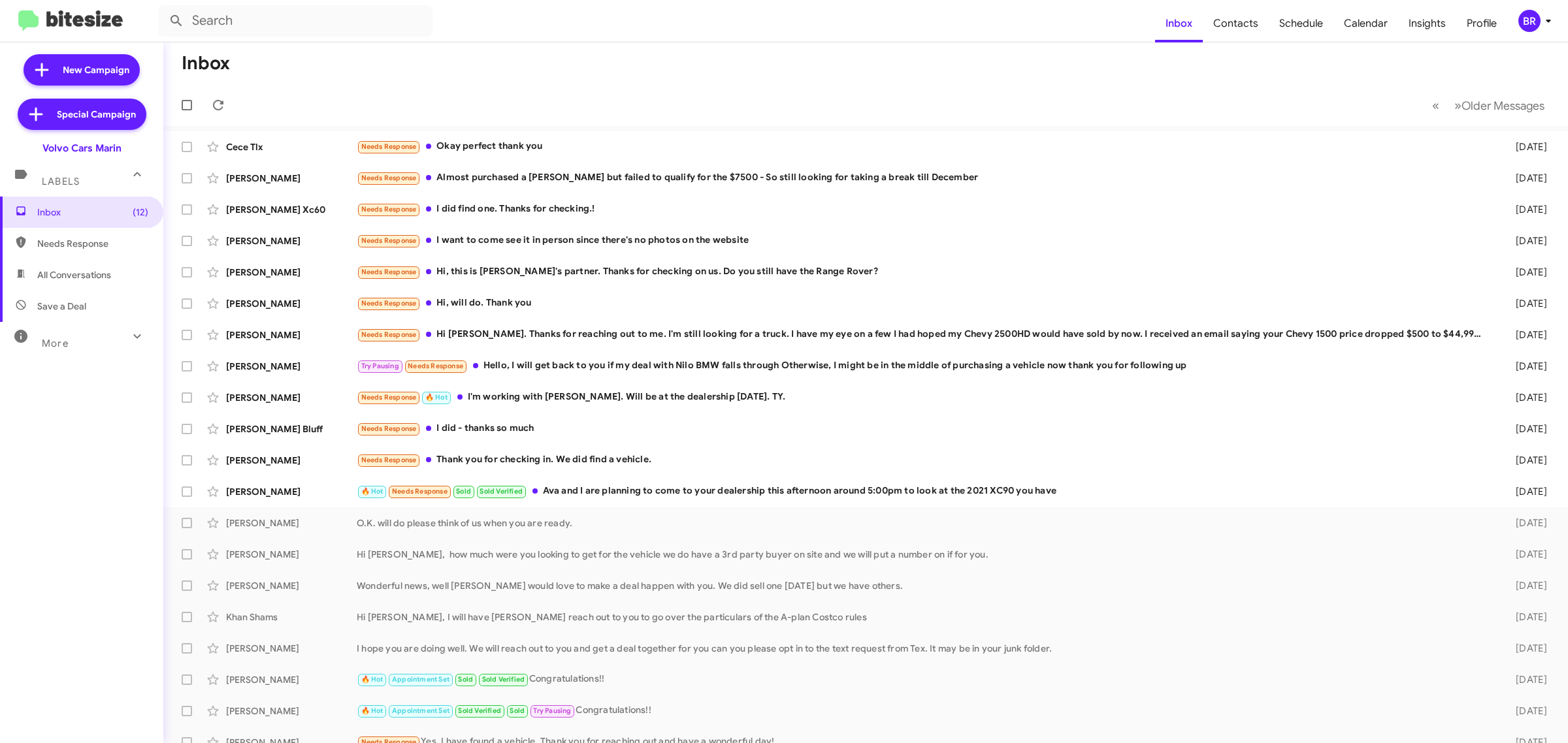
type input "in:groups"
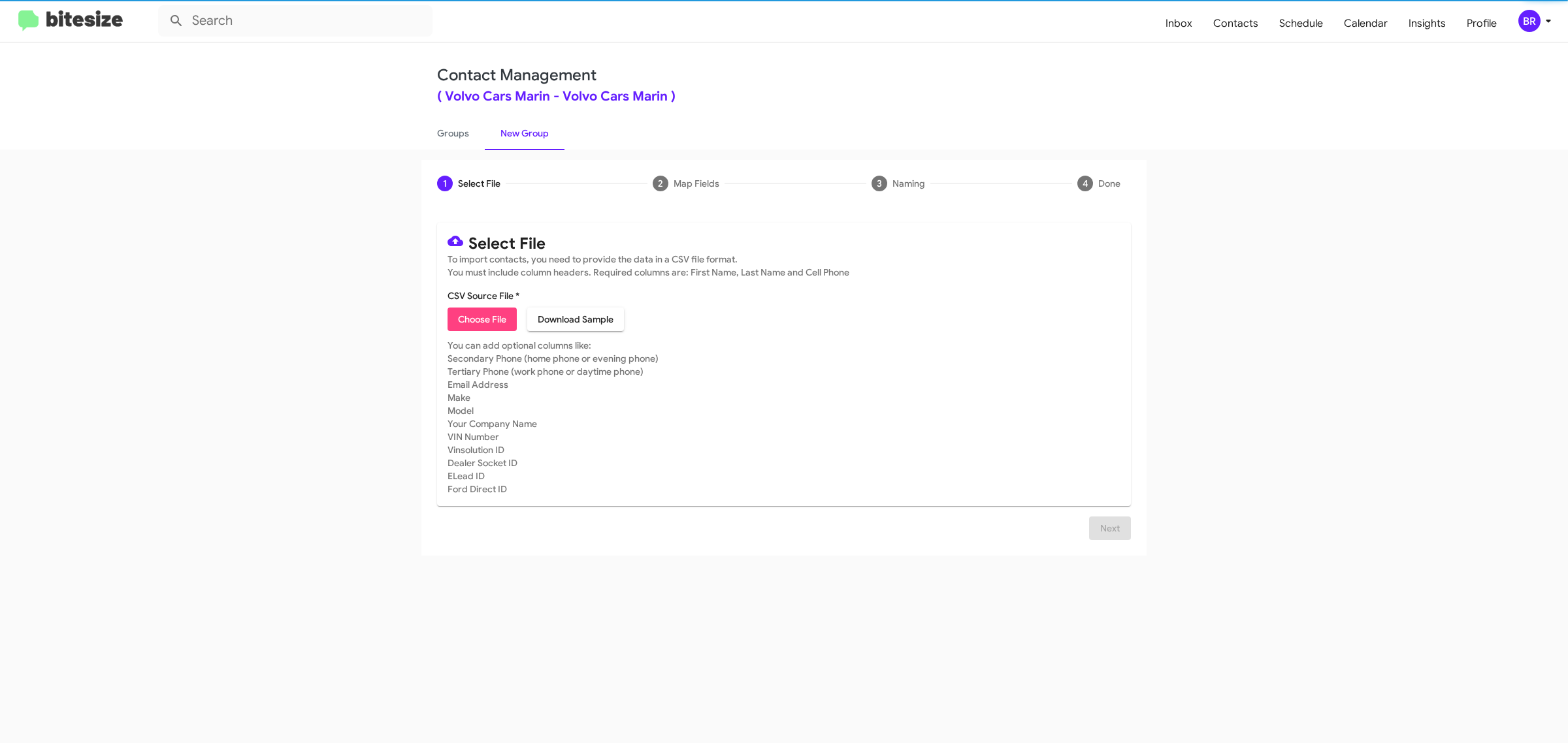
click at [481, 317] on span "Choose File" at bounding box center [482, 319] width 48 height 23
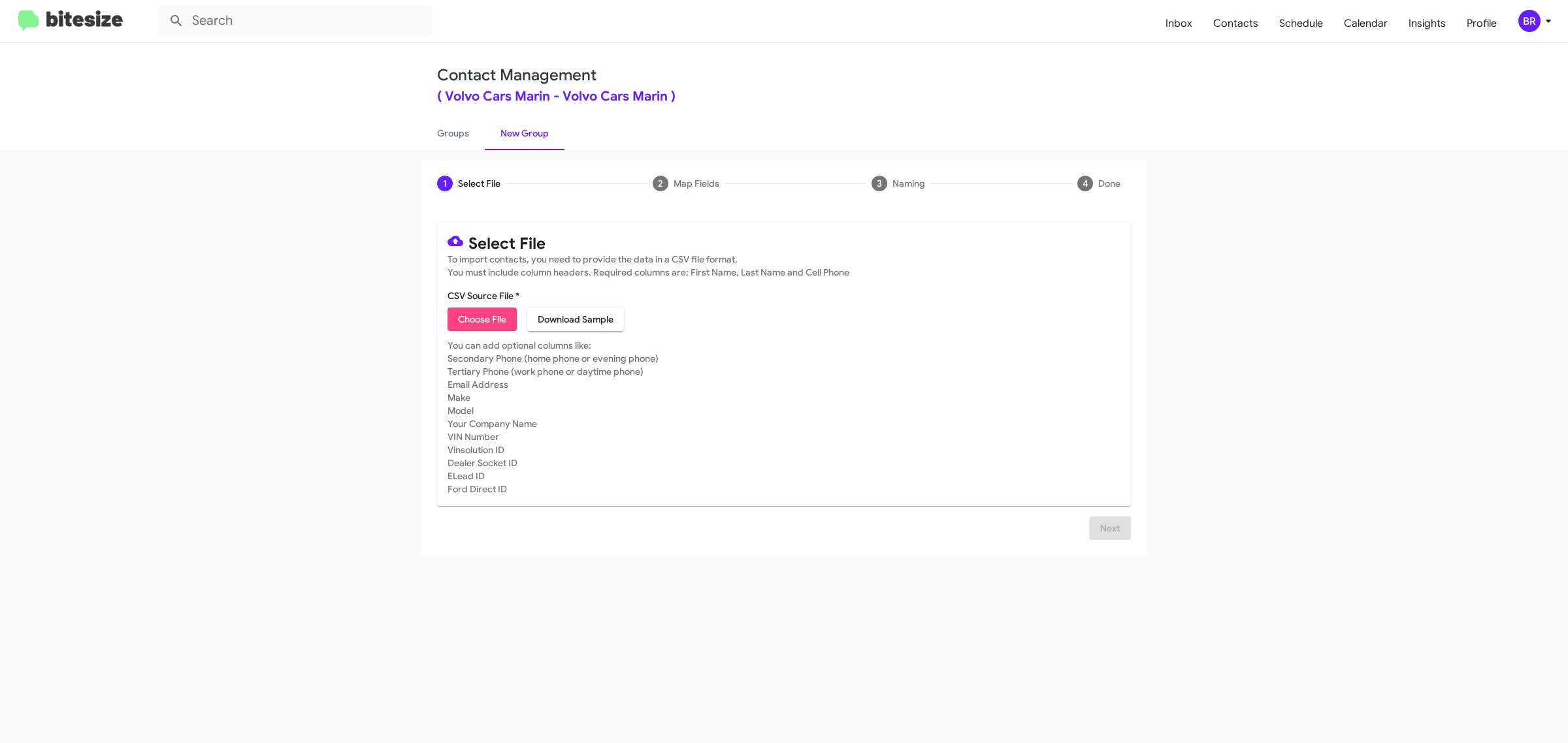
type input "Volvo Cars Marin"
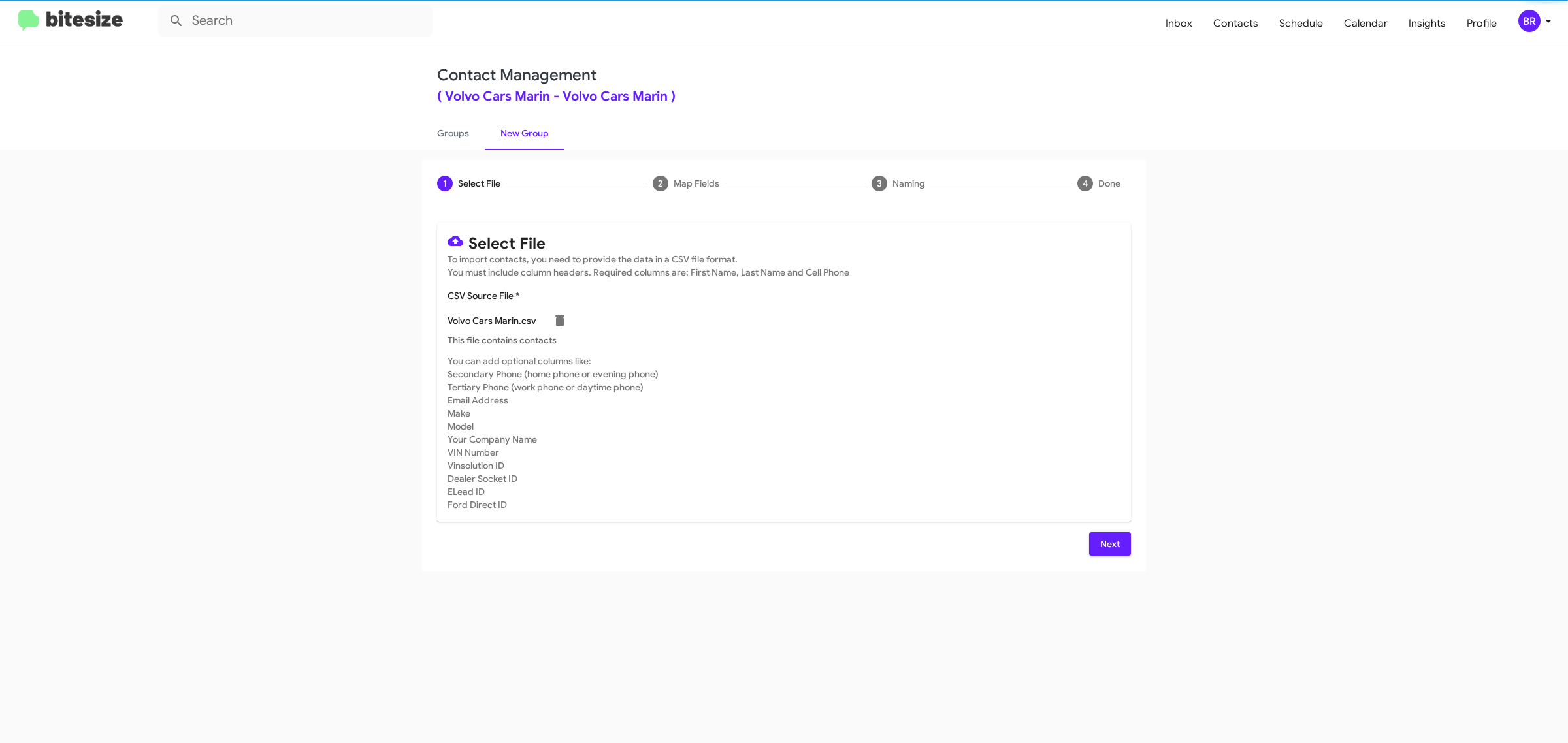
click at [1109, 542] on span "Next" at bounding box center [1110, 544] width 21 height 23
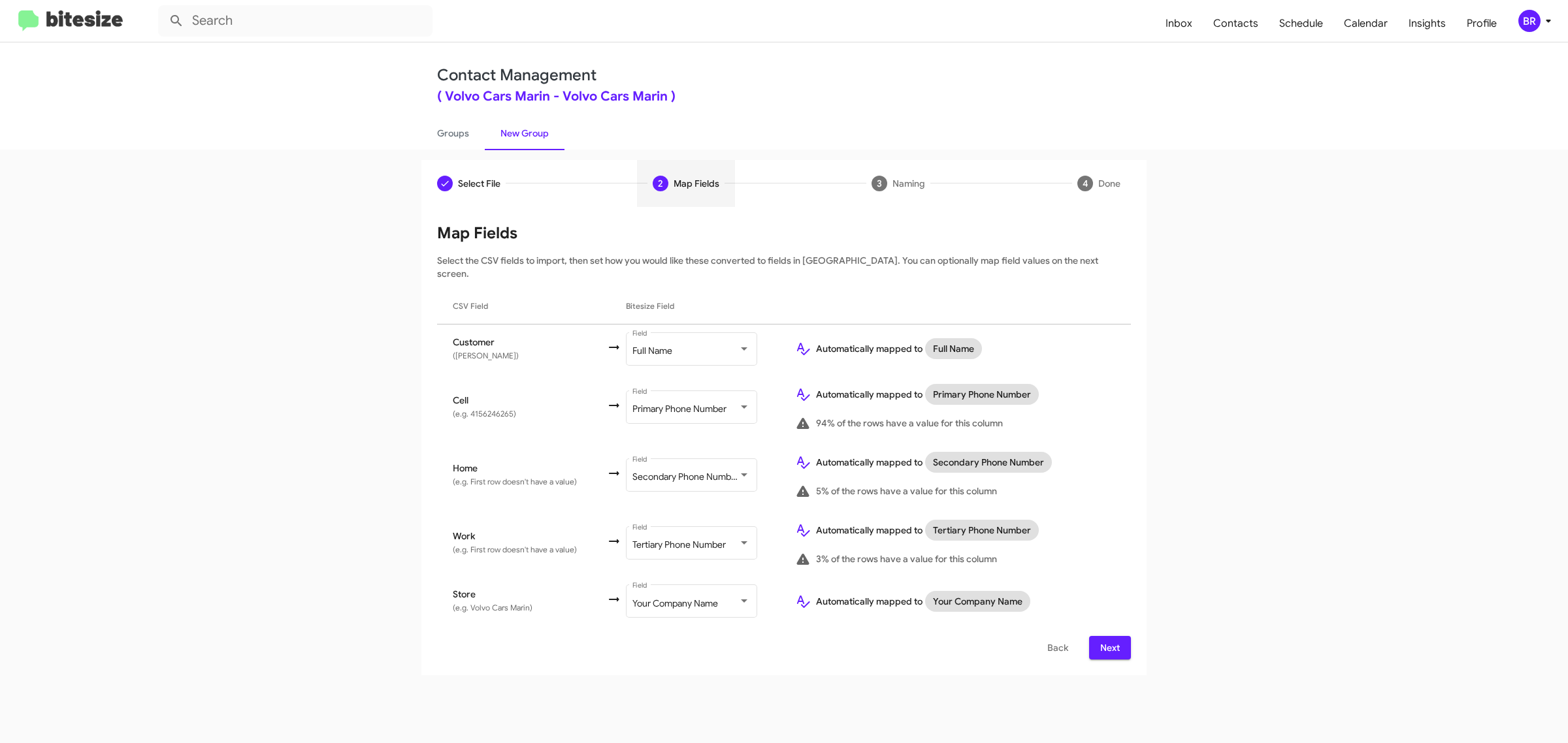
click at [1109, 636] on span "Next" at bounding box center [1110, 647] width 21 height 23
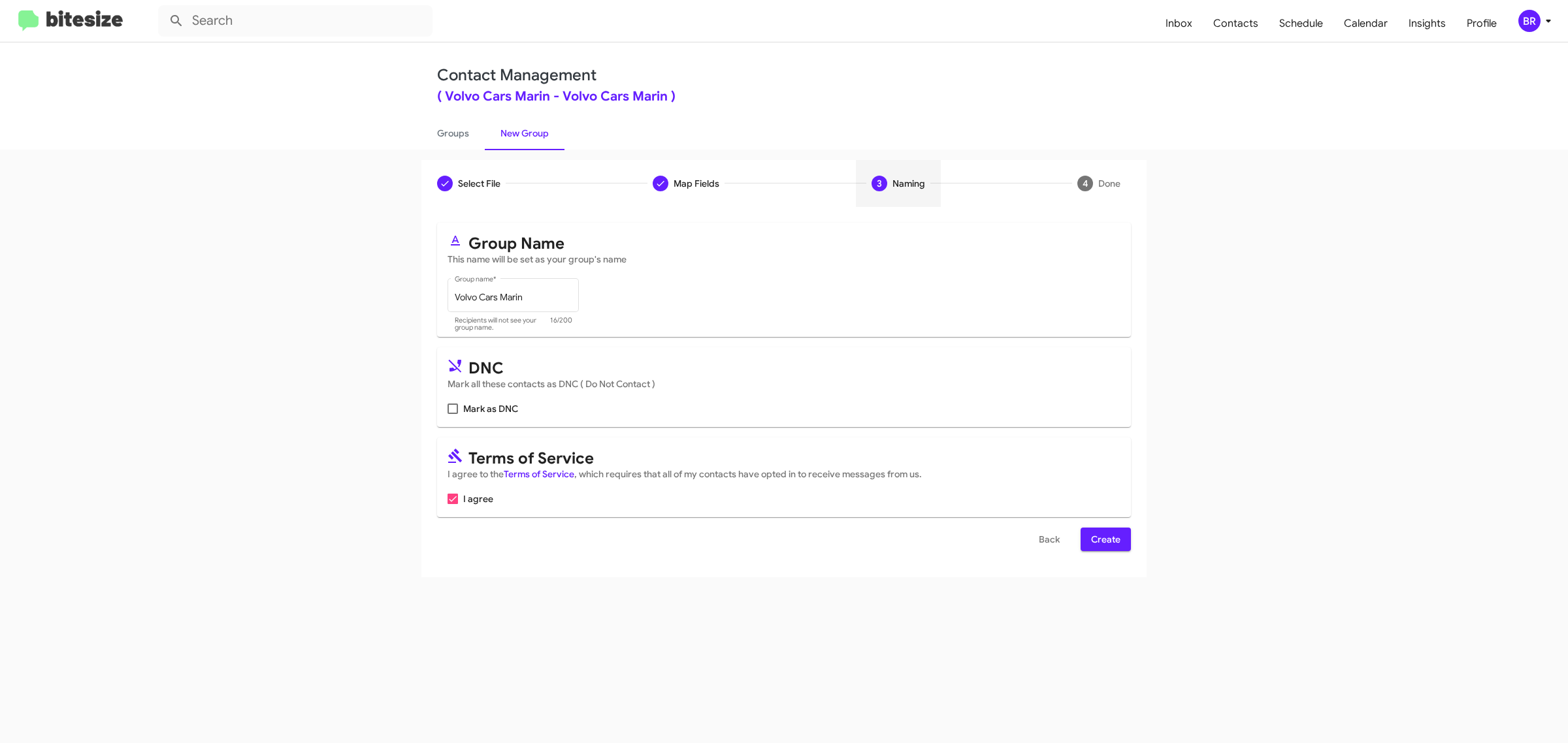
click at [452, 414] on input "Mark as DNC" at bounding box center [452, 414] width 1 height 1
checkbox input "true"
click at [1105, 537] on span "Create" at bounding box center [1106, 539] width 29 height 23
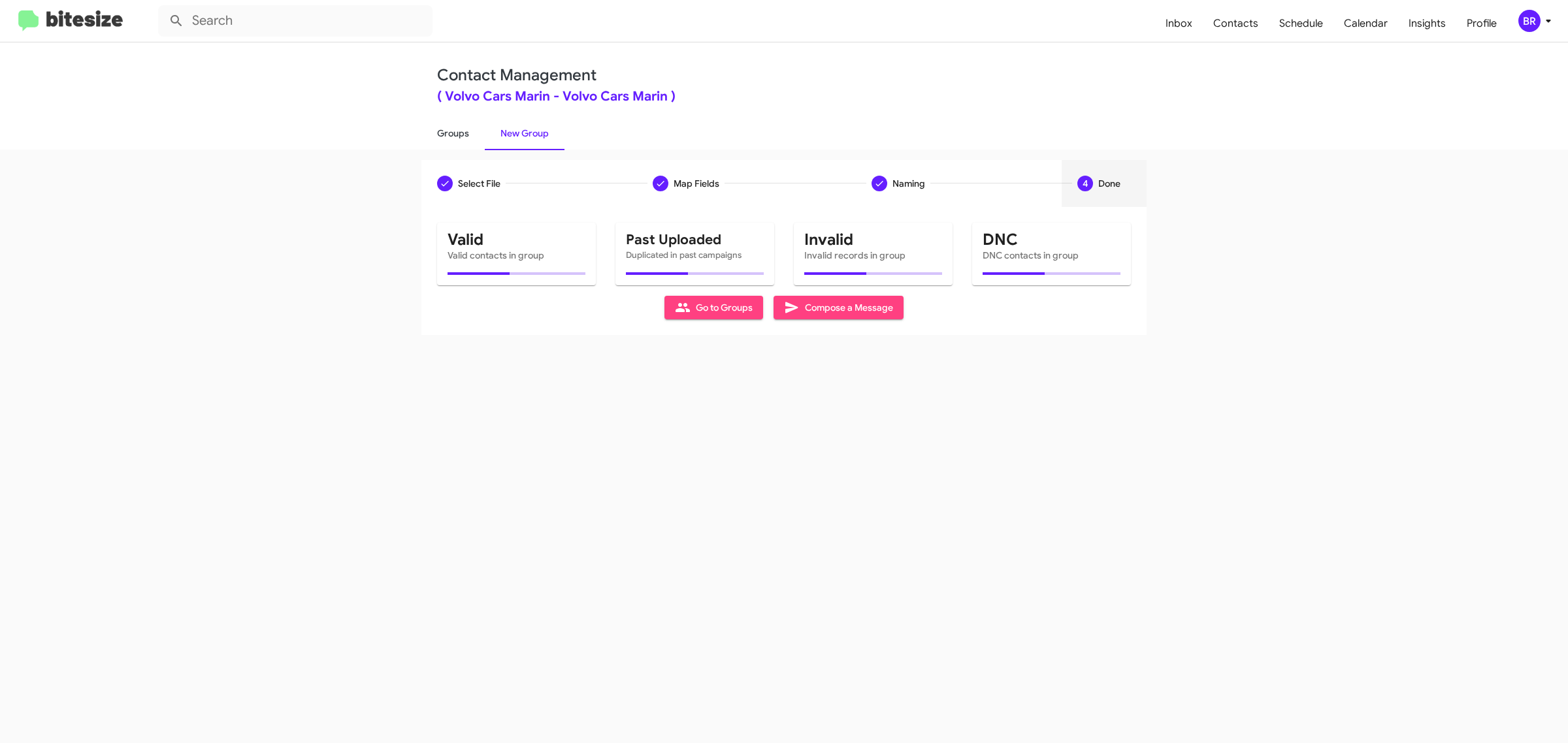
click at [452, 132] on link "Groups" at bounding box center [453, 133] width 63 height 34
type input "in:groups"
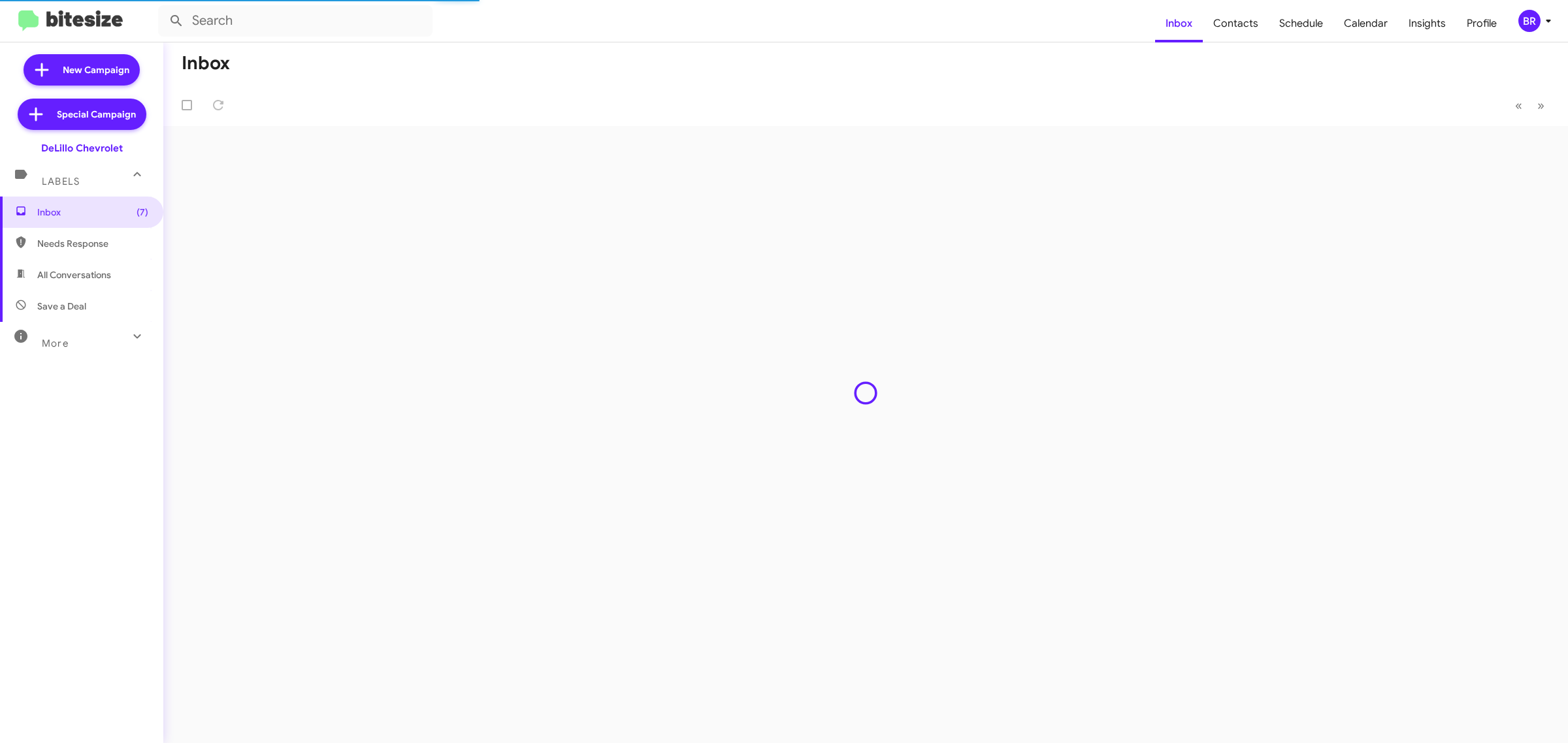
type input "in:groups"
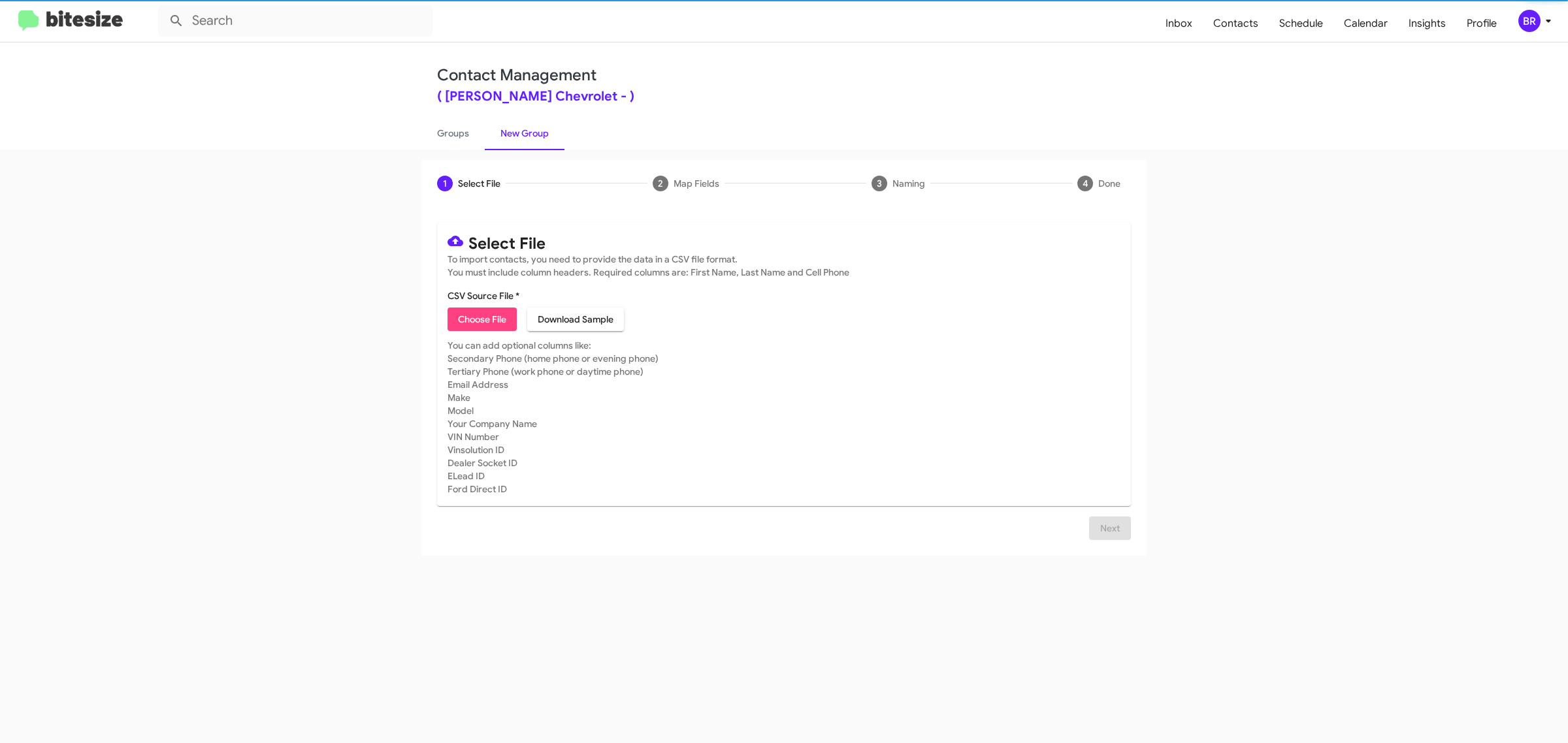
click at [481, 317] on span "Choose File" at bounding box center [482, 319] width 48 height 23
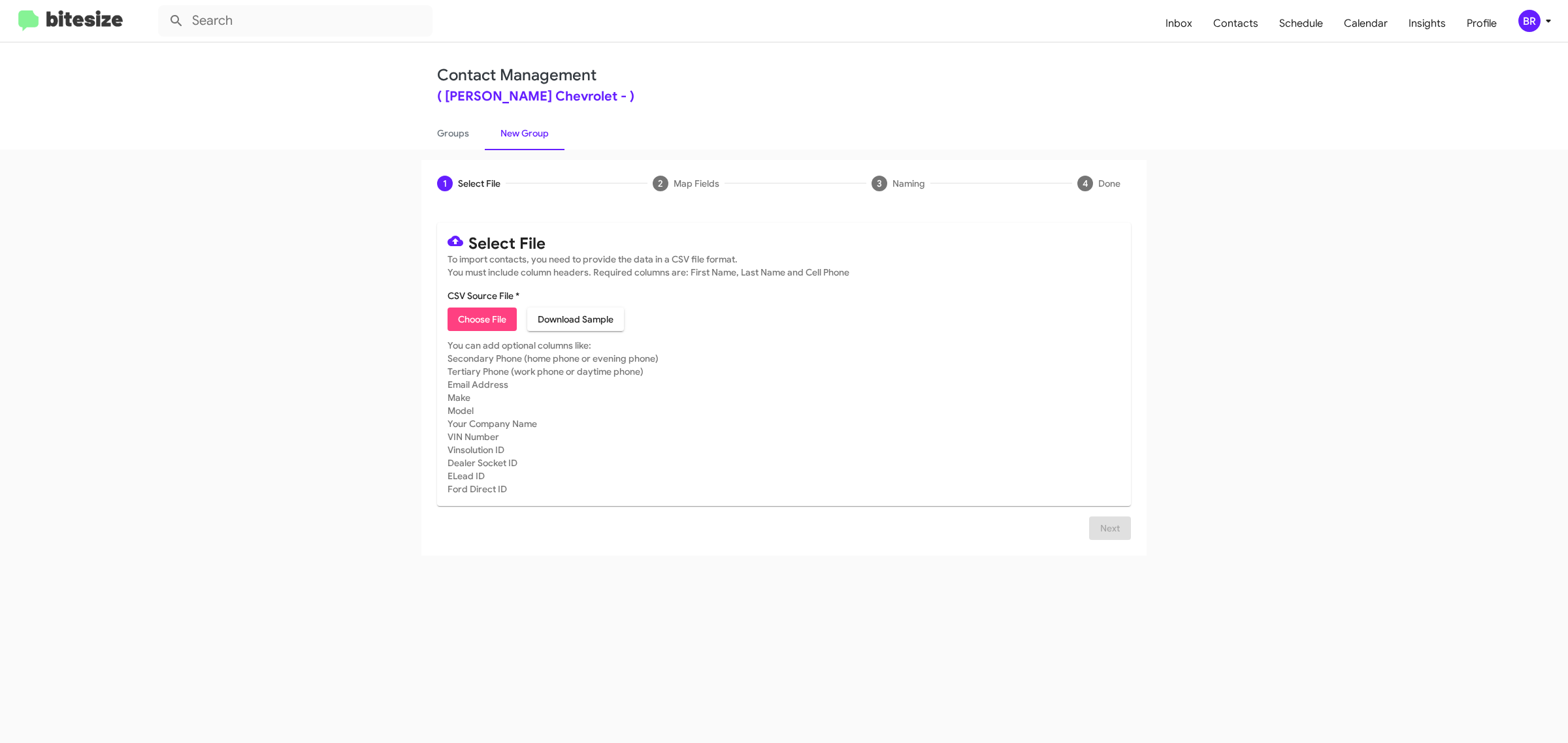
type input "Delillo Chevrolet"
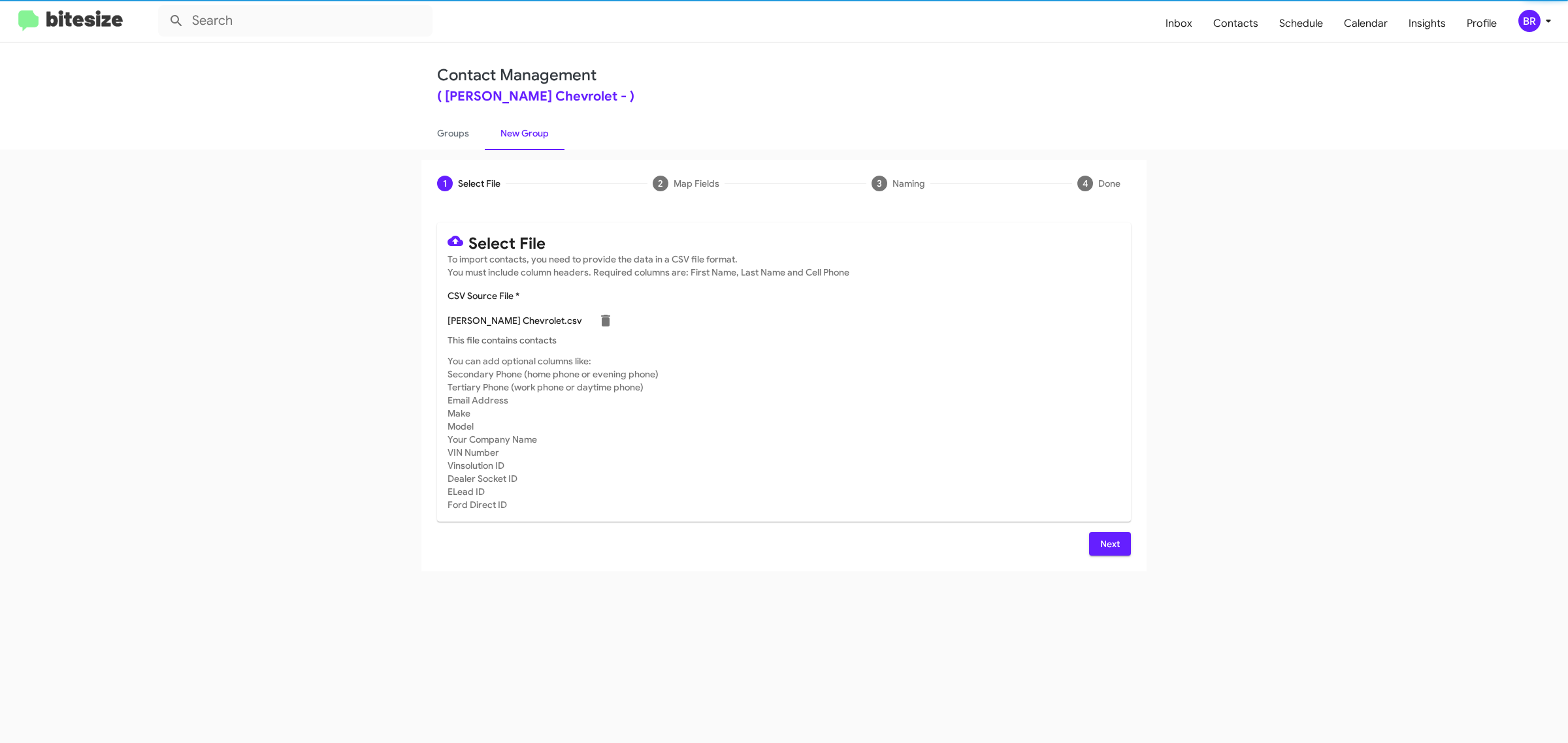
click at [1109, 542] on span "Next" at bounding box center [1110, 544] width 21 height 23
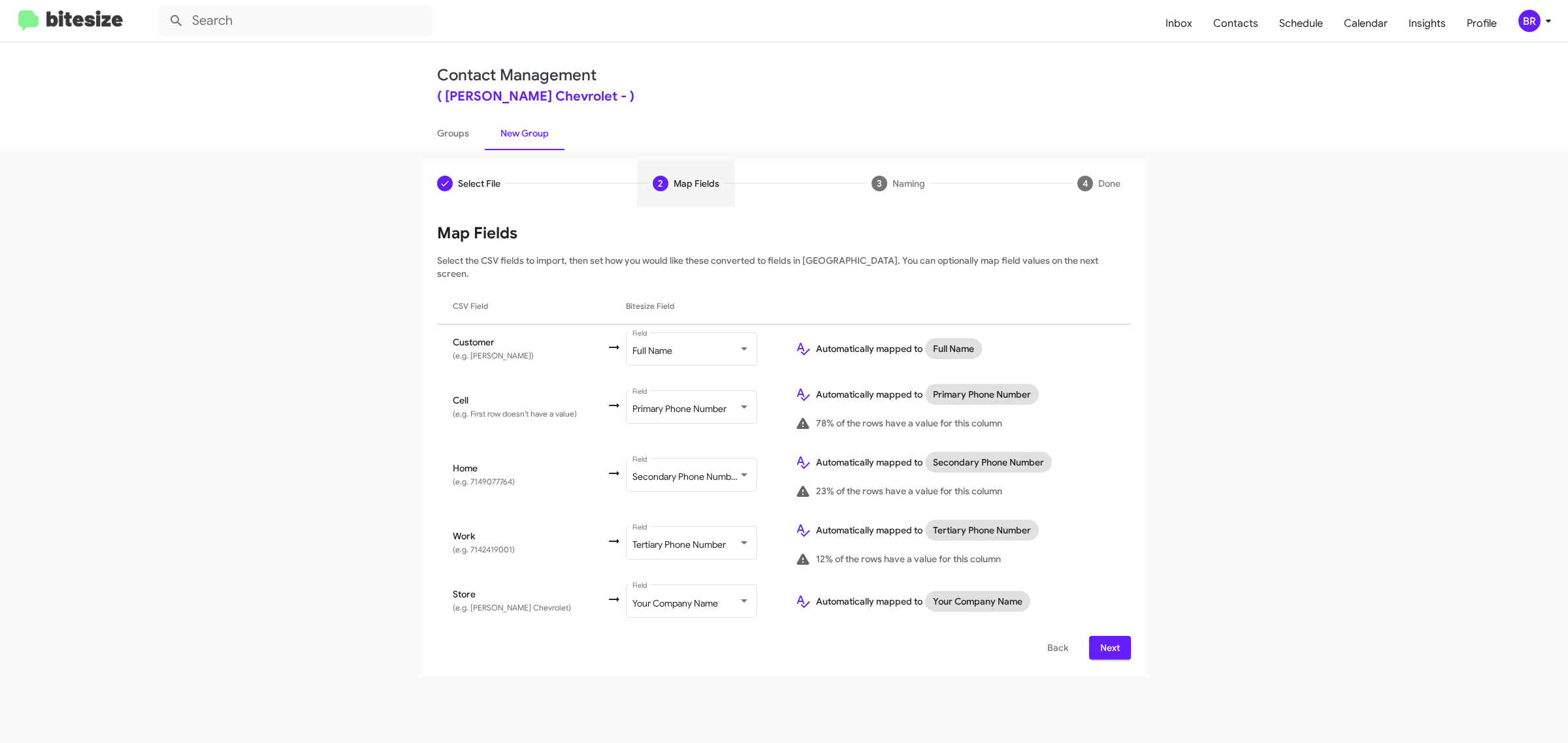
click at [1109, 636] on span "Next" at bounding box center [1110, 647] width 21 height 23
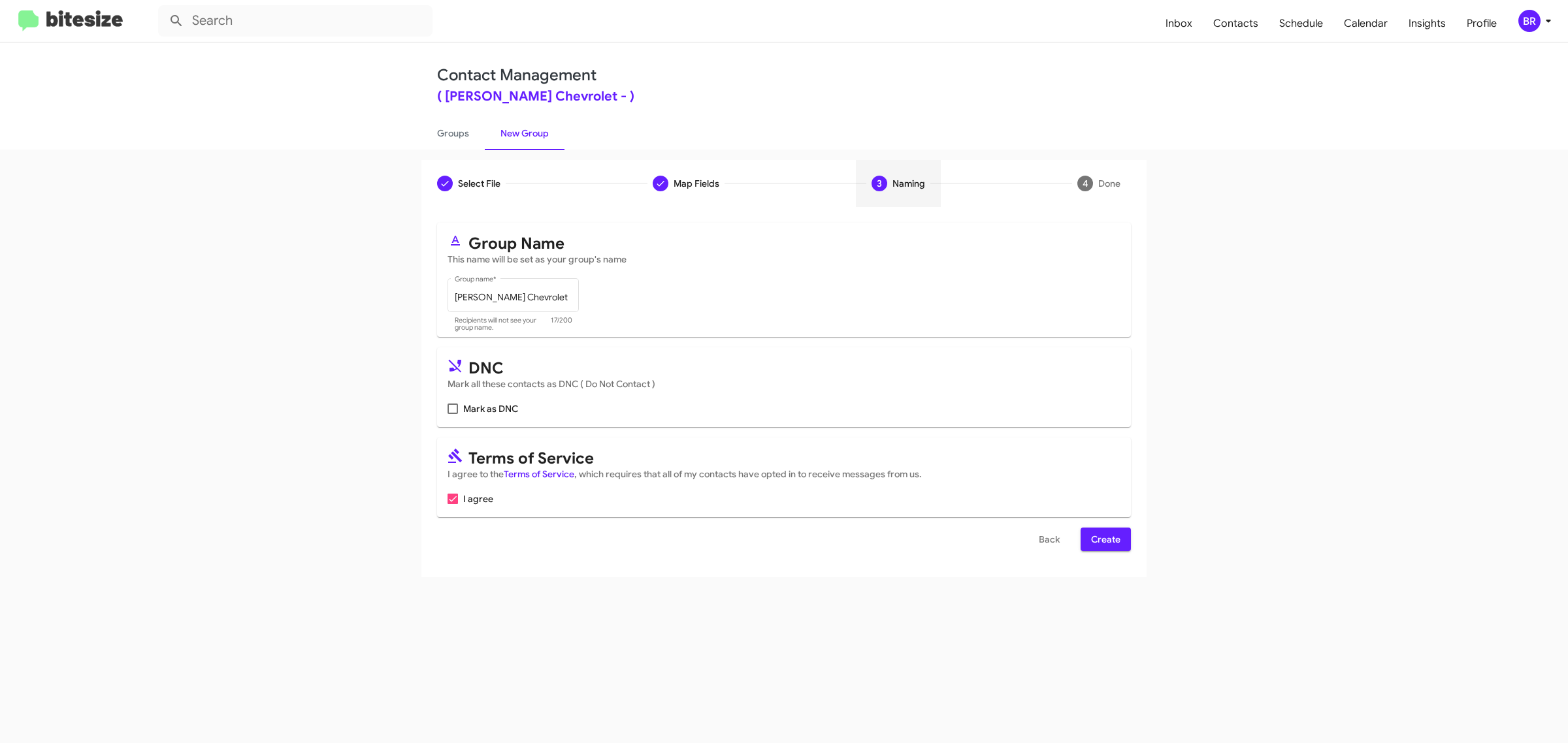
click at [452, 414] on input "Mark as DNC" at bounding box center [452, 414] width 1 height 1
checkbox input "true"
click at [1105, 537] on span "Create" at bounding box center [1106, 539] width 29 height 23
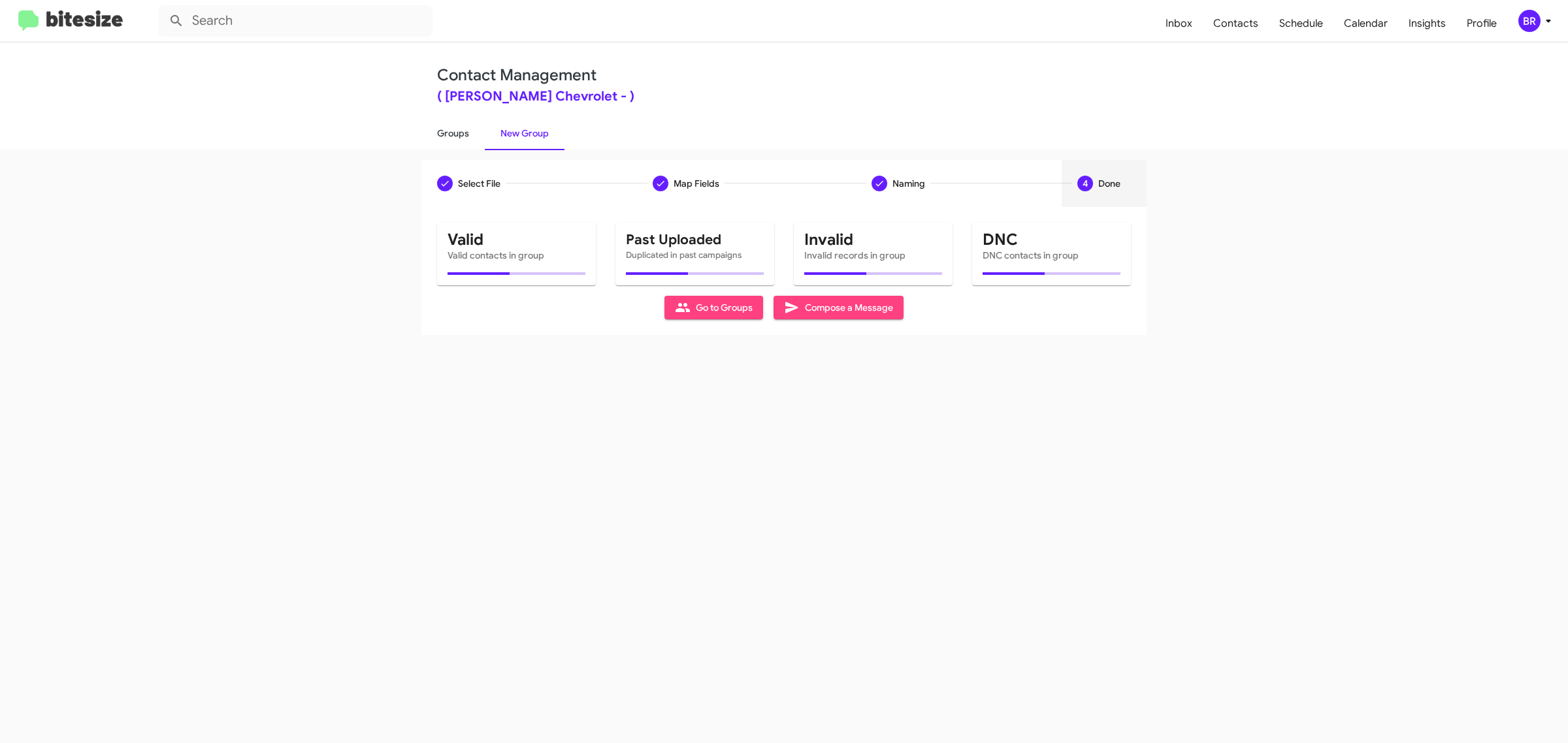
click at [452, 132] on link "Groups" at bounding box center [453, 133] width 63 height 34
type input "in:groups"
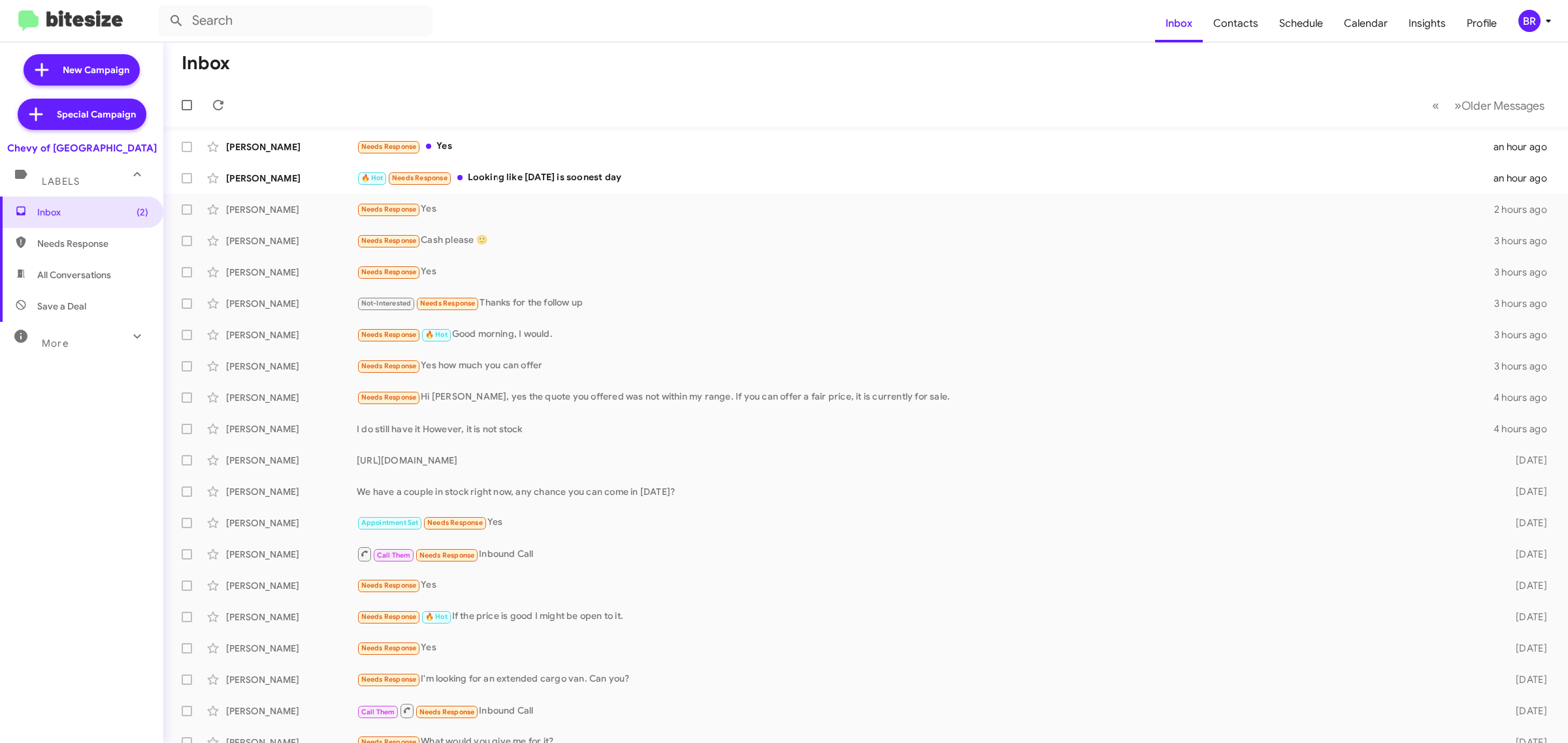
type input "in:groups"
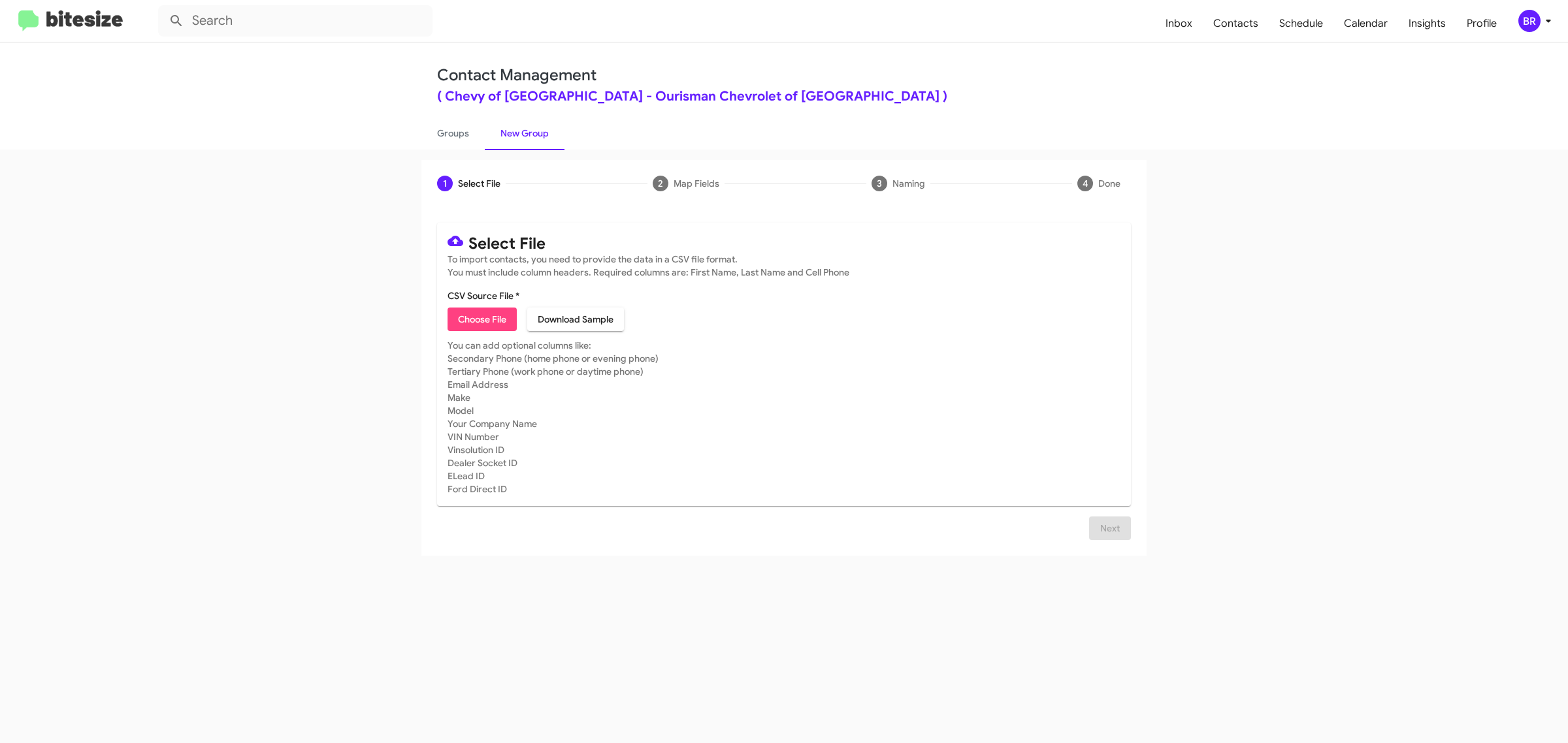
click at [481, 317] on span "Choose File" at bounding box center [482, 319] width 48 height 23
type input "Ourisman Chevrolet of Rockville"
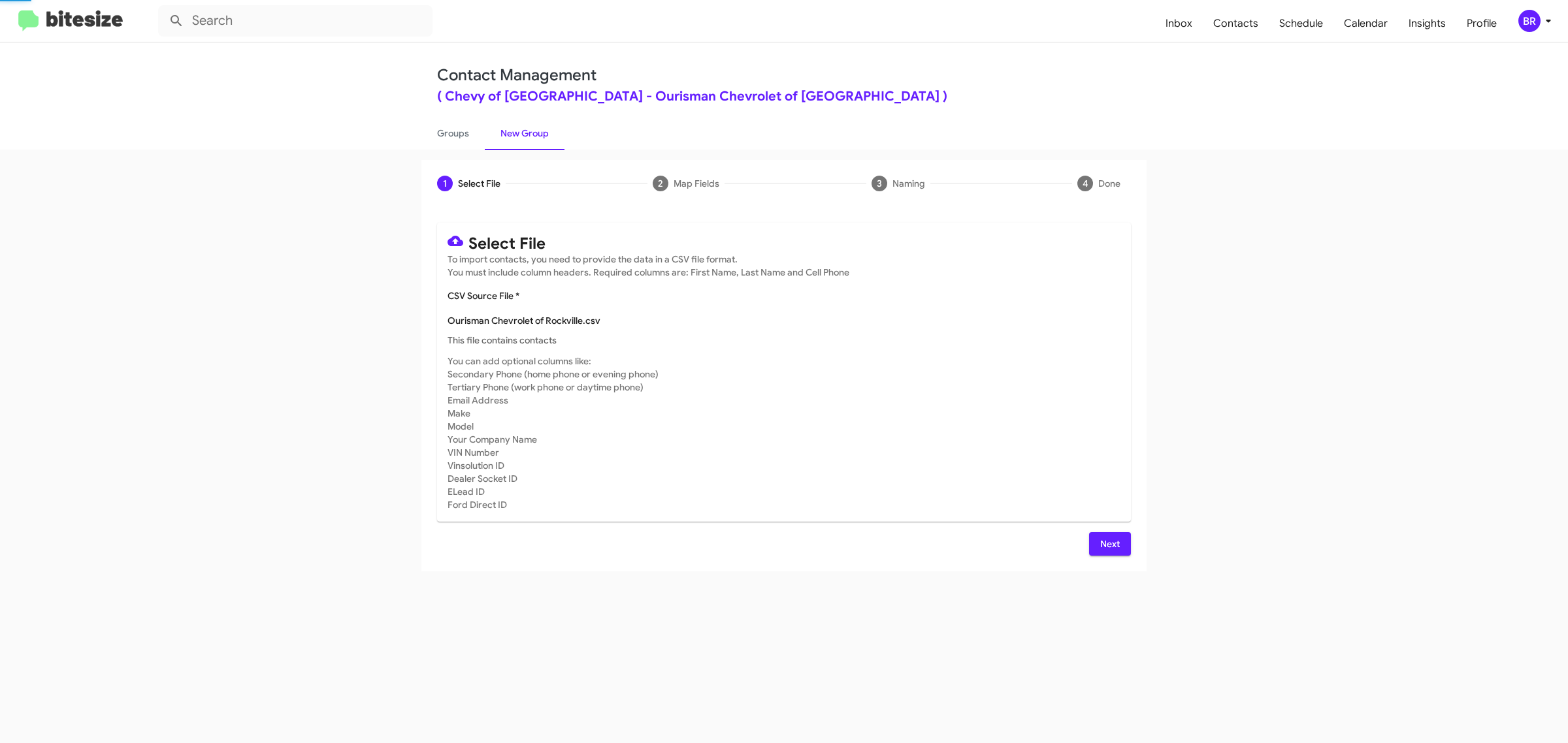
click at [1109, 542] on span "Next" at bounding box center [1110, 544] width 21 height 23
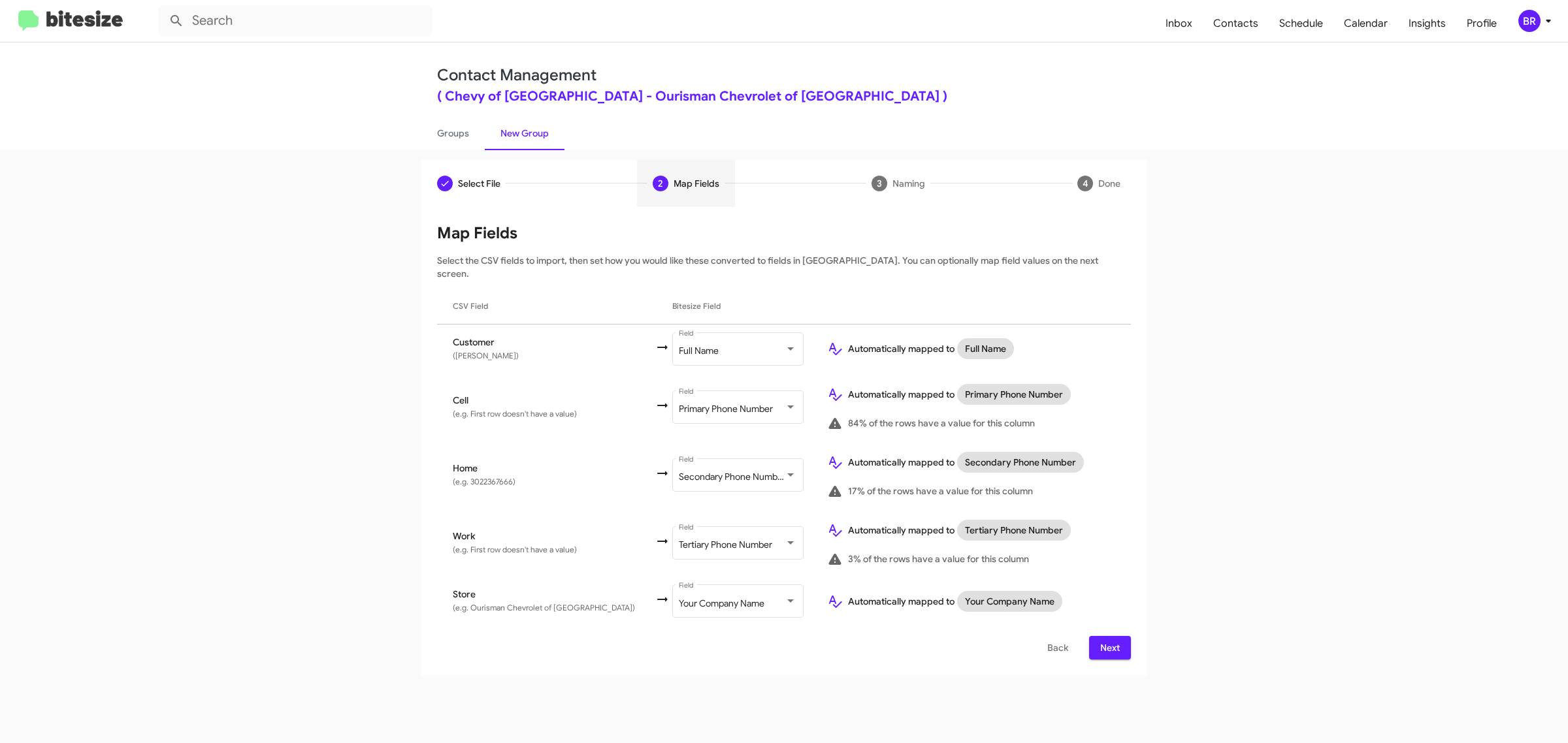
click at [1109, 636] on span "Next" at bounding box center [1110, 647] width 21 height 23
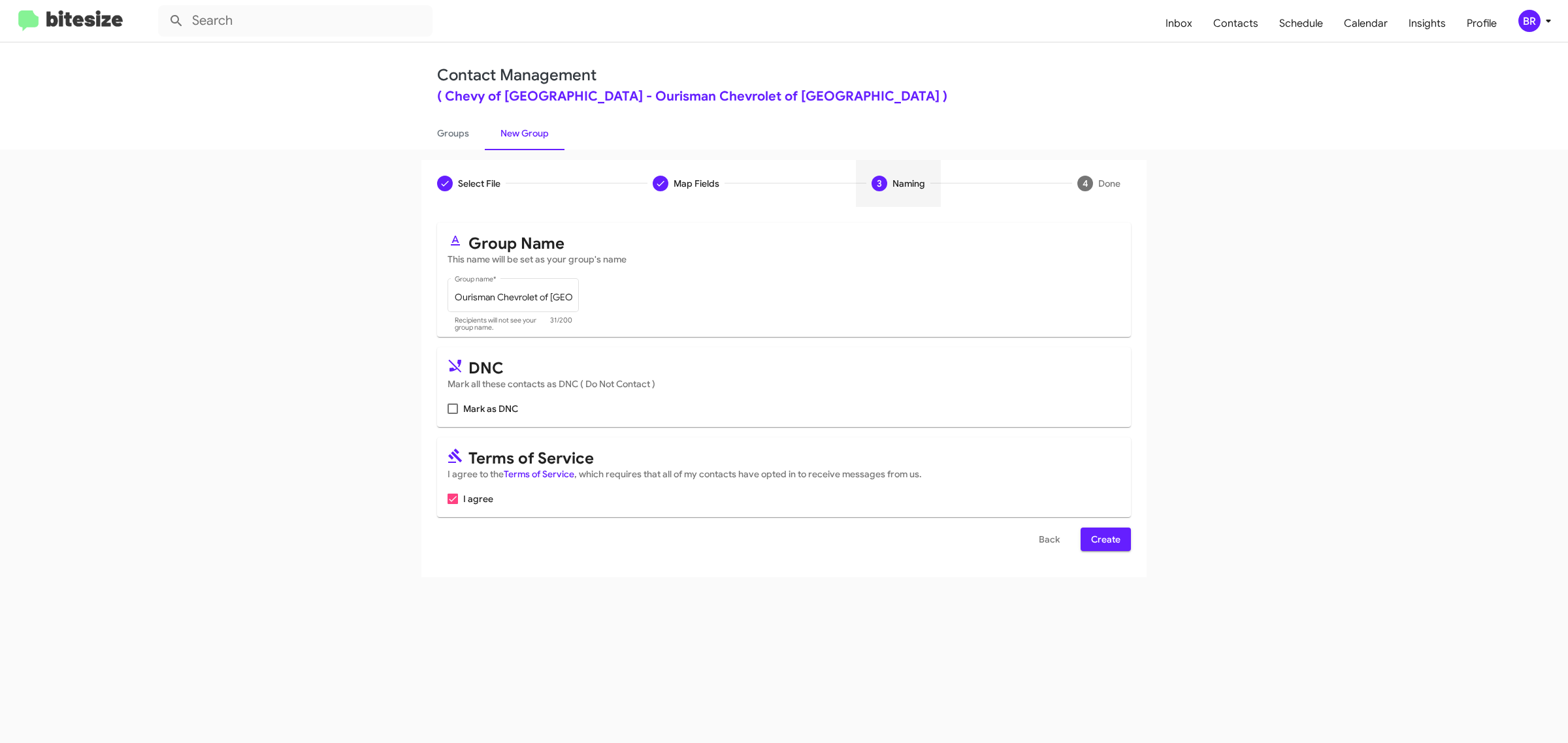
click at [452, 414] on input "Mark as DNC" at bounding box center [452, 414] width 1 height 1
checkbox input "true"
click at [1105, 537] on span "Create" at bounding box center [1106, 539] width 29 height 23
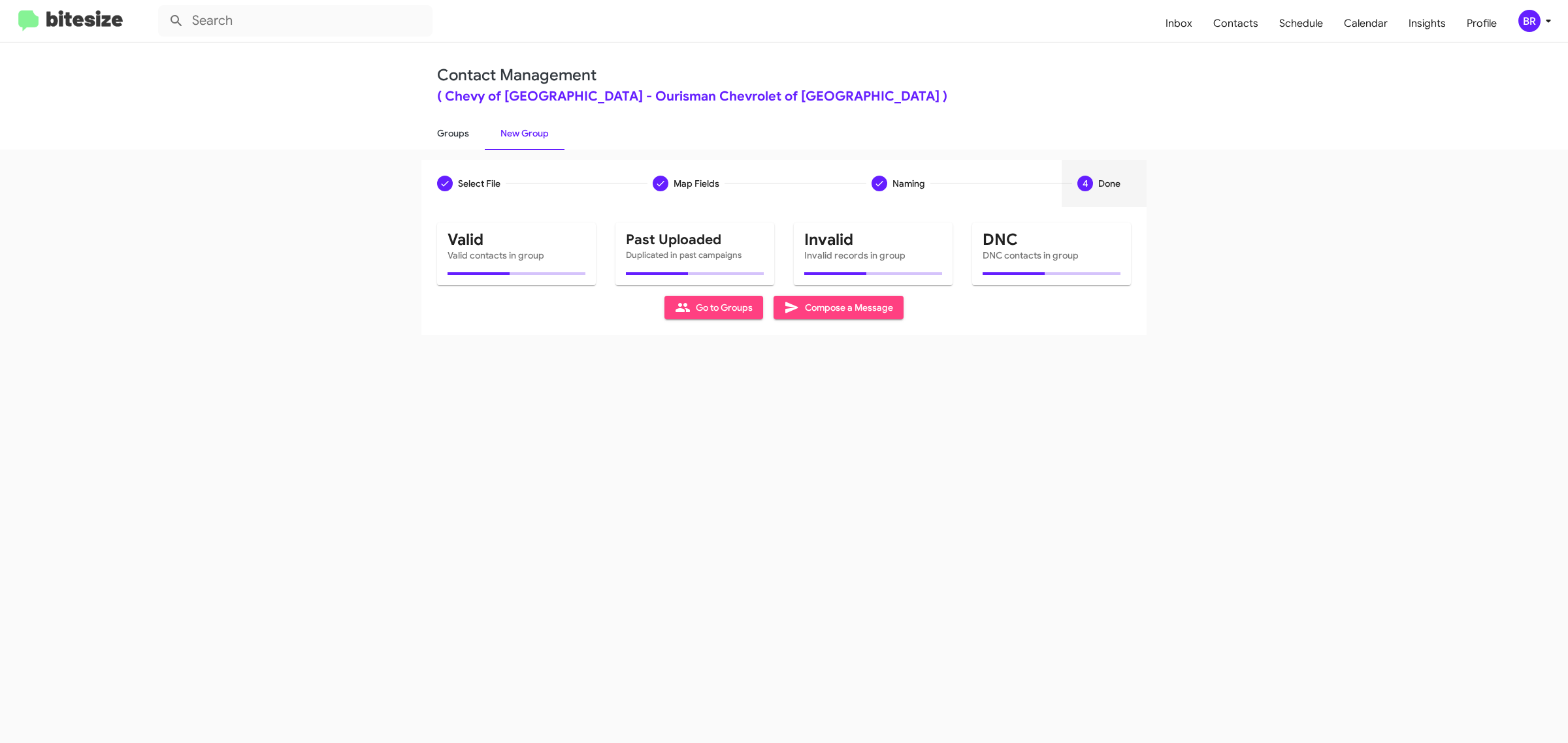
click at [452, 132] on link "Groups" at bounding box center [453, 133] width 63 height 34
type input "in:groups"
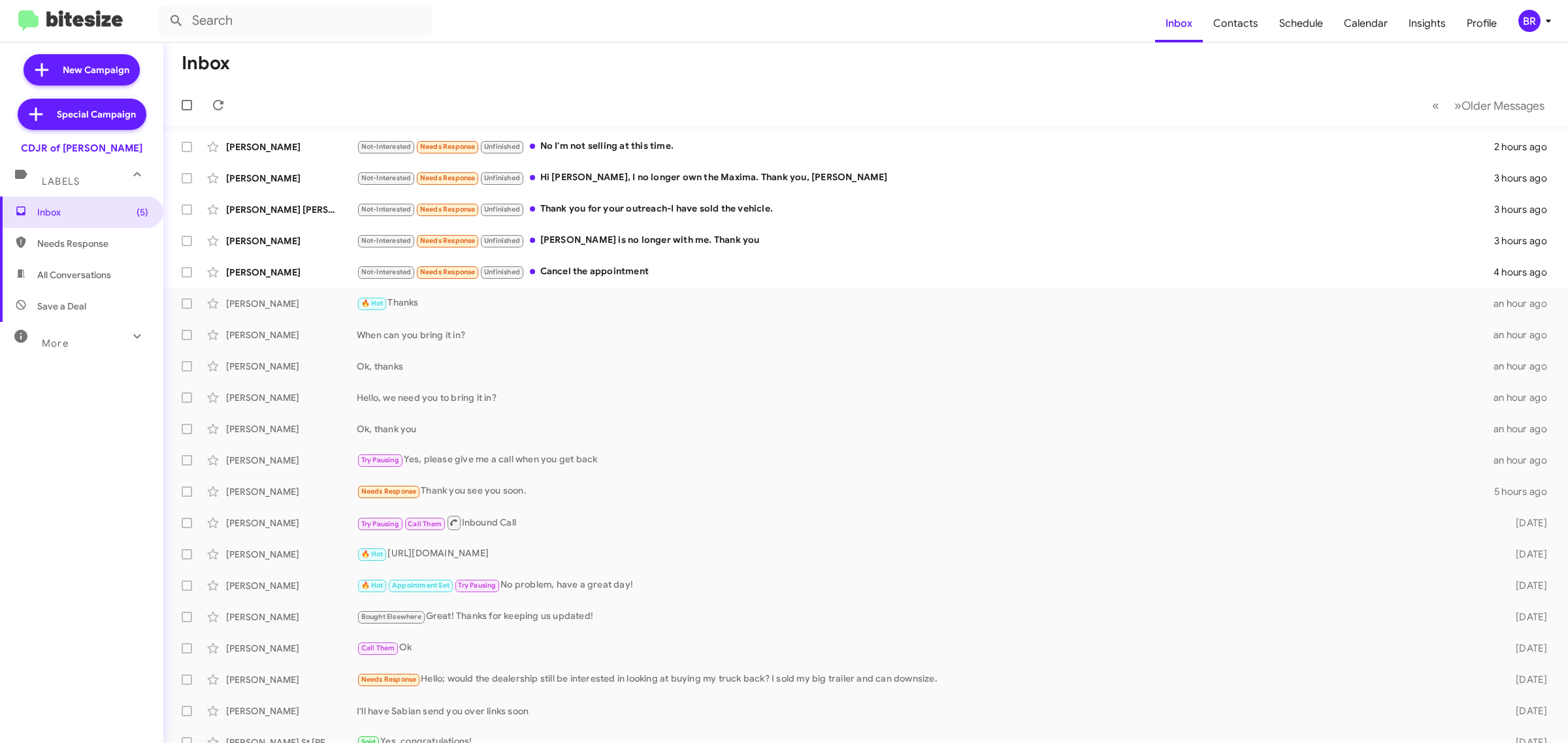
type input "in:groups"
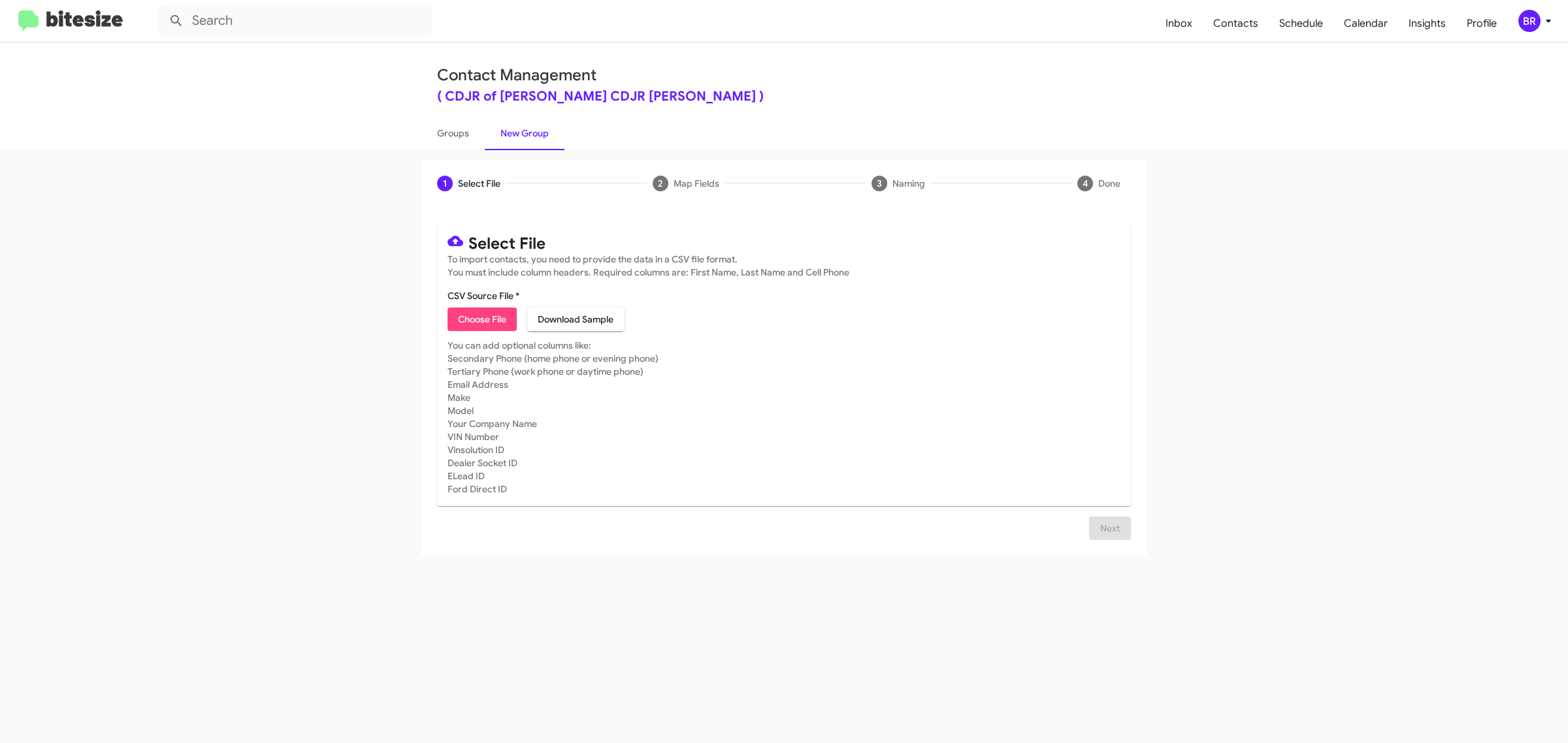
click at [481, 317] on span "Choose File" at bounding box center [482, 319] width 48 height 23
type input "Ourisman CDJR Bowie"
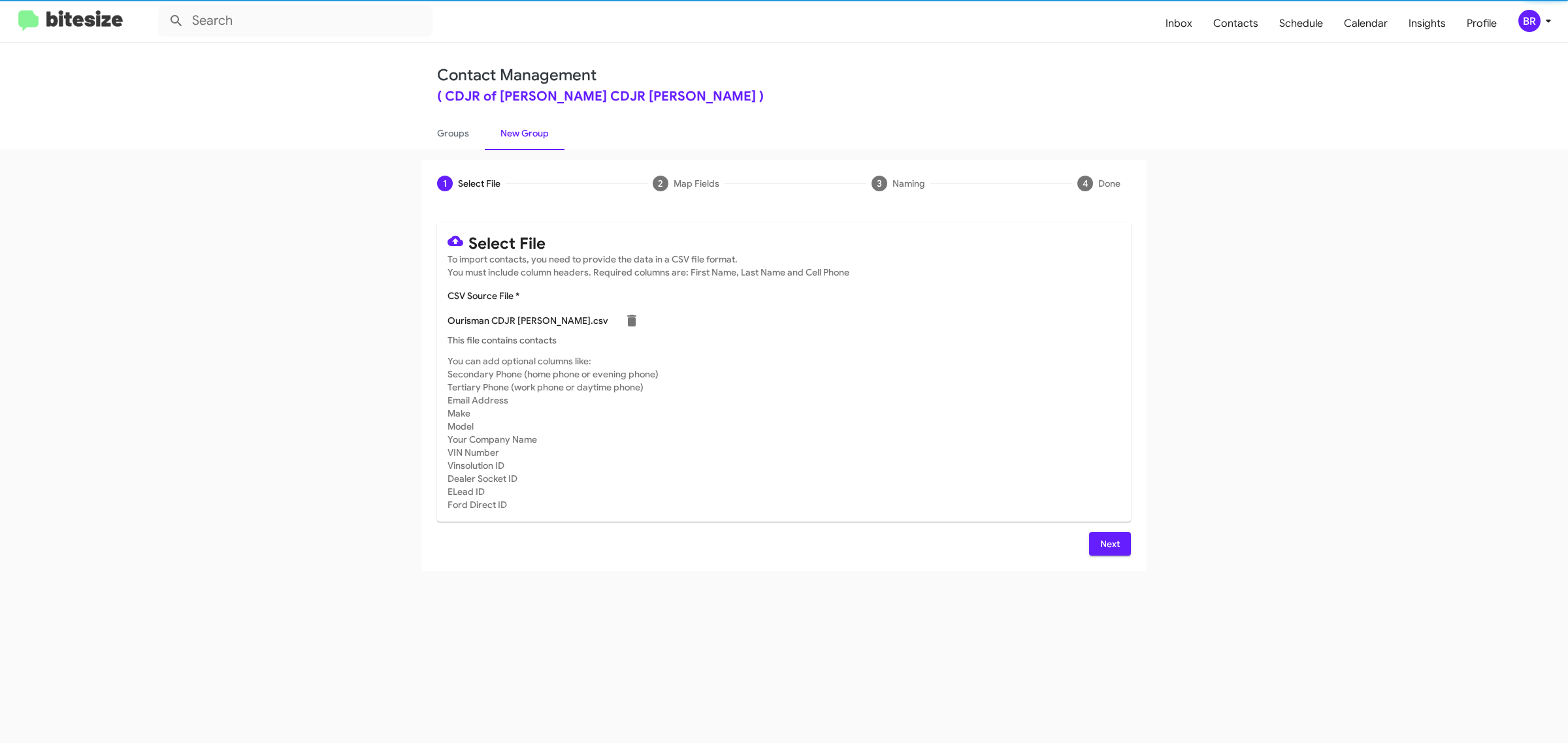
click at [1109, 542] on span "Next" at bounding box center [1110, 544] width 21 height 23
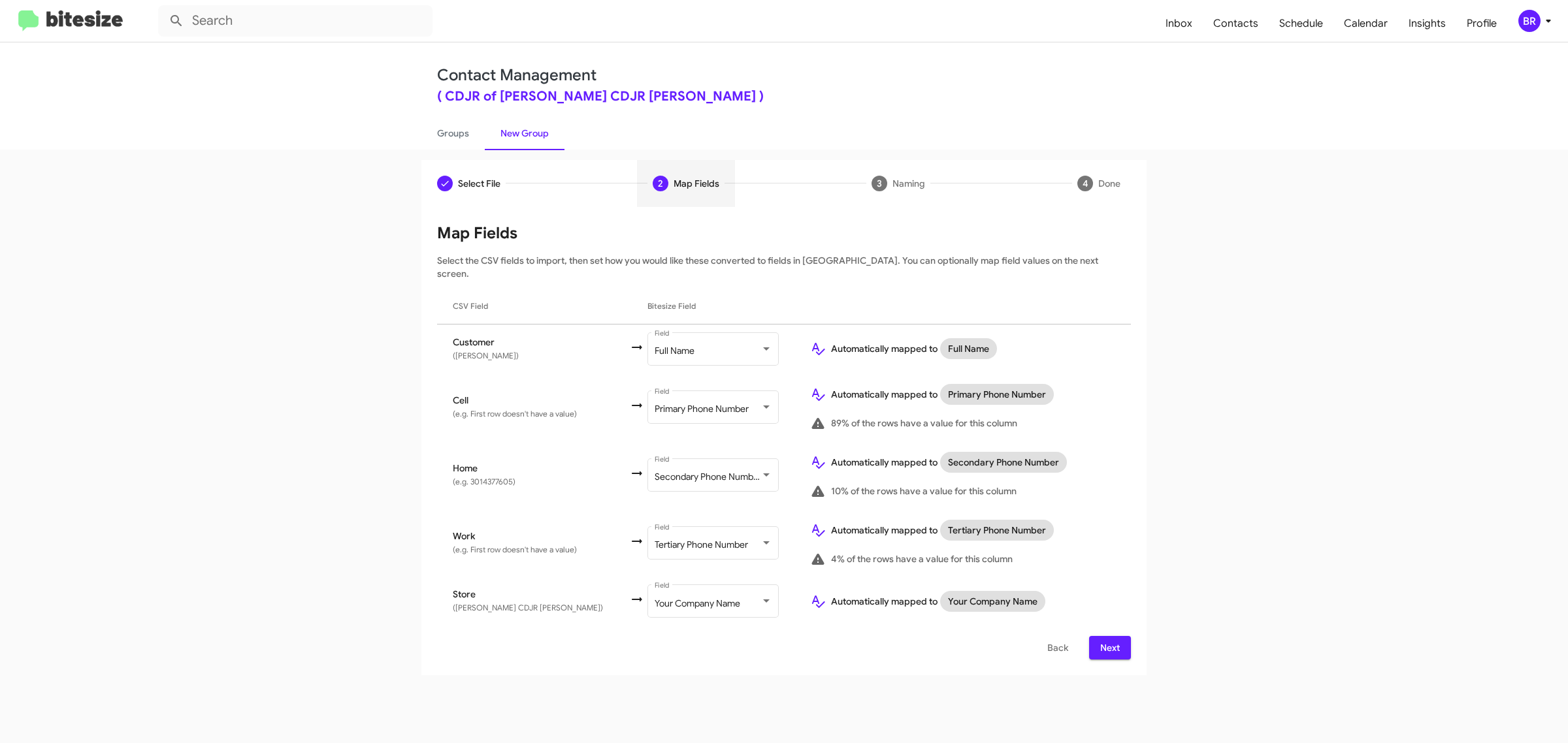
click at [1109, 636] on span "Next" at bounding box center [1110, 647] width 21 height 23
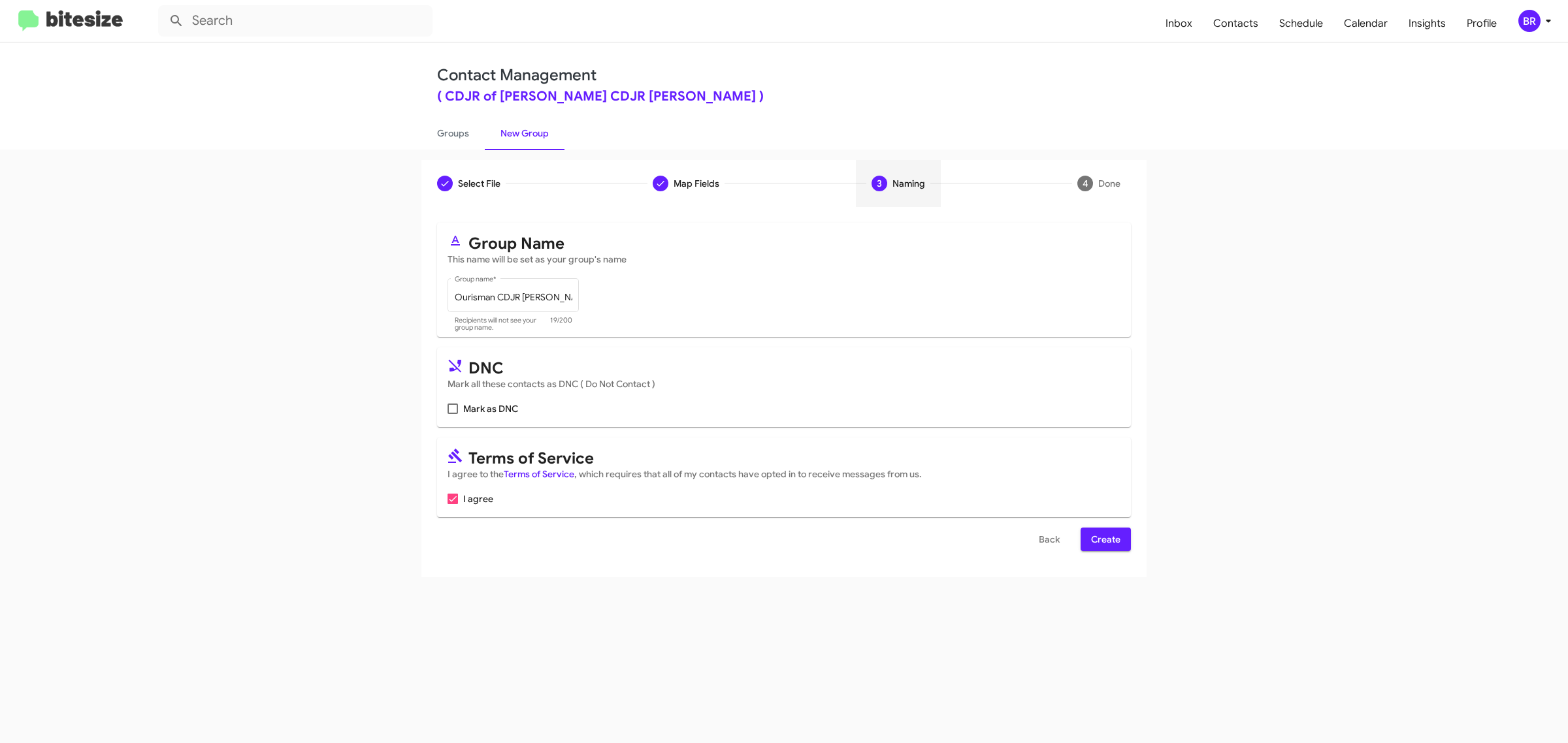
click at [452, 414] on input "Mark as DNC" at bounding box center [452, 414] width 1 height 1
checkbox input "true"
click at [1105, 537] on span "Create" at bounding box center [1106, 539] width 29 height 23
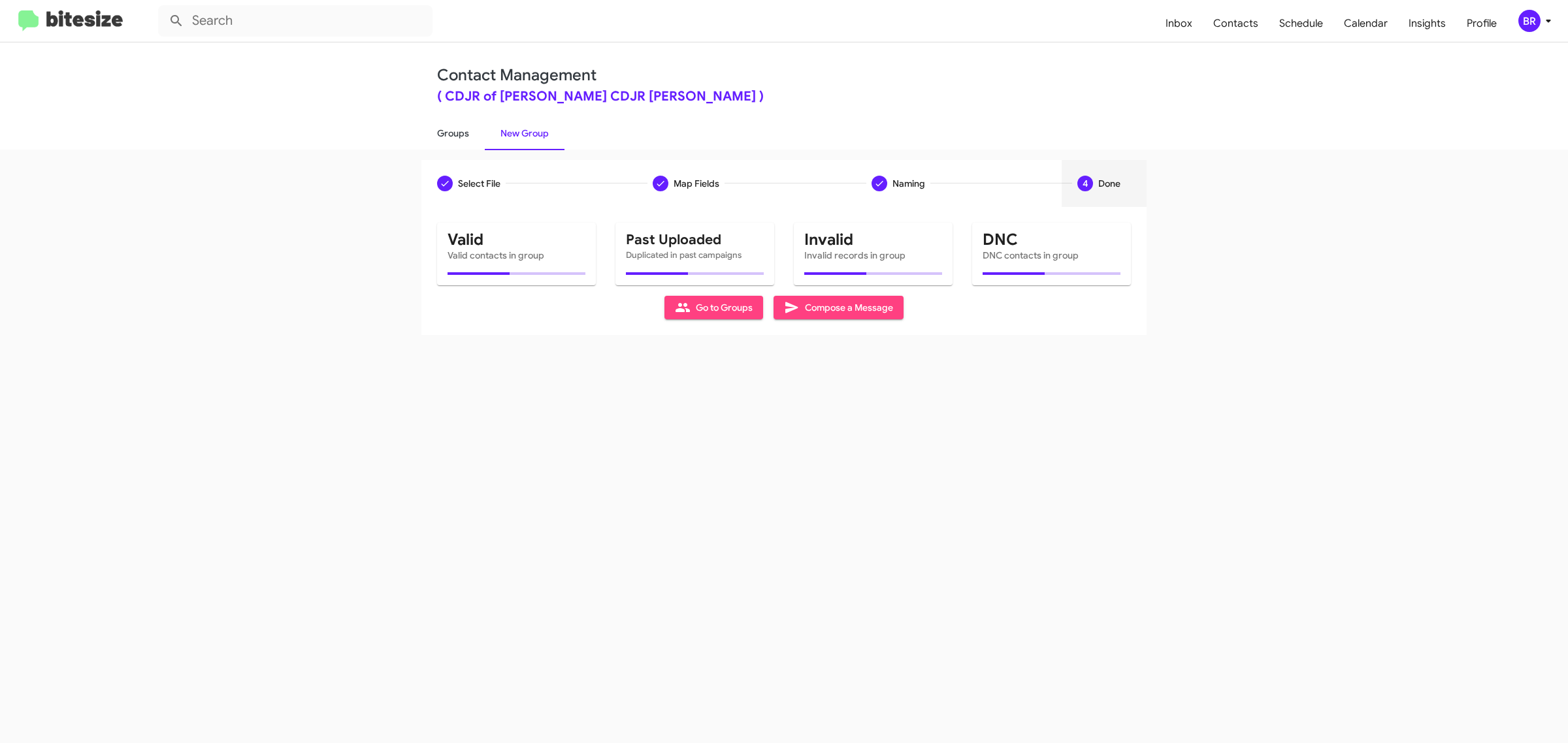
click at [452, 132] on link "Groups" at bounding box center [453, 133] width 63 height 34
type input "in:groups"
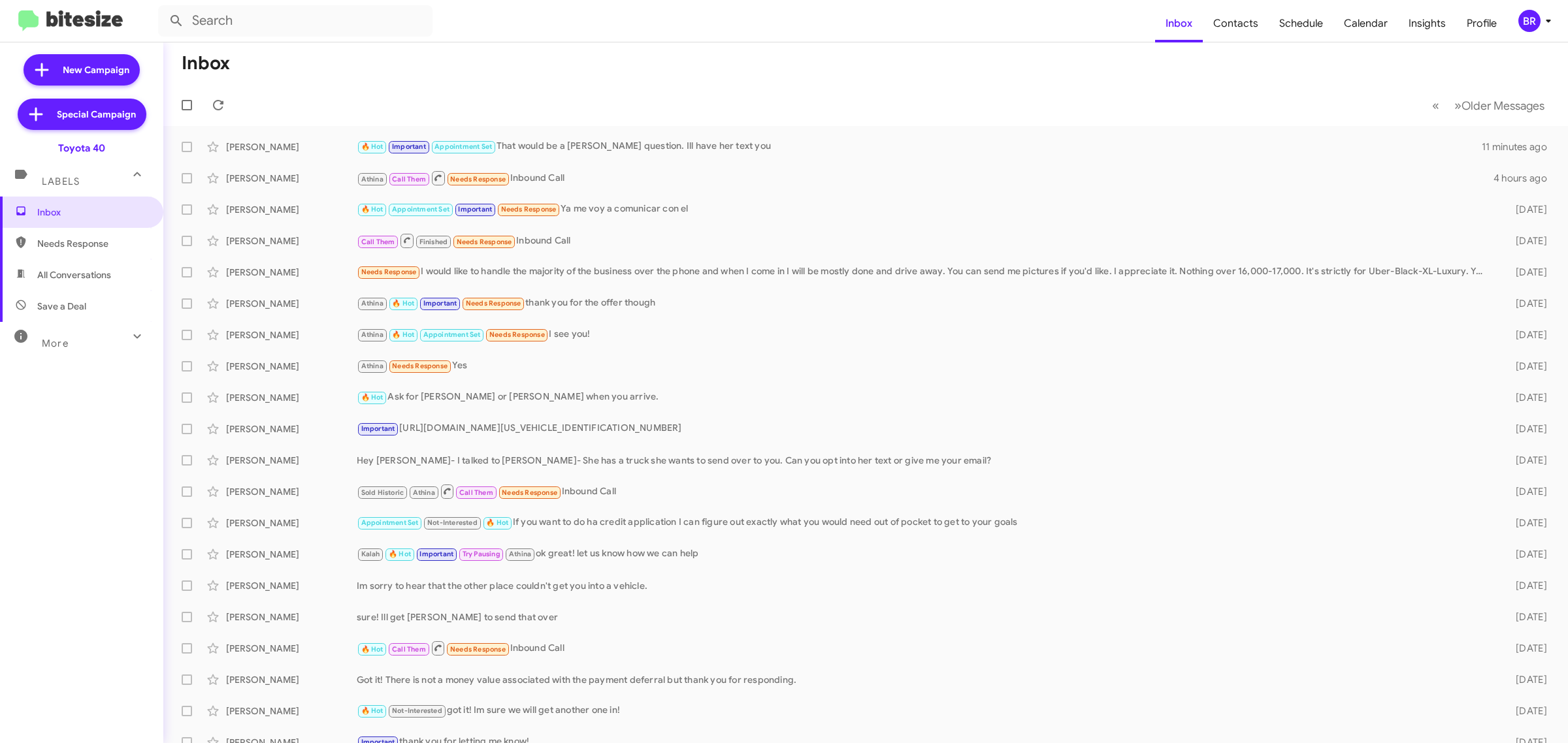
type input "in:groups"
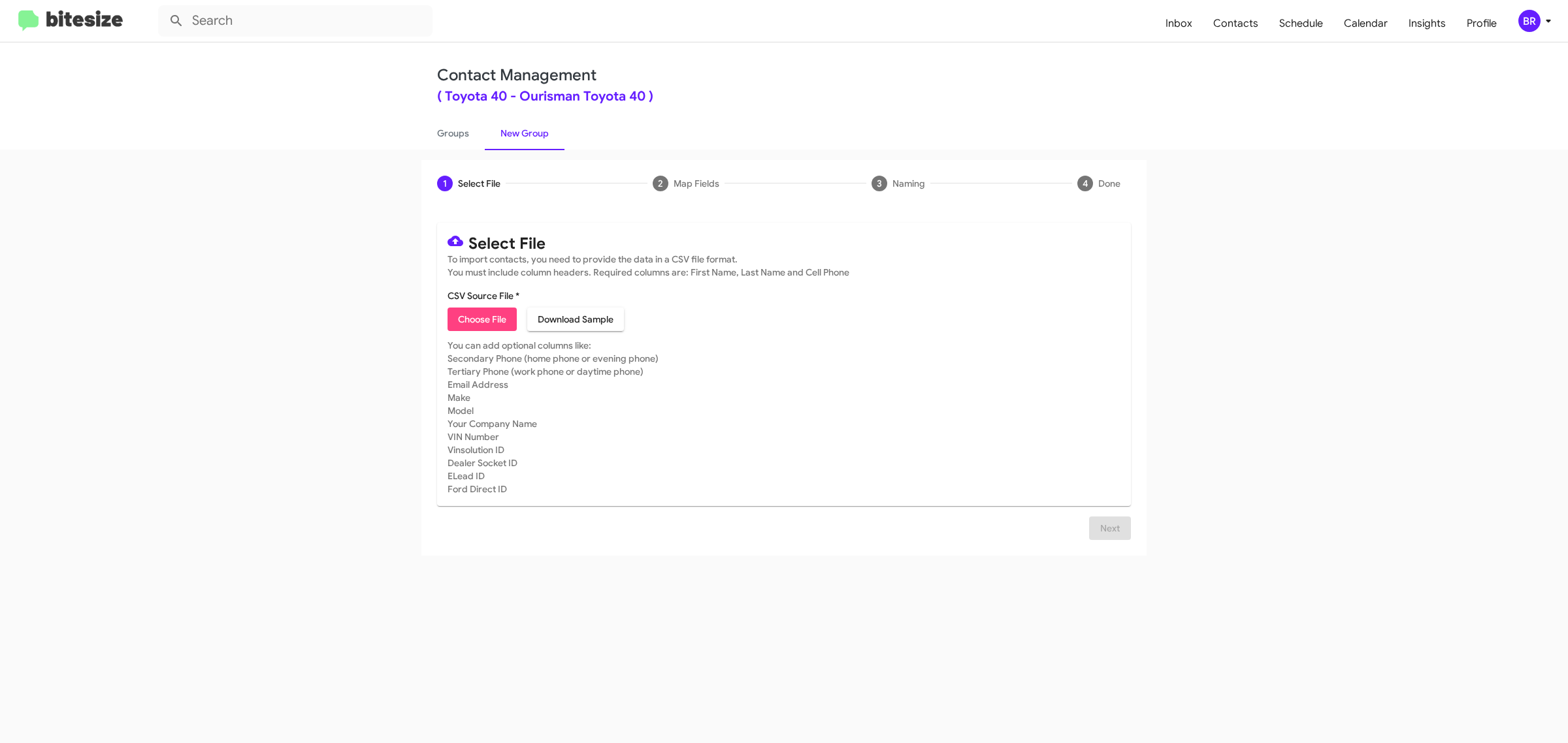
click at [481, 317] on span "Choose File" at bounding box center [482, 319] width 48 height 23
type input "Ourisman Toyota 40"
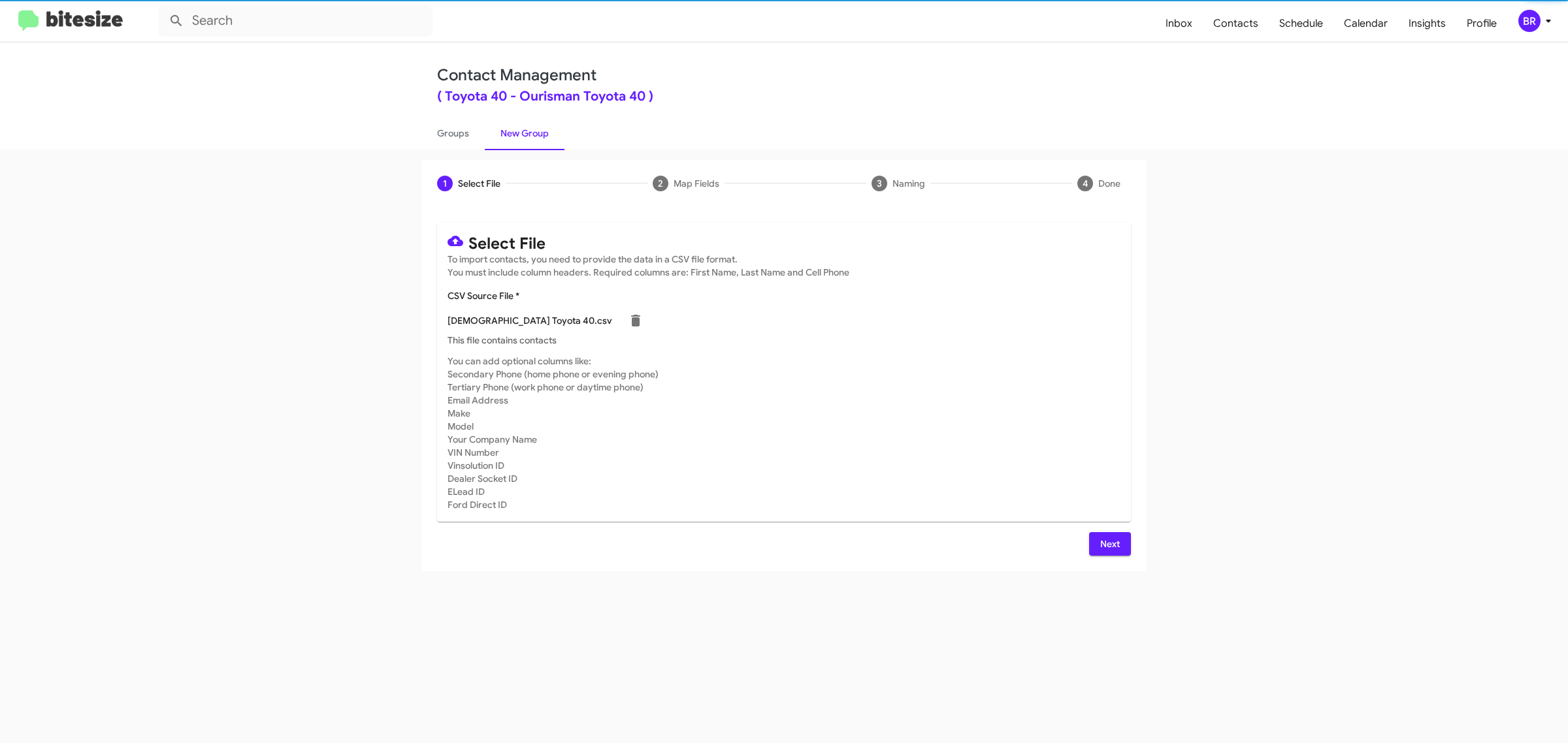
click at [1109, 542] on span "Next" at bounding box center [1110, 544] width 21 height 23
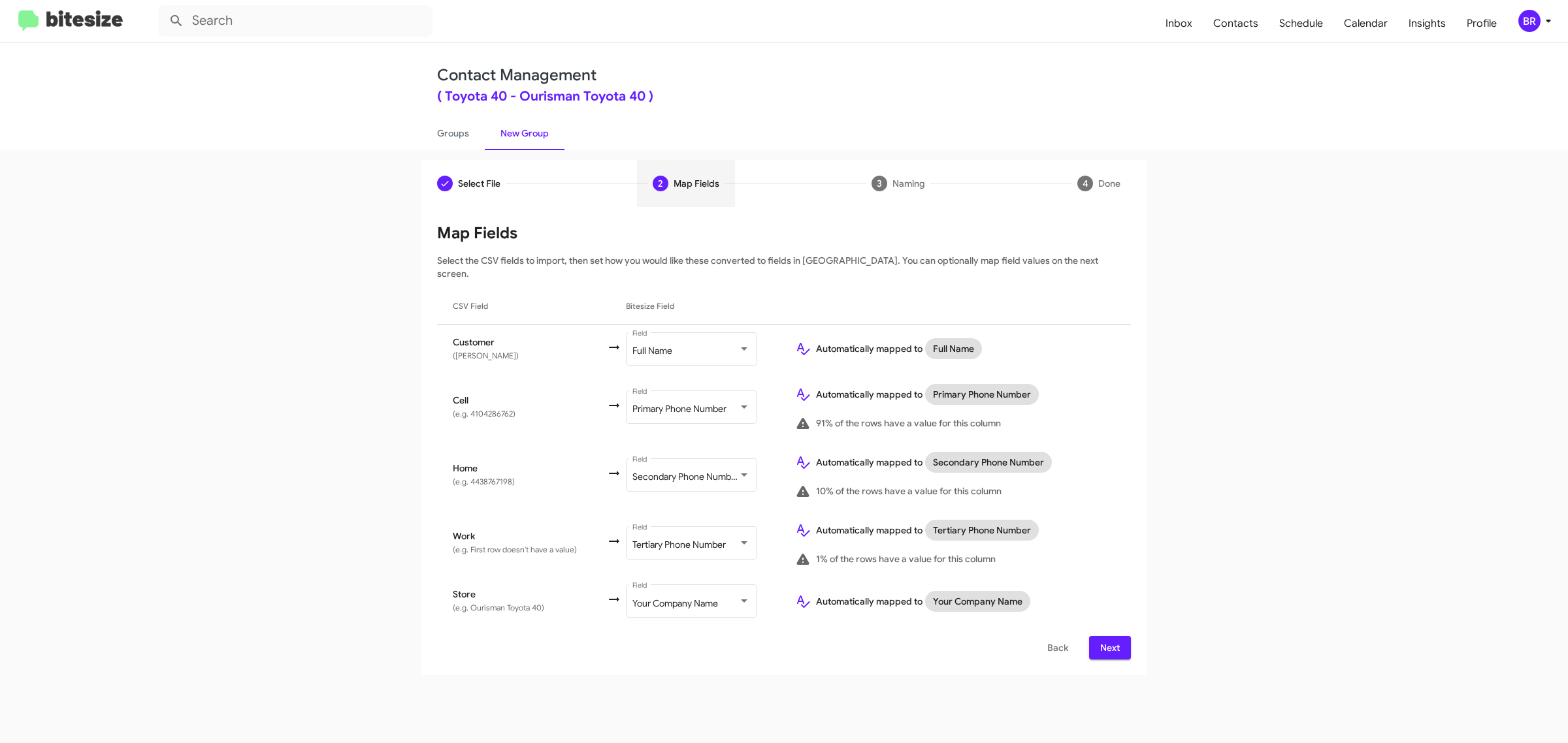
click at [1109, 636] on span "Next" at bounding box center [1110, 647] width 21 height 23
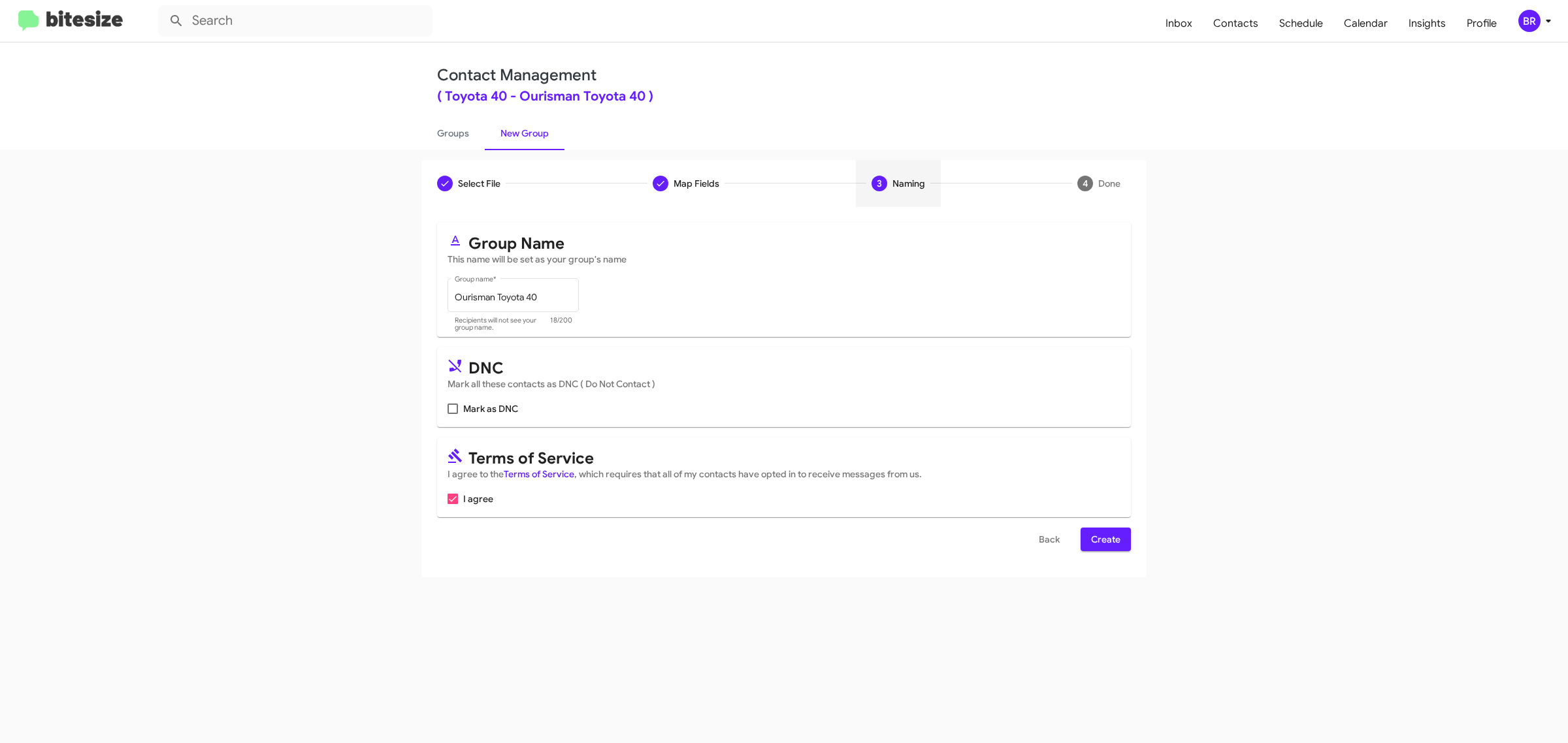
click at [452, 414] on input "Mark as DNC" at bounding box center [452, 414] width 1 height 1
checkbox input "true"
click at [1105, 537] on span "Create" at bounding box center [1106, 539] width 29 height 23
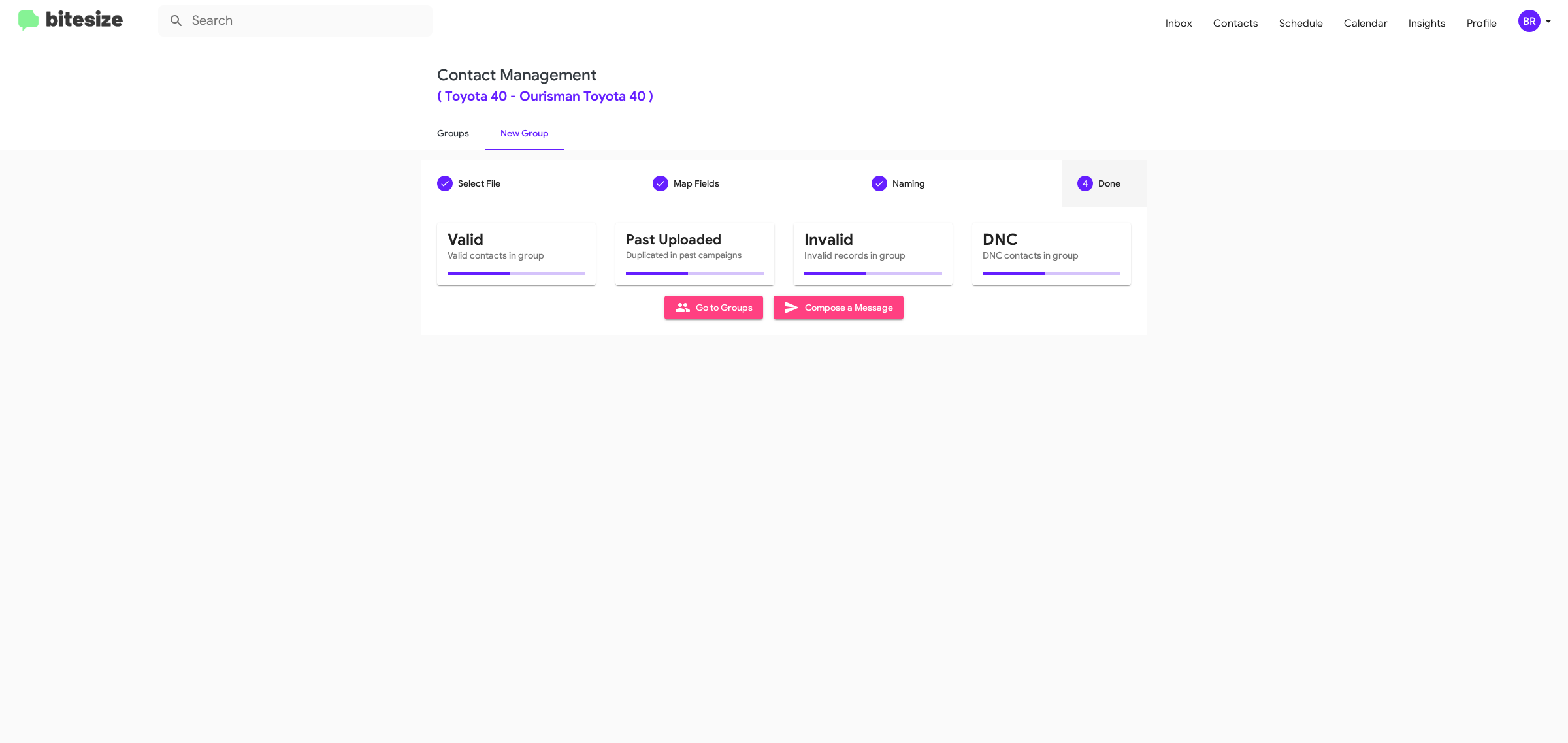
click at [452, 132] on link "Groups" at bounding box center [453, 133] width 63 height 34
type input "in:groups"
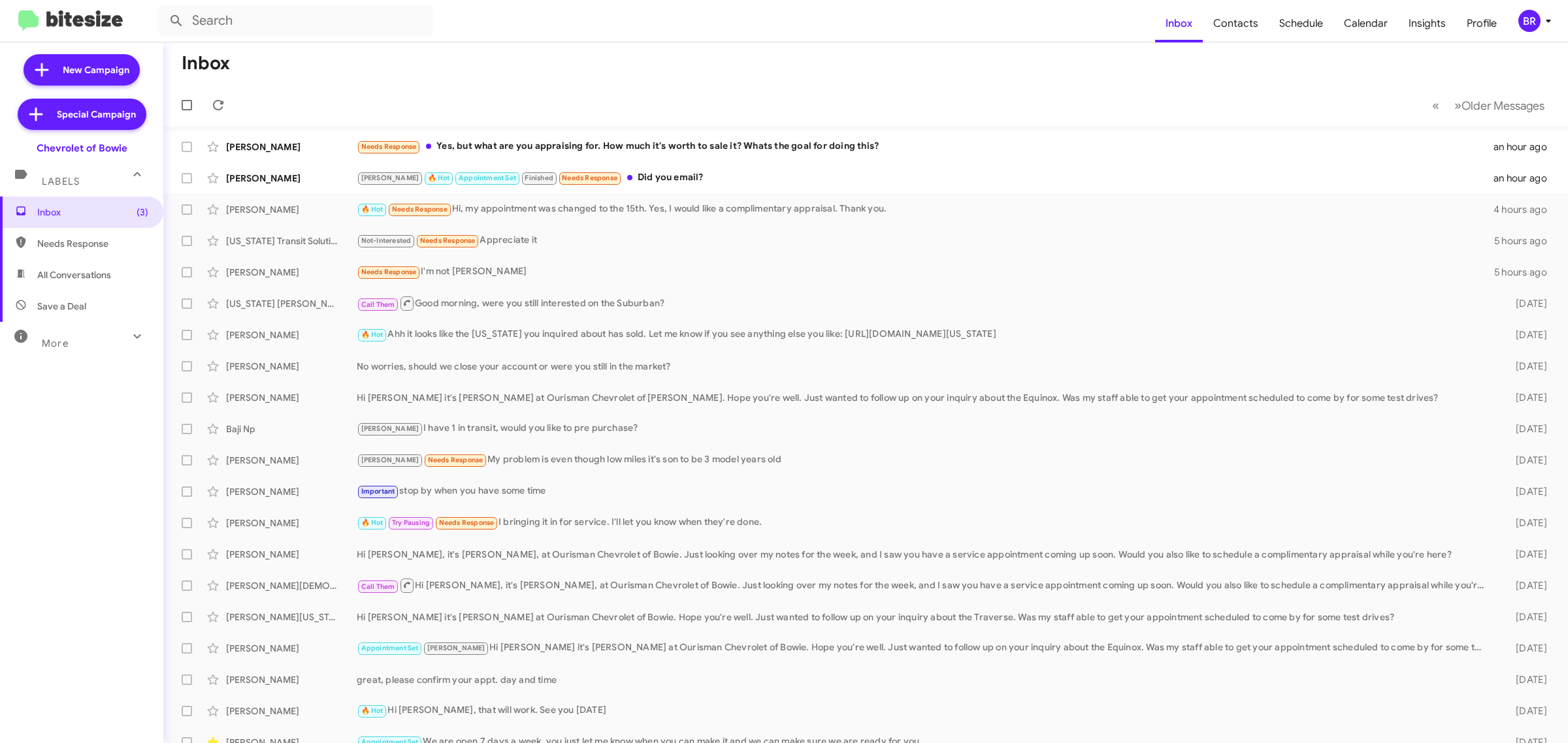
type input "in:groups"
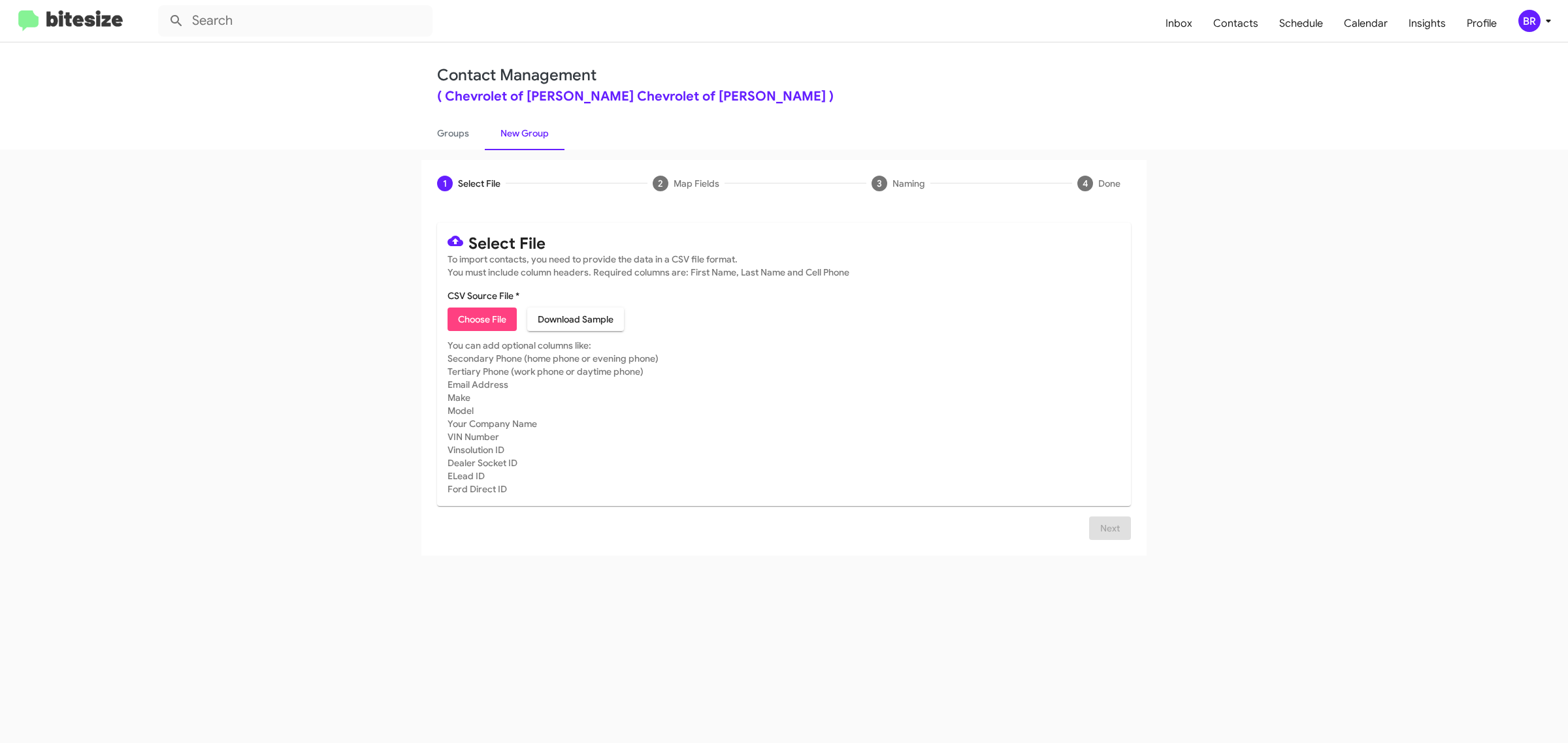
click at [481, 317] on span "Choose File" at bounding box center [482, 319] width 48 height 23
type input "Ourisman Chevrolet of Bowie"
click at [1109, 540] on span "Next" at bounding box center [1110, 528] width 21 height 23
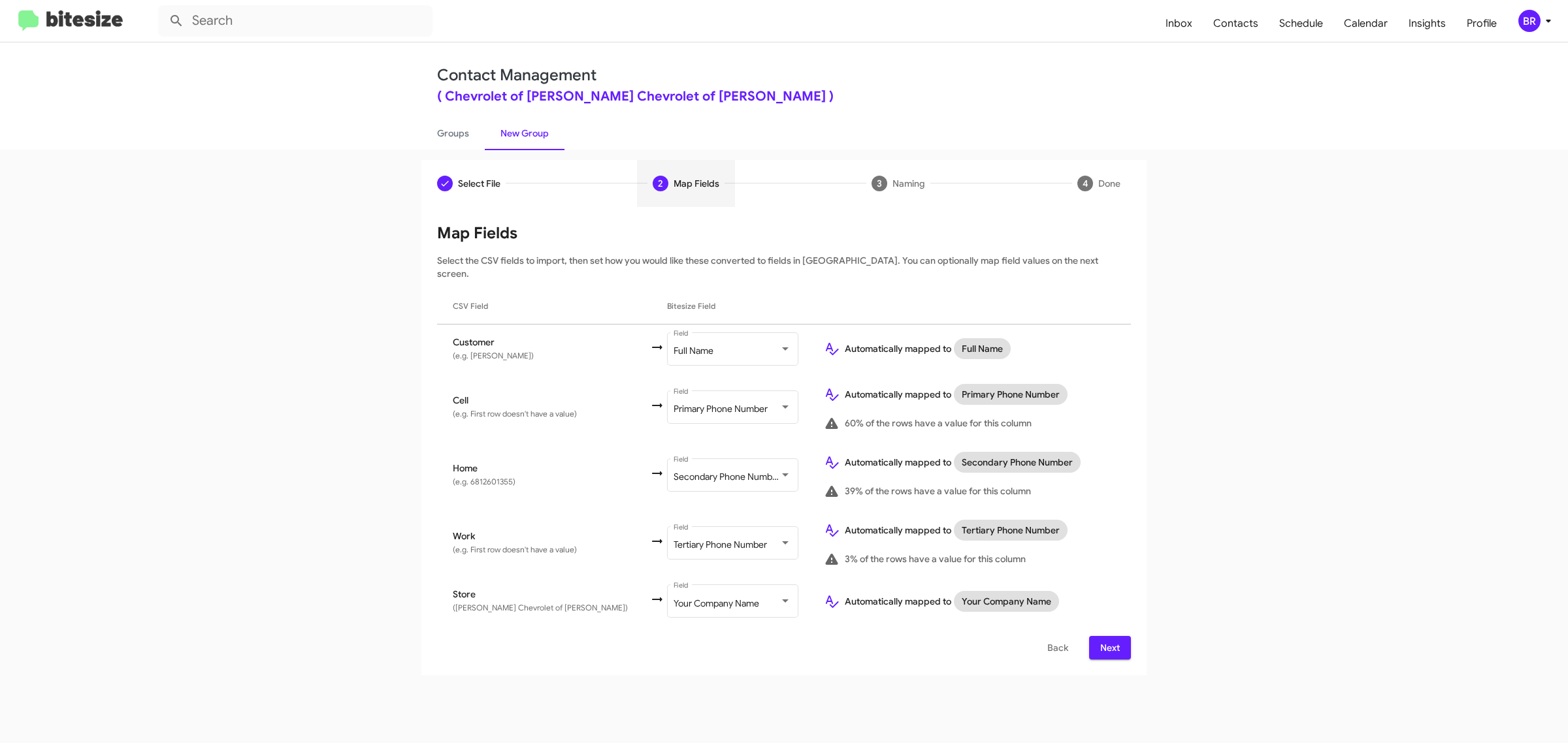
click at [1109, 636] on span "Next" at bounding box center [1110, 647] width 21 height 23
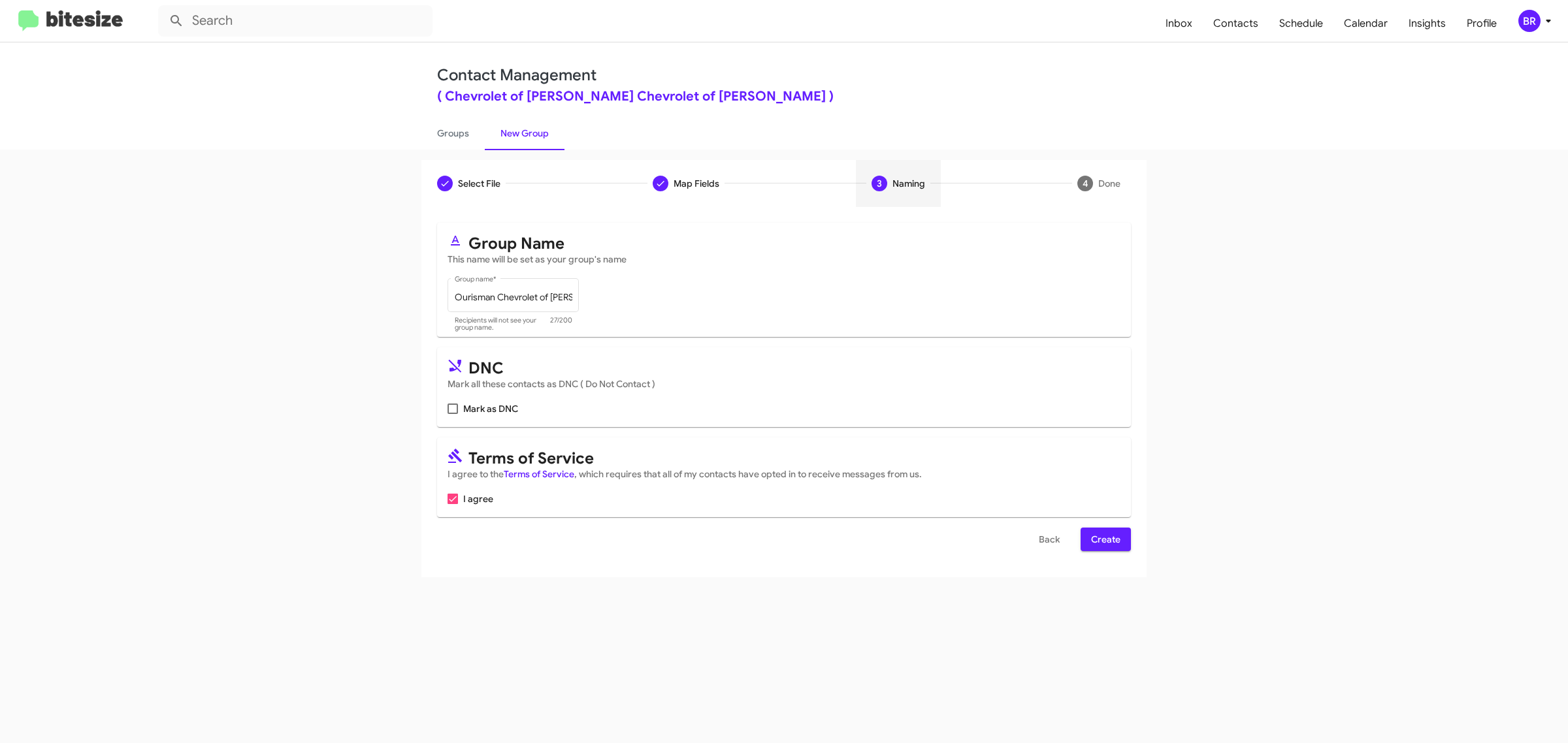
click at [452, 414] on input "Mark as DNC" at bounding box center [452, 414] width 1 height 1
checkbox input "true"
click at [1105, 537] on span "Create" at bounding box center [1106, 539] width 29 height 23
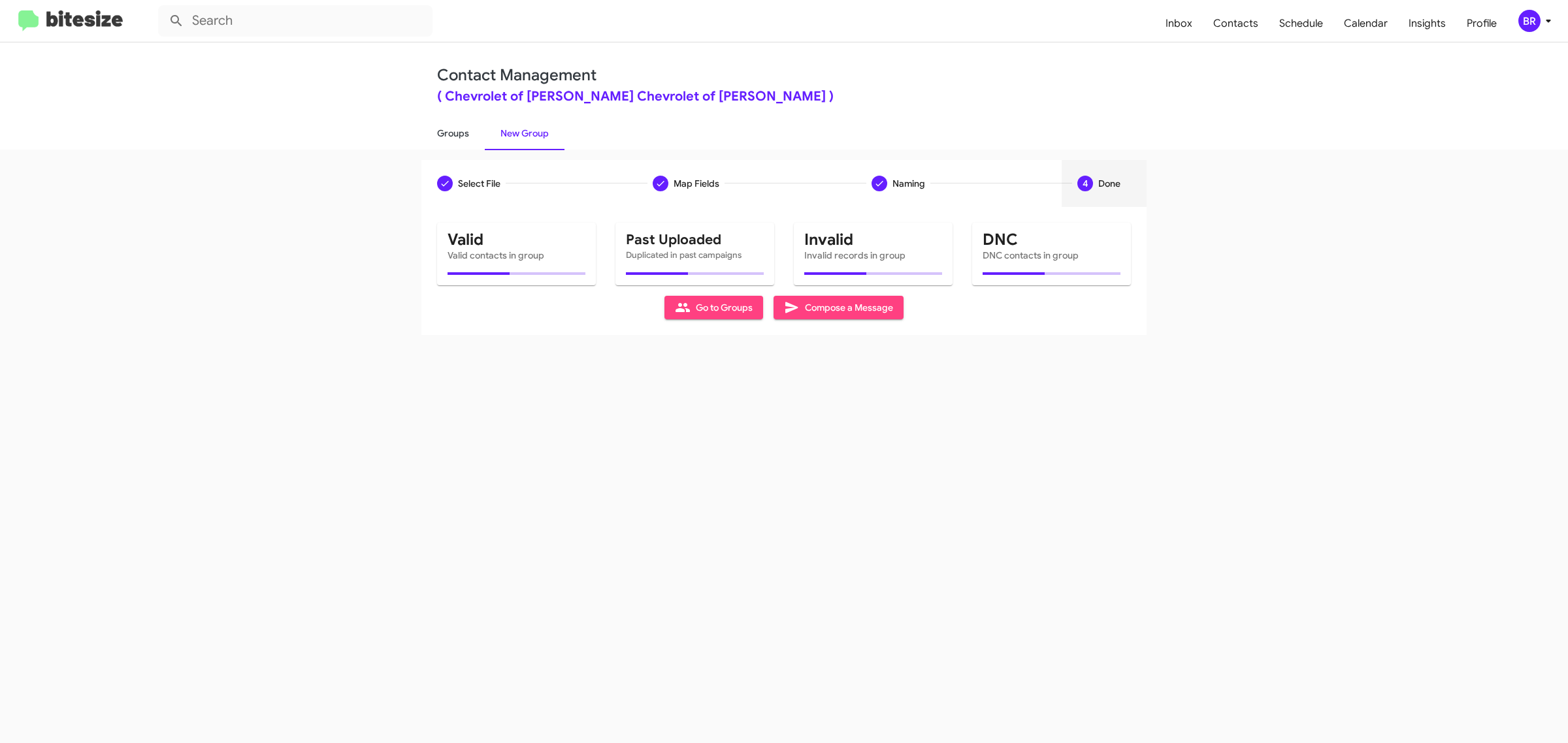
click at [452, 132] on link "Groups" at bounding box center [453, 133] width 63 height 34
type input "in:groups"
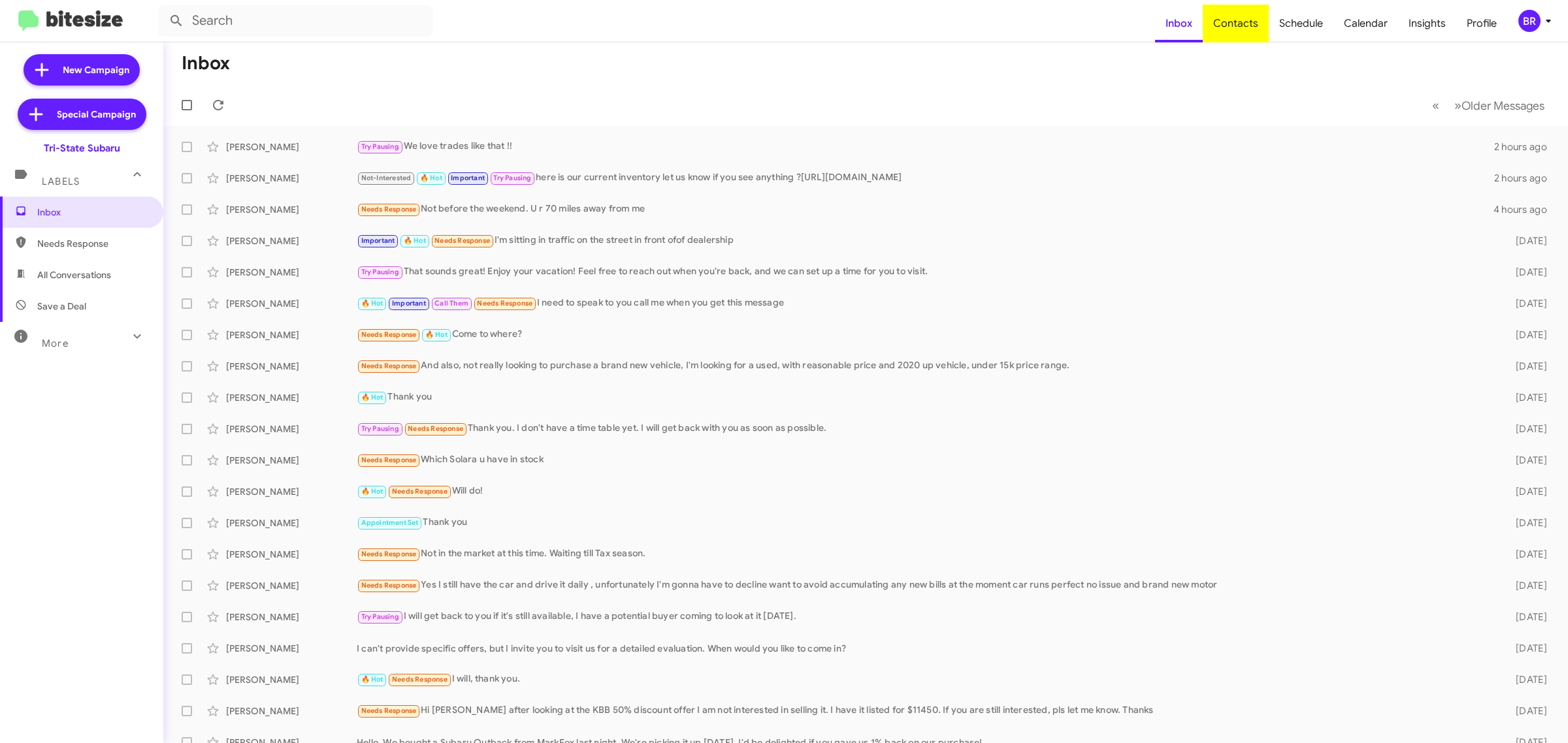
type input "in:groups"
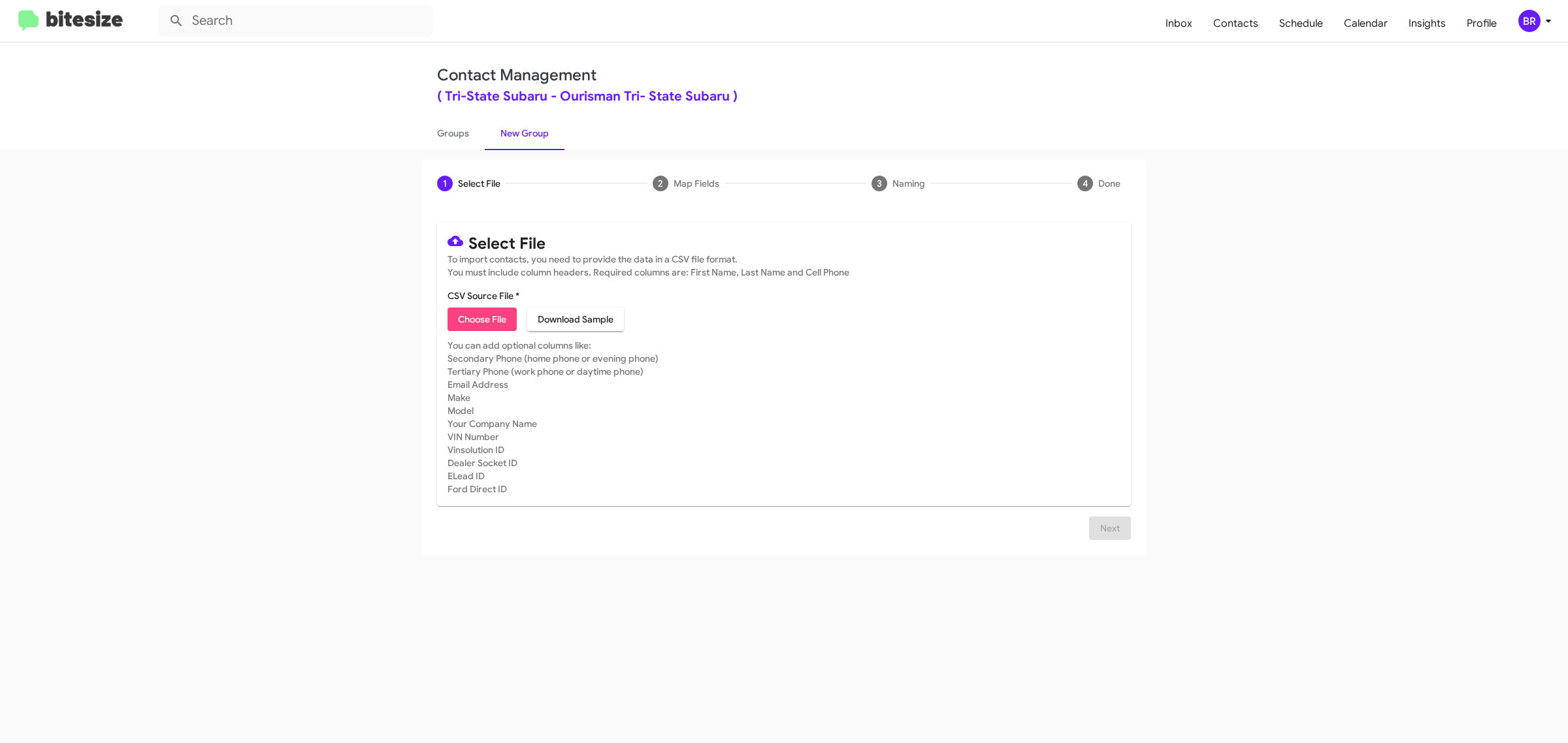
click at [481, 317] on span "Choose File" at bounding box center [482, 319] width 48 height 23
type input "Ourisman Tri- State Subaru"
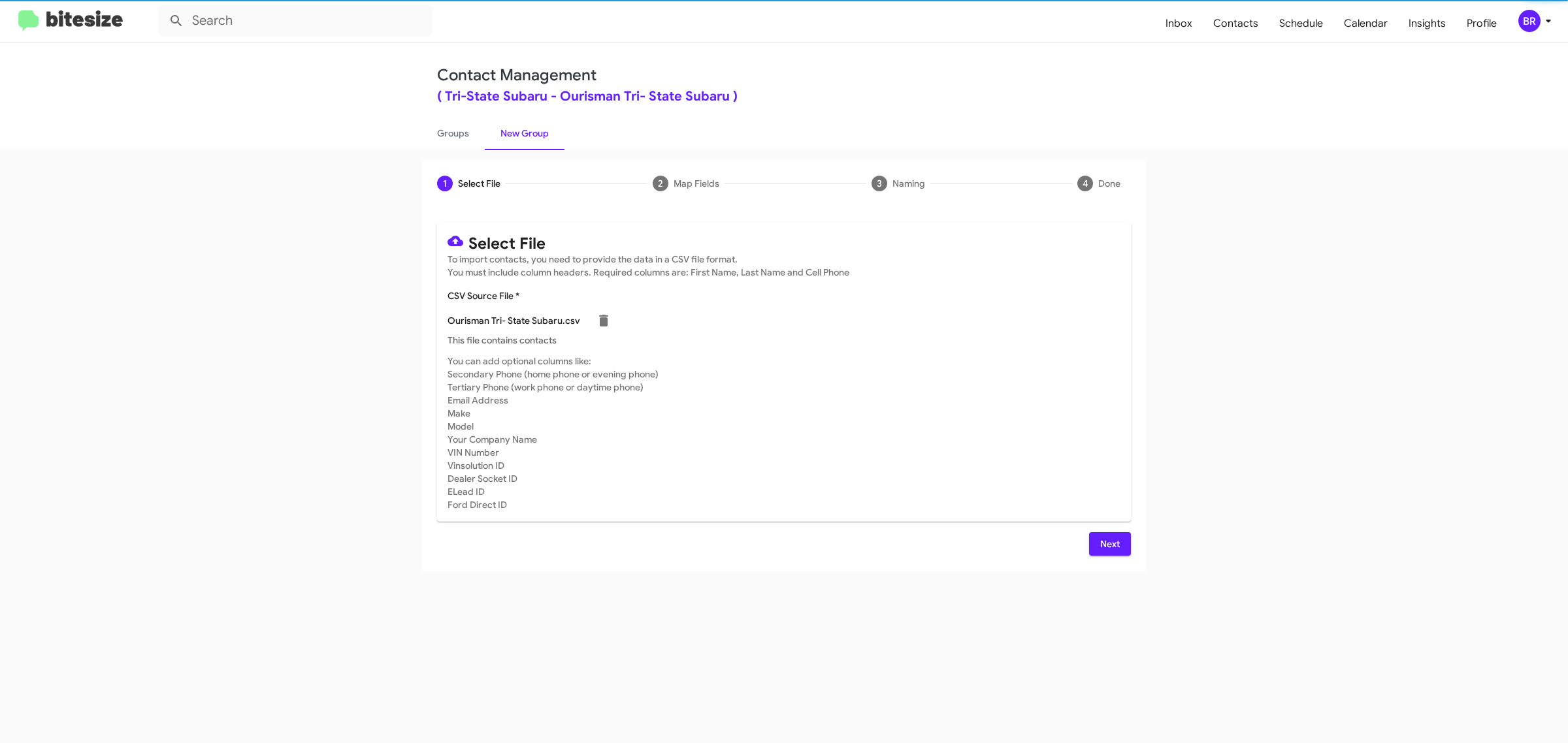
click at [1109, 542] on span "Next" at bounding box center [1110, 544] width 21 height 23
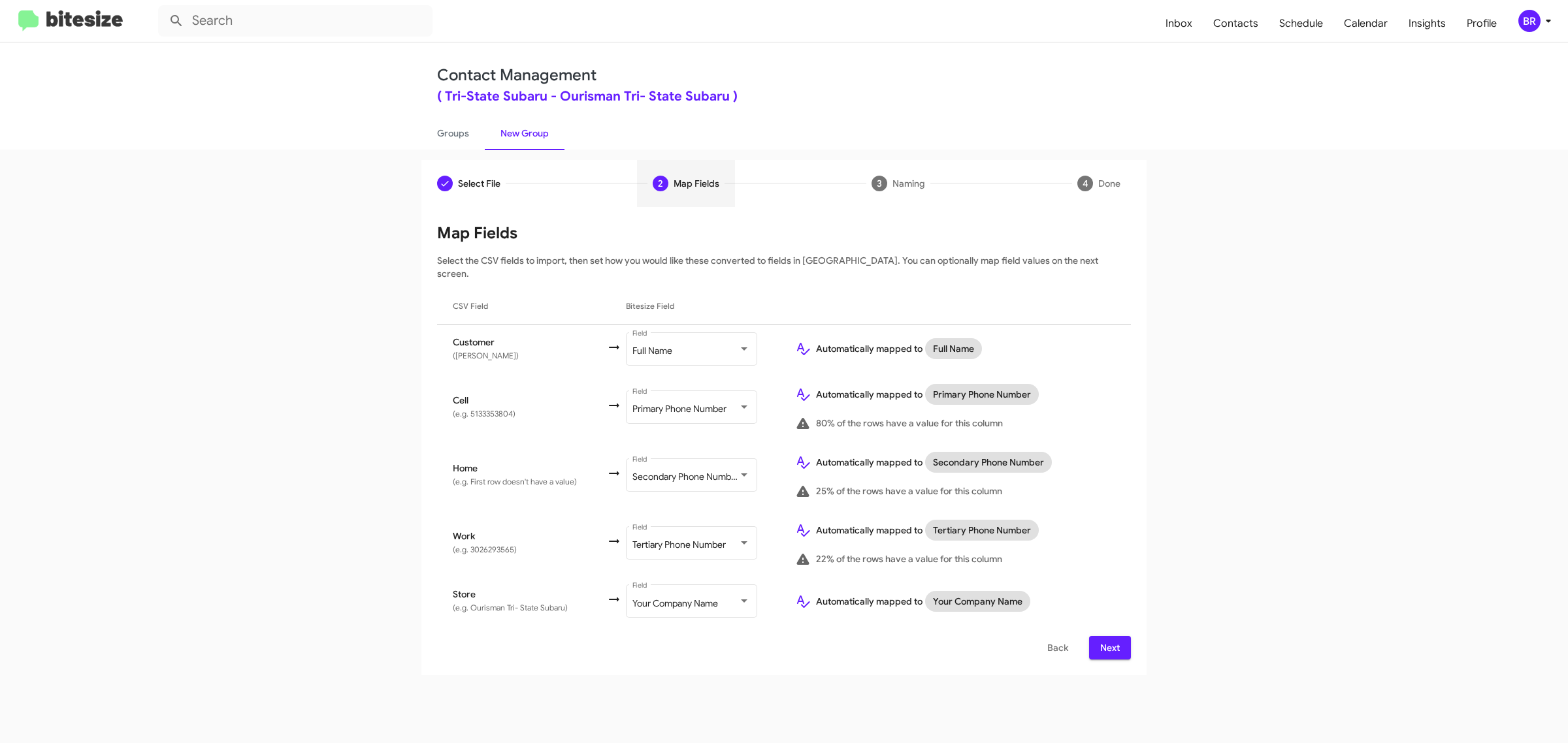
click at [1109, 636] on span "Next" at bounding box center [1110, 647] width 21 height 23
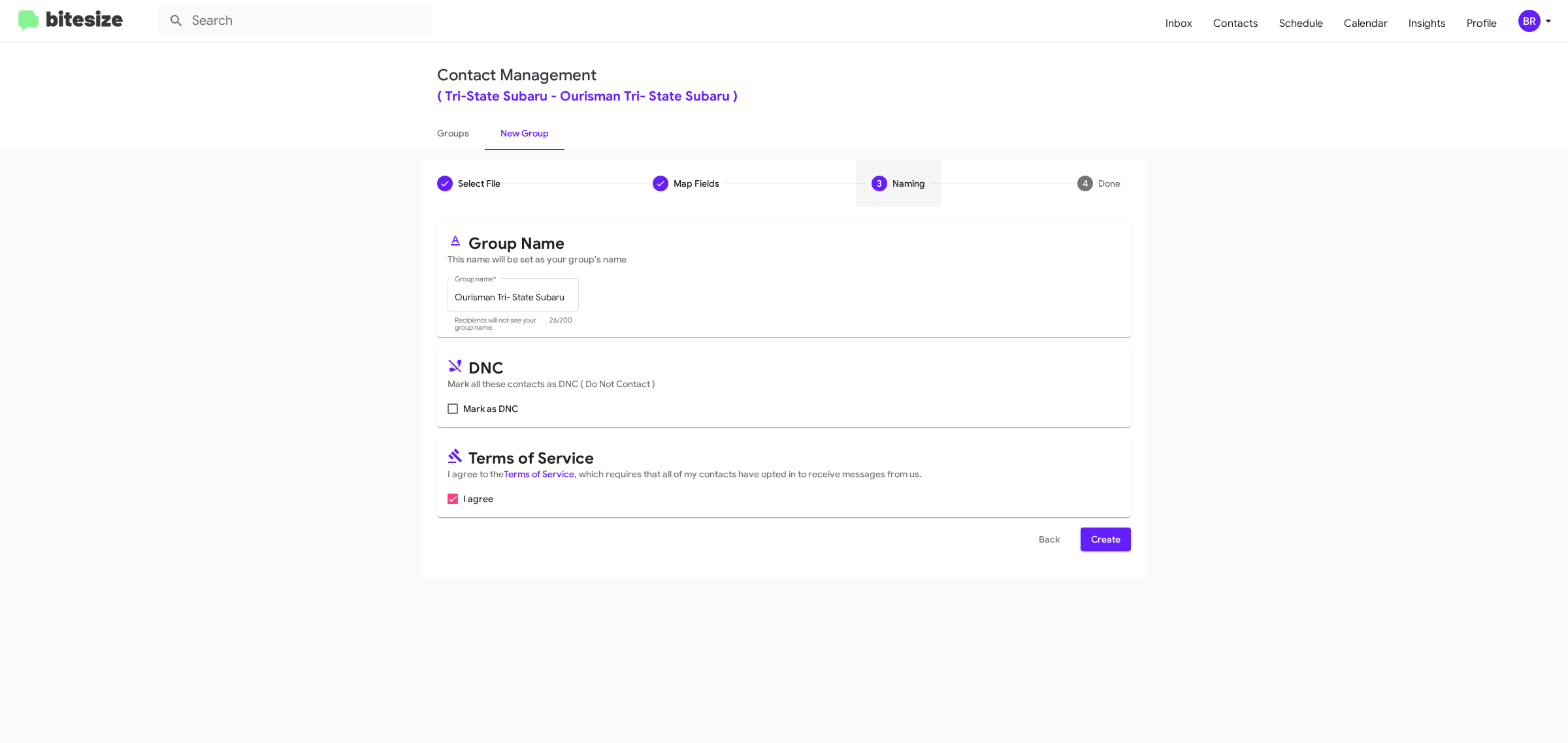
click at [452, 414] on input "Mark as DNC" at bounding box center [452, 414] width 1 height 1
checkbox input "true"
click at [1105, 537] on span "Create" at bounding box center [1106, 539] width 29 height 23
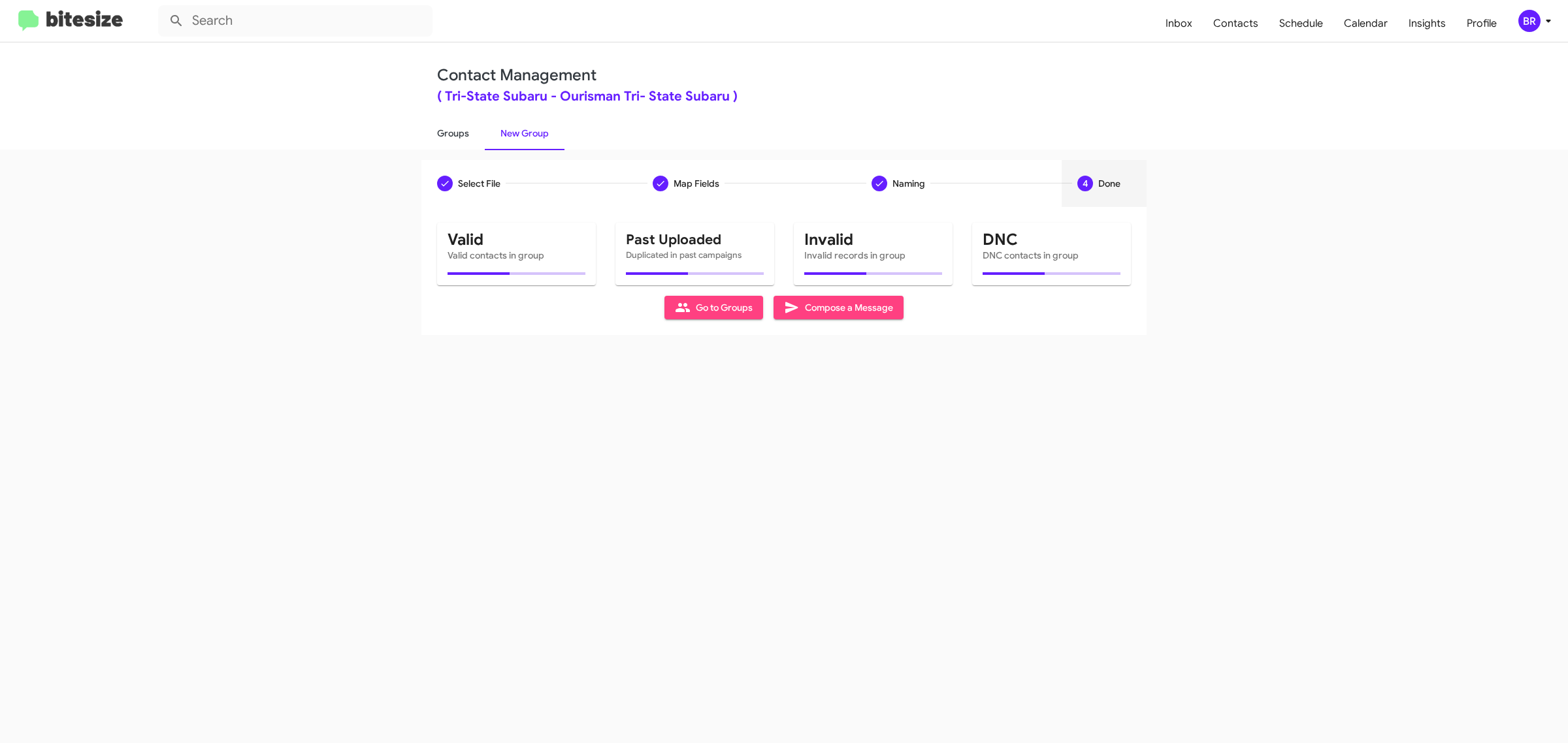
click at [452, 132] on link "Groups" at bounding box center [453, 133] width 63 height 34
type input "in:groups"
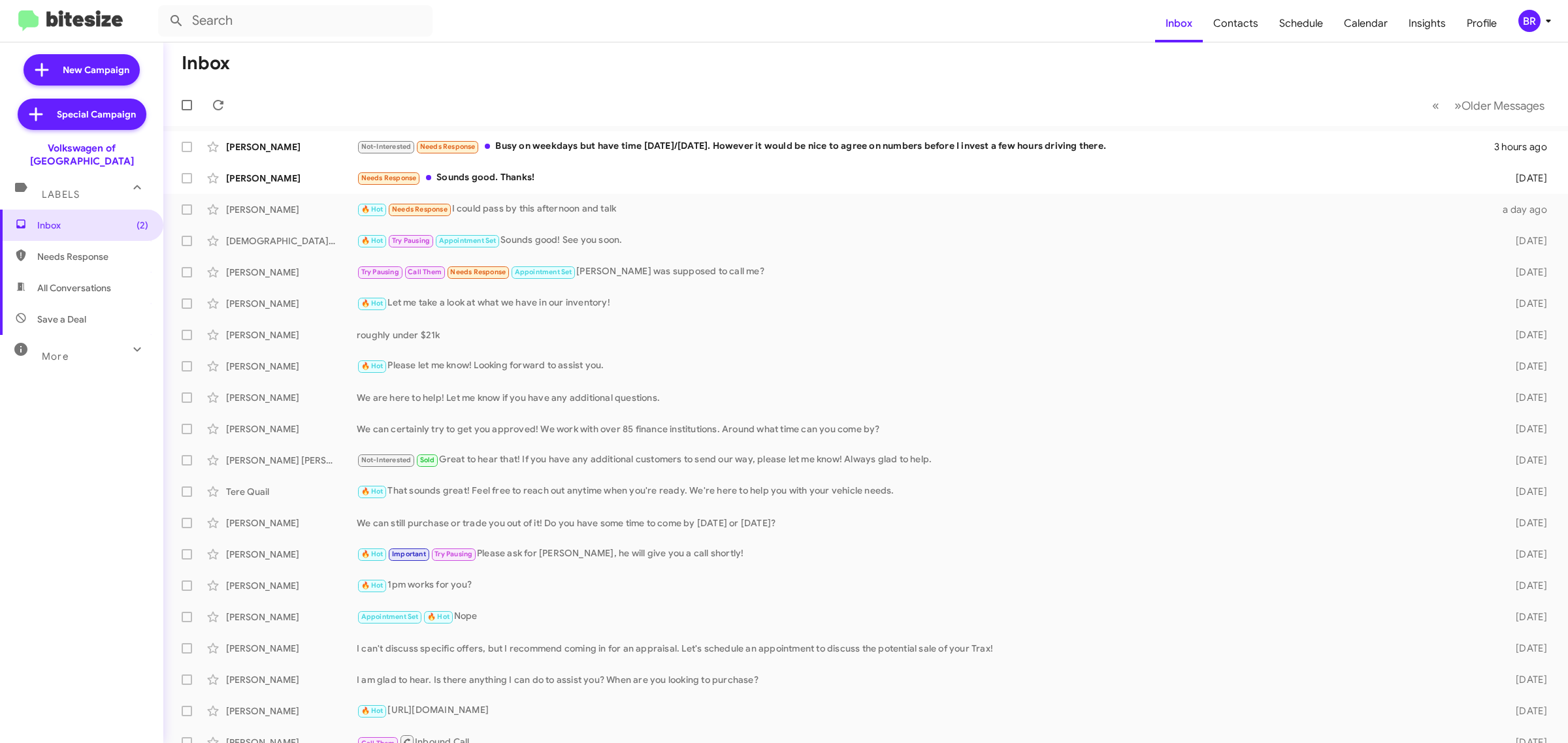
type input "in:groups"
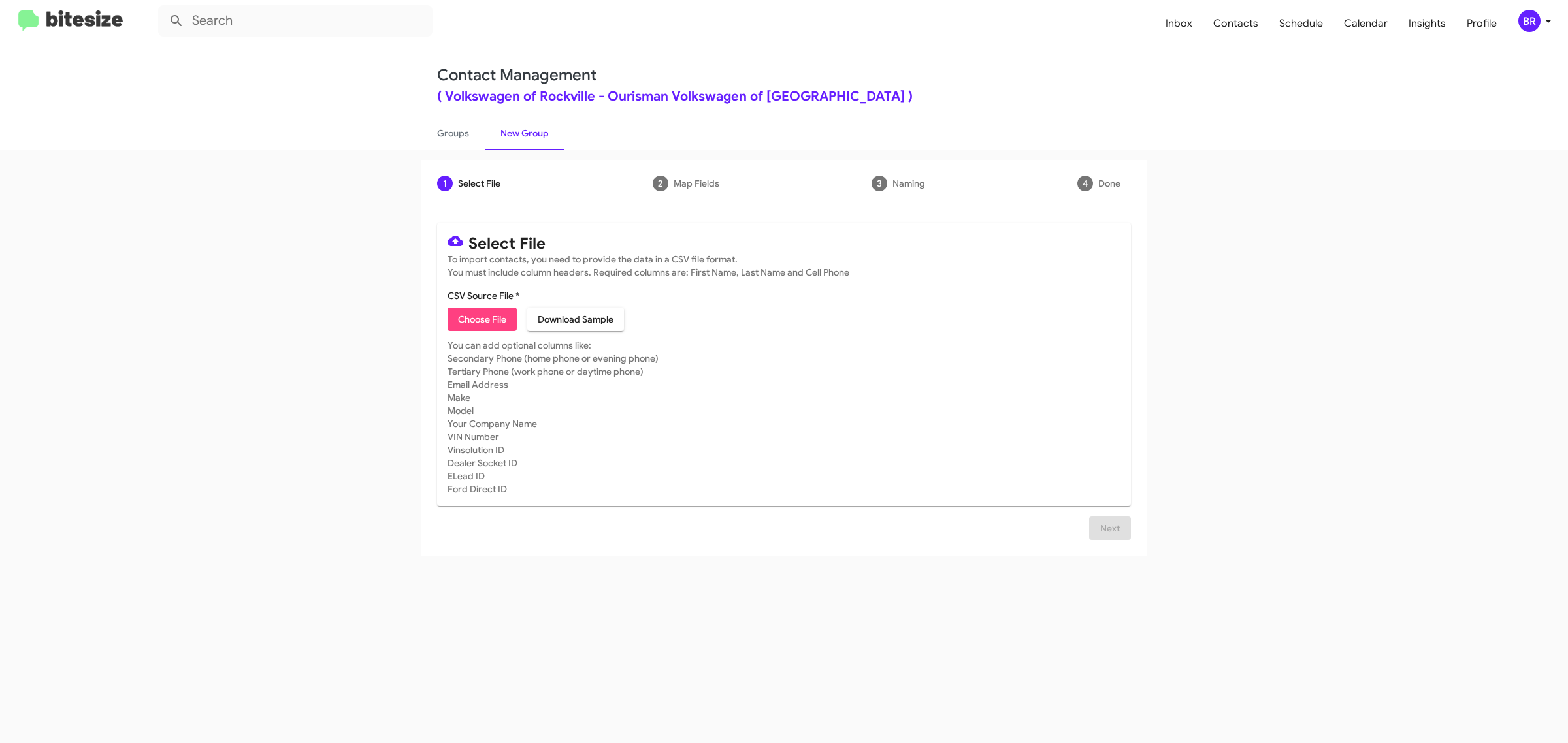
click at [481, 317] on span "Choose File" at bounding box center [482, 319] width 48 height 23
type input "Ourisman Volkswagen of Rockville"
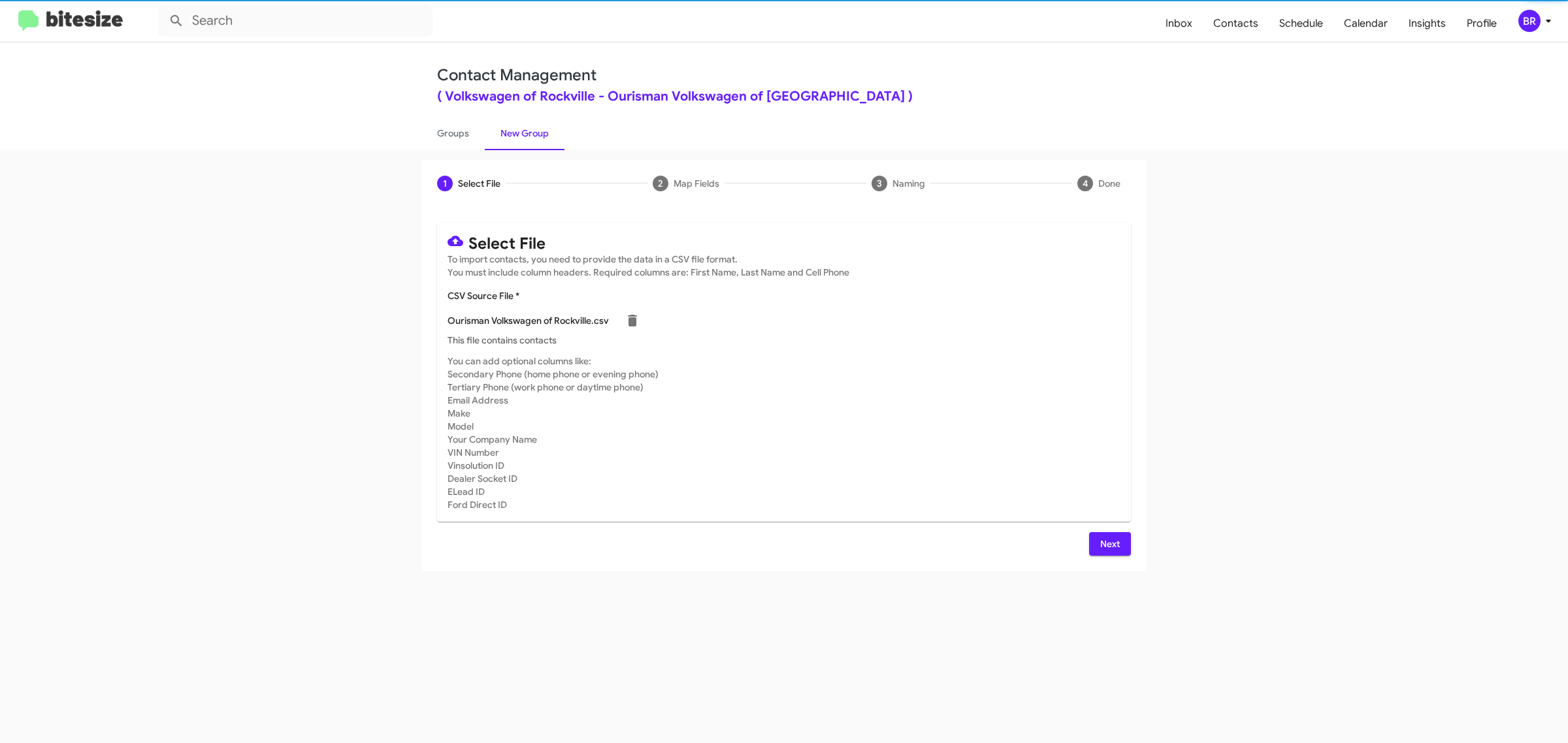
click at [1109, 542] on span "Next" at bounding box center [1110, 544] width 21 height 23
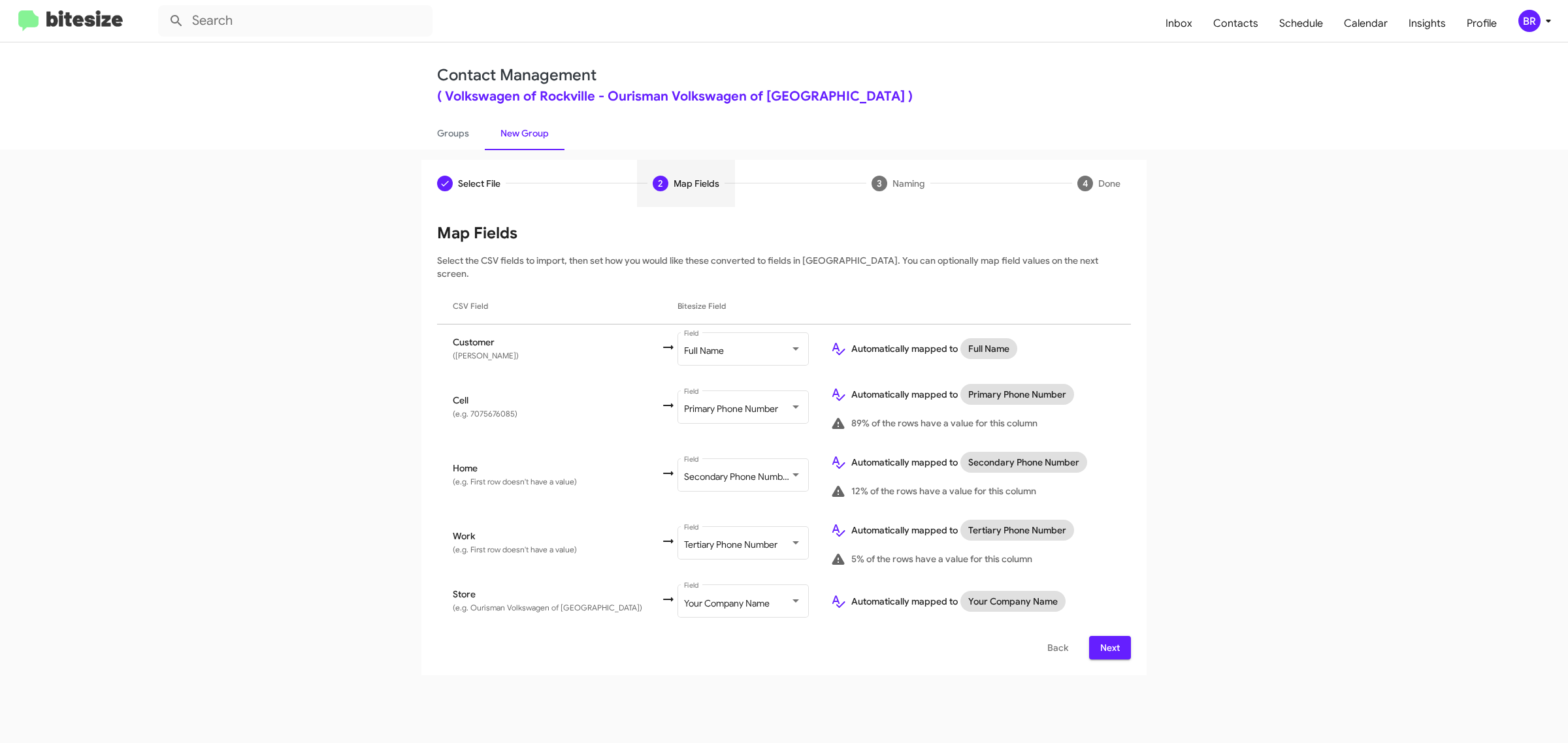
click at [1109, 636] on span "Next" at bounding box center [1110, 647] width 21 height 23
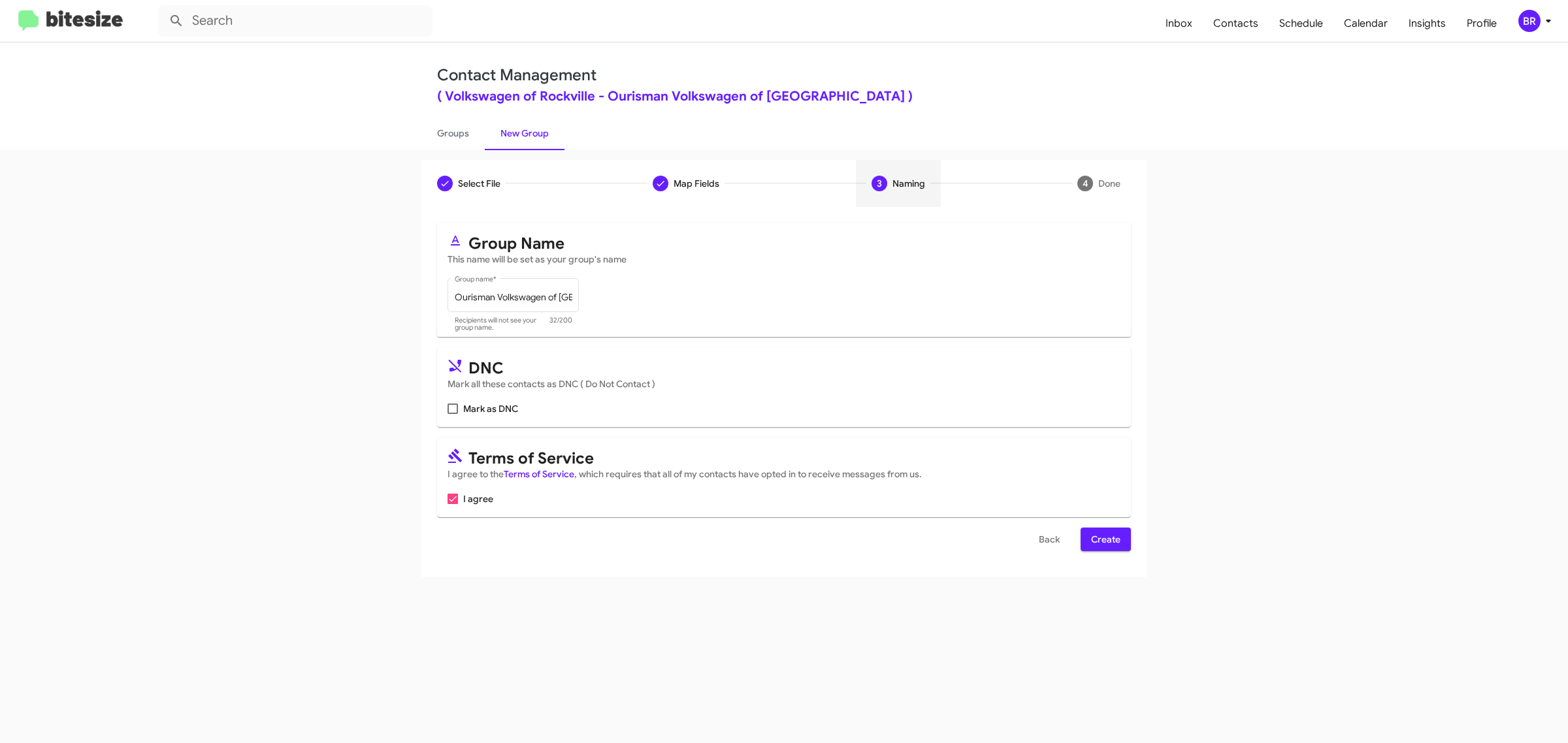
click at [452, 414] on input "Mark as DNC" at bounding box center [452, 414] width 1 height 1
checkbox input "true"
click at [1105, 537] on span "Create" at bounding box center [1106, 539] width 29 height 23
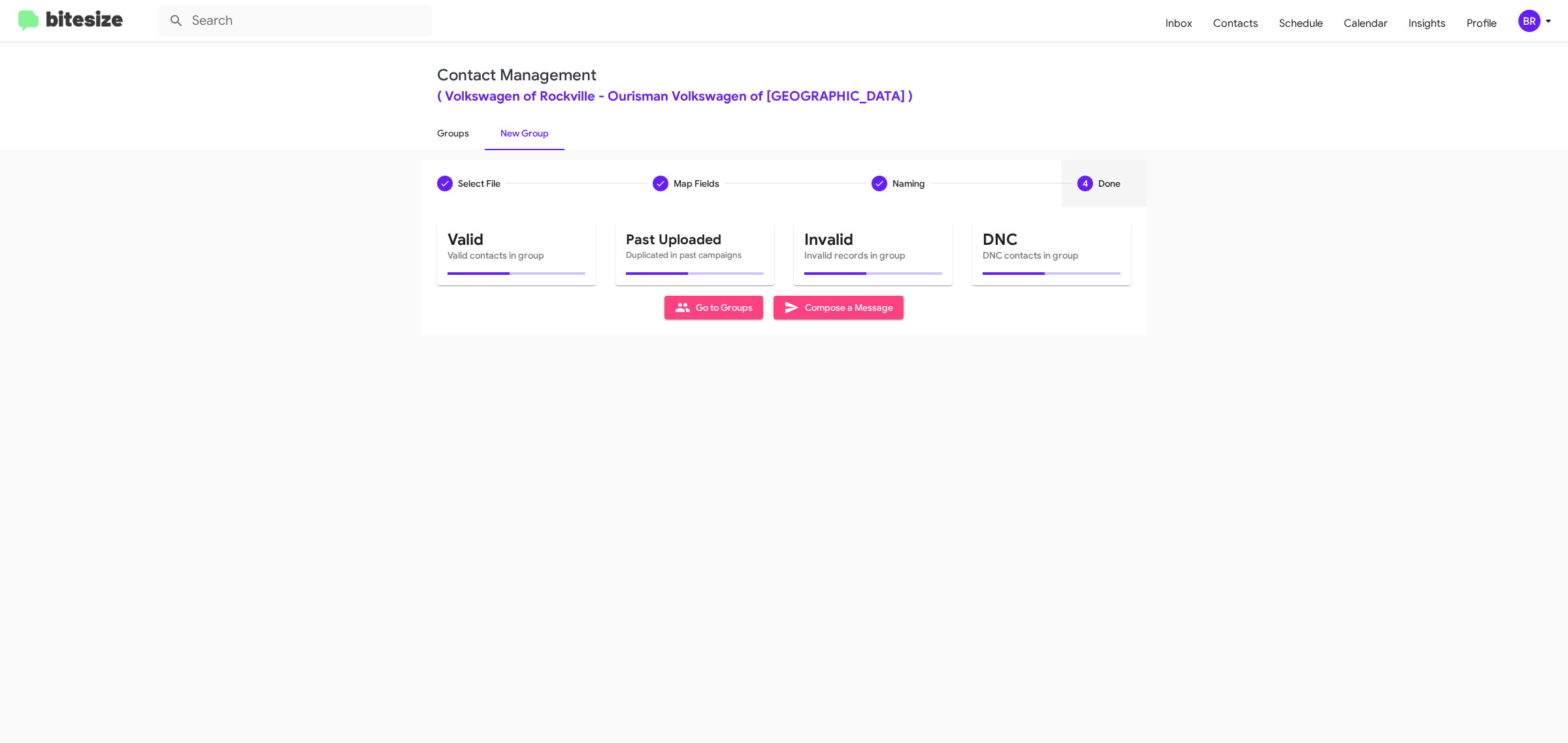
click at [452, 132] on link "Groups" at bounding box center [453, 133] width 63 height 34
type input "in:groups"
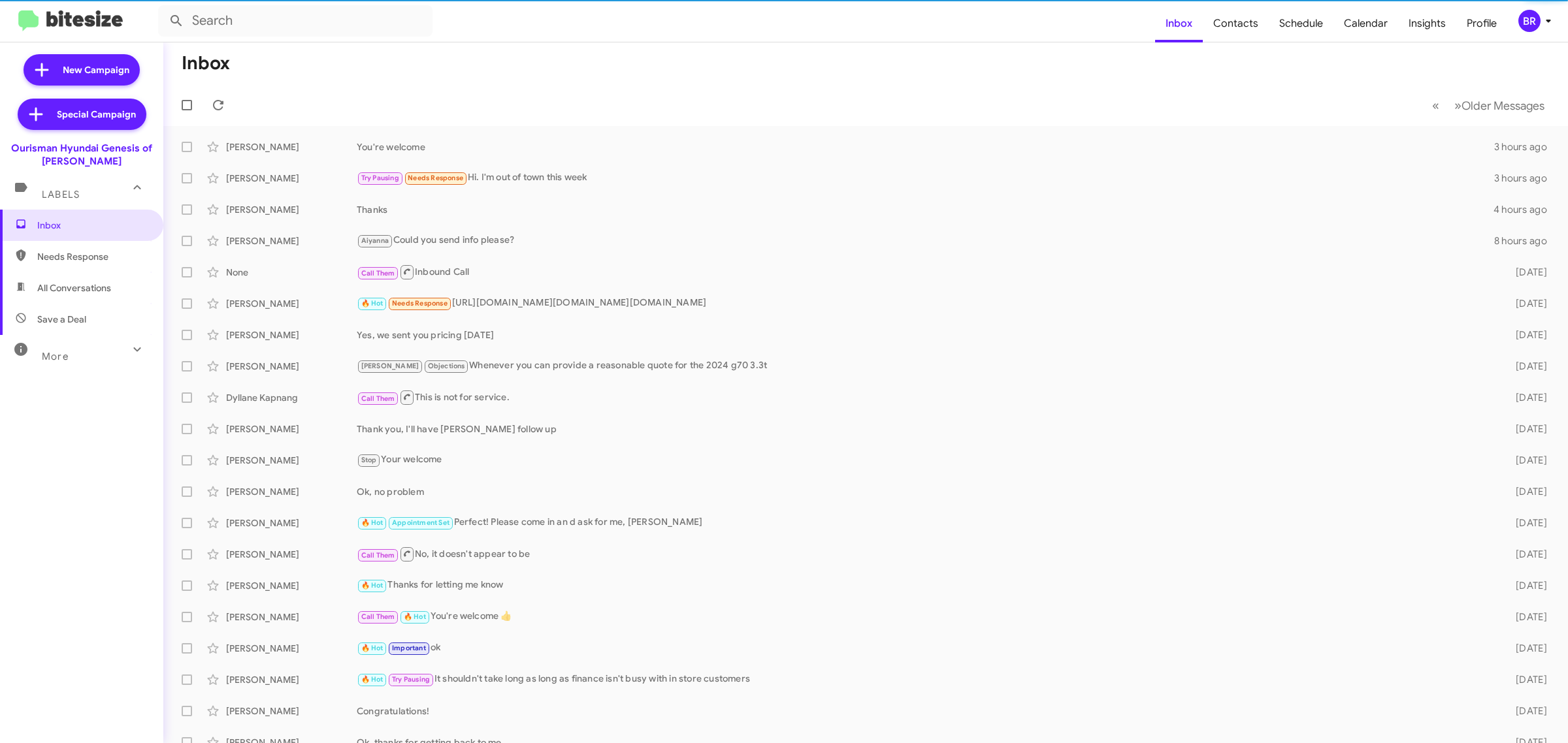
type input "in:groups"
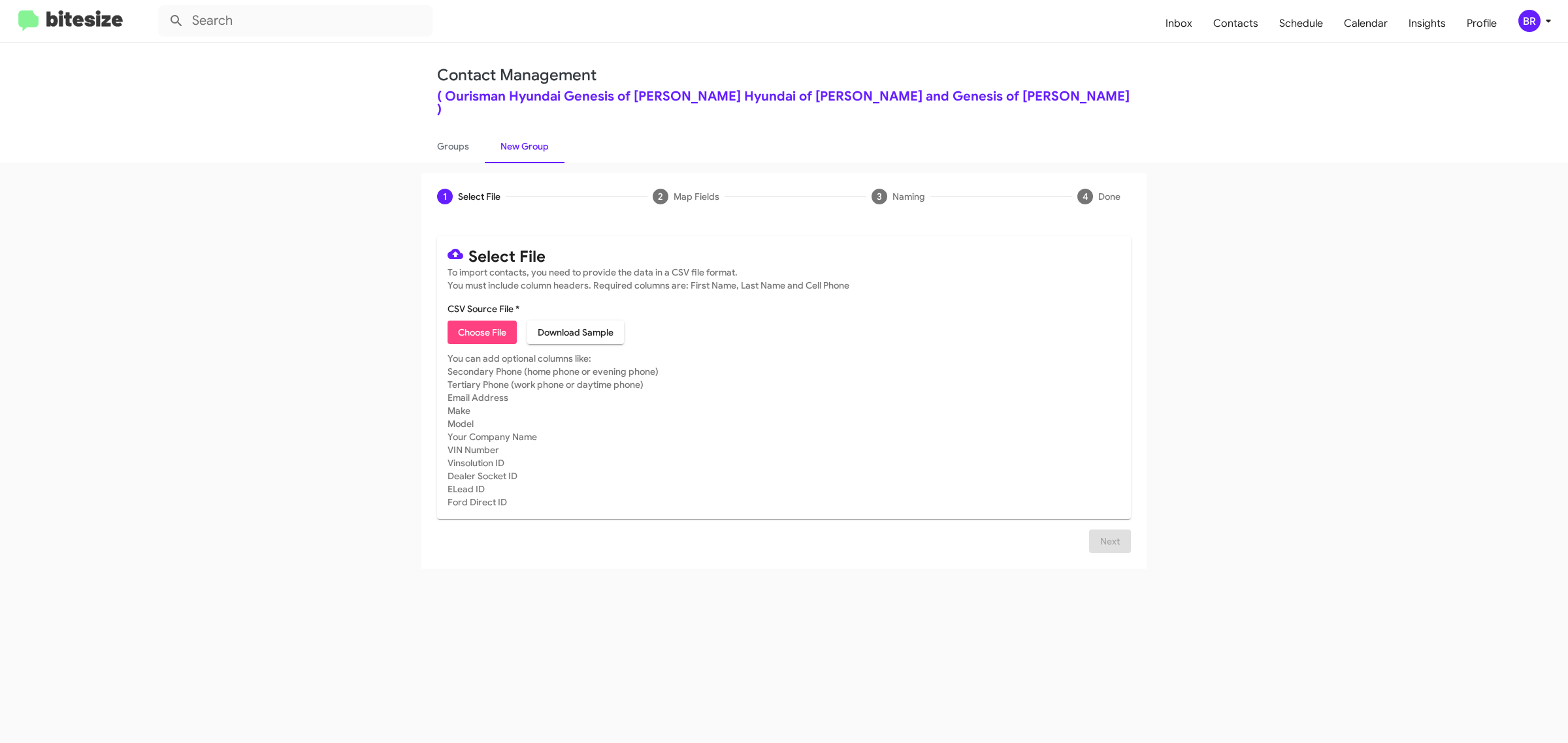
click at [481, 321] on span "Choose File" at bounding box center [482, 332] width 48 height 23
type input "Ourisman Hyundai Genesis of [PERSON_NAME]"
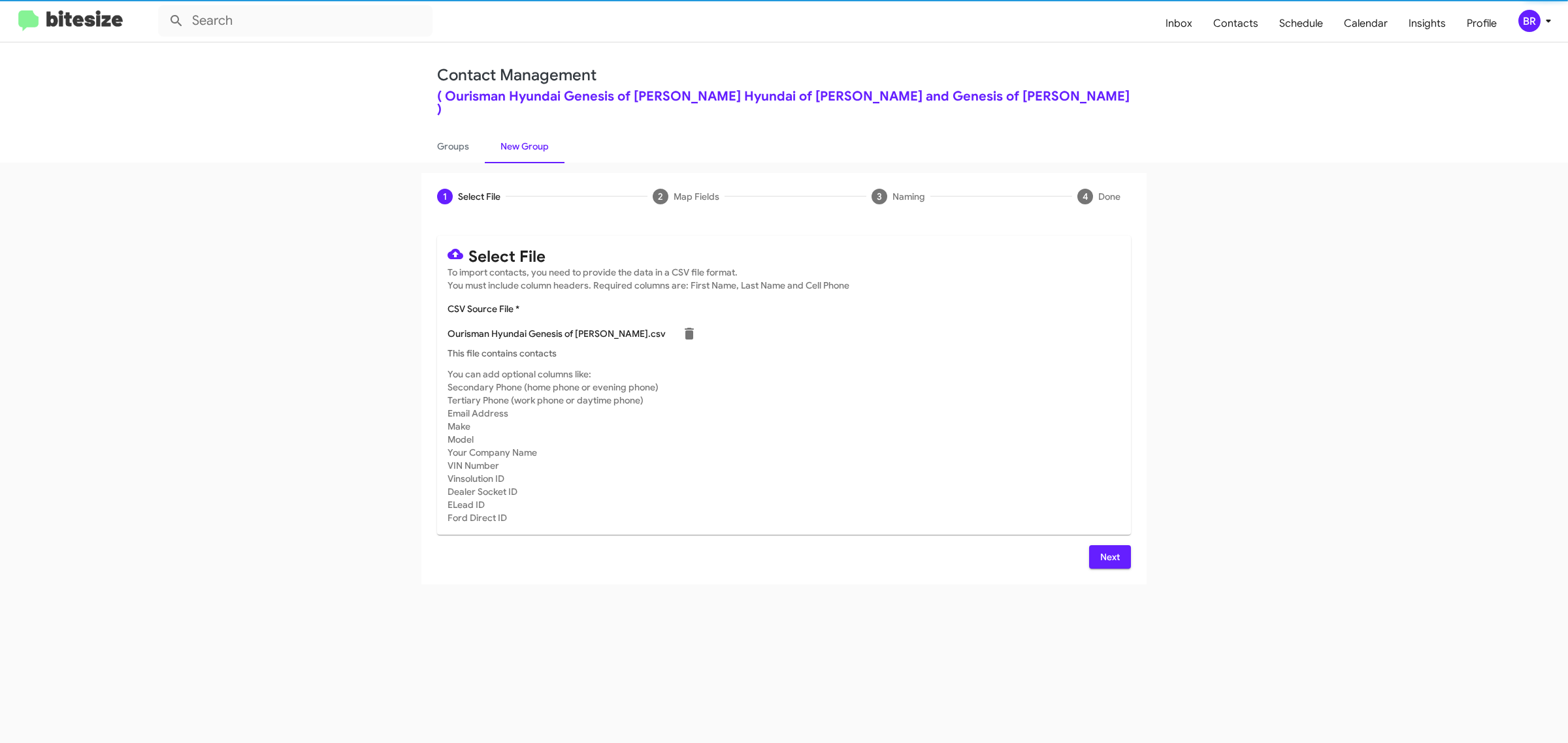
click at [1109, 545] on span "Next" at bounding box center [1110, 556] width 21 height 23
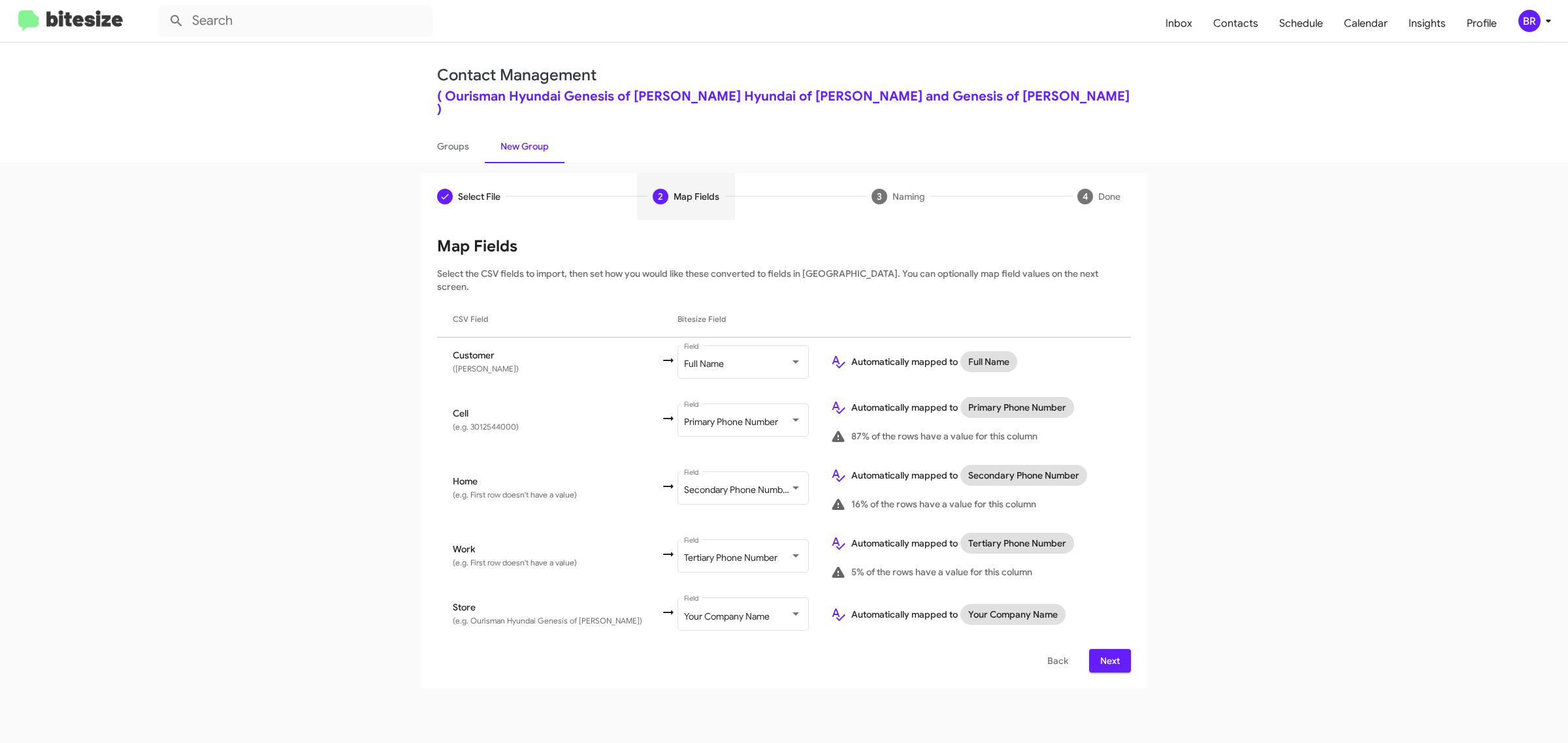
click at [1109, 649] on span "Next" at bounding box center [1110, 661] width 21 height 23
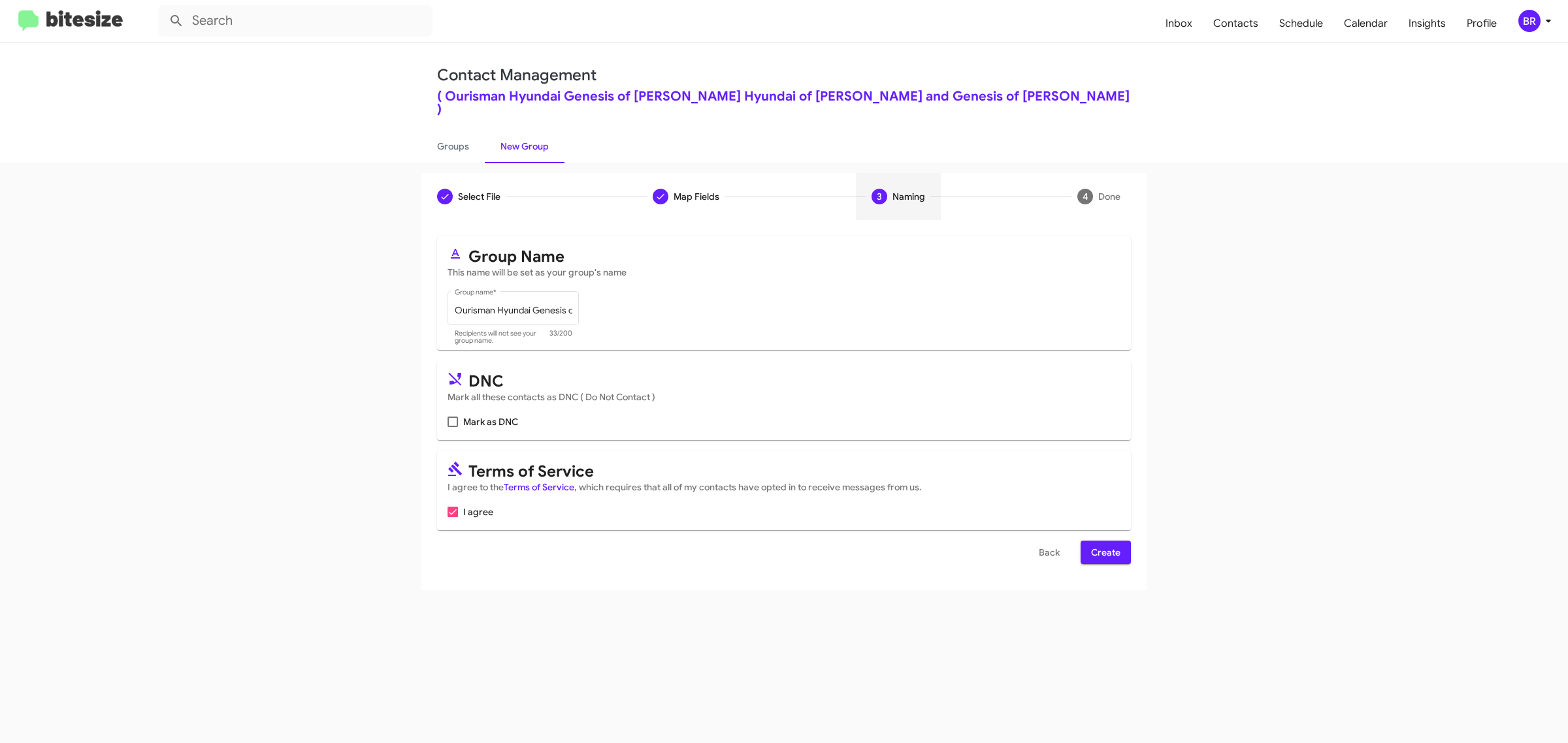
click at [452, 427] on input "Mark as DNC" at bounding box center [452, 427] width 1 height 1
checkbox input "true"
click at [1105, 541] on span "Create" at bounding box center [1106, 552] width 29 height 23
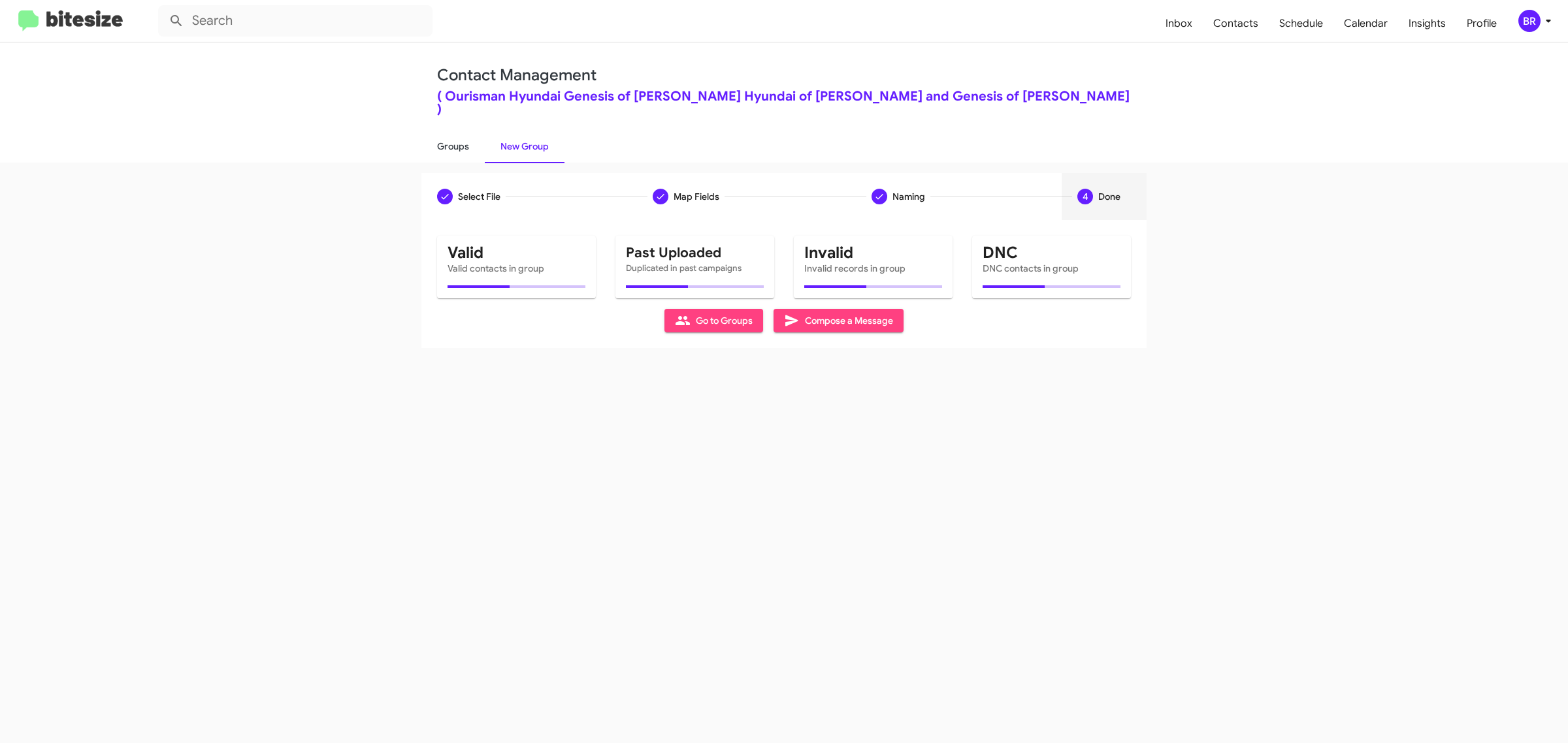
click at [452, 132] on link "Groups" at bounding box center [453, 146] width 63 height 34
type input "in:groups"
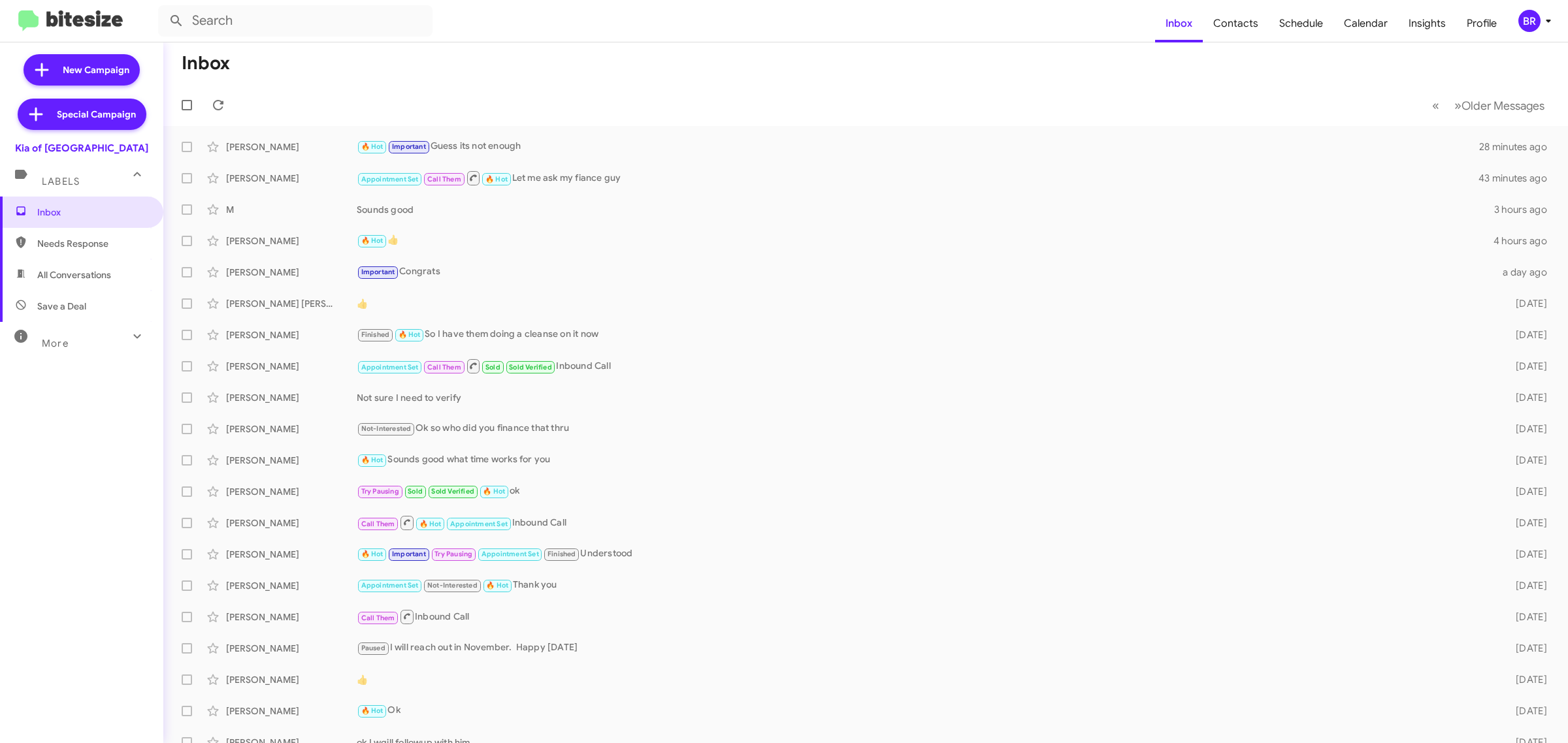
type input "in:groups"
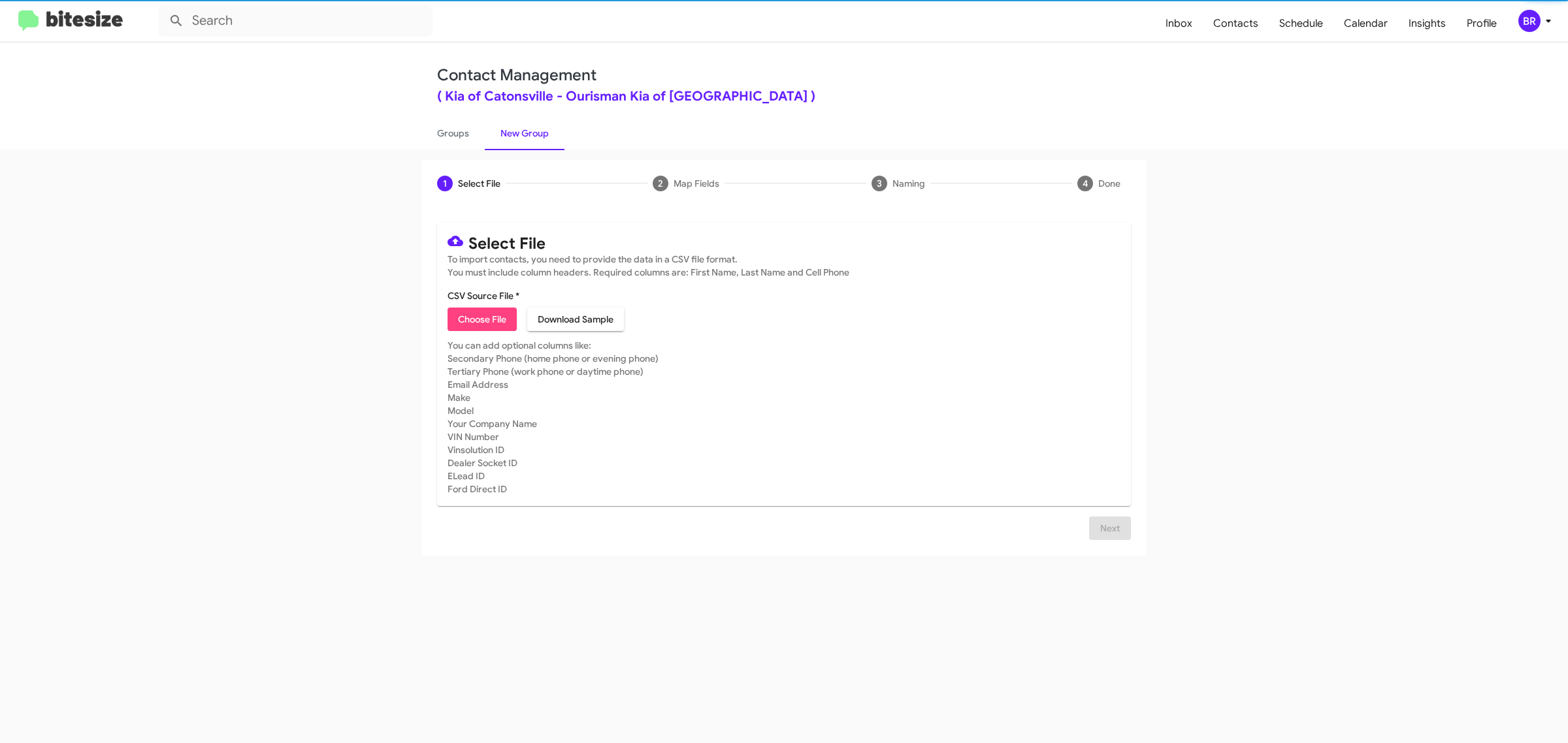
click at [481, 317] on span "Choose File" at bounding box center [482, 319] width 48 height 23
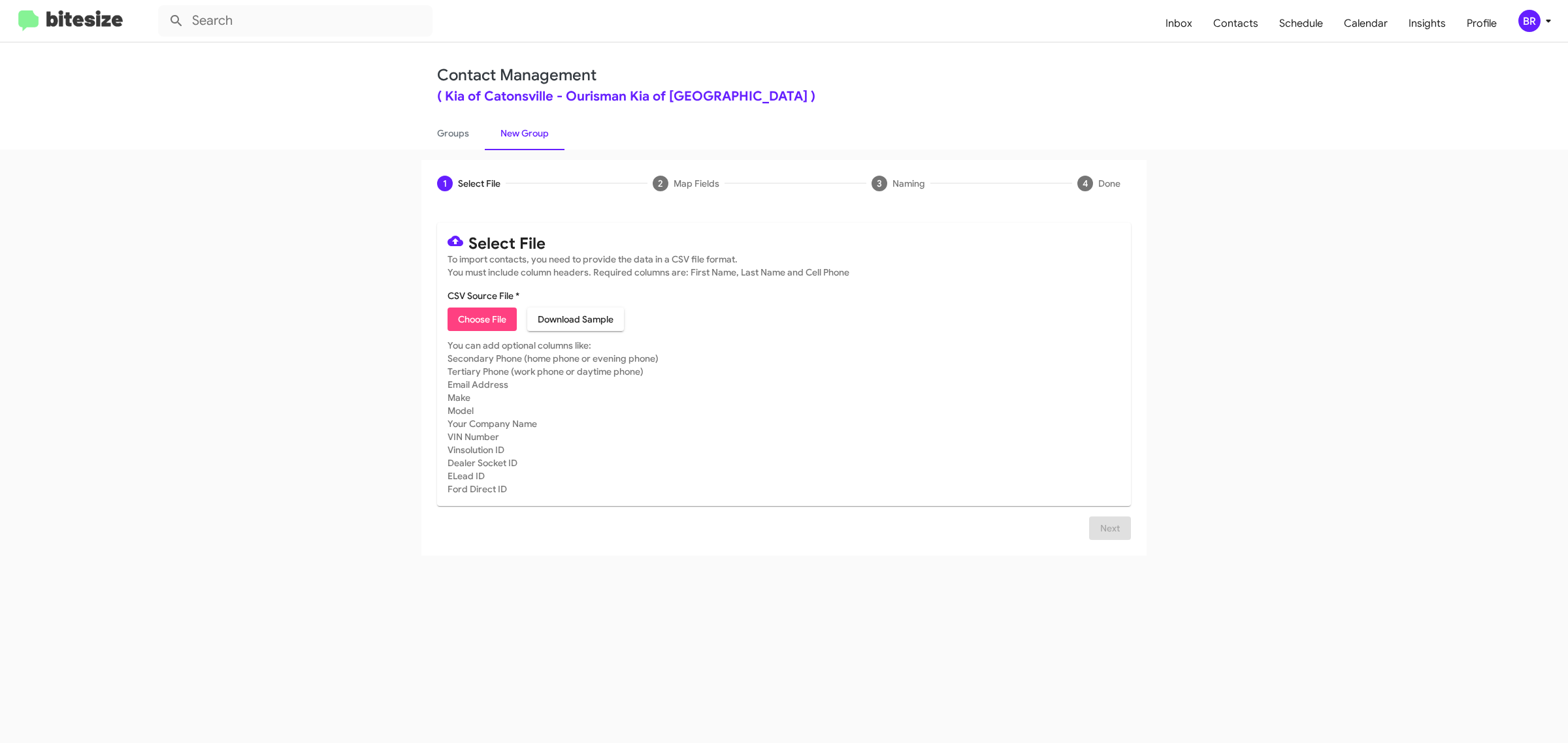
type input "Ourisman Kia of [GEOGRAPHIC_DATA]"
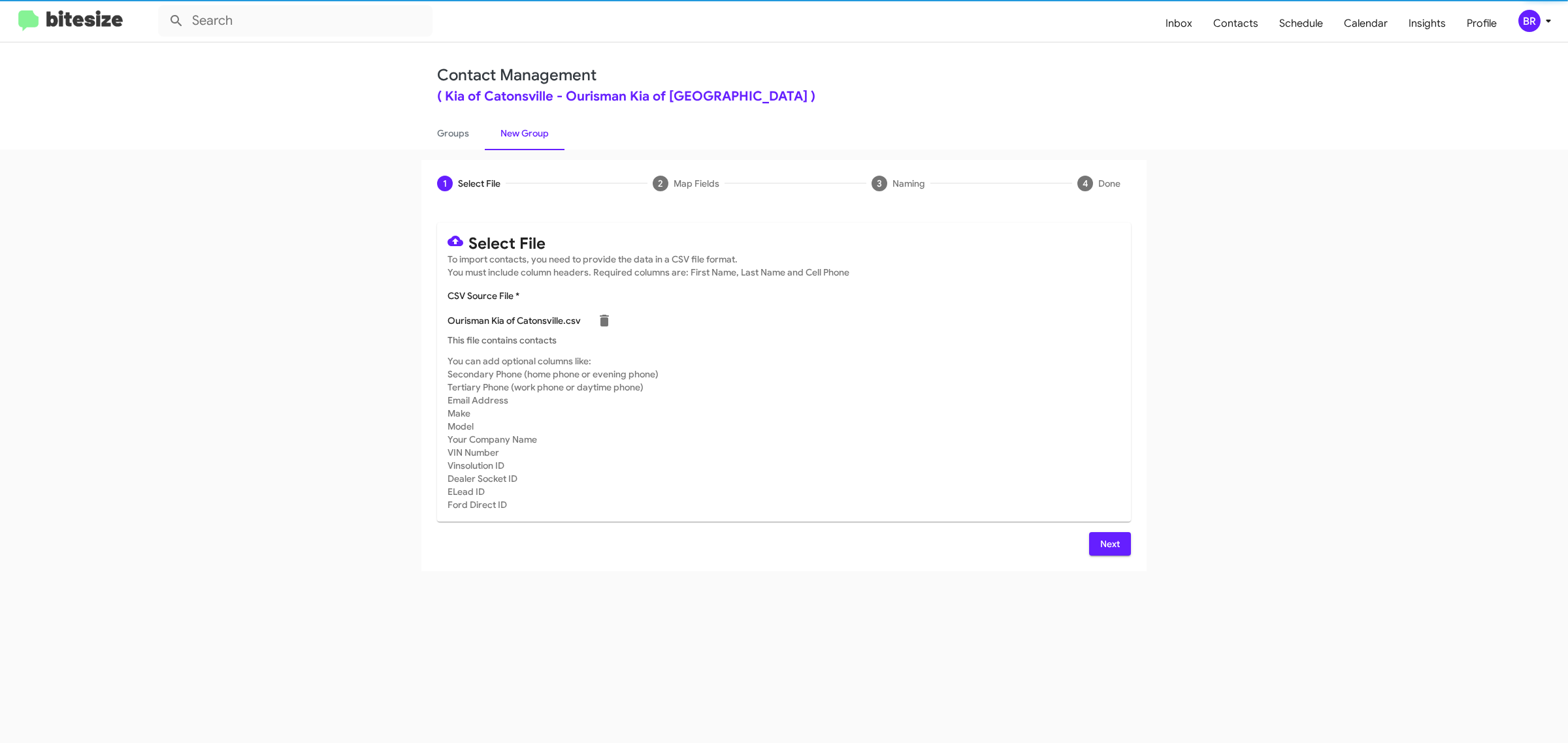
click at [1109, 542] on span "Next" at bounding box center [1110, 544] width 21 height 23
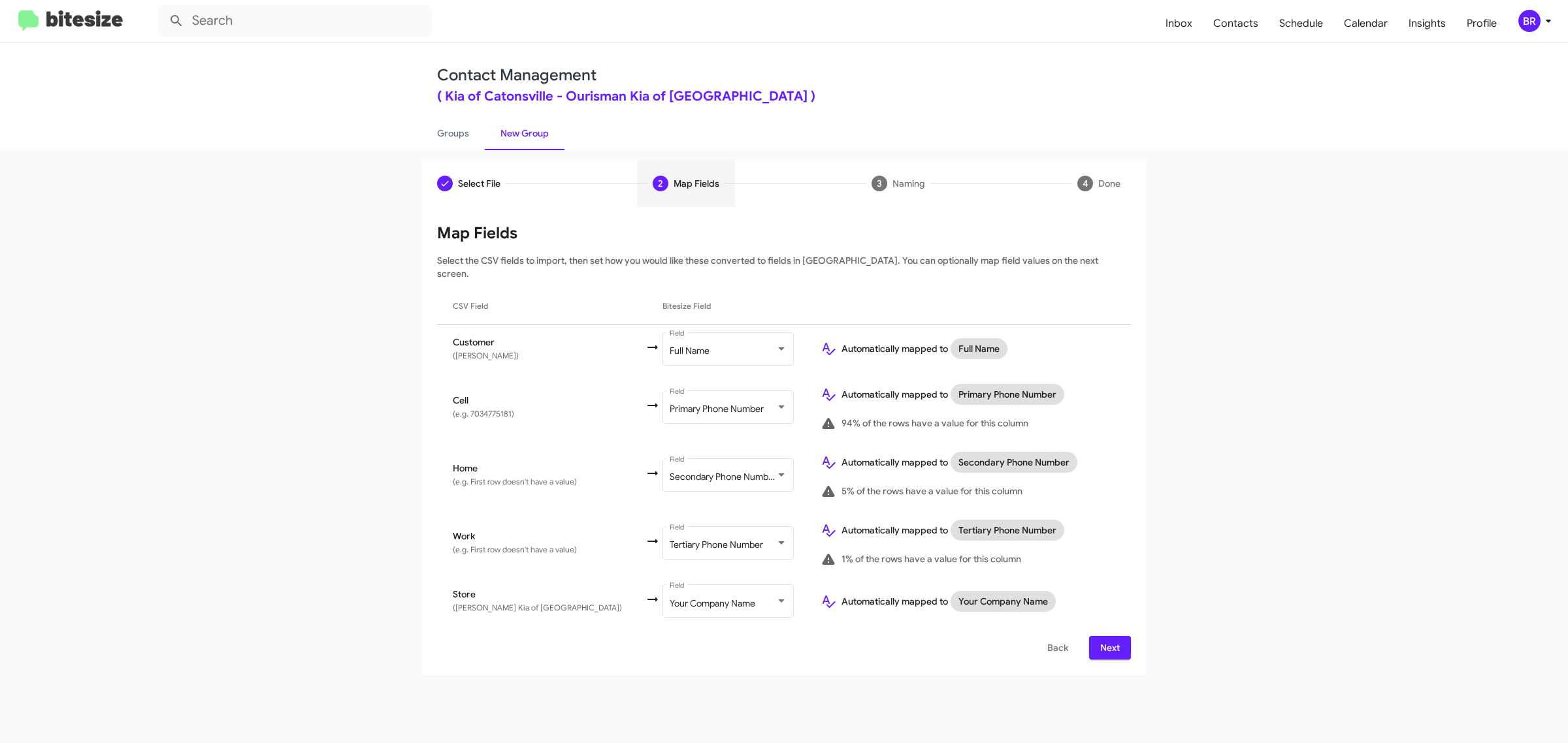
click at [1109, 636] on span "Next" at bounding box center [1110, 647] width 21 height 23
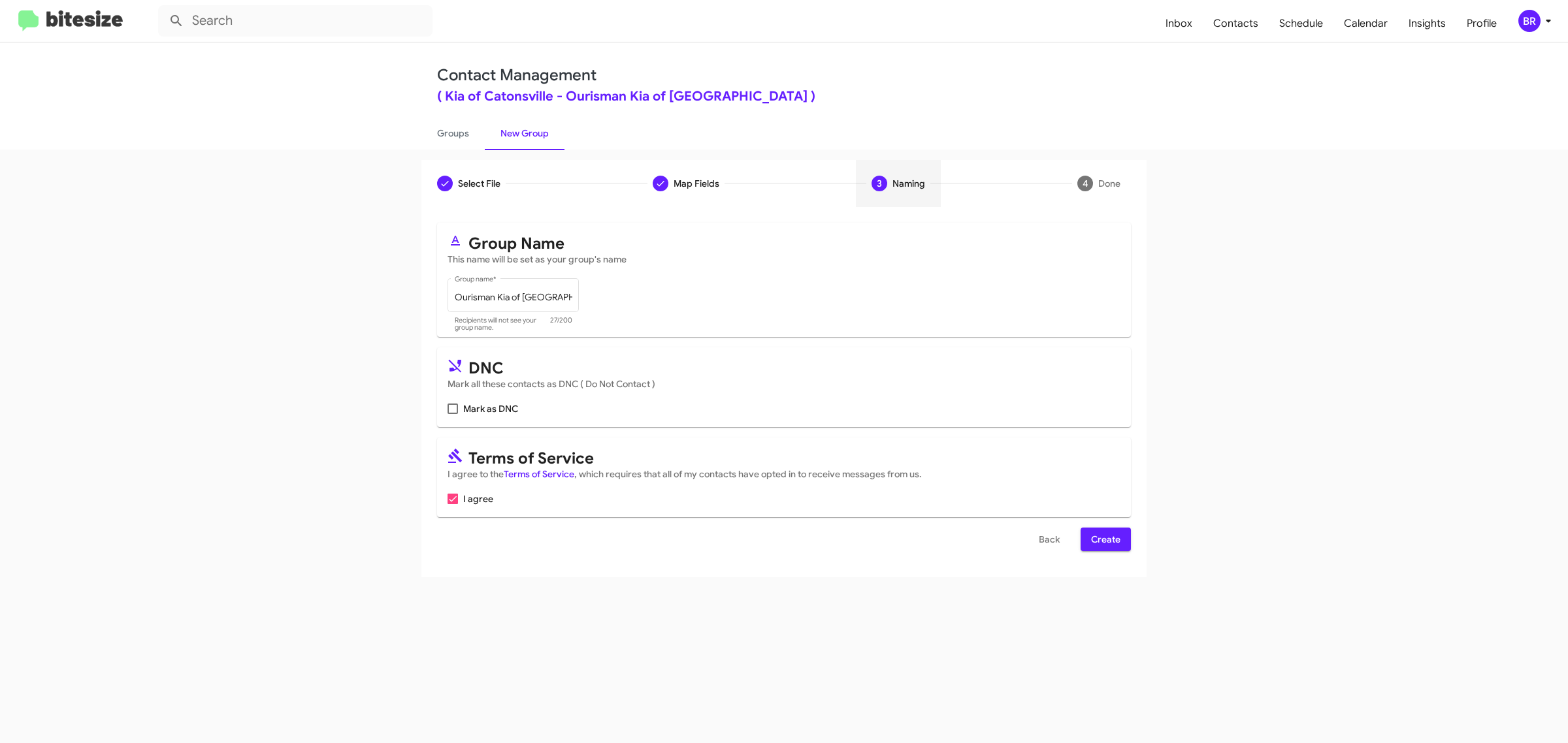
click at [452, 414] on input "Mark as DNC" at bounding box center [452, 414] width 1 height 1
checkbox input "true"
click at [1105, 537] on span "Create" at bounding box center [1106, 539] width 29 height 23
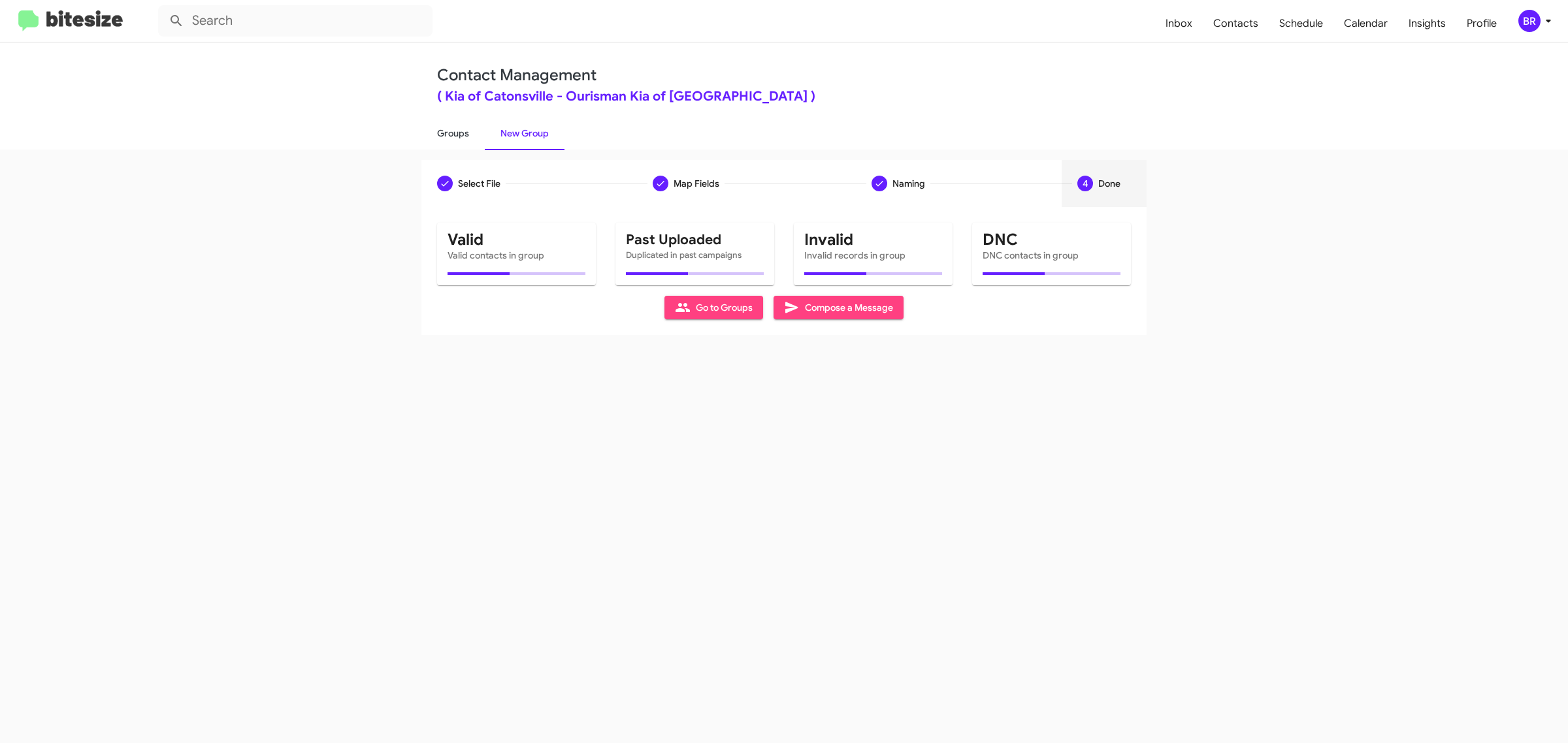
click at [452, 132] on link "Groups" at bounding box center [453, 133] width 63 height 34
type input "in:groups"
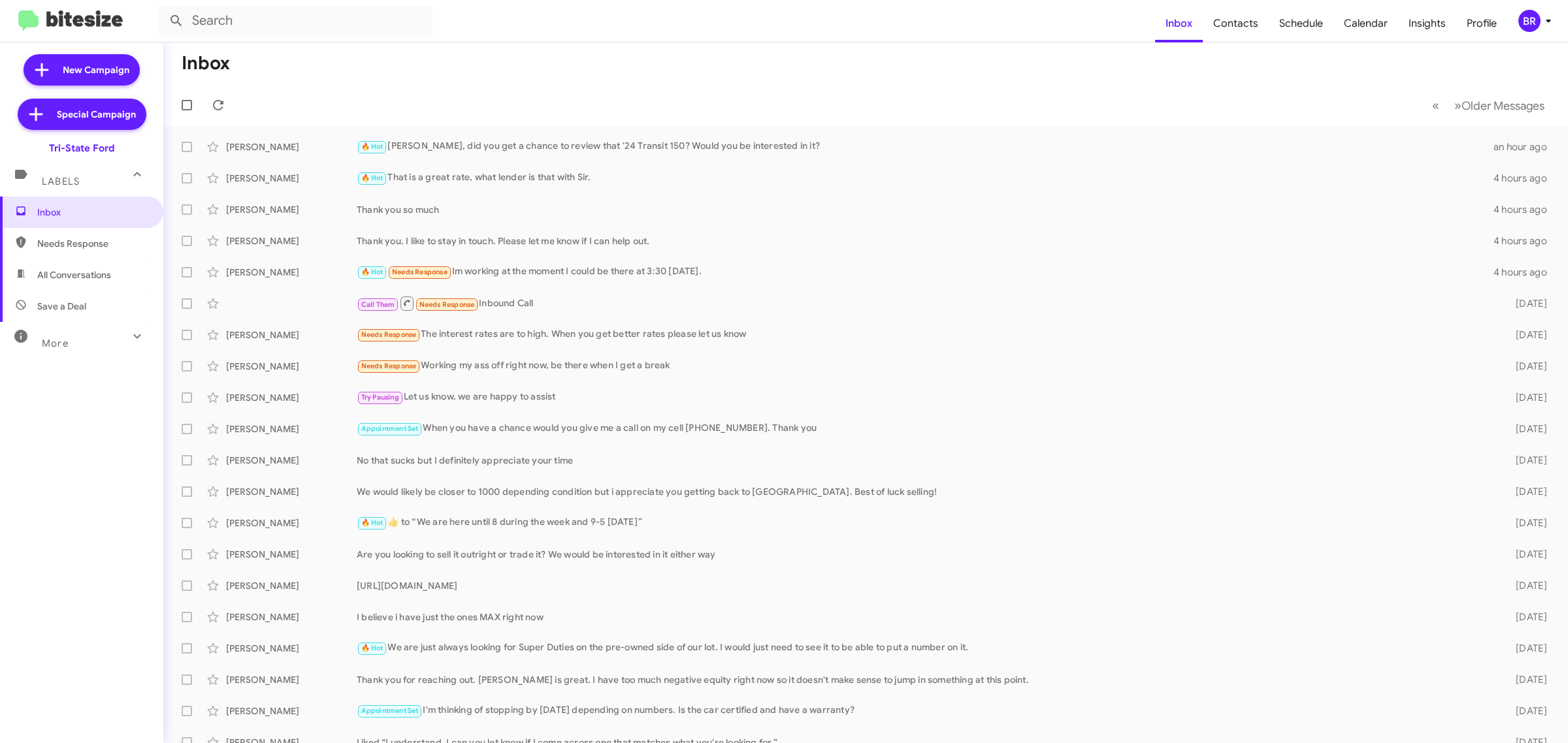
type input "in:groups"
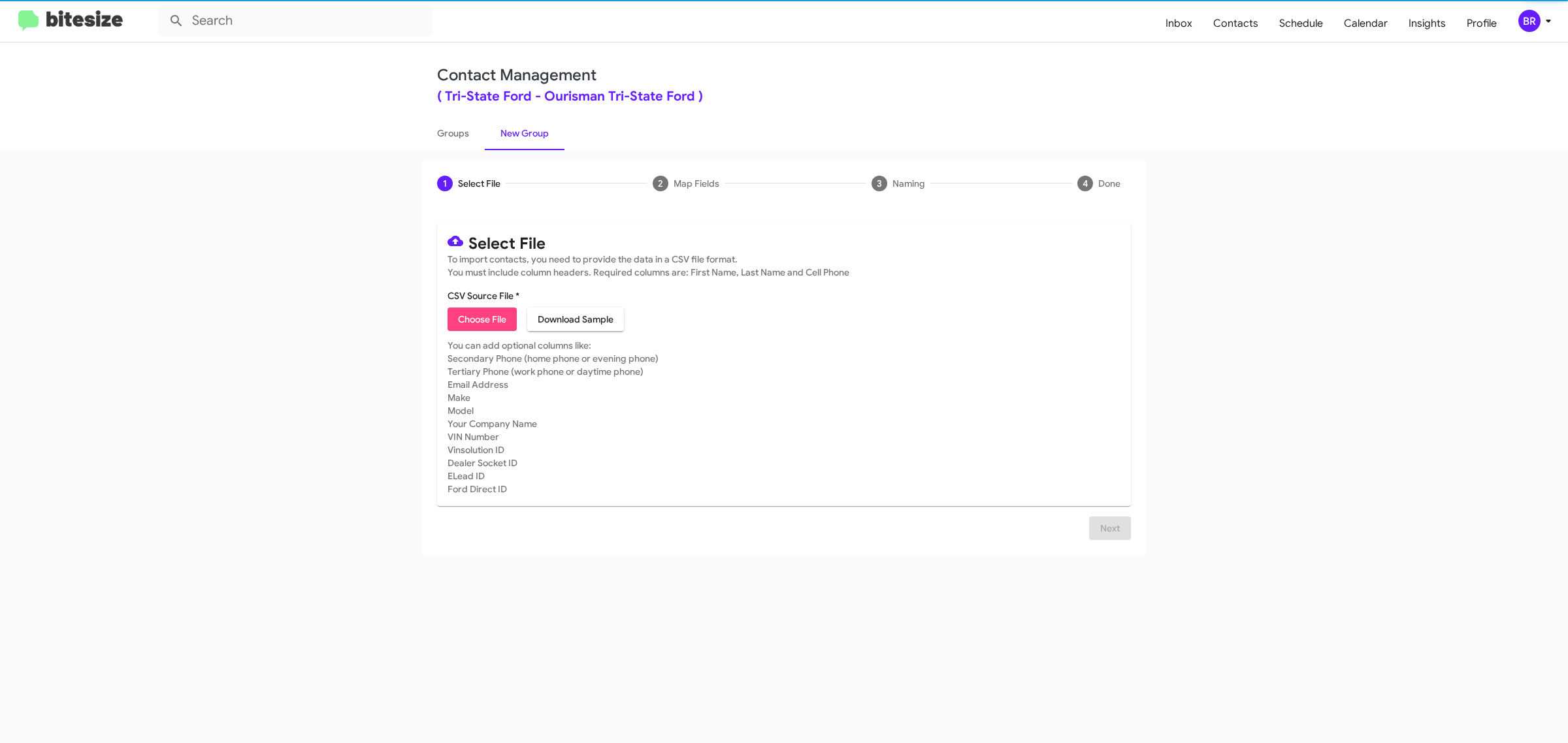
click at [481, 317] on span "Choose File" at bounding box center [482, 319] width 48 height 23
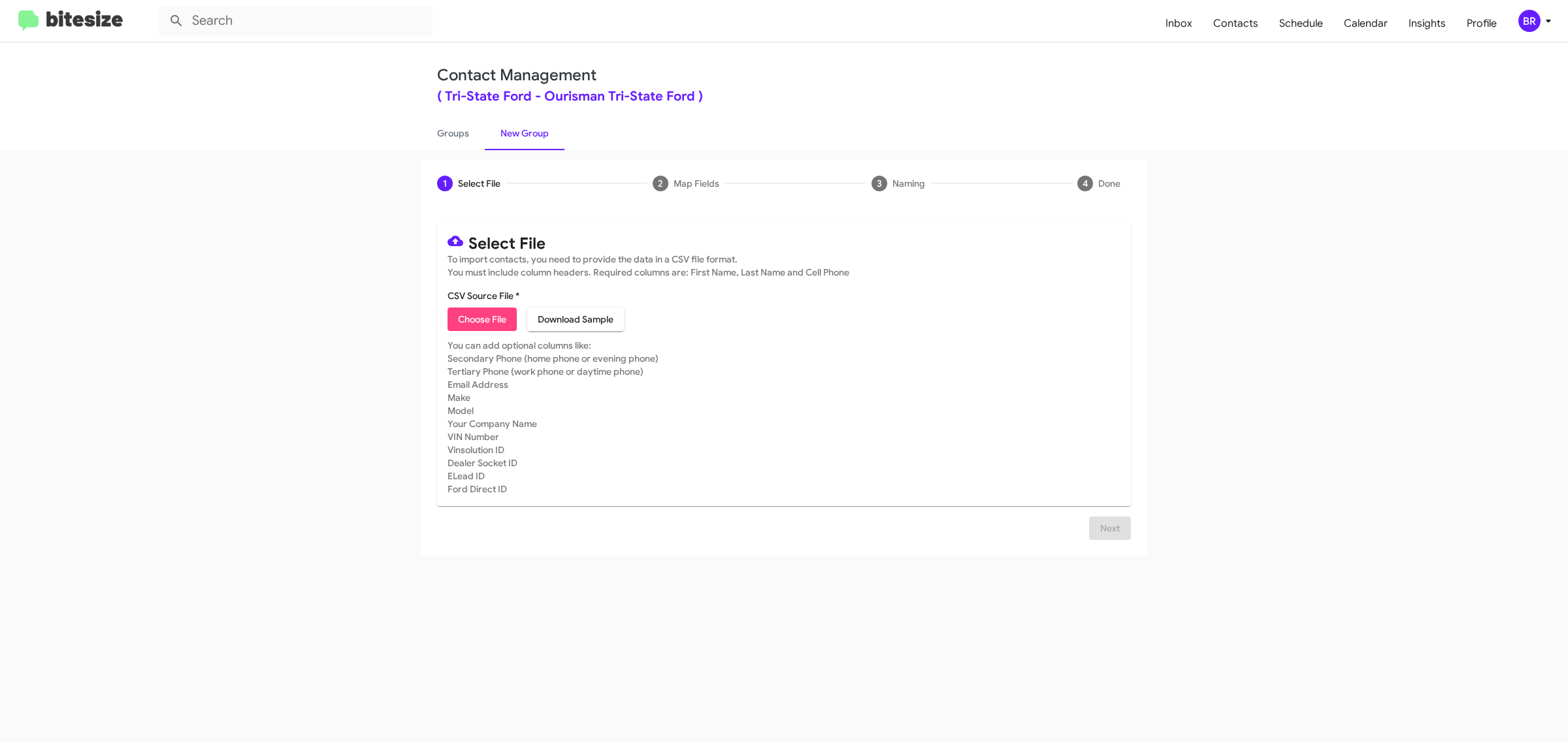
type input "Ourisman Tri-State Ford"
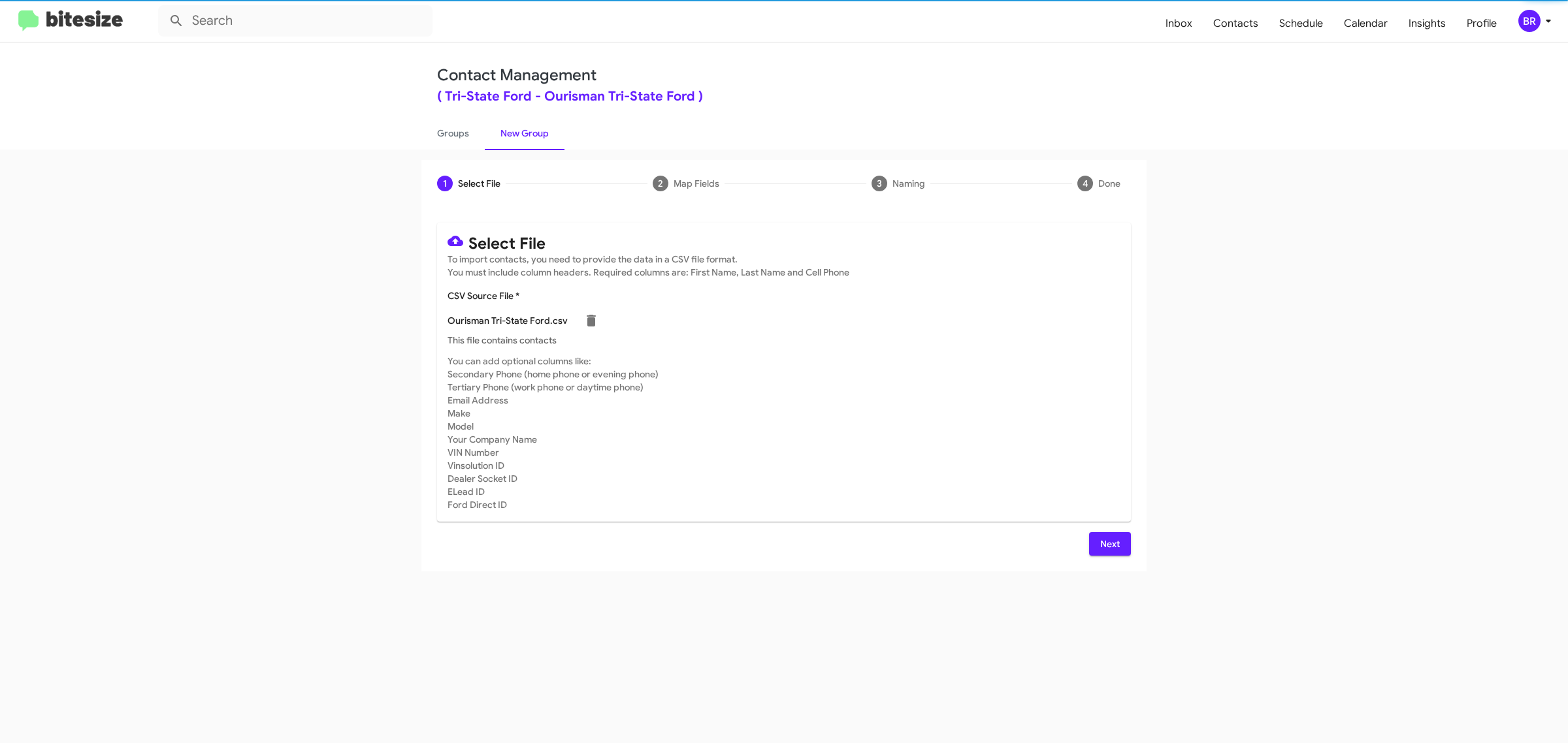
click at [1109, 542] on span "Next" at bounding box center [1110, 544] width 21 height 23
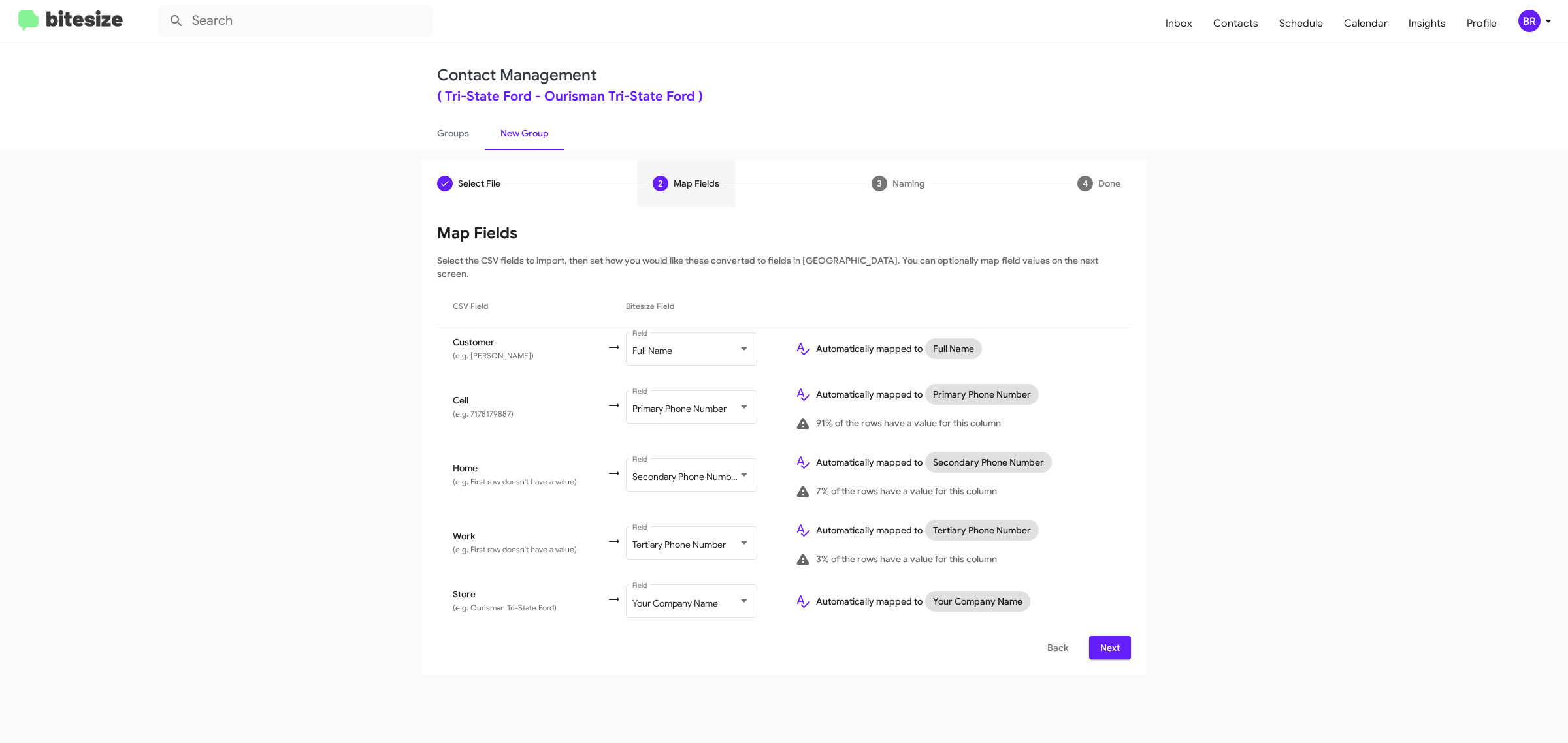
click at [1109, 636] on span "Next" at bounding box center [1110, 647] width 21 height 23
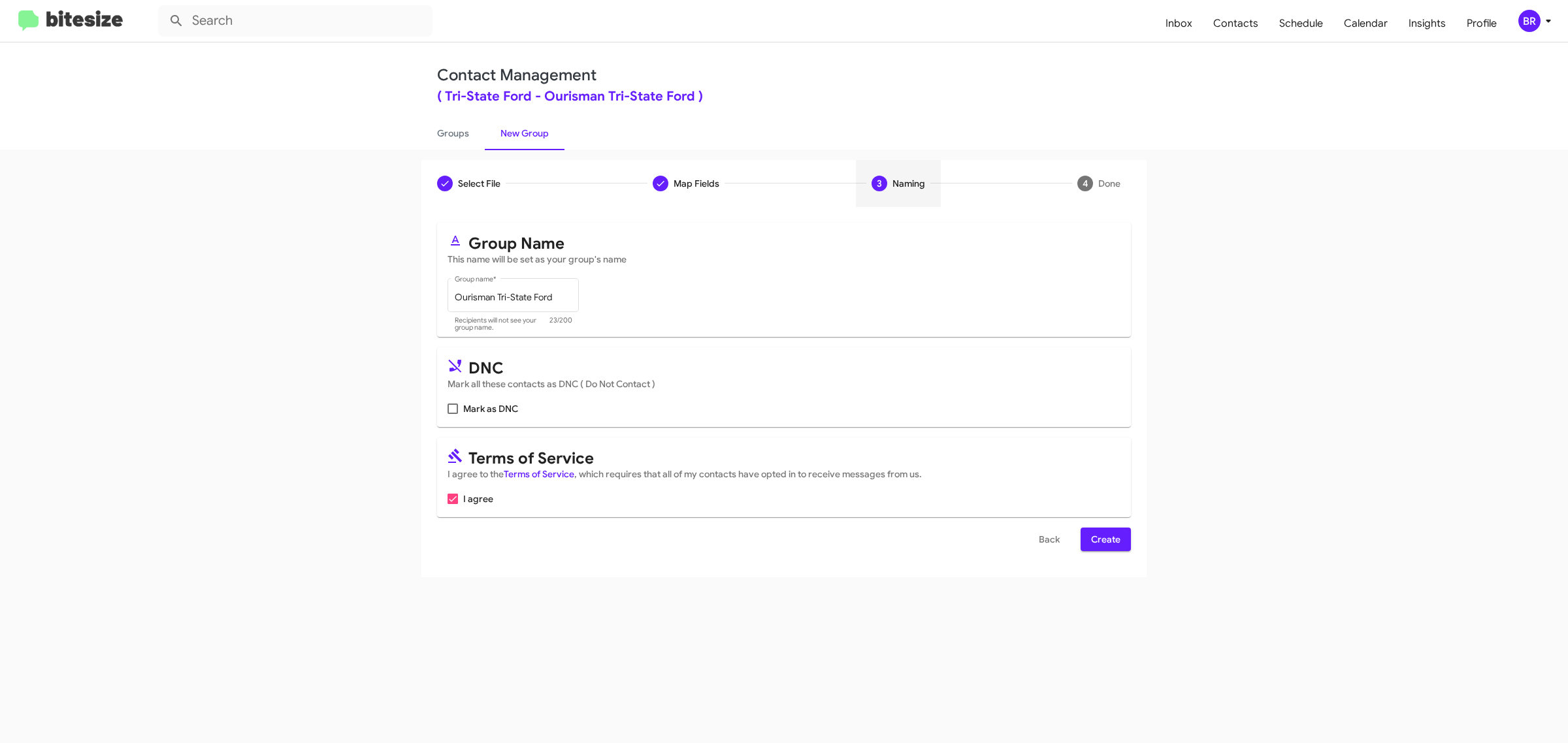
click at [452, 414] on input "Mark as DNC" at bounding box center [452, 414] width 1 height 1
checkbox input "true"
click at [1105, 537] on span "Create" at bounding box center [1106, 539] width 29 height 23
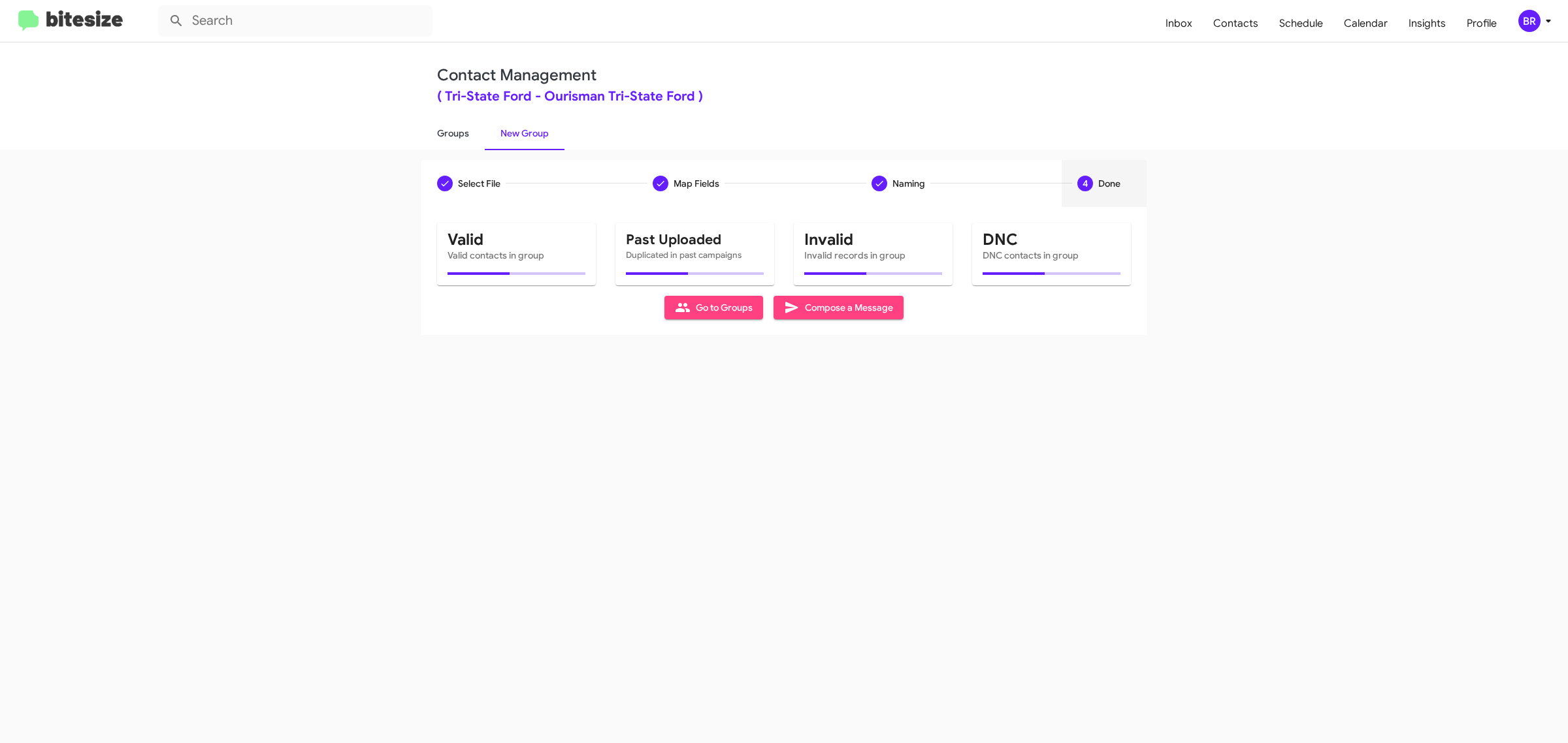
click at [452, 132] on link "Groups" at bounding box center [453, 133] width 63 height 34
type input "in:groups"
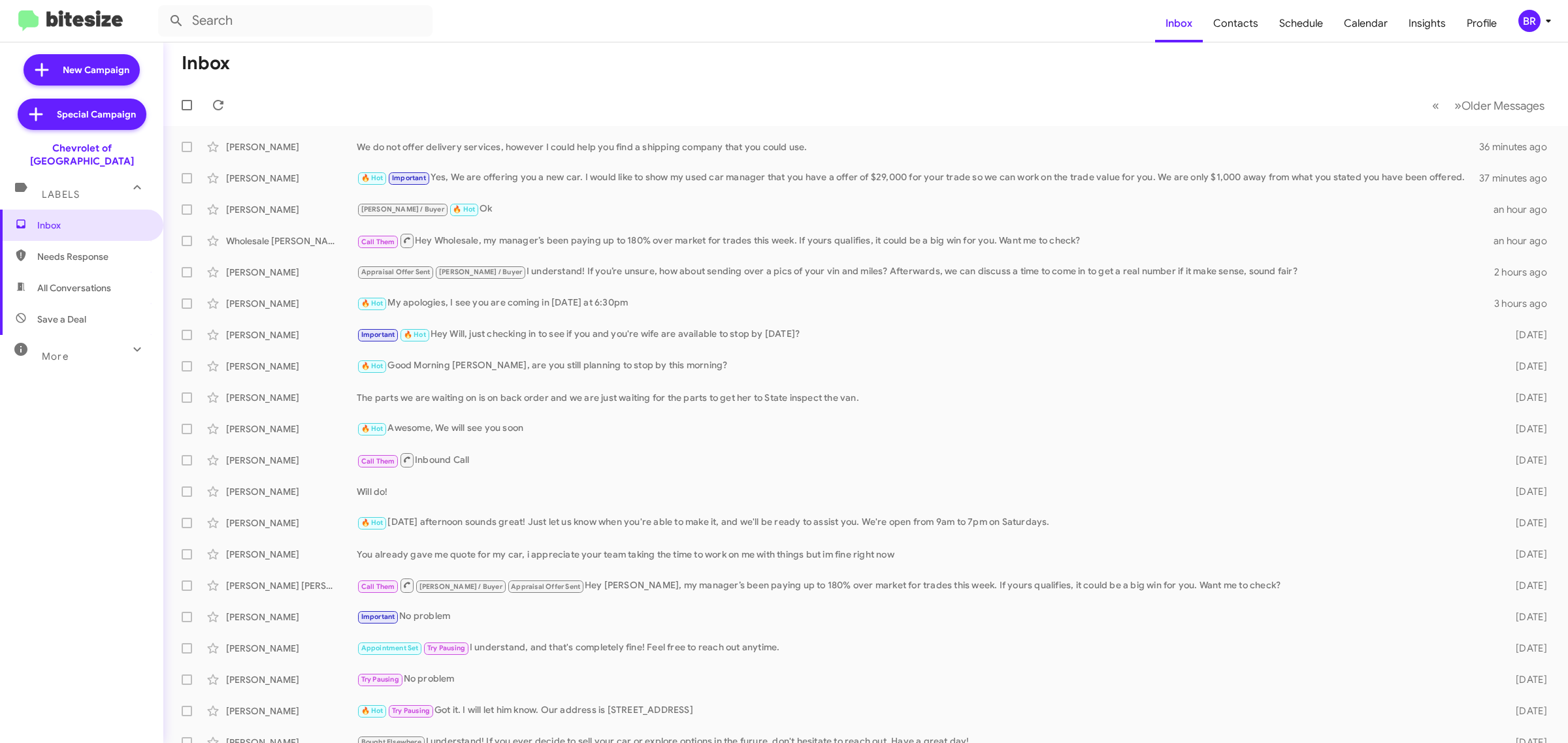
type input "in:groups"
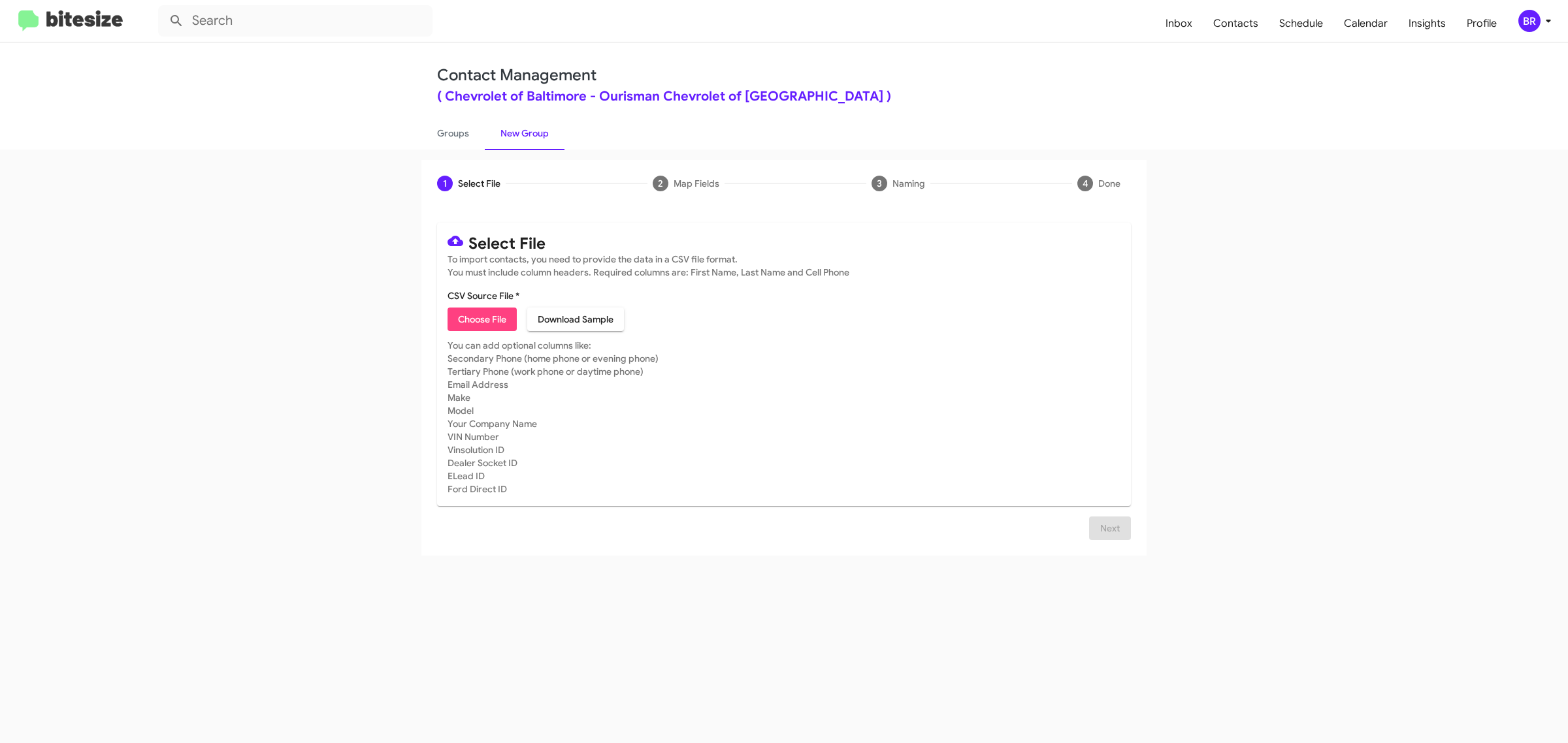
click at [481, 317] on span "Choose File" at bounding box center [482, 319] width 48 height 23
type input "Ourisman Chevrolet of Baltimore"
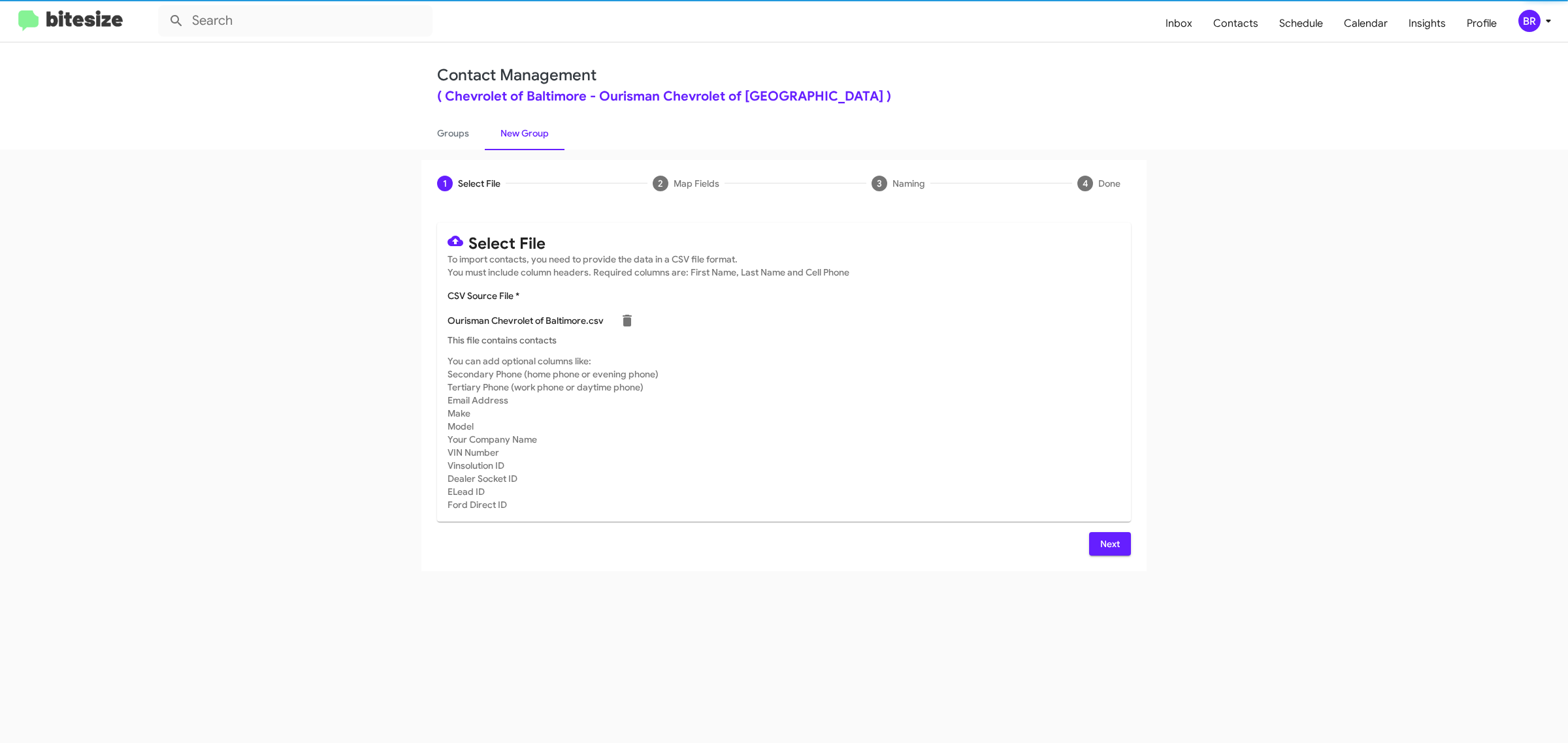
click at [1109, 542] on span "Next" at bounding box center [1110, 544] width 21 height 23
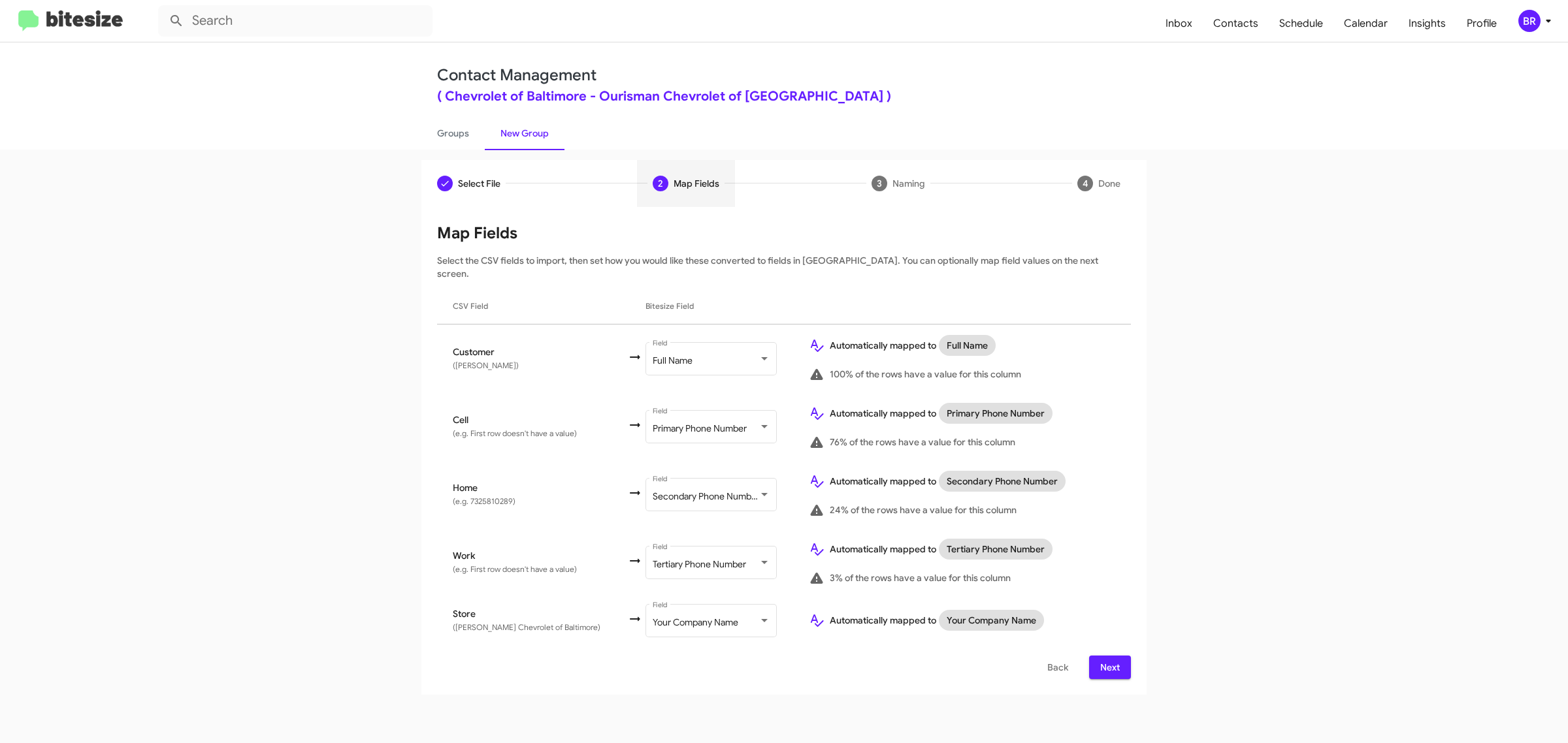
click at [1109, 655] on span "Next" at bounding box center [1110, 667] width 21 height 23
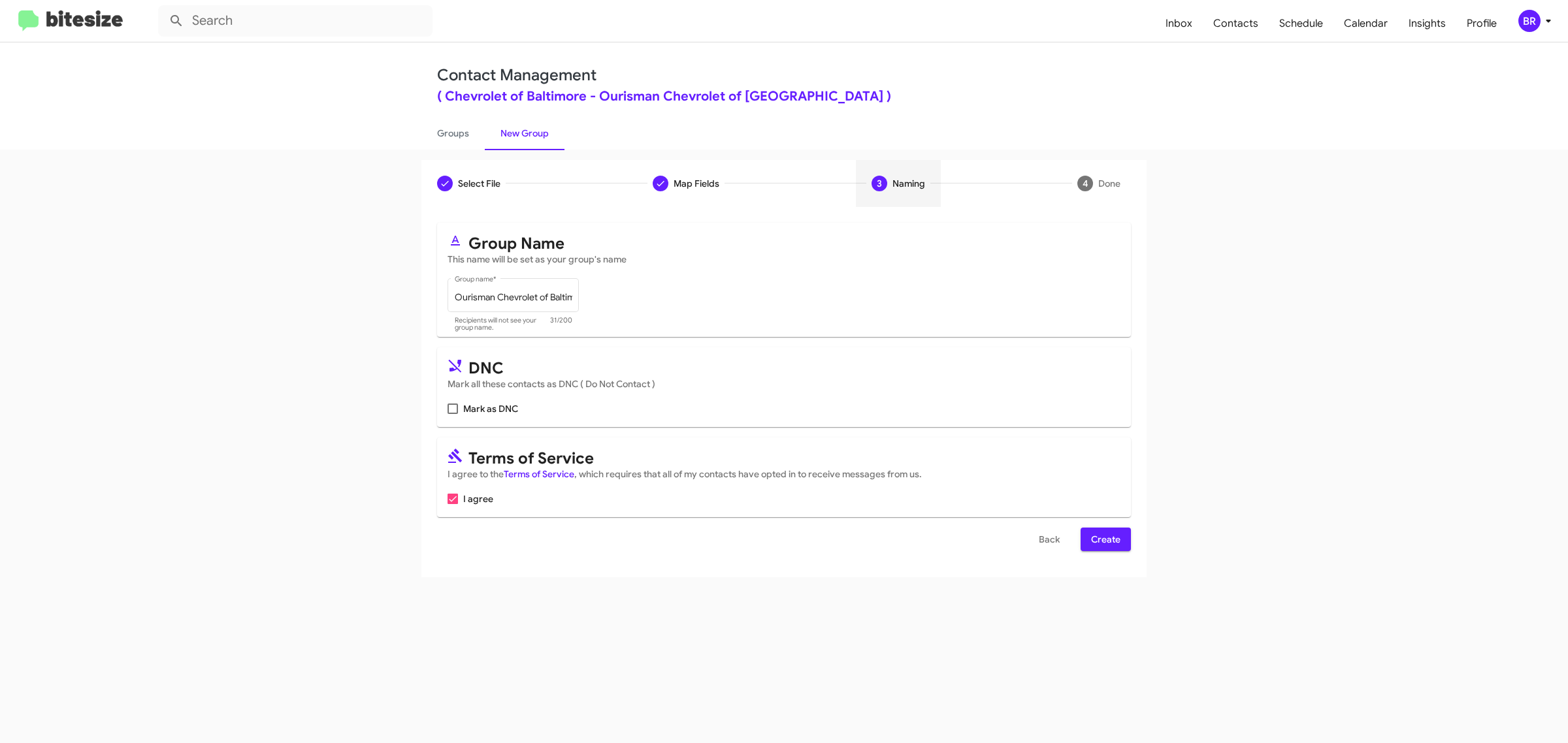
click at [452, 414] on input "Mark as DNC" at bounding box center [452, 414] width 1 height 1
checkbox input "true"
click at [1105, 537] on span "Create" at bounding box center [1106, 539] width 29 height 23
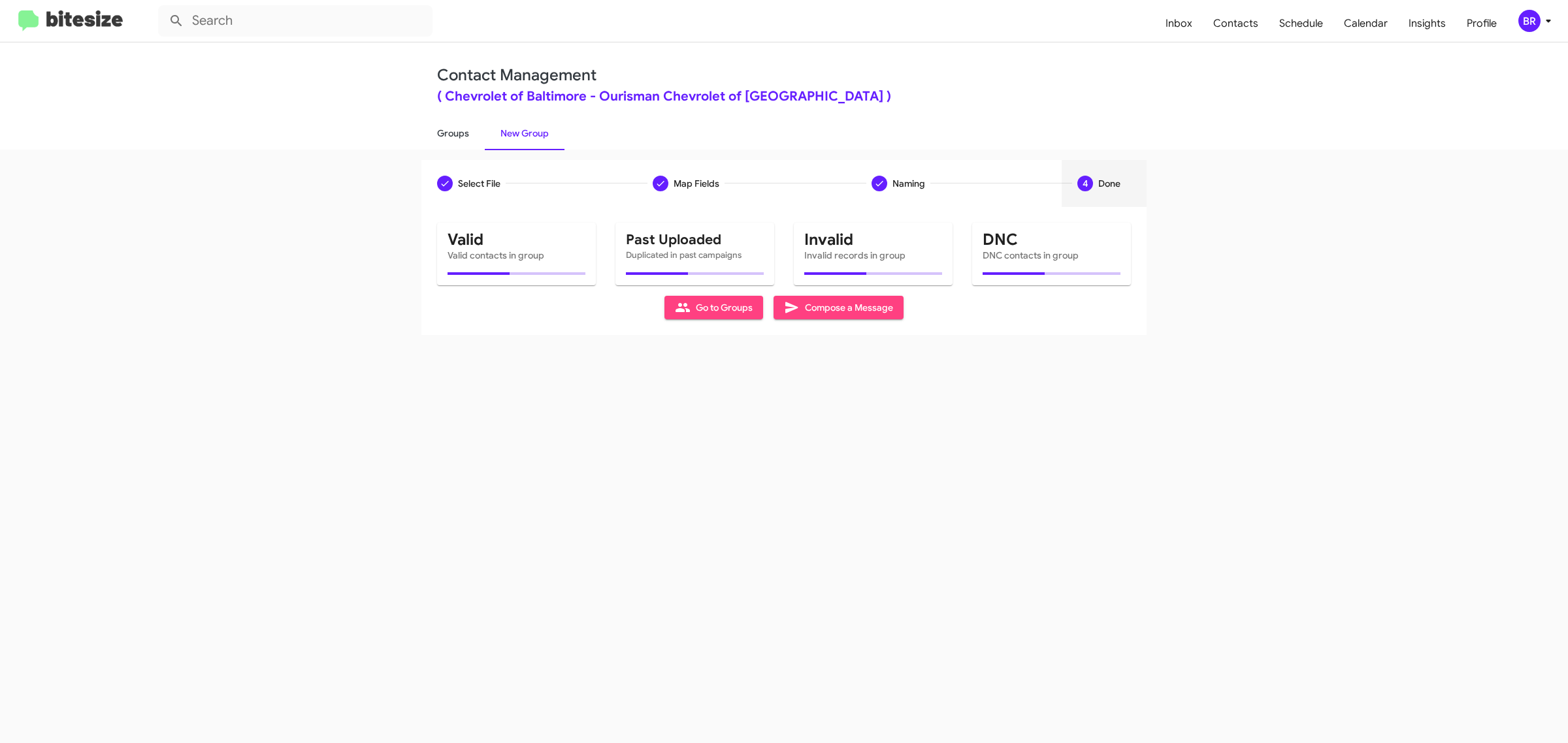
click at [452, 132] on link "Groups" at bounding box center [453, 133] width 63 height 34
type input "in:groups"
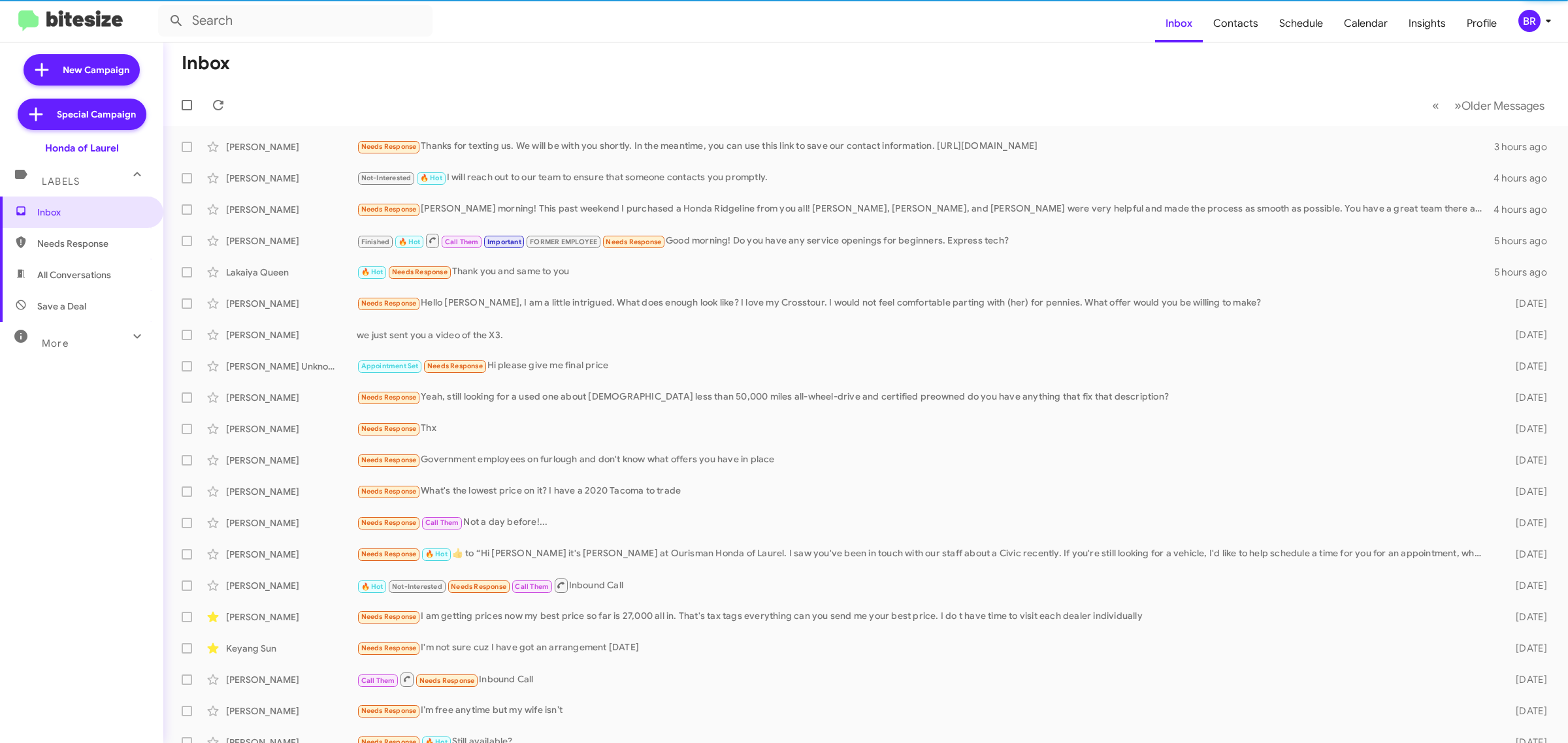
type input "in:groups"
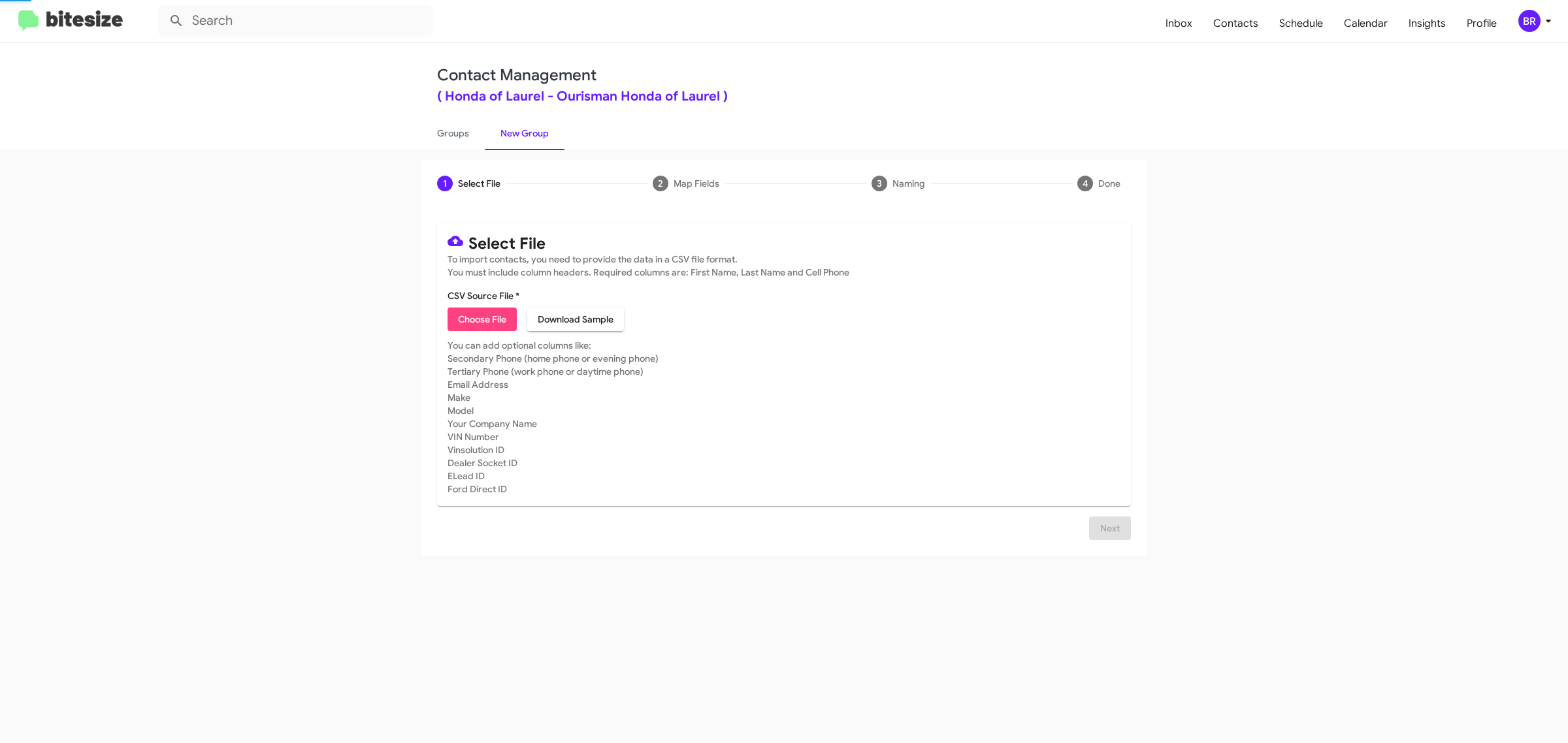
click at [481, 317] on span "Choose File" at bounding box center [482, 319] width 48 height 23
type input "Ourisman Honda of Laurel"
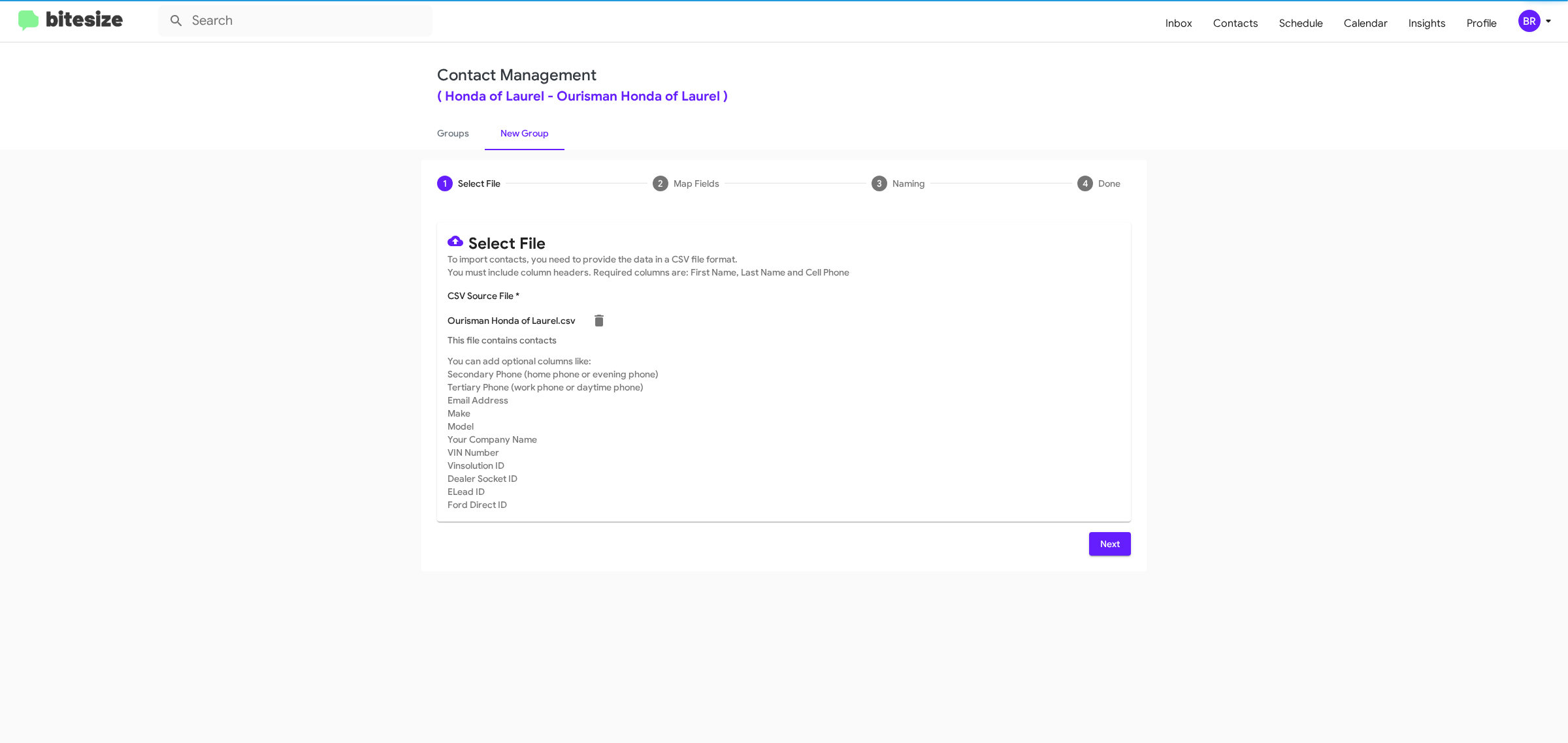
click at [1109, 542] on span "Next" at bounding box center [1110, 544] width 21 height 23
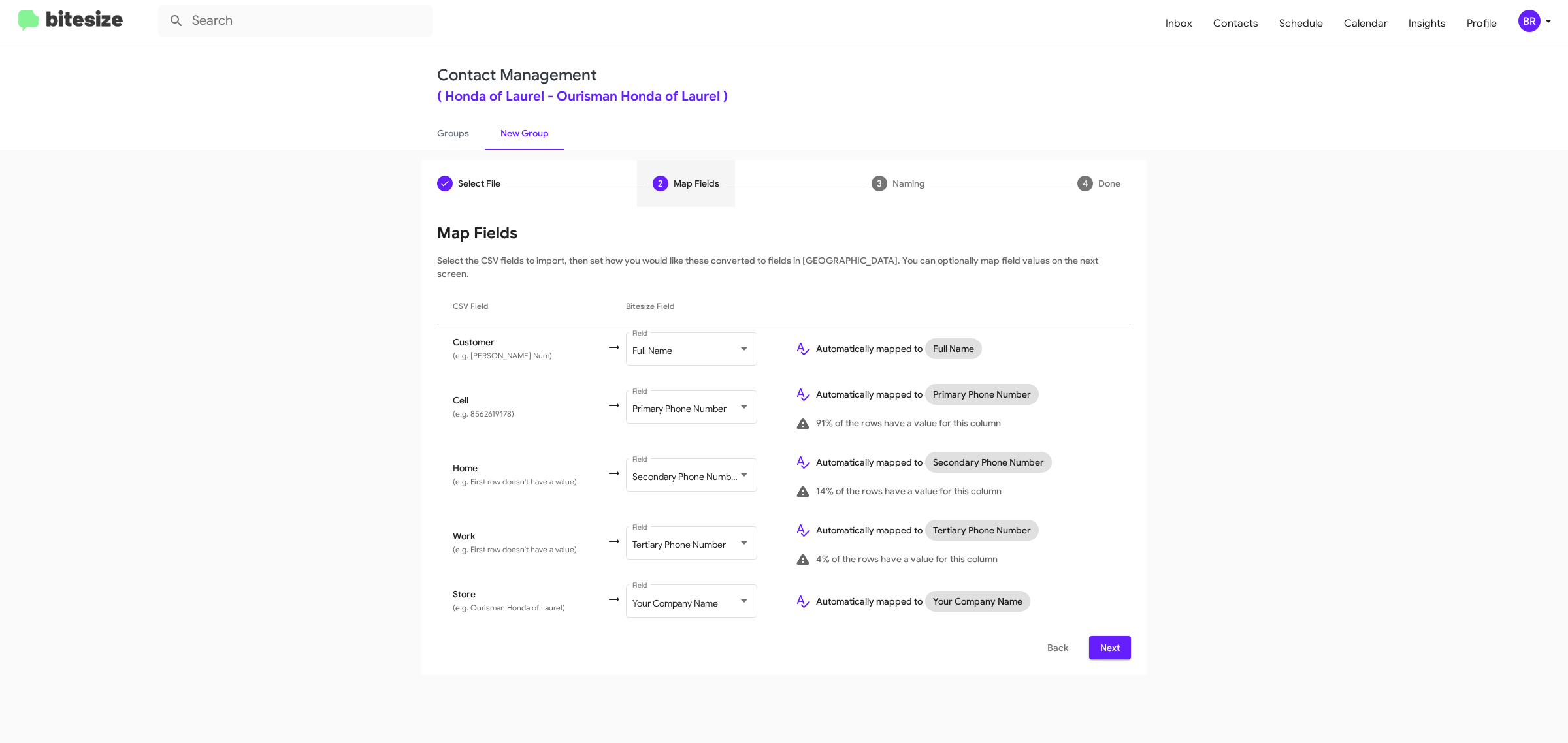
click at [1109, 636] on span "Next" at bounding box center [1110, 647] width 21 height 23
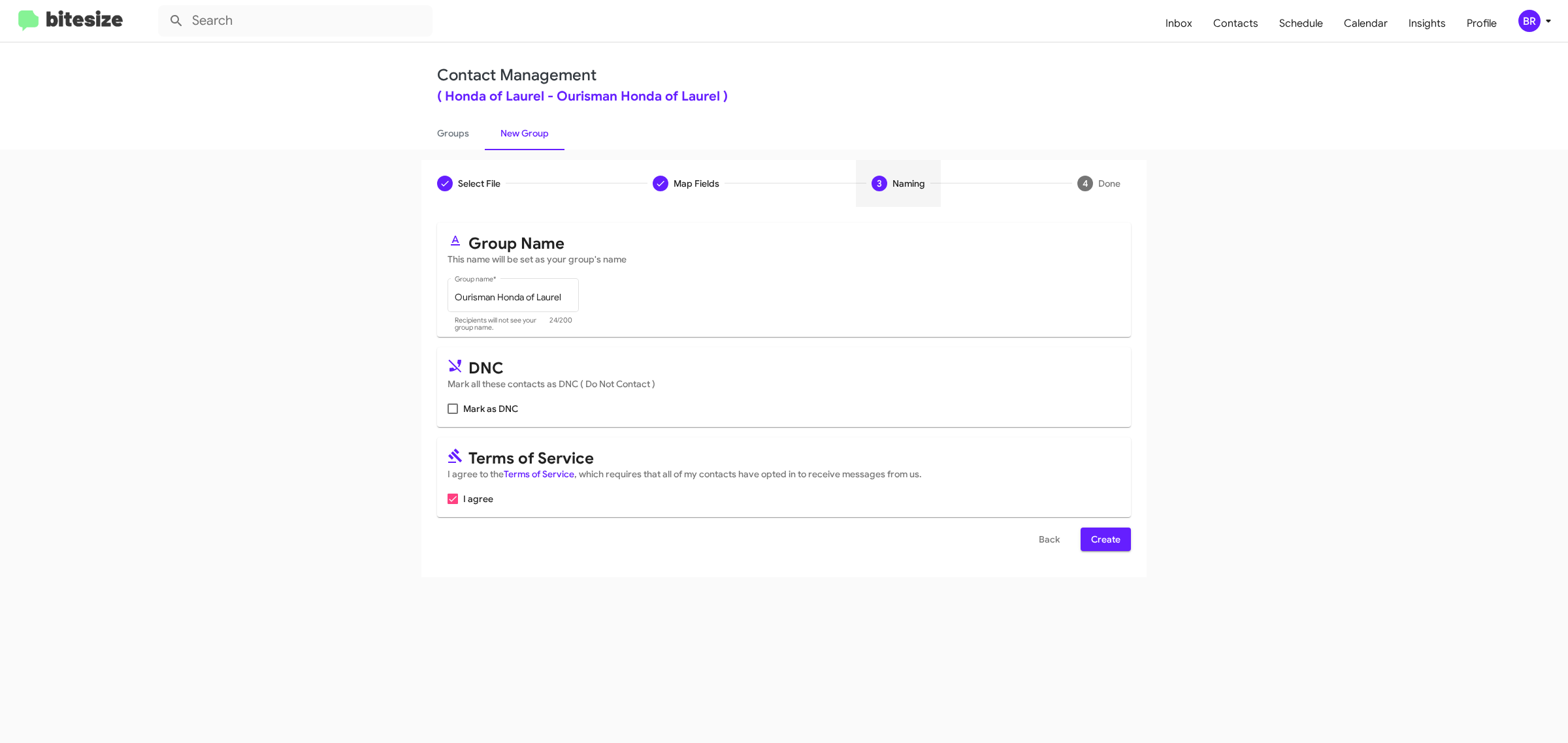
click at [452, 414] on input "Mark as DNC" at bounding box center [452, 414] width 1 height 1
checkbox input "true"
click at [1105, 537] on span "Create" at bounding box center [1106, 539] width 29 height 23
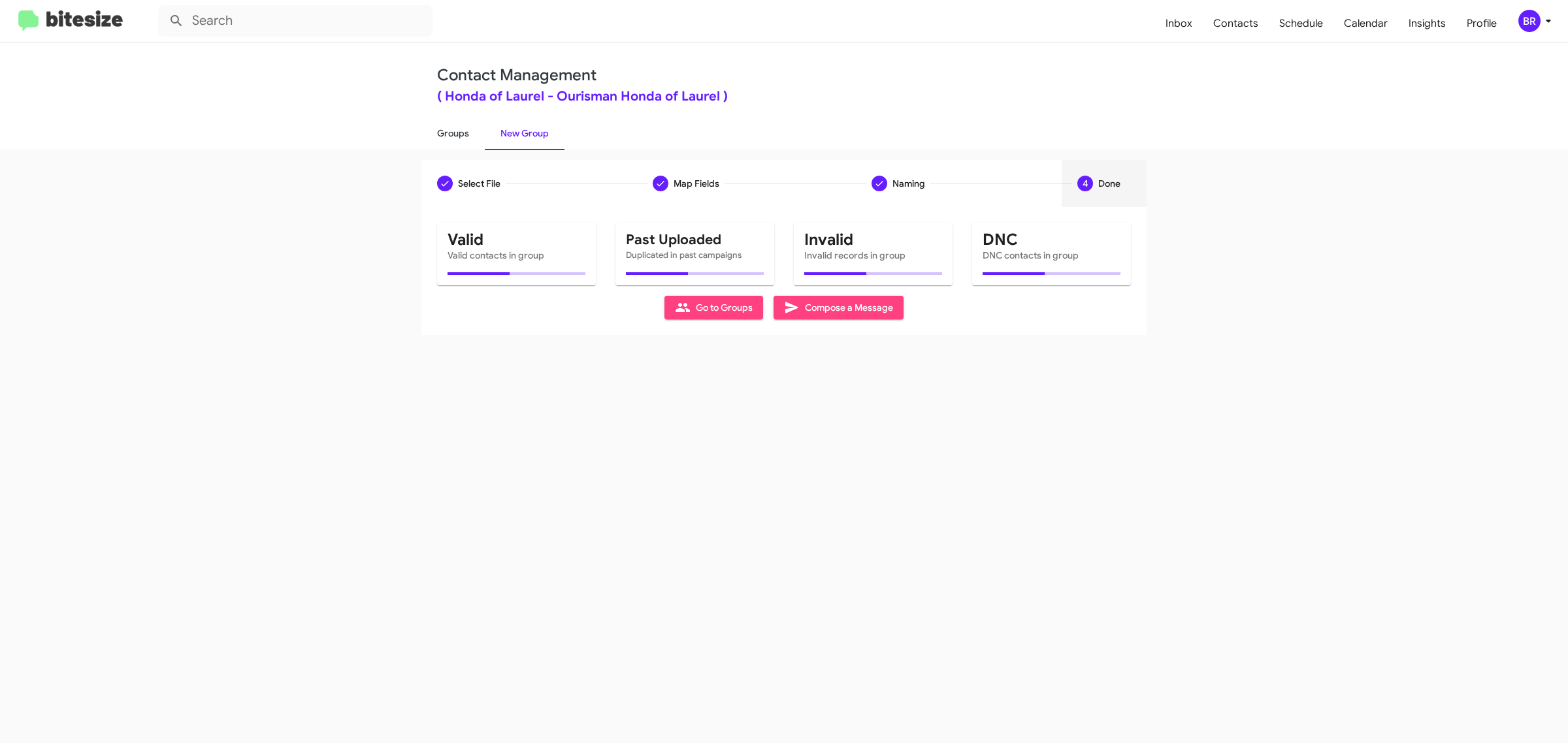
click at [452, 132] on link "Groups" at bounding box center [453, 133] width 63 height 34
type input "in:groups"
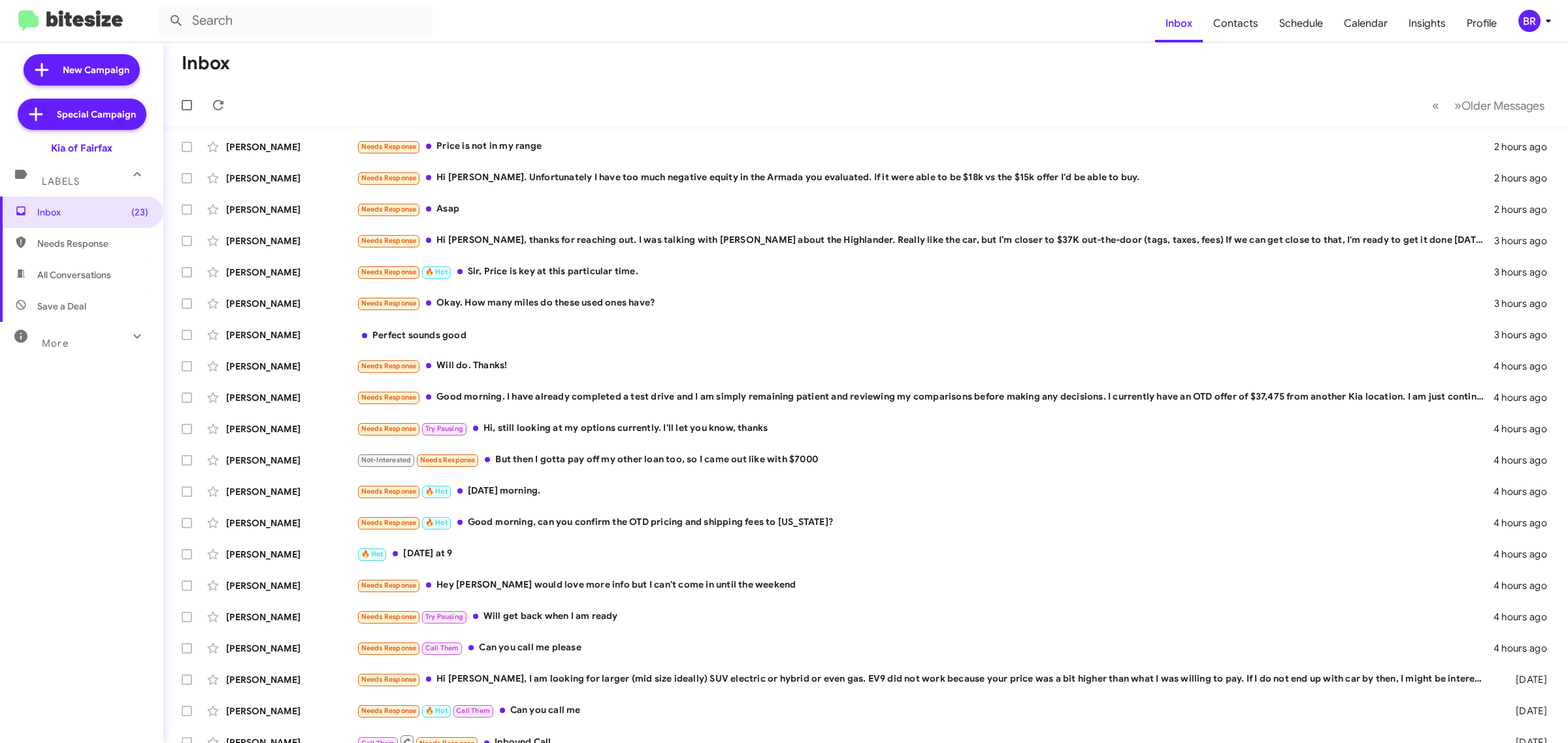
type input "in:groups"
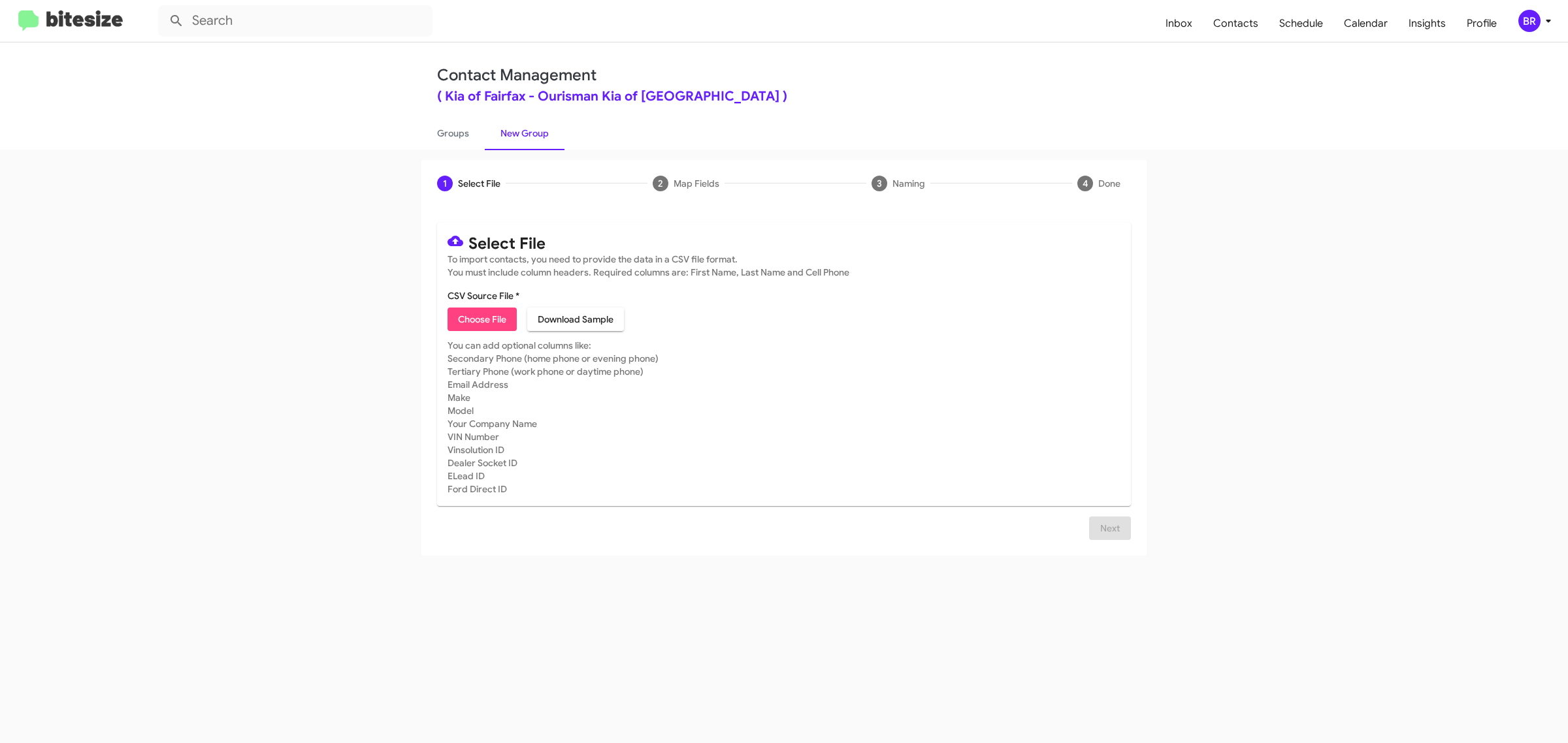
click at [481, 317] on span "Choose File" at bounding box center [482, 319] width 48 height 23
type input "Ourisman Kia of Fairfax"
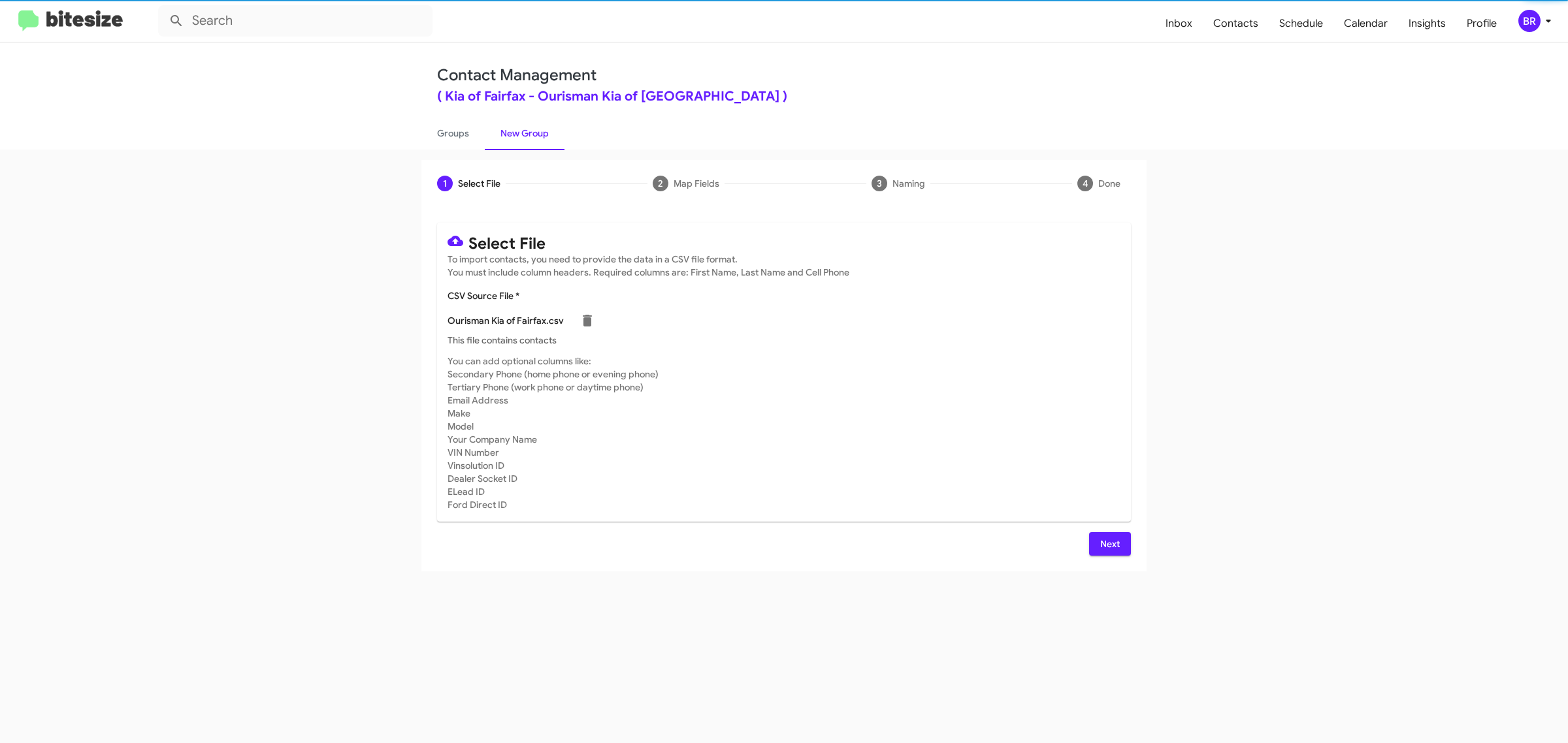
click at [1109, 542] on span "Next" at bounding box center [1110, 544] width 21 height 23
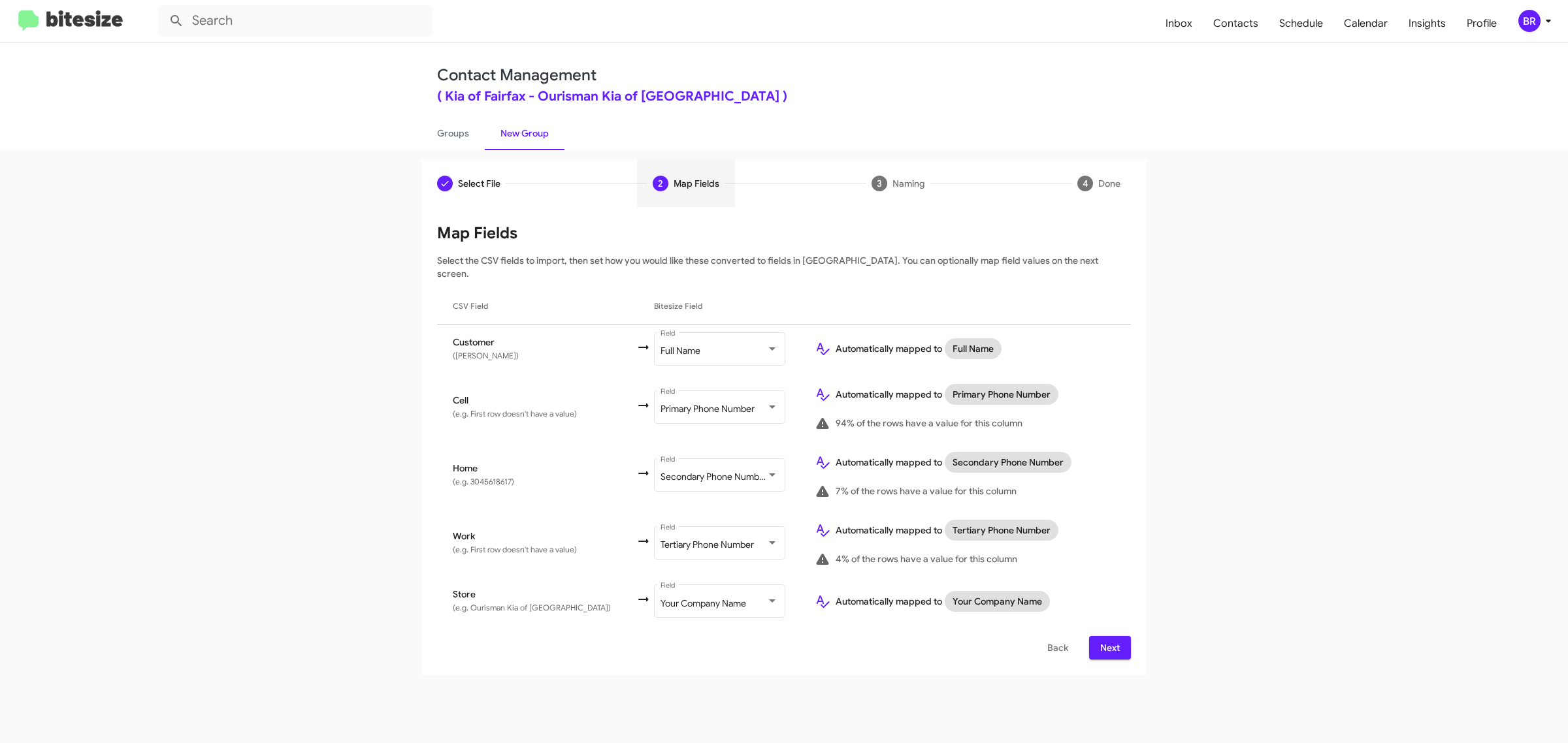
click at [1109, 636] on span "Next" at bounding box center [1110, 647] width 21 height 23
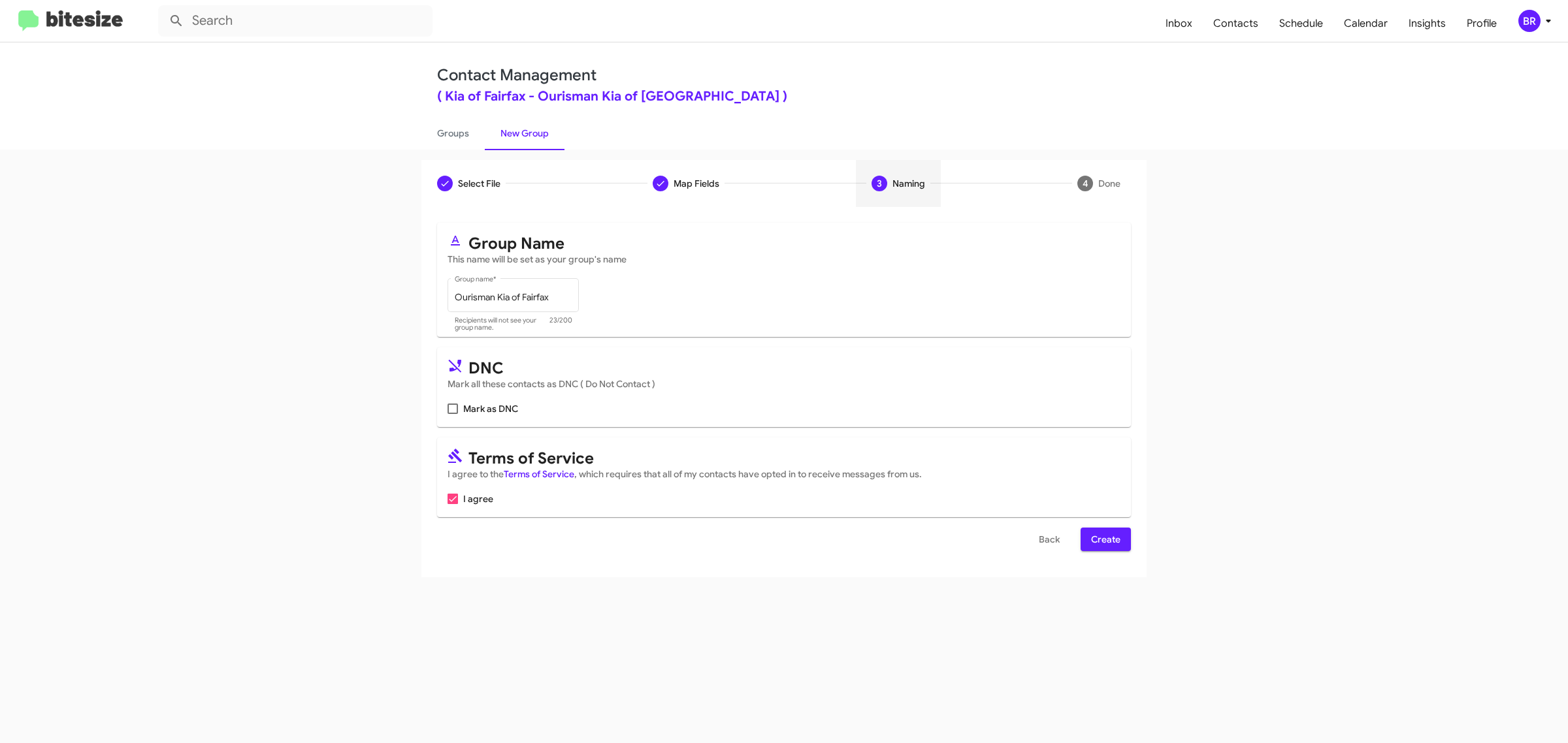
click at [452, 414] on input "Mark as DNC" at bounding box center [452, 414] width 1 height 1
checkbox input "true"
click at [1105, 537] on span "Create" at bounding box center [1106, 539] width 29 height 23
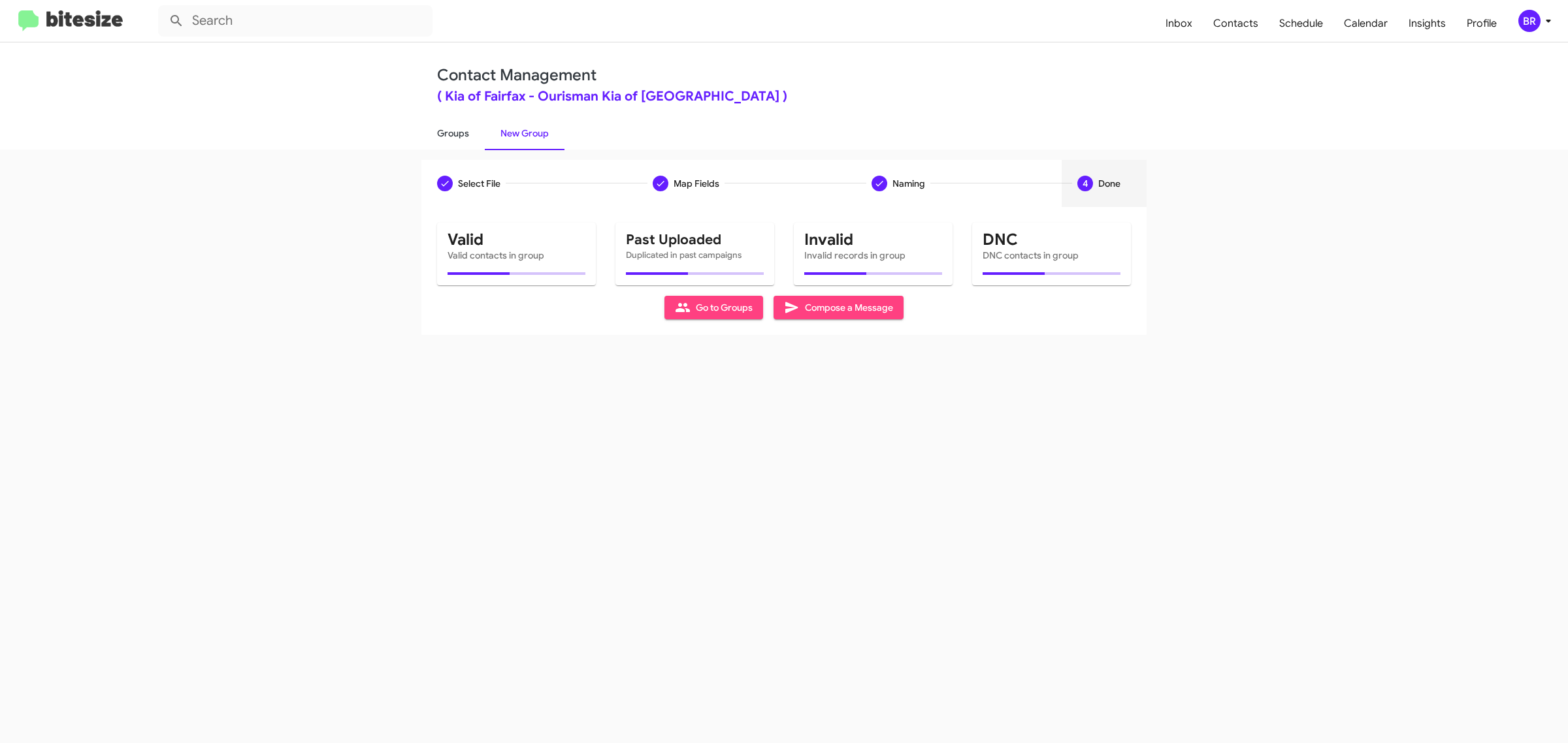
click at [452, 132] on link "Groups" at bounding box center [453, 133] width 63 height 34
type input "in:groups"
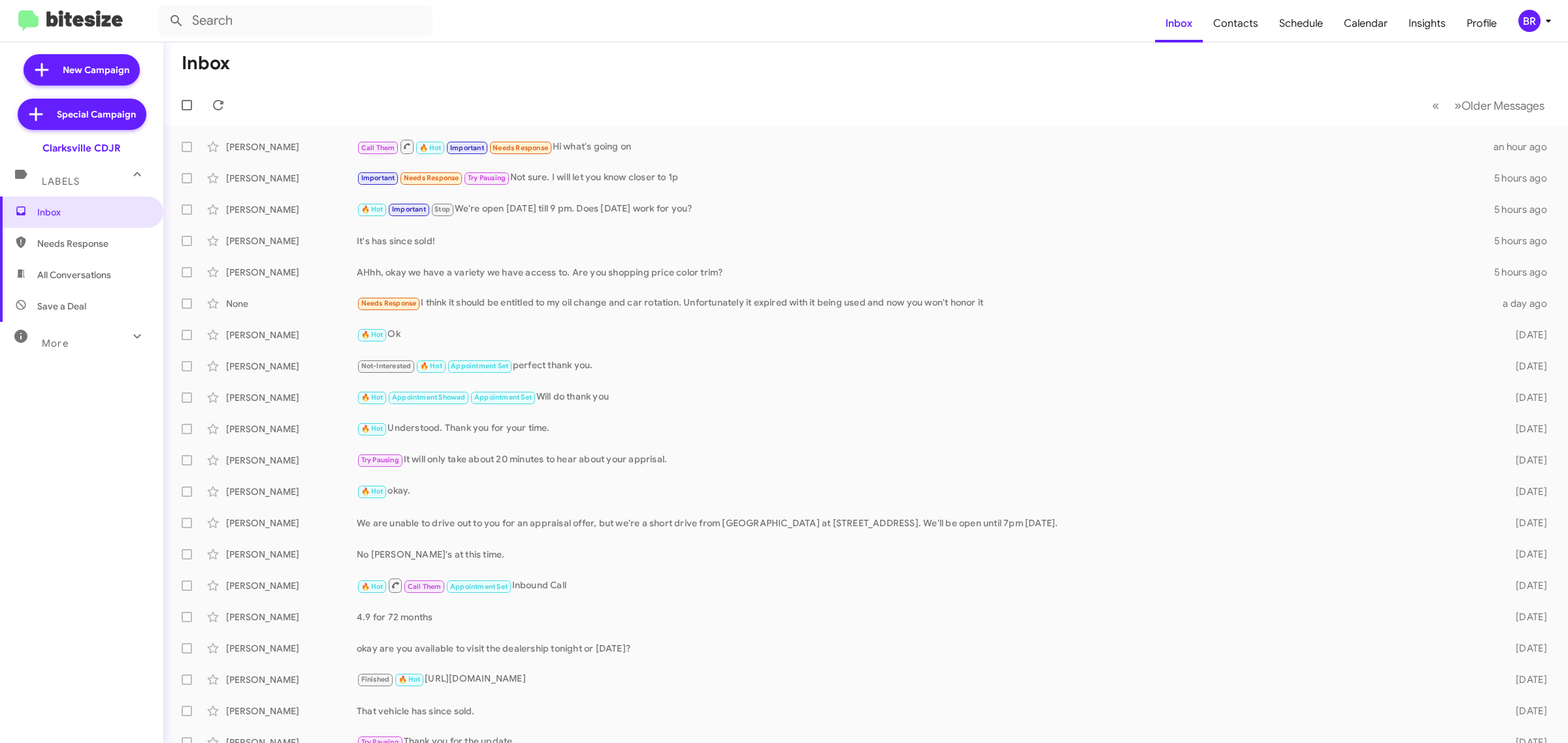
type input "in:groups"
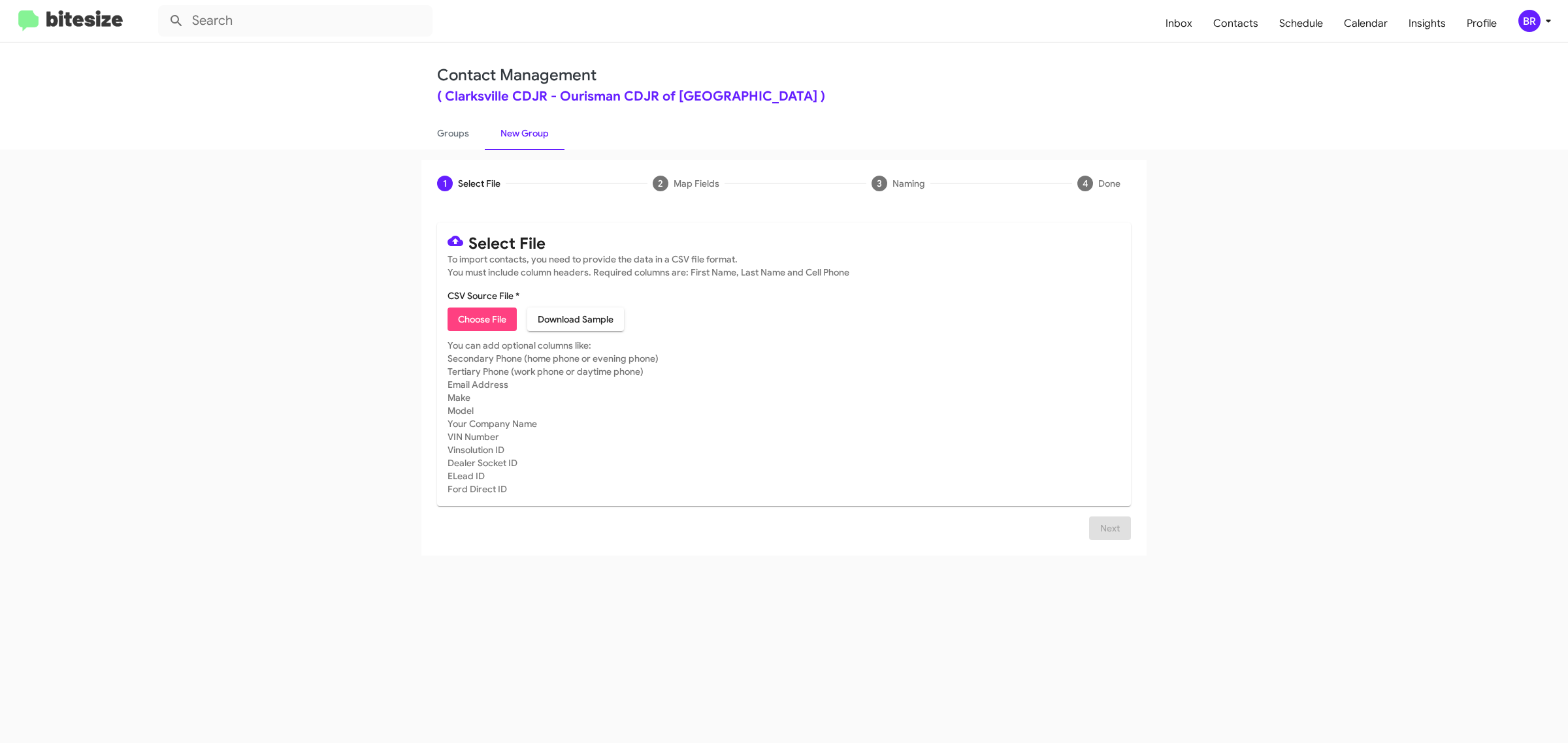
click at [481, 317] on span "Choose File" at bounding box center [482, 319] width 48 height 23
type input "Ourisman CDJR of [GEOGRAPHIC_DATA]"
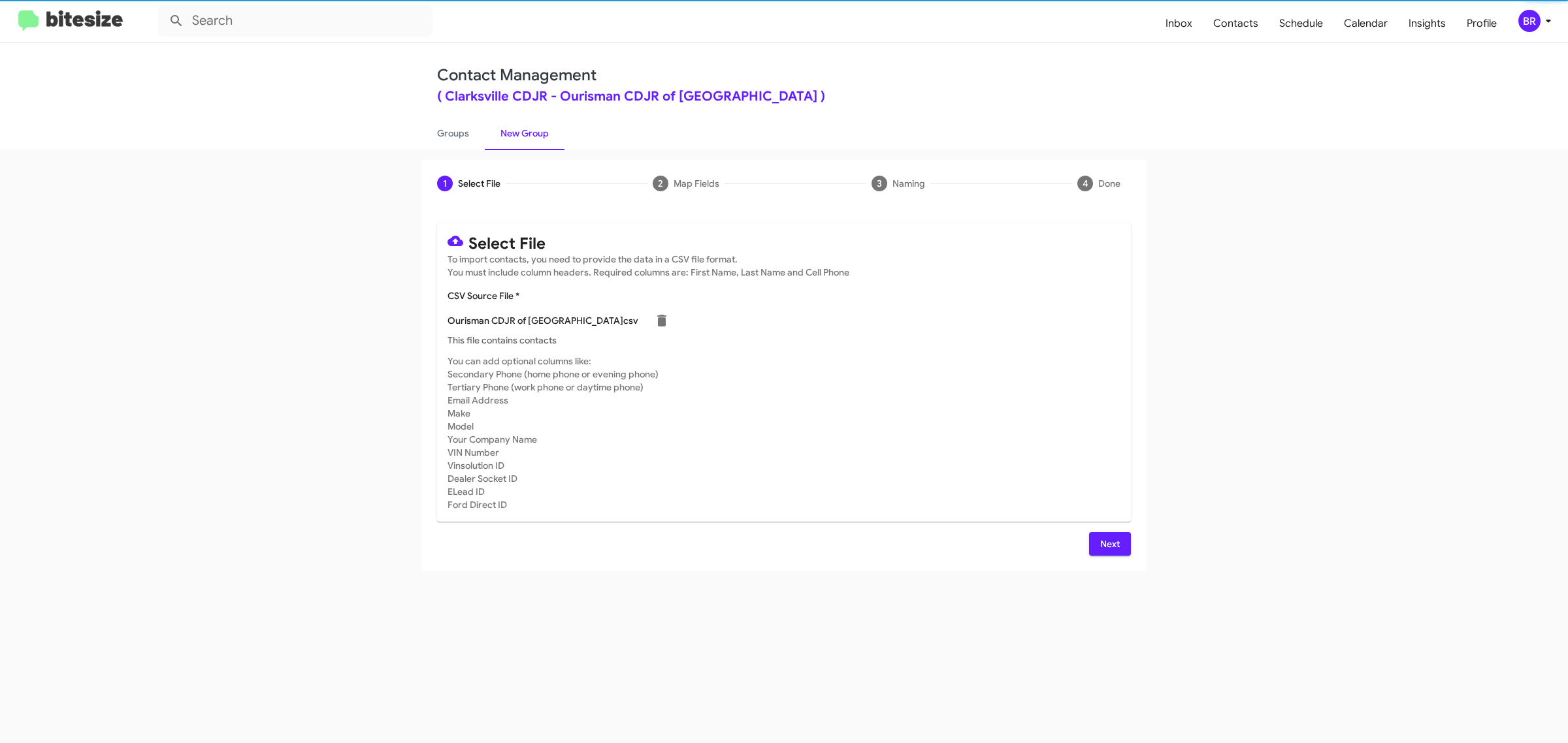
click at [1109, 542] on span "Next" at bounding box center [1110, 544] width 21 height 23
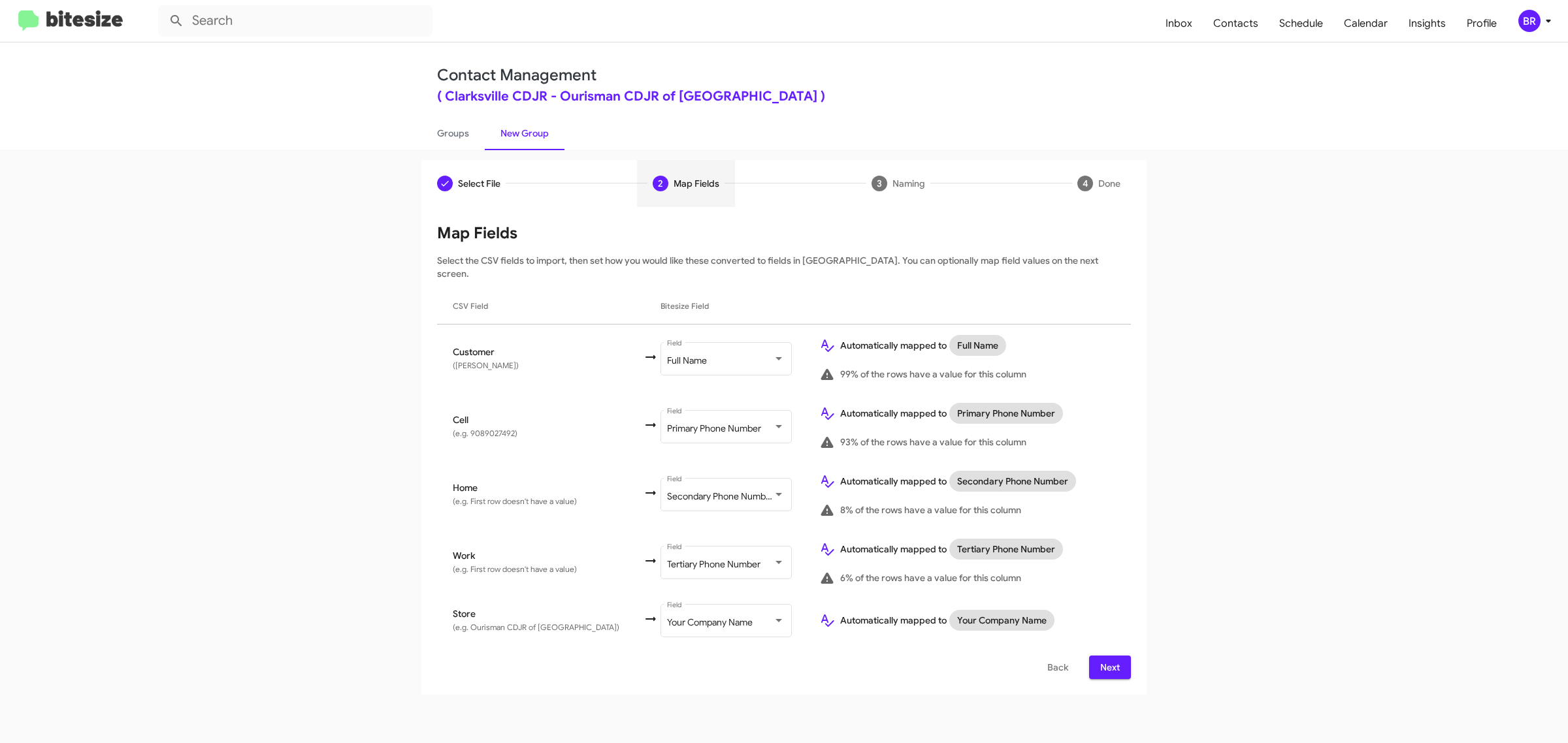
click at [1109, 655] on span "Next" at bounding box center [1110, 667] width 21 height 23
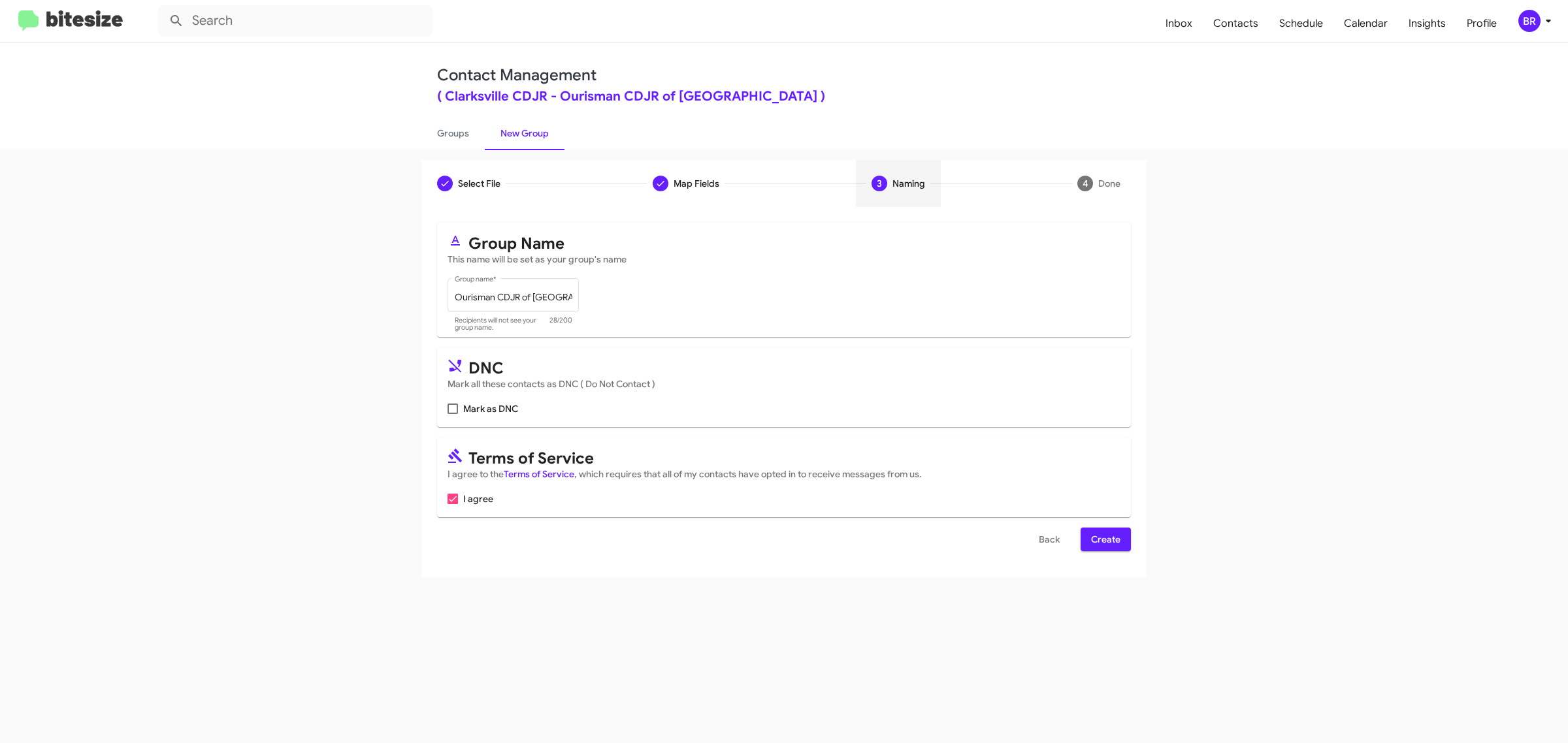
click at [452, 414] on input "Mark as DNC" at bounding box center [452, 414] width 1 height 1
checkbox input "true"
click at [1105, 537] on span "Create" at bounding box center [1106, 539] width 29 height 23
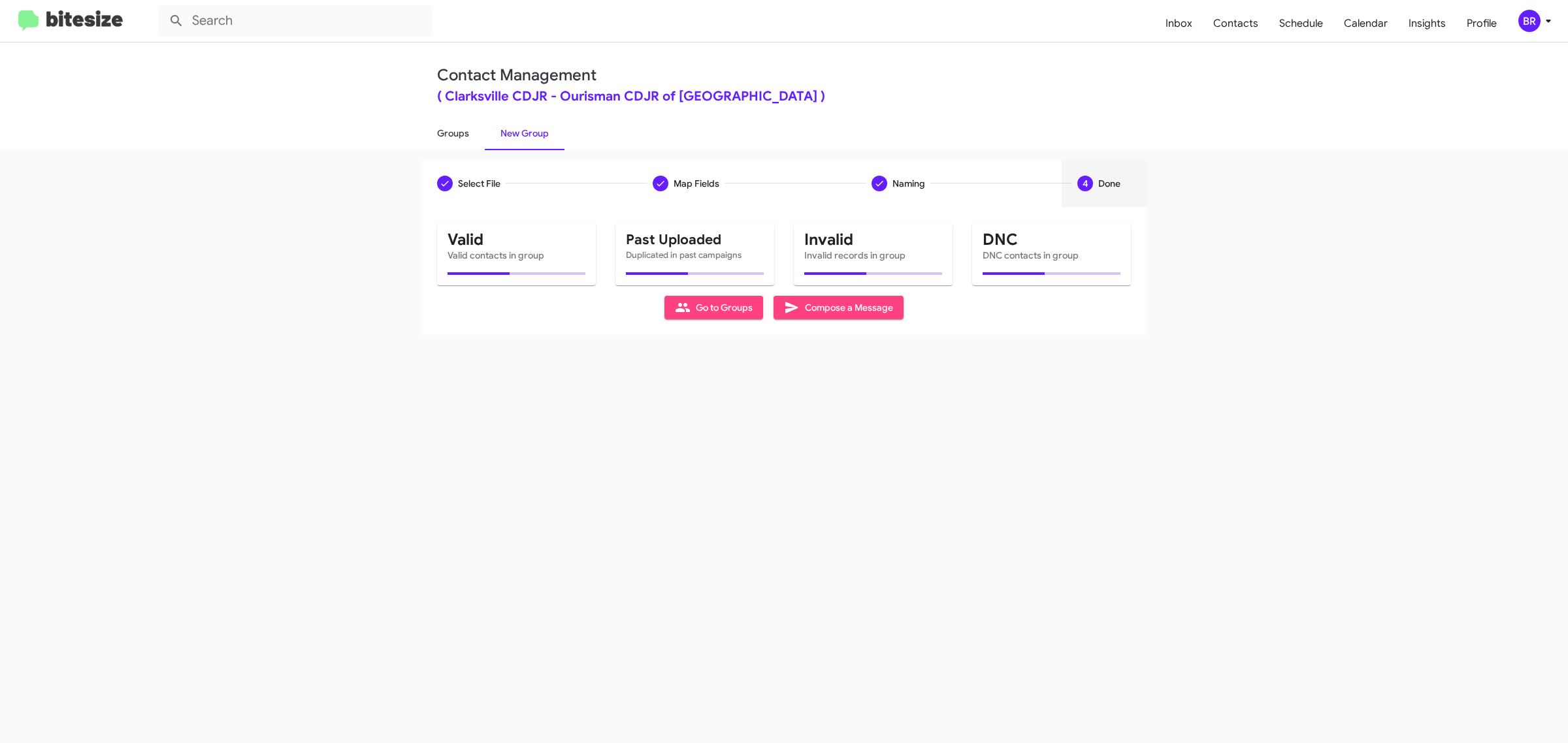
click at [452, 132] on link "Groups" at bounding box center [453, 133] width 63 height 34
type input "in:groups"
